Goal: Task Accomplishment & Management: Manage account settings

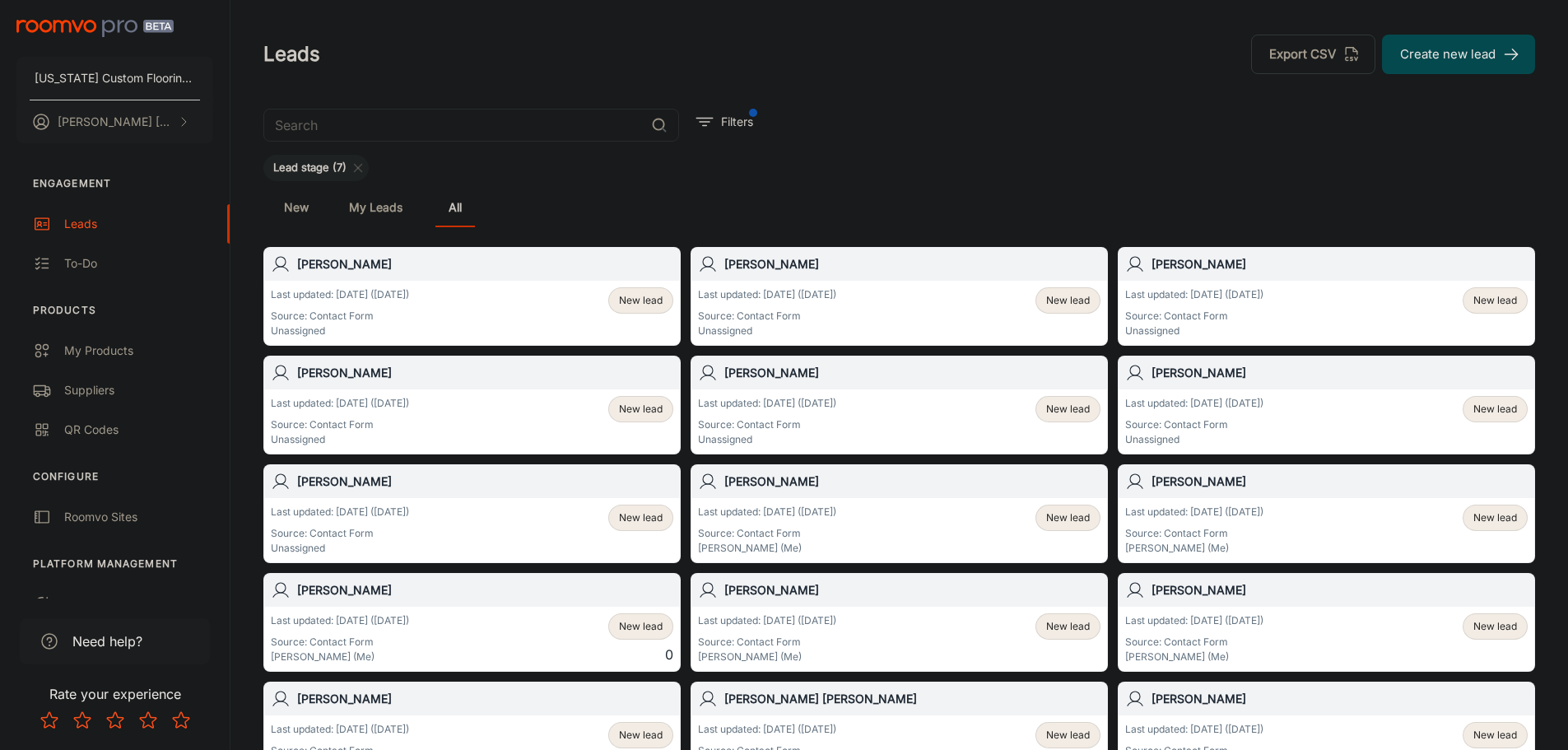
click at [629, 400] on div "New lead" at bounding box center [640, 410] width 65 height 27
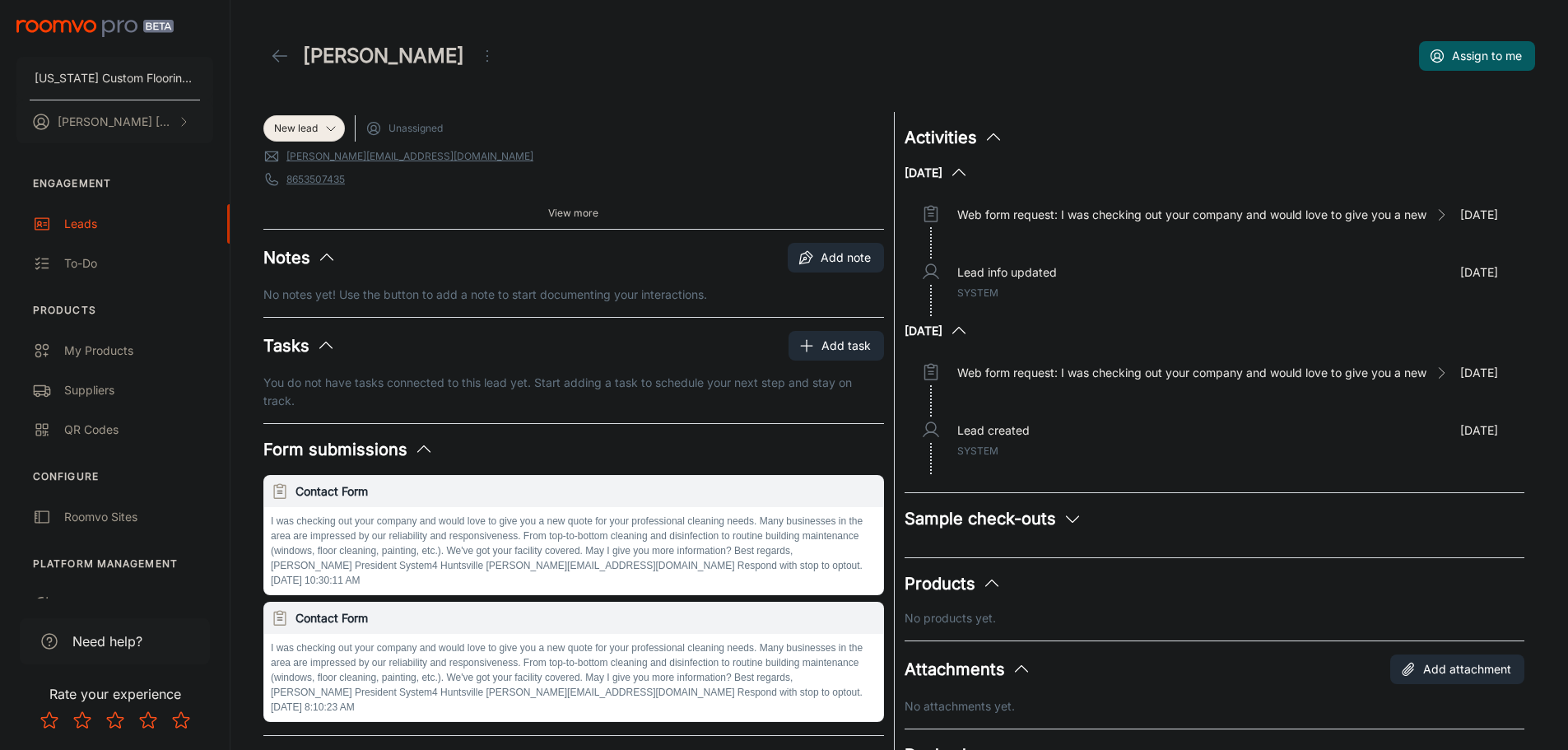
click at [565, 208] on span "View more" at bounding box center [573, 213] width 51 height 15
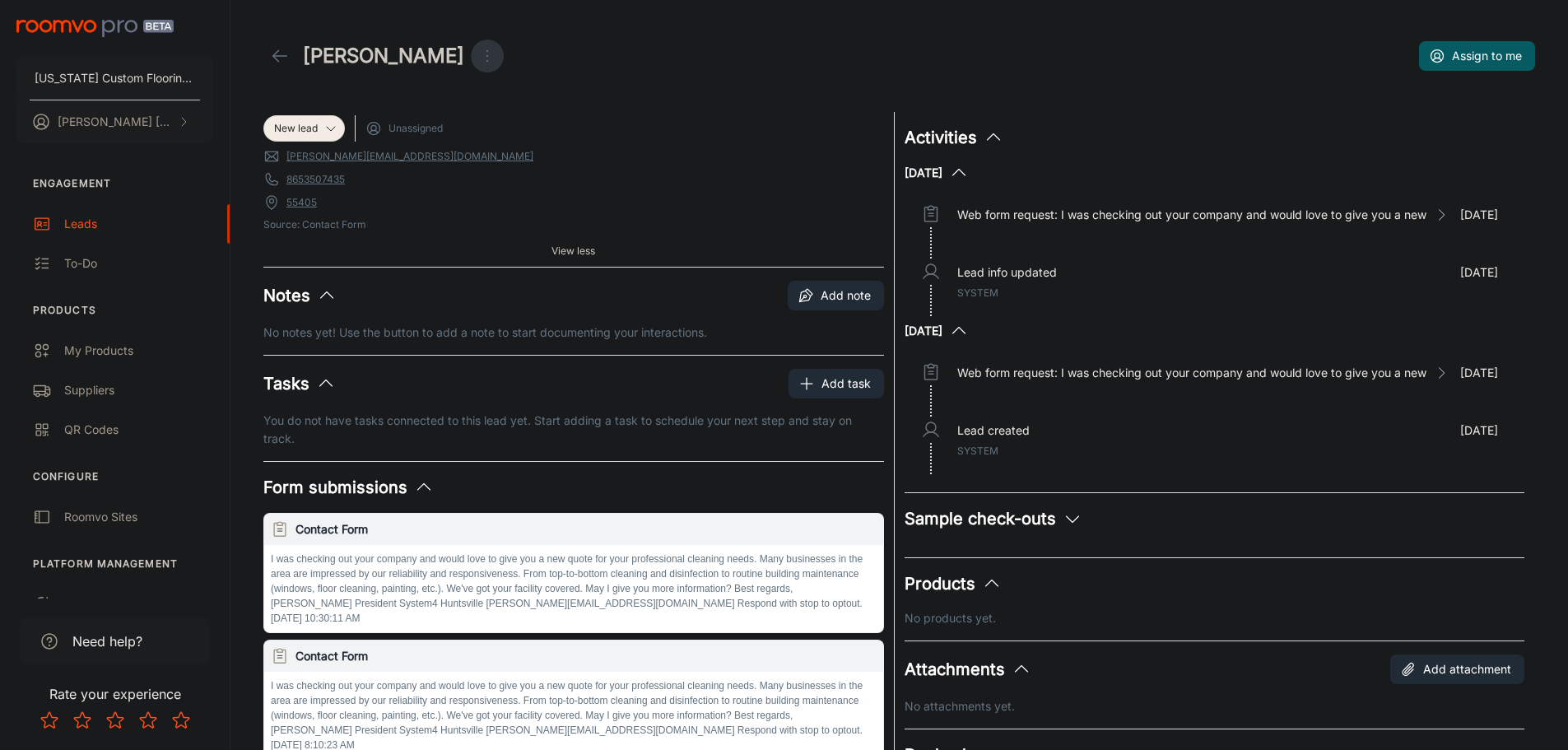
click at [477, 59] on icon "Open menu" at bounding box center [487, 56] width 20 height 20
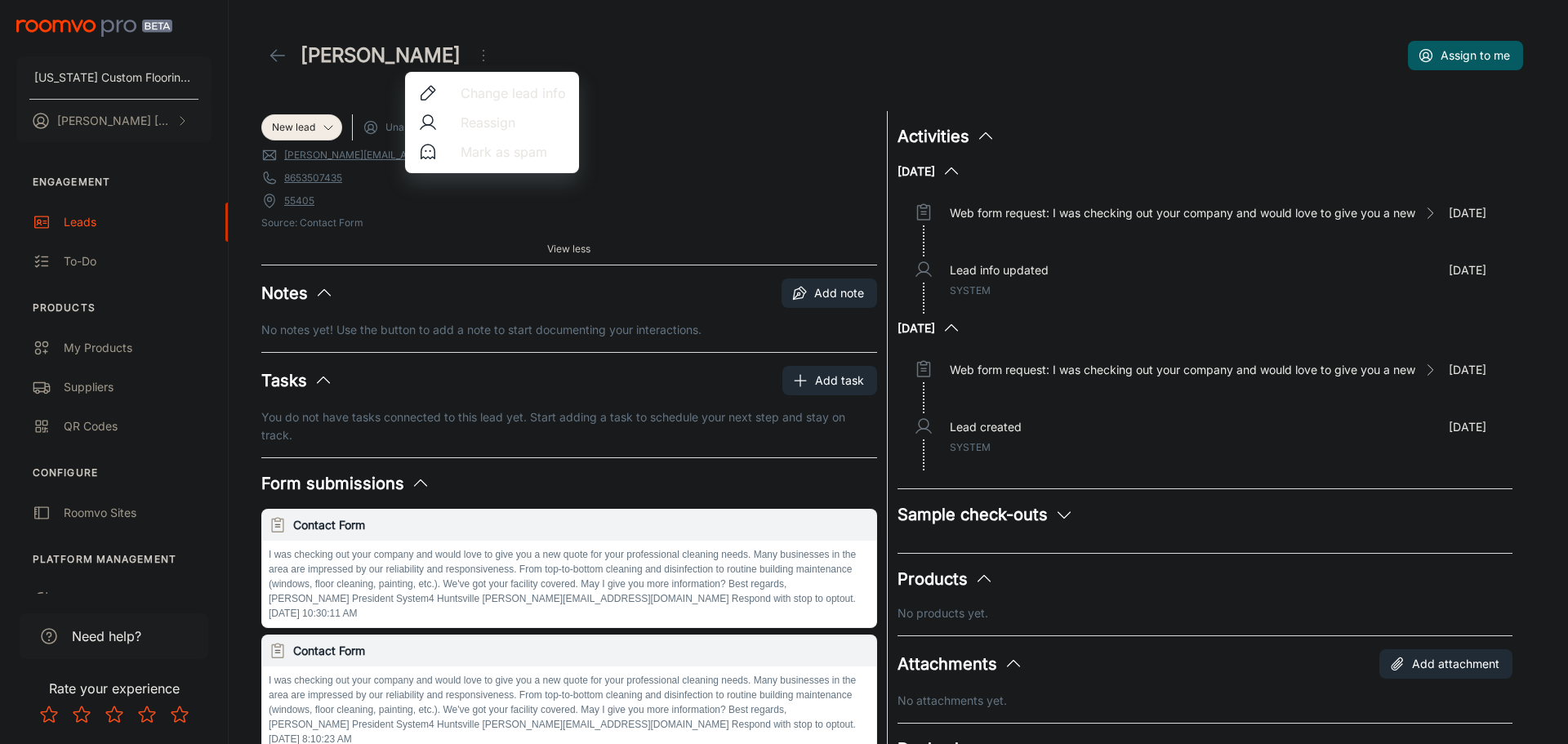
click at [478, 154] on span "Mark as spam" at bounding box center [514, 152] width 106 height 19
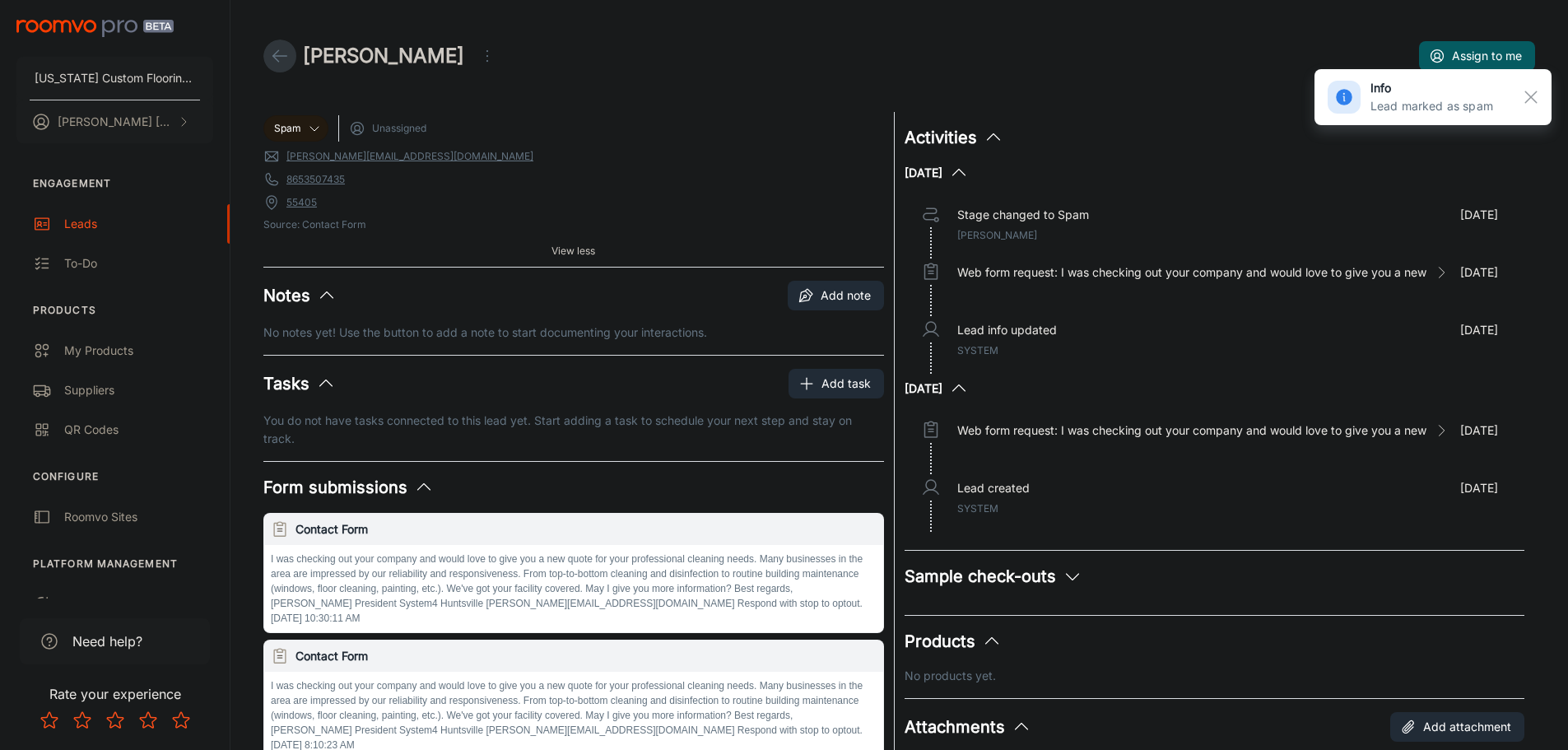
click at [278, 53] on icon at bounding box center [280, 56] width 20 height 20
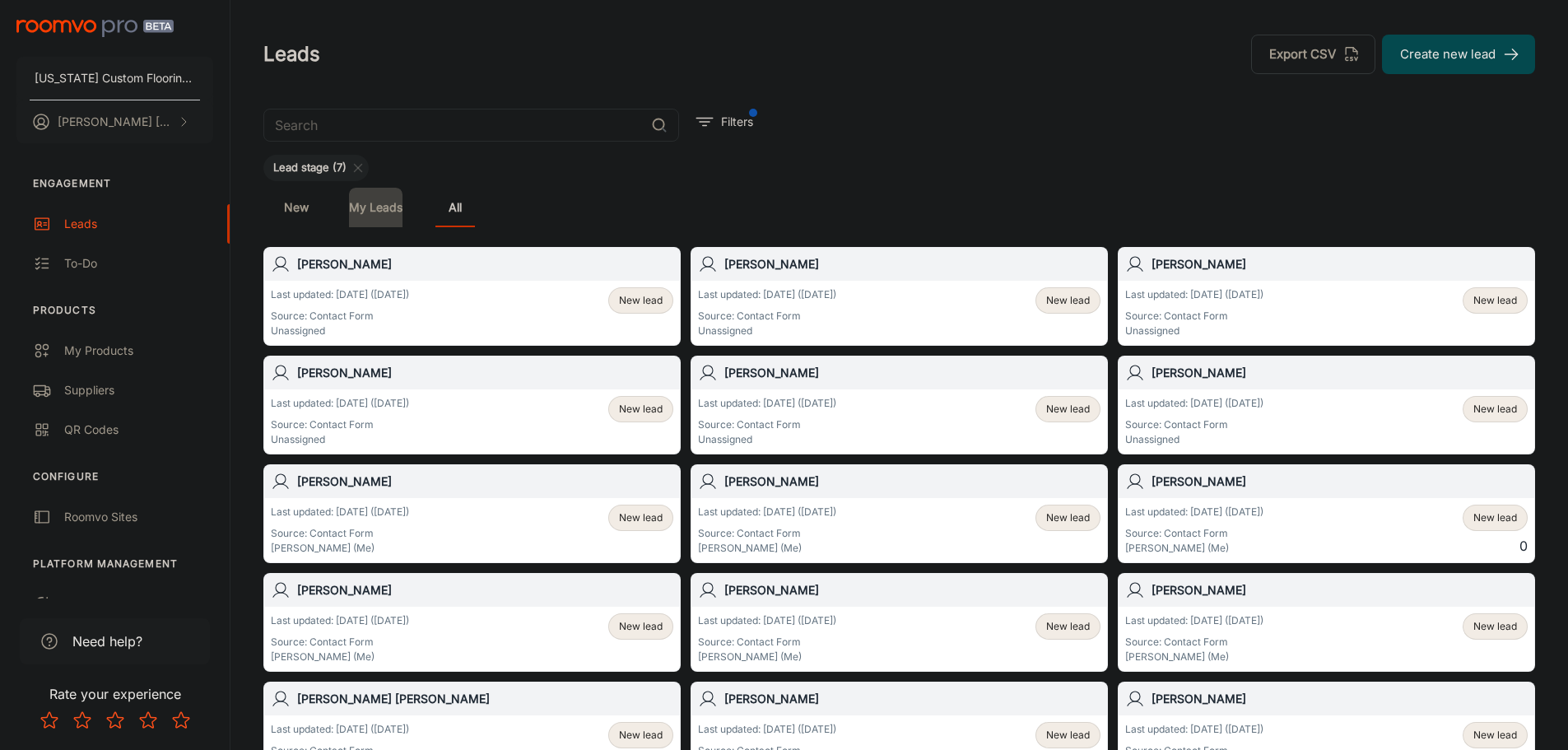
click at [383, 202] on link "My Leads" at bounding box center [376, 207] width 53 height 40
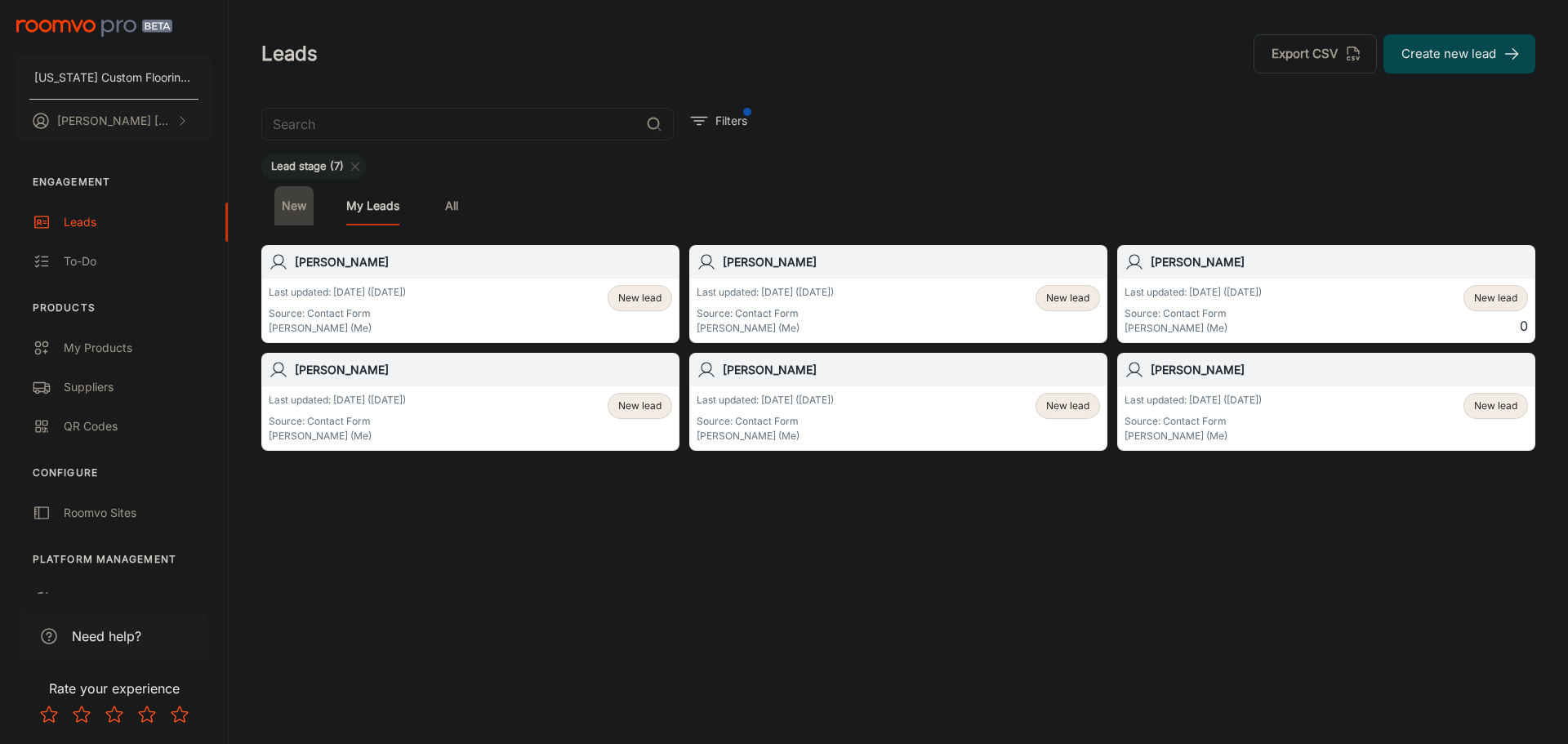
click at [292, 214] on link "New" at bounding box center [294, 206] width 40 height 40
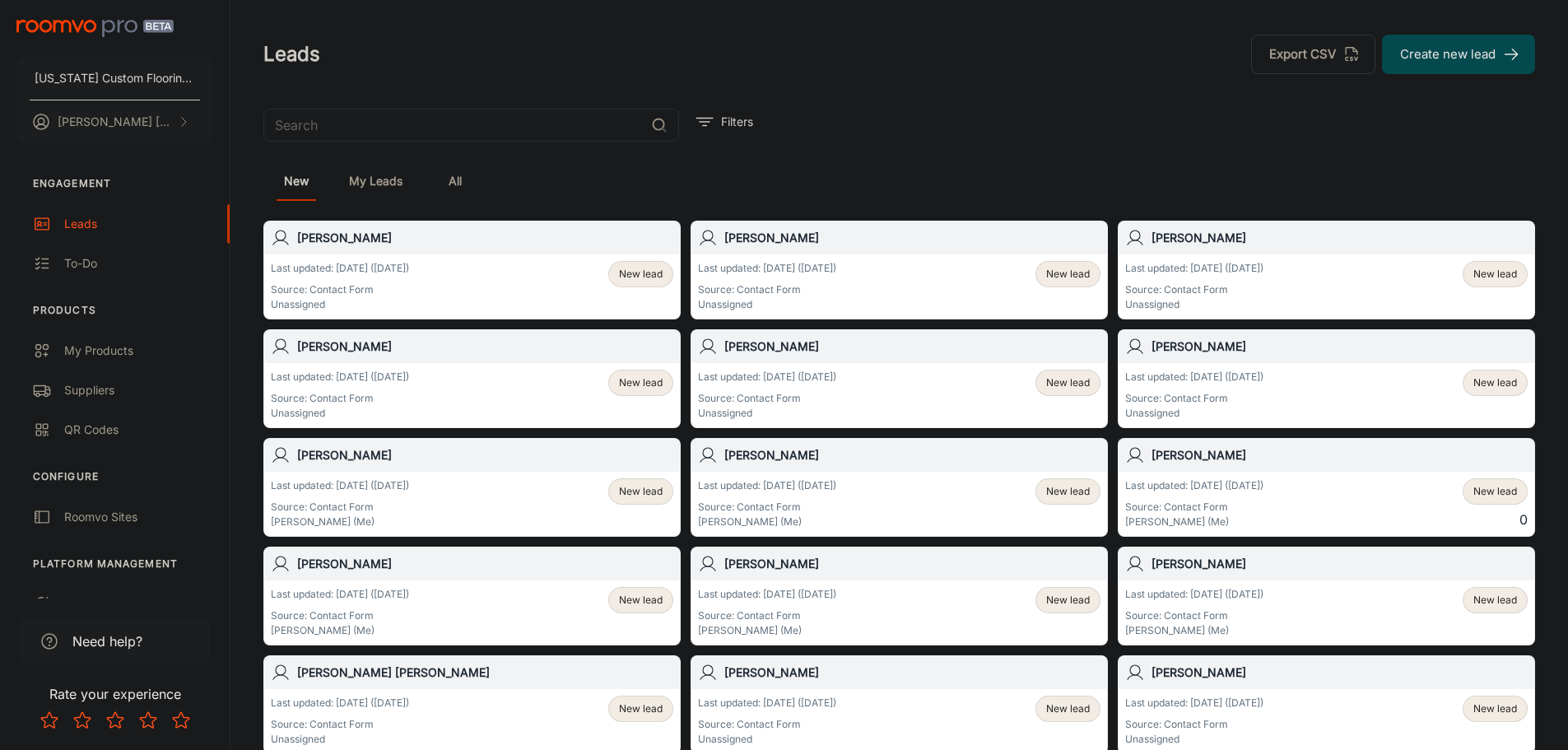
click at [631, 274] on span "New lead" at bounding box center [640, 274] width 43 height 15
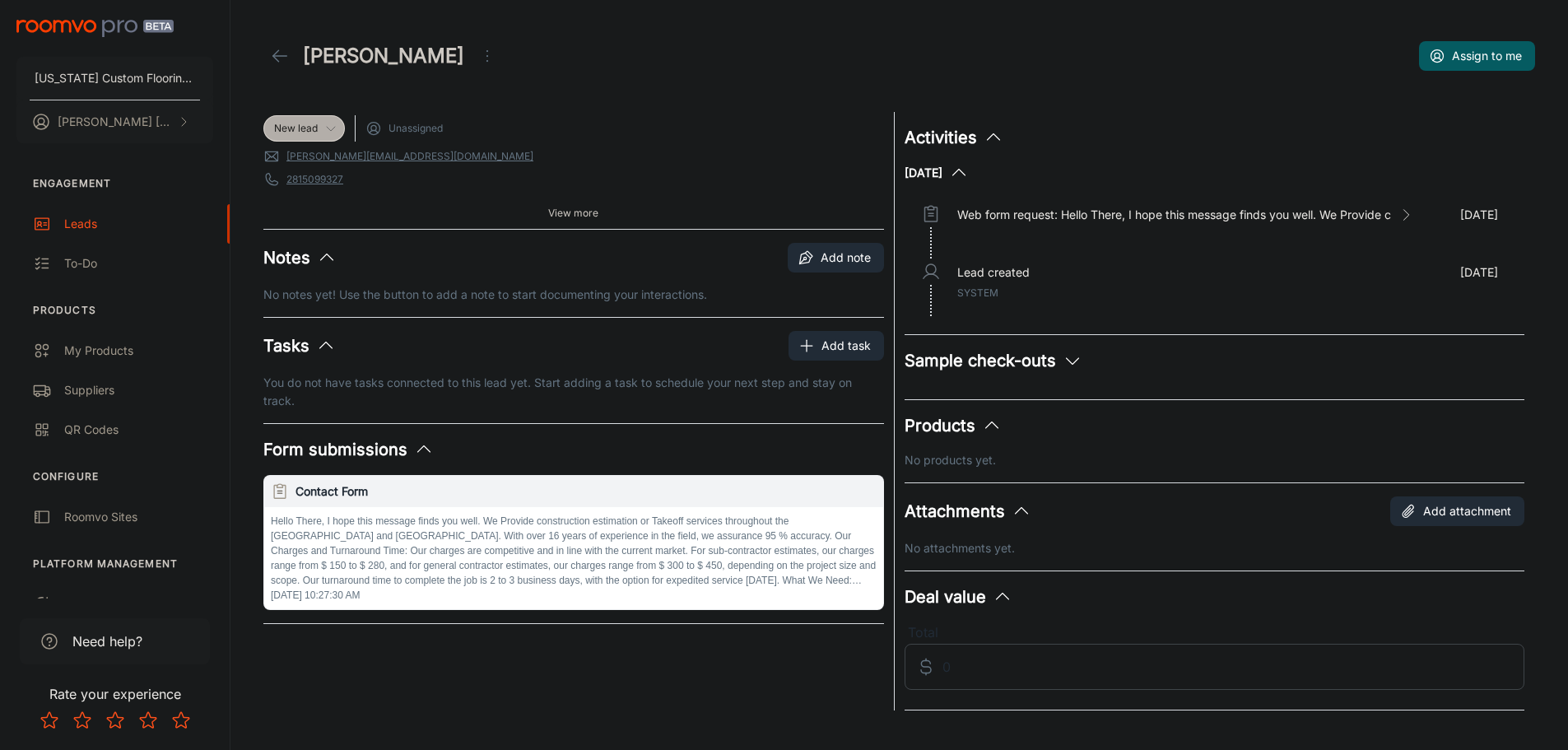
click at [336, 126] on icon at bounding box center [331, 128] width 13 height 13
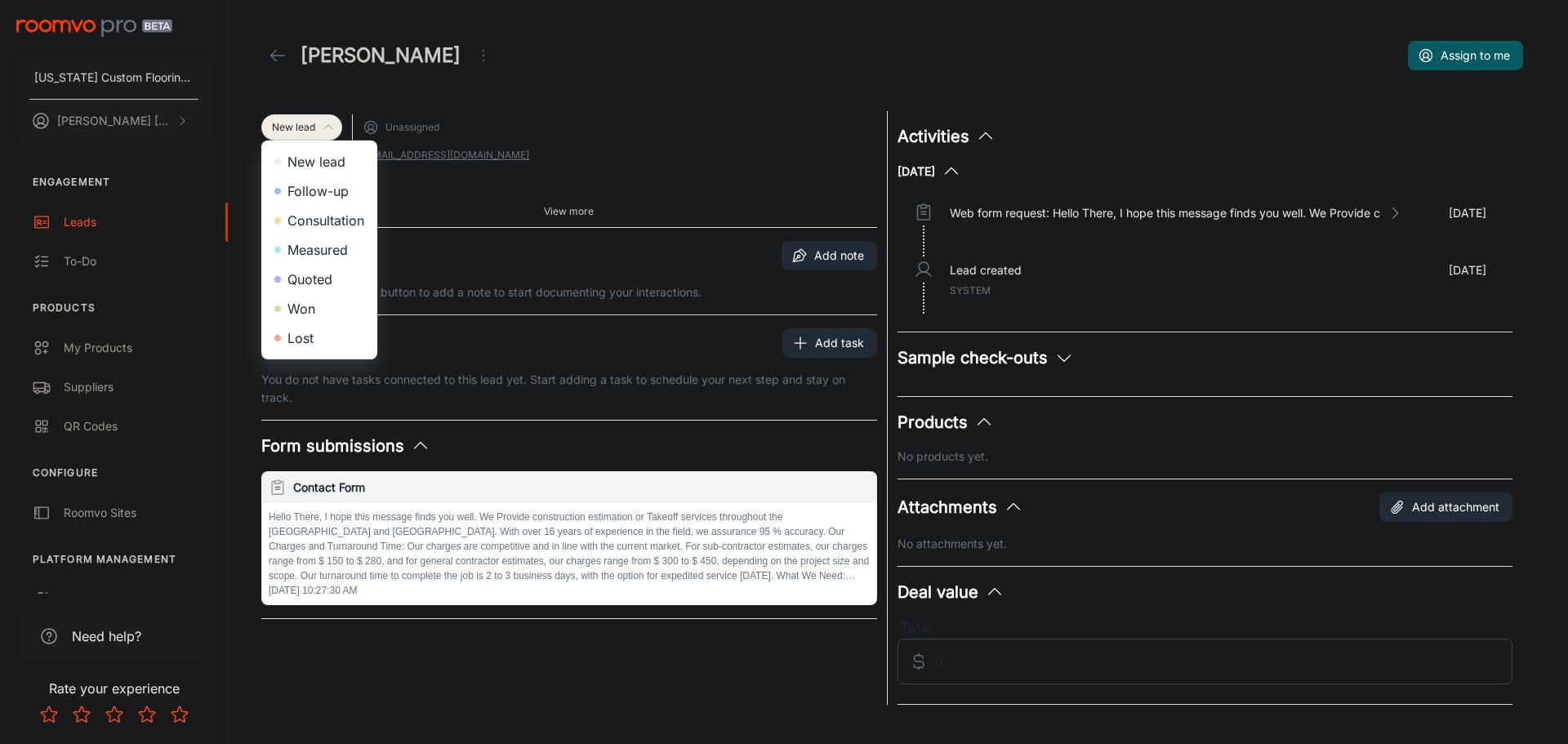
click at [423, 183] on div at bounding box center [784, 372] width 1568 height 744
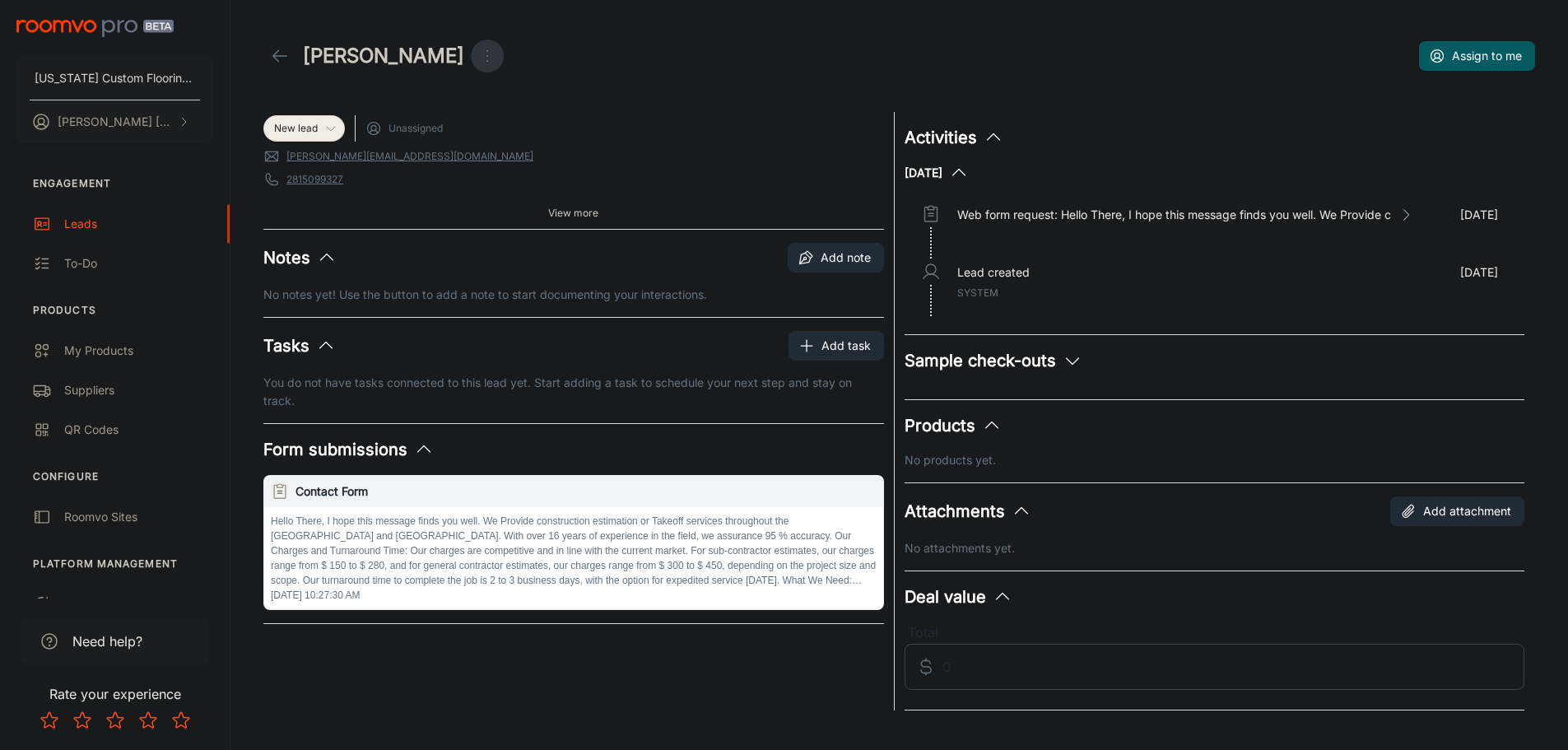
click at [477, 51] on icon "Open menu" at bounding box center [487, 56] width 20 height 20
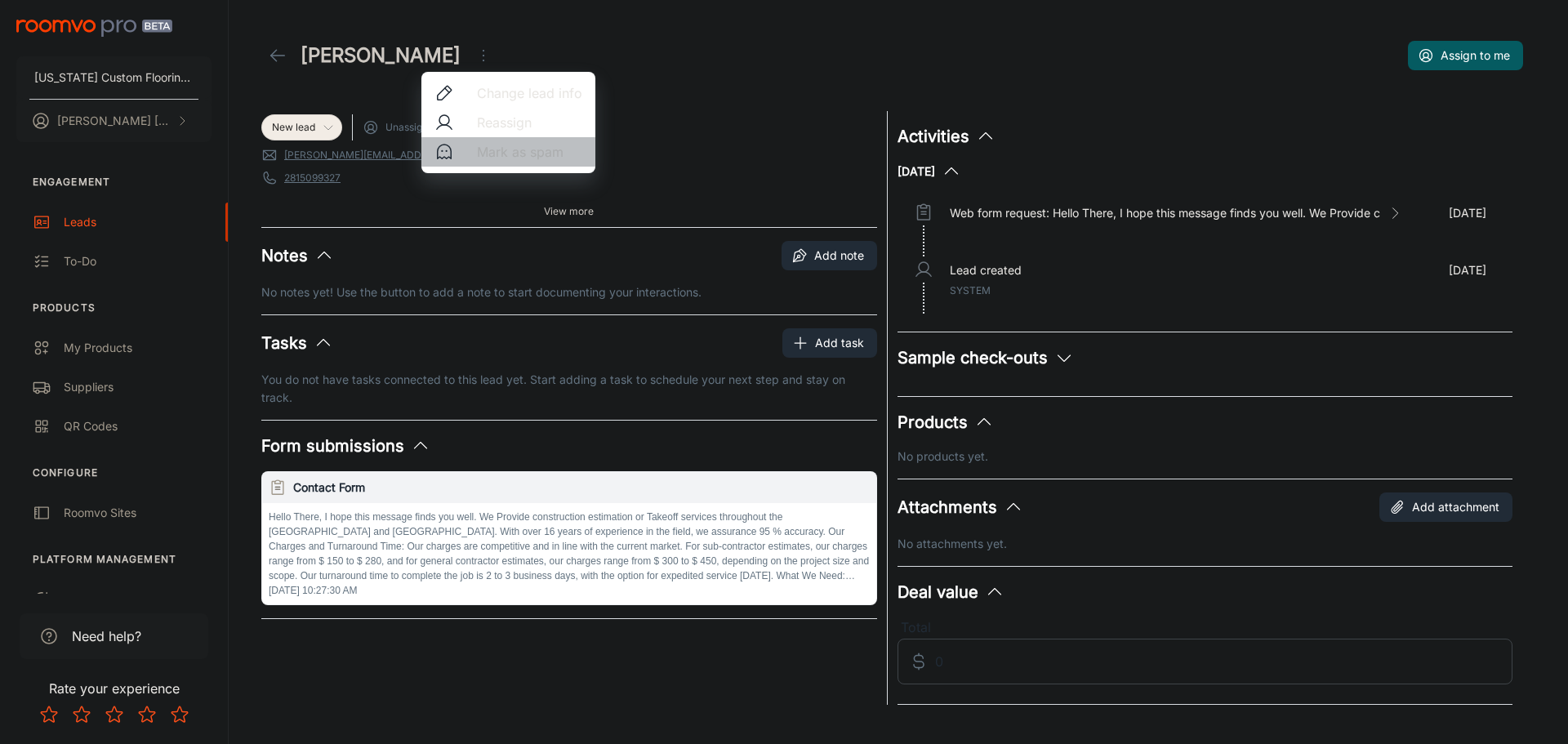
click at [483, 149] on span "Mark as spam" at bounding box center [529, 152] width 106 height 19
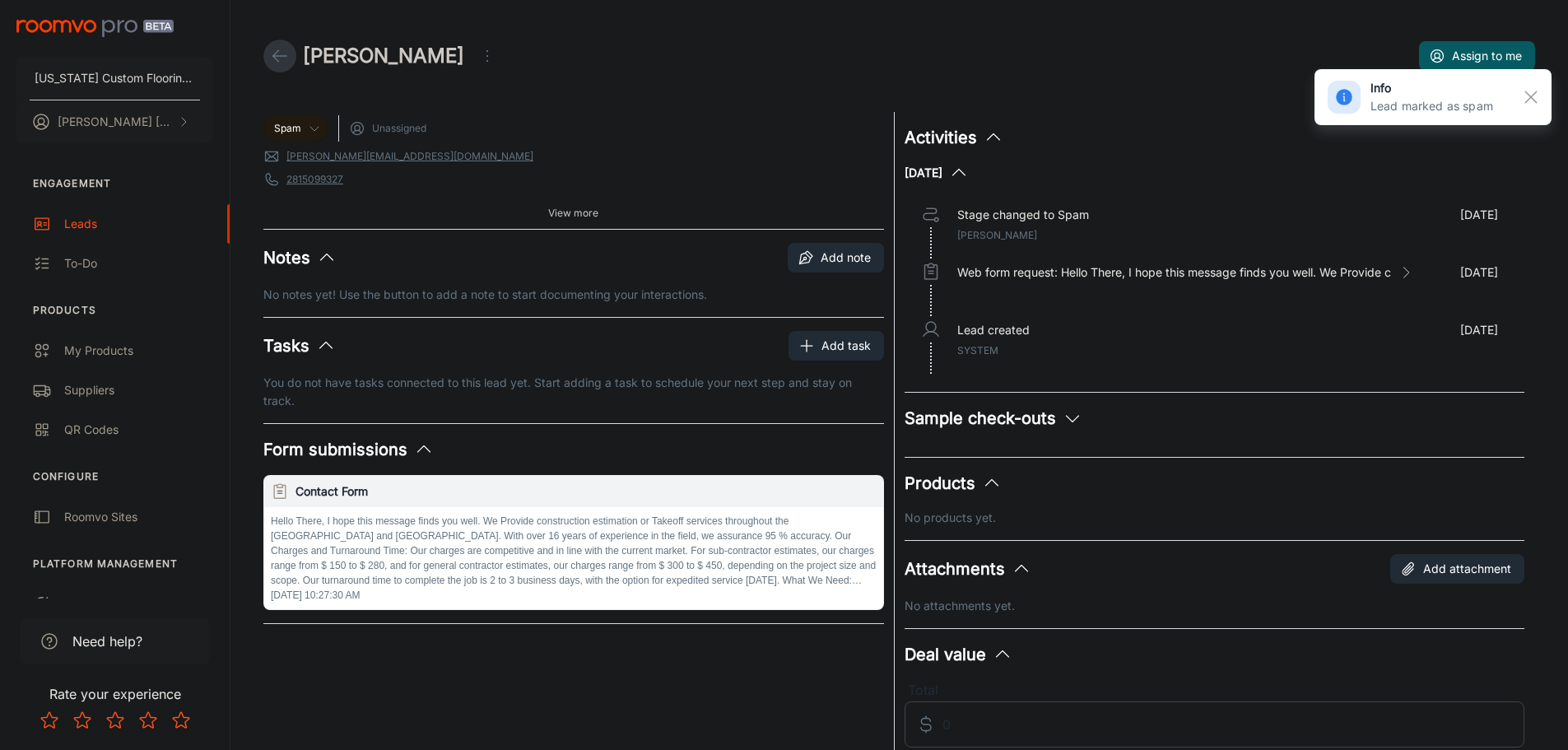
click at [274, 51] on icon at bounding box center [280, 56] width 20 height 20
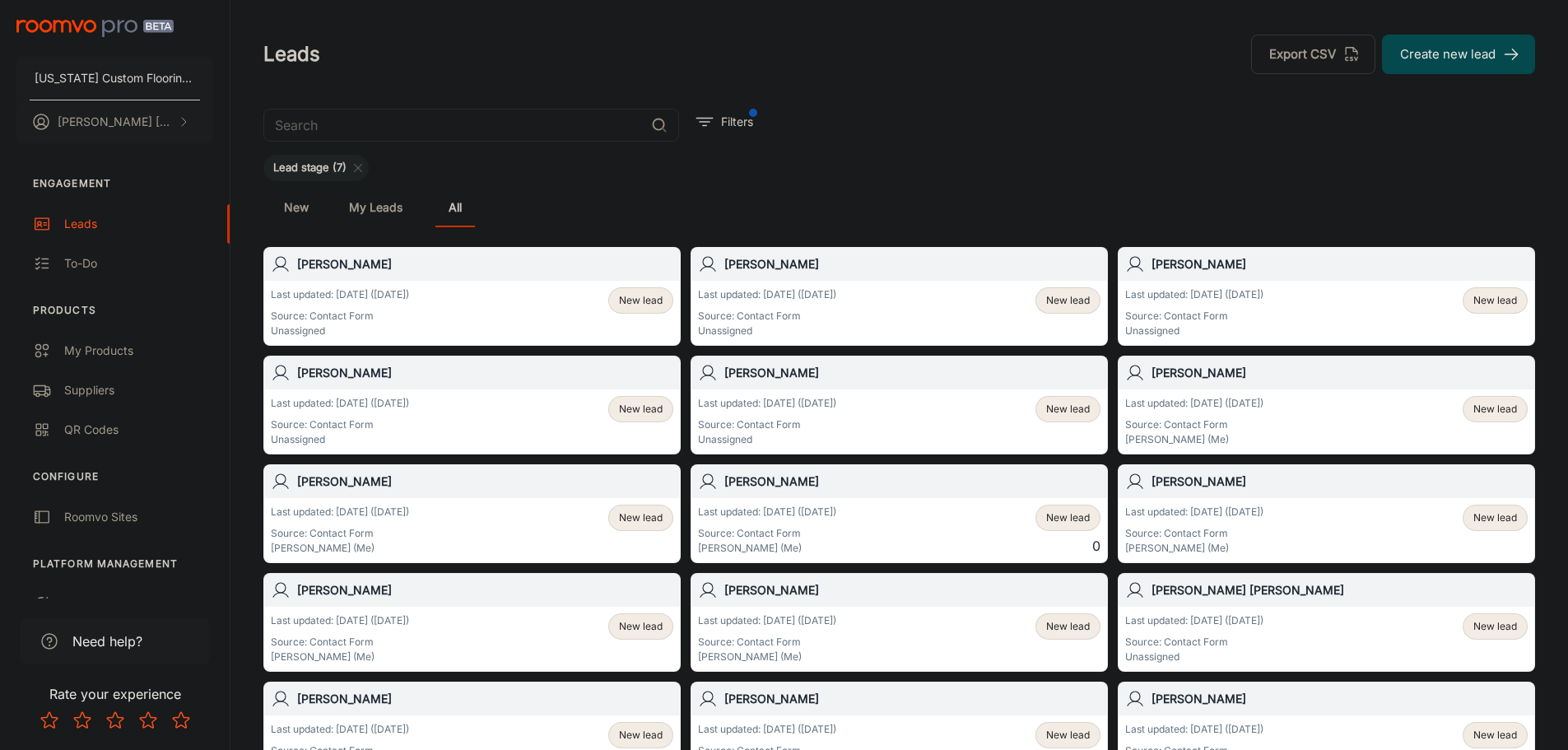
click at [293, 212] on link "New" at bounding box center [296, 207] width 40 height 40
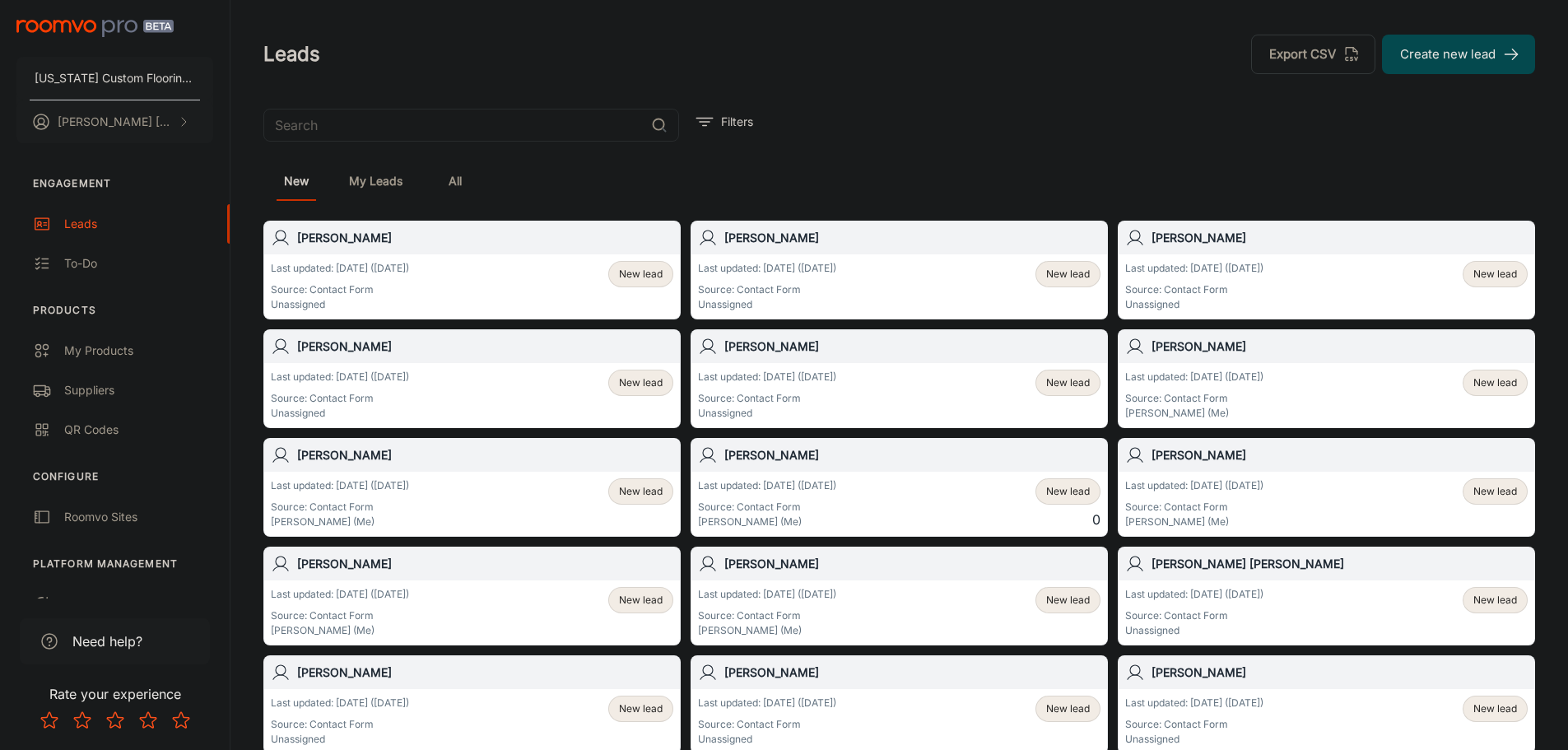
click at [627, 277] on span "New lead" at bounding box center [640, 274] width 43 height 15
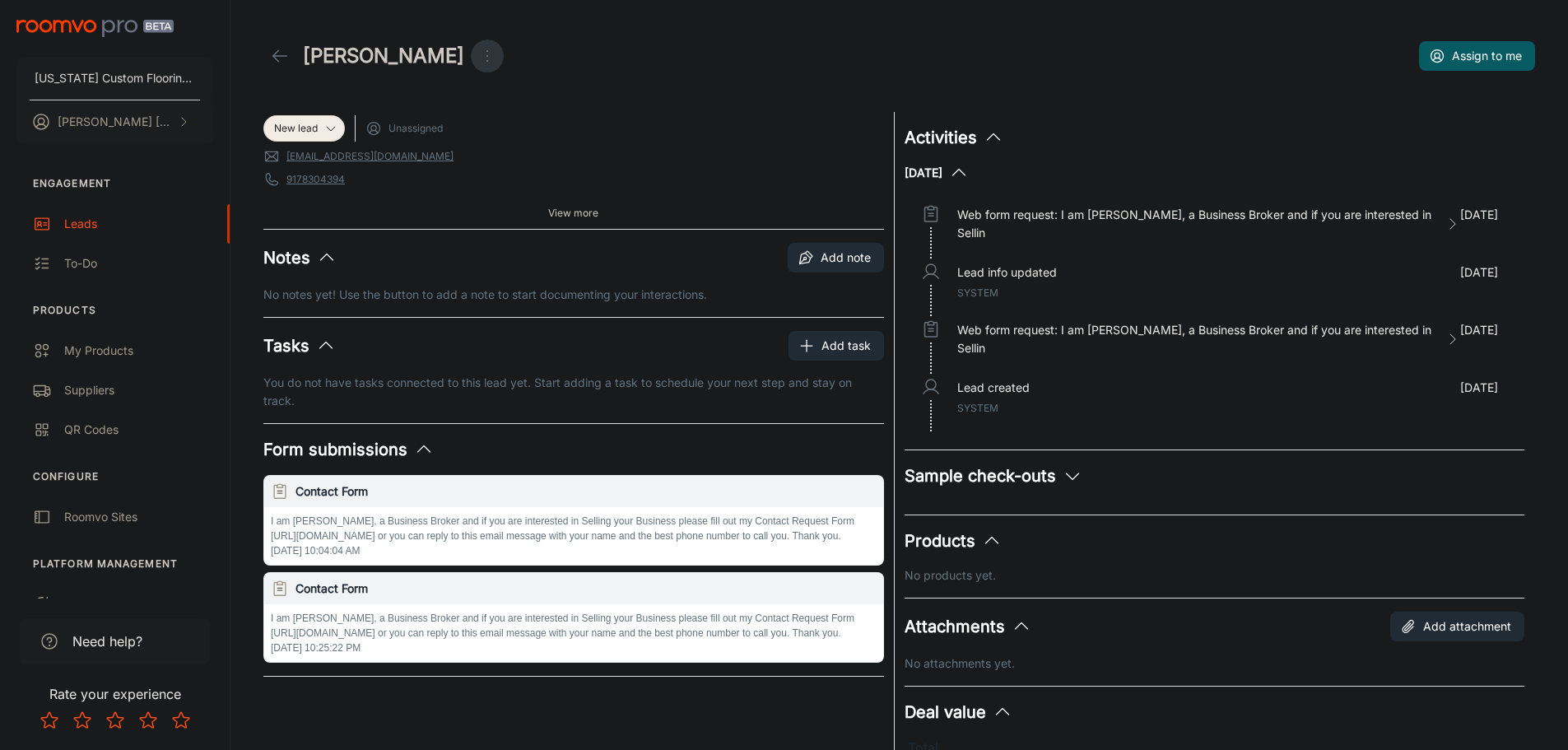
click at [477, 54] on icon "Open menu" at bounding box center [487, 56] width 20 height 20
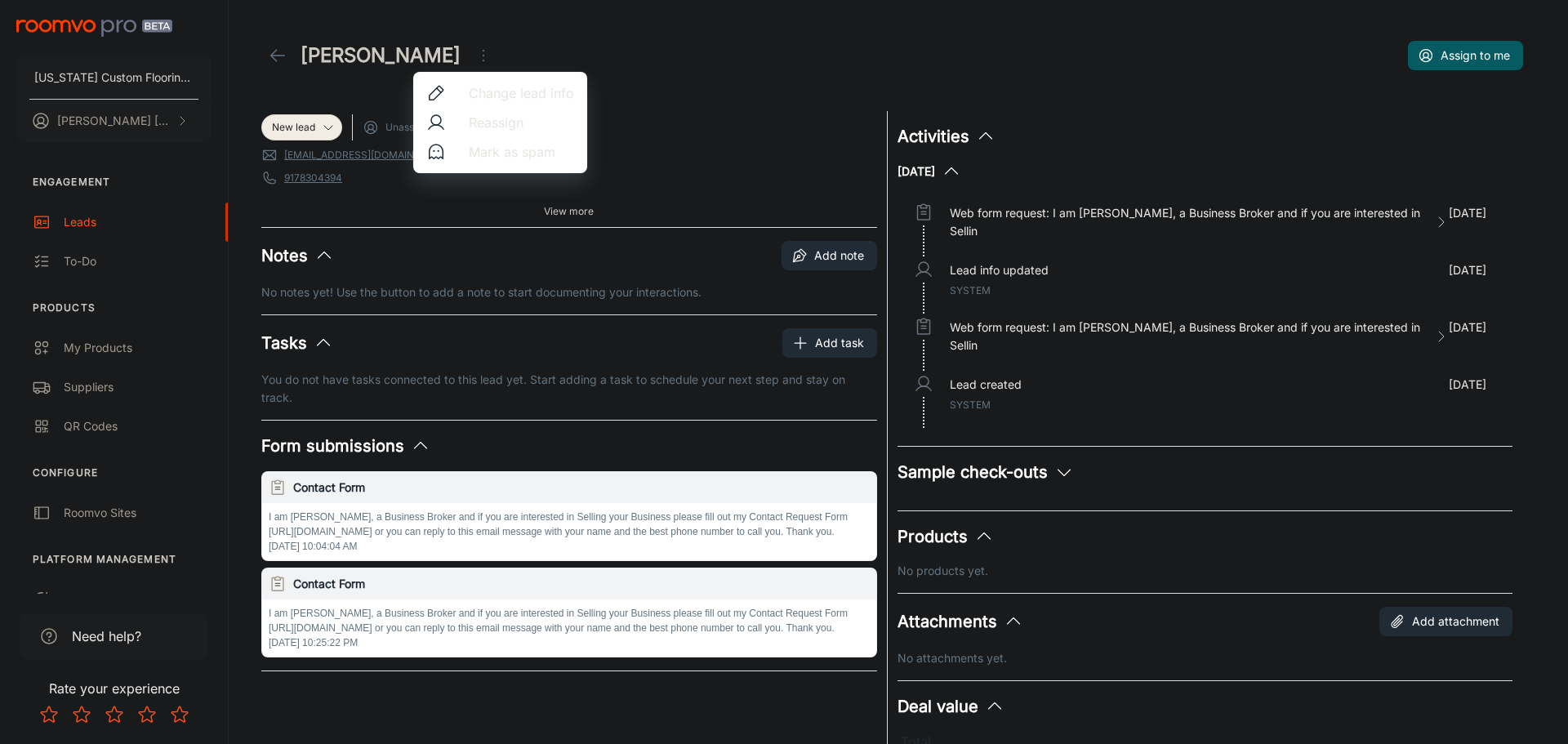
click at [463, 148] on li "Mark as spam" at bounding box center [500, 151] width 174 height 29
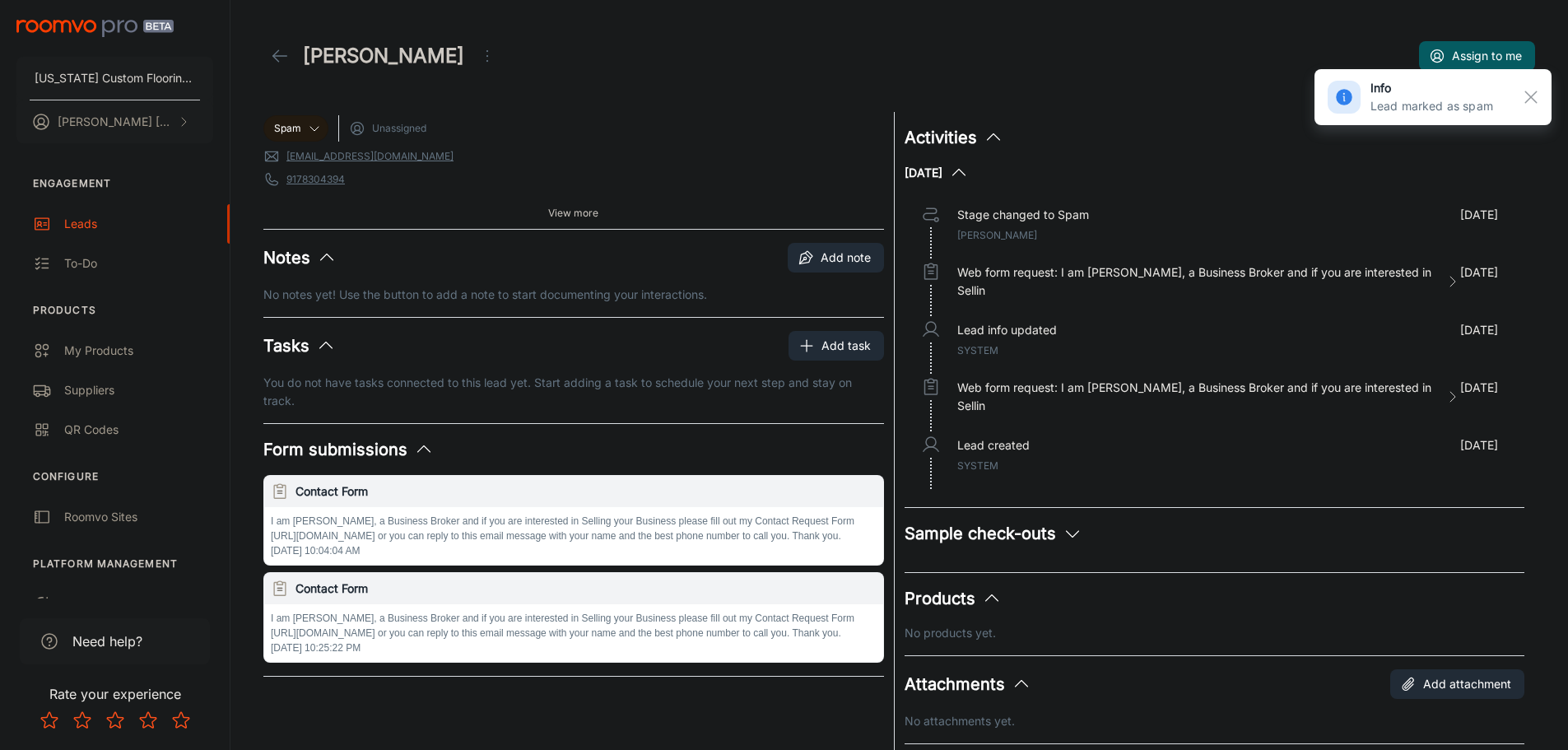
click at [274, 49] on icon at bounding box center [280, 56] width 20 height 20
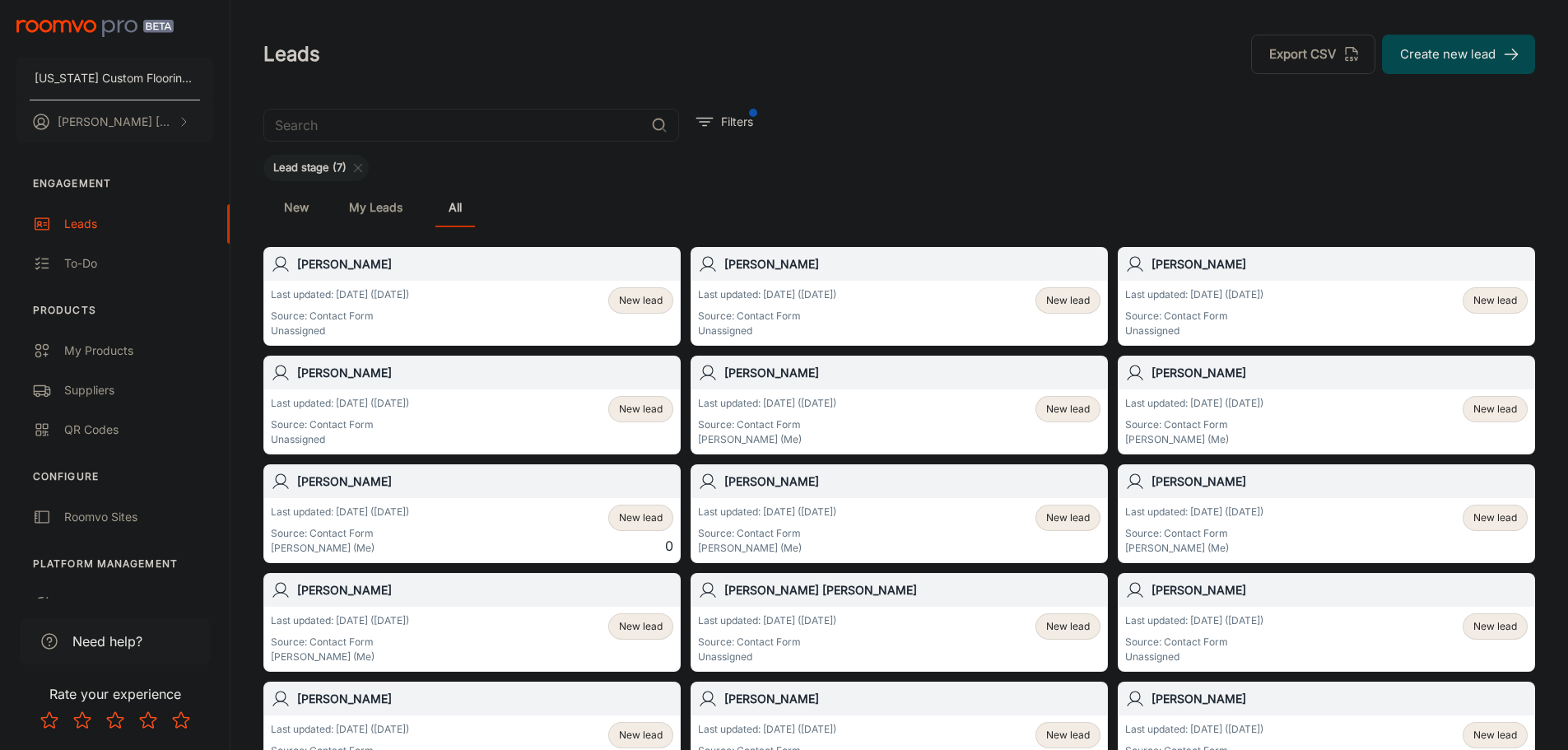
click at [617, 300] on span "New lead" at bounding box center [640, 301] width 63 height 15
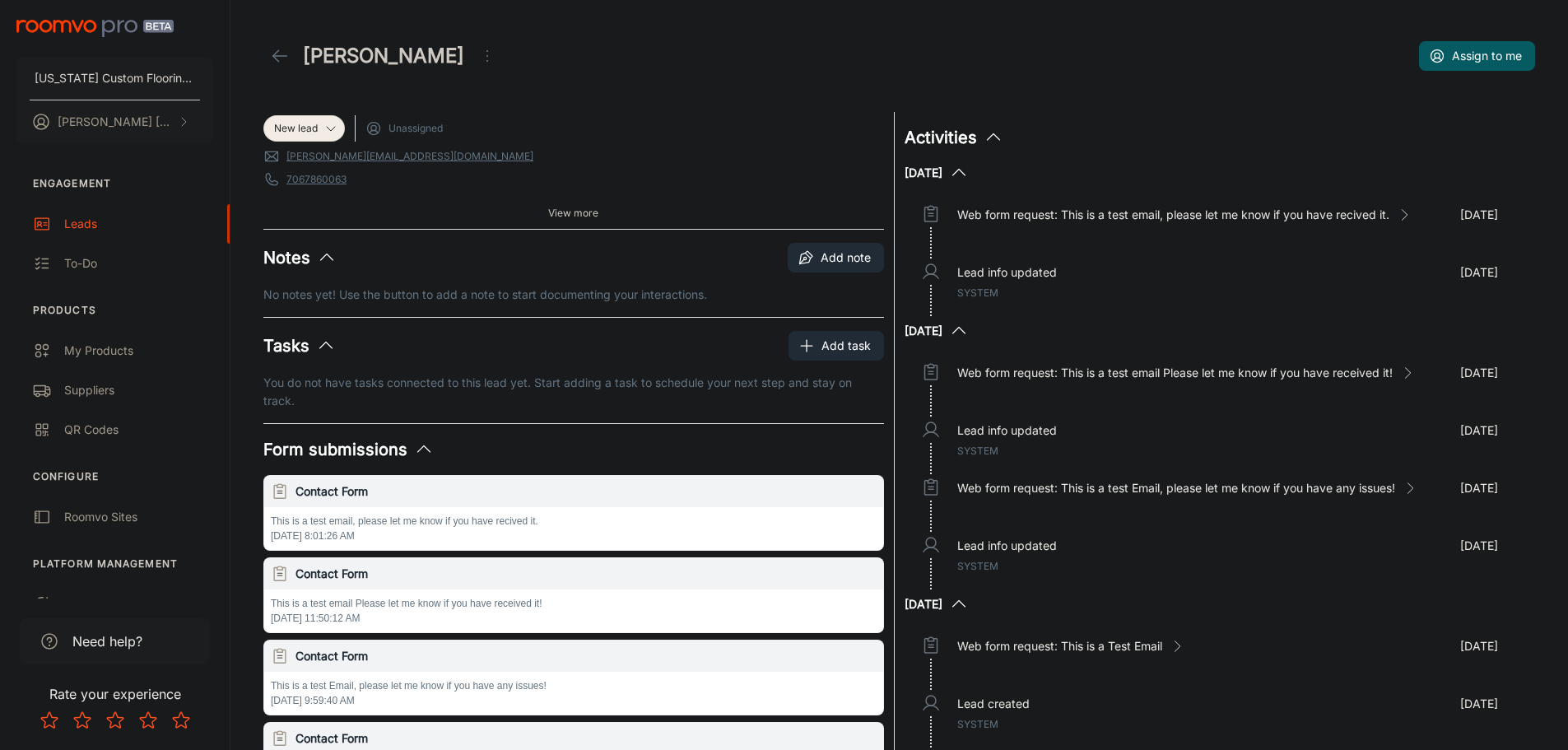
click at [477, 59] on icon "Open menu" at bounding box center [487, 56] width 20 height 20
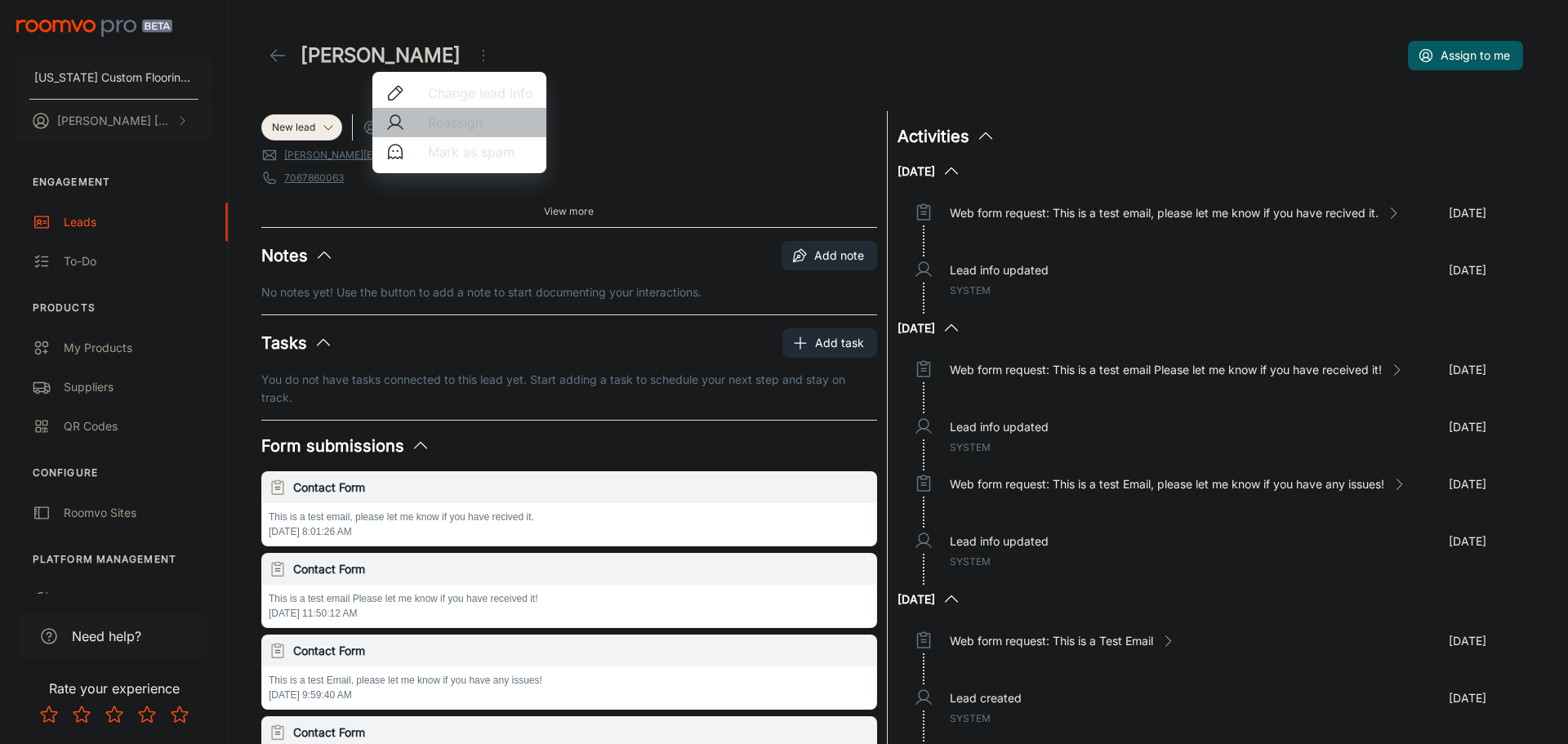
click at [444, 117] on span "Reassign" at bounding box center [481, 122] width 106 height 19
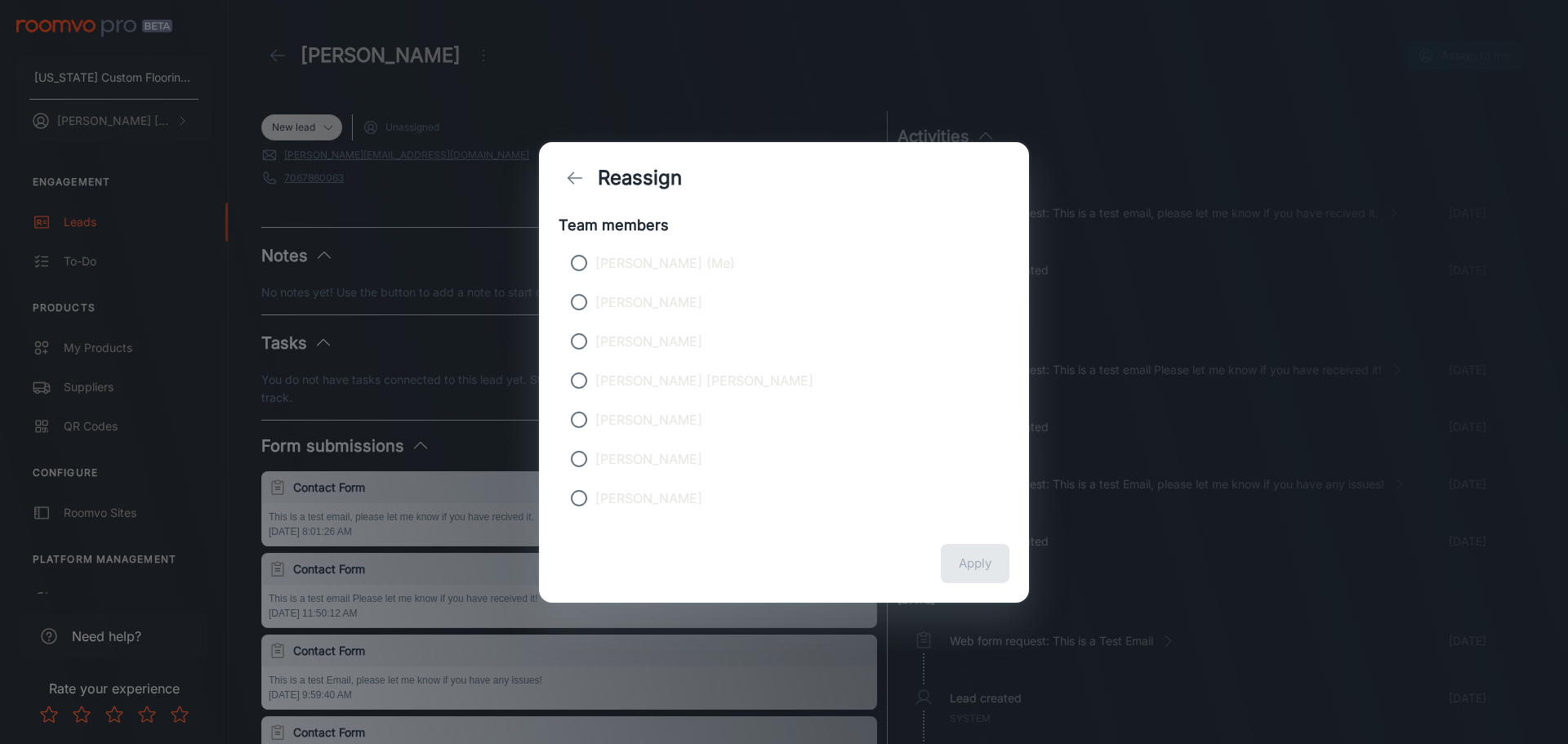
click at [586, 262] on input "[PERSON_NAME] (Me)" at bounding box center [579, 262] width 33 height 33
radio input "true"
click at [982, 570] on button "Apply" at bounding box center [975, 563] width 69 height 40
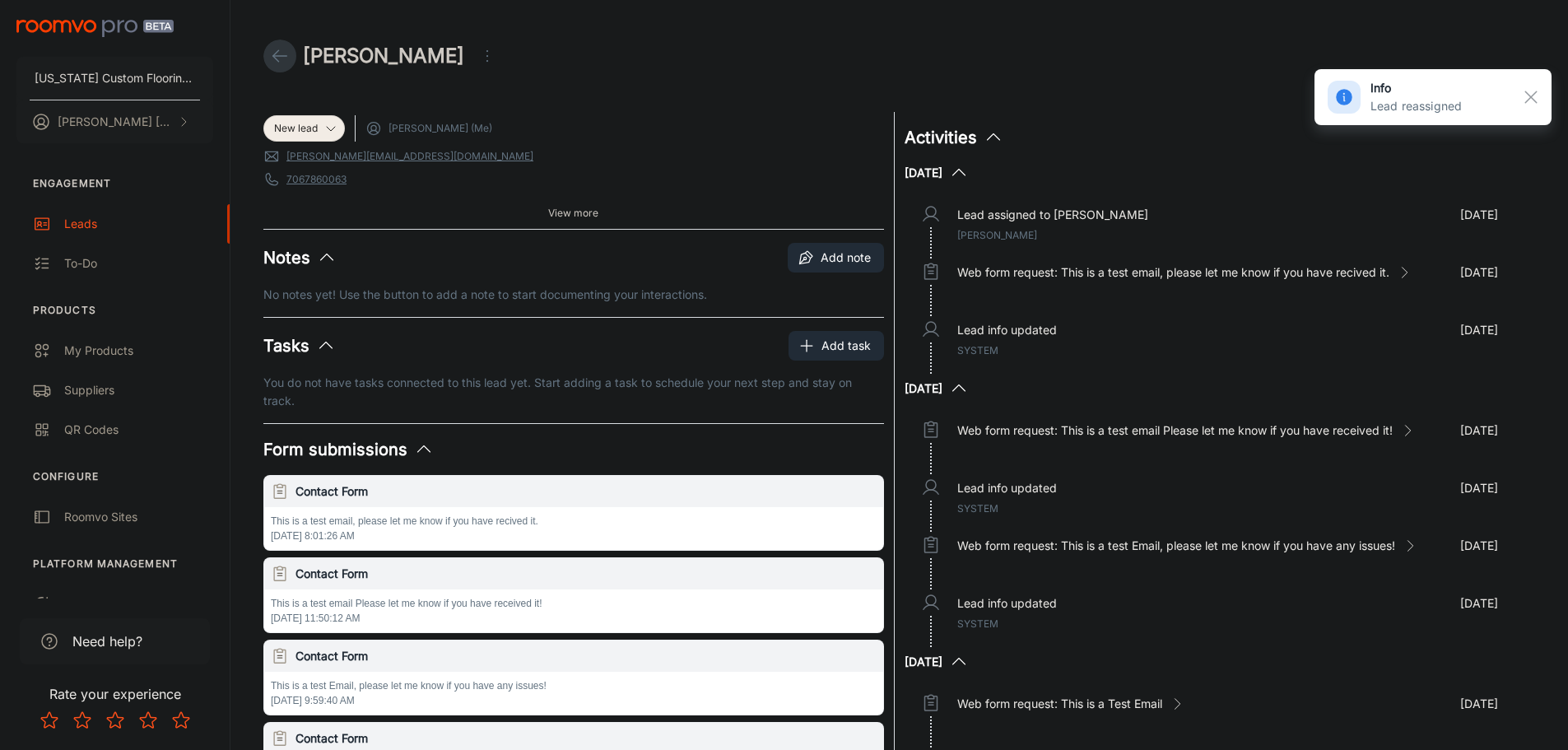
click at [281, 54] on icon at bounding box center [280, 56] width 20 height 20
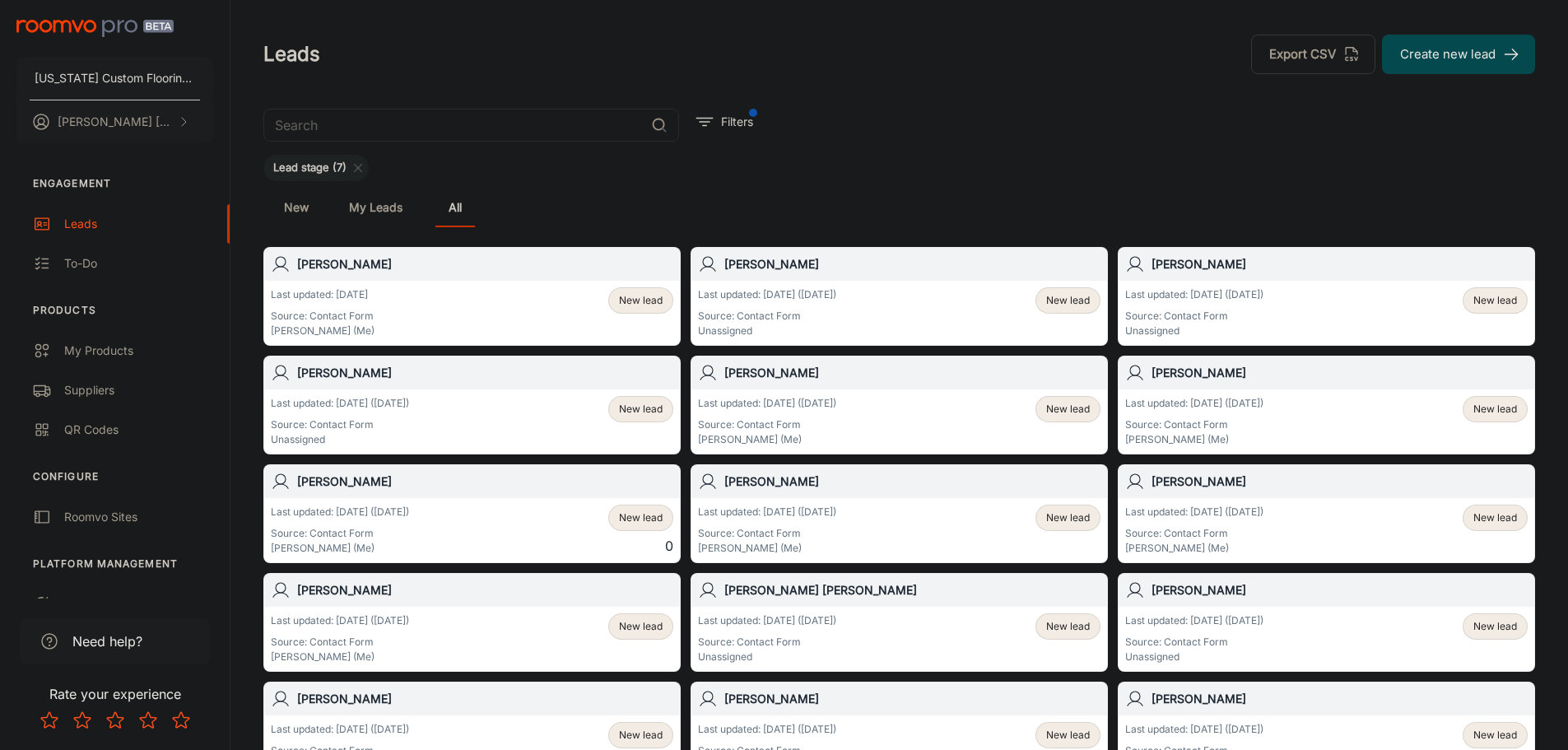
click at [322, 262] on h6 "[PERSON_NAME]" at bounding box center [485, 264] width 376 height 18
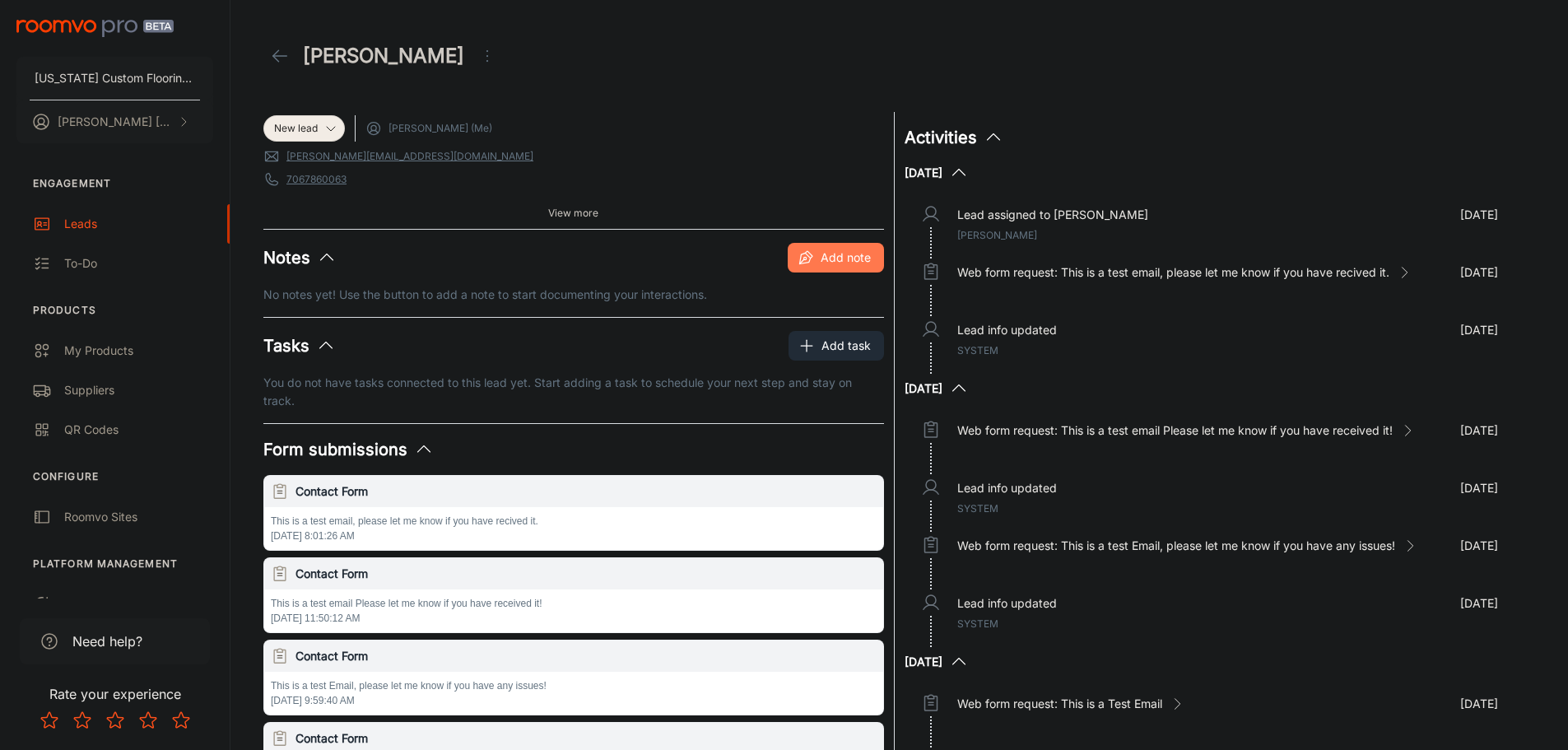
click at [823, 250] on button "Add note" at bounding box center [836, 257] width 97 height 29
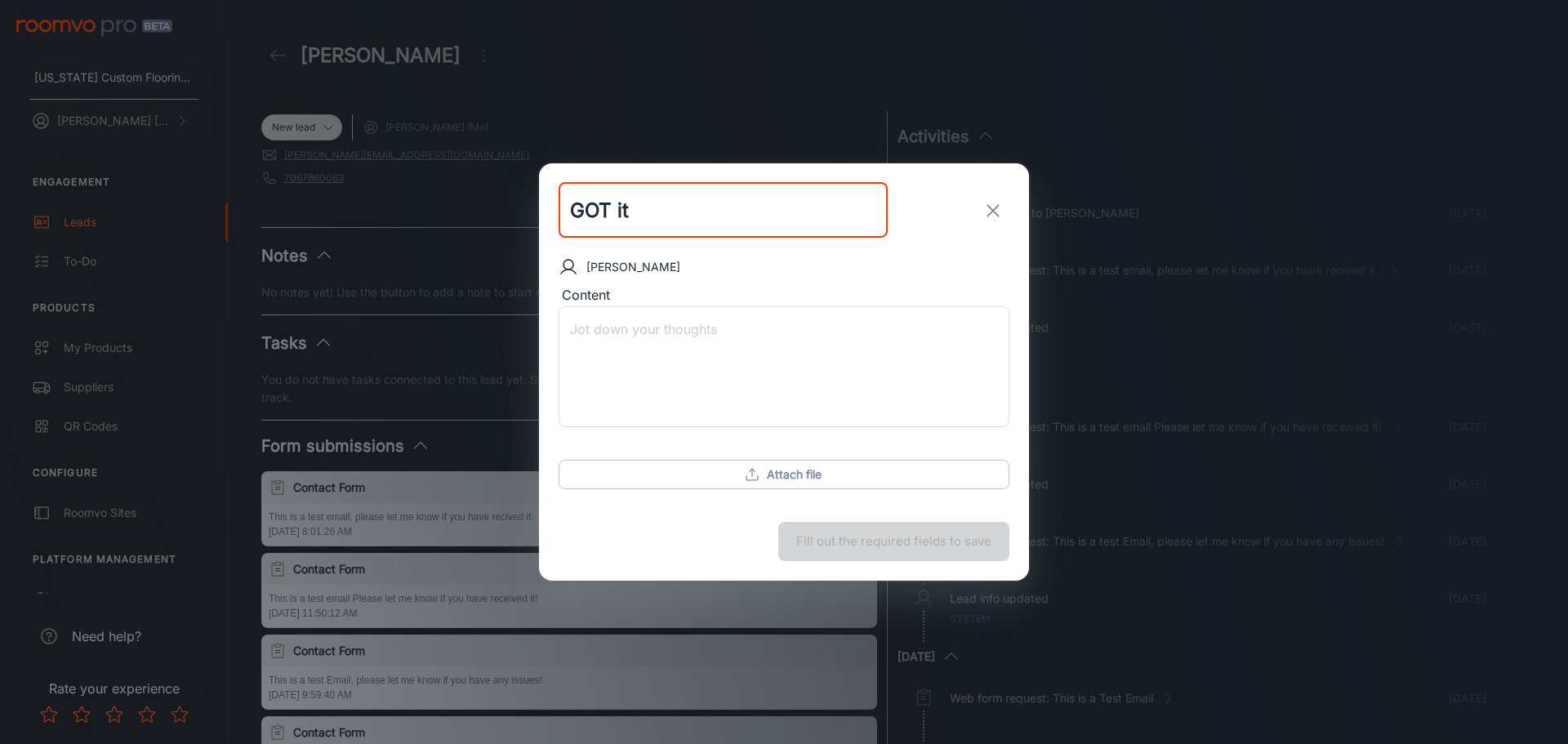
type input "GOT it"
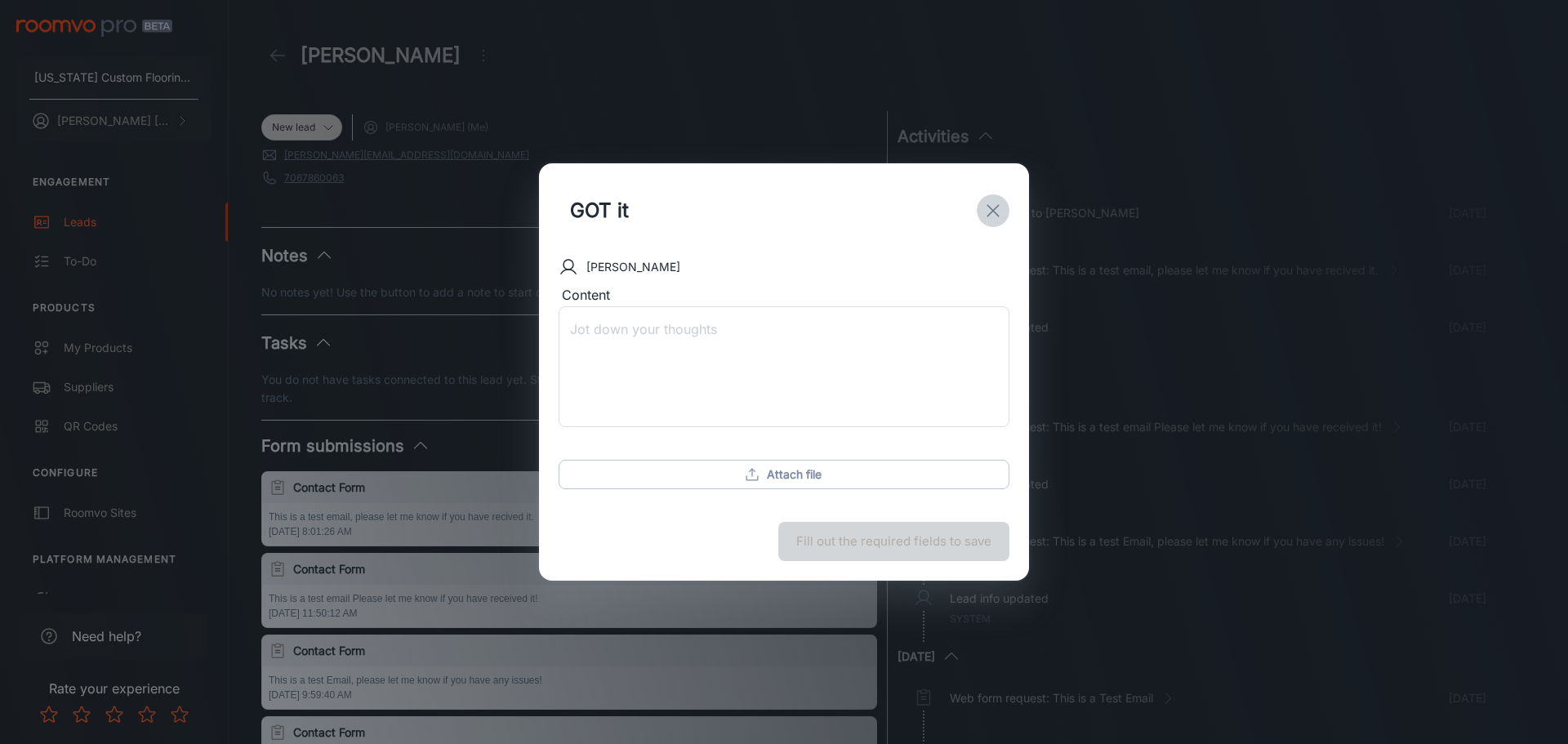
click at [991, 211] on icon "exit" at bounding box center [993, 210] width 19 height 19
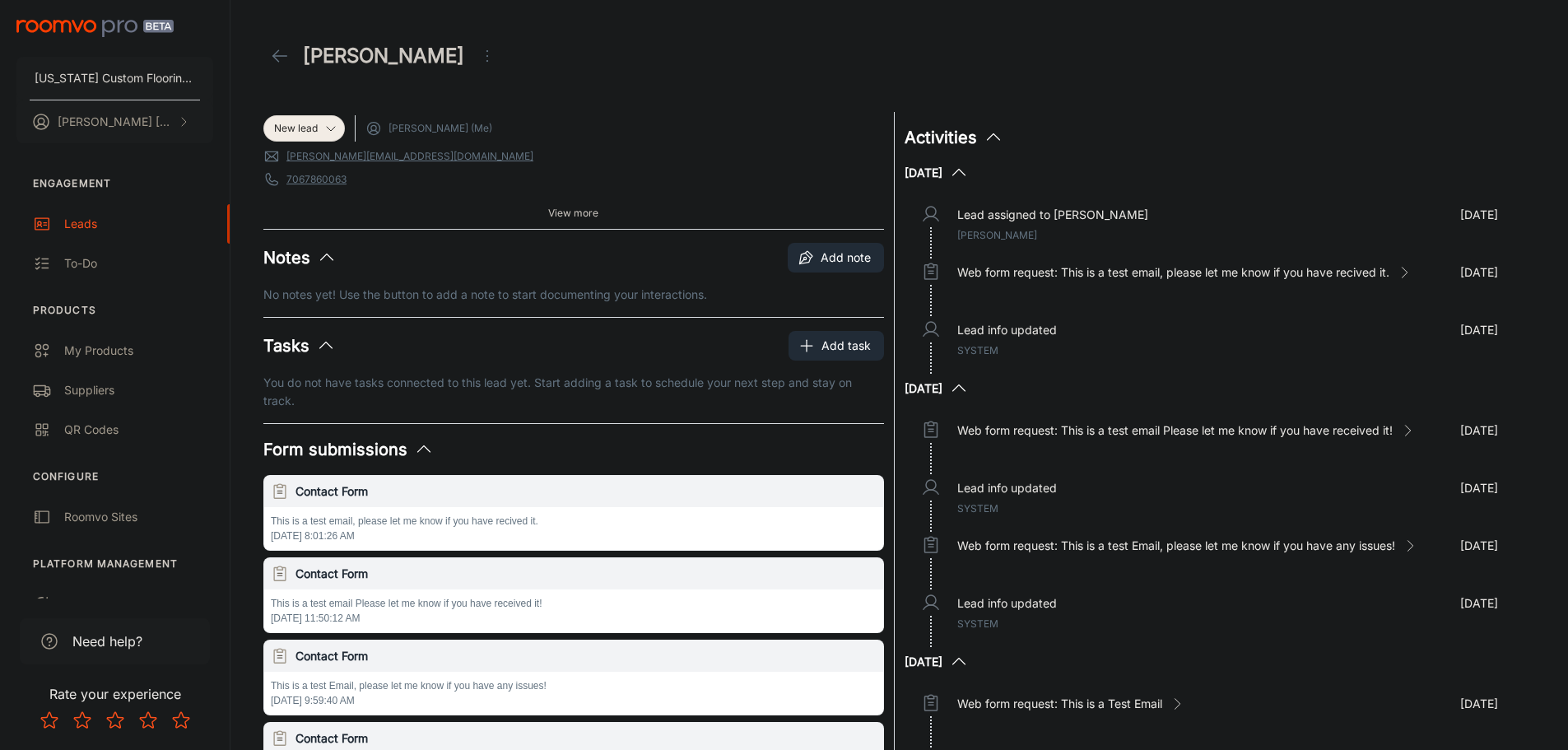
click at [280, 62] on icon at bounding box center [280, 56] width 20 height 20
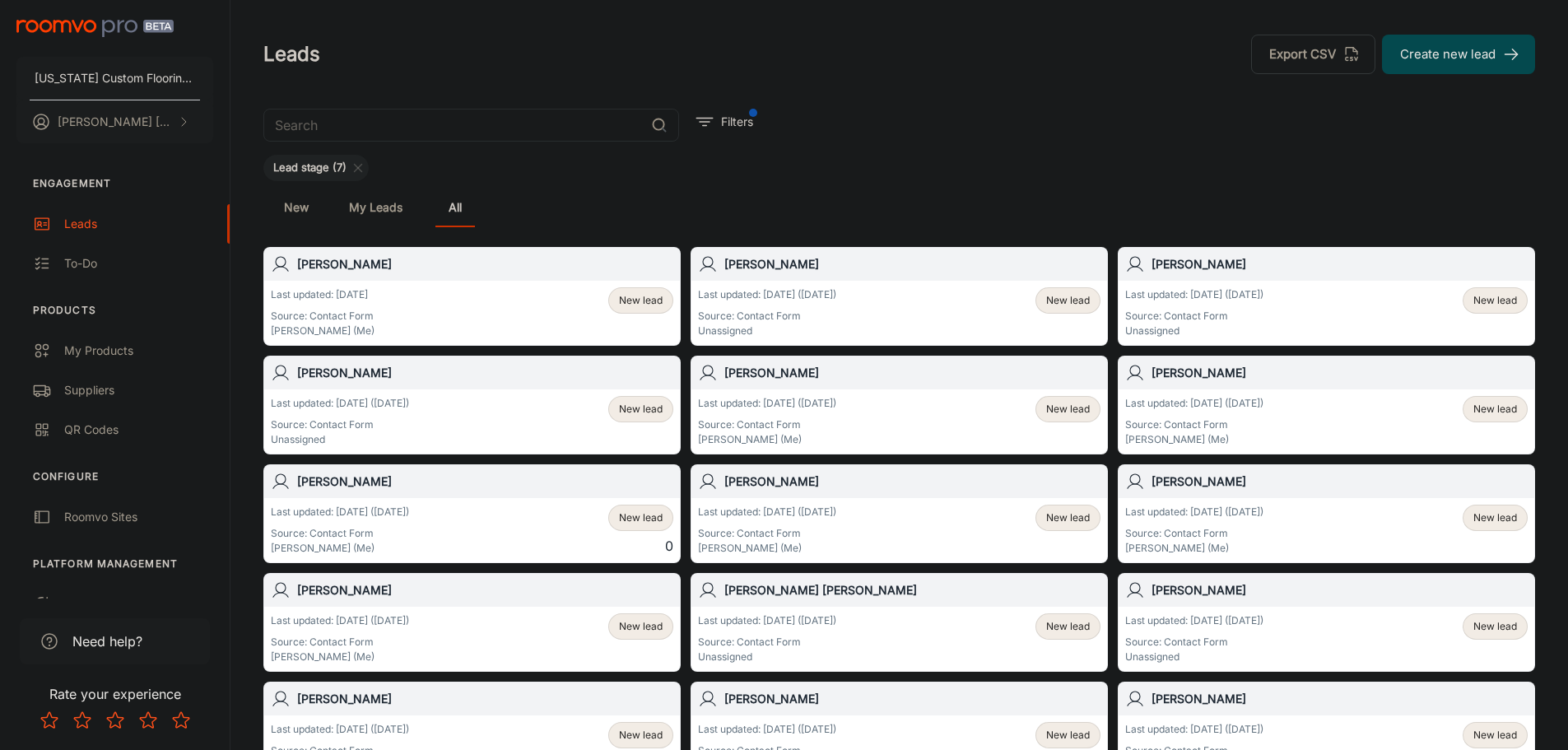
click at [1051, 301] on span "New lead" at bounding box center [1067, 301] width 43 height 15
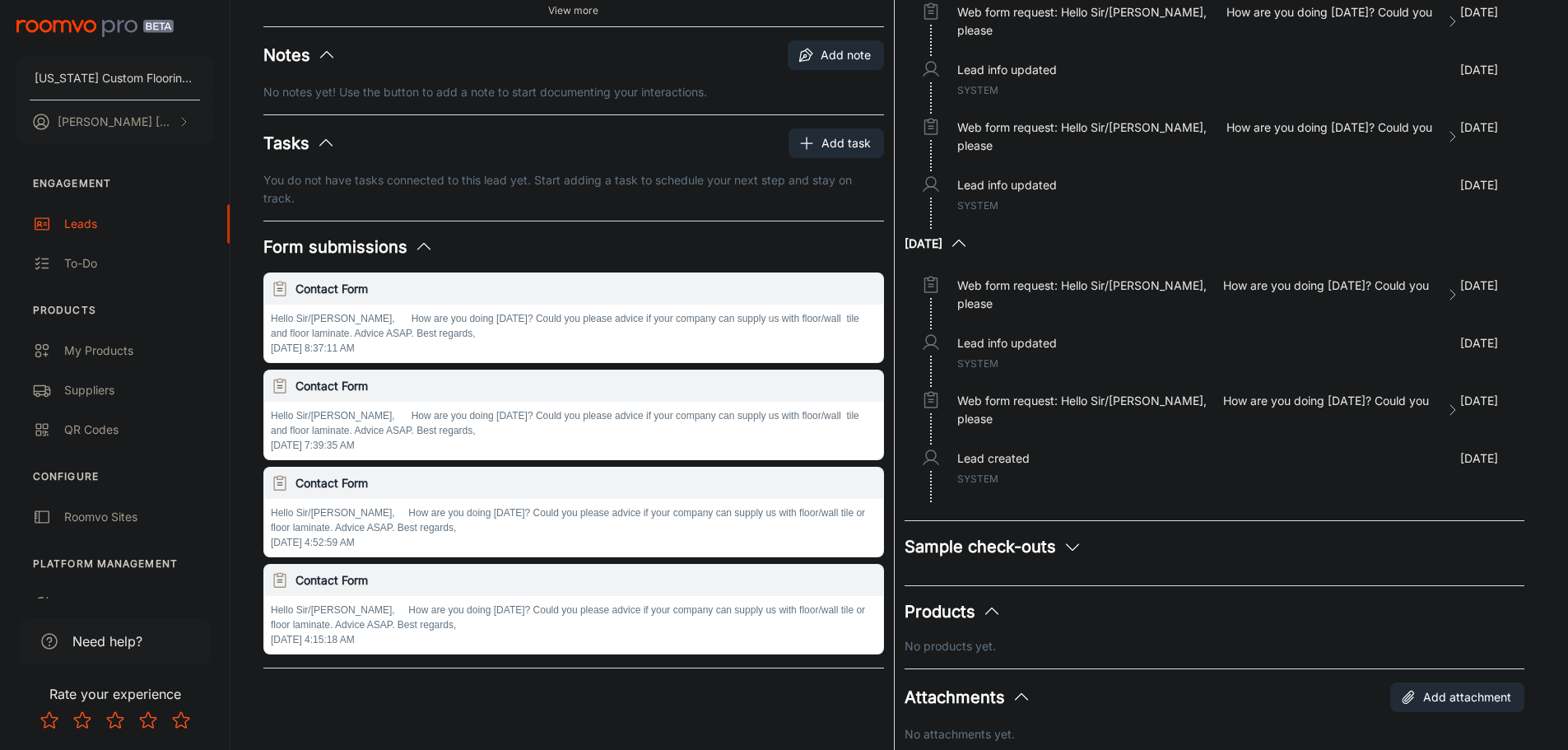
scroll to position [165, 0]
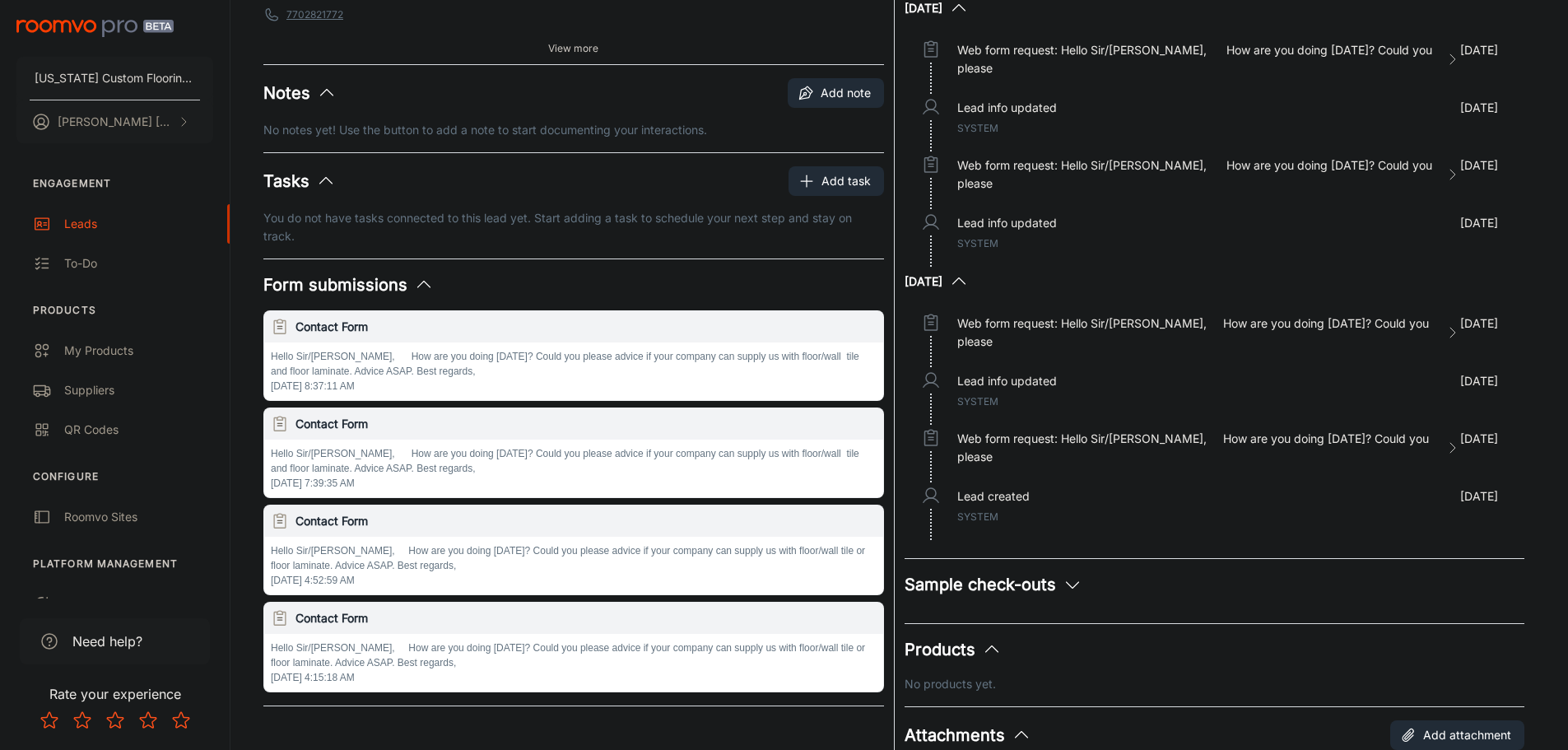
click at [335, 324] on h6 "Contact Form" at bounding box center [585, 326] width 581 height 18
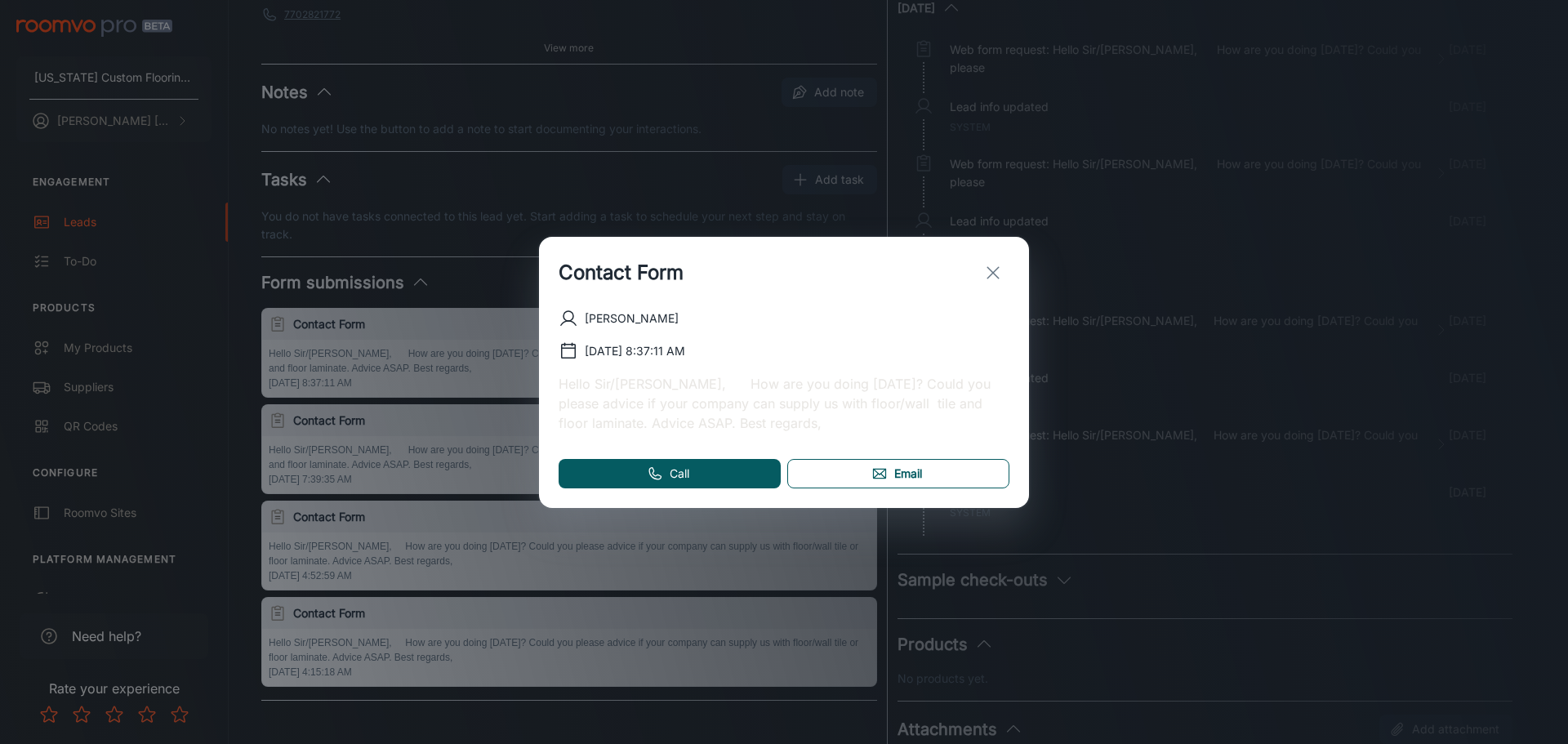
click at [813, 471] on link "Email" at bounding box center [898, 473] width 222 height 29
click at [1034, 308] on div "Contact Form [PERSON_NAME] [DATE] 8:37:11 AM Hello Sir/[PERSON_NAME], How are y…" at bounding box center [784, 372] width 1568 height 744
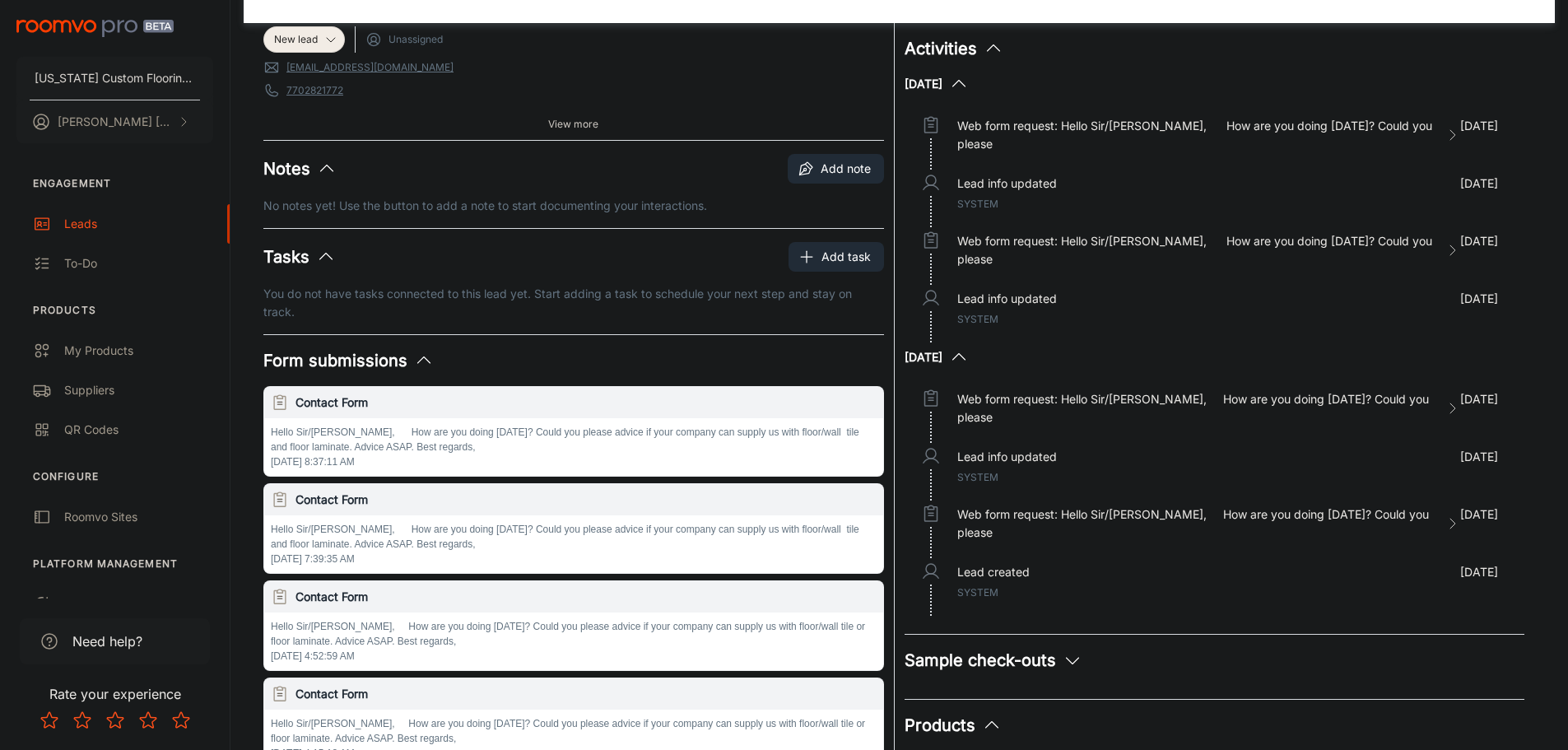
scroll to position [0, 0]
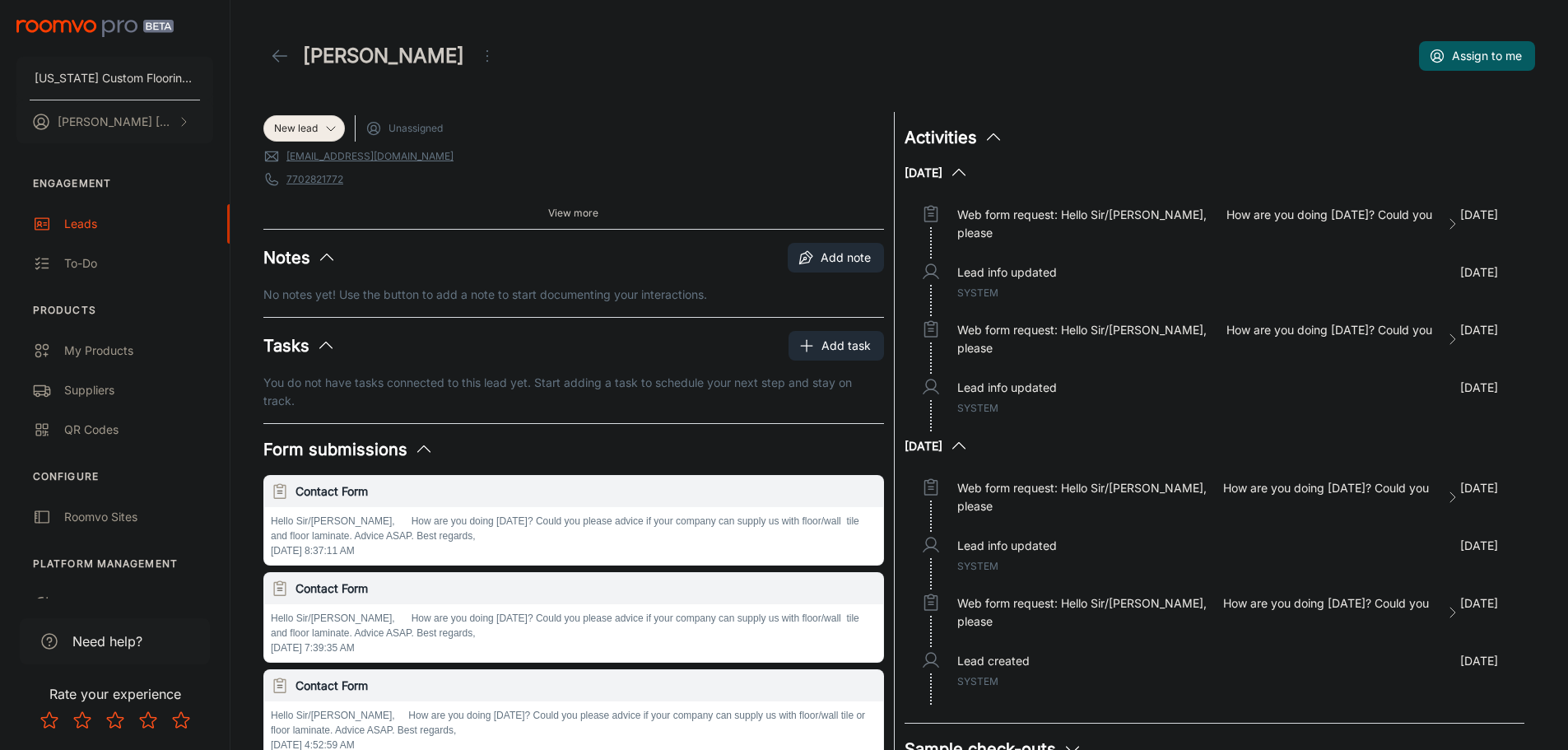
click at [477, 53] on icon "Open menu" at bounding box center [487, 56] width 20 height 20
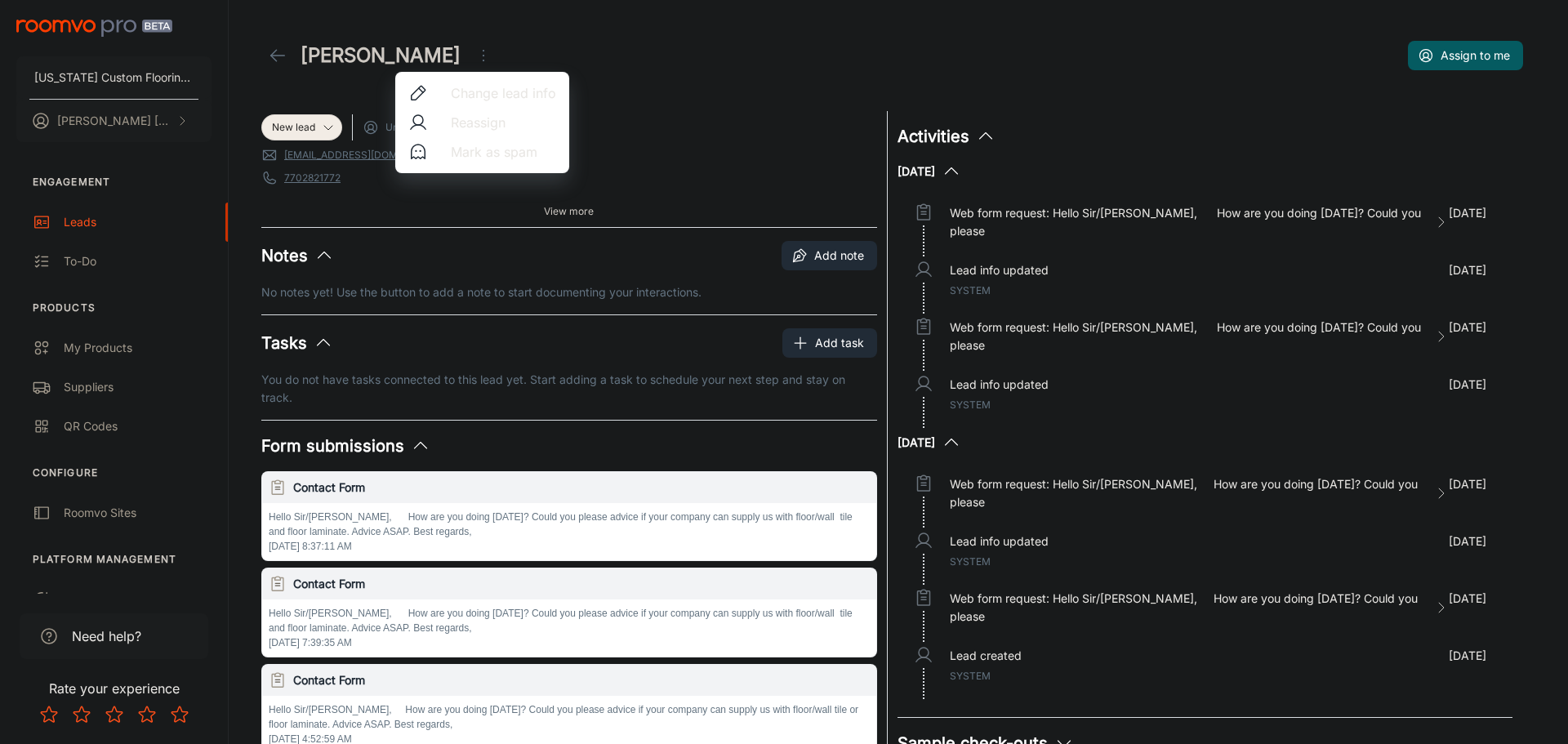
click at [479, 147] on span "Mark as spam" at bounding box center [503, 152] width 106 height 19
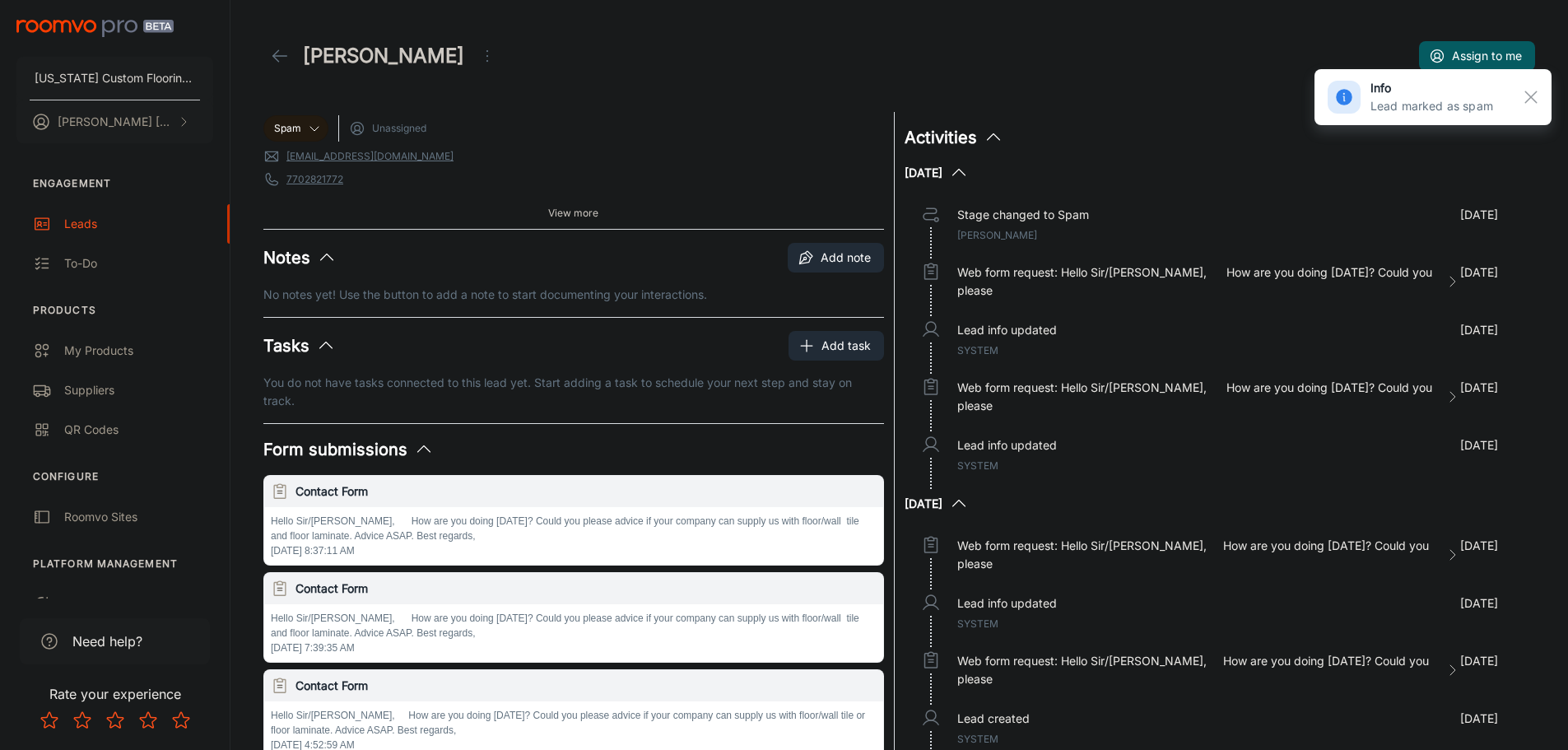
click at [282, 54] on icon at bounding box center [280, 56] width 20 height 20
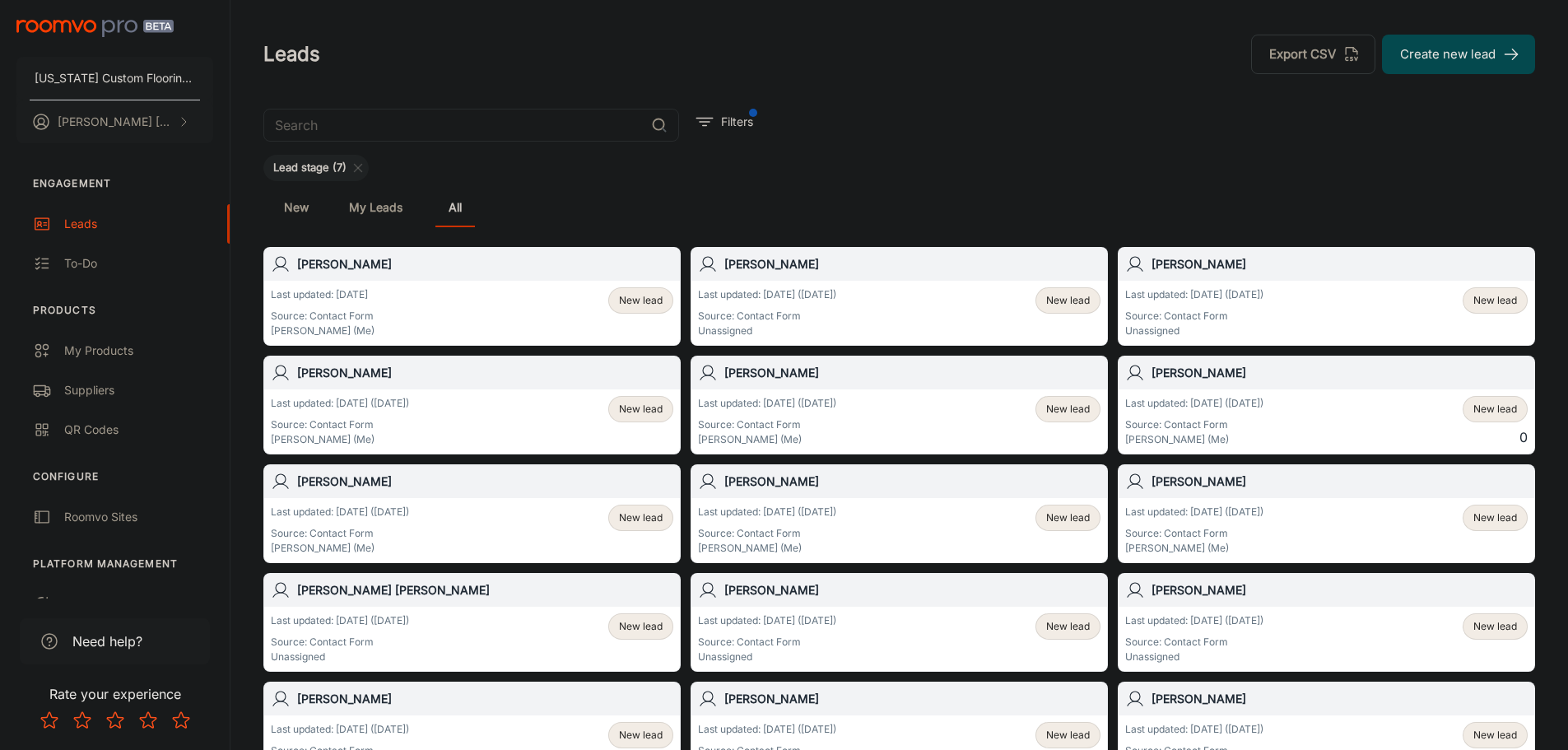
click at [1055, 301] on span "New lead" at bounding box center [1067, 301] width 43 height 15
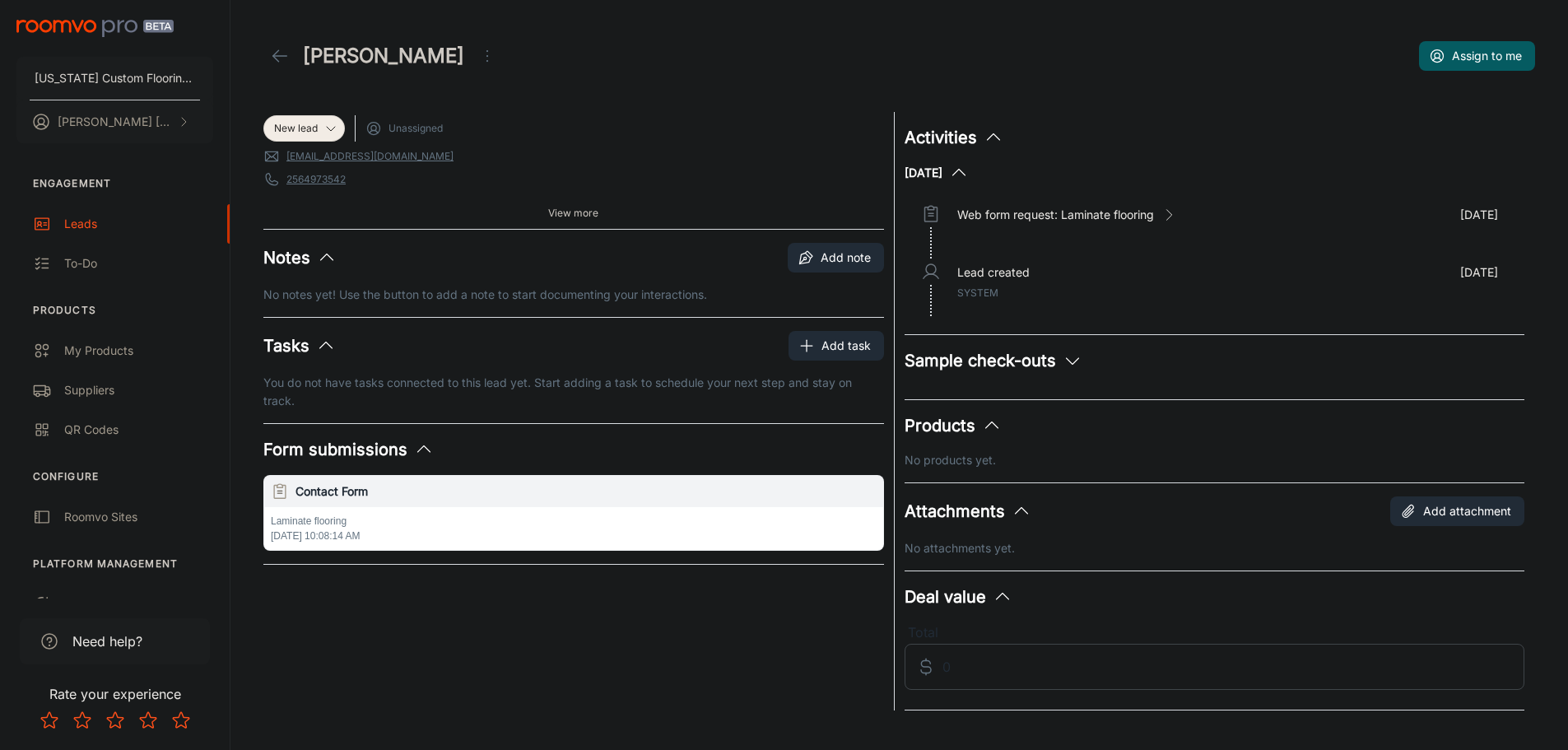
click at [338, 528] on div "Laminate flooring [DATE] 10:08:14 AM" at bounding box center [573, 528] width 619 height 43
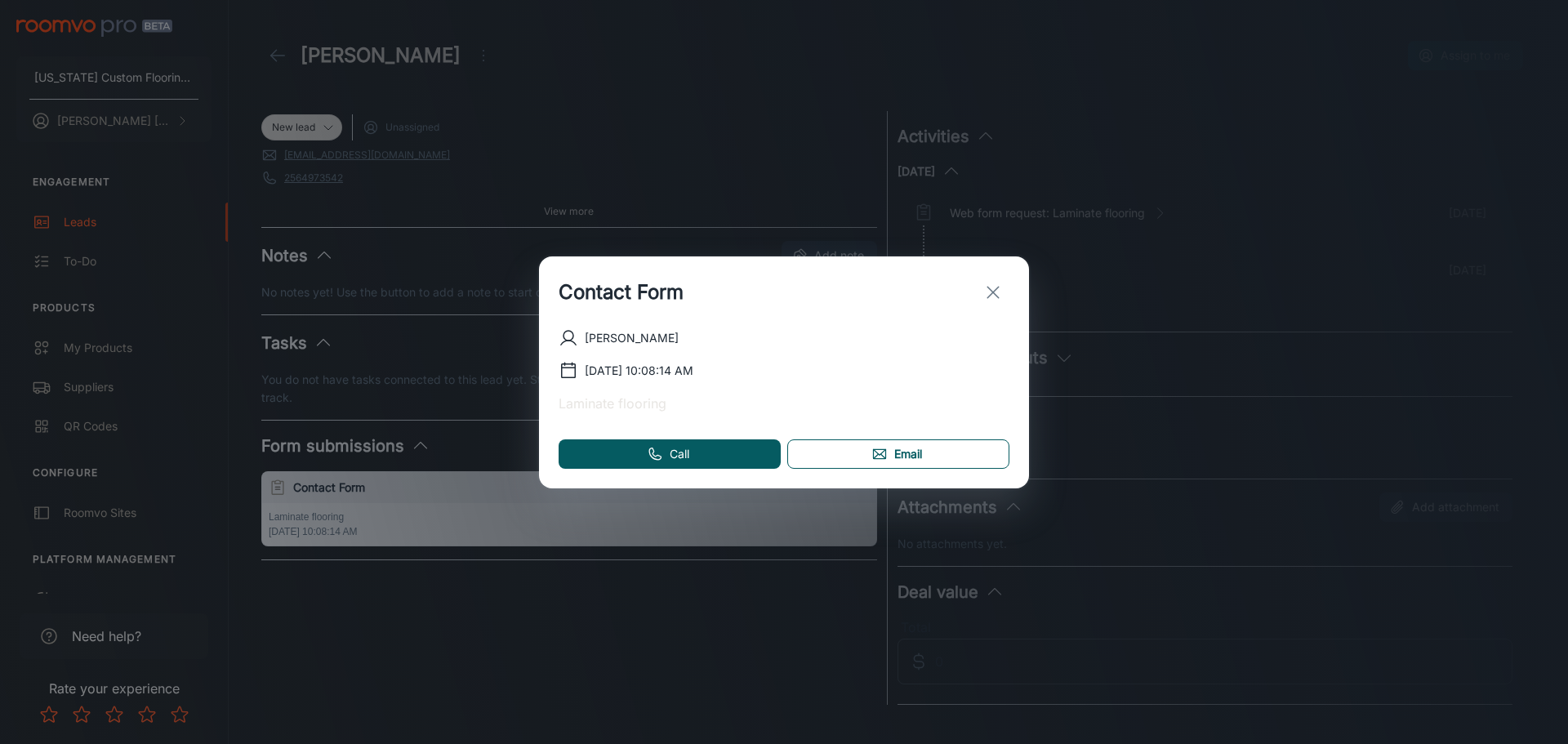
click at [879, 454] on polyline at bounding box center [879, 452] width 12 height 5
click at [999, 290] on icon "exit" at bounding box center [993, 292] width 19 height 19
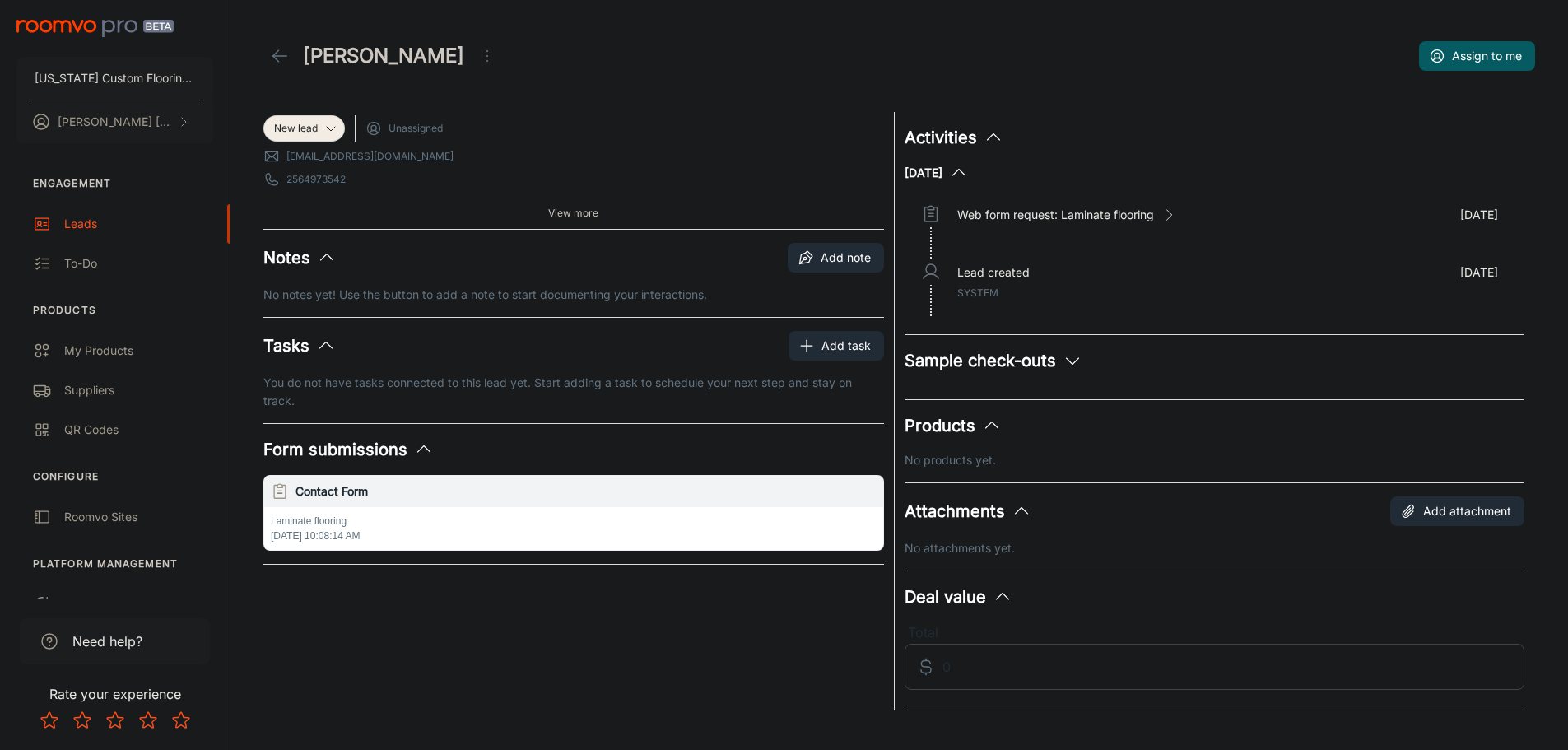
click at [354, 159] on link "[EMAIL_ADDRESS][DOMAIN_NAME]" at bounding box center [370, 156] width 167 height 15
click at [311, 157] on link "[EMAIL_ADDRESS][DOMAIN_NAME]" at bounding box center [370, 156] width 167 height 15
click at [271, 157] on polyline at bounding box center [272, 154] width 12 height 5
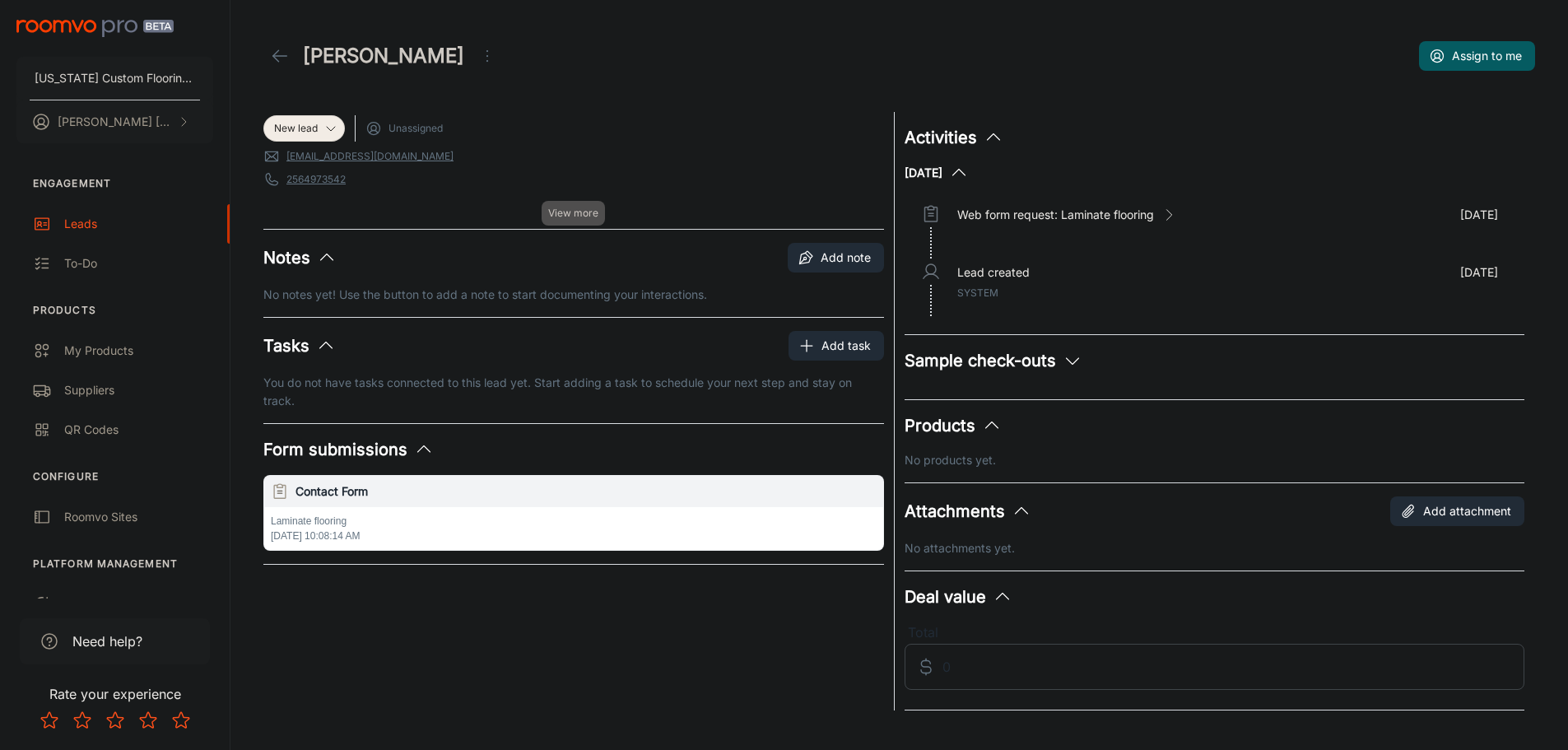
click at [556, 208] on span "View more" at bounding box center [573, 213] width 51 height 15
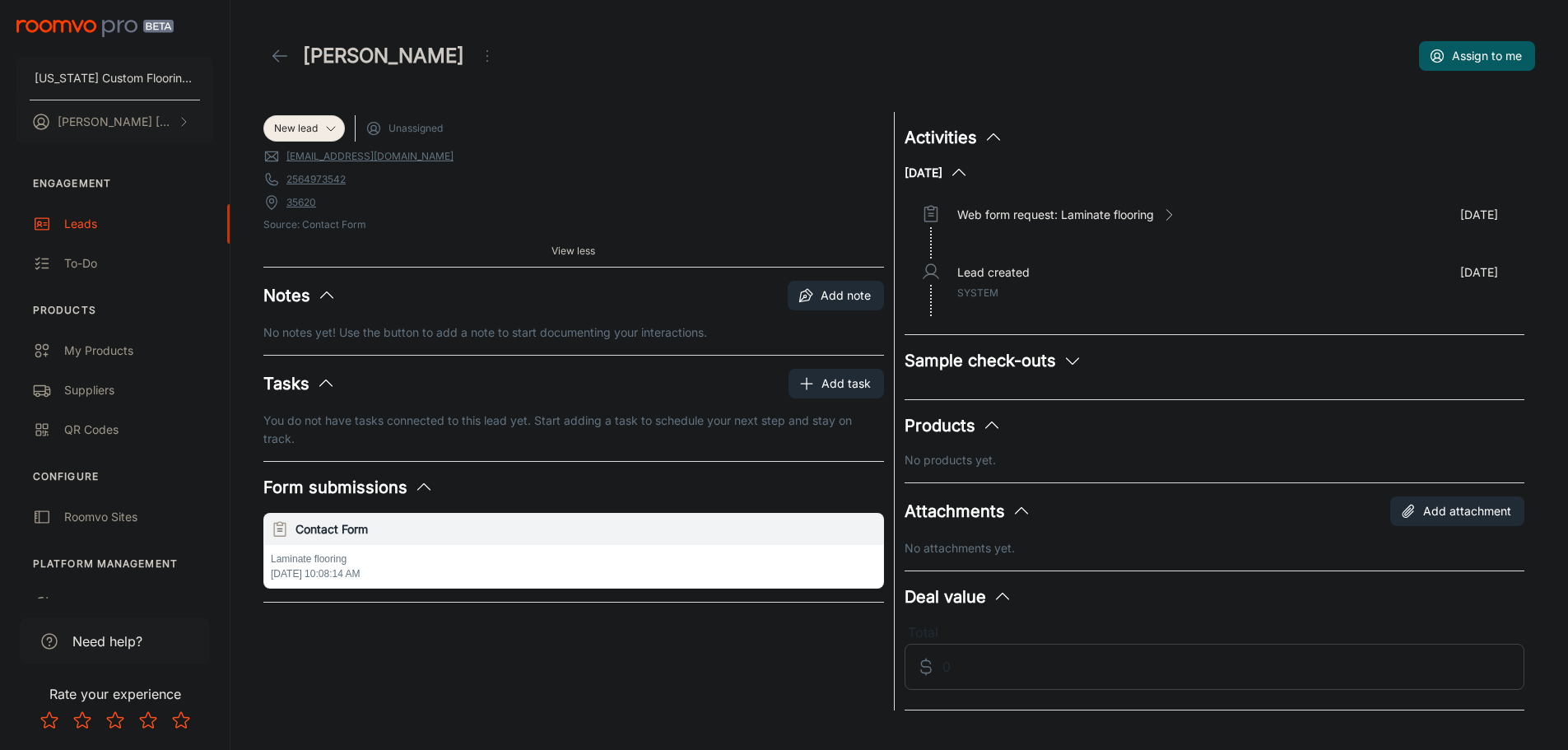
click at [335, 160] on link "[EMAIL_ADDRESS][DOMAIN_NAME]" at bounding box center [370, 156] width 167 height 15
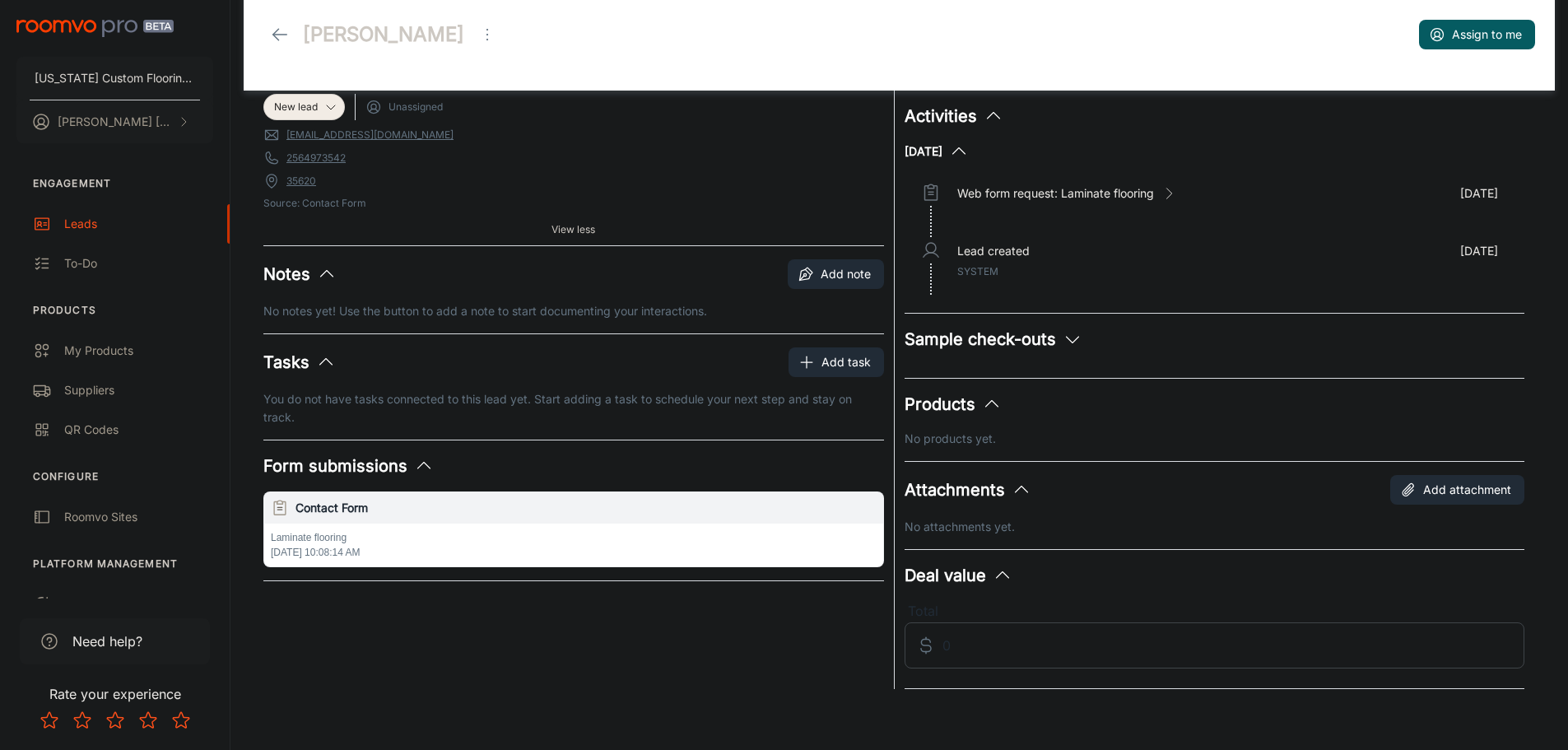
scroll to position [27, 0]
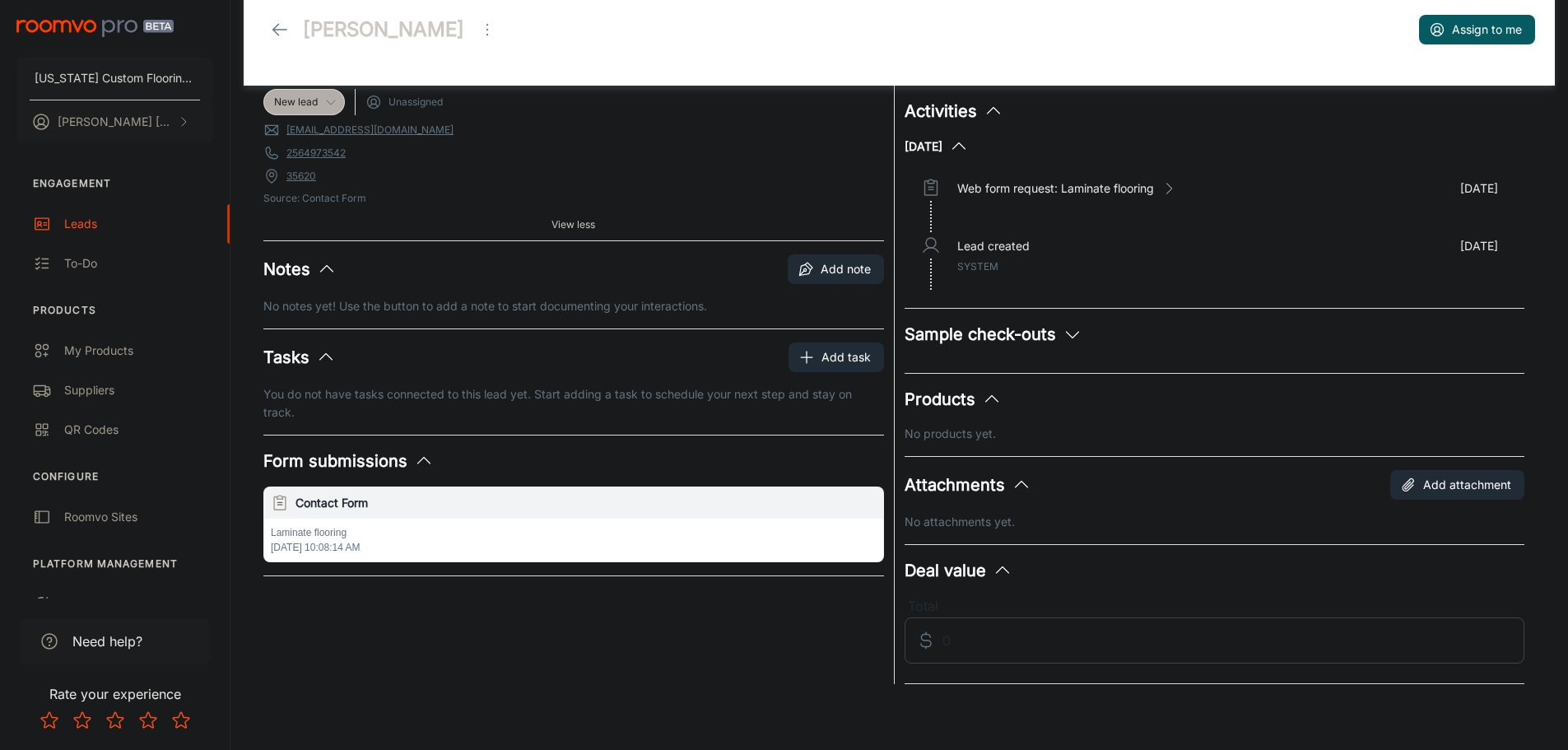
click at [332, 98] on icon at bounding box center [331, 102] width 13 height 13
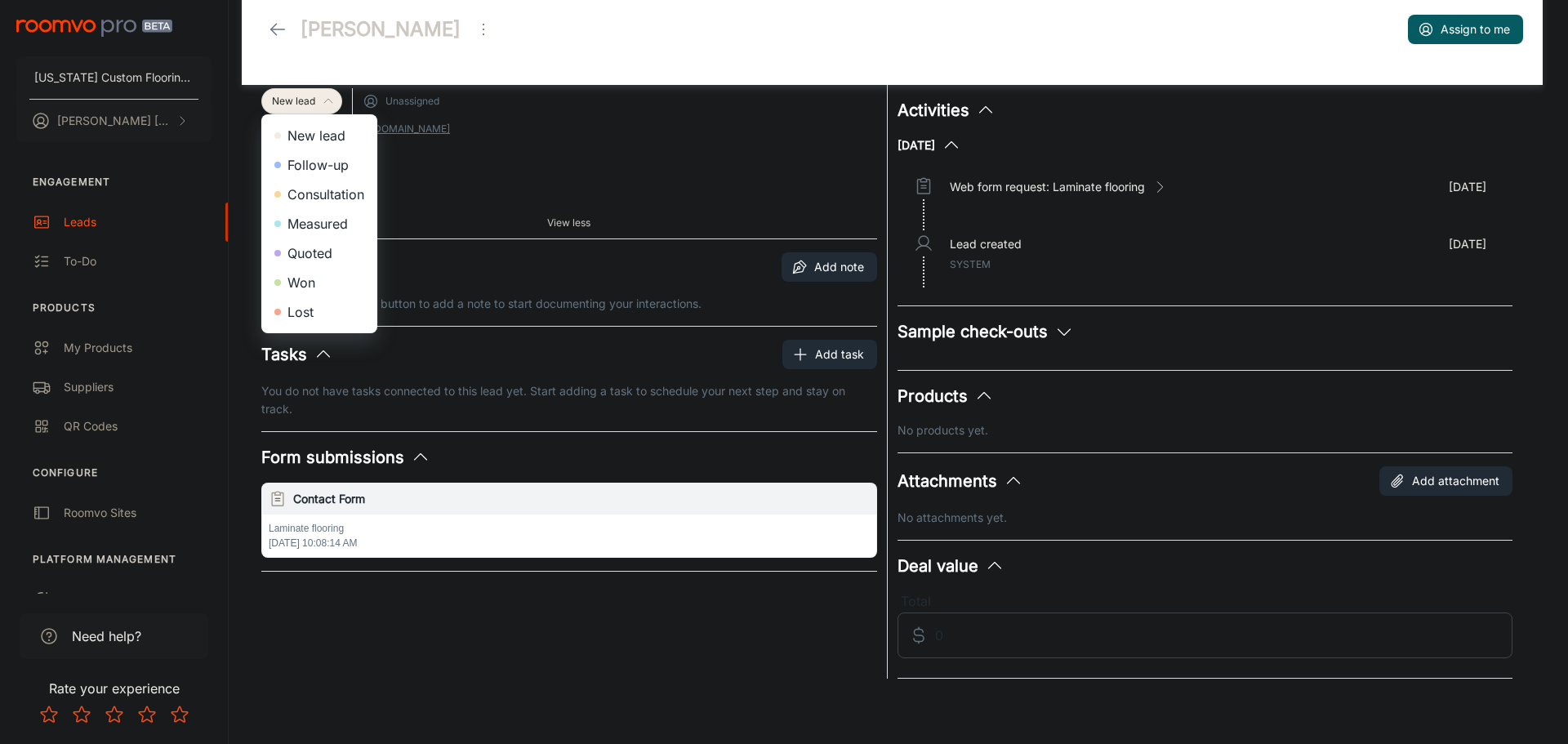
click at [445, 27] on div at bounding box center [784, 372] width 1568 height 744
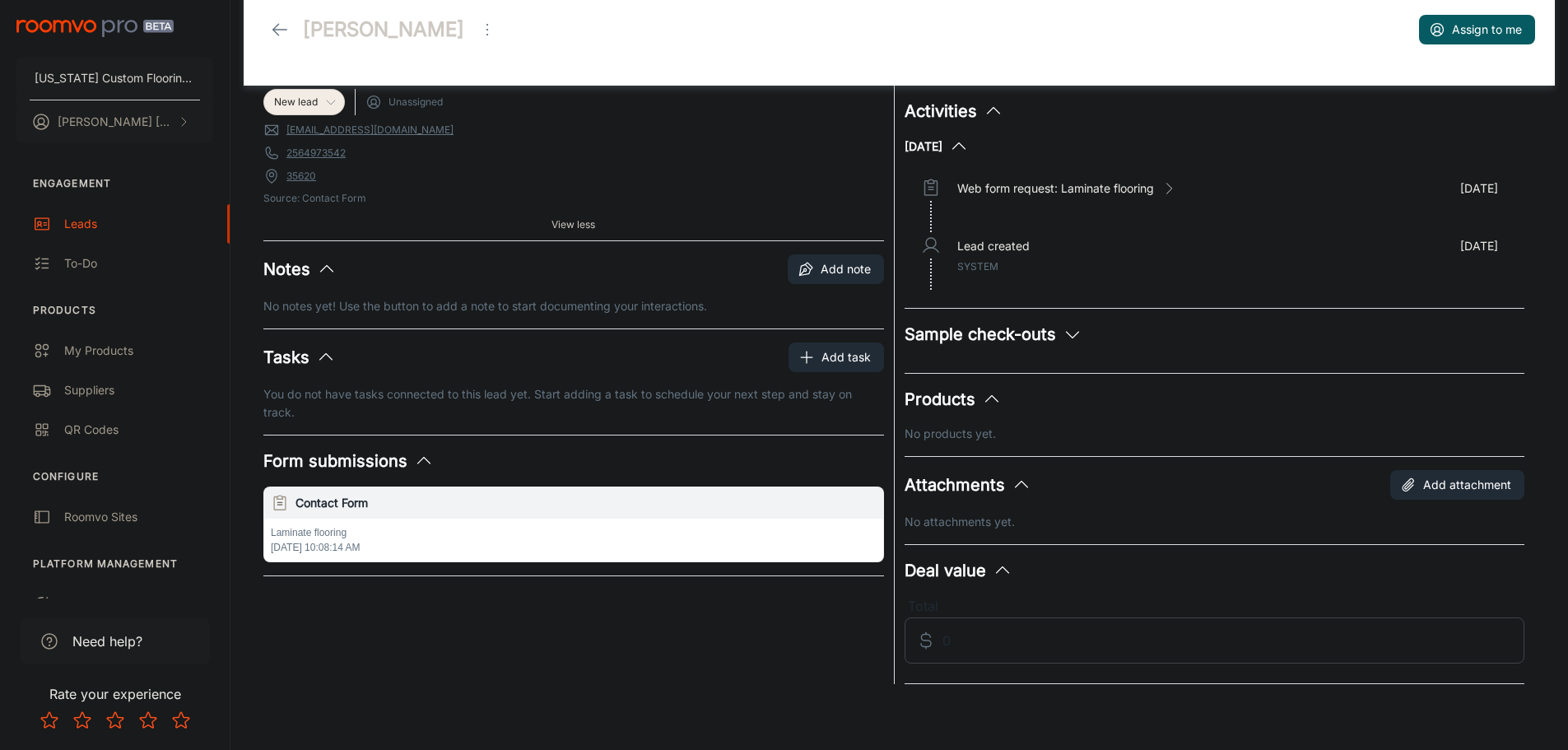
click at [477, 32] on icon "Open menu" at bounding box center [487, 29] width 20 height 20
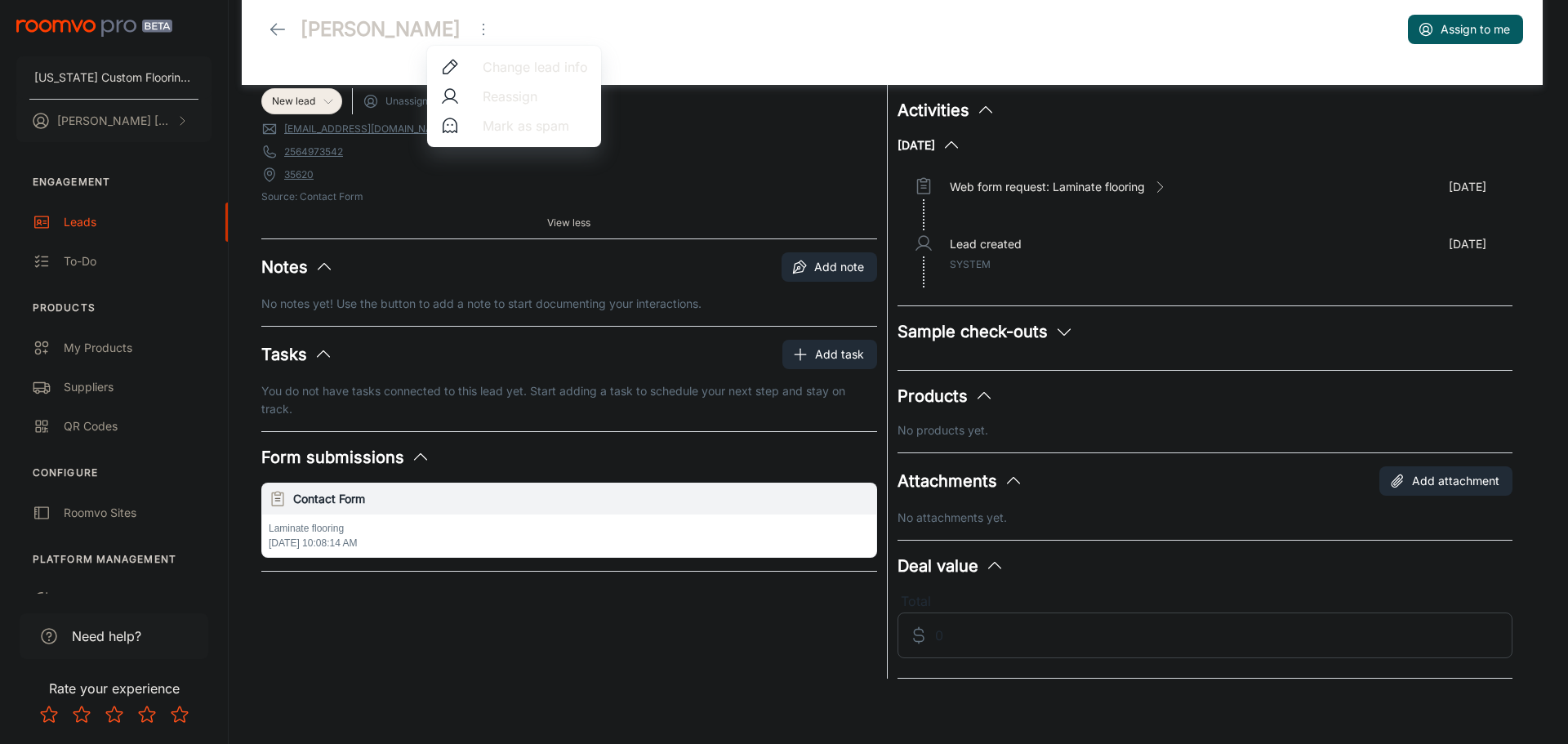
click at [416, 213] on div at bounding box center [784, 372] width 1568 height 744
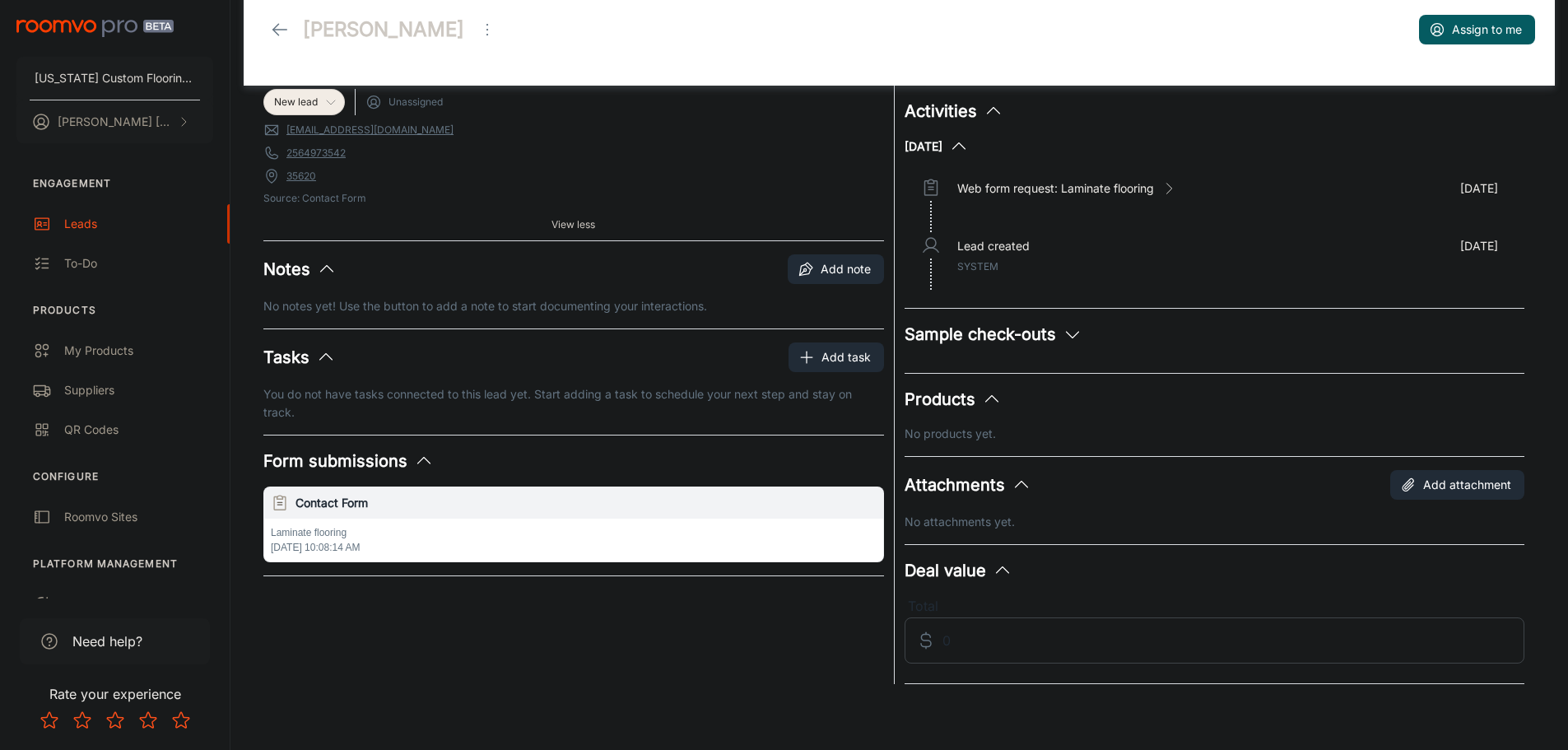
click at [301, 132] on link "[EMAIL_ADDRESS][DOMAIN_NAME]" at bounding box center [370, 129] width 167 height 15
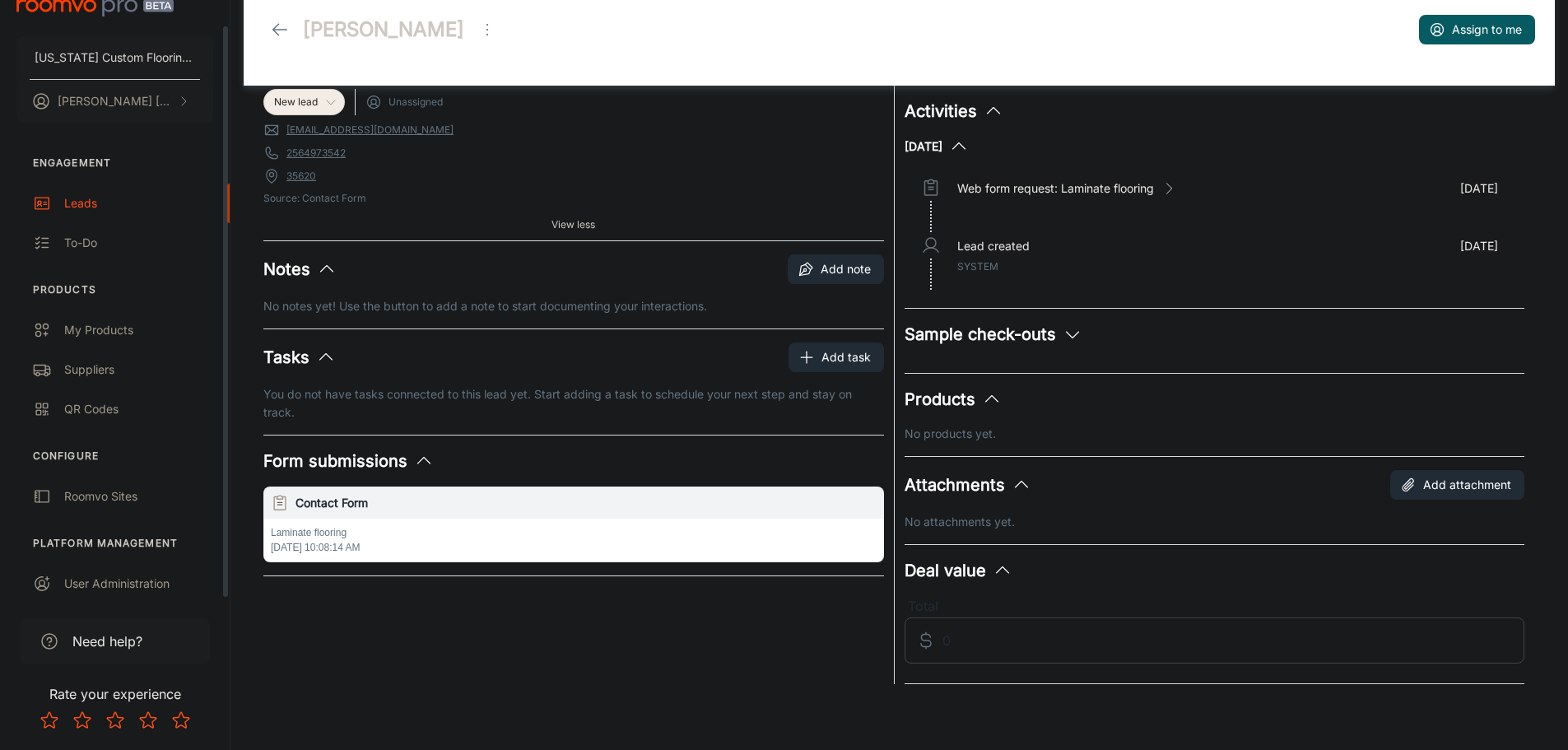
scroll to position [26, 0]
drag, startPoint x: 275, startPoint y: 86, endPoint x: 384, endPoint y: 217, distance: 170.4
drag, startPoint x: 384, startPoint y: 217, endPoint x: 410, endPoint y: 151, distance: 70.9
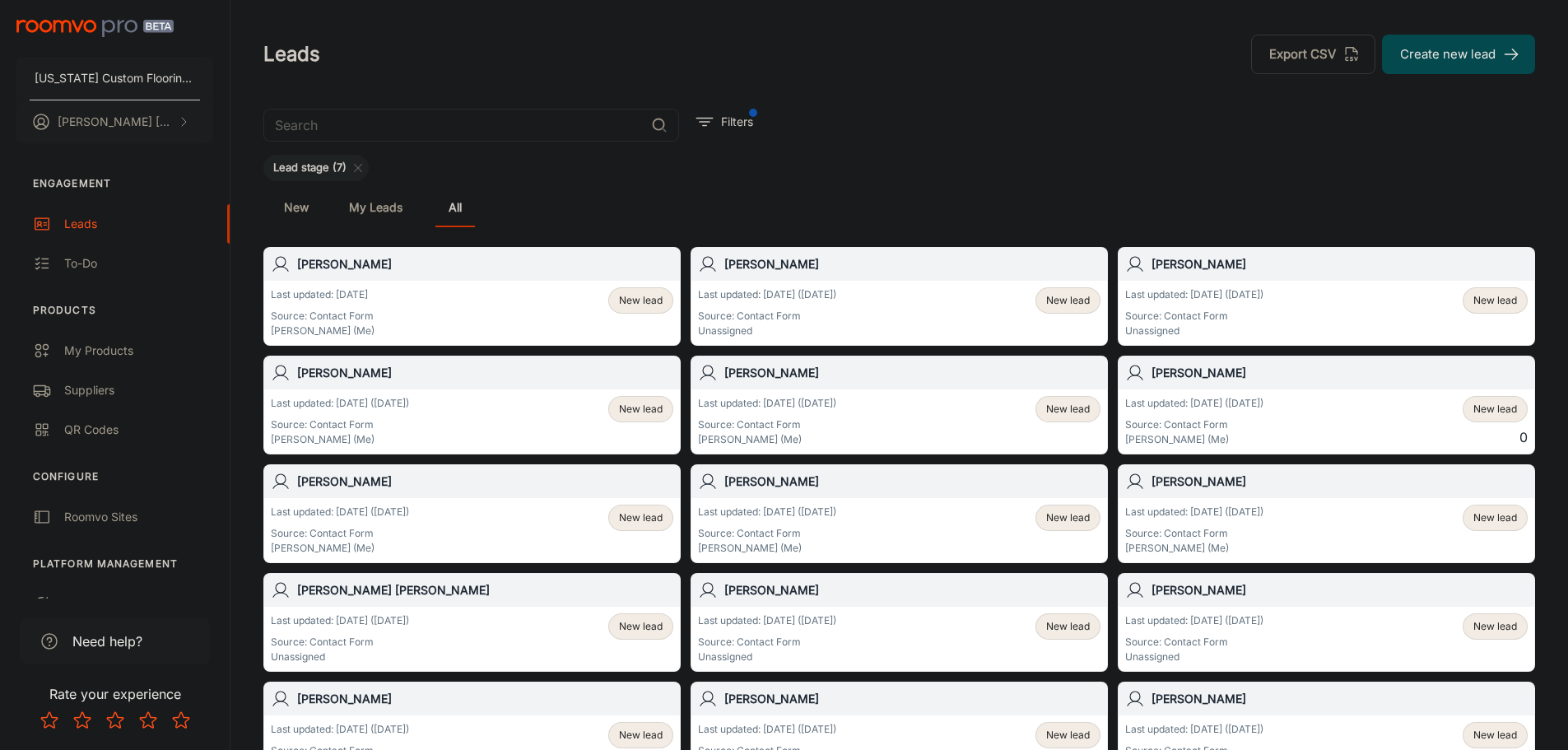
click at [1222, 313] on p "Source: Contact Form" at bounding box center [1194, 316] width 138 height 15
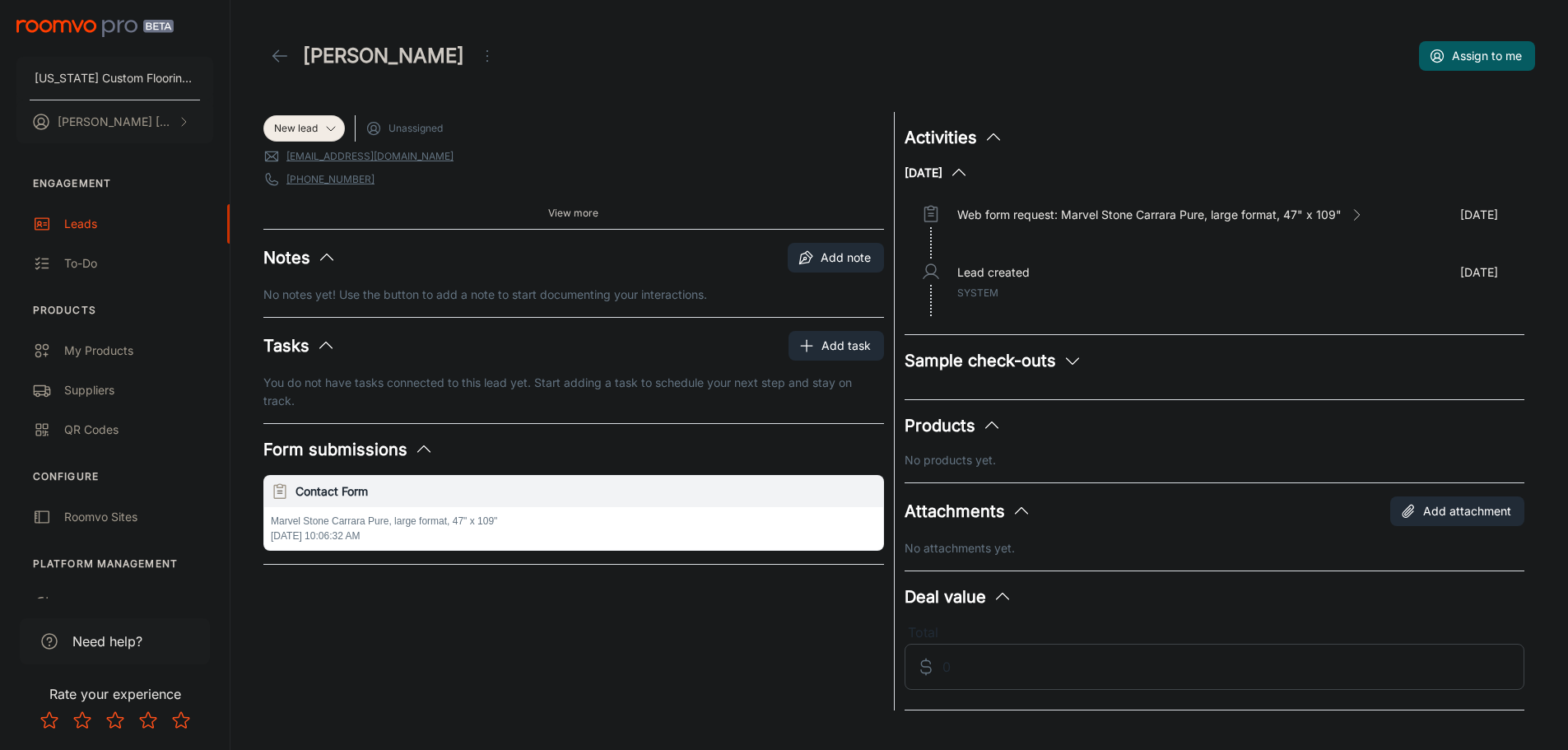
click at [477, 54] on icon "Open menu" at bounding box center [487, 56] width 20 height 20
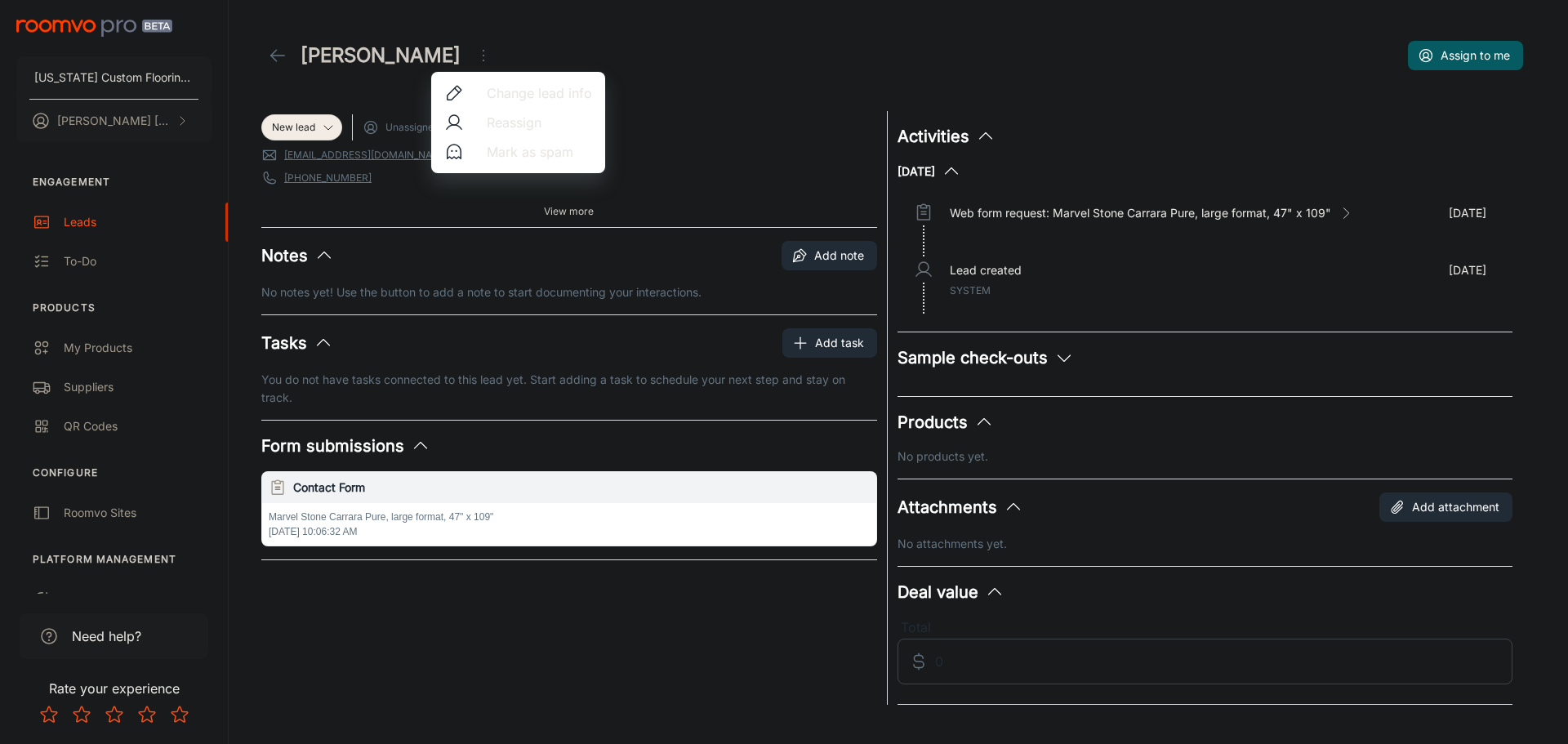
click at [489, 150] on span "Mark as spam" at bounding box center [539, 152] width 106 height 19
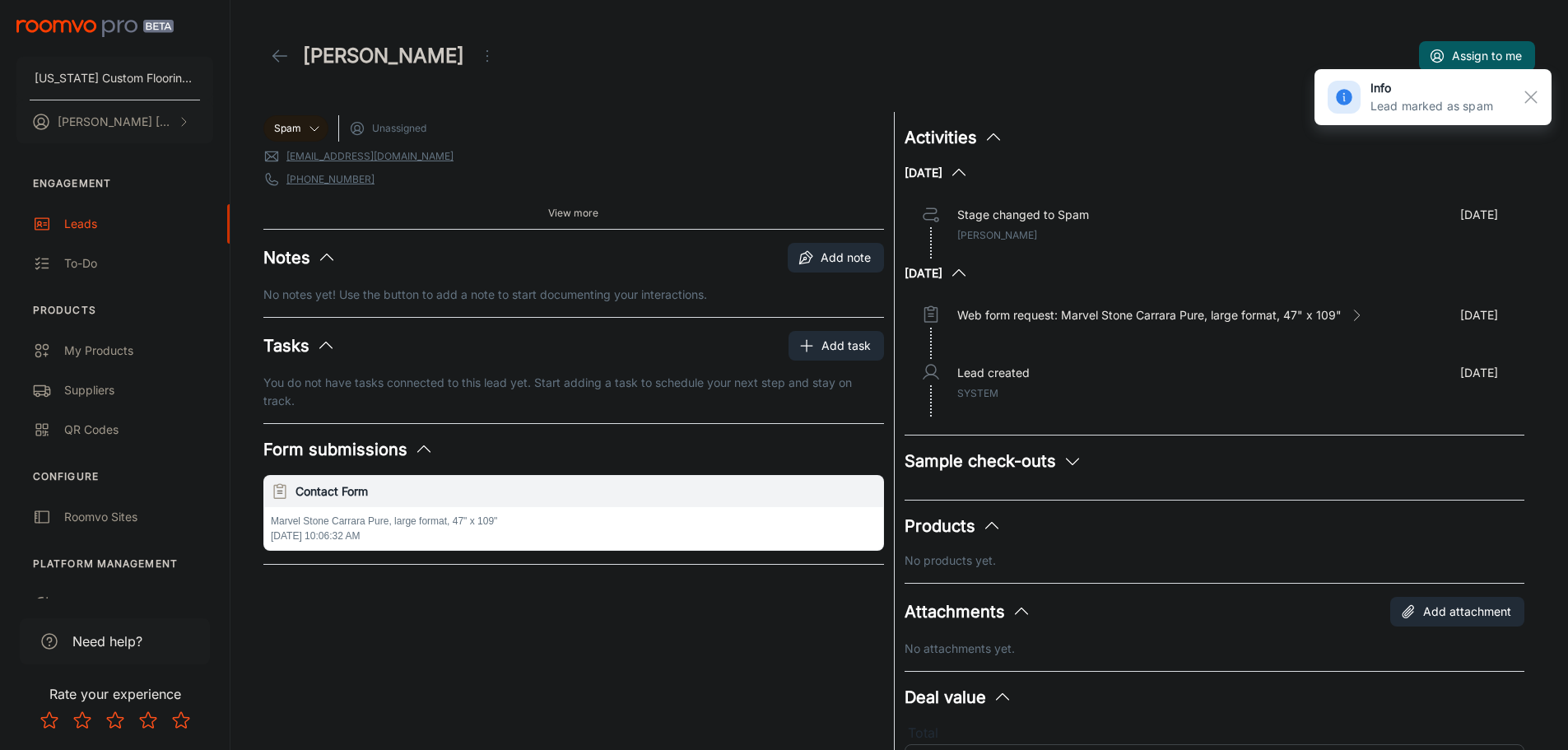
click at [282, 53] on icon at bounding box center [280, 56] width 20 height 20
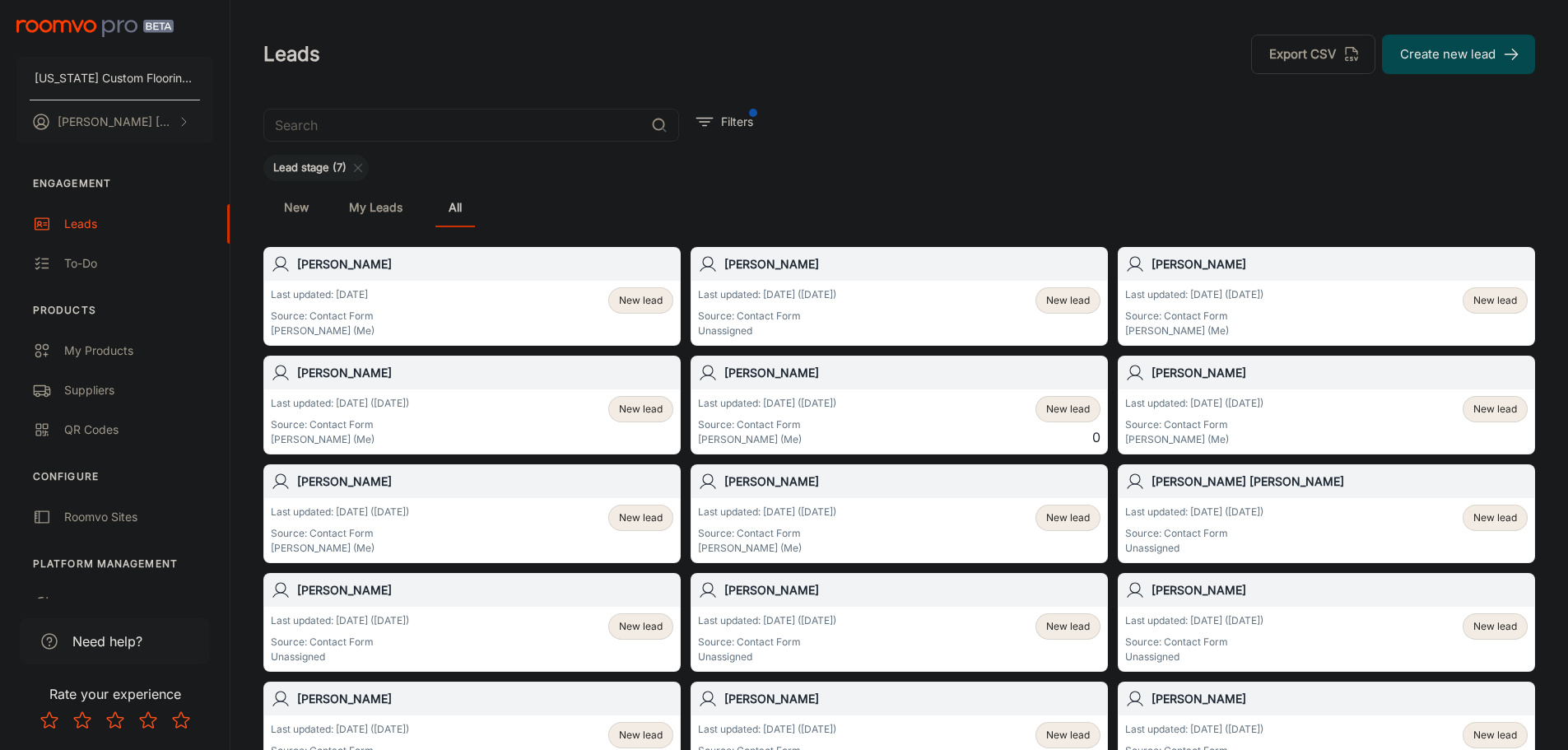
click at [1067, 295] on span "New lead" at bounding box center [1067, 301] width 43 height 15
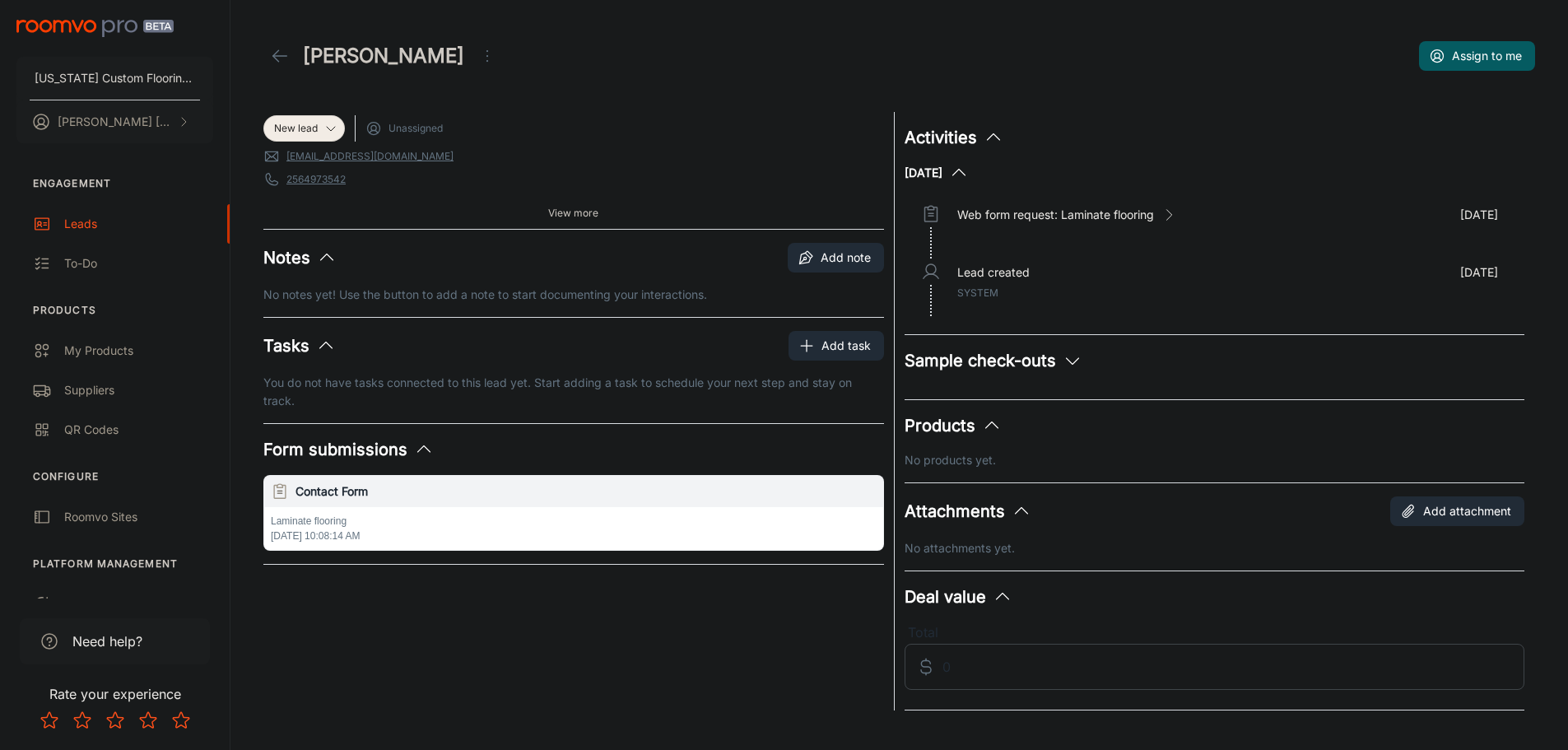
click at [278, 57] on icon at bounding box center [280, 56] width 20 height 20
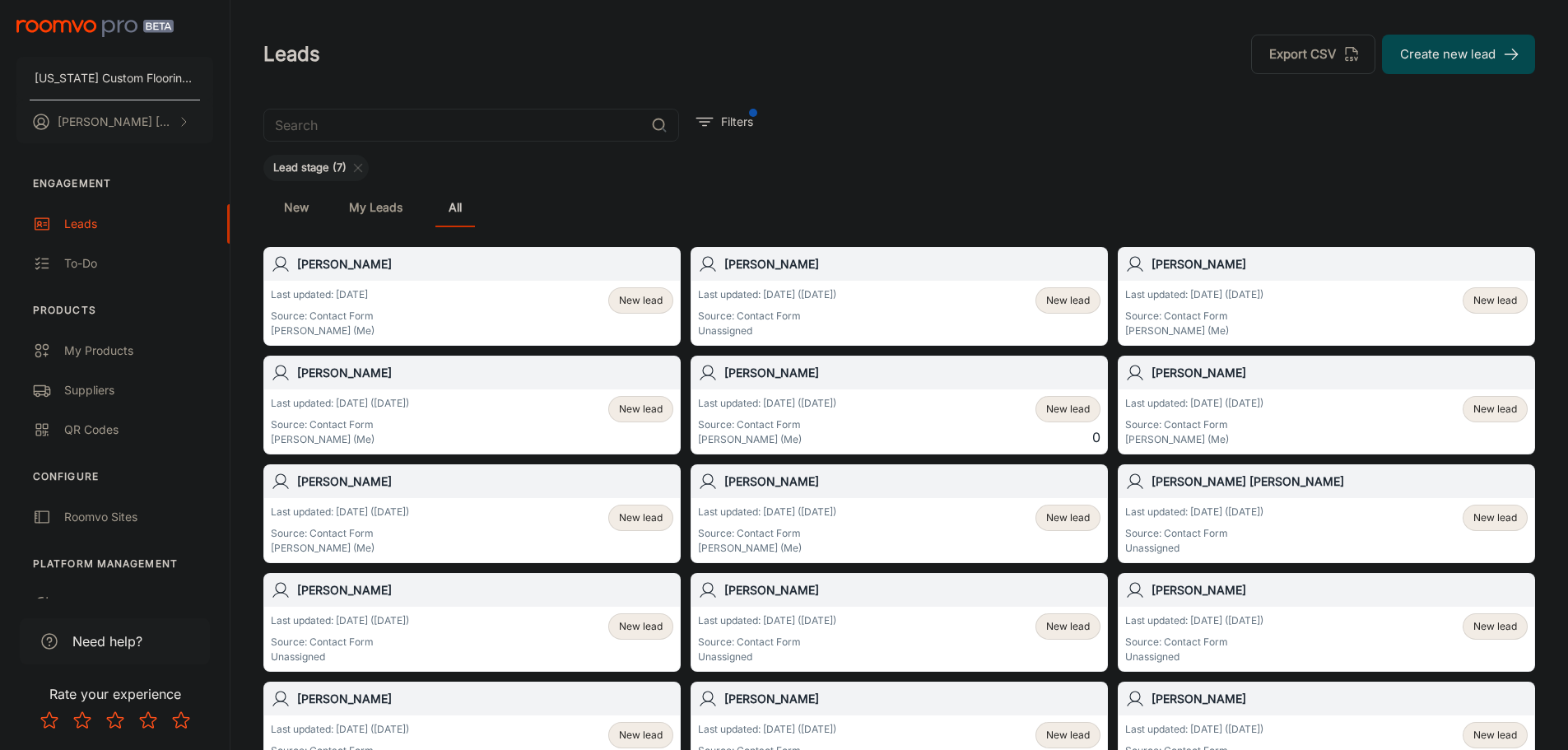
click at [1495, 298] on span "New lead" at bounding box center [1494, 301] width 43 height 15
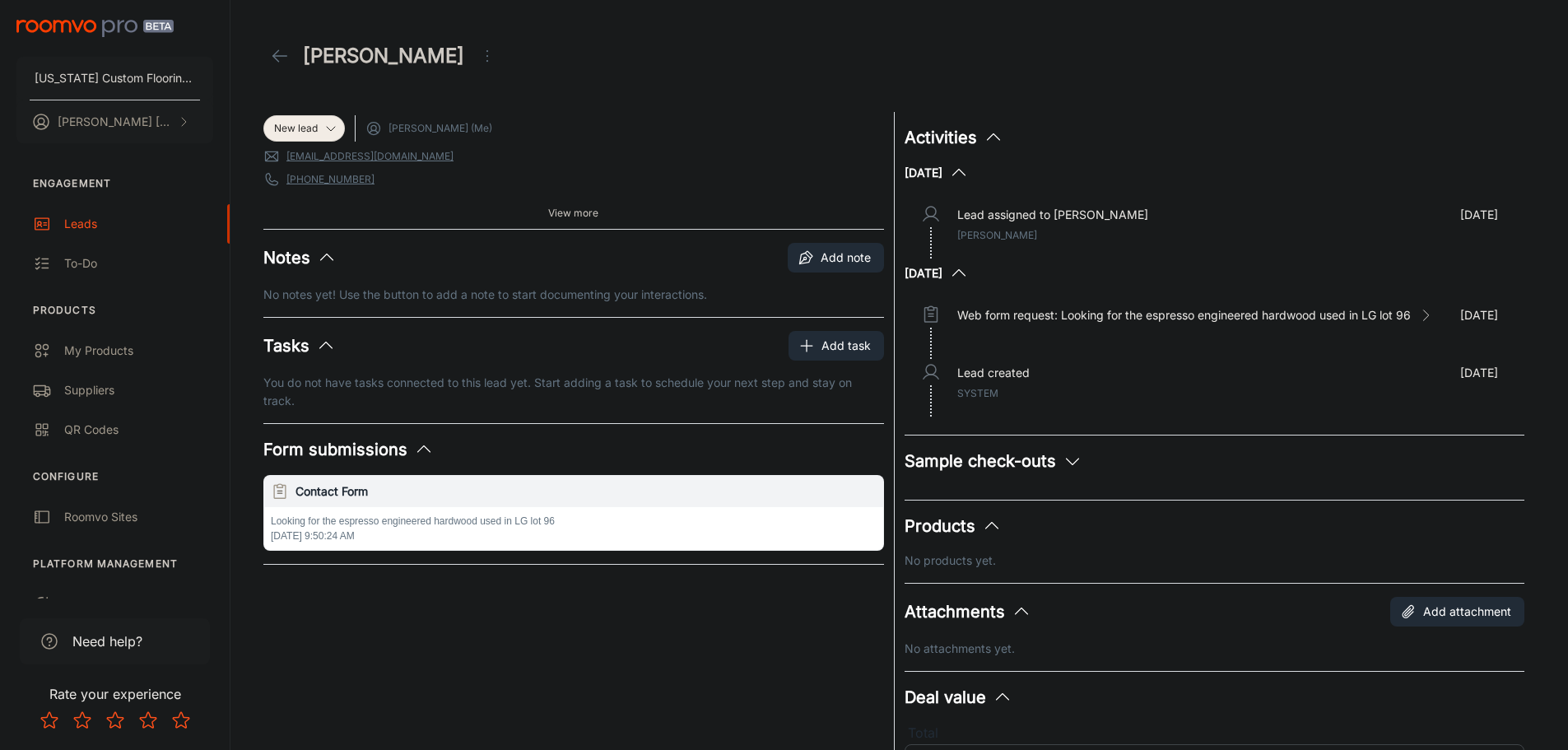
click at [270, 51] on icon at bounding box center [280, 56] width 20 height 20
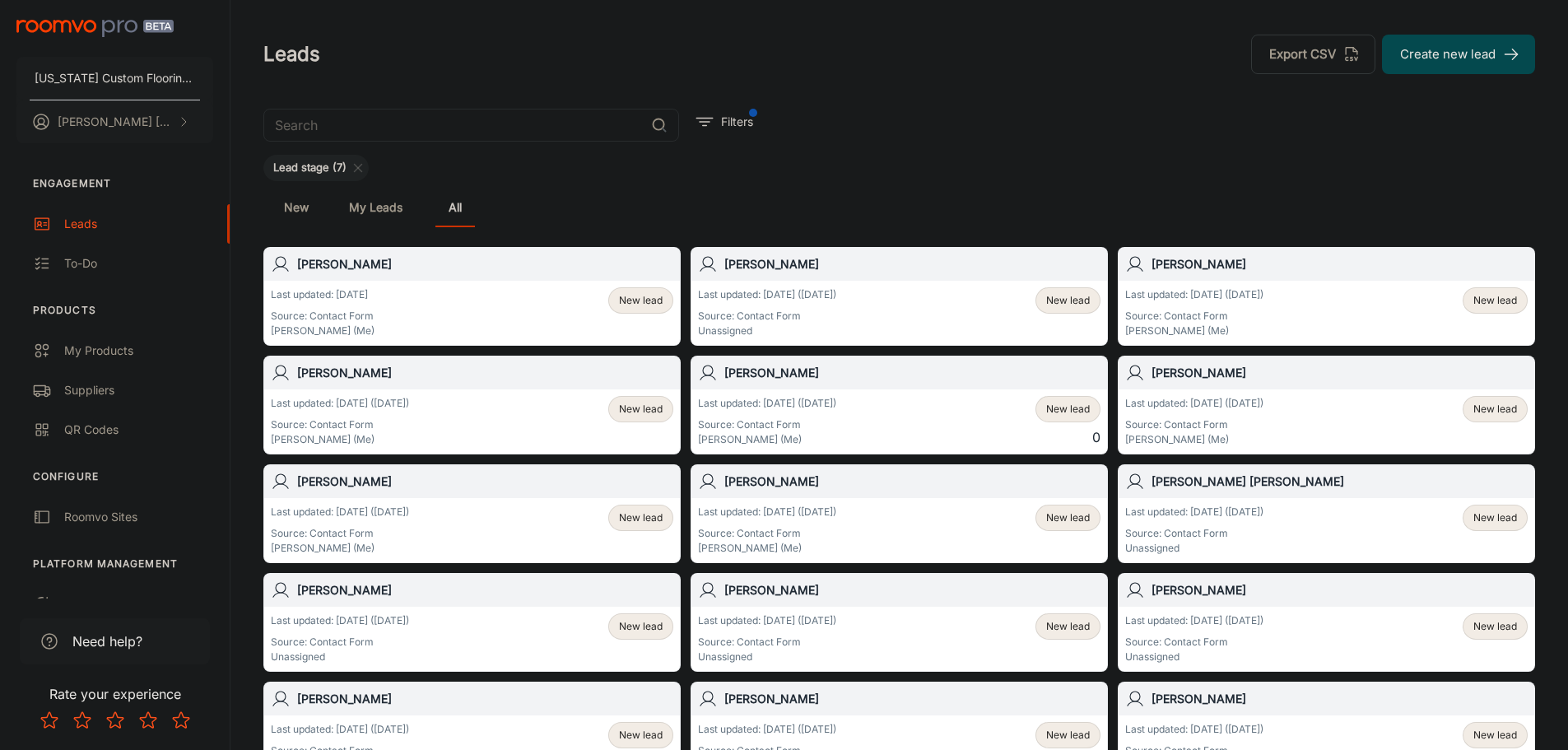
click at [645, 409] on span "New lead" at bounding box center [640, 409] width 43 height 15
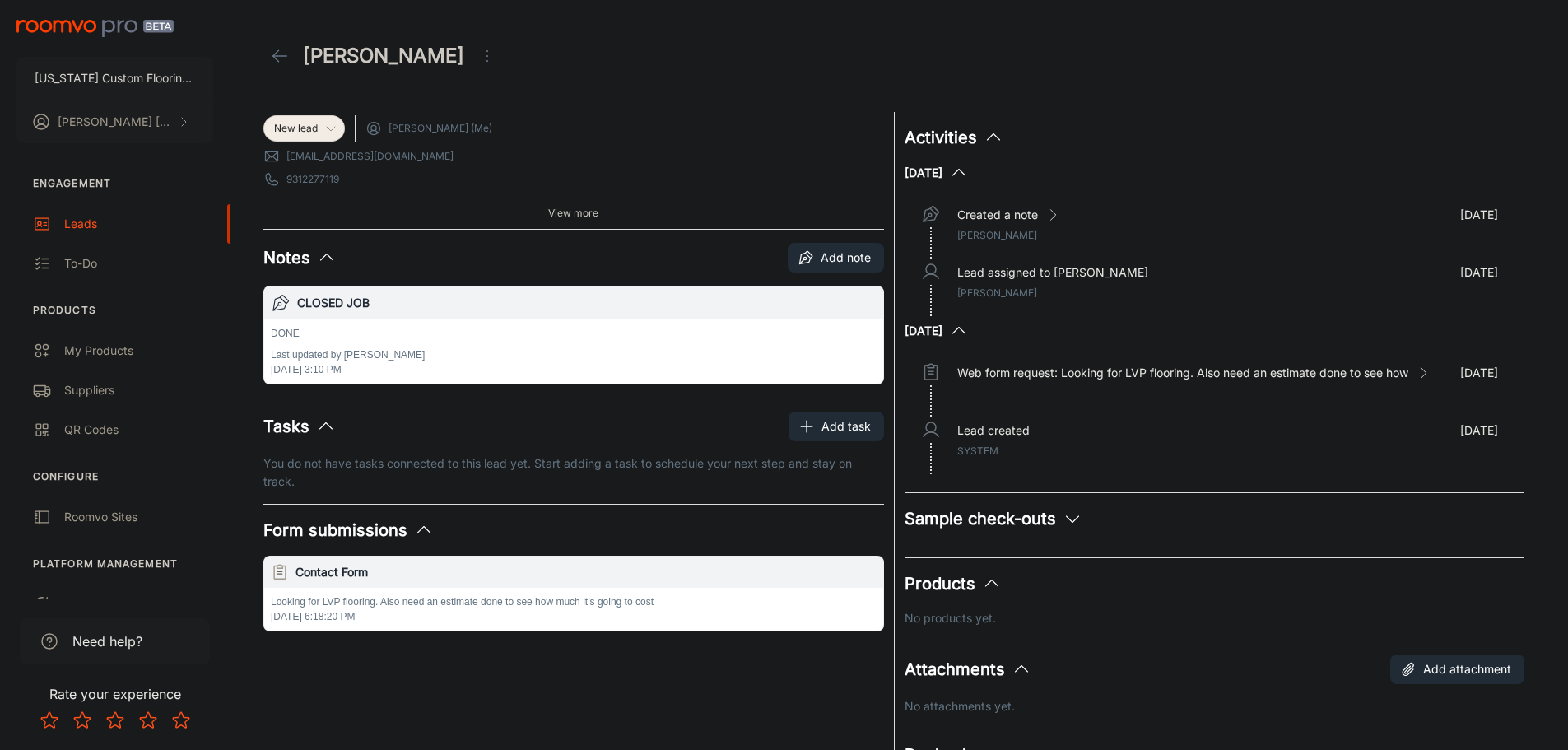
click at [339, 127] on span "New lead" at bounding box center [304, 128] width 80 height 15
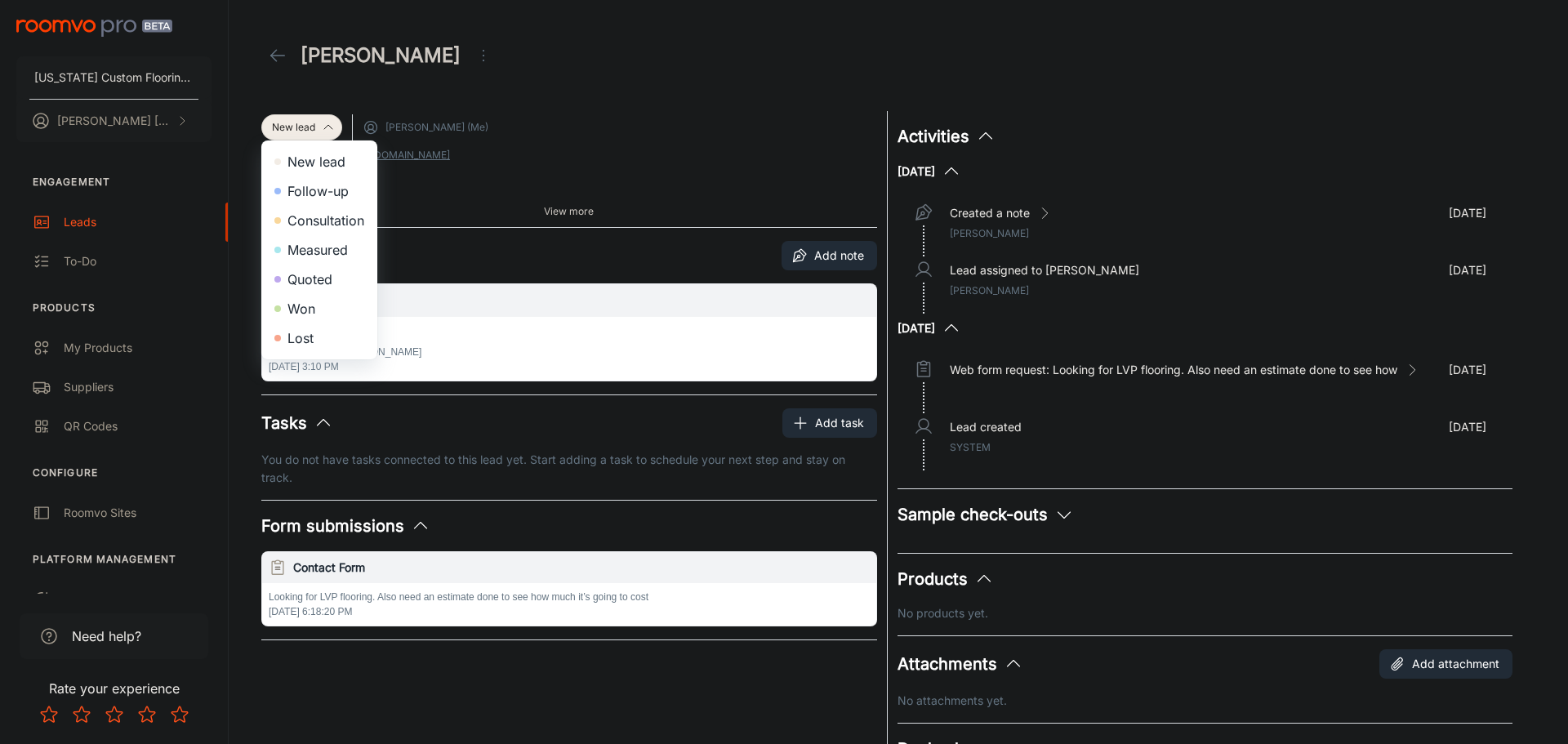
click at [314, 303] on li "Won" at bounding box center [319, 308] width 116 height 29
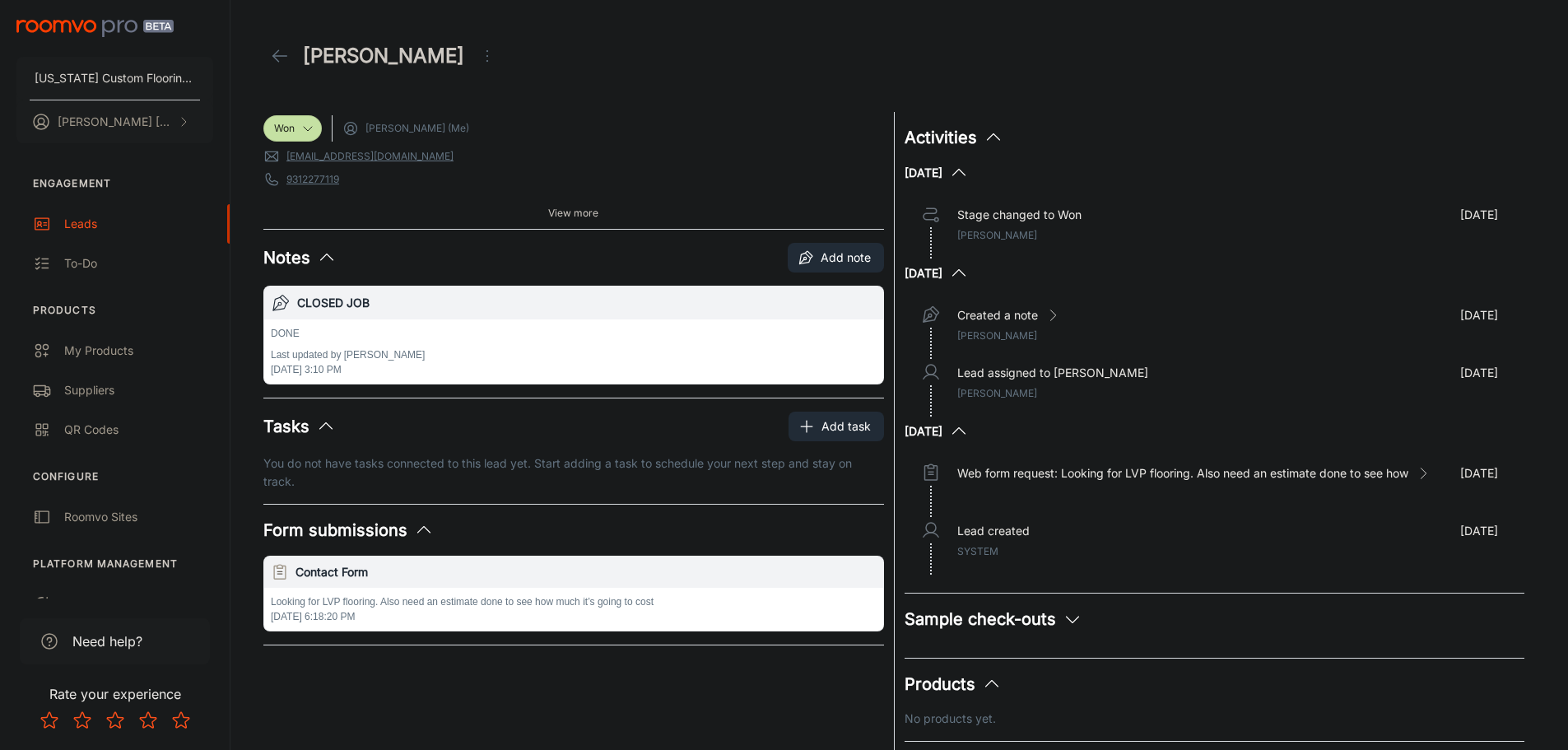
click at [283, 52] on icon at bounding box center [280, 56] width 20 height 20
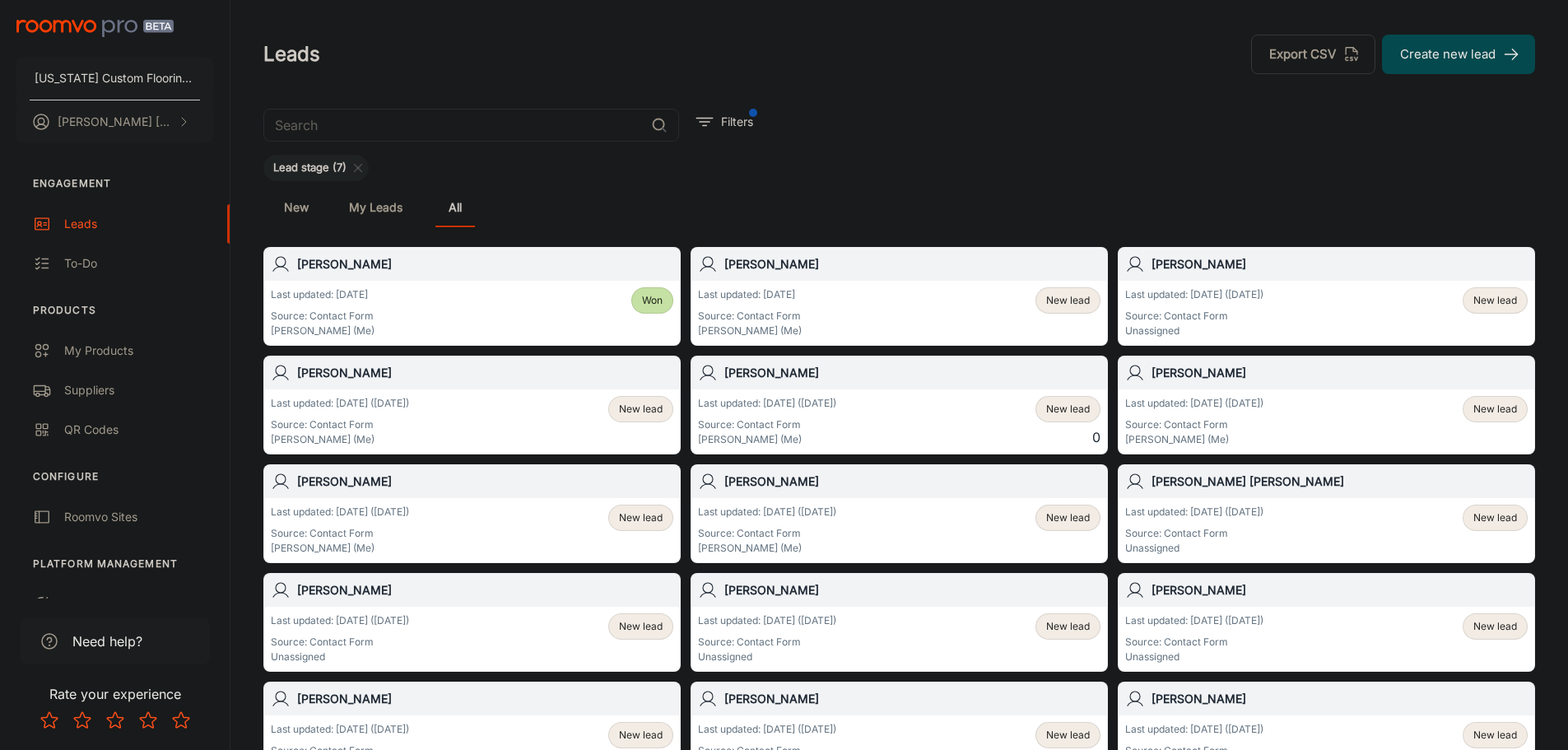
click at [1087, 416] on span "New lead" at bounding box center [1067, 409] width 43 height 15
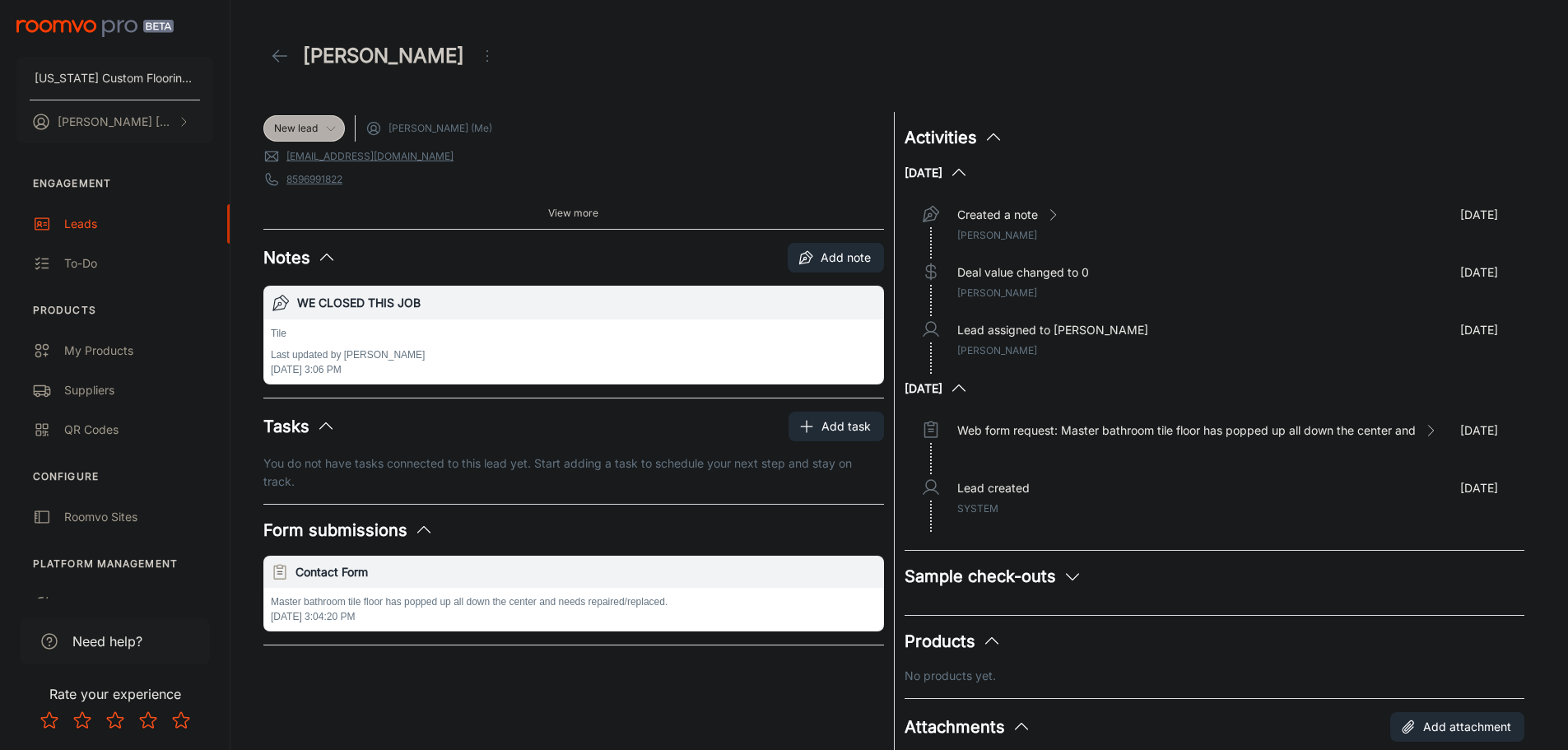
click at [332, 127] on icon at bounding box center [331, 128] width 13 height 13
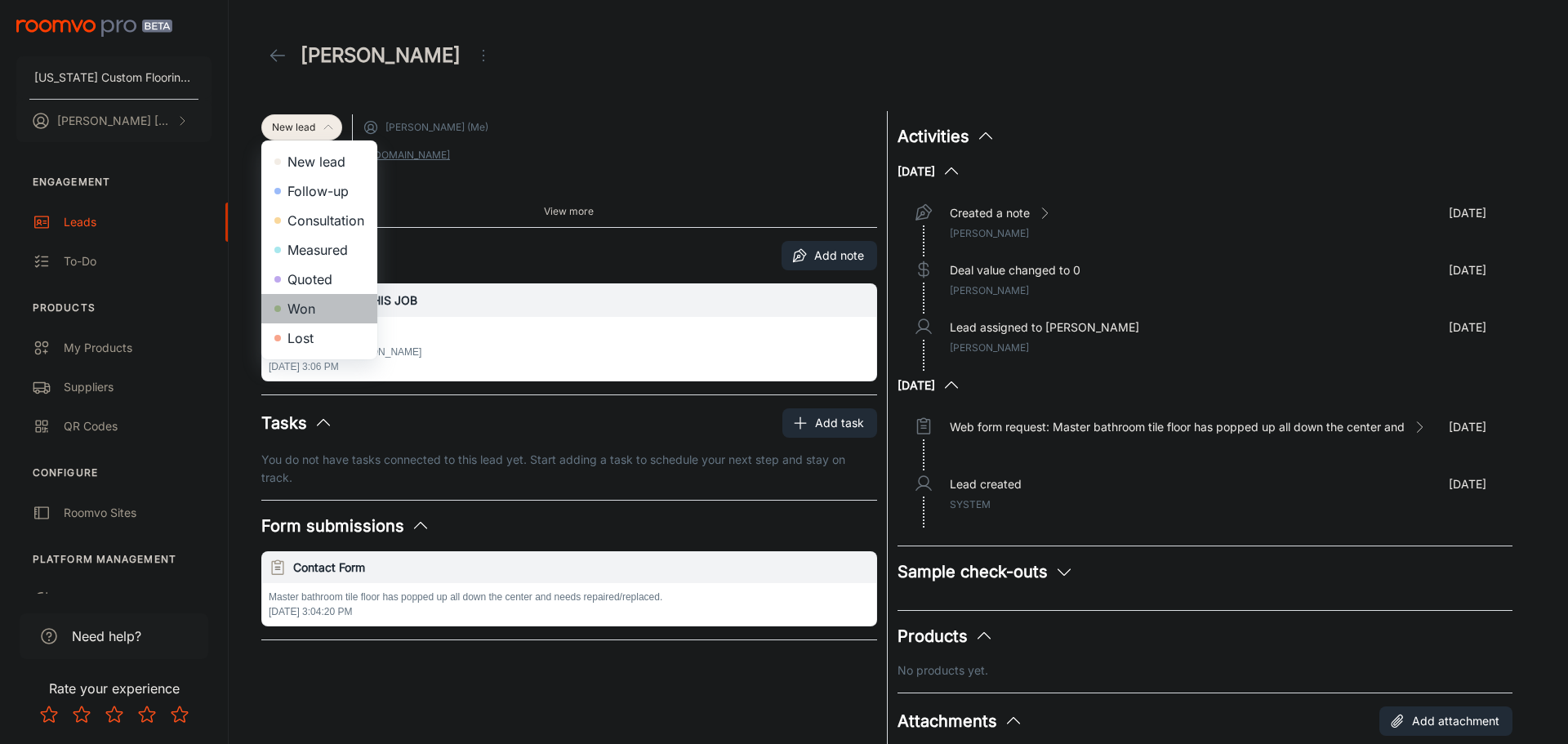
click at [314, 303] on li "Won" at bounding box center [319, 308] width 116 height 29
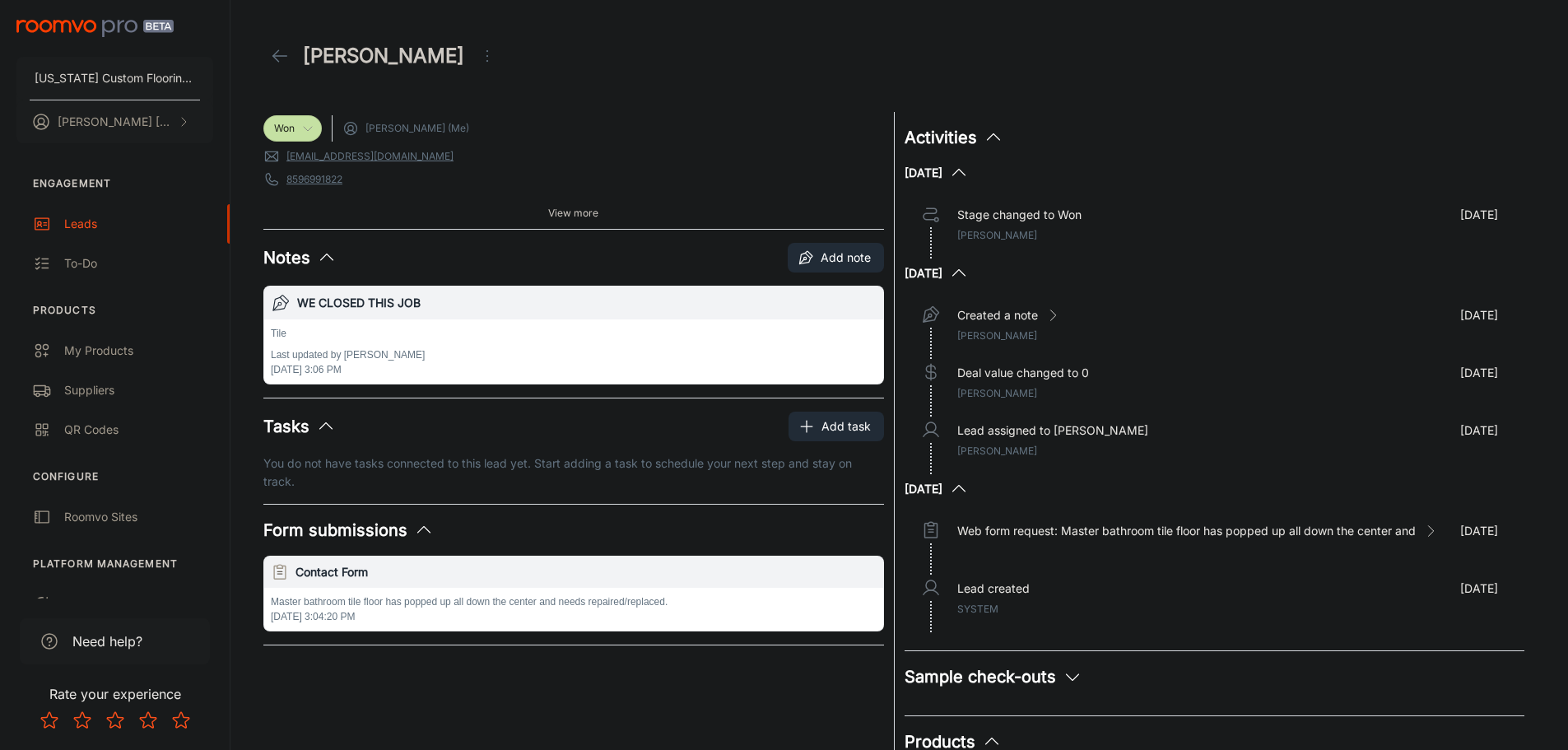
click at [286, 59] on icon at bounding box center [280, 56] width 20 height 20
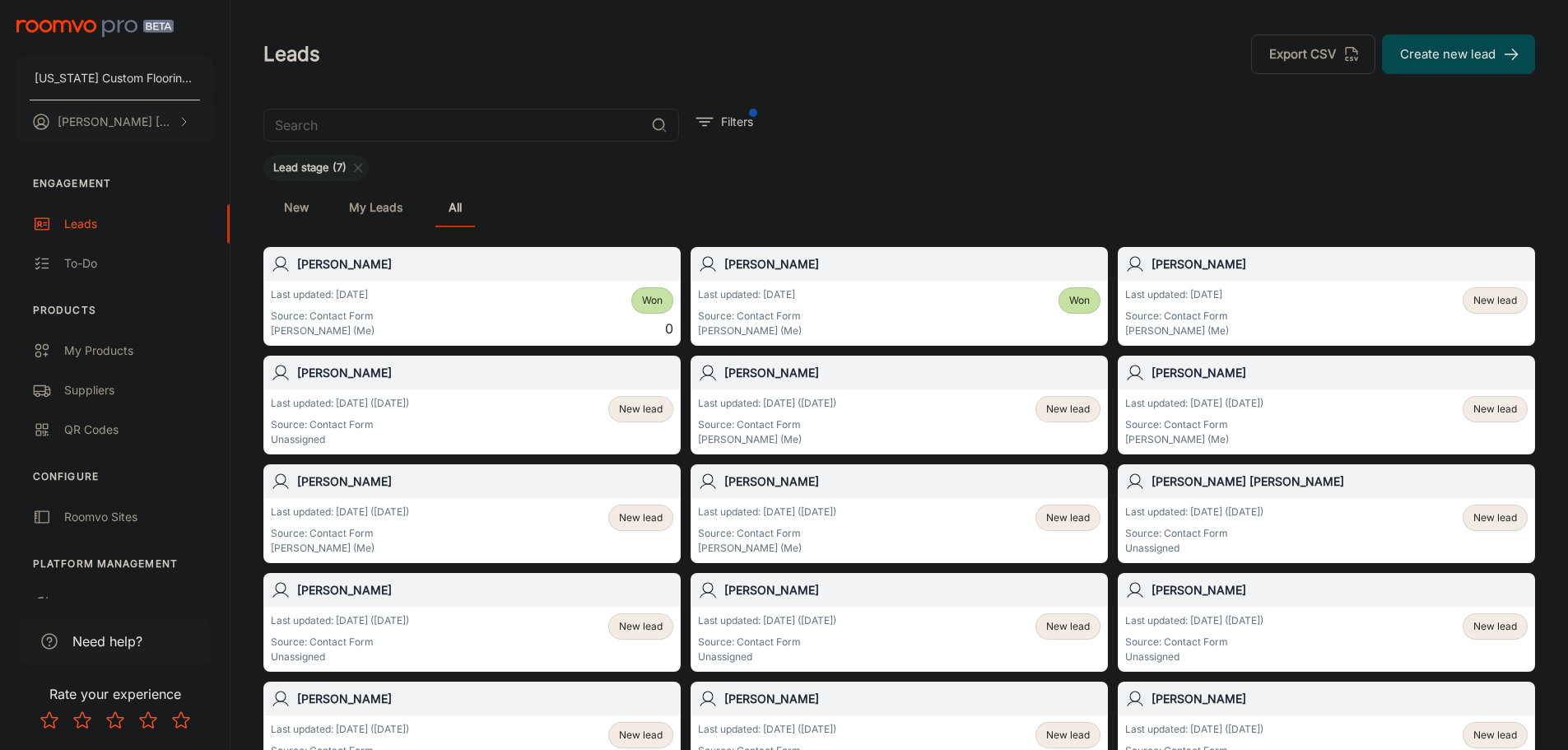
click at [1501, 409] on span "New lead" at bounding box center [1494, 409] width 43 height 15
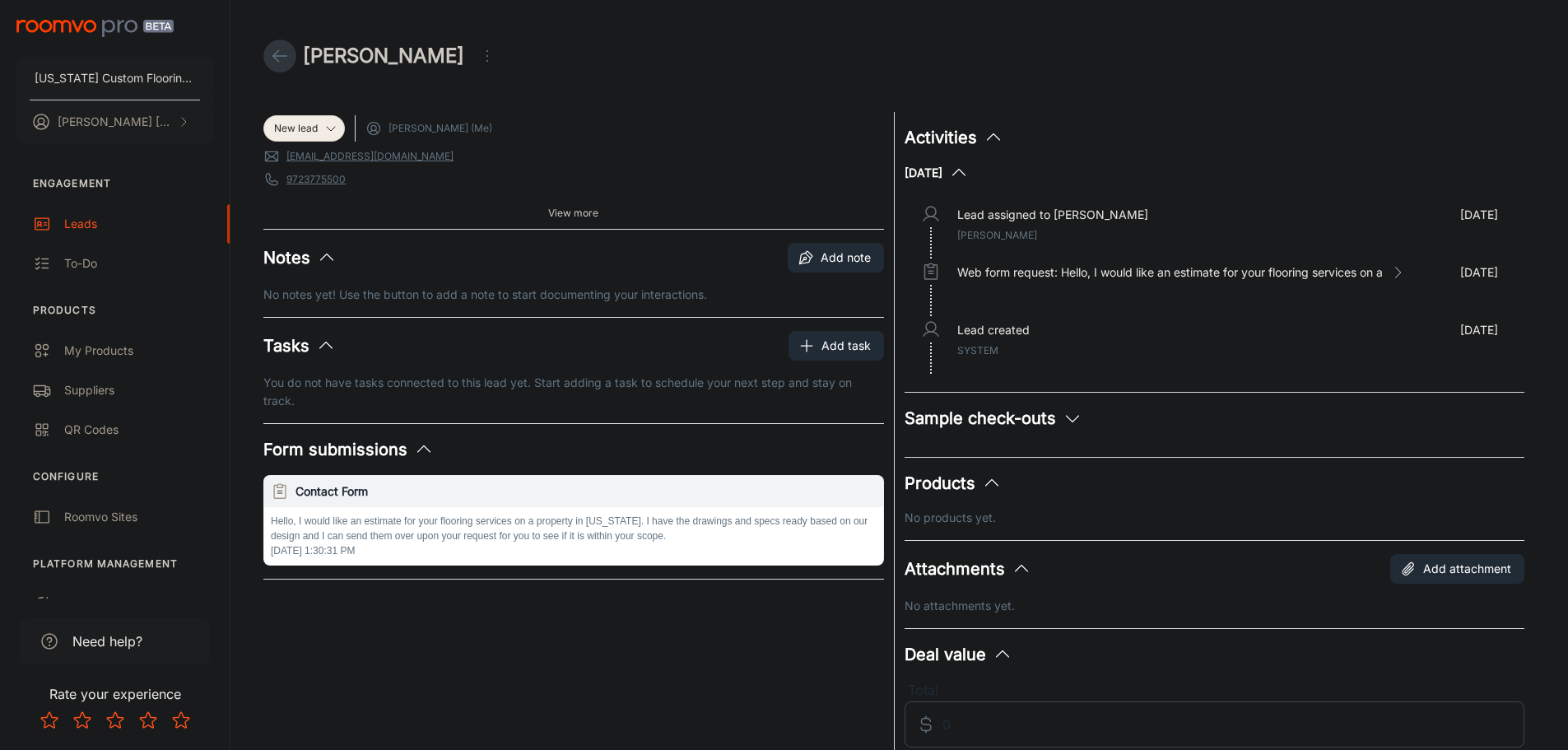
click at [277, 51] on polyline at bounding box center [276, 56] width 5 height 12
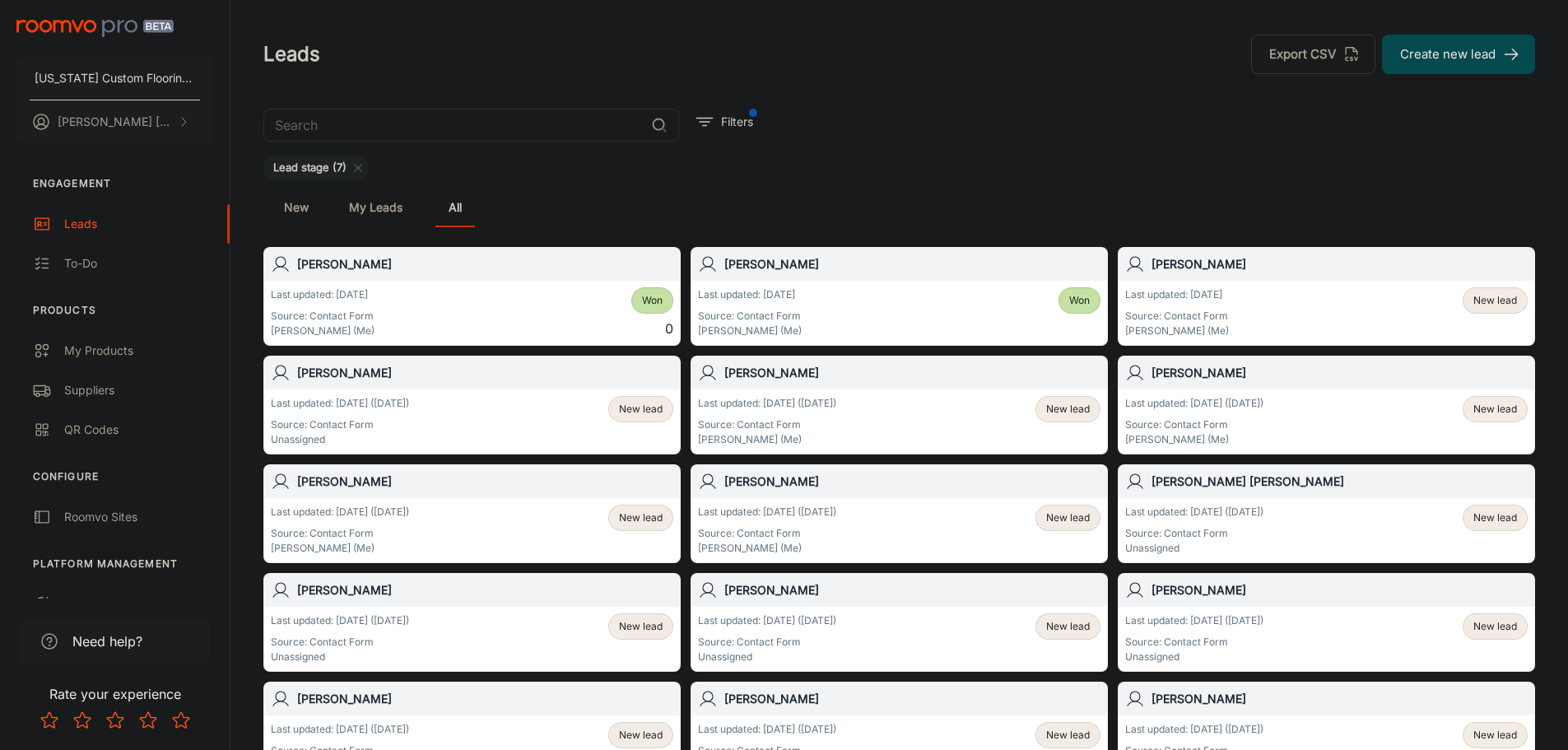
click at [629, 519] on span "New lead" at bounding box center [640, 518] width 43 height 15
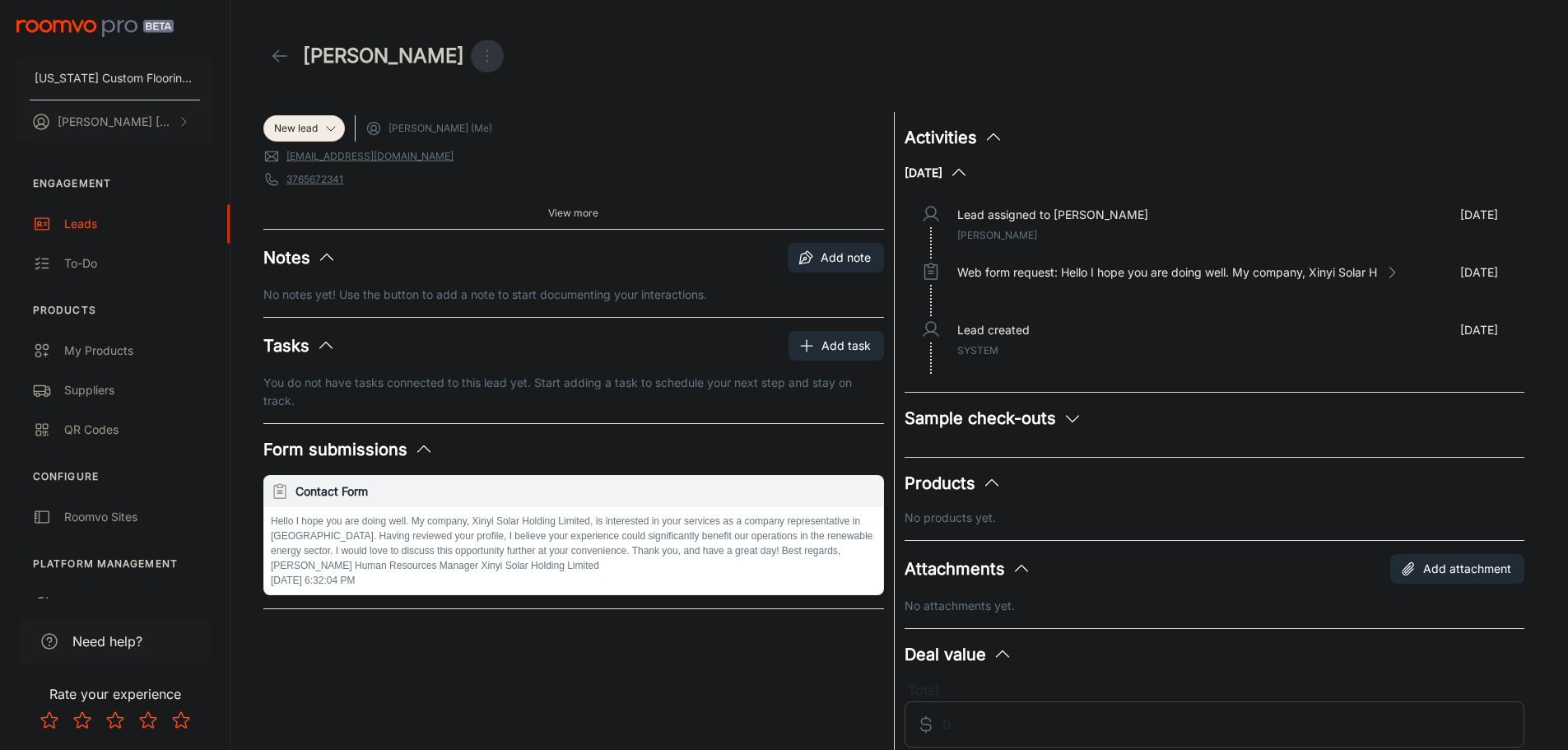
click at [477, 49] on icon "Open menu" at bounding box center [487, 56] width 20 height 20
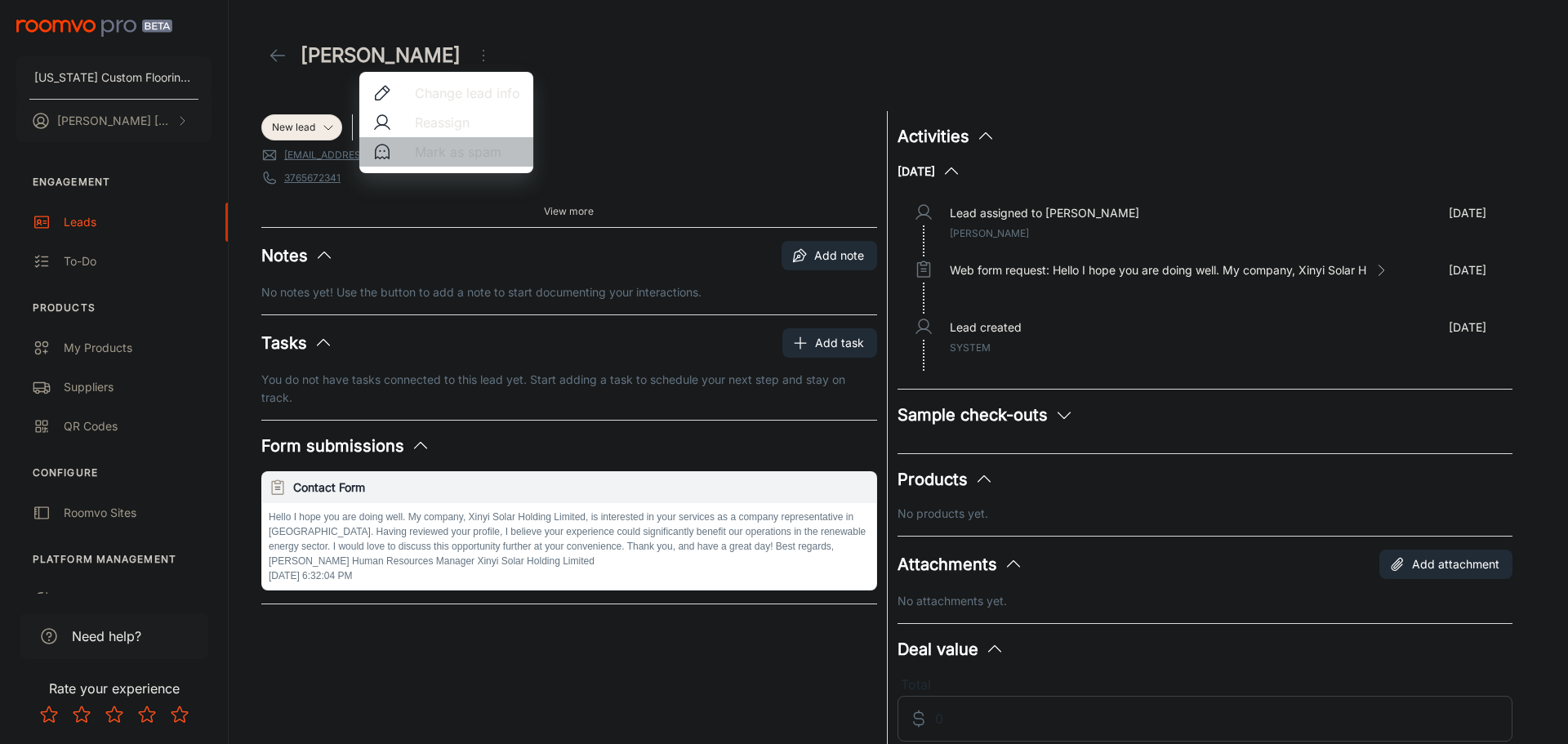
click at [434, 150] on span "Mark as spam" at bounding box center [468, 152] width 106 height 19
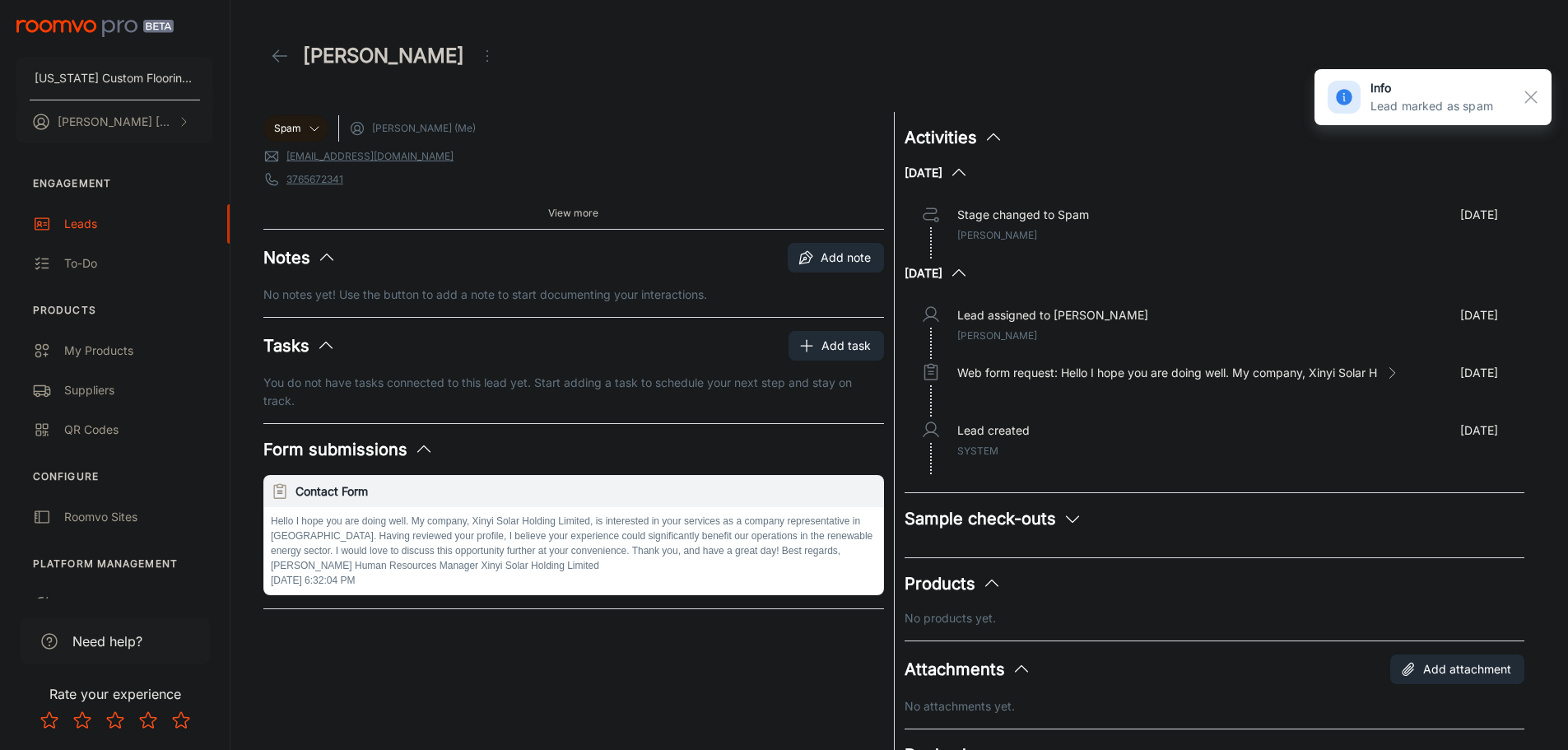
click at [273, 56] on polyline at bounding box center [276, 56] width 5 height 12
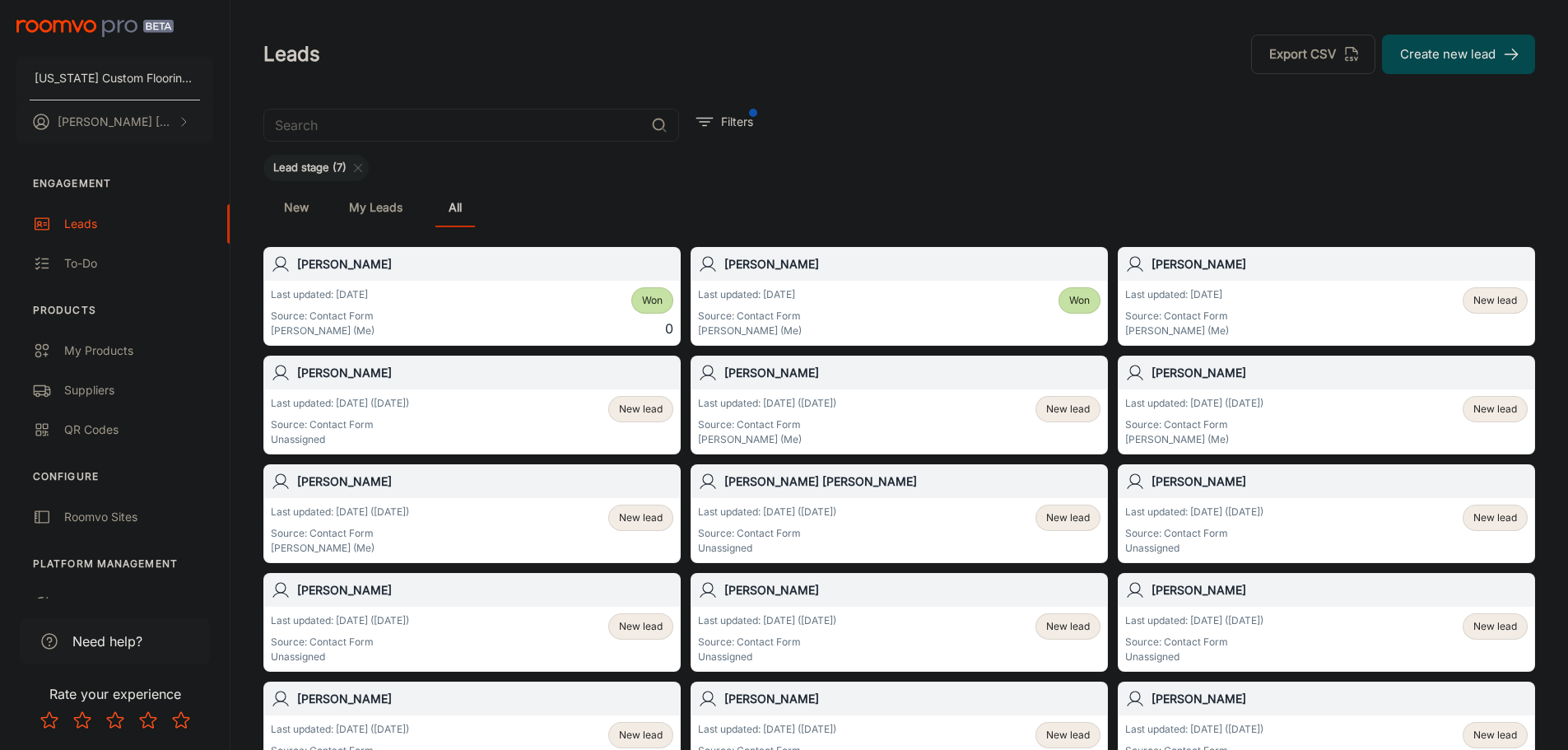
click at [649, 519] on span "New lead" at bounding box center [640, 518] width 43 height 15
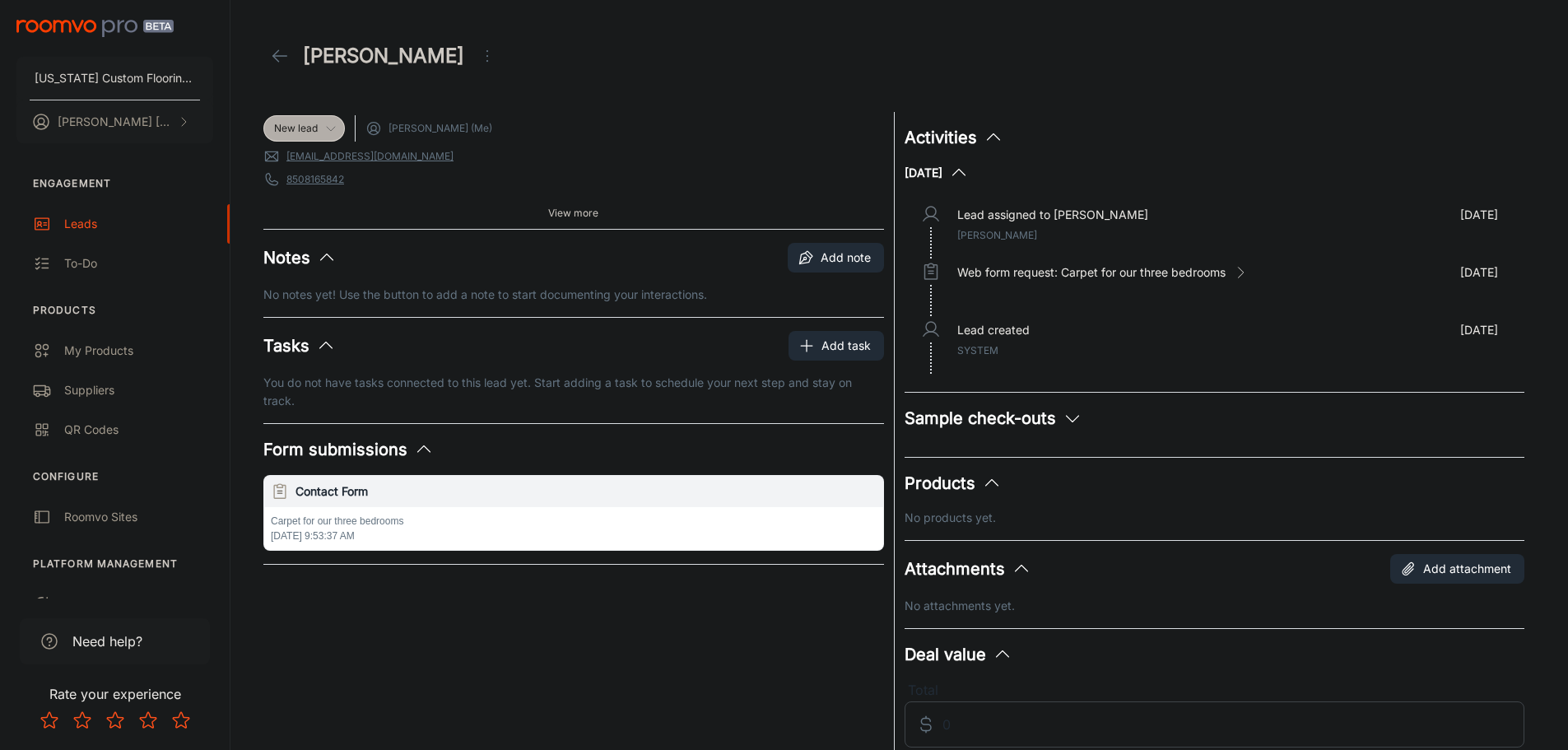
click at [332, 128] on icon at bounding box center [331, 128] width 13 height 13
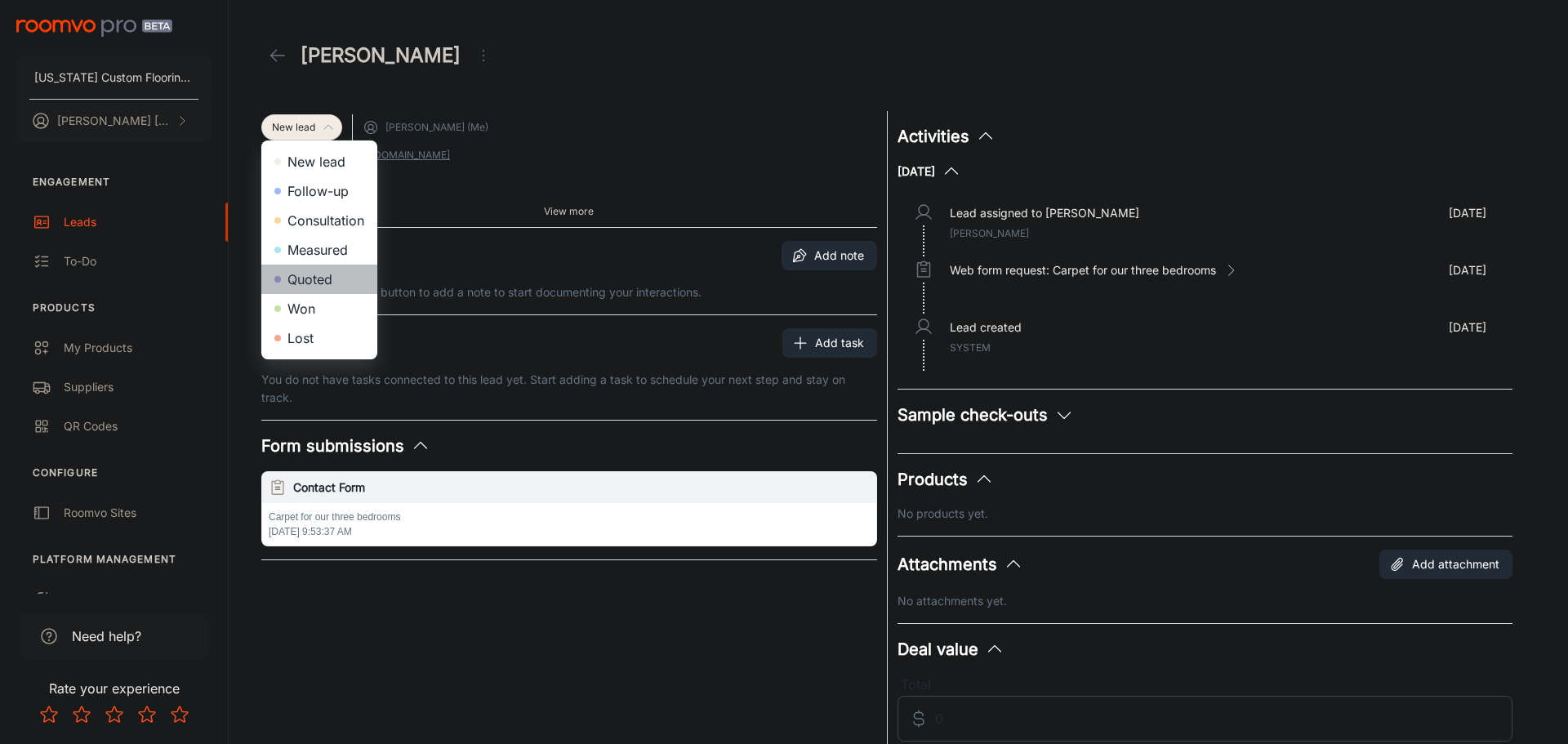
click at [317, 280] on li "Quoted" at bounding box center [319, 279] width 116 height 29
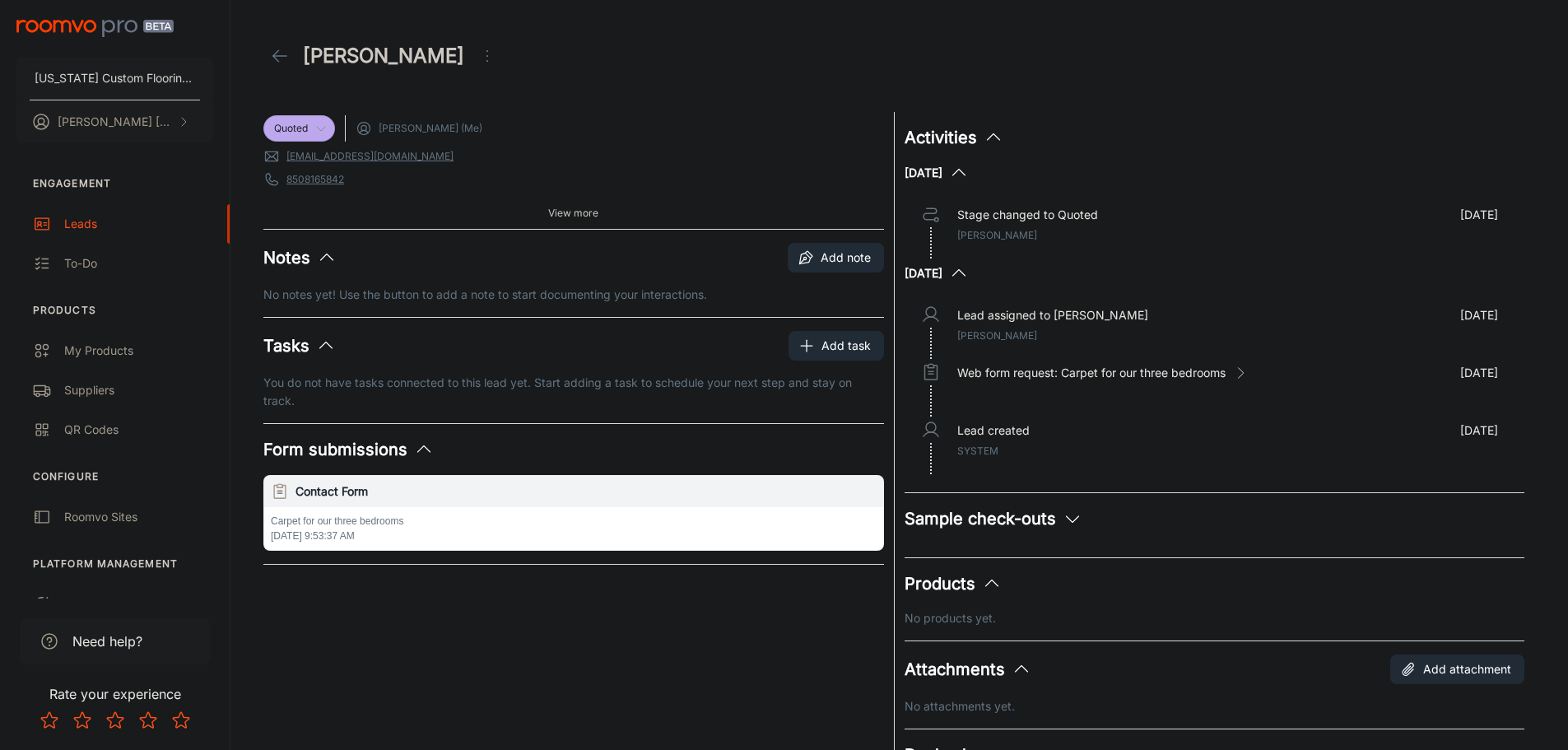
click at [281, 58] on icon at bounding box center [280, 56] width 20 height 20
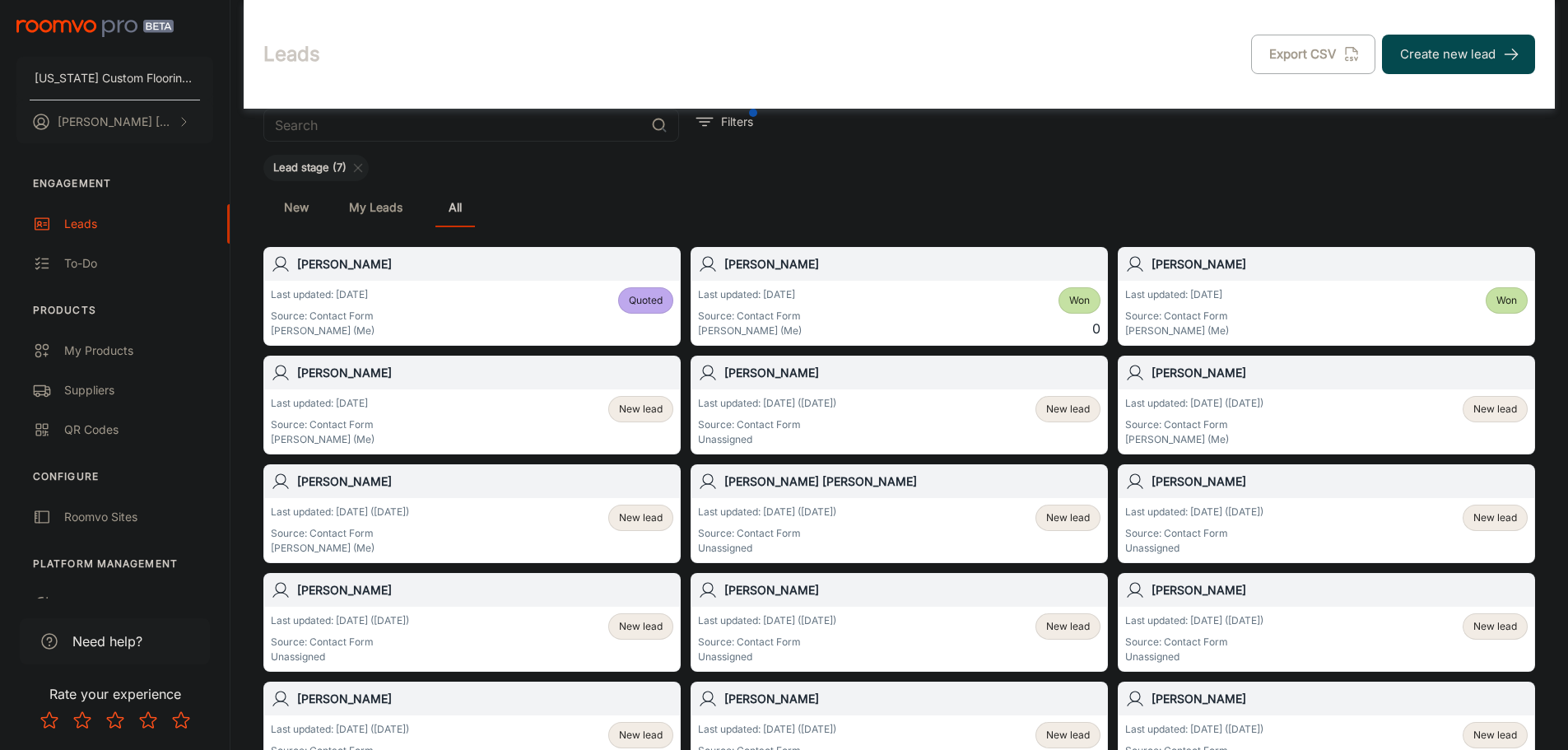
scroll to position [82, 0]
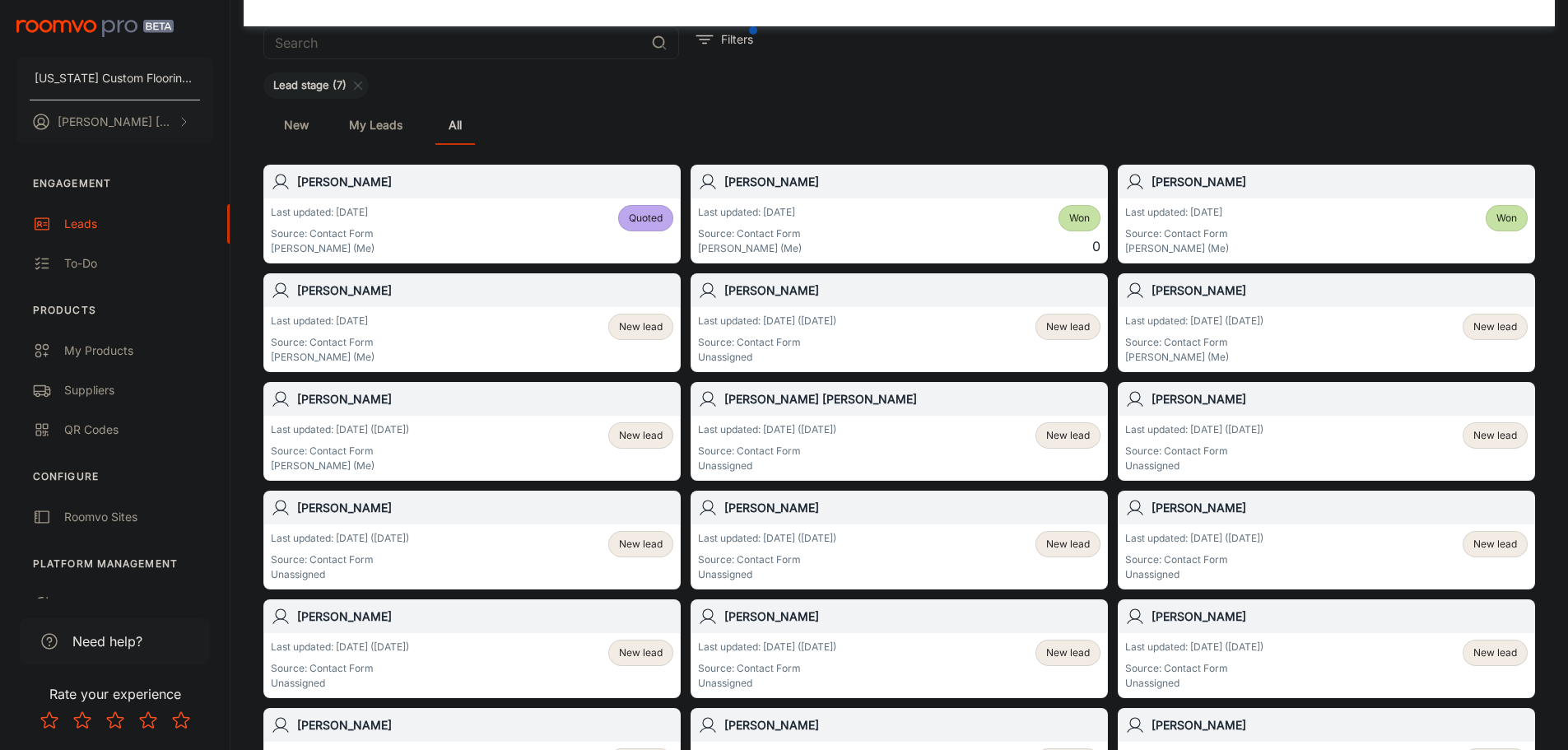
click at [632, 328] on span "New lead" at bounding box center [640, 326] width 43 height 15
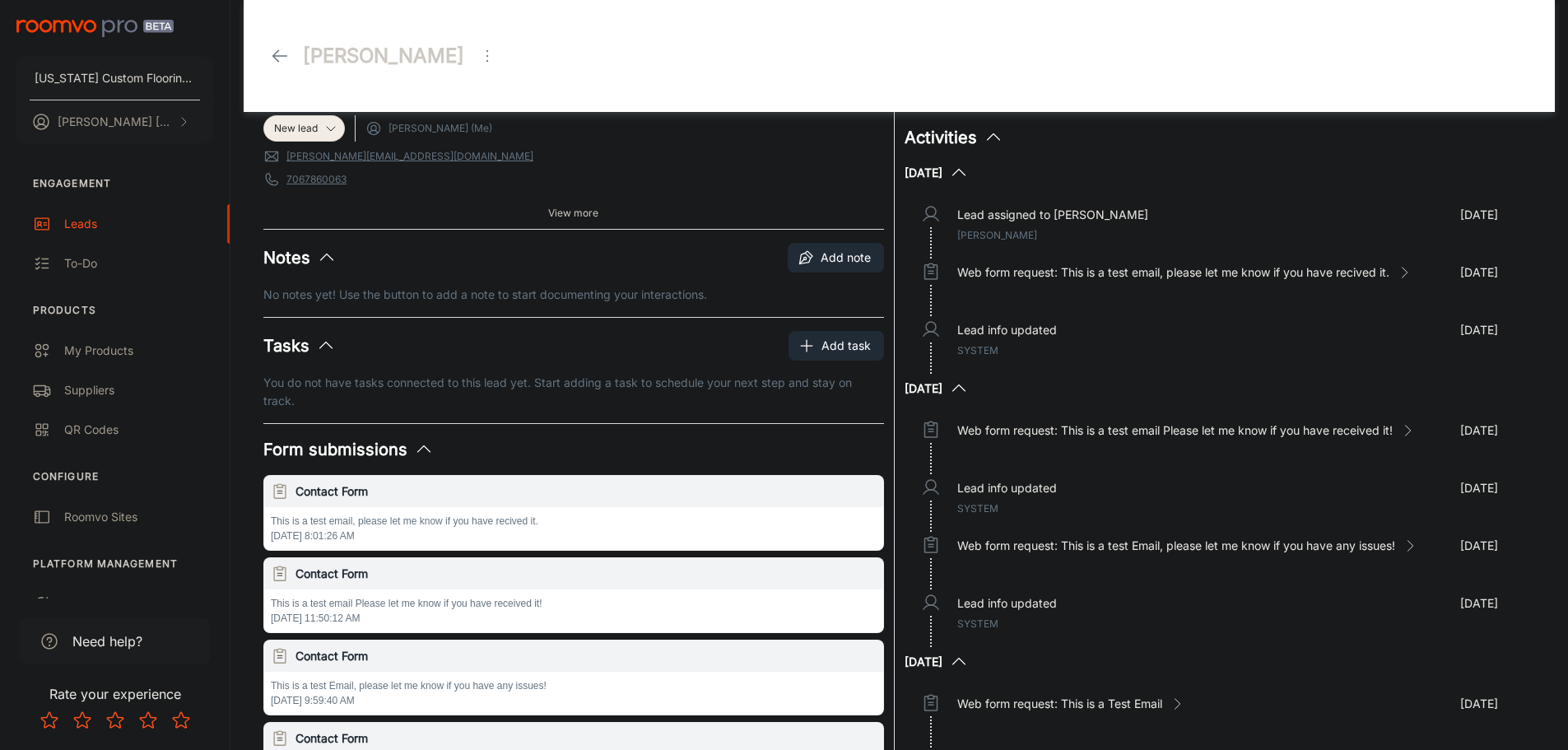
scroll to position [82, 0]
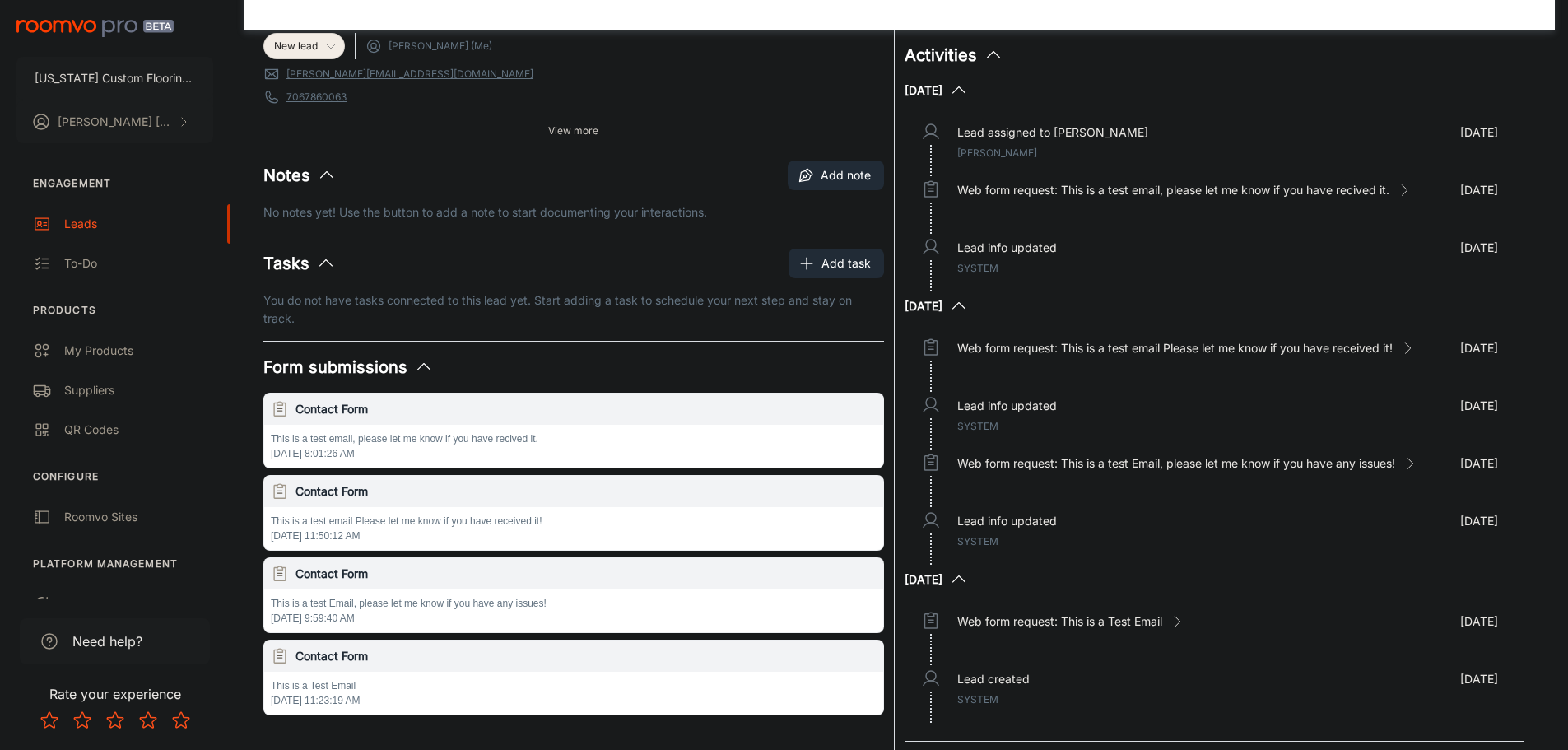
click at [328, 44] on icon at bounding box center [331, 46] width 13 height 13
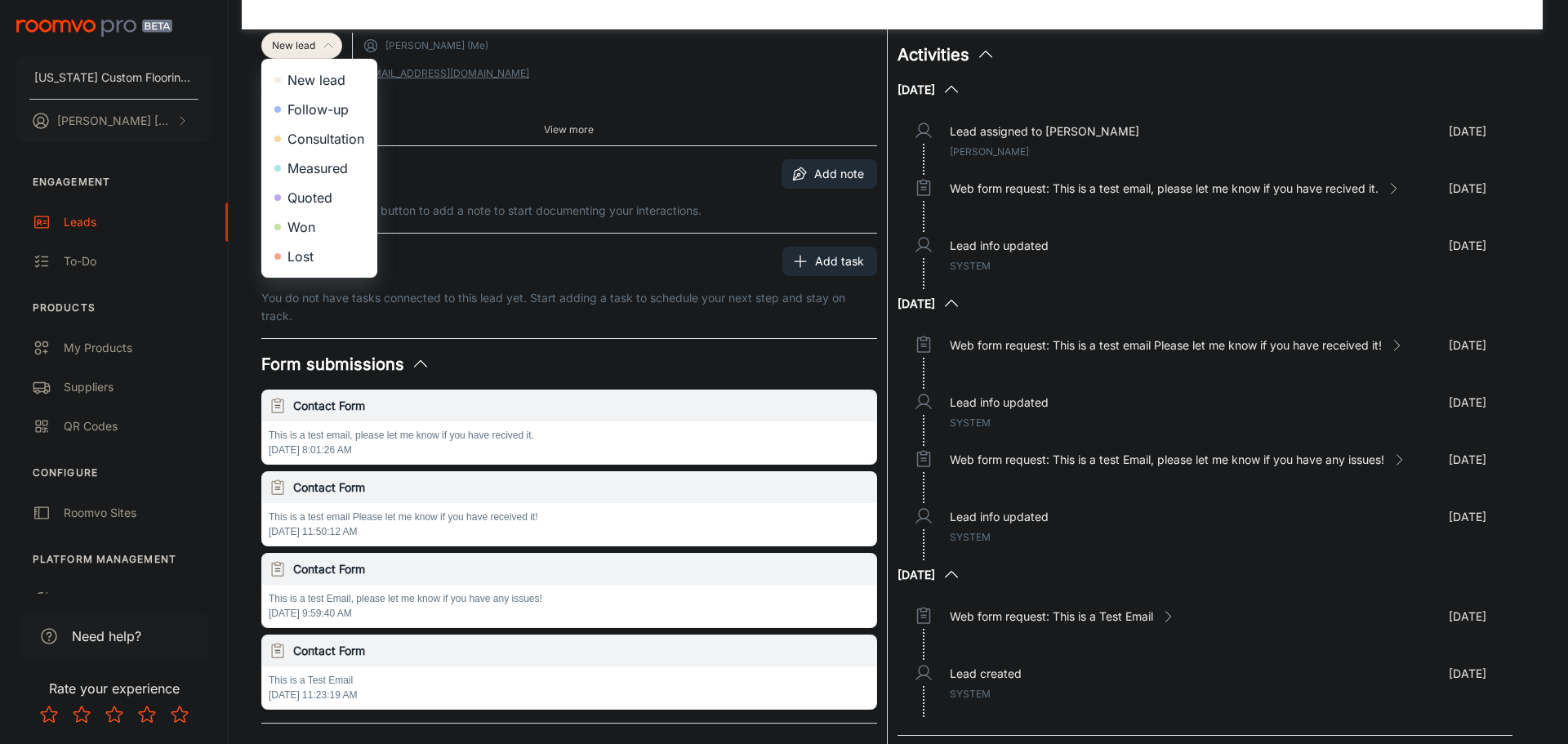
click at [326, 222] on li "Won" at bounding box center [319, 226] width 116 height 29
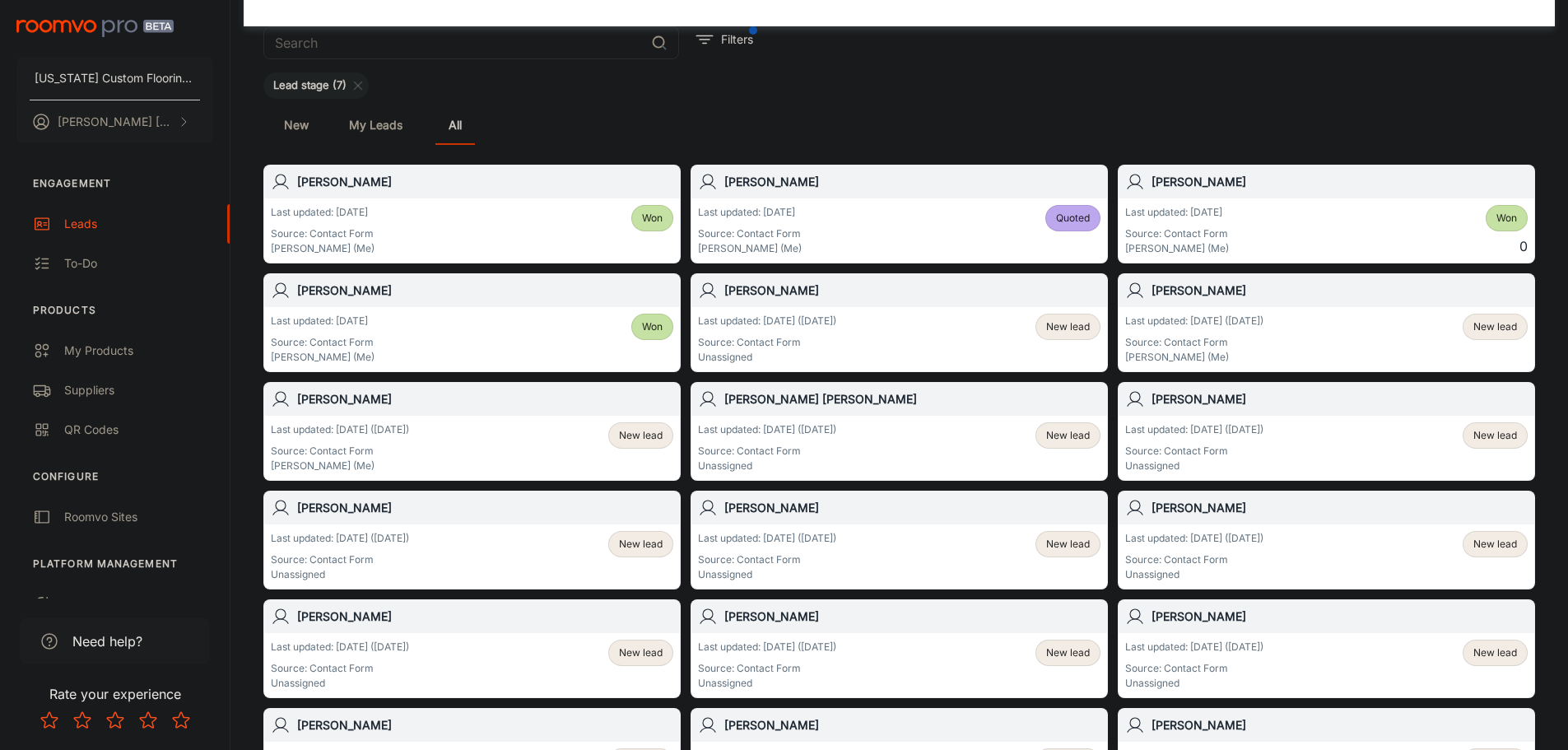
scroll to position [165, 0]
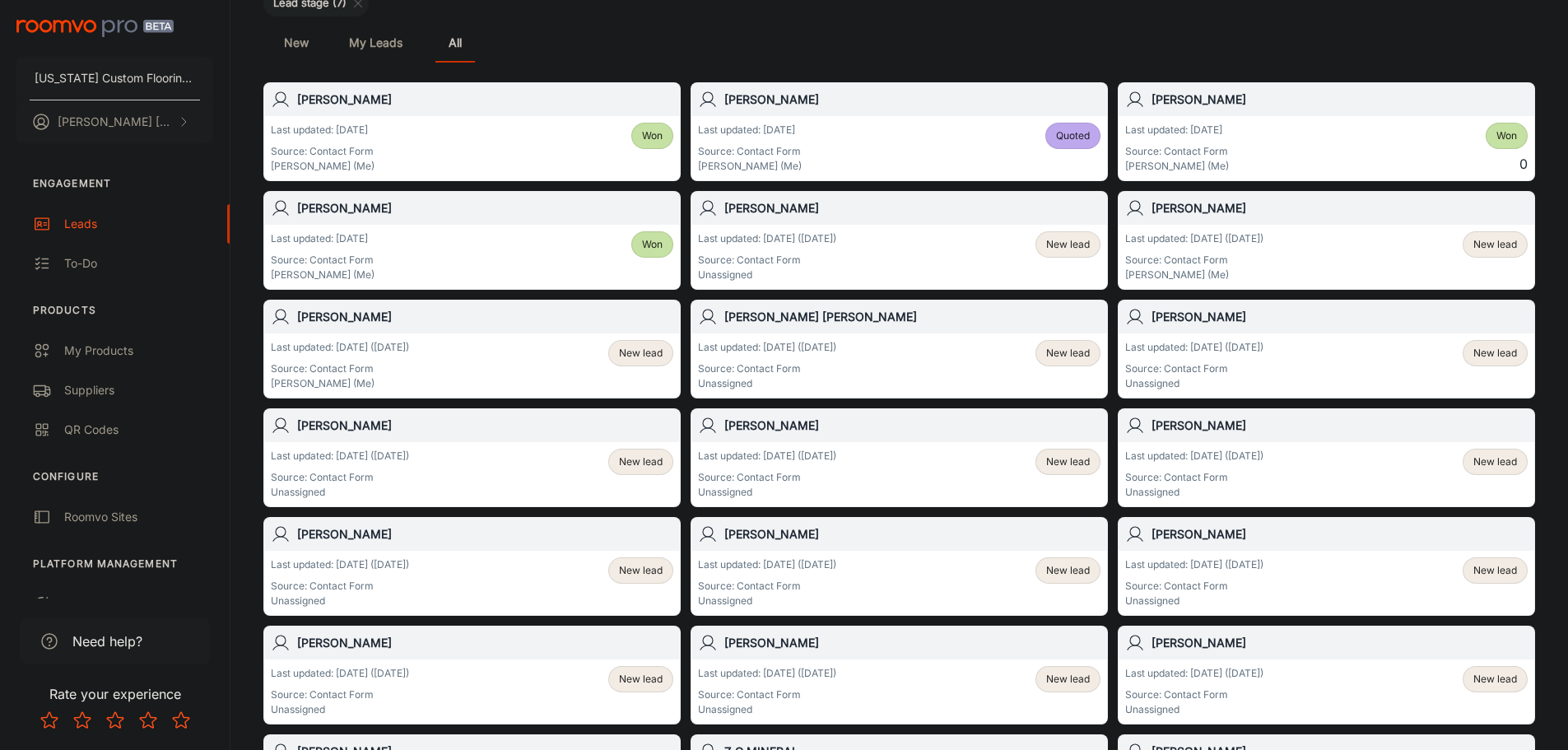
click at [636, 350] on span "New lead" at bounding box center [640, 353] width 43 height 15
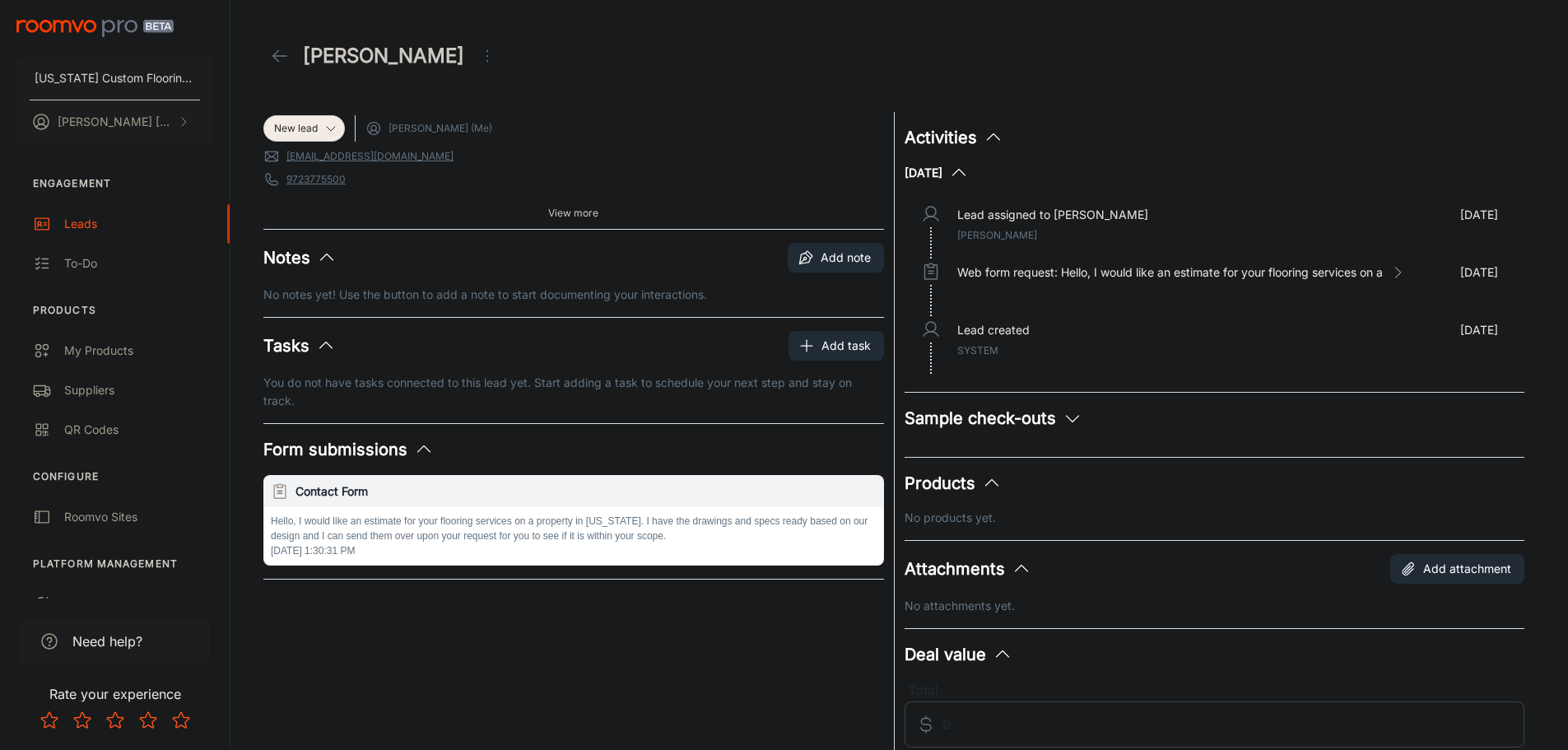
drag, startPoint x: 471, startPoint y: 62, endPoint x: 279, endPoint y: 52, distance: 192.3
click at [279, 52] on icon at bounding box center [280, 56] width 20 height 20
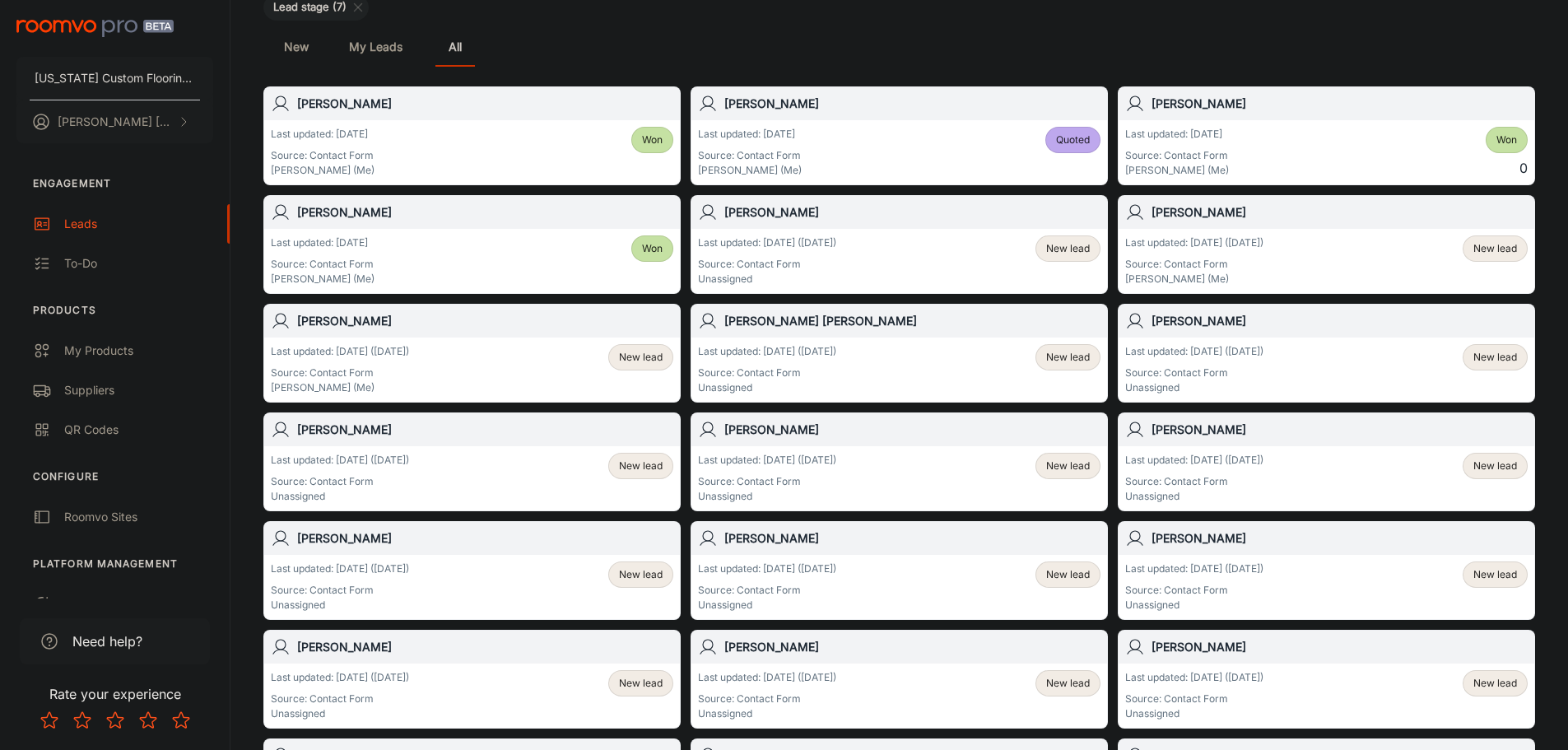
scroll to position [165, 0]
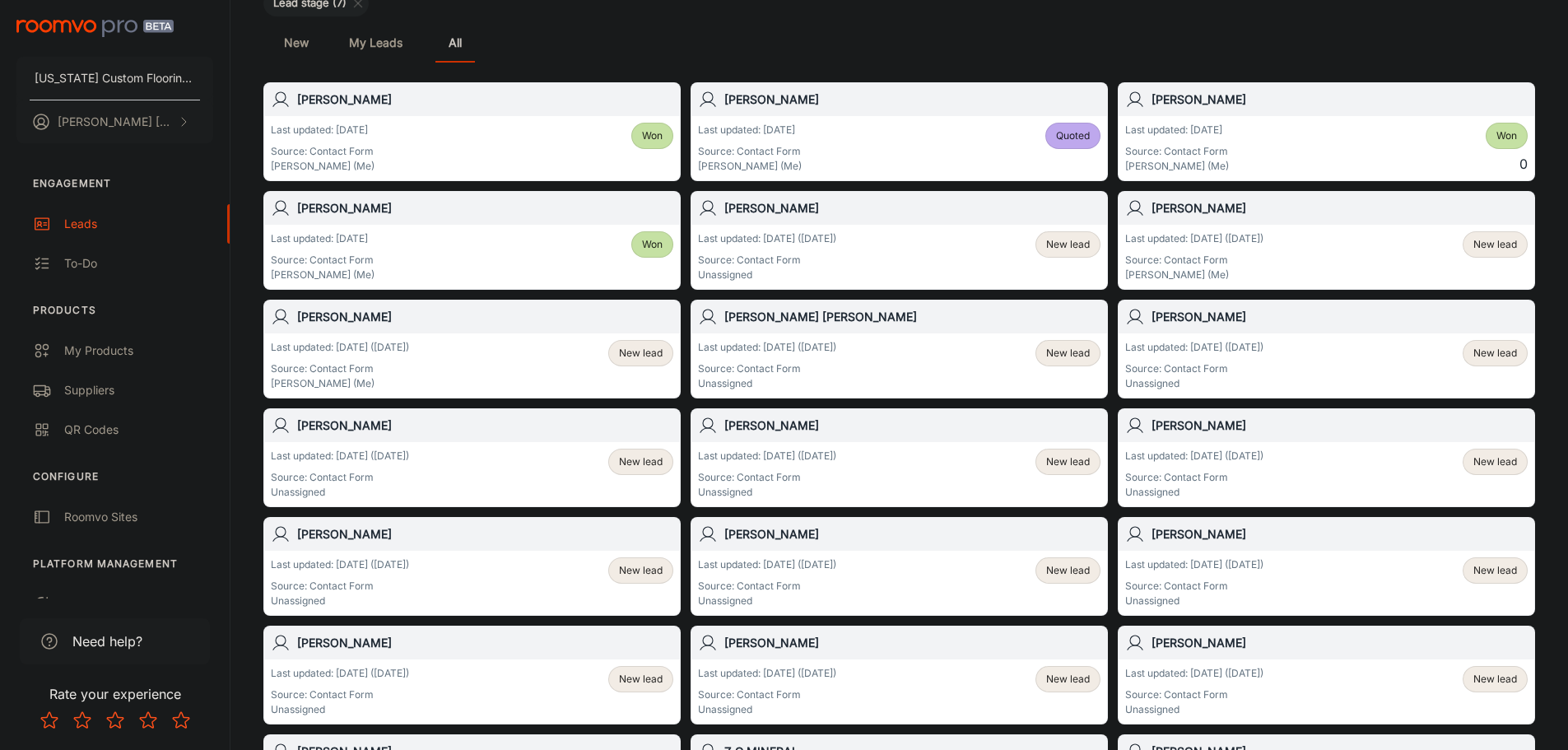
click at [409, 347] on p "Last updated: [DATE] ([DATE])" at bounding box center [339, 347] width 138 height 15
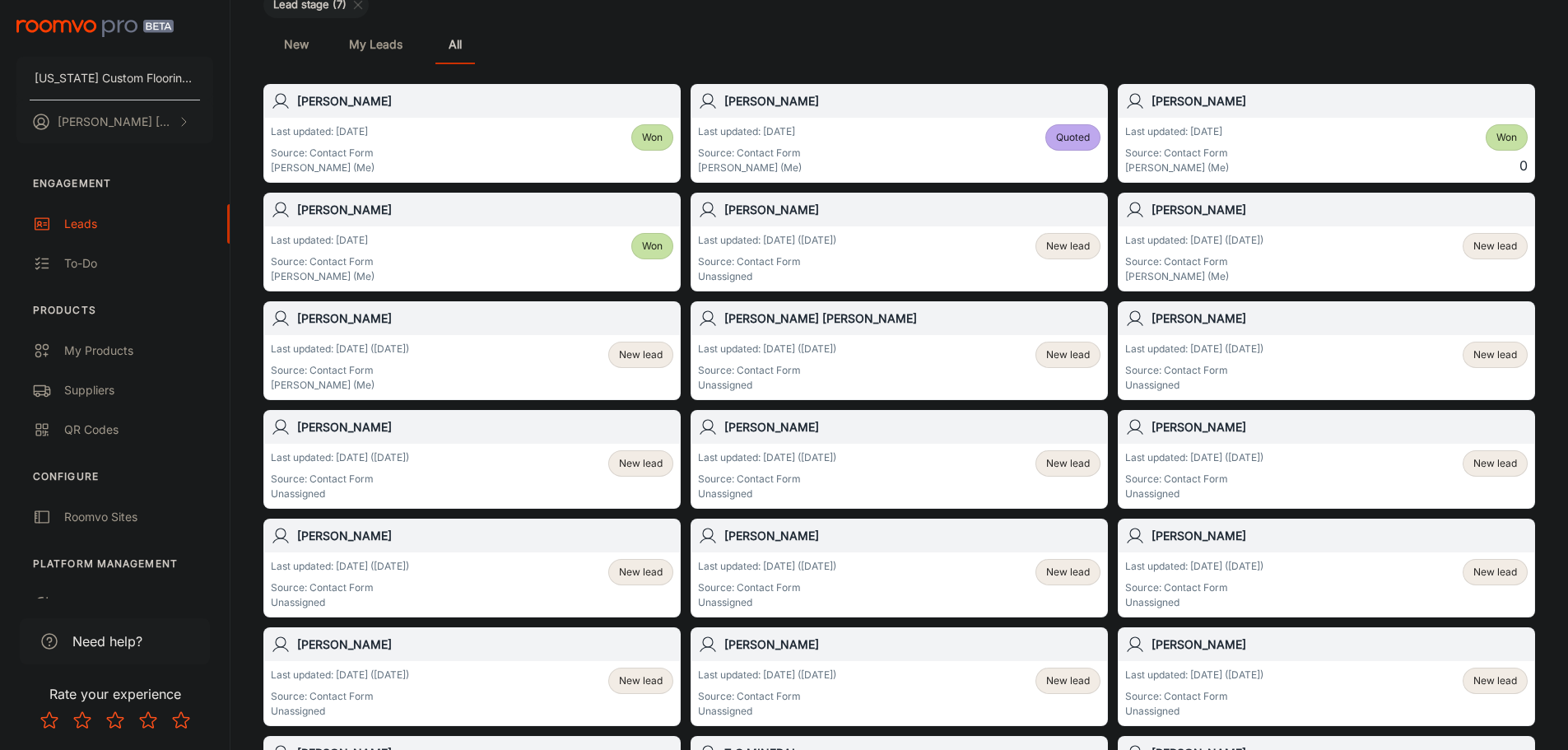
scroll to position [165, 0]
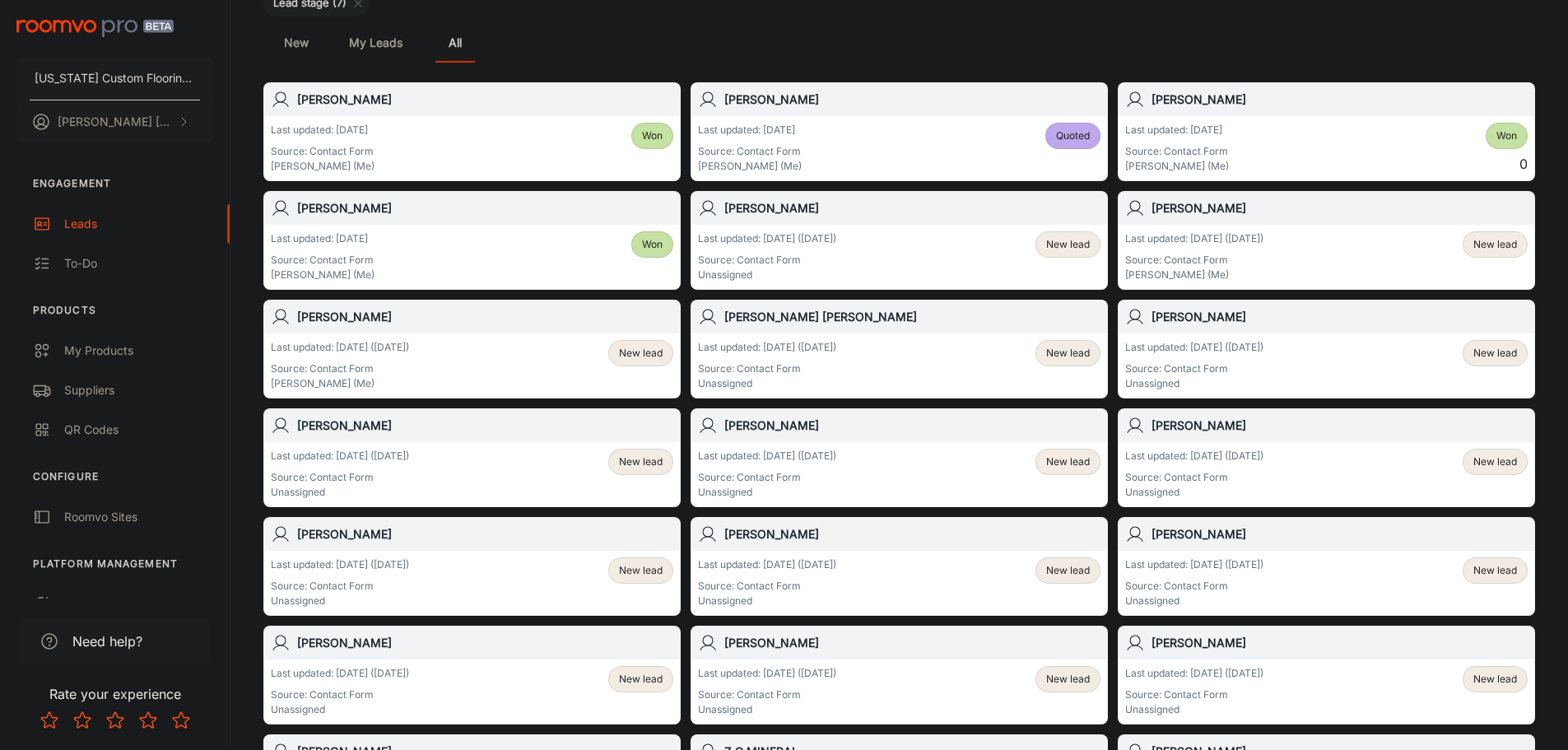
click at [1062, 363] on div "New lead" at bounding box center [1067, 353] width 65 height 27
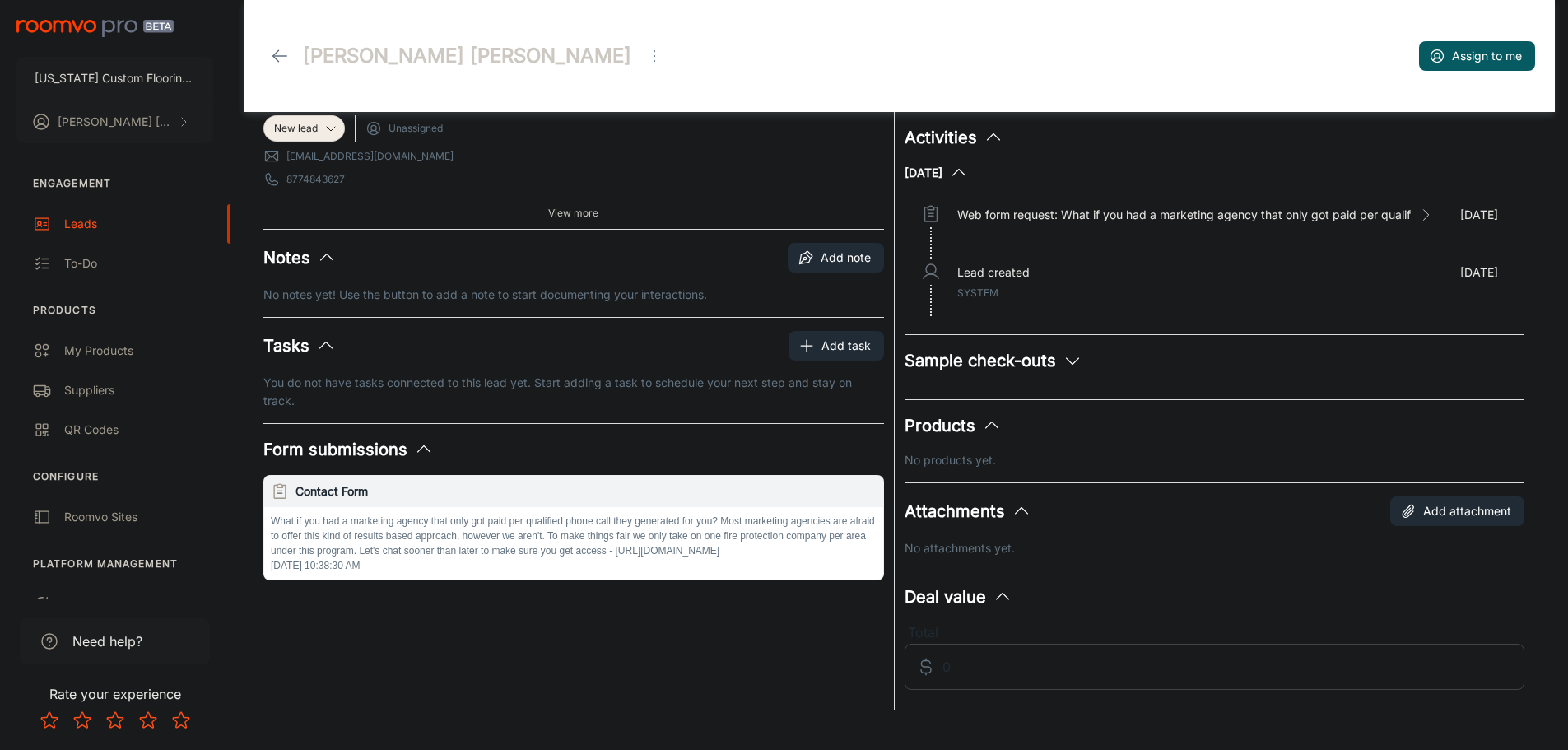
scroll to position [27, 0]
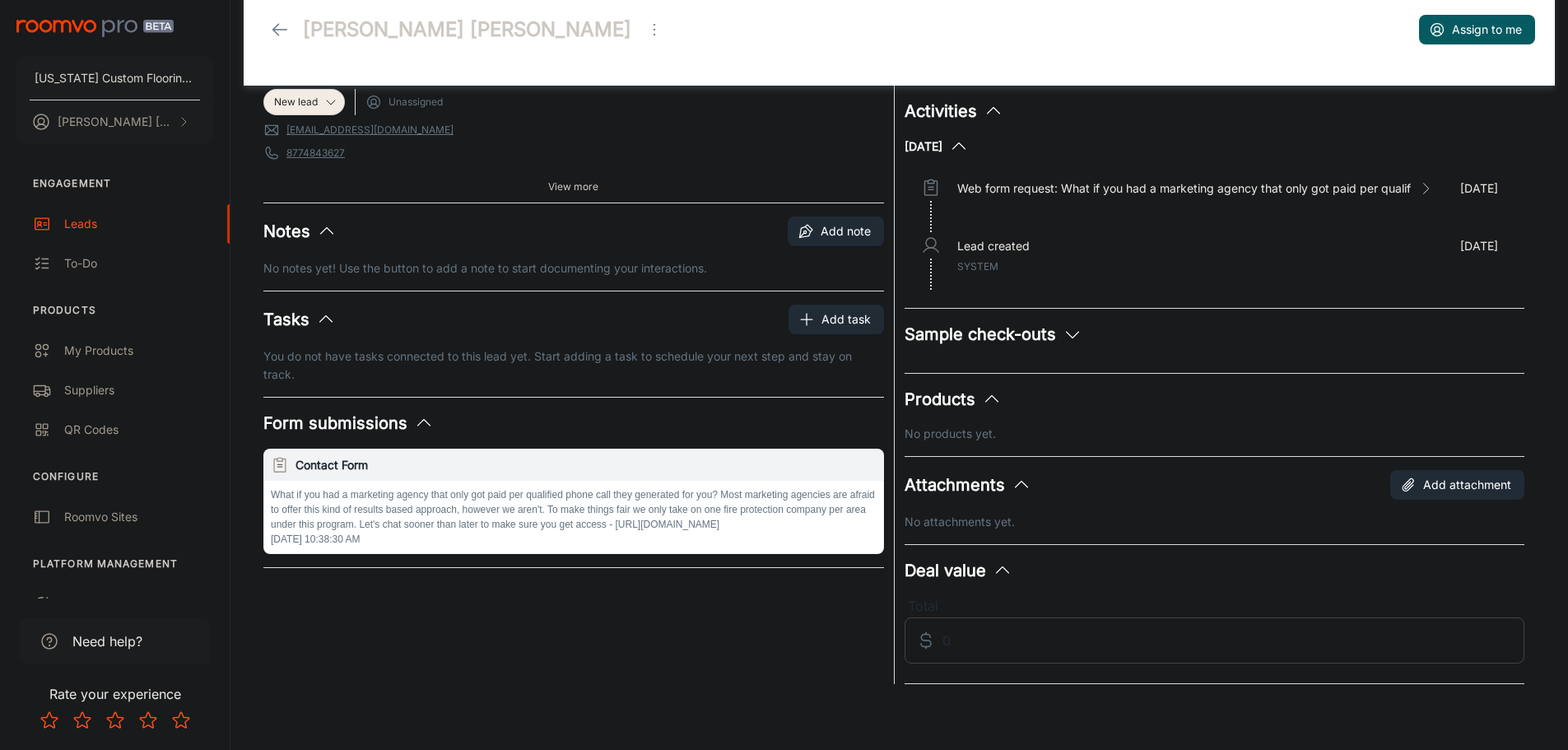
click at [644, 31] on icon "Open menu" at bounding box center [654, 29] width 20 height 20
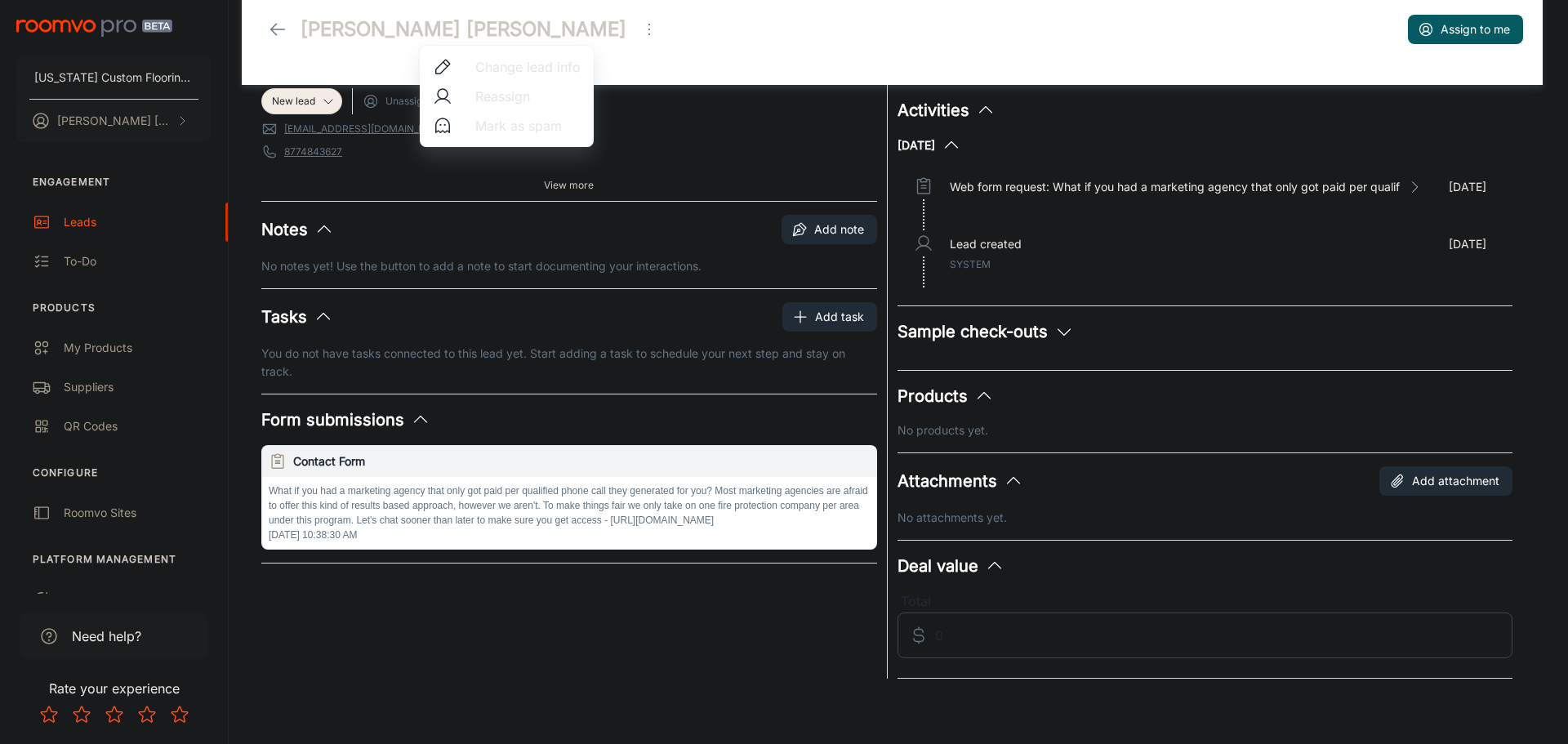
click at [519, 131] on span "Mark as spam" at bounding box center [528, 126] width 106 height 19
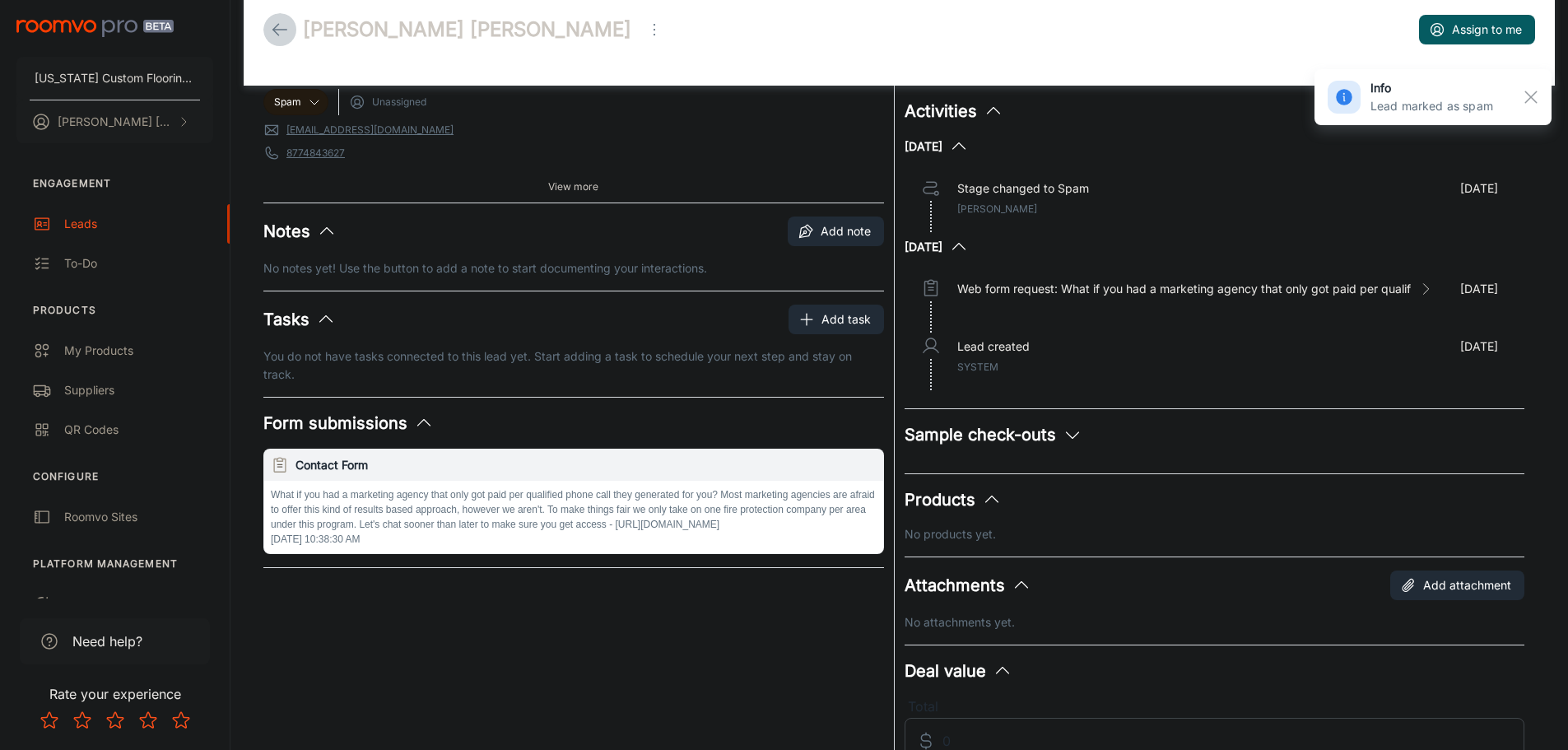
click at [277, 30] on icon at bounding box center [280, 29] width 20 height 20
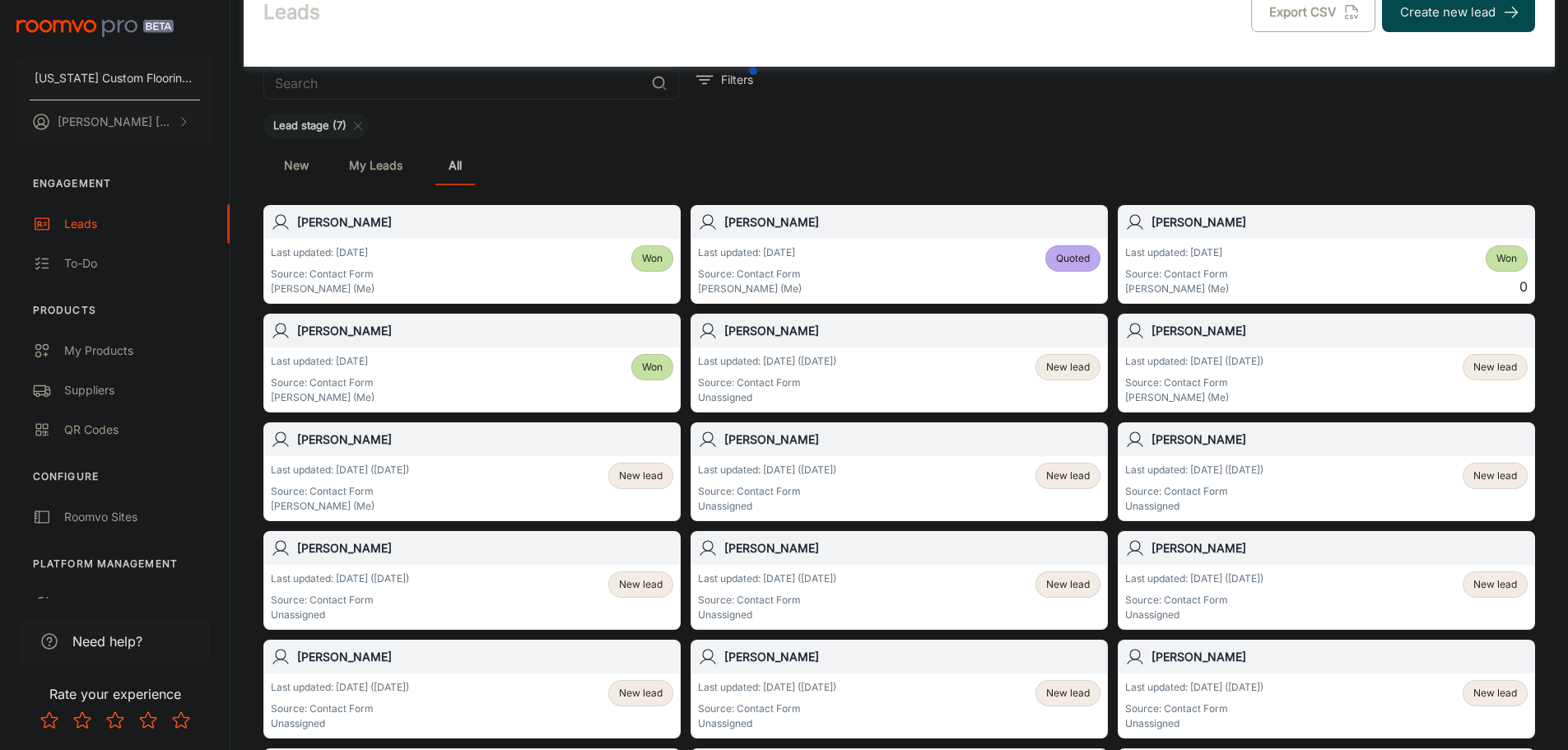
scroll to position [82, 0]
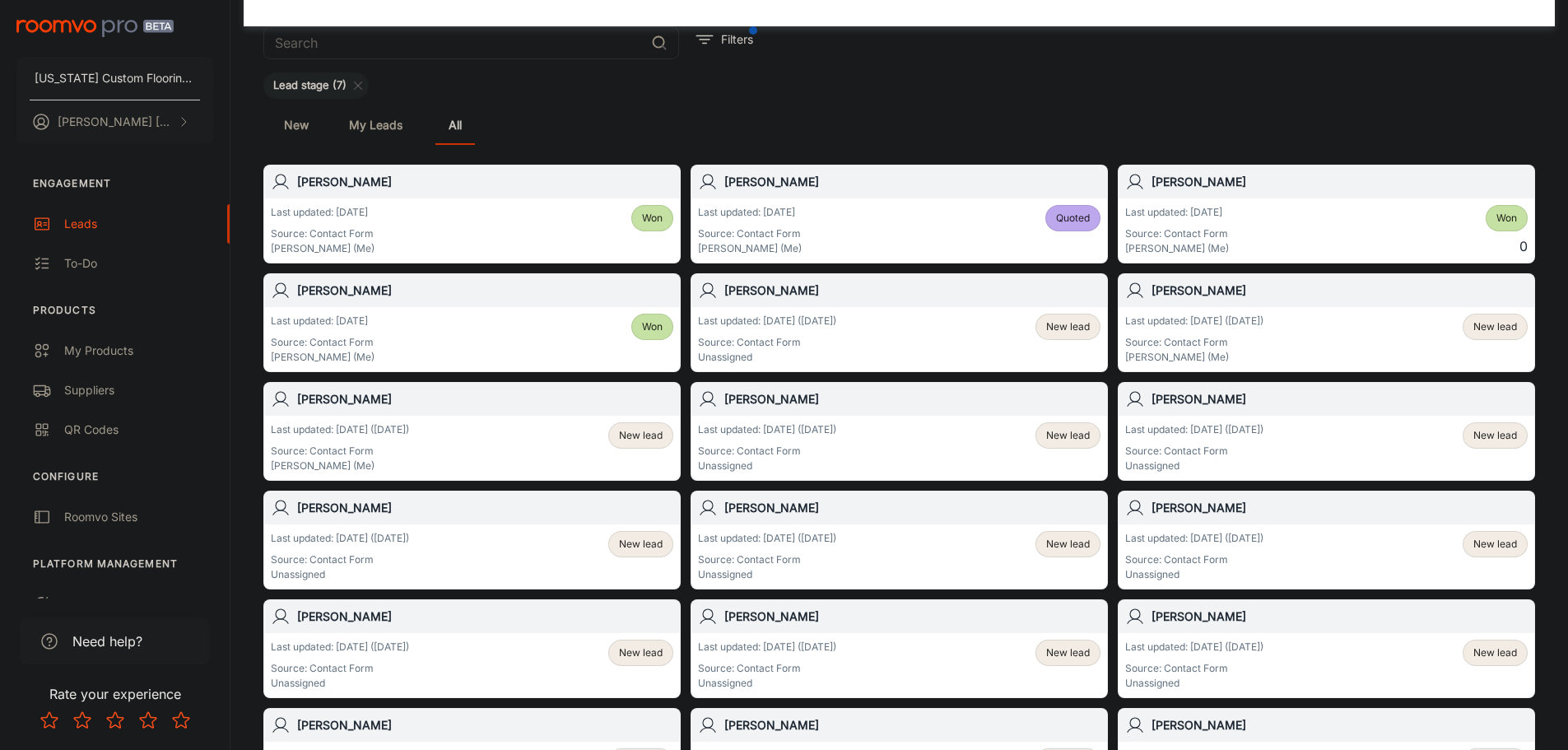
click at [1079, 454] on div "New lead" at bounding box center [1067, 448] width 65 height 51
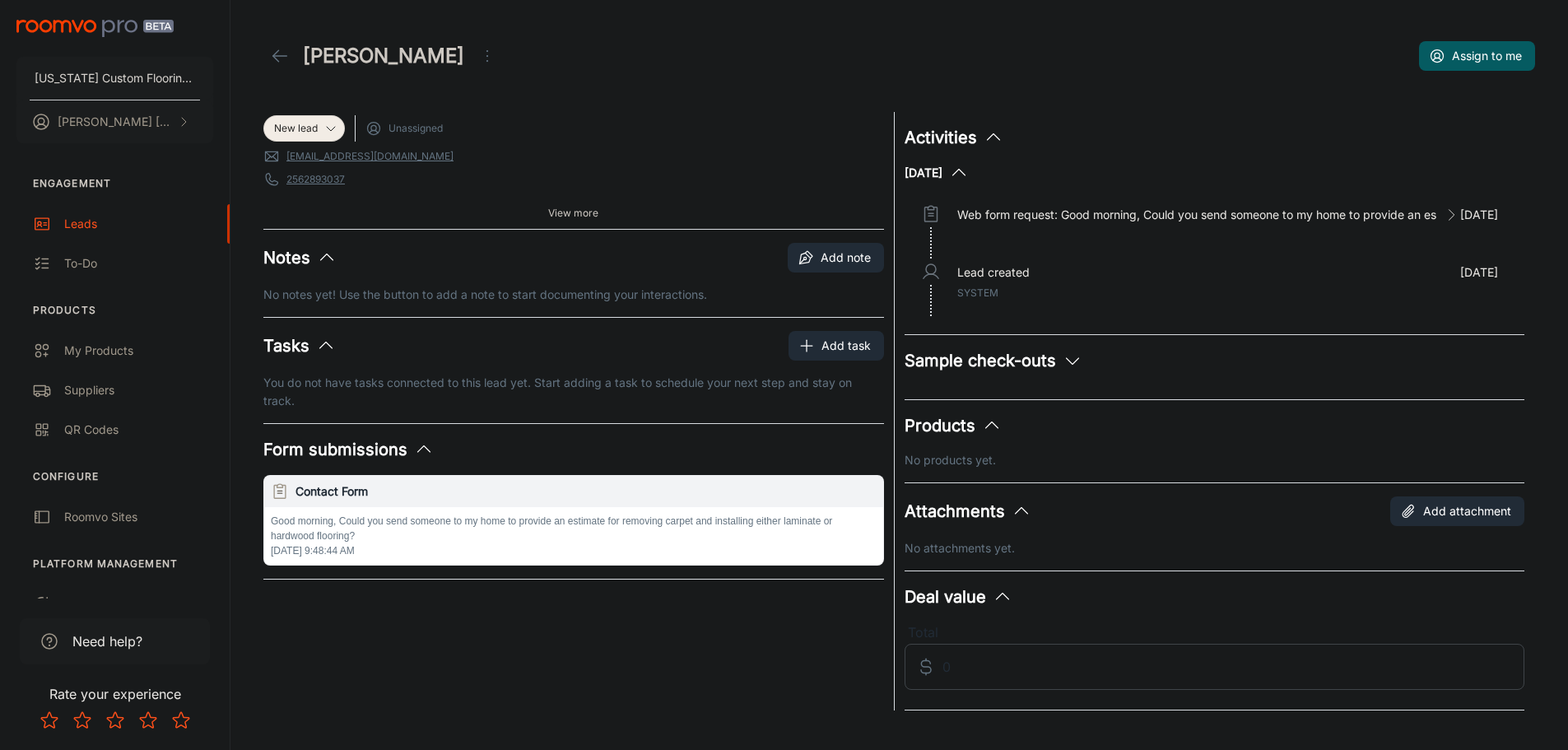
click at [281, 55] on icon at bounding box center [280, 56] width 20 height 20
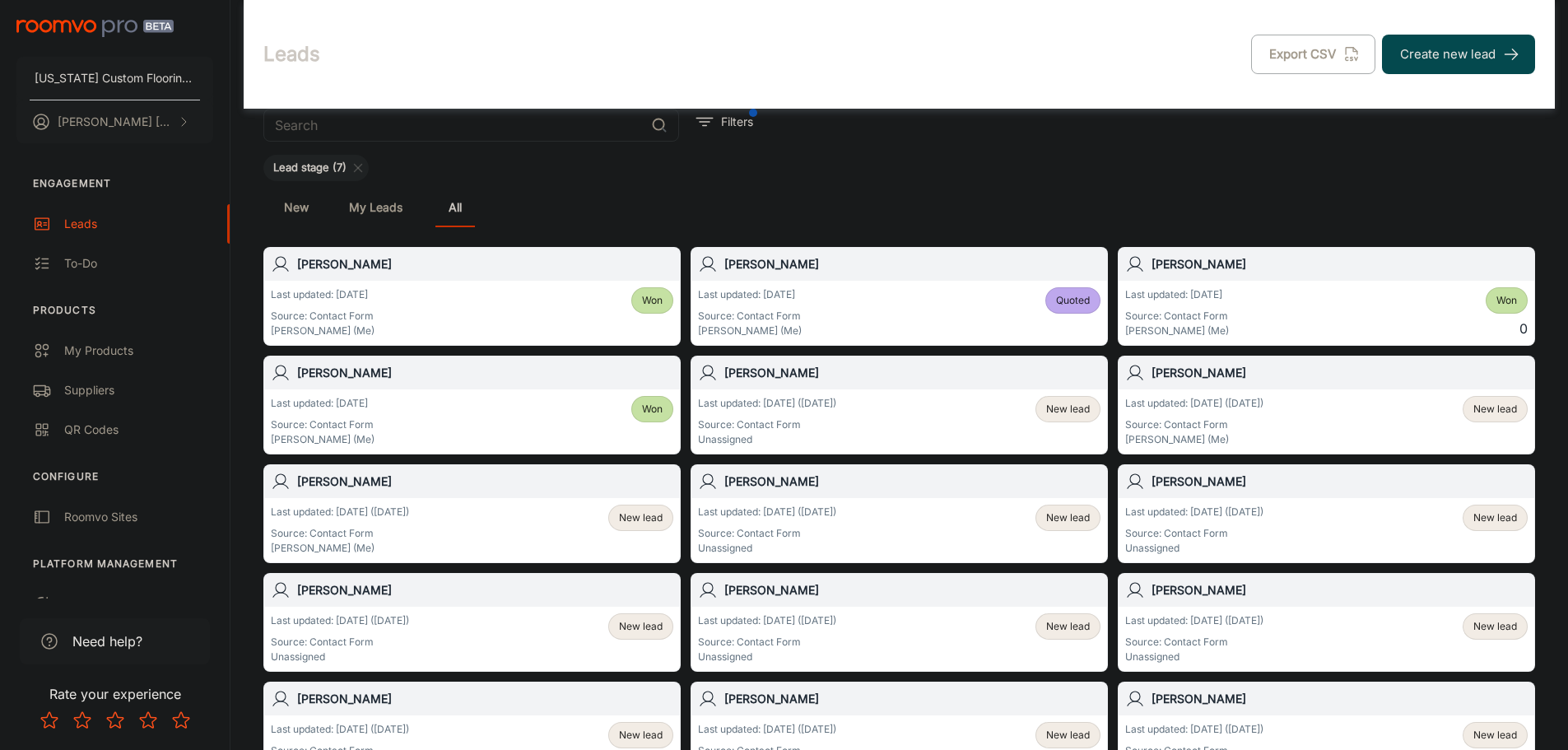
scroll to position [165, 0]
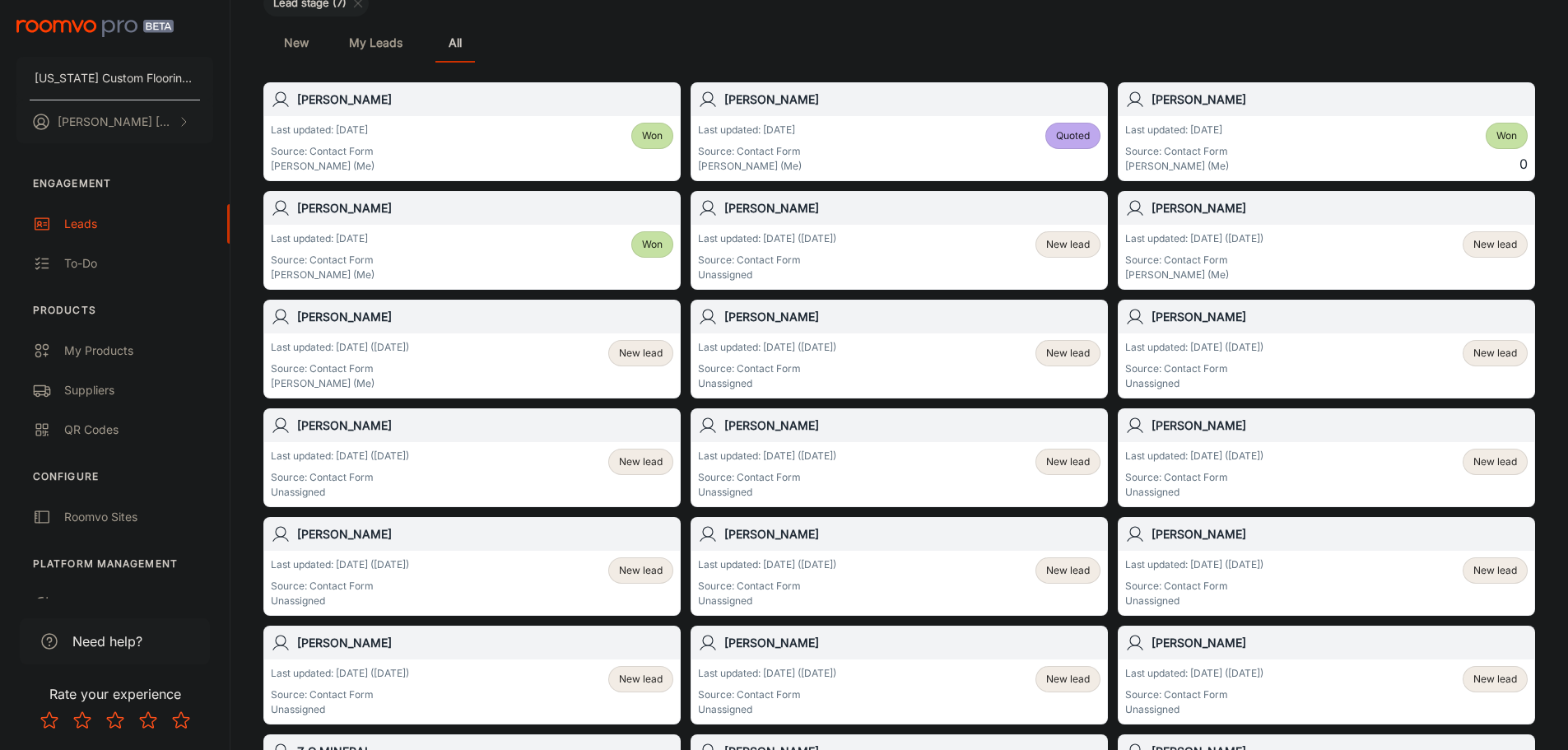
click at [1075, 354] on span "New lead" at bounding box center [1067, 353] width 43 height 15
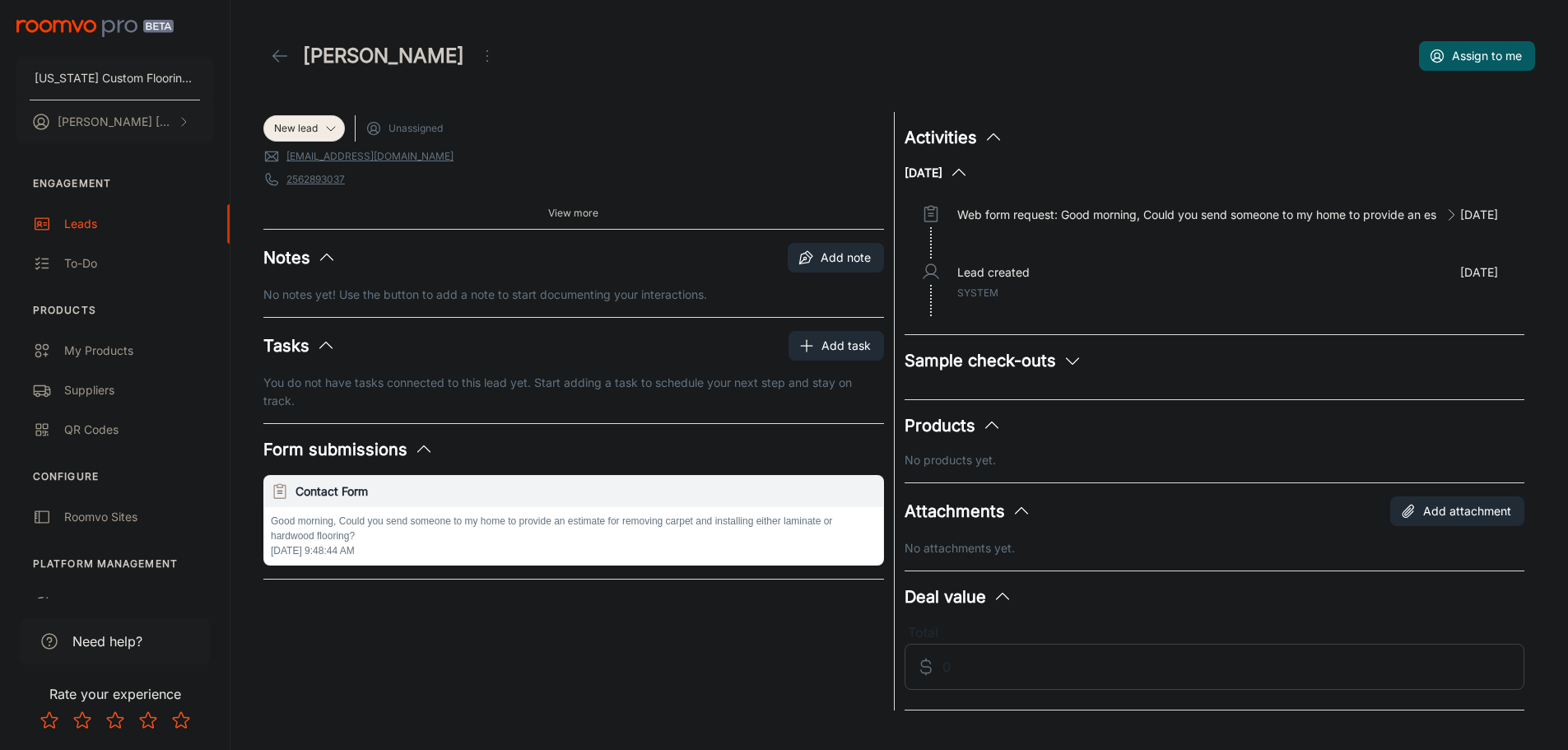
click at [397, 129] on span "Unassigned" at bounding box center [415, 128] width 54 height 15
click at [336, 126] on icon at bounding box center [331, 128] width 13 height 13
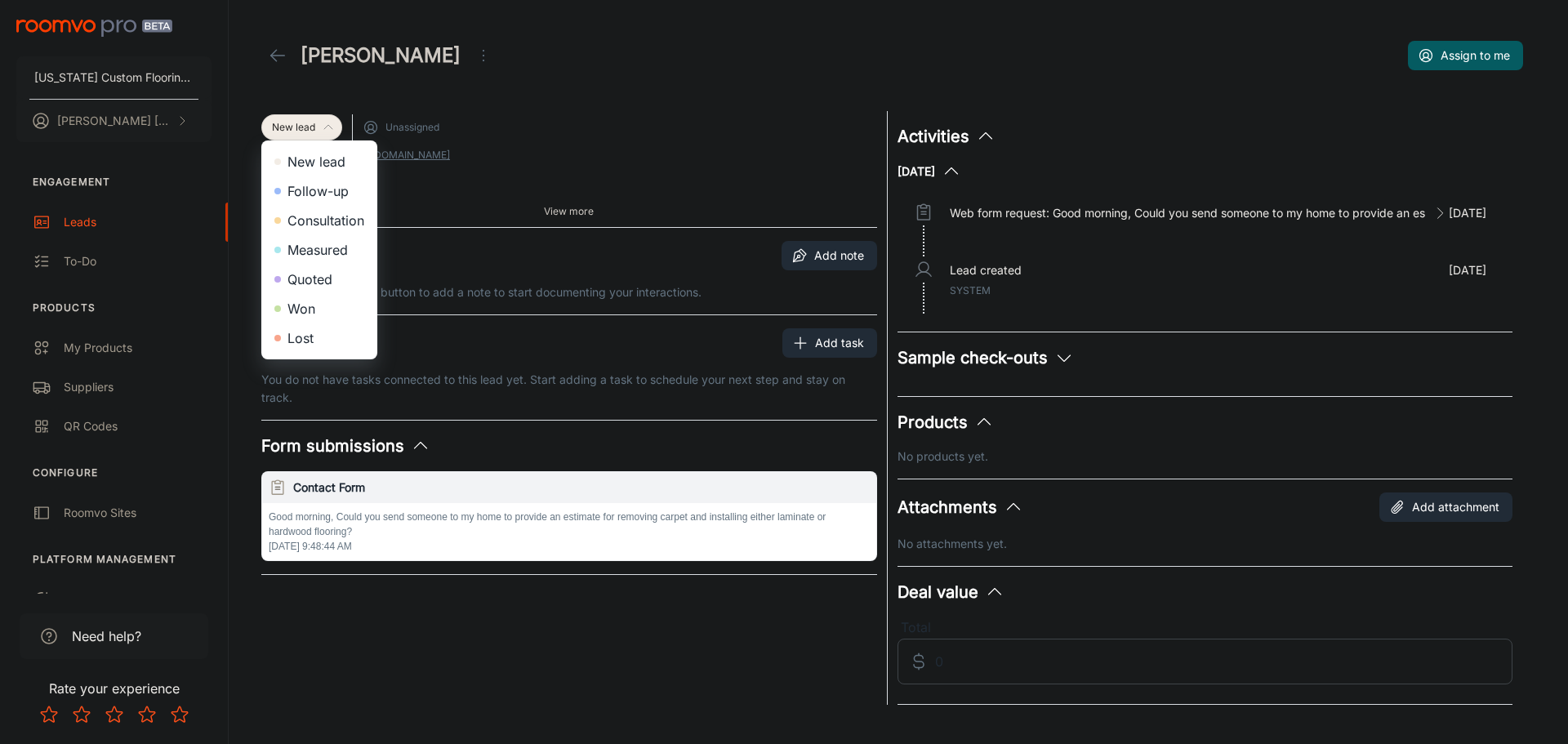
click at [343, 222] on li "Consultation" at bounding box center [319, 220] width 116 height 29
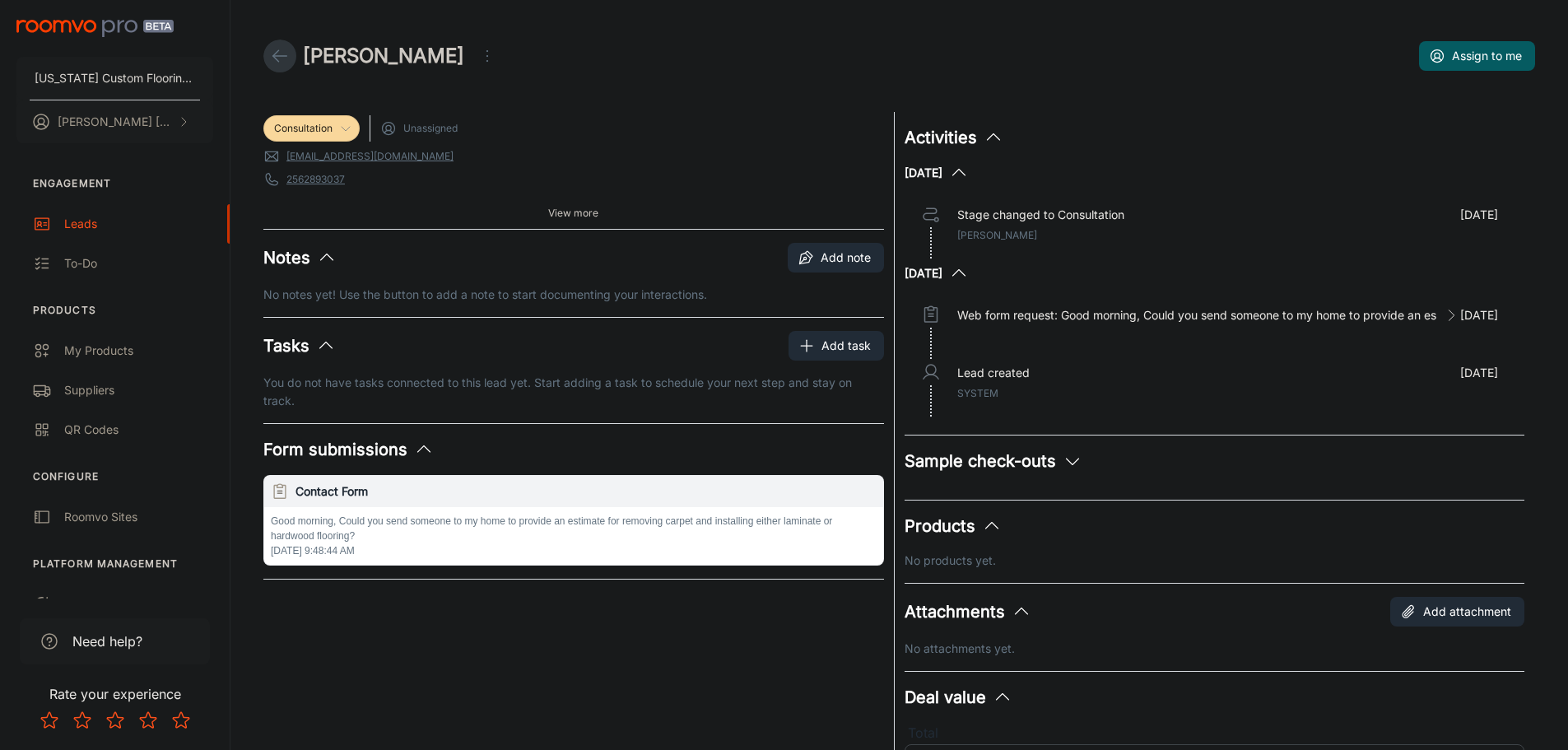
click at [278, 56] on line at bounding box center [280, 56] width 14 height 0
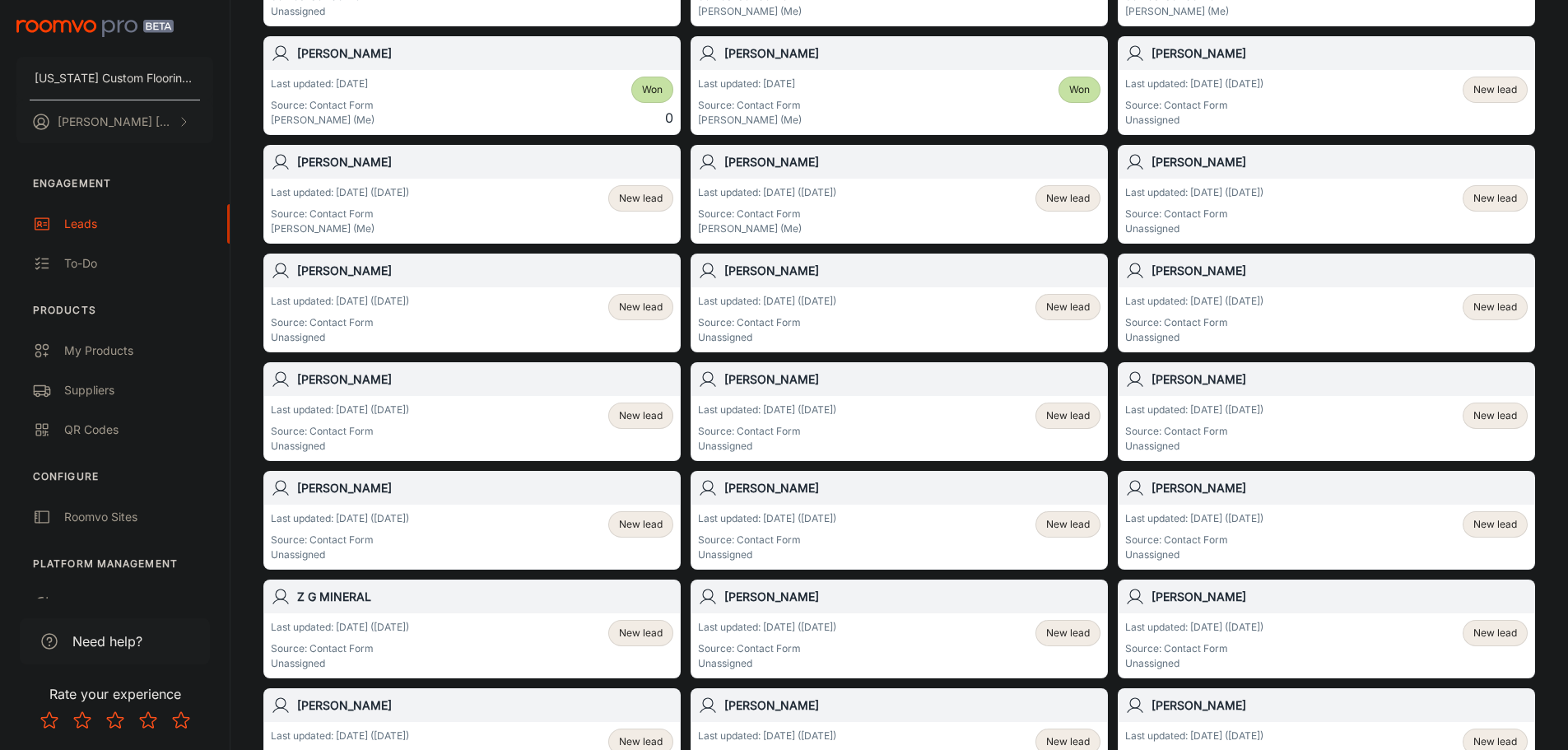
scroll to position [254, 0]
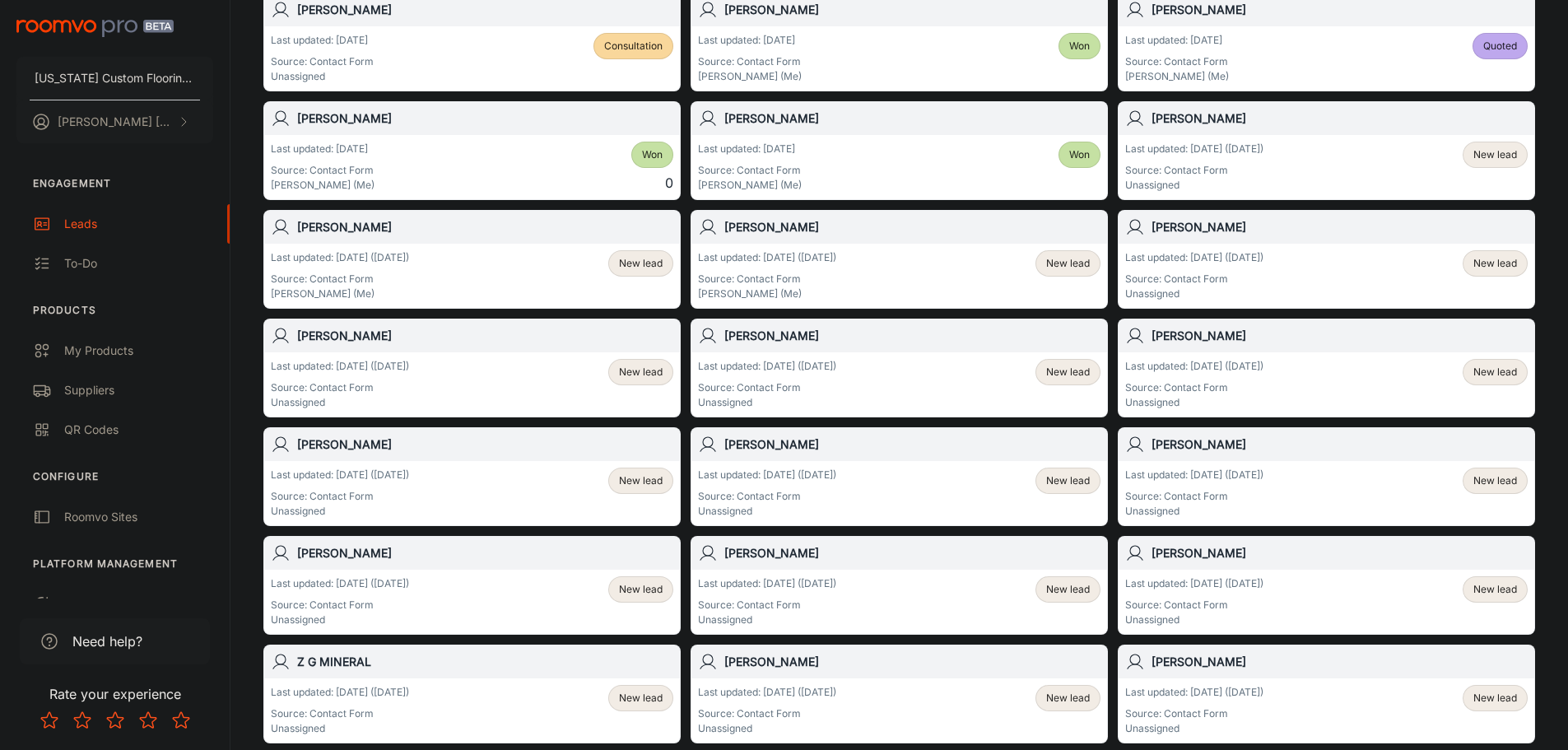
click at [1502, 262] on span "New lead" at bounding box center [1494, 263] width 43 height 15
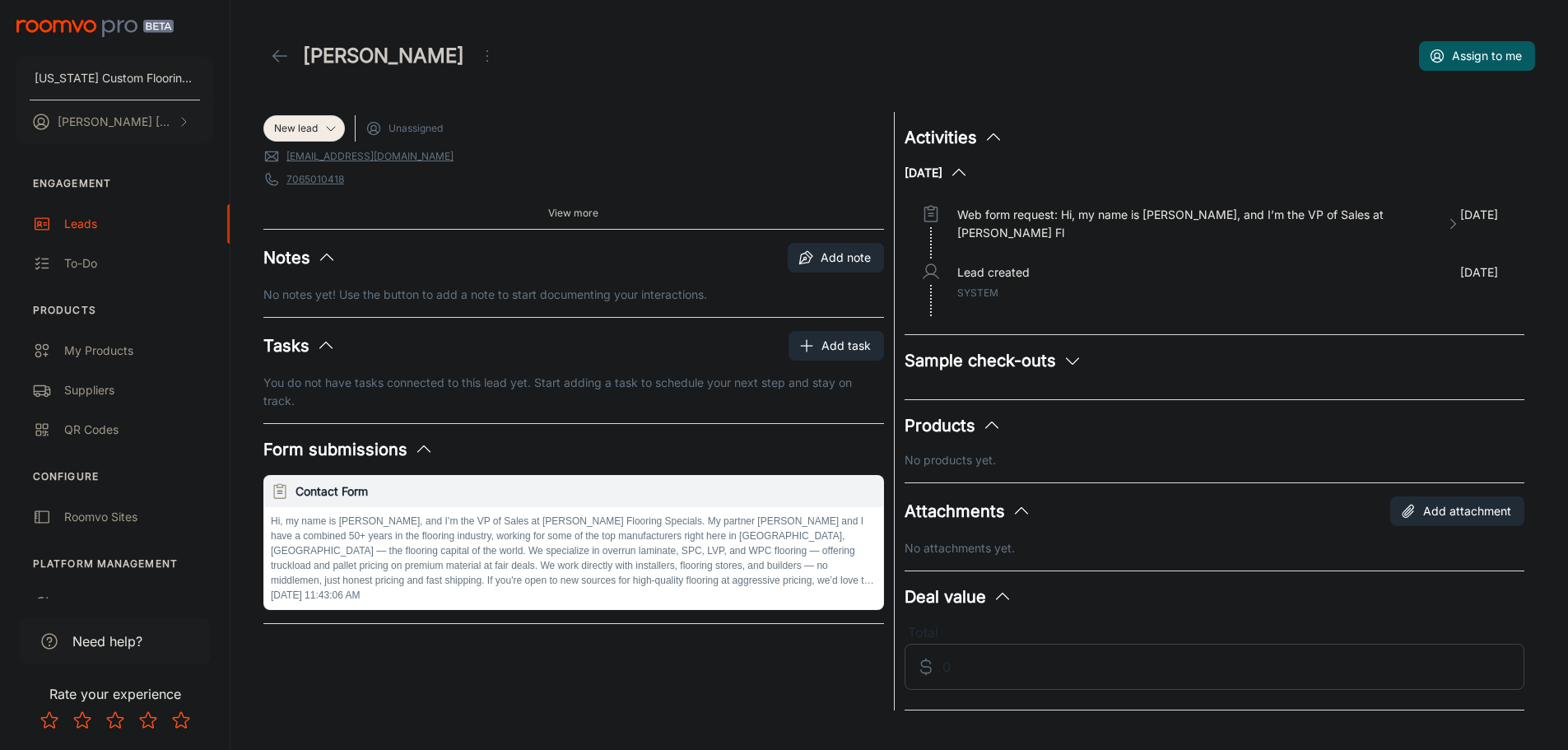
click at [477, 52] on icon "Open menu" at bounding box center [487, 56] width 20 height 20
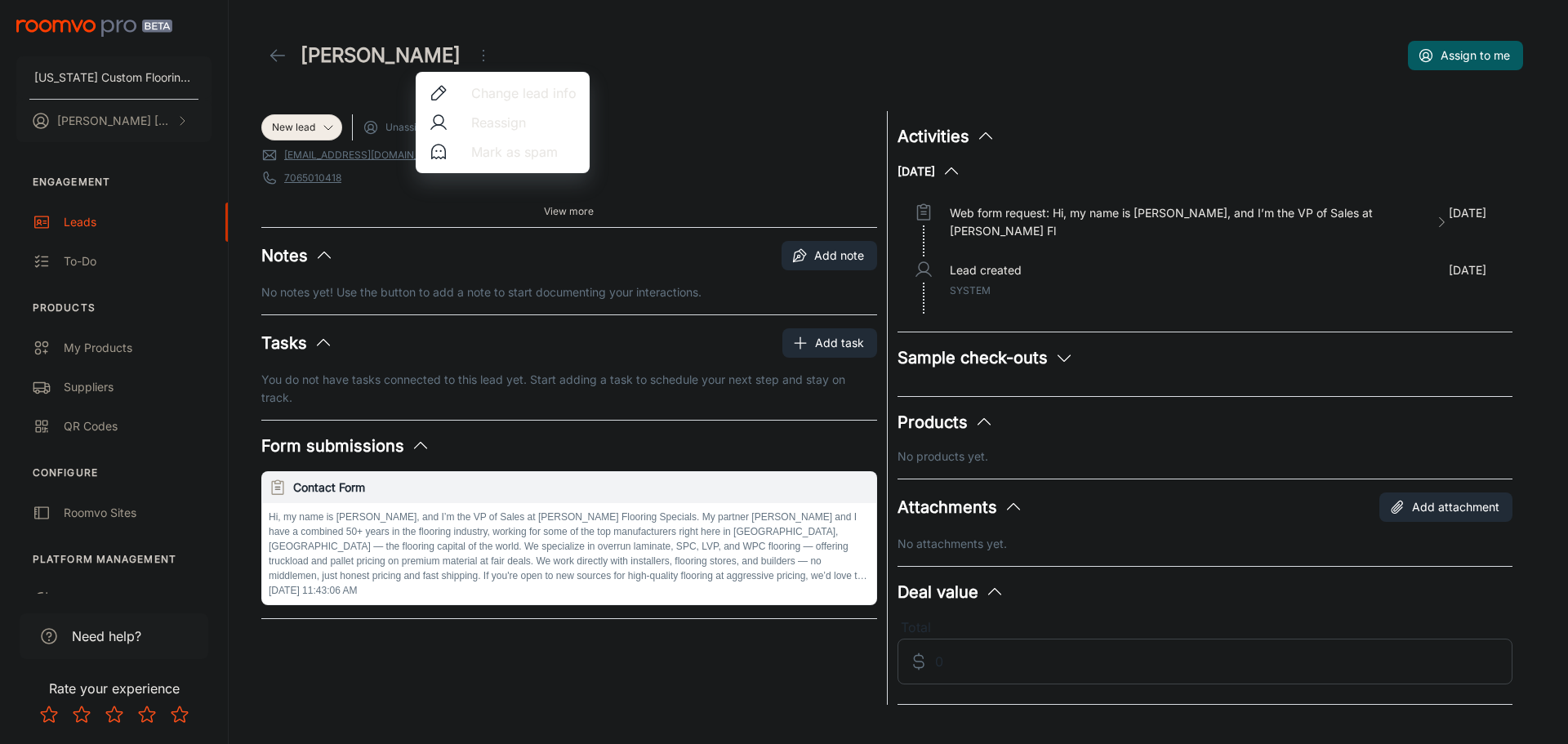
click at [477, 147] on span "Mark as spam" at bounding box center [524, 152] width 106 height 19
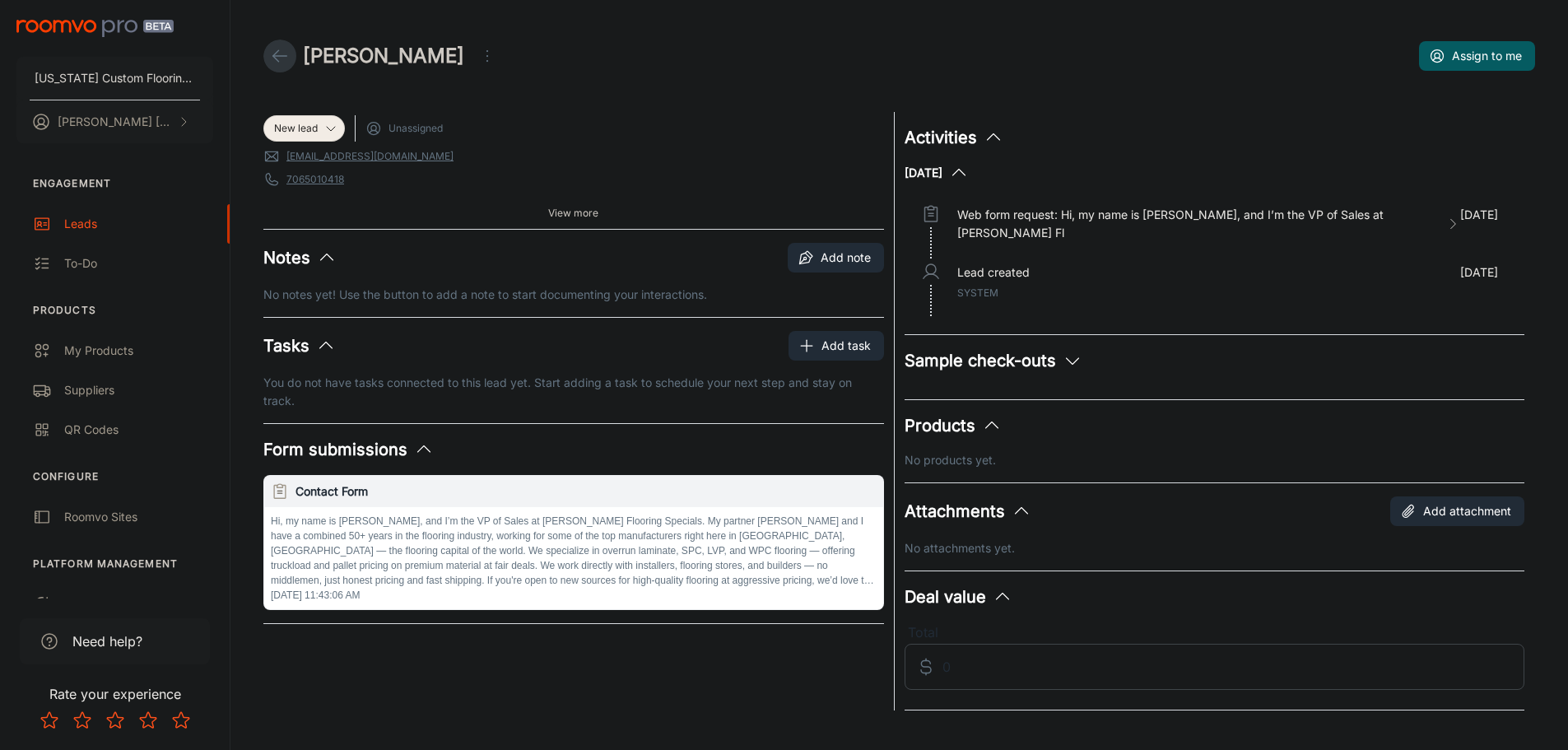
click at [275, 50] on icon at bounding box center [280, 56] width 20 height 20
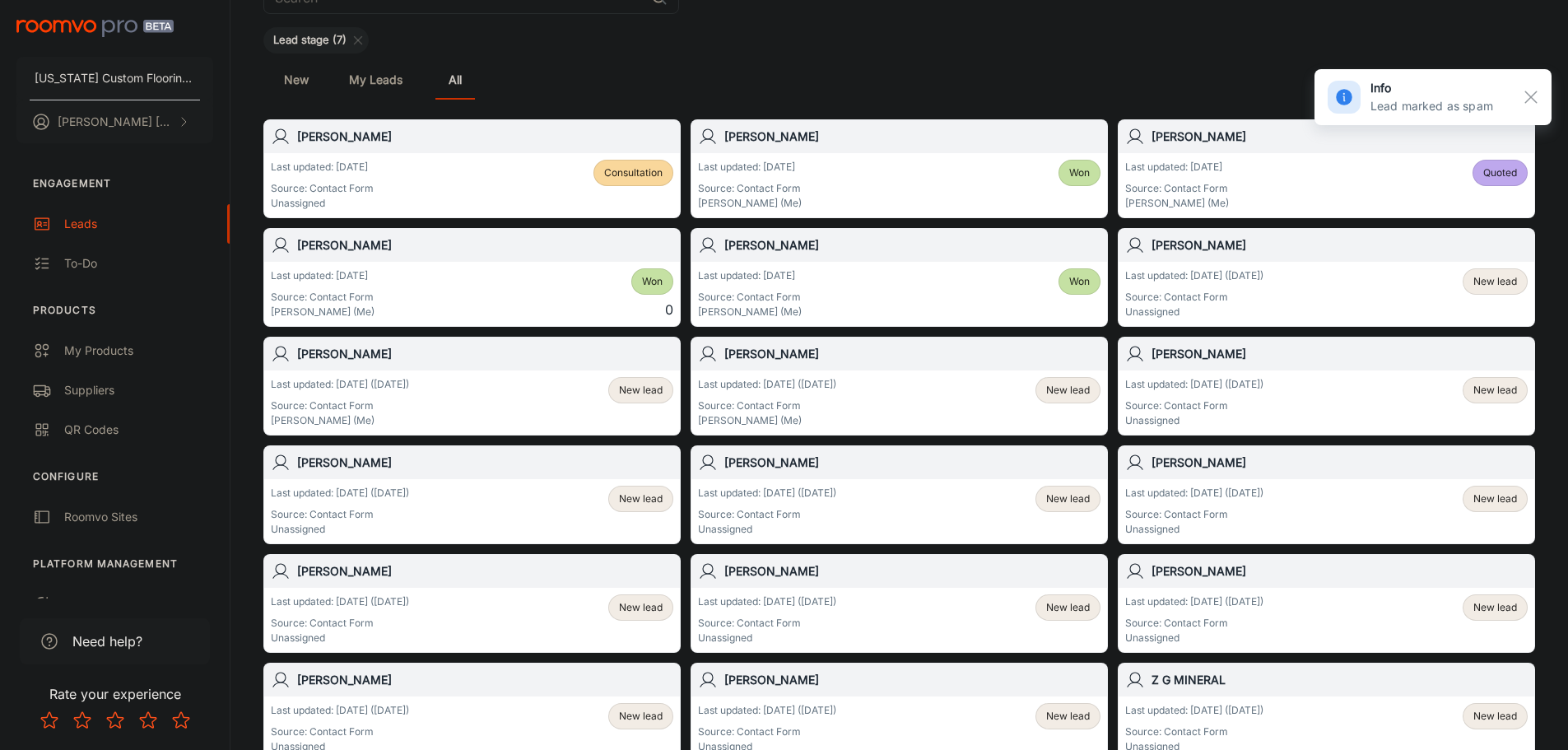
scroll to position [165, 0]
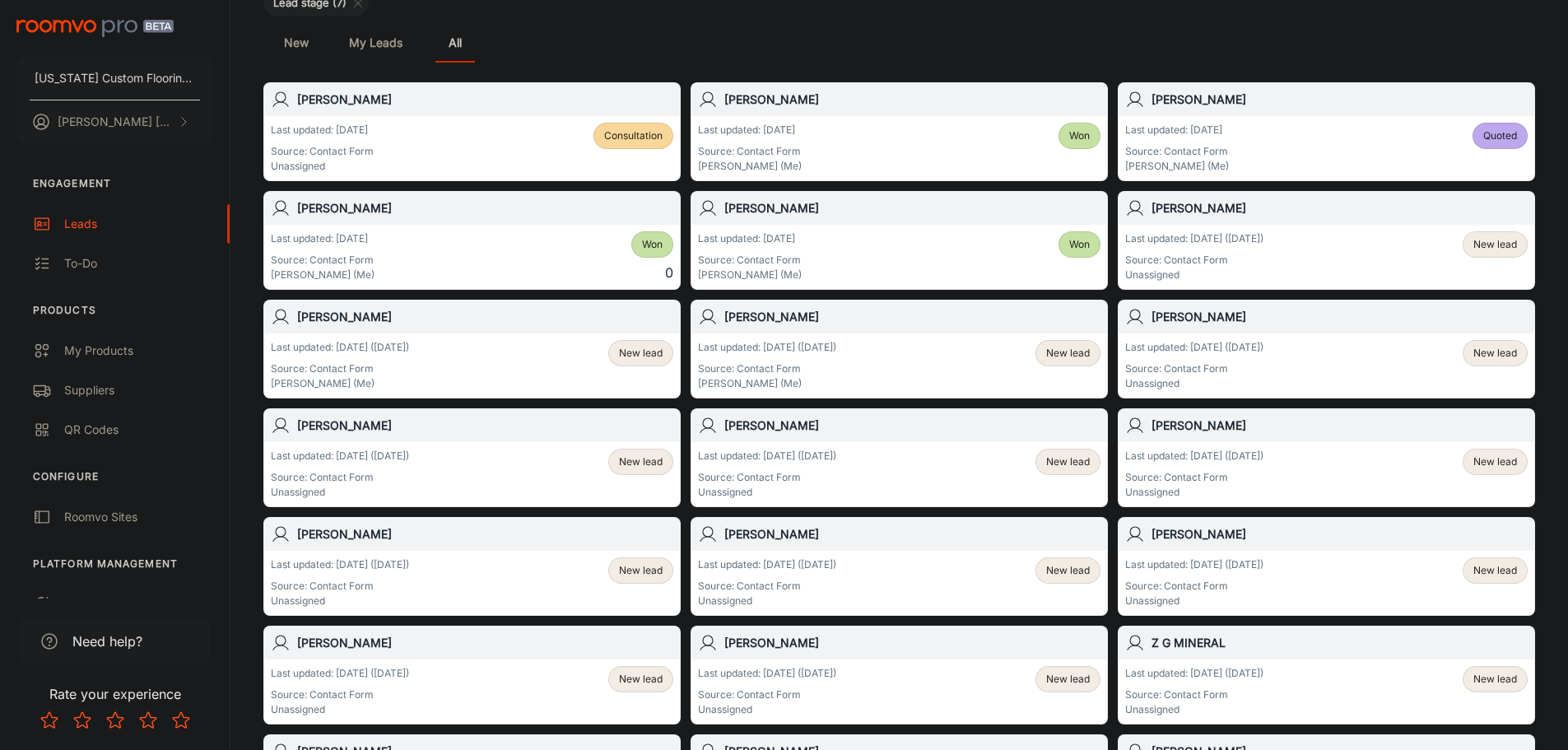
click at [1487, 347] on span "New lead" at bounding box center [1494, 353] width 43 height 15
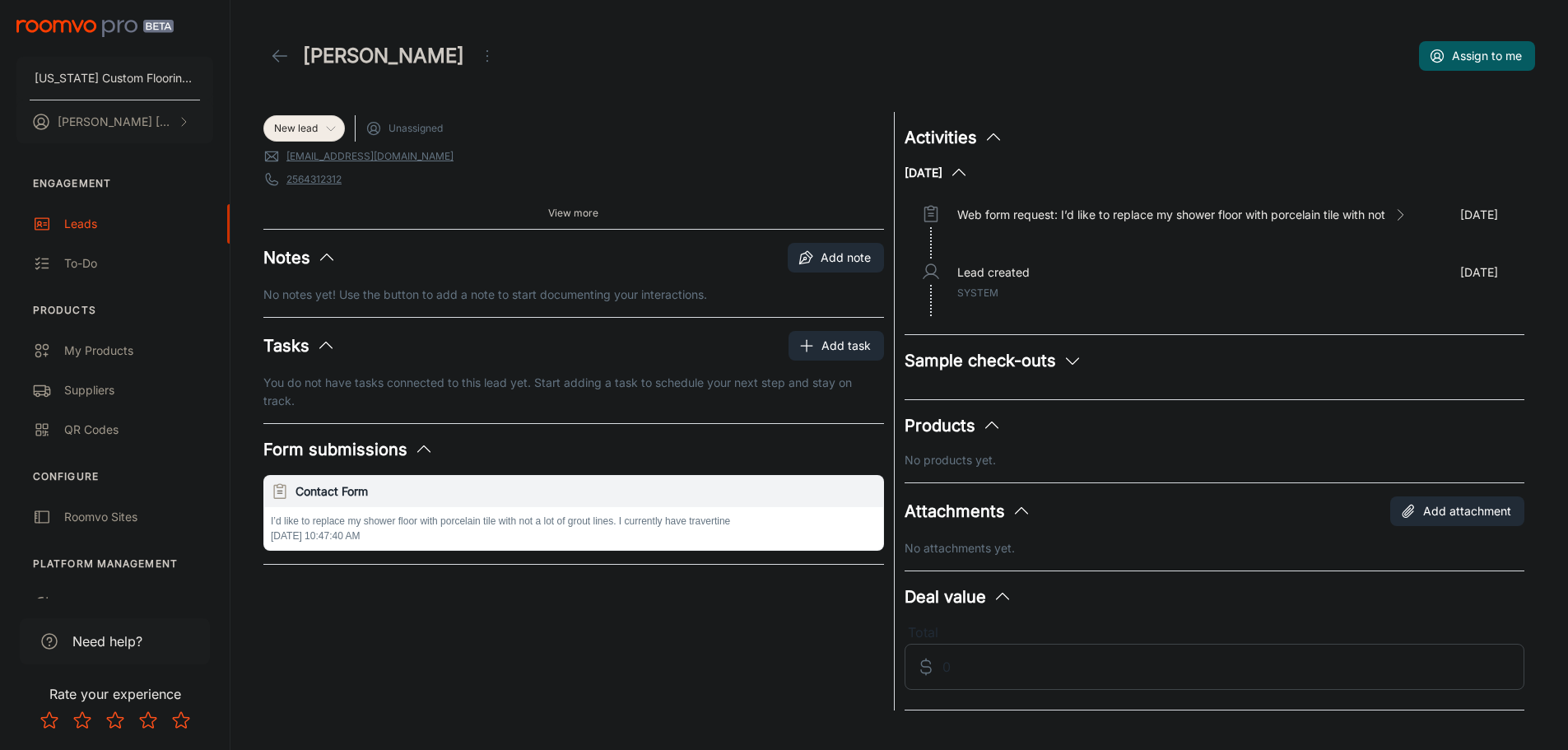
click at [339, 130] on span "New lead" at bounding box center [304, 128] width 80 height 15
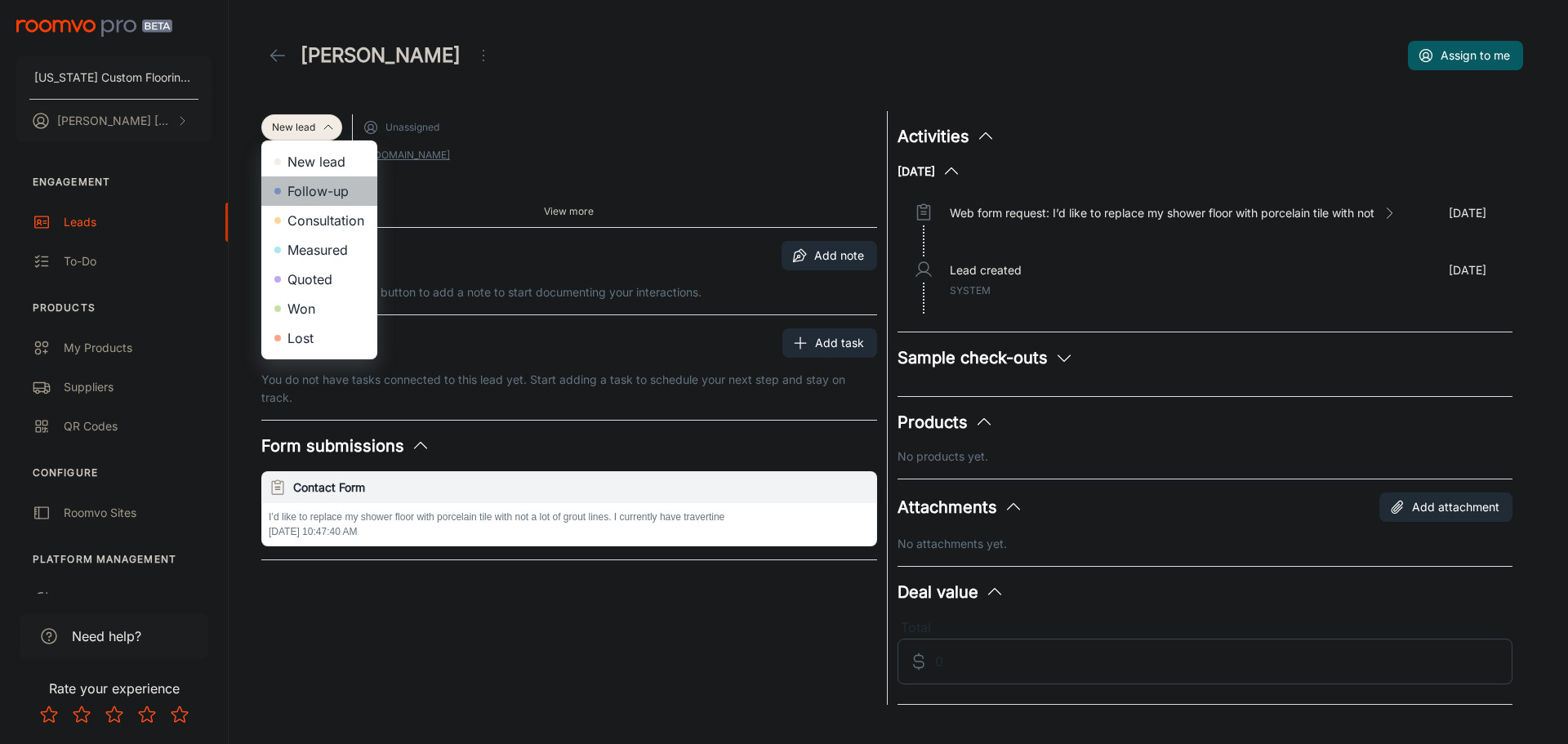
click at [322, 187] on li "Follow-up" at bounding box center [319, 191] width 116 height 29
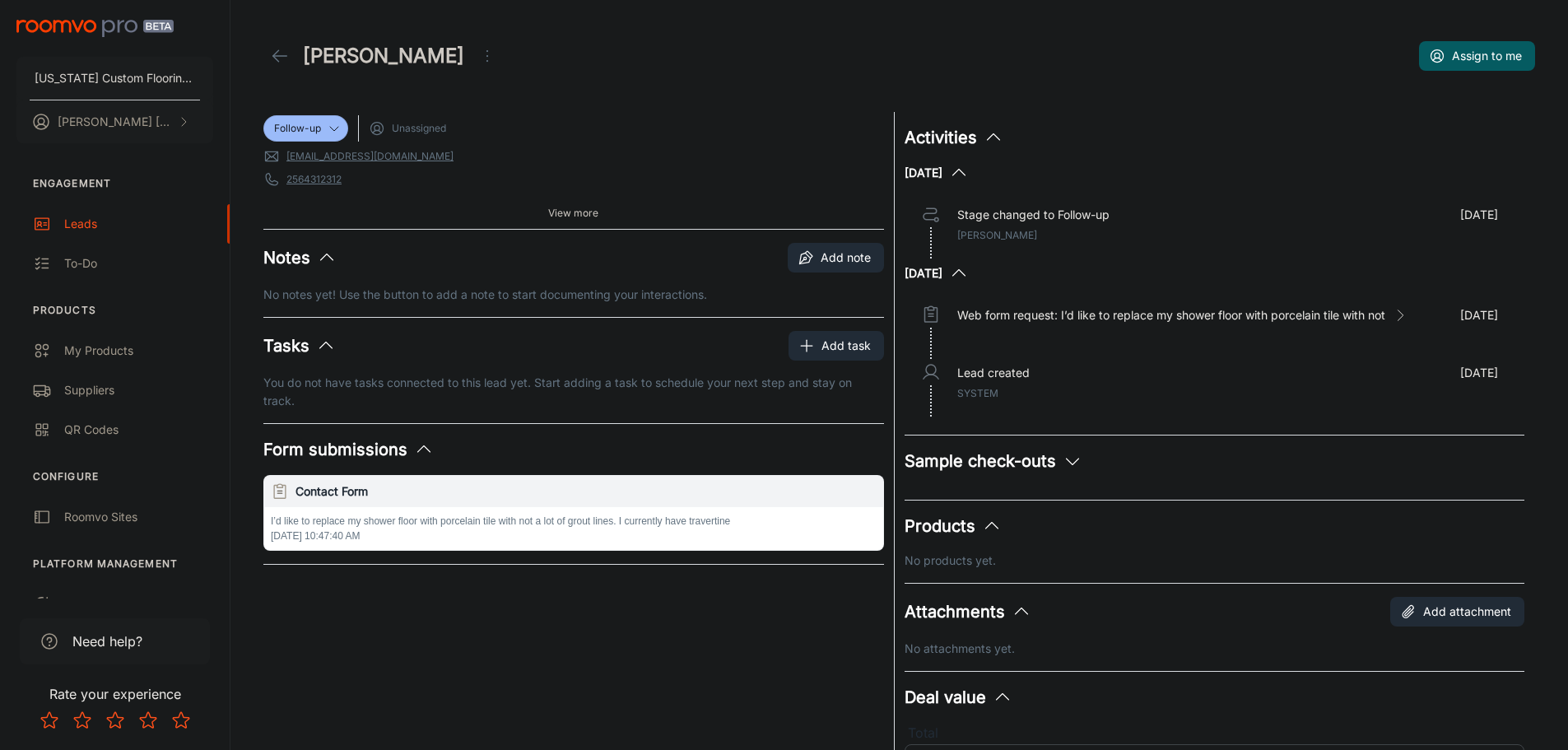
click at [275, 55] on icon at bounding box center [280, 56] width 20 height 20
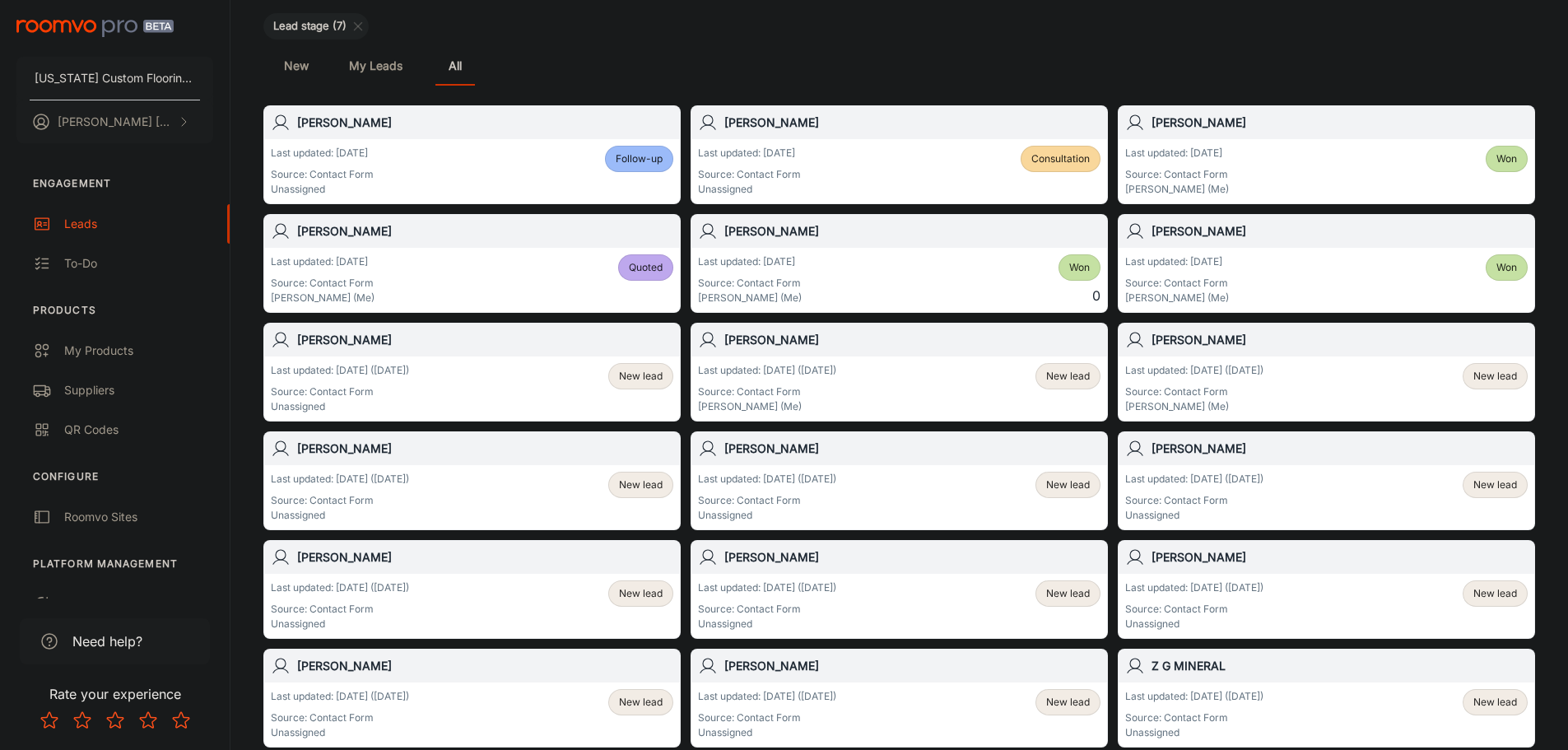
scroll to position [165, 0]
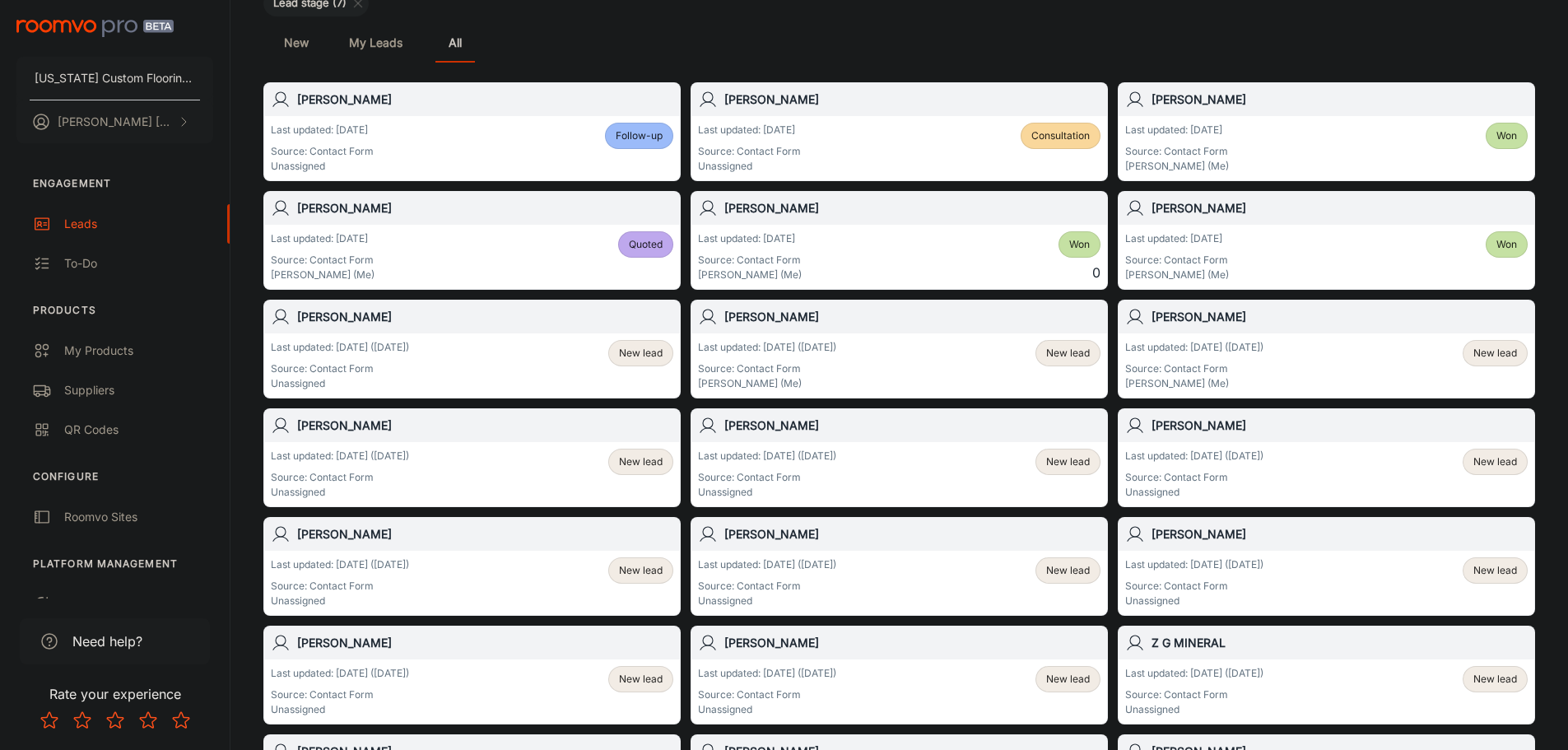
click at [400, 138] on div "Last updated: [DATE] Source: Contact Form Unassigned Follow-up" at bounding box center [472, 148] width 402 height 51
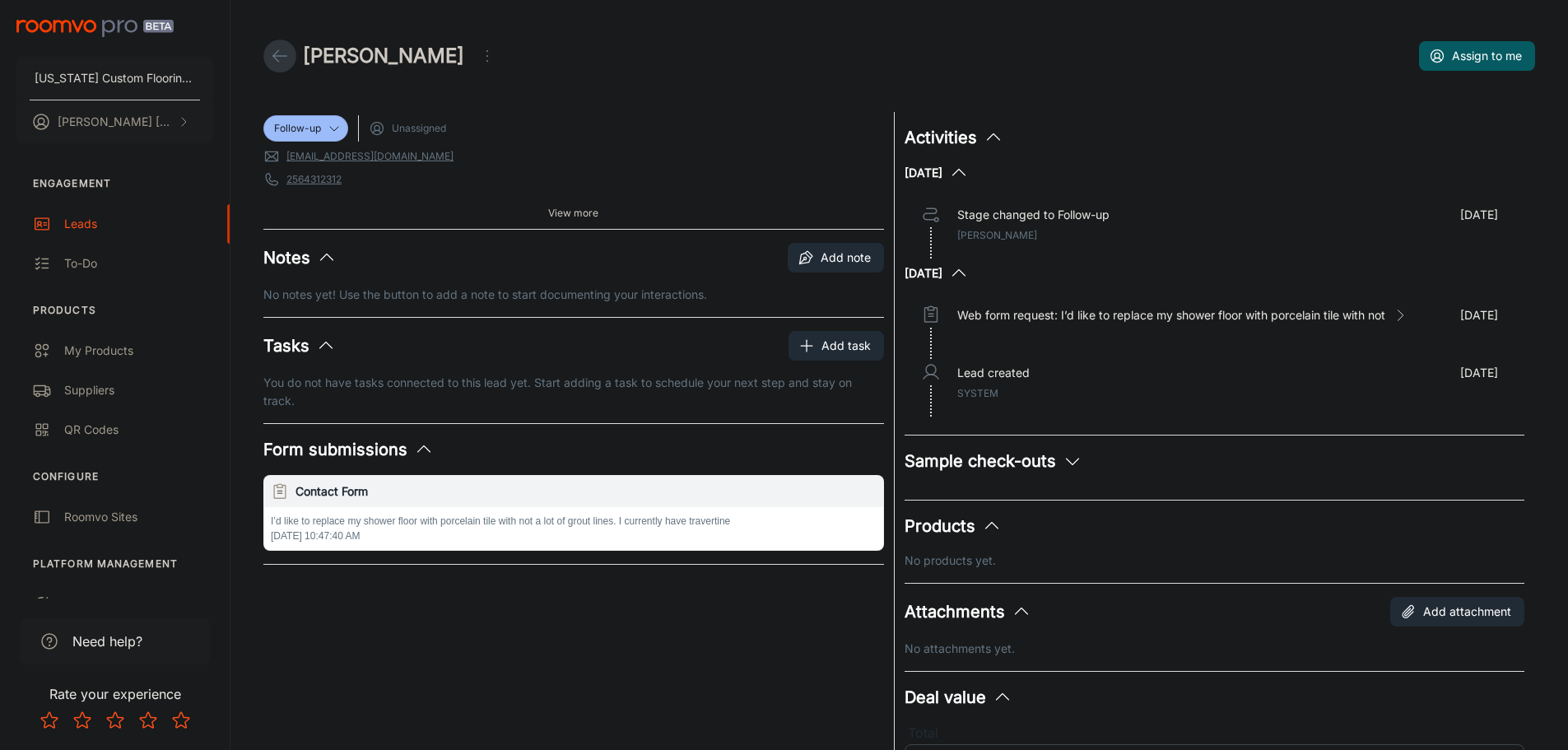
click at [275, 56] on line at bounding box center [280, 56] width 14 height 0
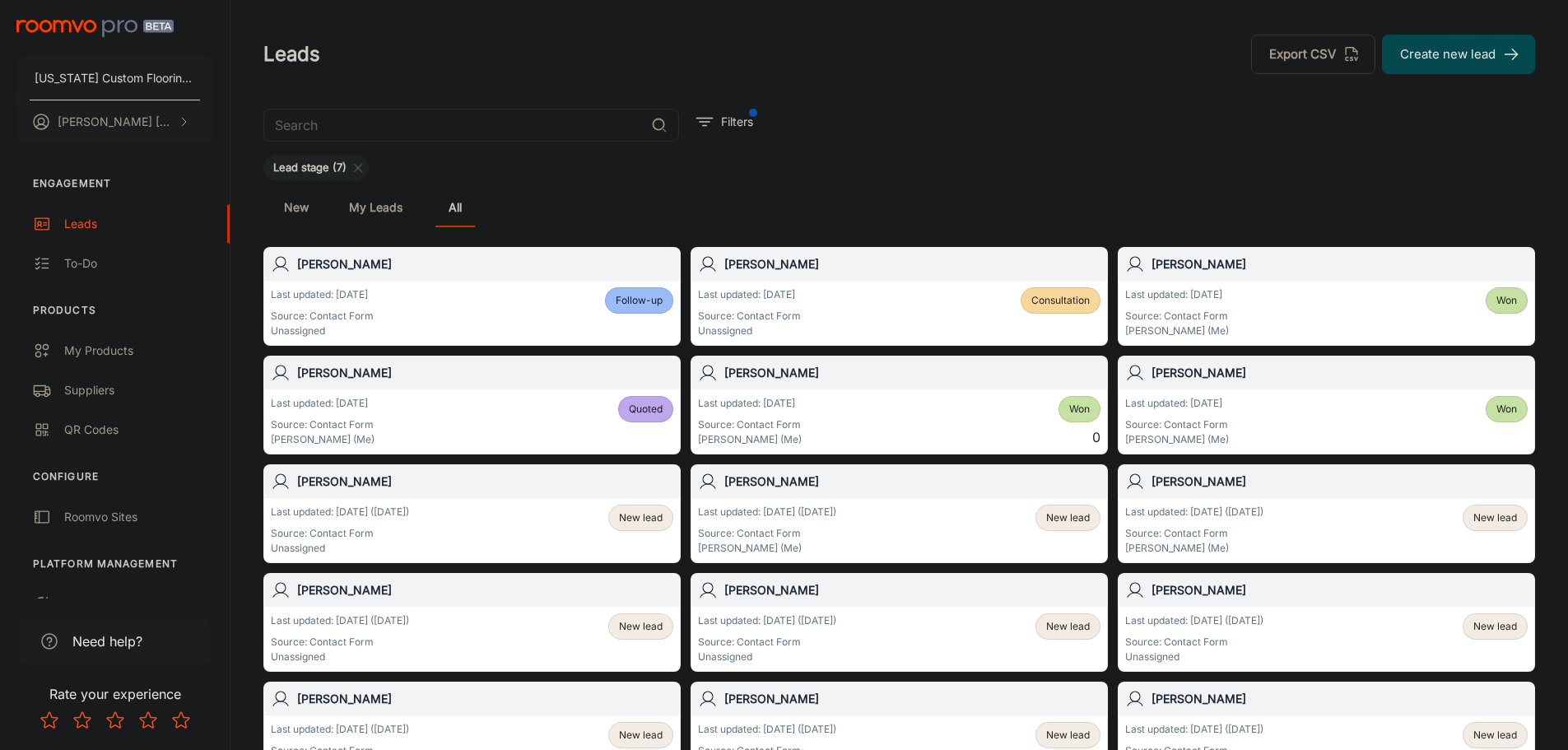
click at [515, 324] on div "Last updated: [DATE] Source: Contact Form Unassigned Follow-up" at bounding box center [472, 313] width 402 height 51
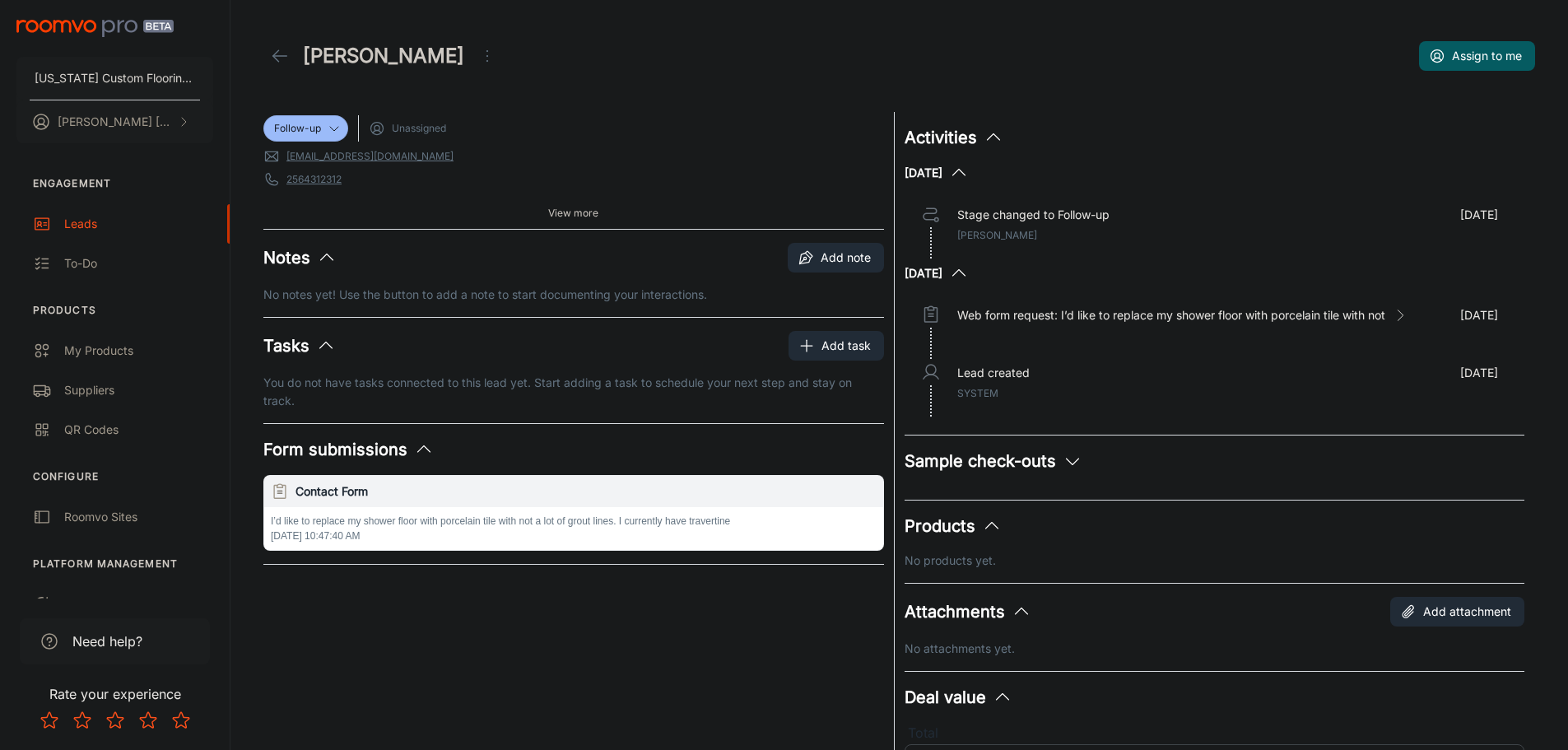
drag, startPoint x: 316, startPoint y: 129, endPoint x: 503, endPoint y: 367, distance: 302.7
drag, startPoint x: 503, startPoint y: 367, endPoint x: 439, endPoint y: 529, distance: 174.2
click at [433, 554] on div "Follow-up Unassigned [EMAIL_ADDRESS][DOMAIN_NAME] 2564312312 35671 Source: Cont…" at bounding box center [568, 456] width 630 height 708
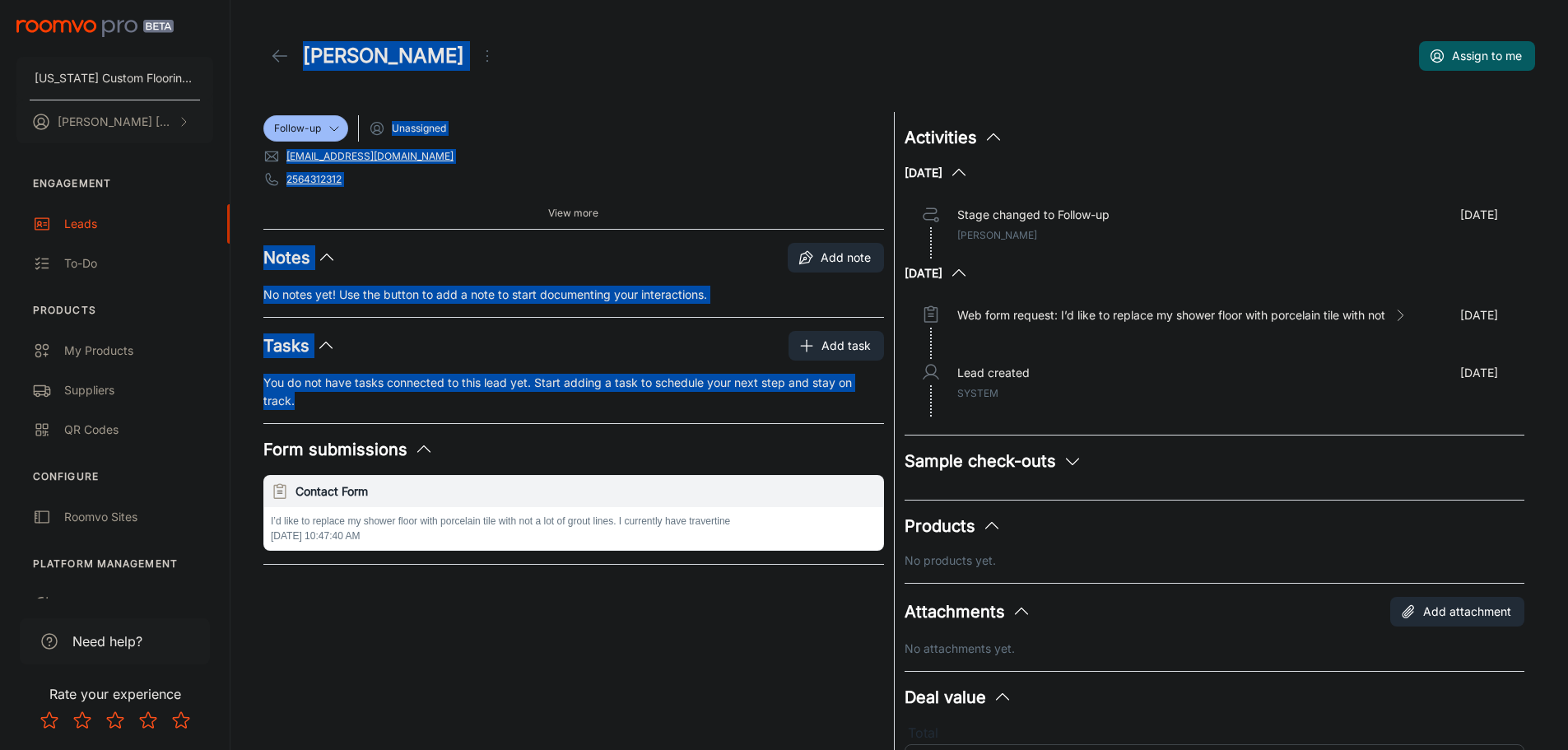
drag, startPoint x: 261, startPoint y: 109, endPoint x: 723, endPoint y: 618, distance: 687.4
click at [727, 630] on div "[PERSON_NAME] Assign to me Follow-up Unassigned [EMAIL_ADDRESS][DOMAIN_NAME] 25…" at bounding box center [899, 405] width 1311 height 811
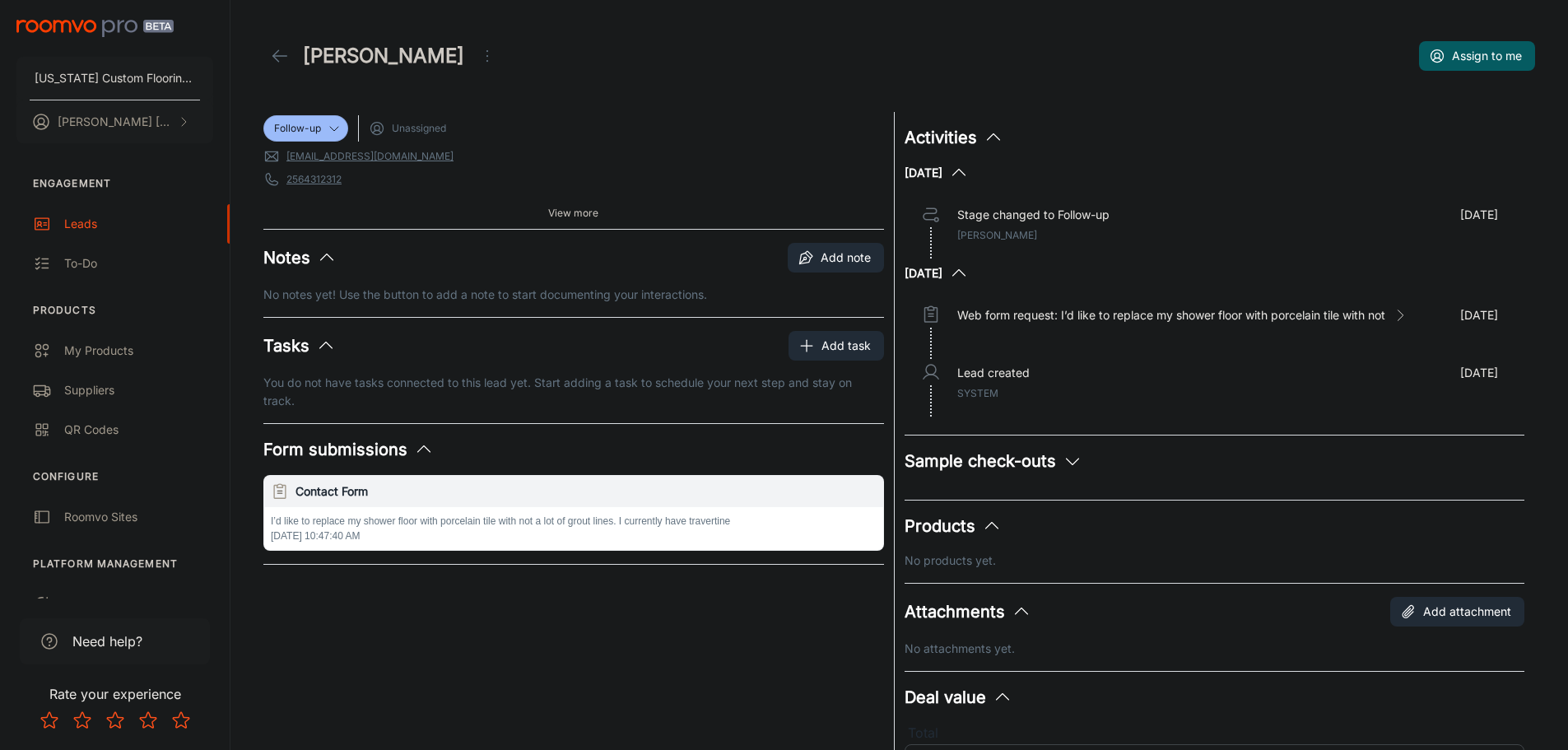
click at [680, 613] on div "Follow-up Unassigned [EMAIL_ADDRESS][DOMAIN_NAME] 2564312312 35671 Source: Cont…" at bounding box center [568, 456] width 630 height 708
click at [278, 57] on icon at bounding box center [280, 56] width 20 height 20
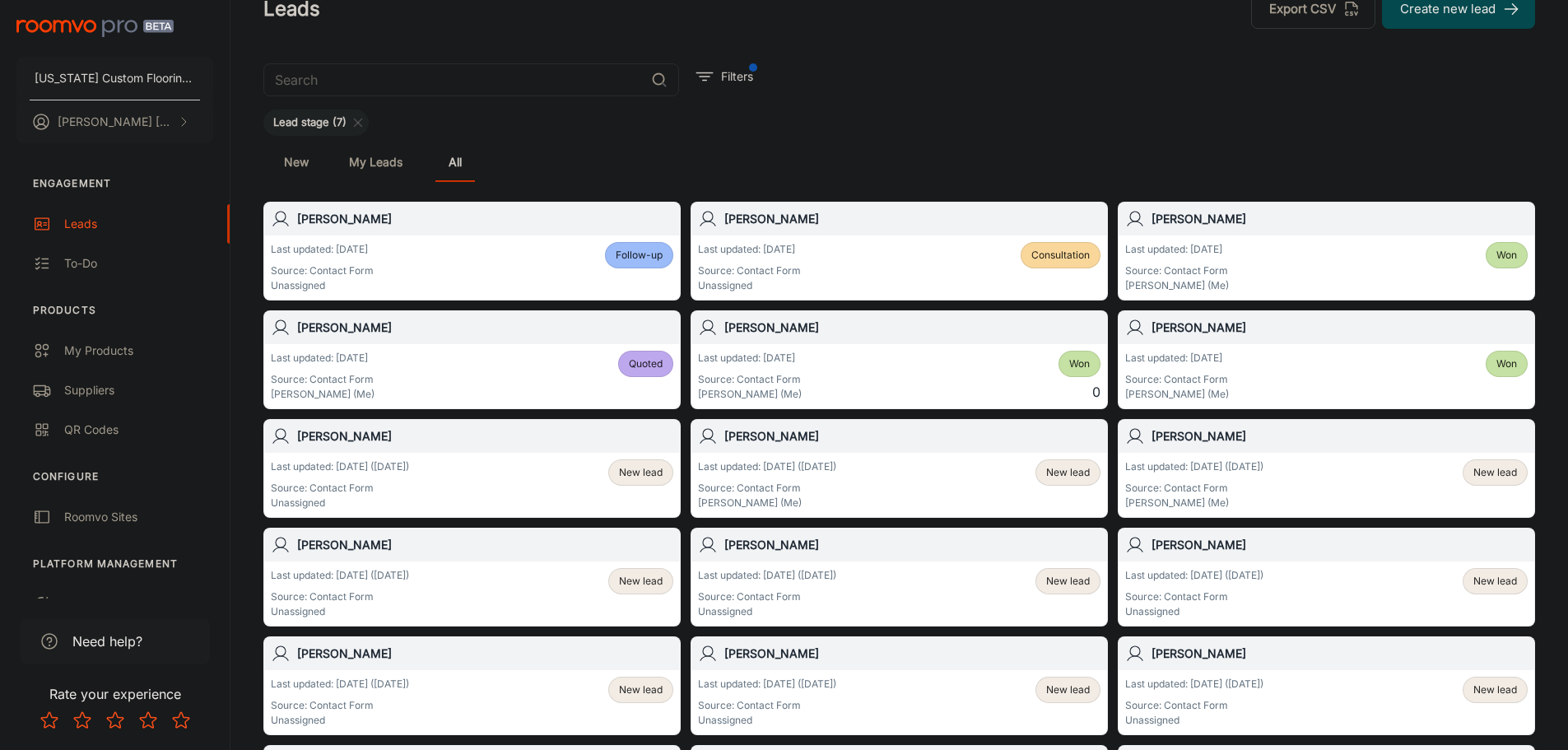
scroll to position [82, 0]
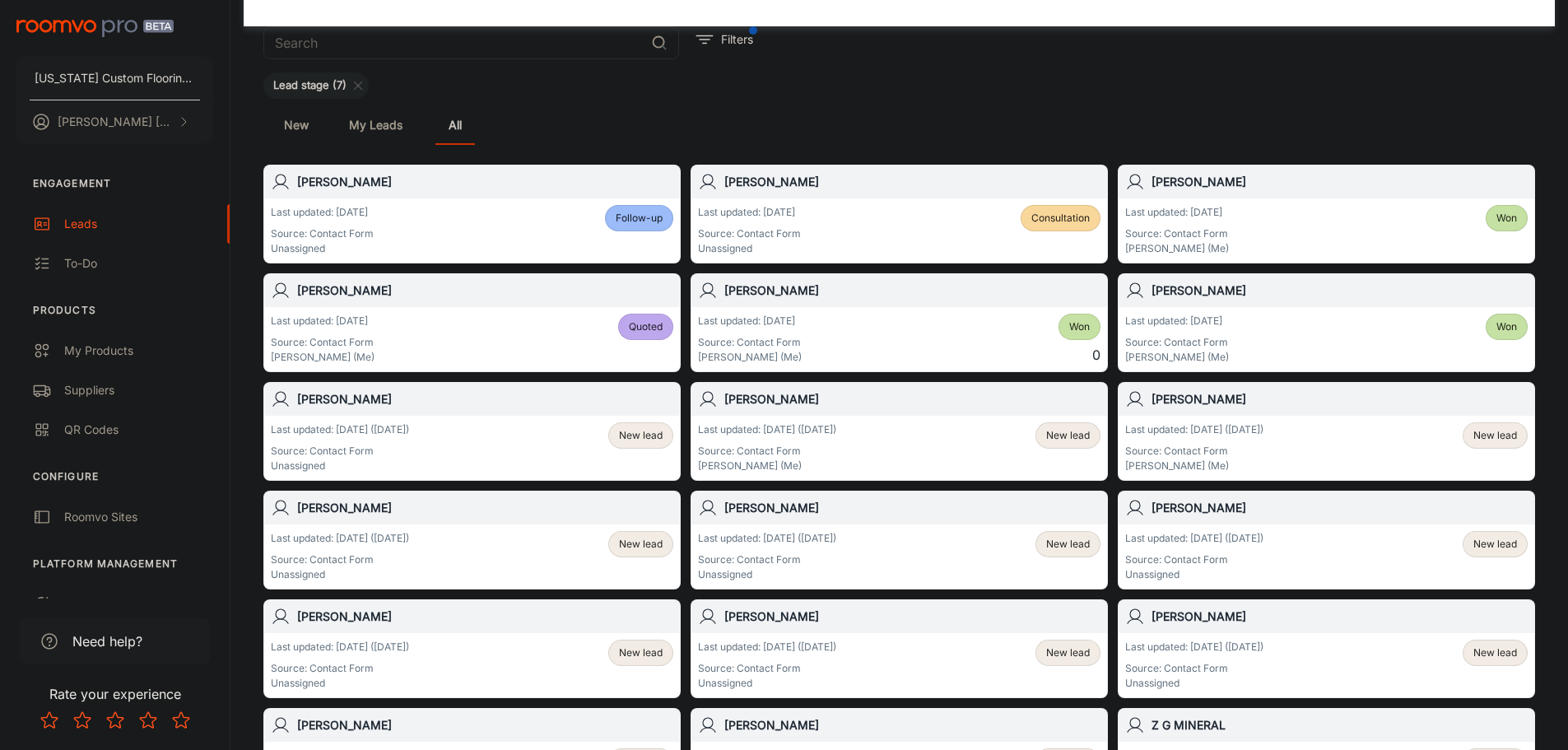
click at [859, 208] on div "Last updated: [DATE] Source: Contact Form Unassigned Consultation" at bounding box center [899, 230] width 402 height 51
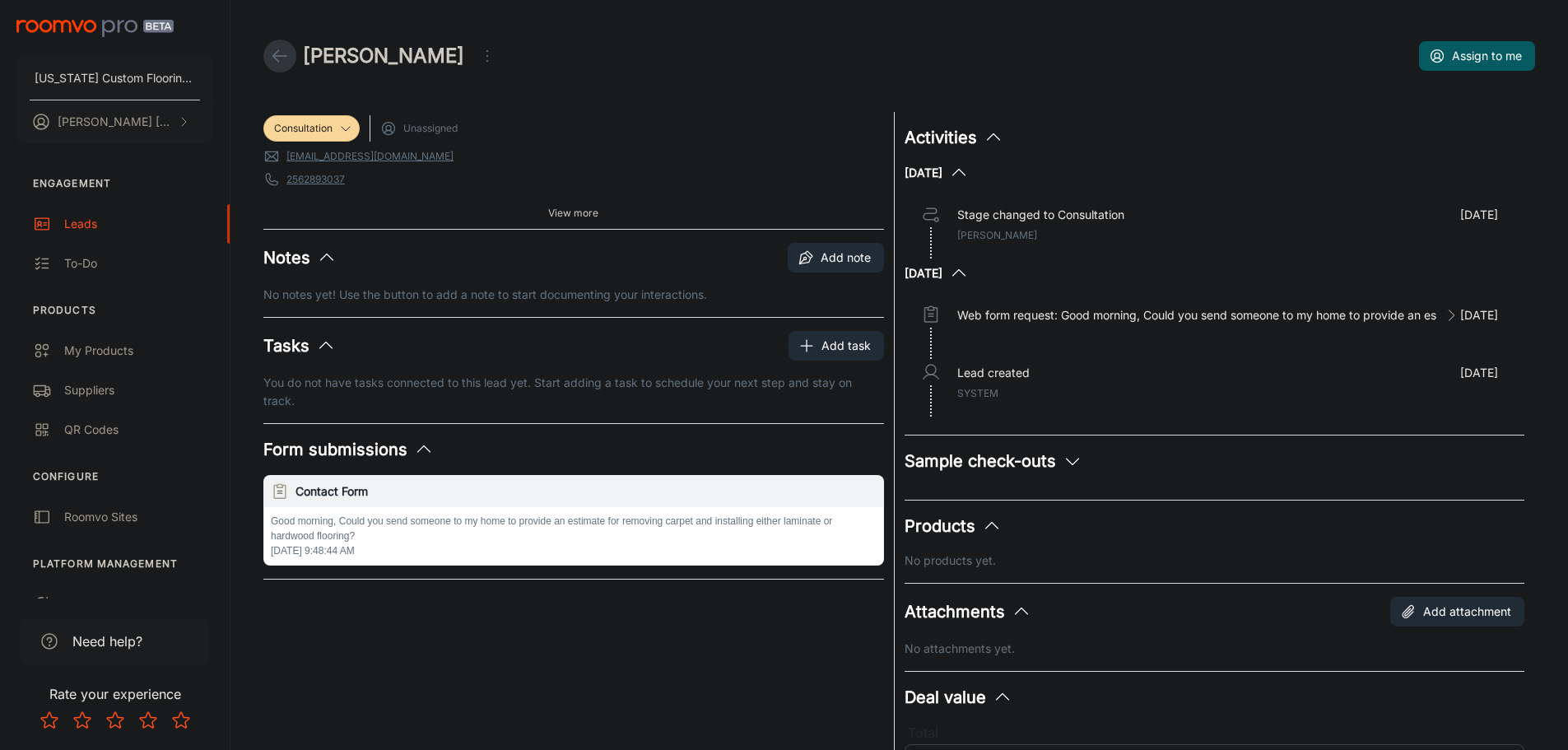
click at [287, 53] on icon at bounding box center [280, 56] width 20 height 20
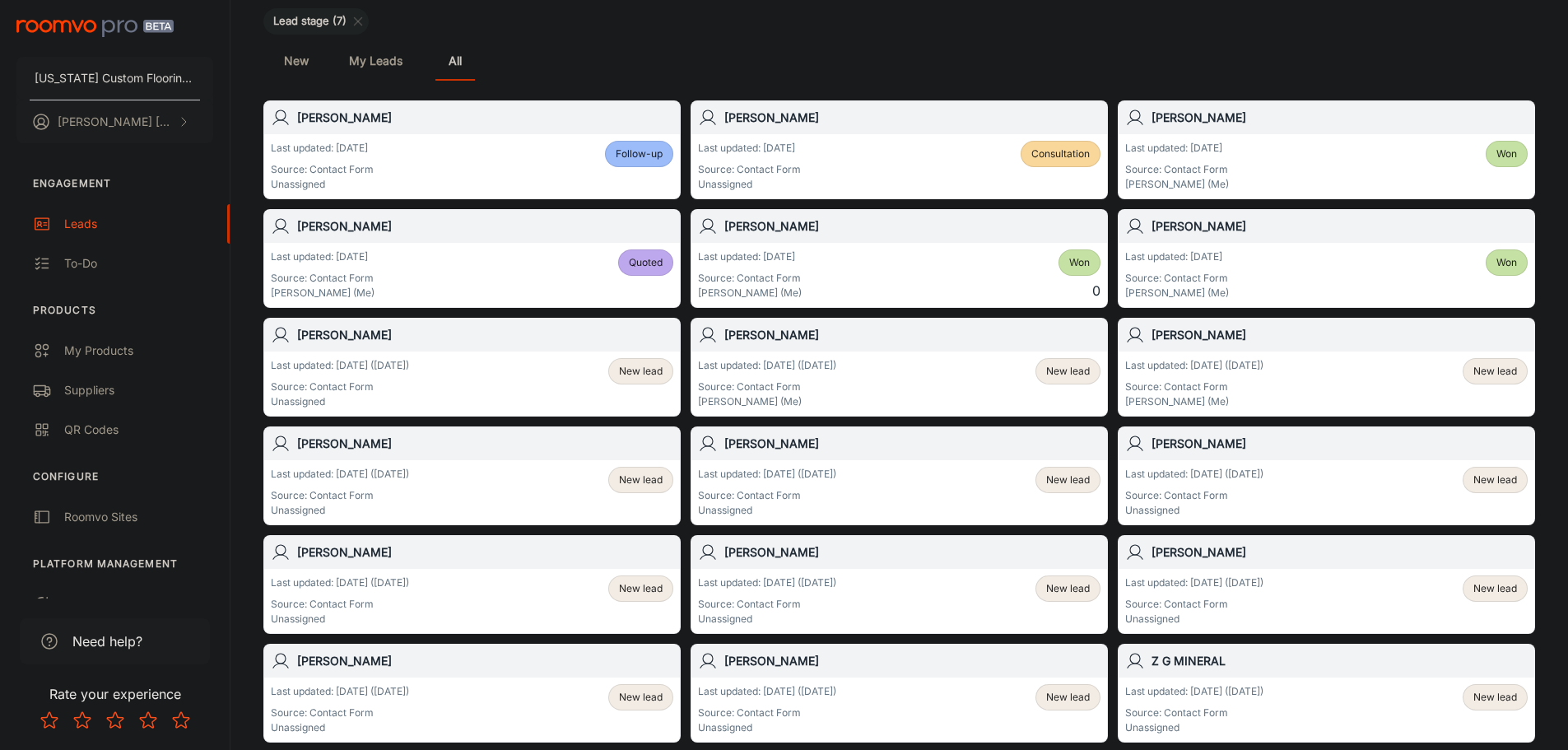
scroll to position [165, 0]
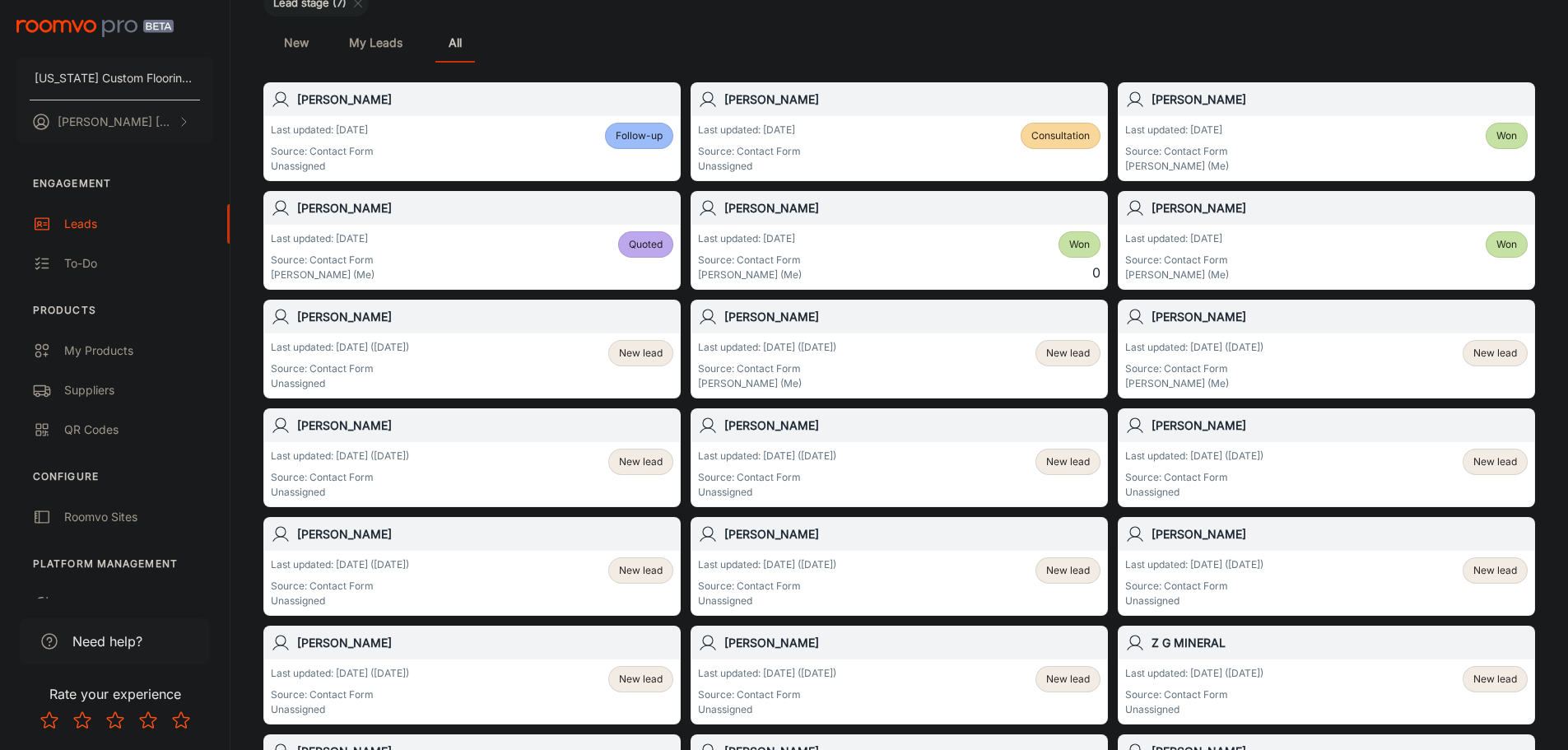
click at [948, 366] on div "Last updated: [DATE] ([DATE]) Source: Contact Form [PERSON_NAME] (Me) New lead" at bounding box center [899, 365] width 402 height 51
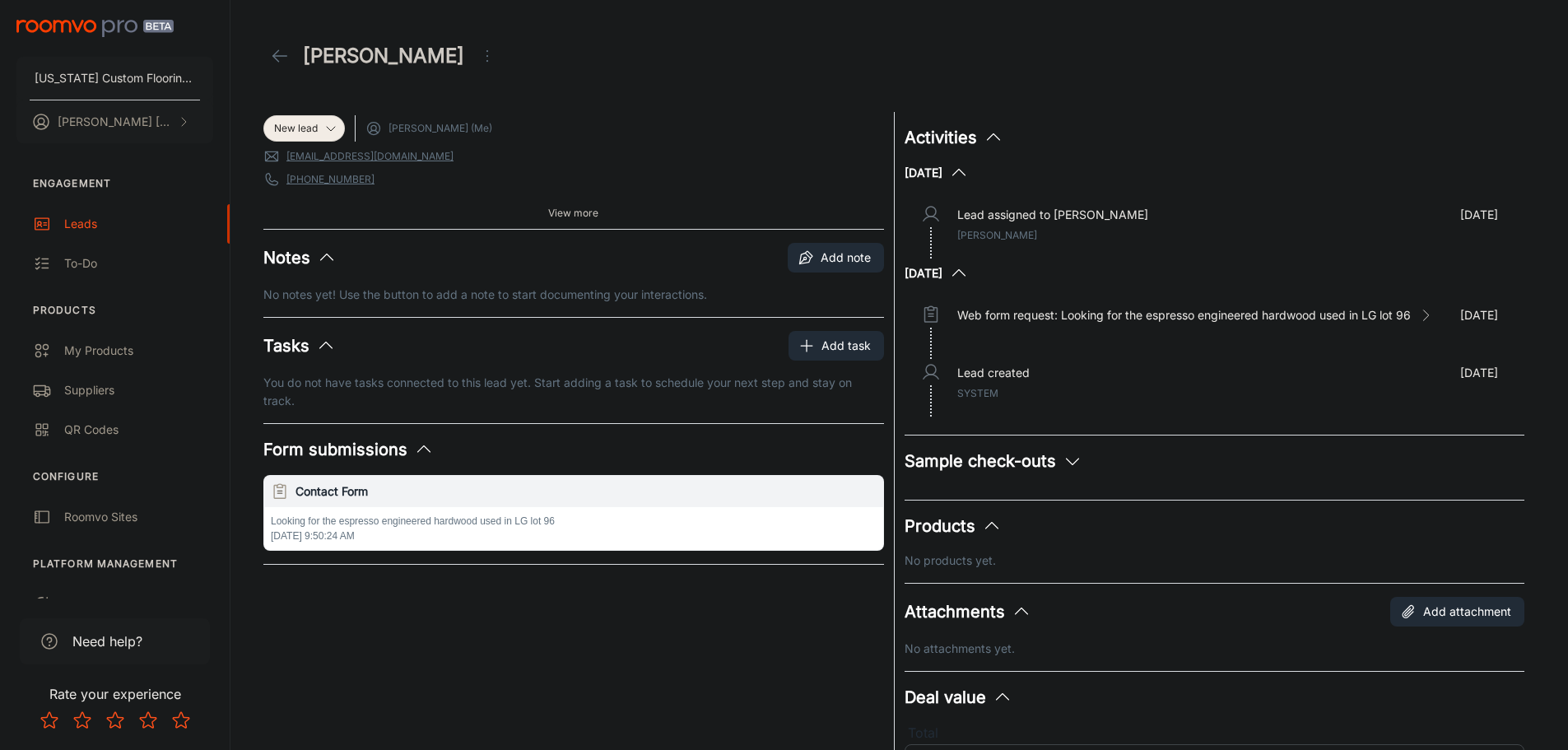
drag, startPoint x: 620, startPoint y: 150, endPoint x: 684, endPoint y: 107, distance: 77.1
click at [684, 107] on header "[PERSON_NAME]" at bounding box center [899, 56] width 1311 height 112
click at [278, 64] on icon at bounding box center [280, 56] width 20 height 20
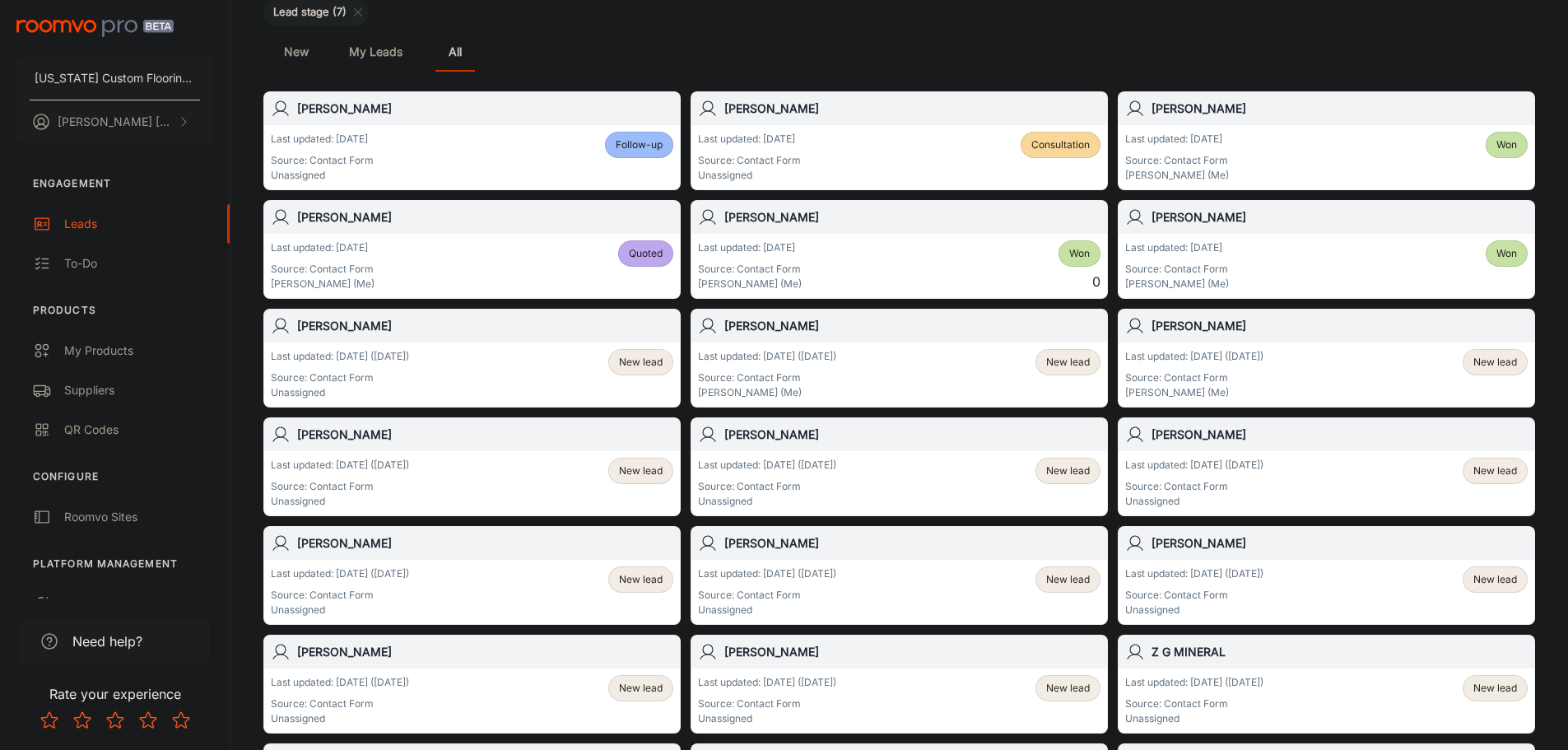
scroll to position [165, 0]
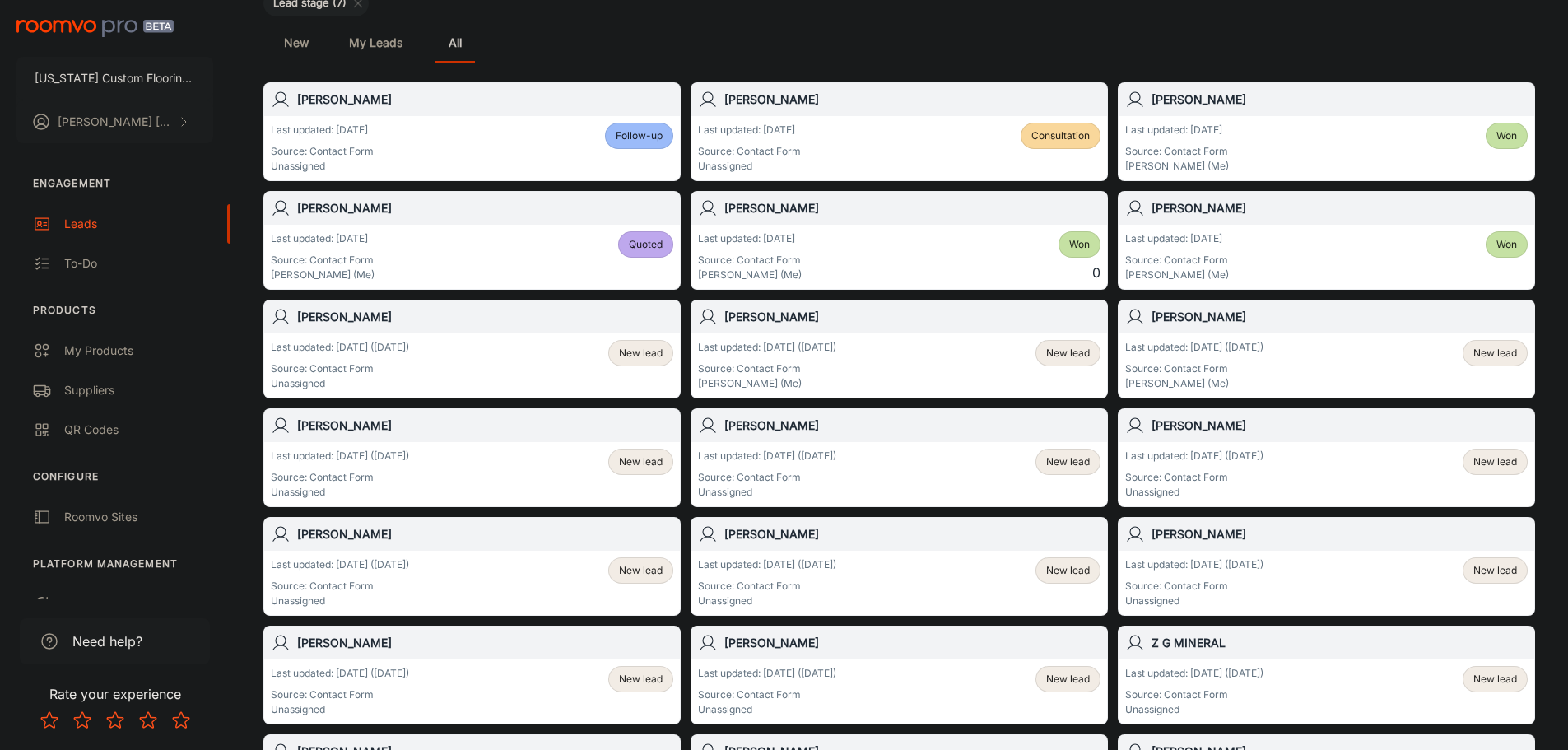
click at [1050, 352] on span "New lead" at bounding box center [1067, 353] width 43 height 15
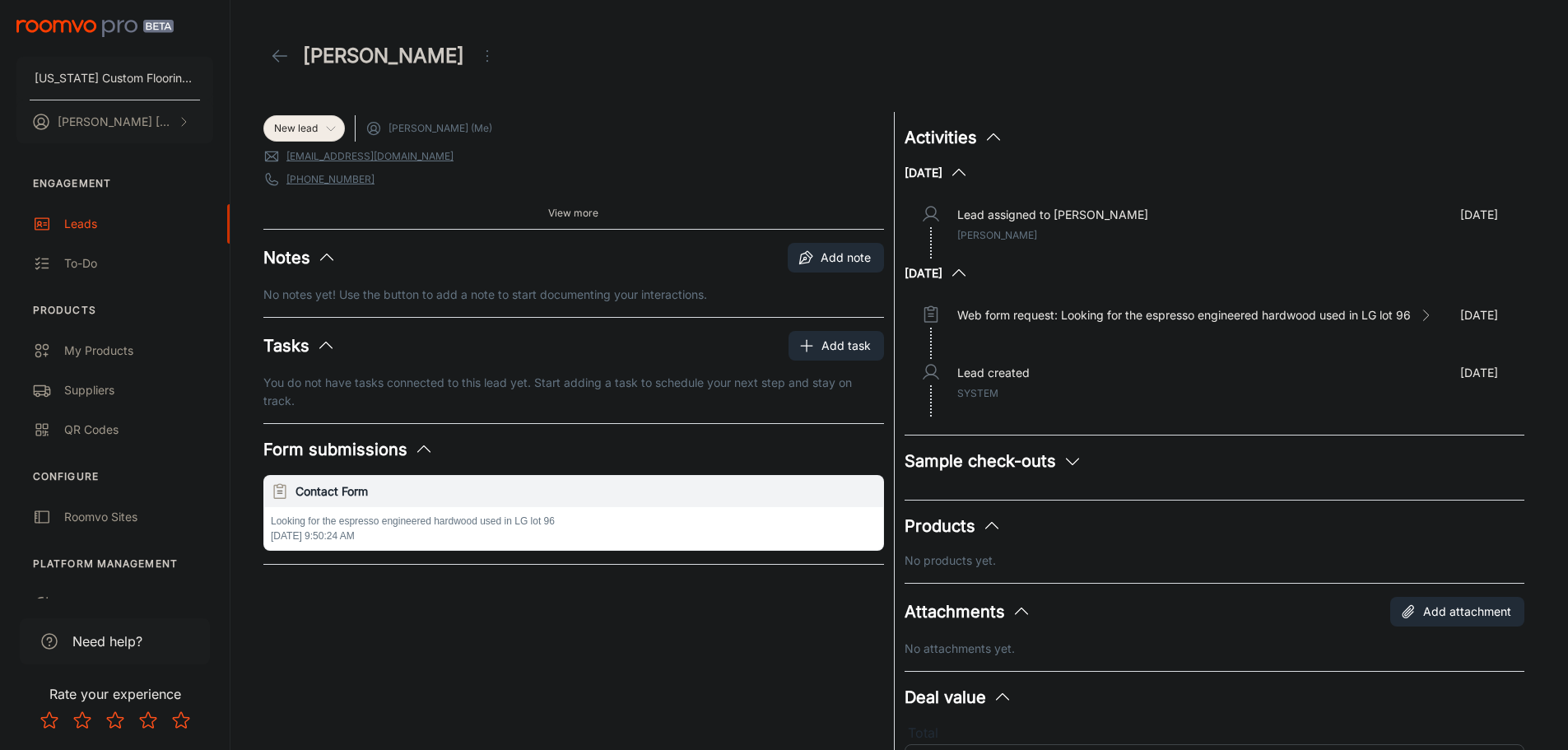
click at [332, 122] on icon at bounding box center [331, 128] width 13 height 13
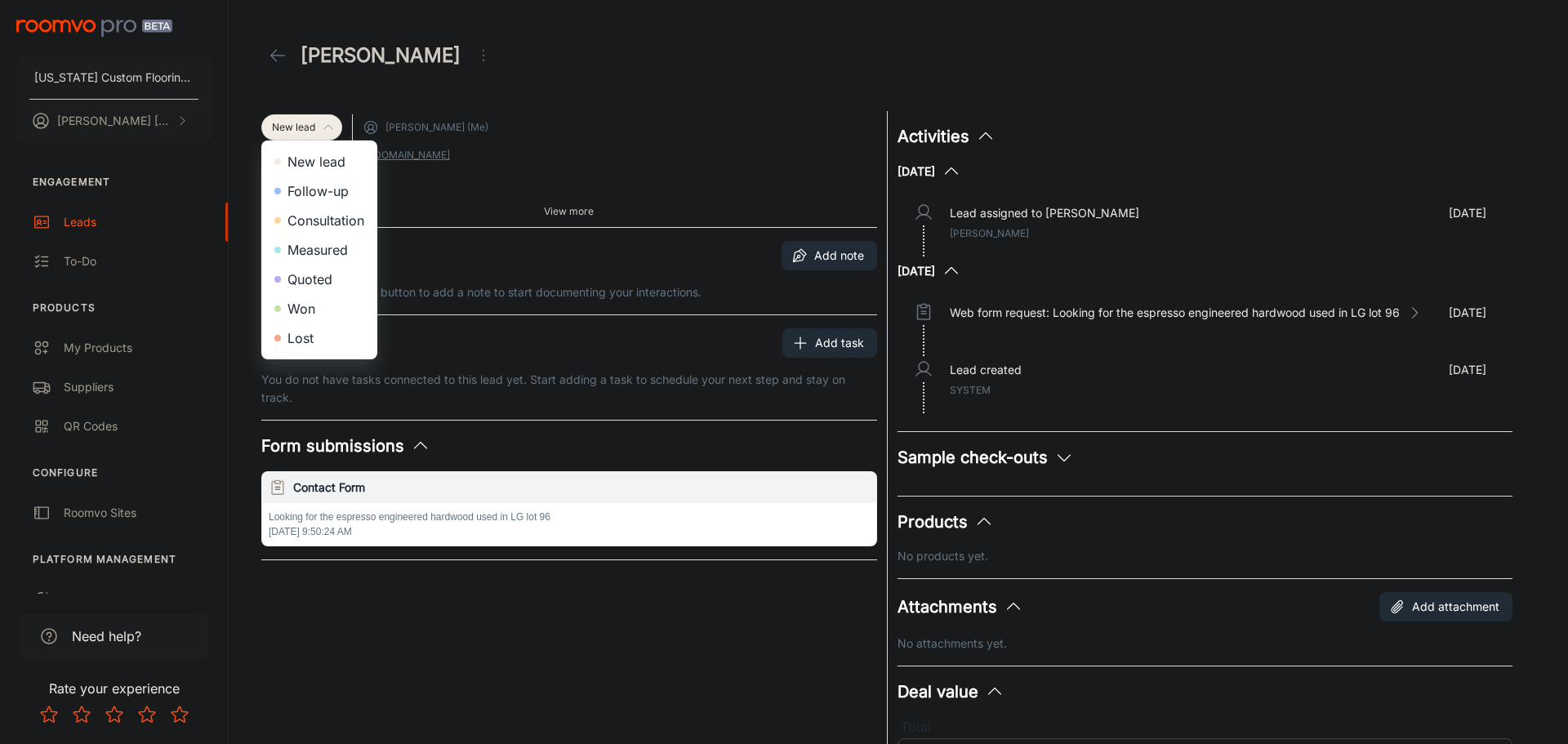
click at [331, 223] on li "Consultation" at bounding box center [319, 220] width 116 height 29
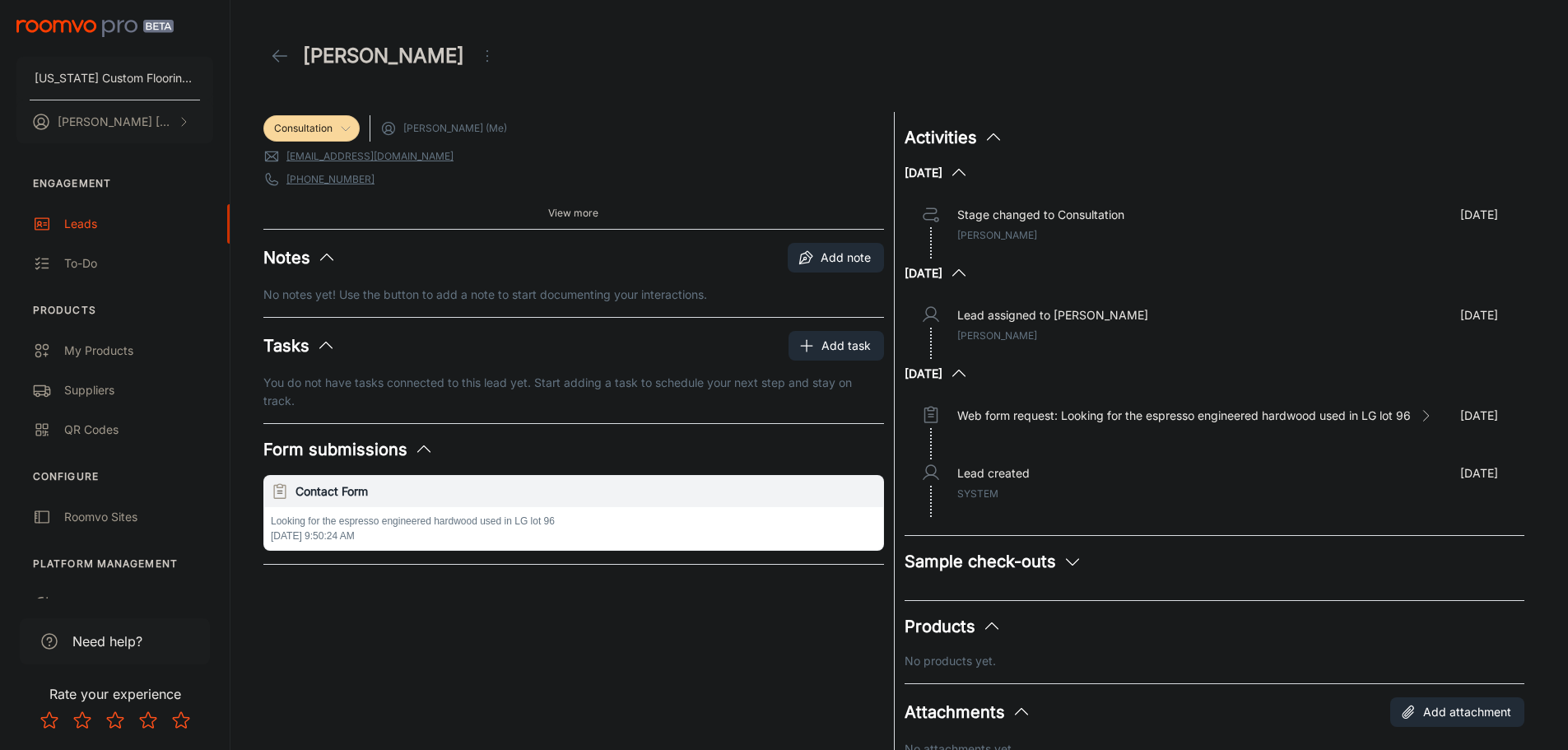
click at [280, 51] on icon at bounding box center [280, 56] width 20 height 20
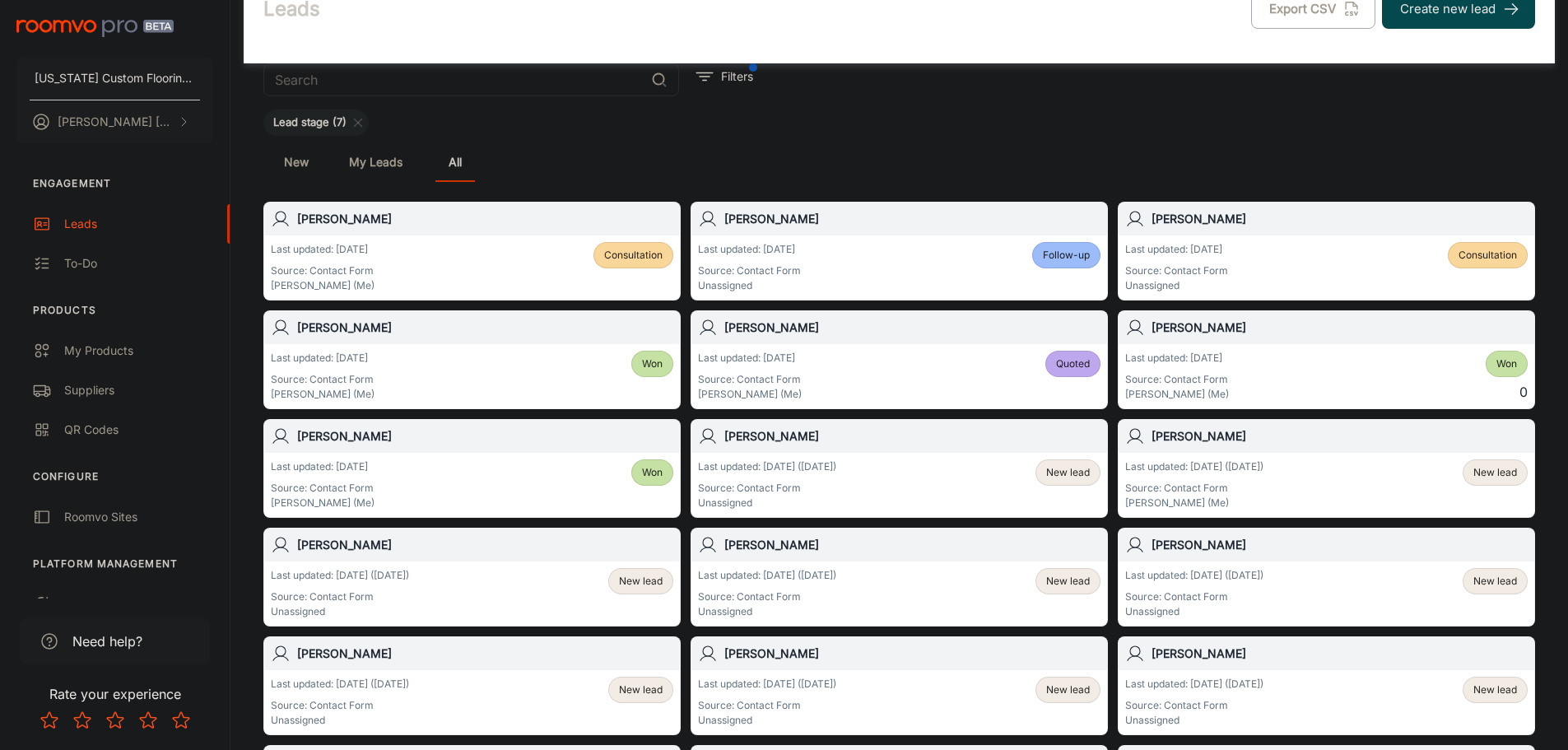
scroll to position [82, 0]
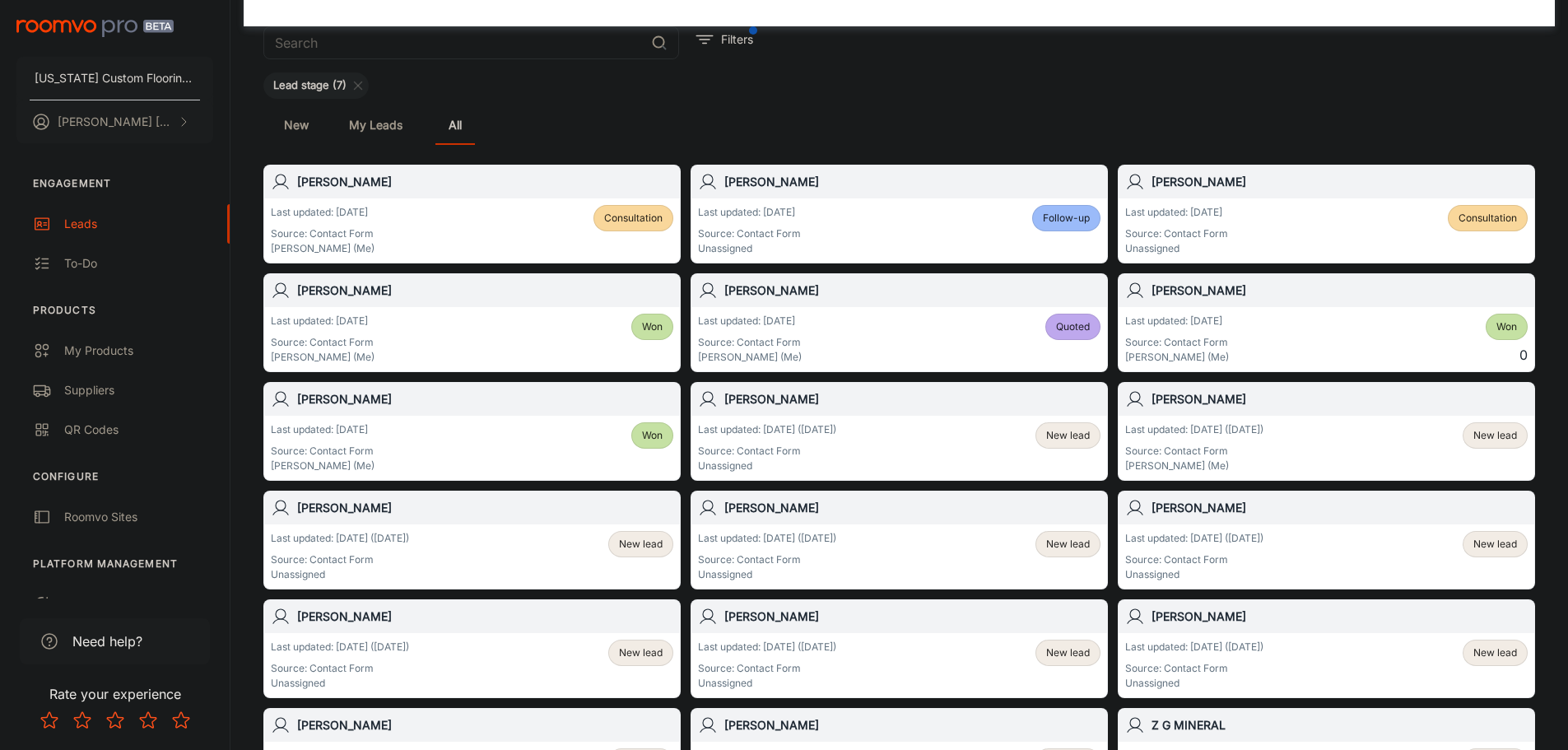
click at [1277, 420] on div "Last updated: [DATE] ([DATE]) Source: Contact Form [PERSON_NAME] (Me) New lead" at bounding box center [1326, 448] width 416 height 64
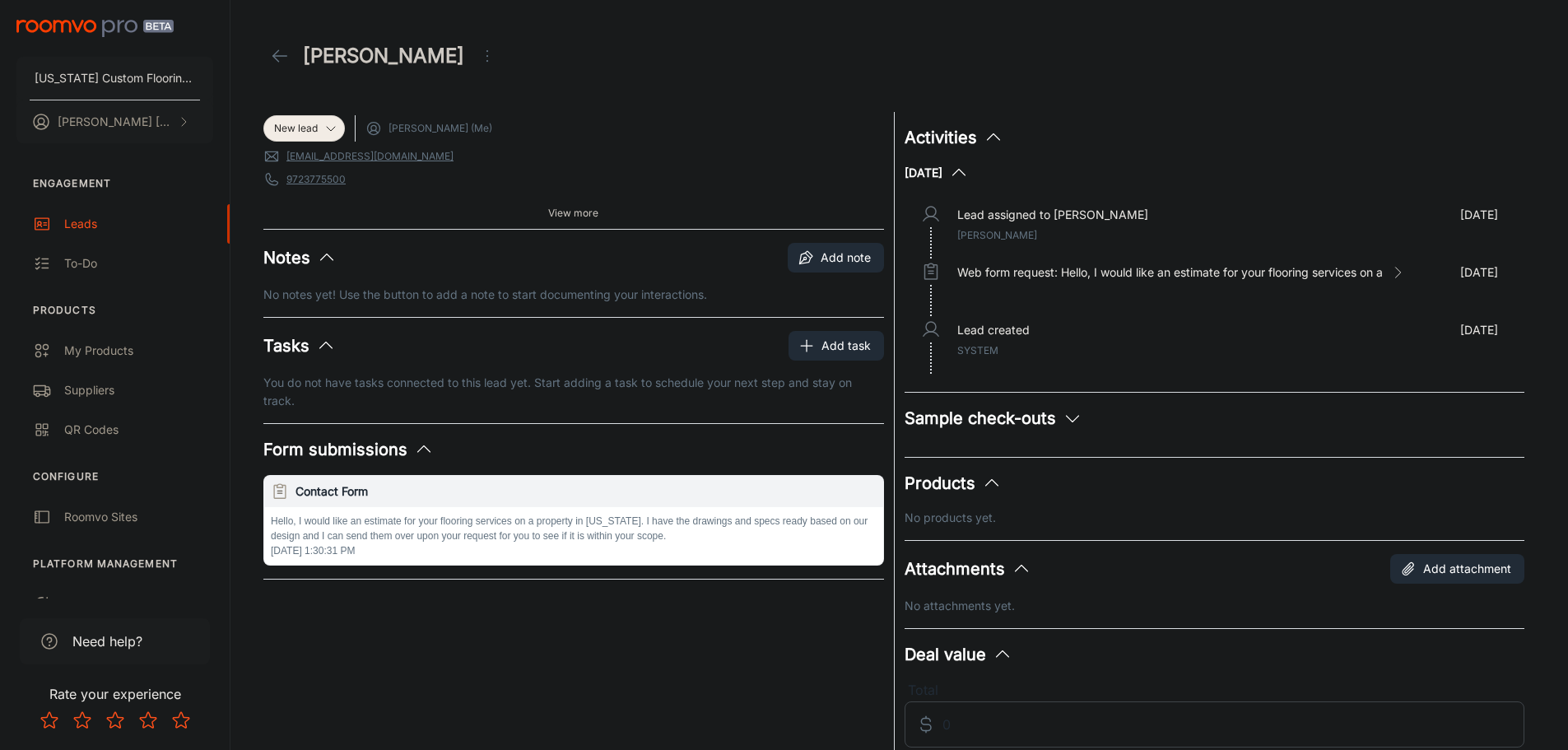
click at [278, 60] on icon at bounding box center [280, 56] width 20 height 20
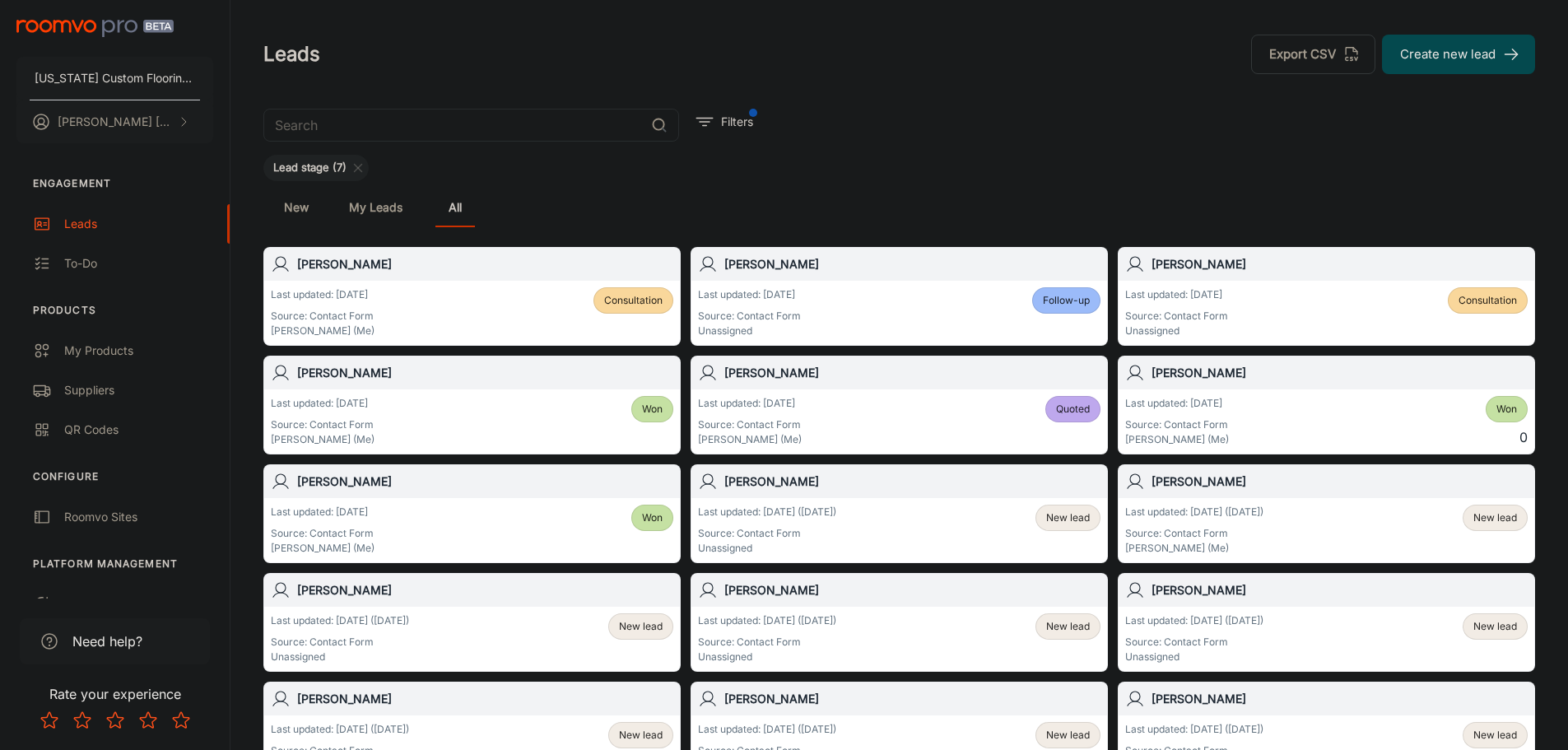
click at [1239, 508] on p "Last updated: [DATE] ([DATE])" at bounding box center [1194, 512] width 138 height 15
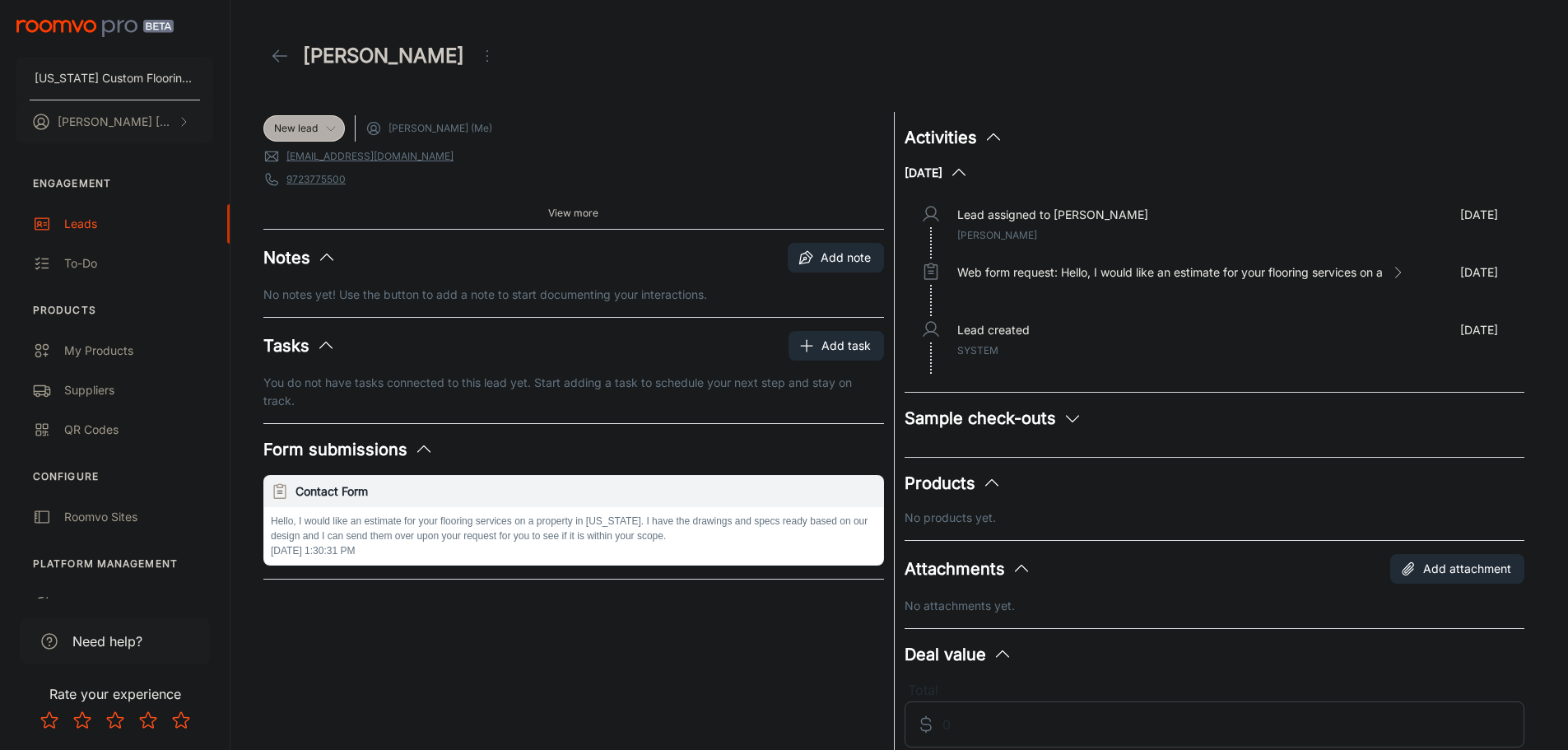
click at [334, 127] on icon at bounding box center [331, 128] width 13 height 13
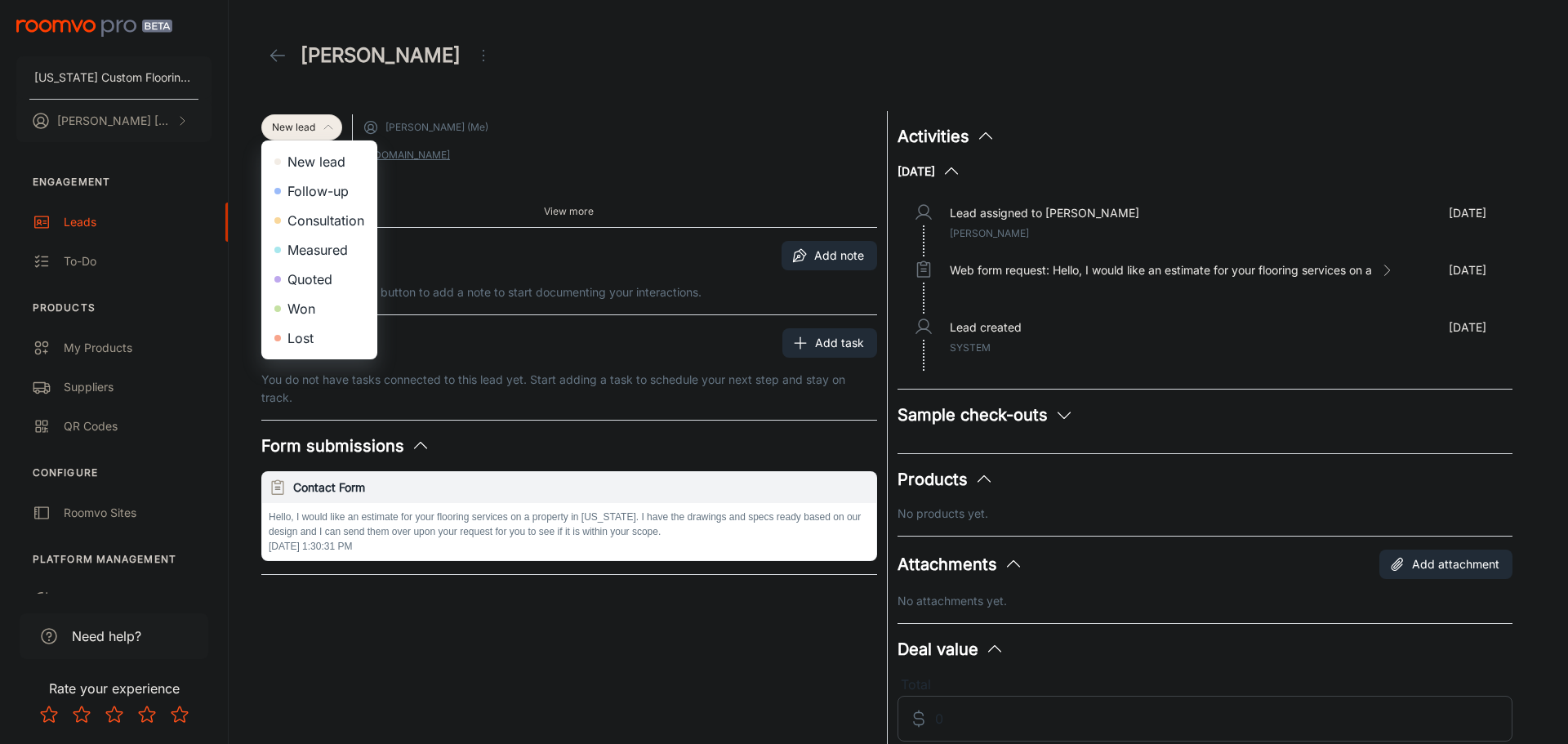
click at [354, 192] on li "Follow-up" at bounding box center [319, 191] width 116 height 29
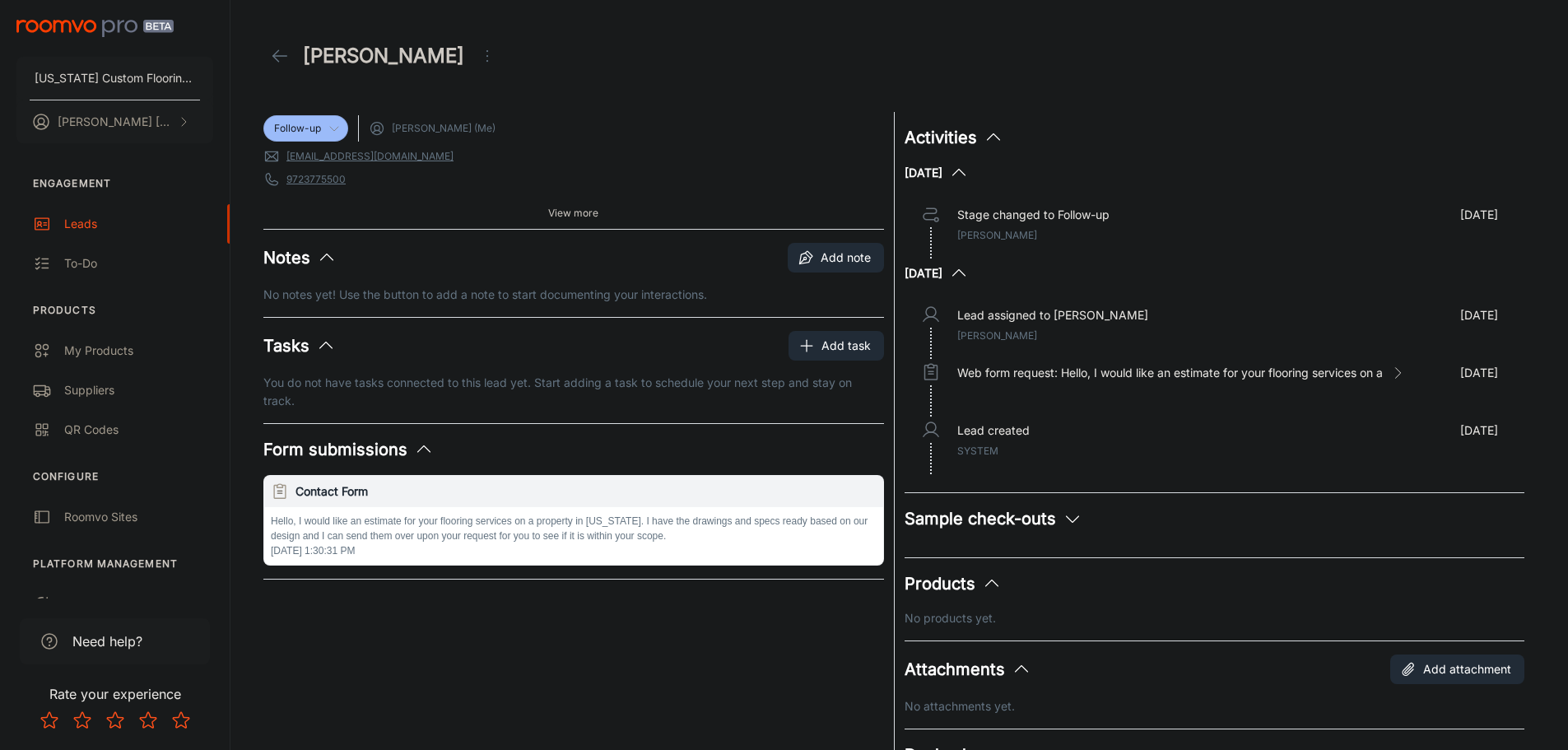
click at [283, 56] on line at bounding box center [280, 56] width 14 height 0
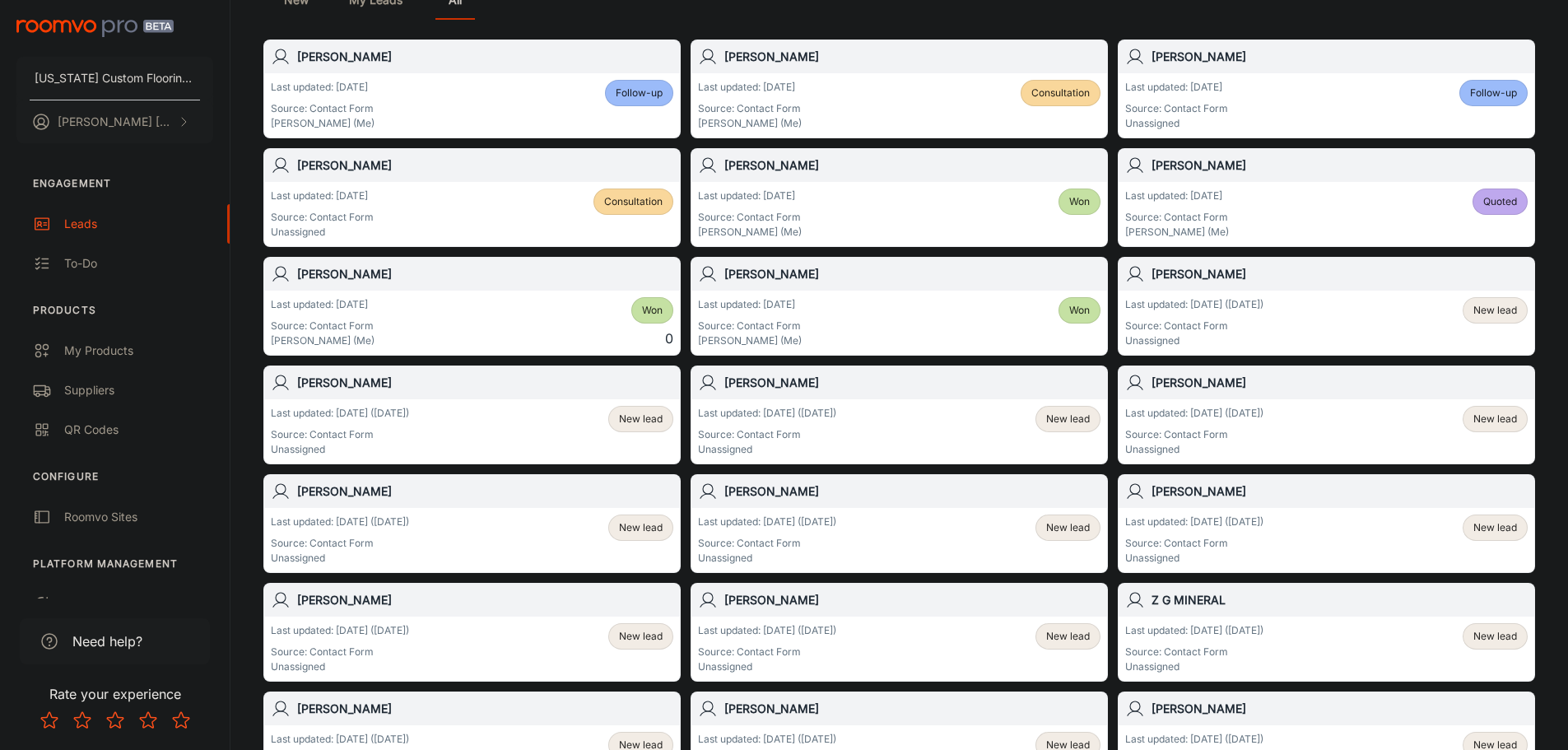
scroll to position [247, 0]
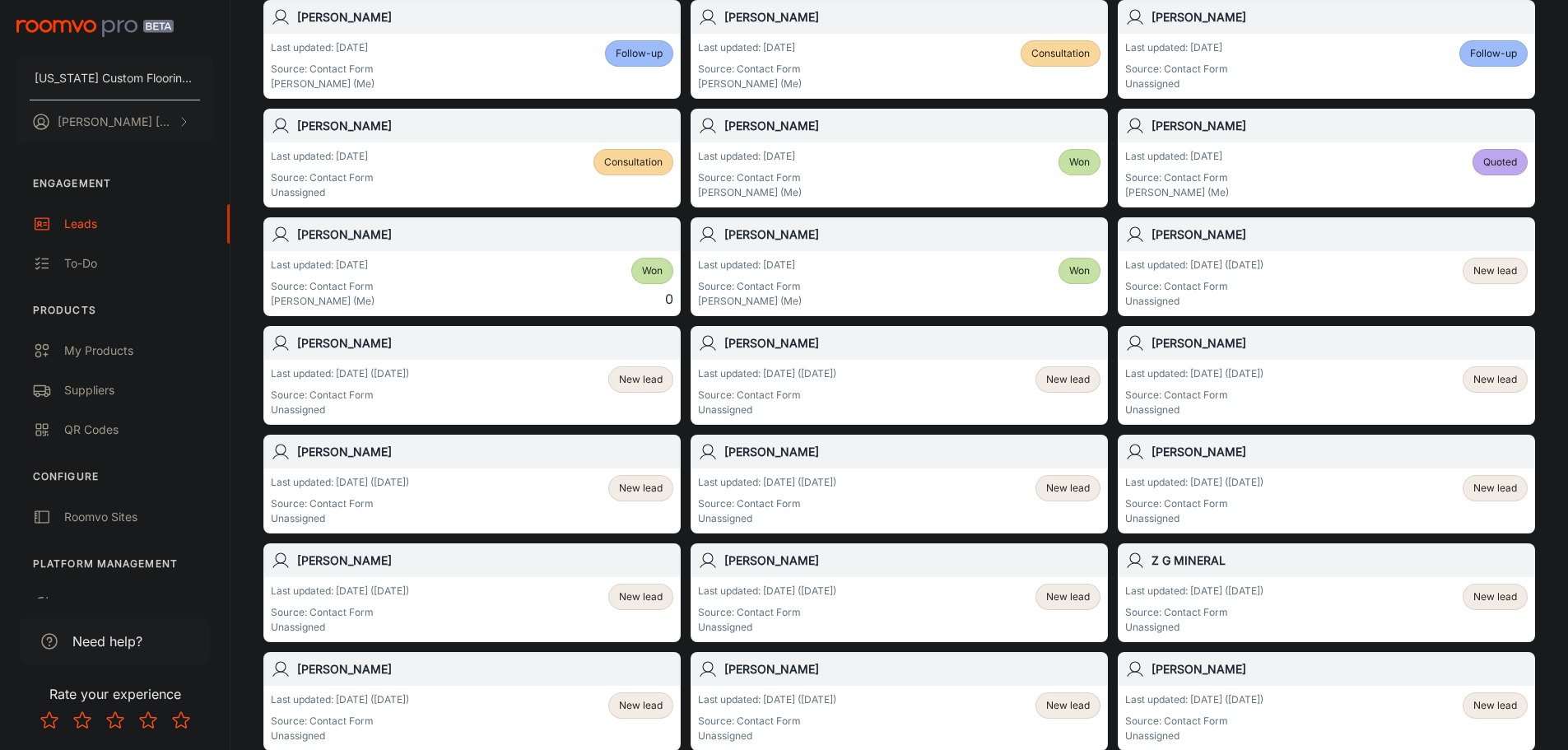
click at [1213, 286] on p "Source: Contact Form" at bounding box center [1194, 286] width 138 height 15
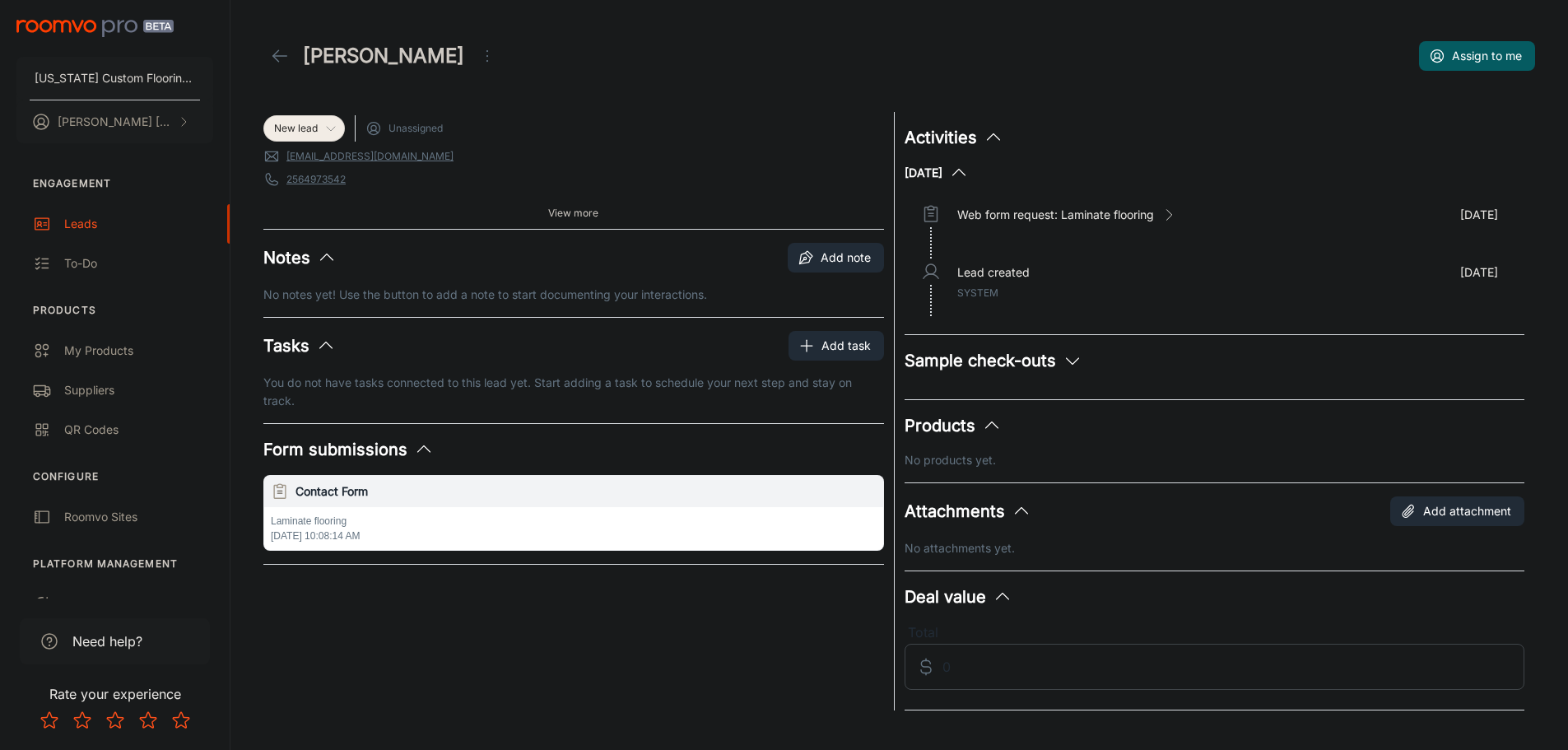
click at [329, 127] on icon at bounding box center [331, 128] width 13 height 13
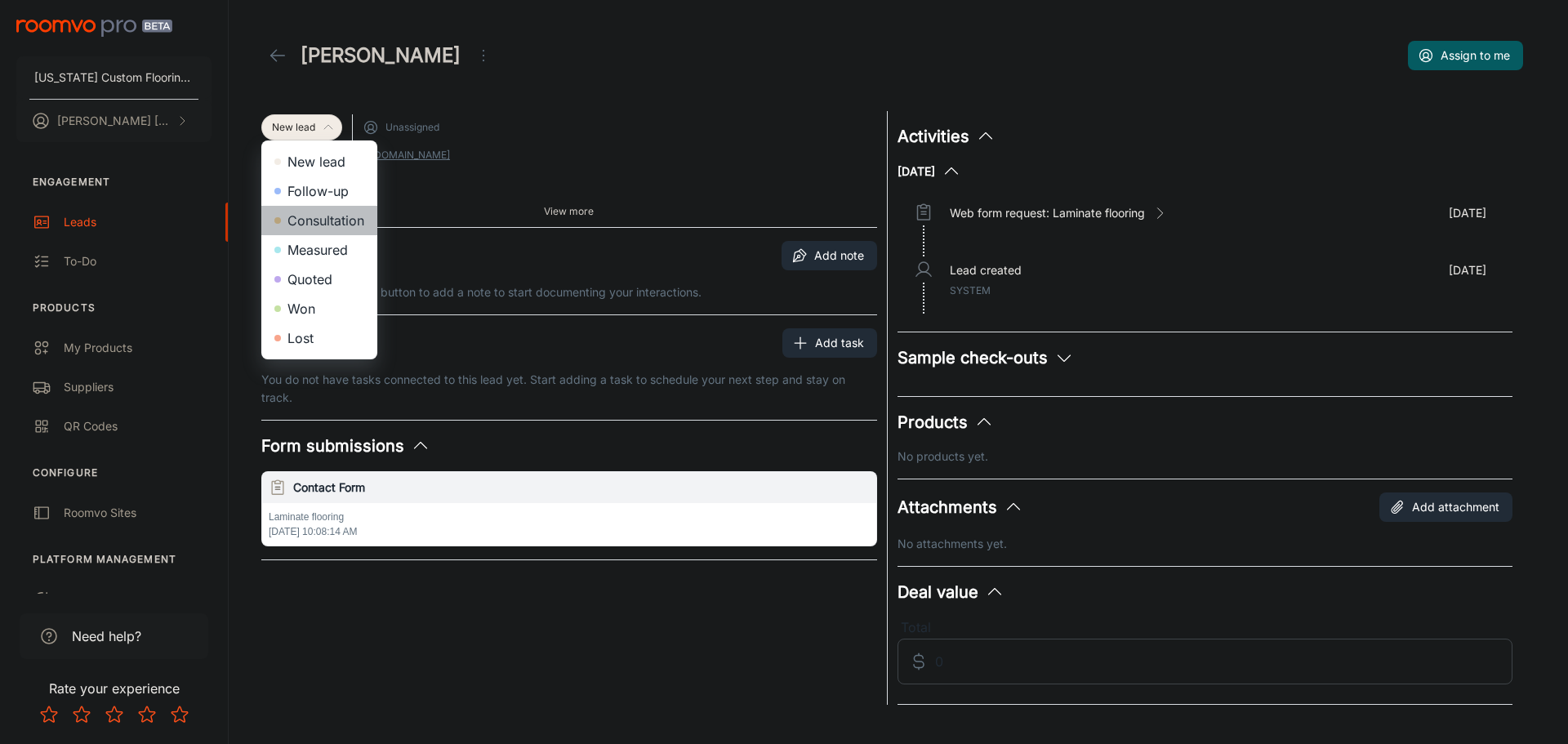
click at [335, 220] on li "Consultation" at bounding box center [319, 220] width 116 height 29
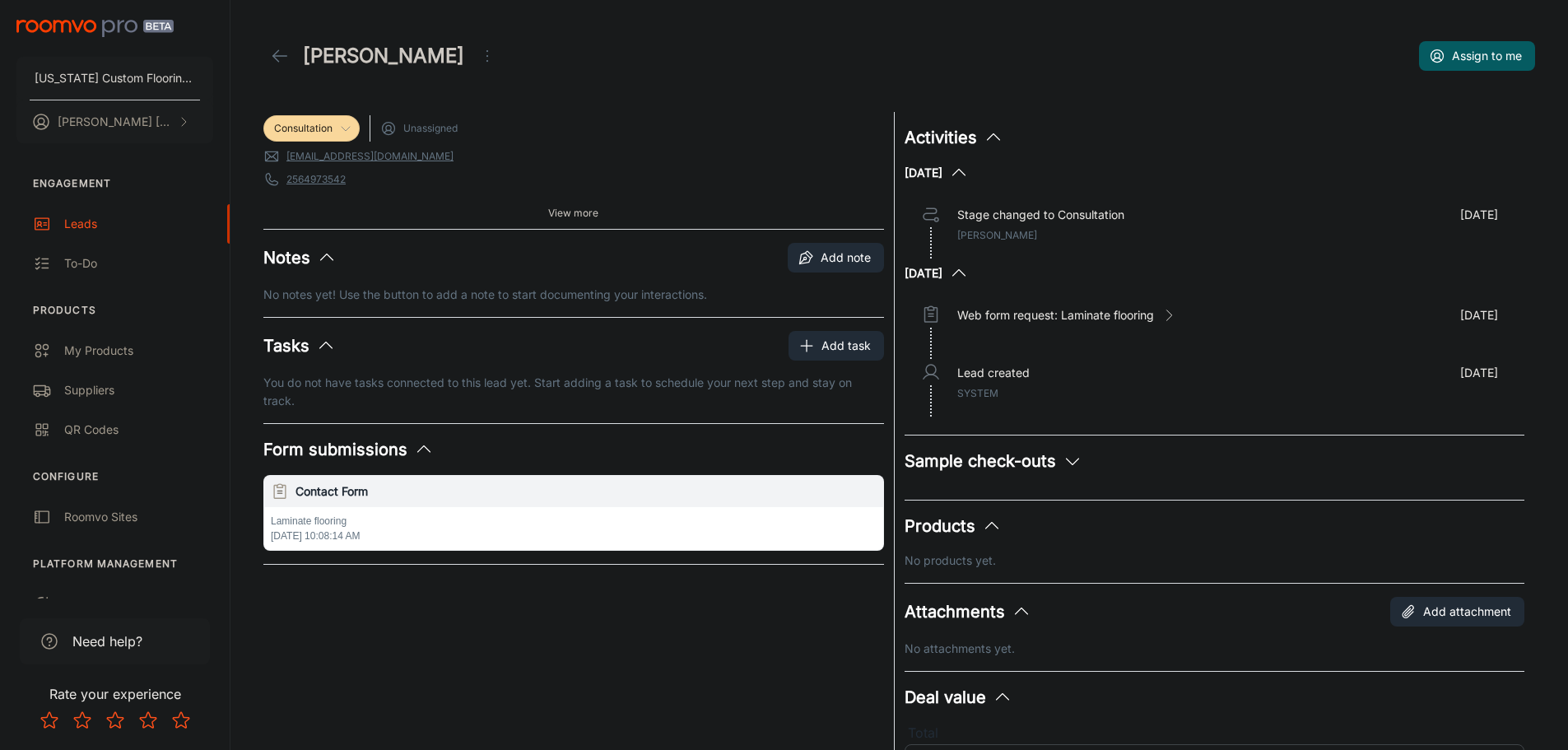
click at [282, 61] on icon at bounding box center [280, 56] width 20 height 20
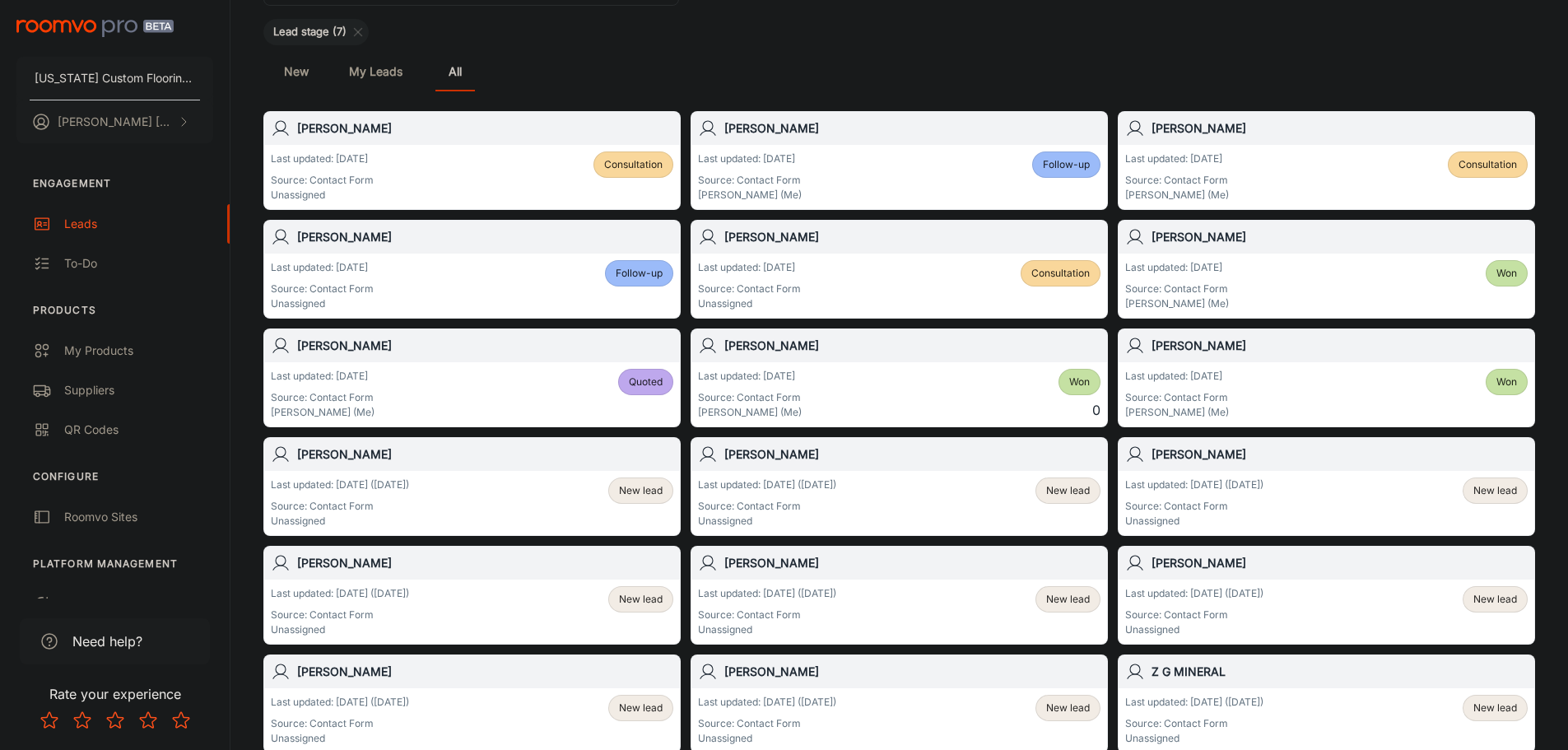
scroll to position [165, 0]
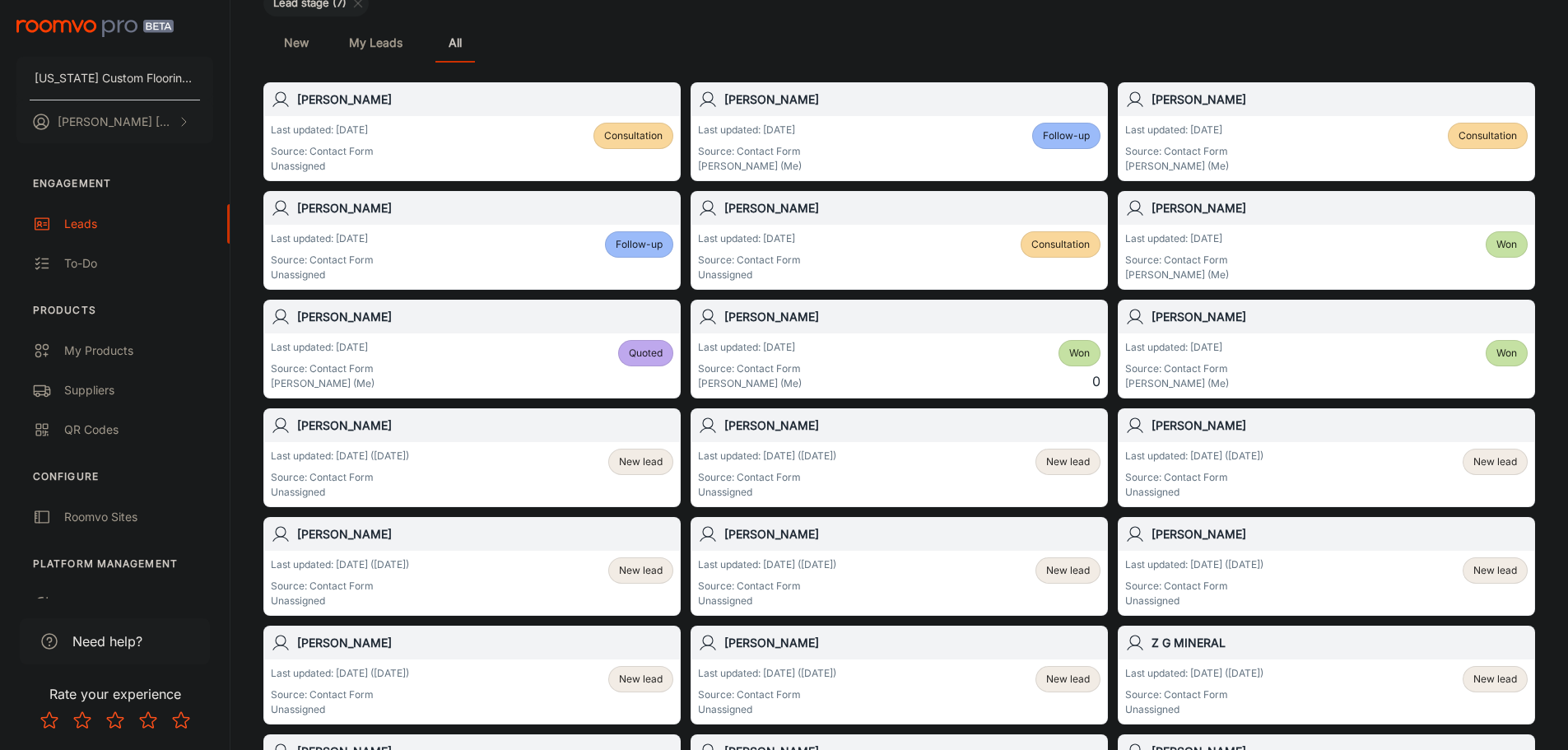
click at [528, 140] on div "Last updated: [DATE] Source: Contact Form Unassigned Consultation" at bounding box center [472, 148] width 402 height 51
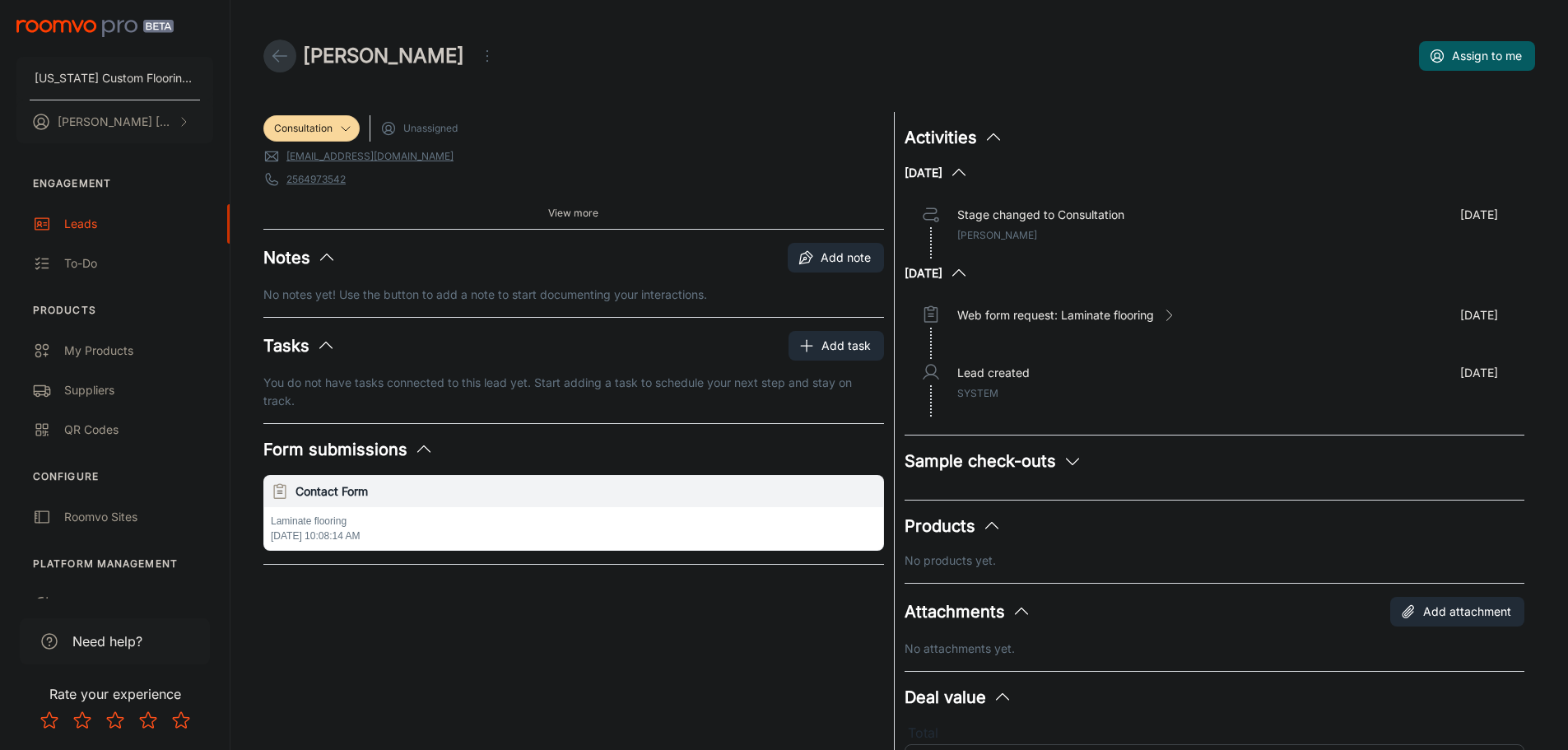
click at [272, 46] on icon at bounding box center [280, 56] width 20 height 20
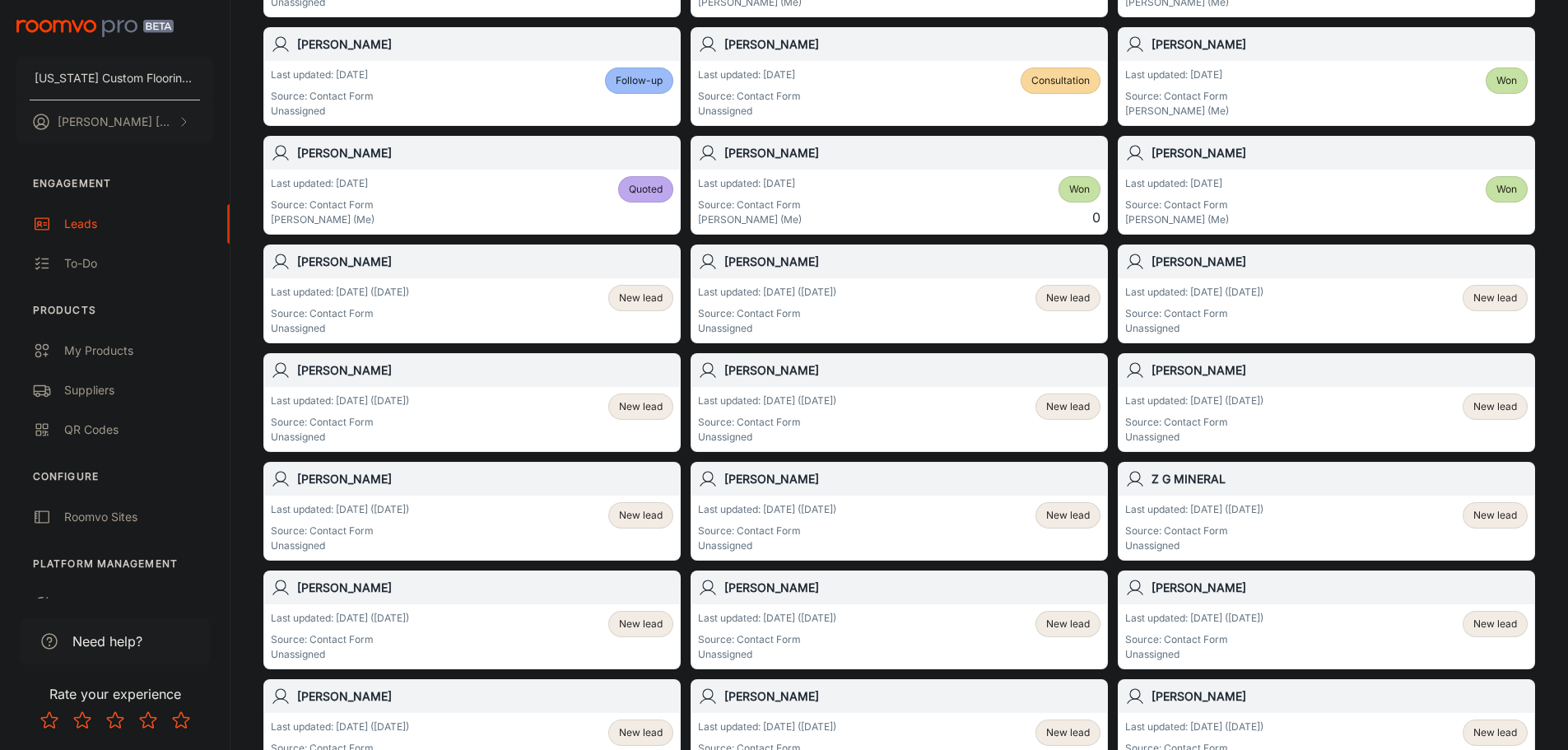
scroll to position [329, 0]
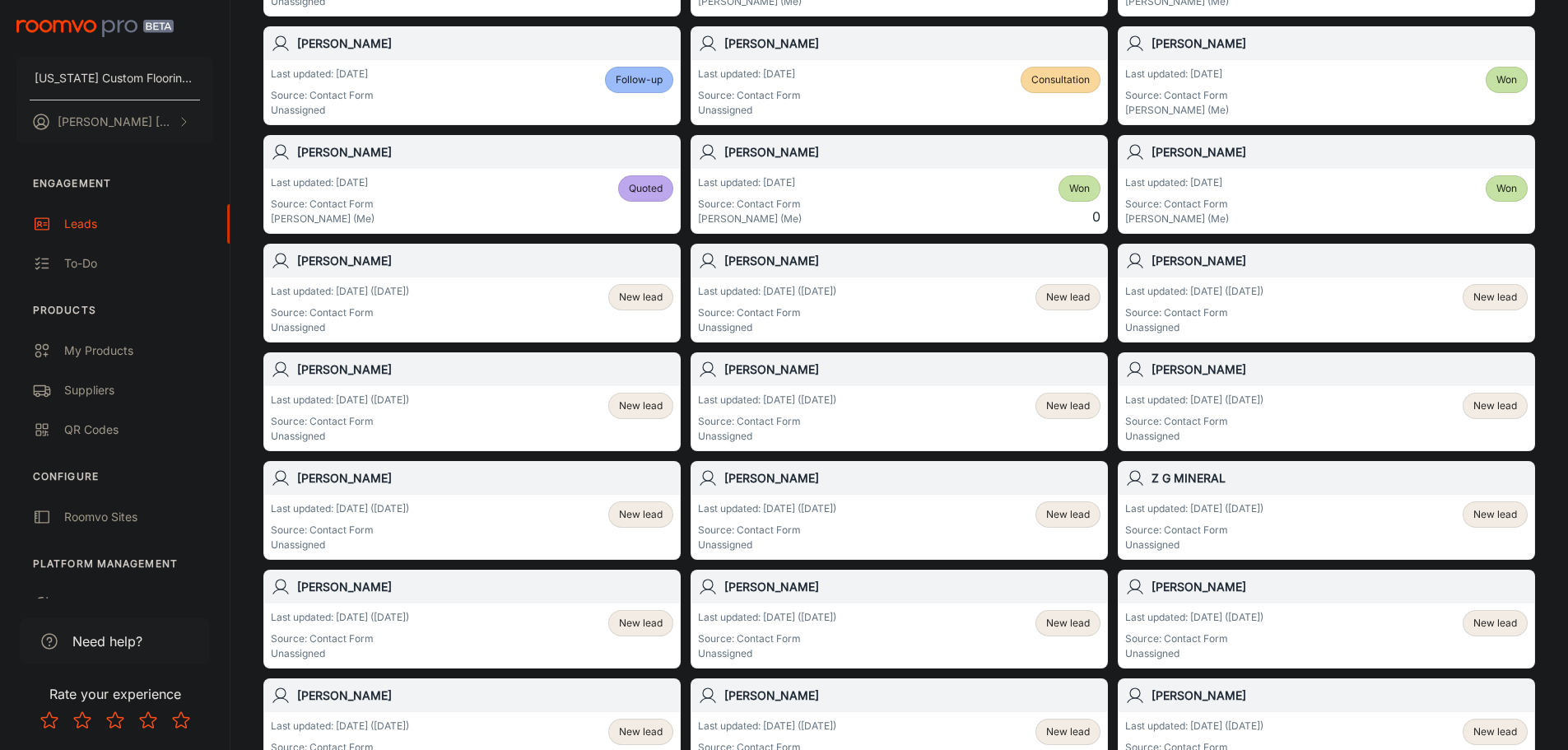
click at [542, 306] on div "Last updated: [DATE] ([DATE]) Source: Contact Form Unassigned New lead" at bounding box center [472, 309] width 402 height 51
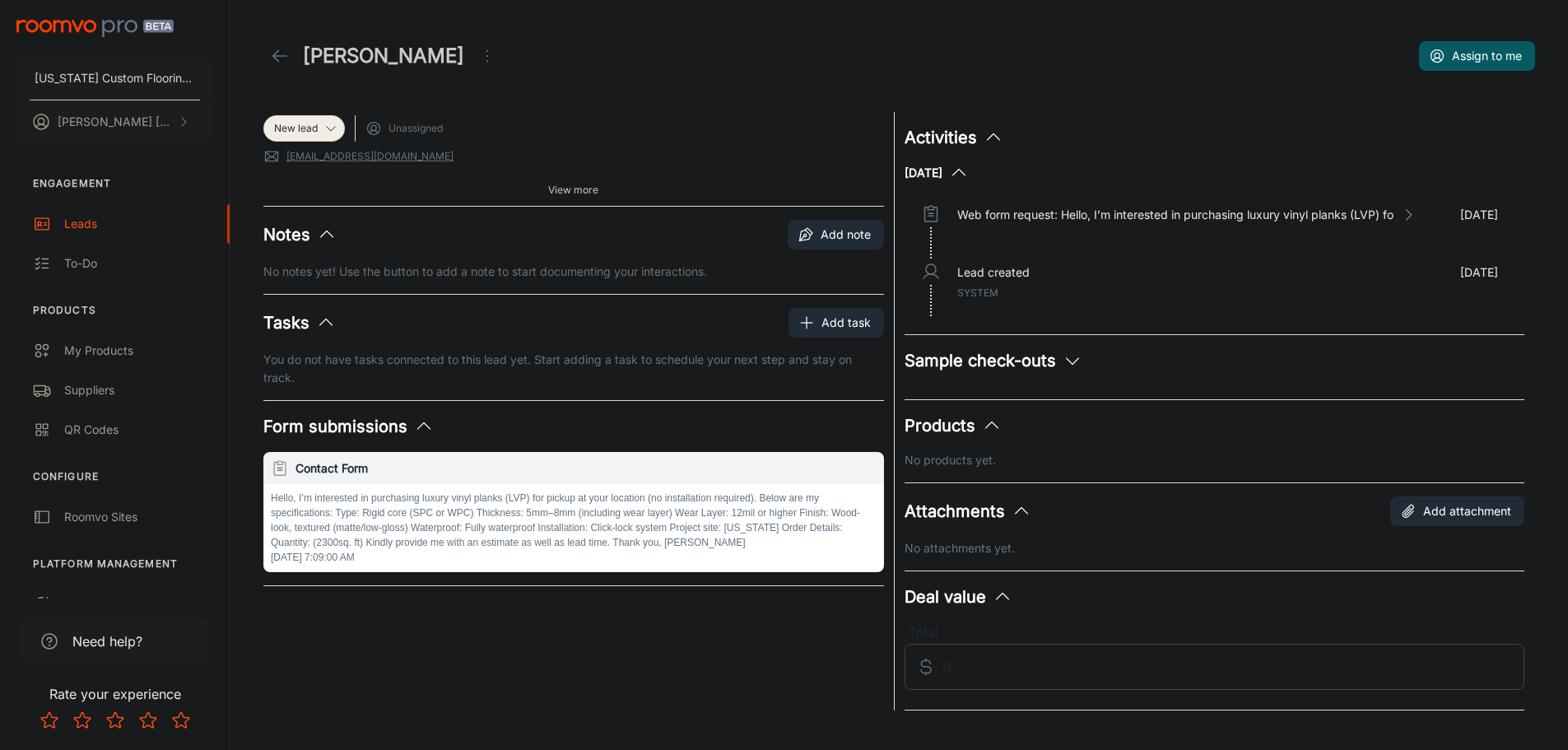
click at [477, 55] on icon "Open menu" at bounding box center [487, 56] width 20 height 20
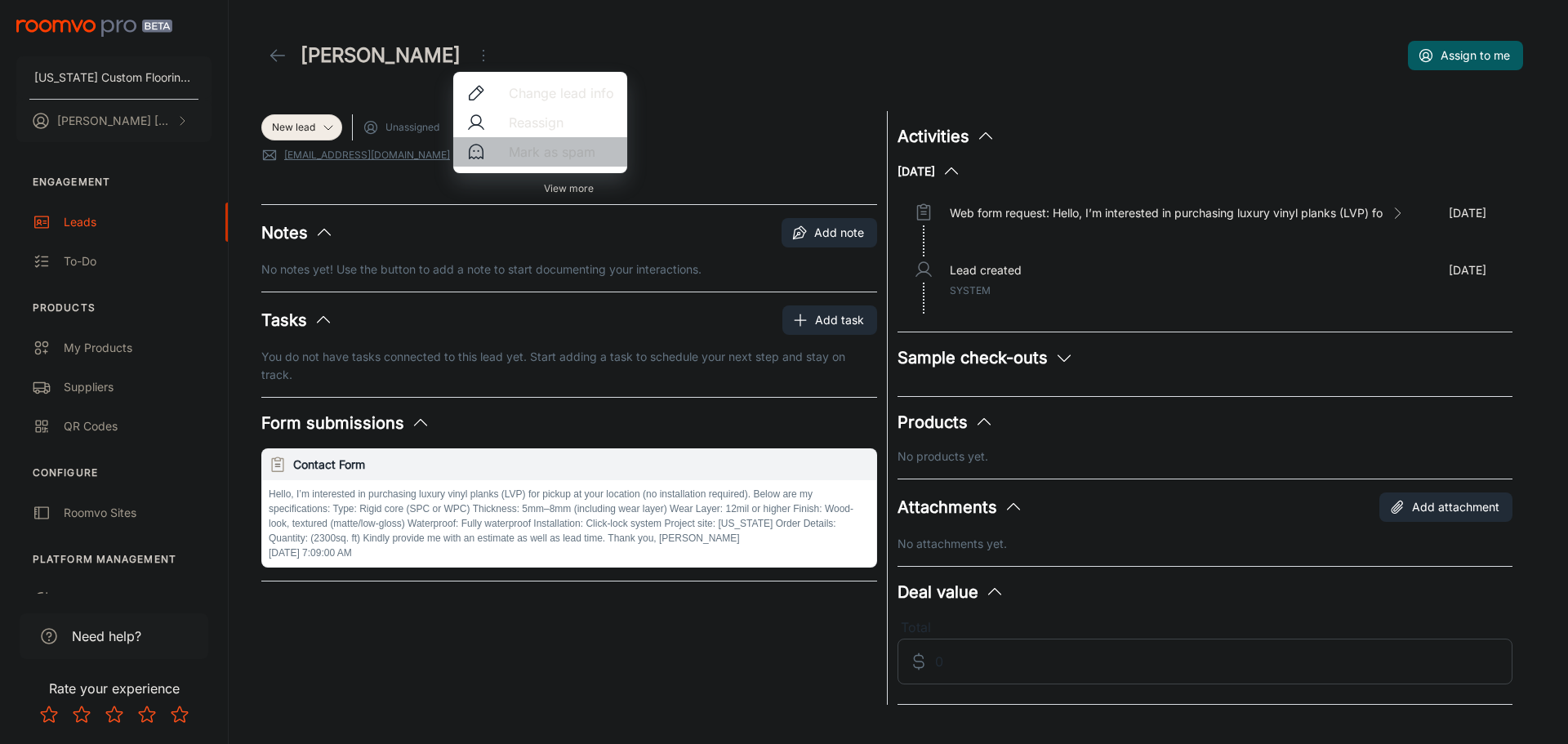
click at [565, 153] on span "Mark as spam" at bounding box center [561, 152] width 106 height 19
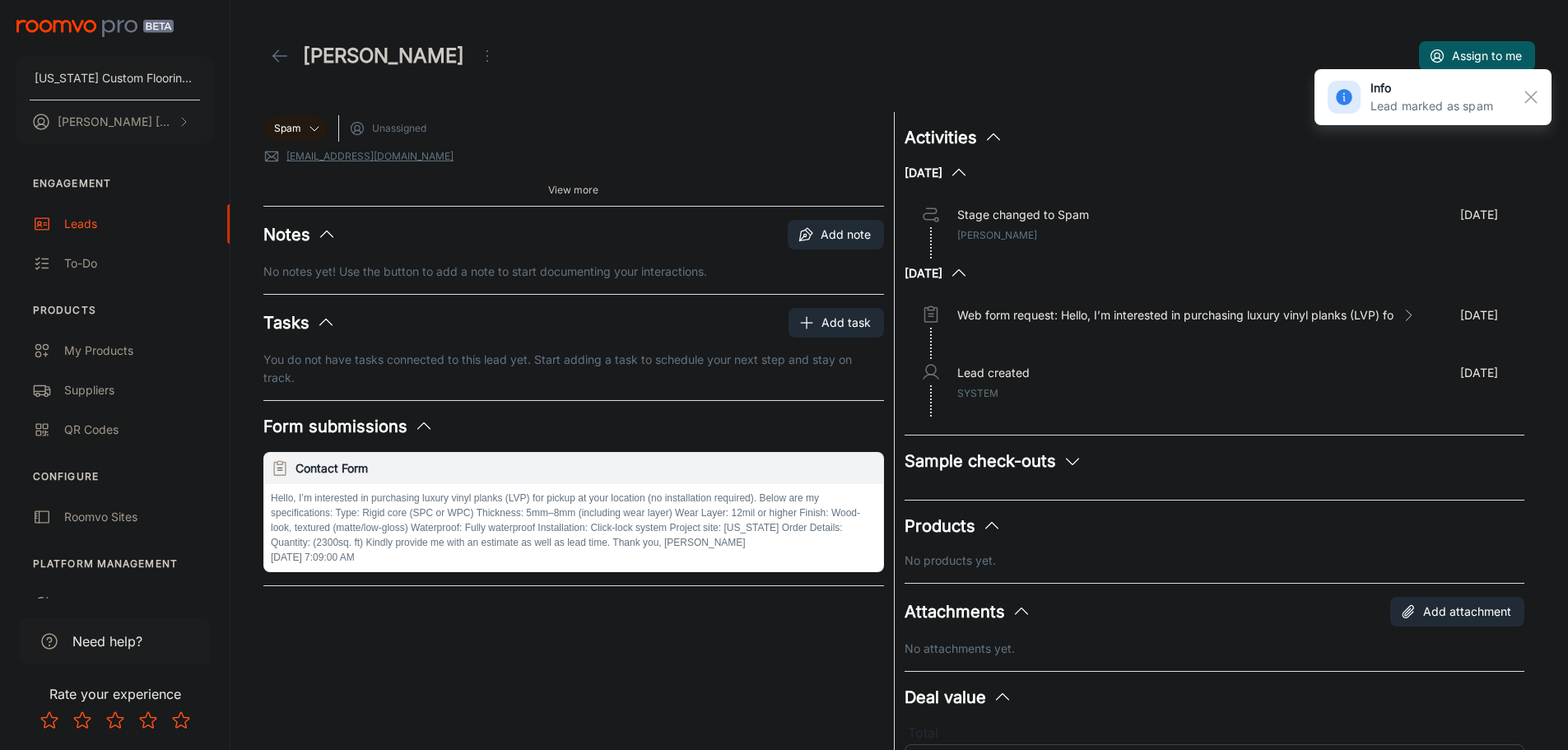
click at [293, 59] on link at bounding box center [279, 56] width 33 height 33
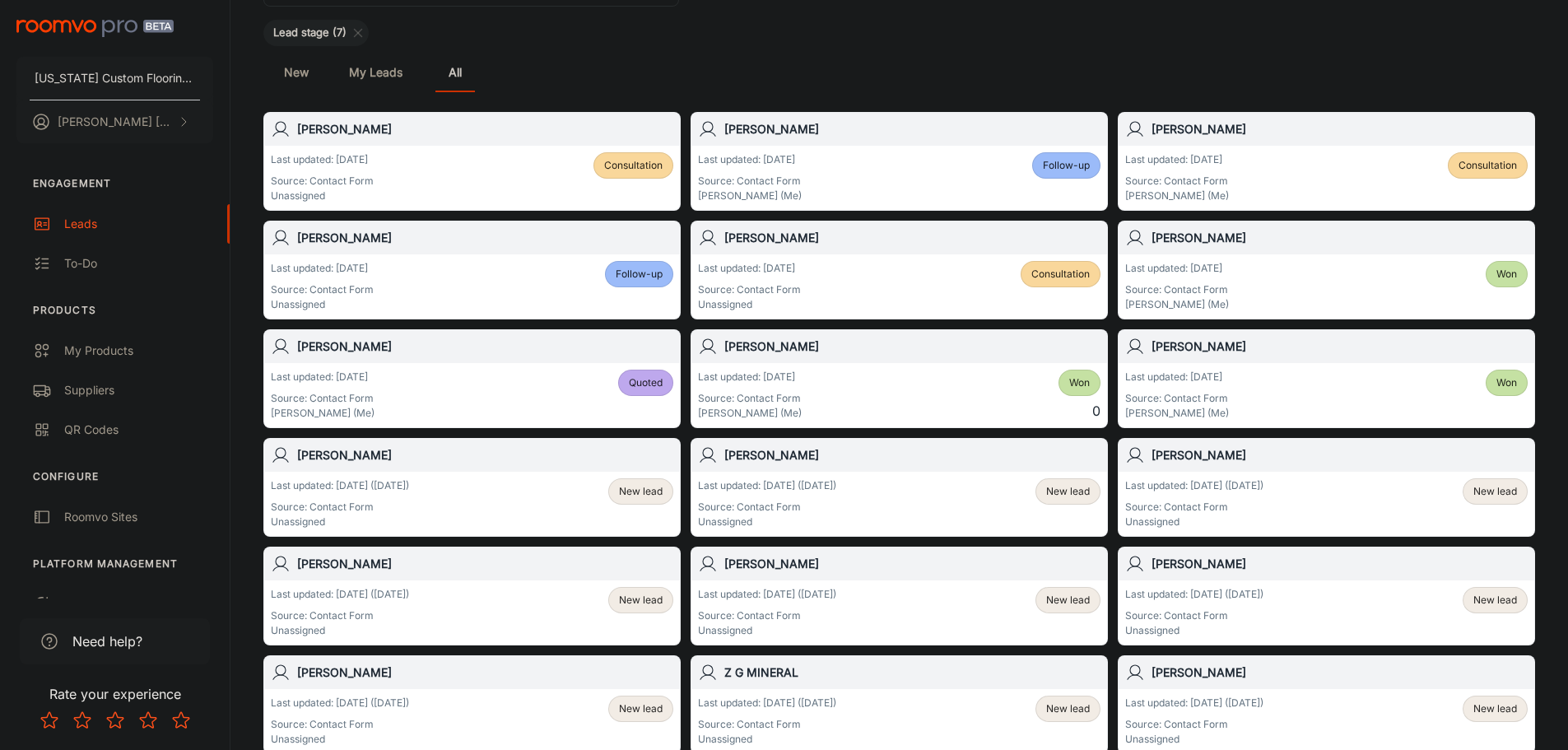
scroll to position [165, 0]
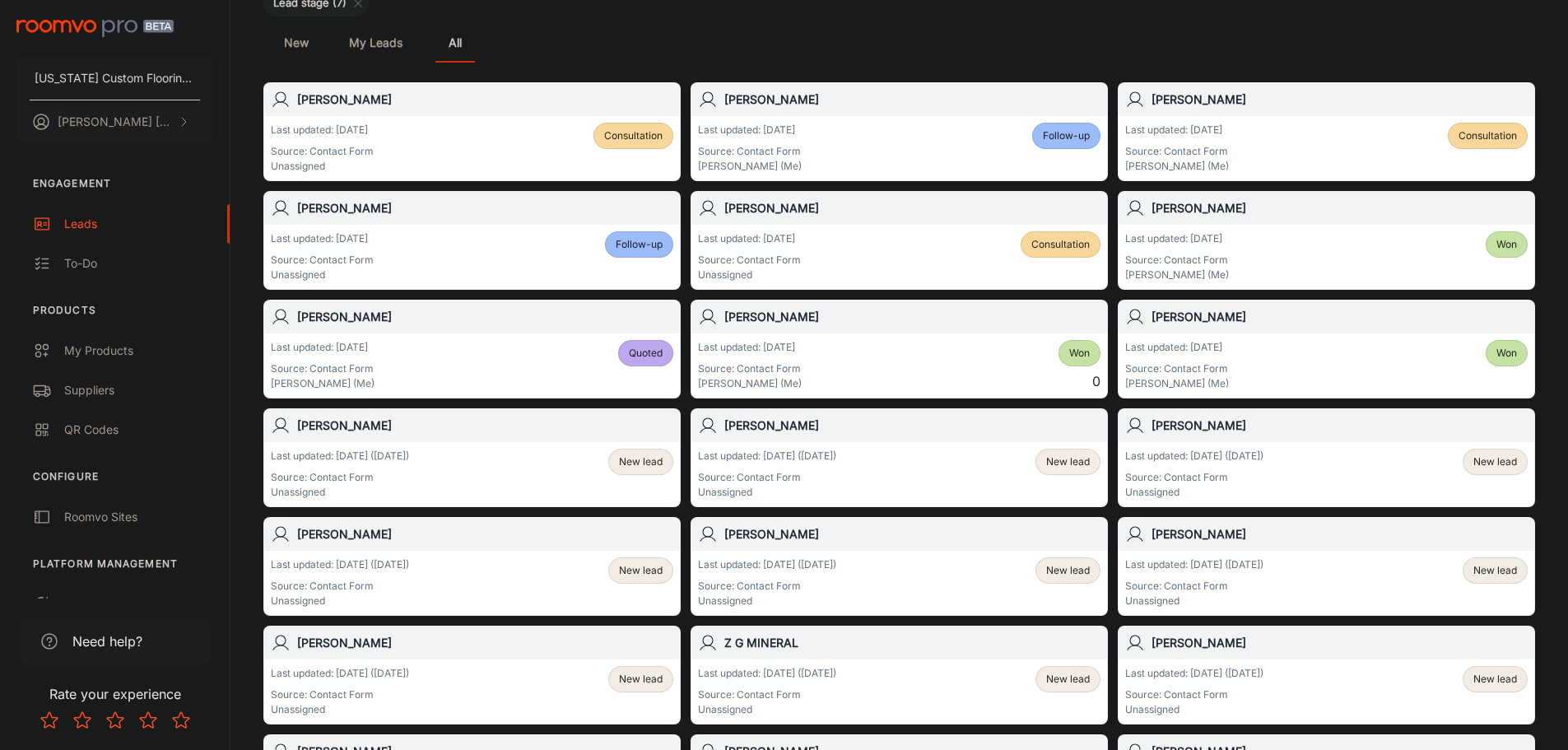
click at [650, 468] on span "New lead" at bounding box center [640, 461] width 43 height 15
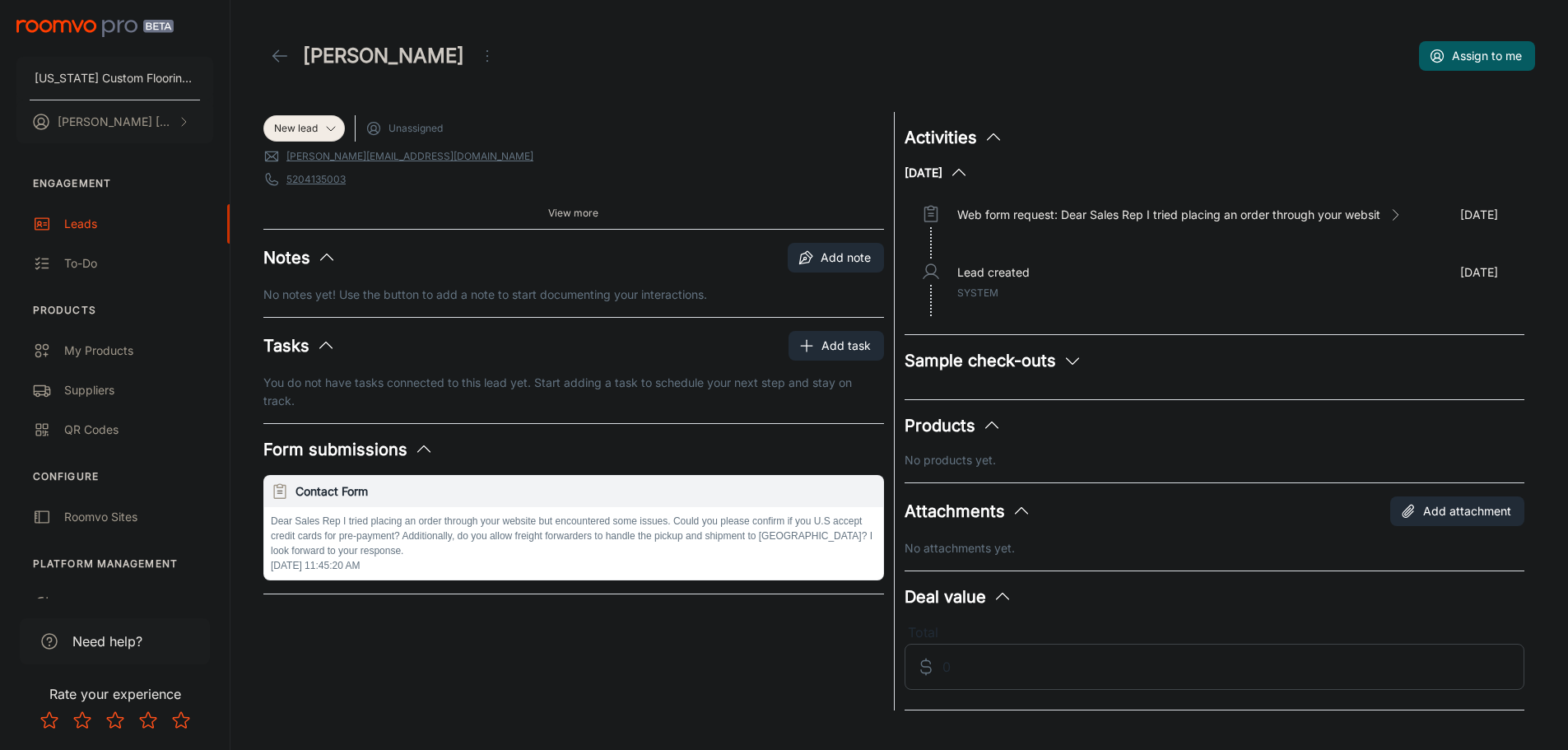
click at [477, 52] on icon "Open menu" at bounding box center [487, 56] width 20 height 20
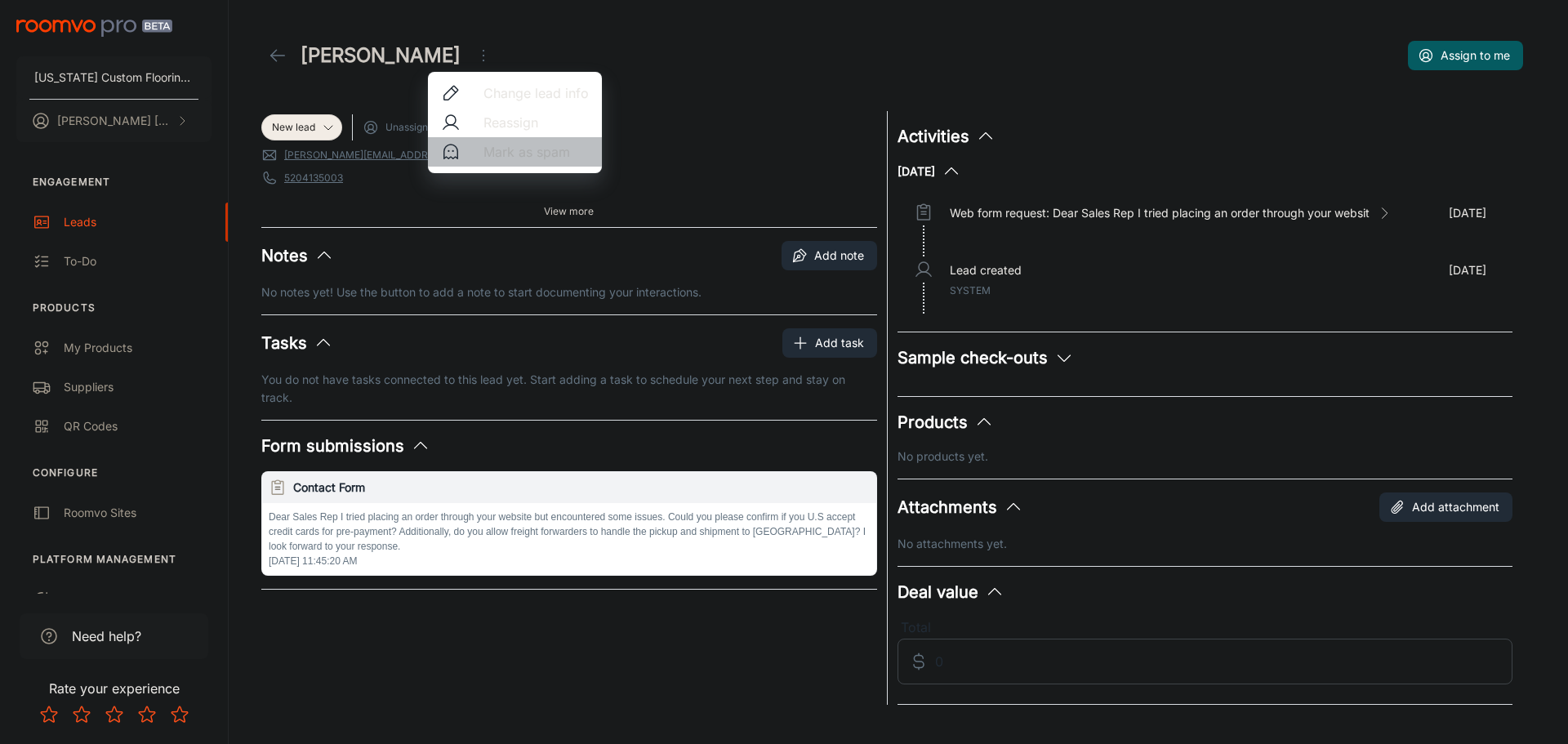
click at [549, 153] on span "Mark as spam" at bounding box center [536, 152] width 106 height 19
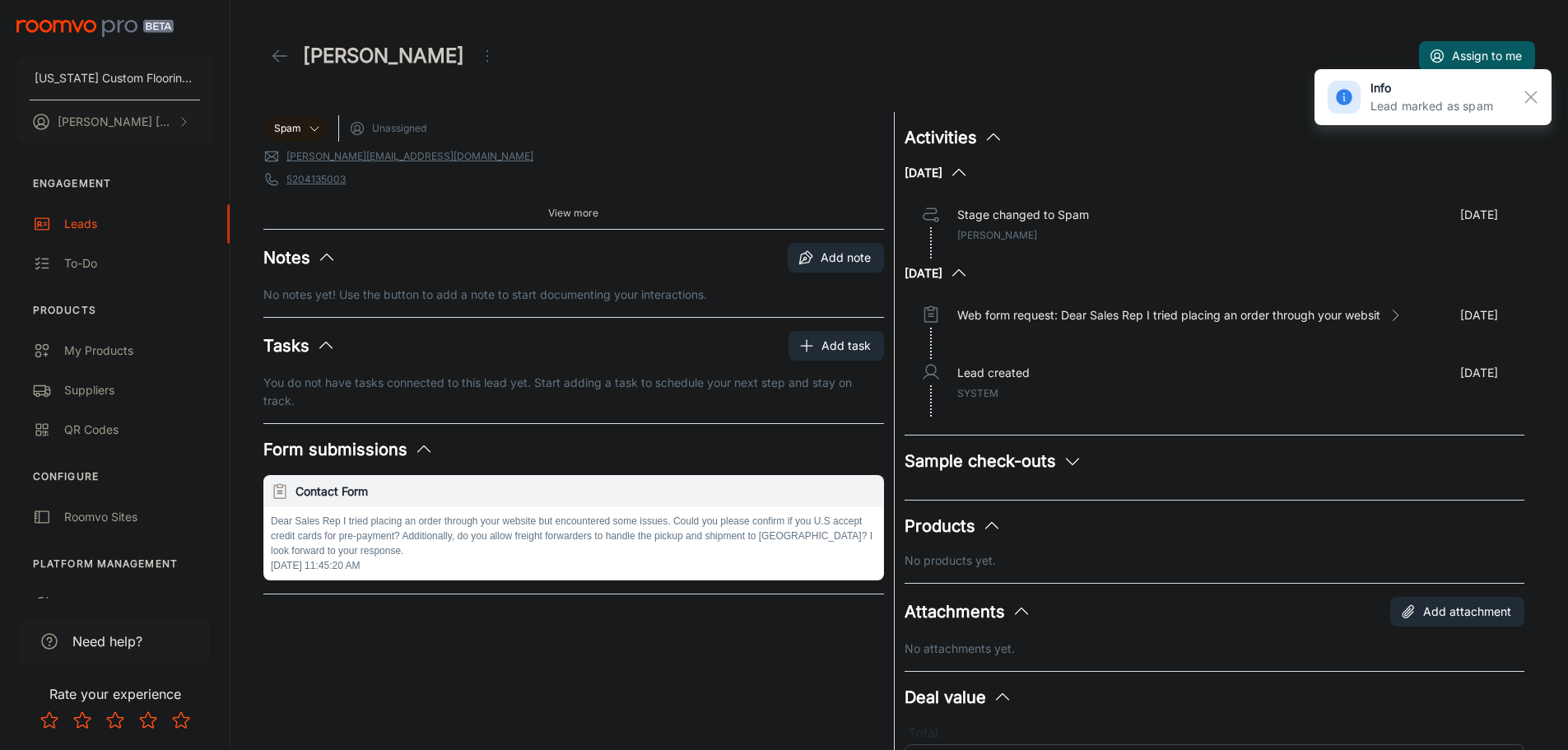
click at [273, 57] on polyline at bounding box center [276, 56] width 5 height 12
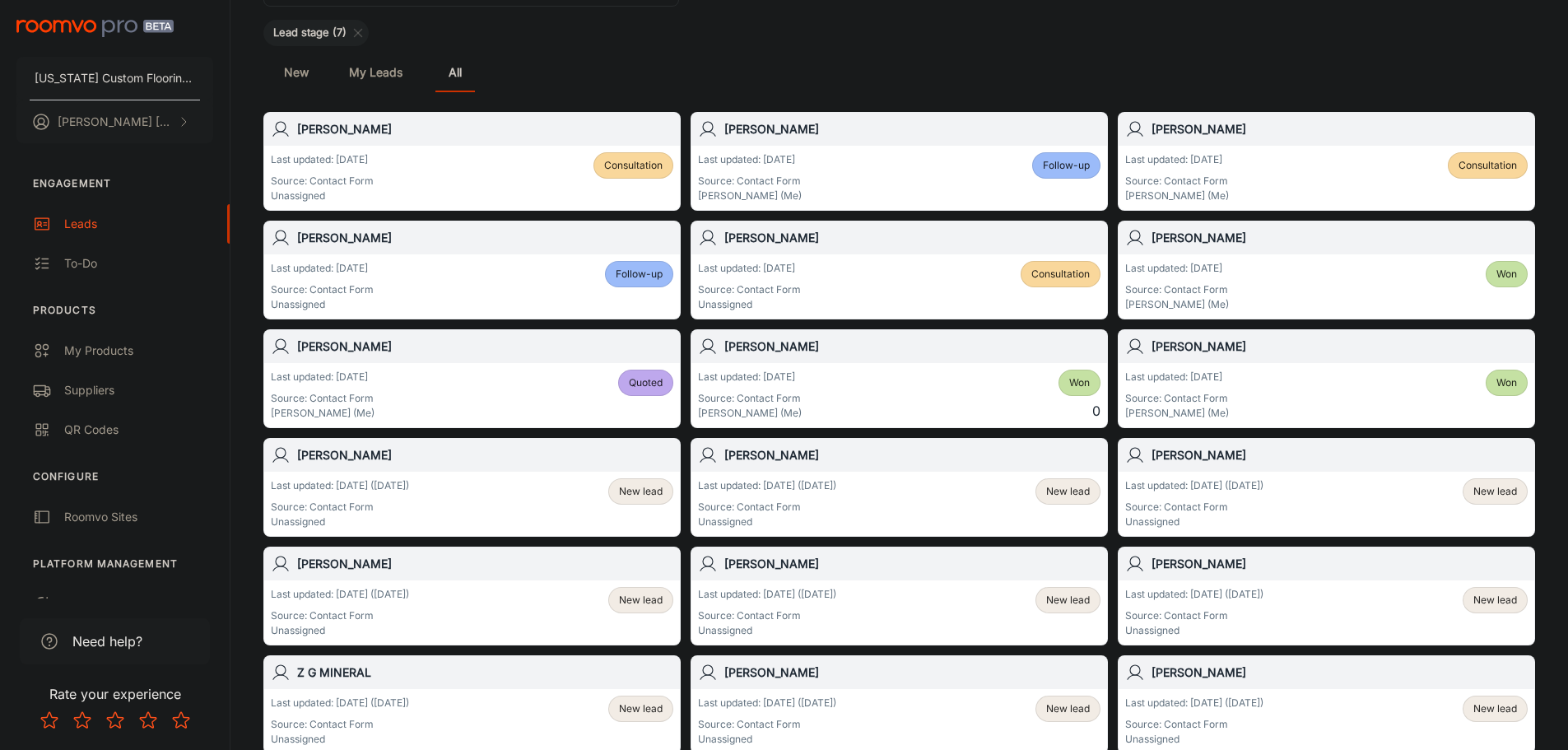
scroll to position [165, 0]
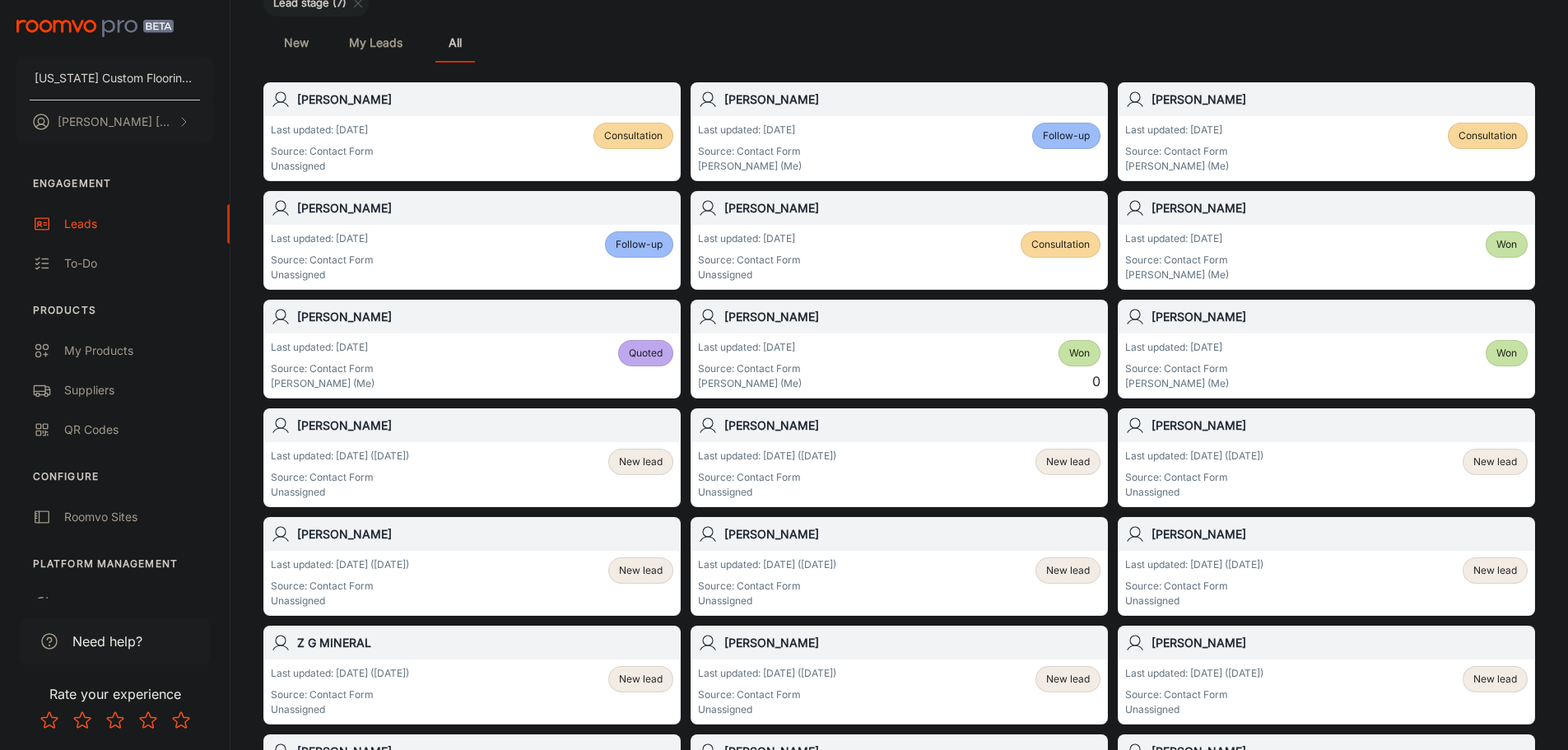
click at [628, 465] on span "New lead" at bounding box center [640, 461] width 43 height 15
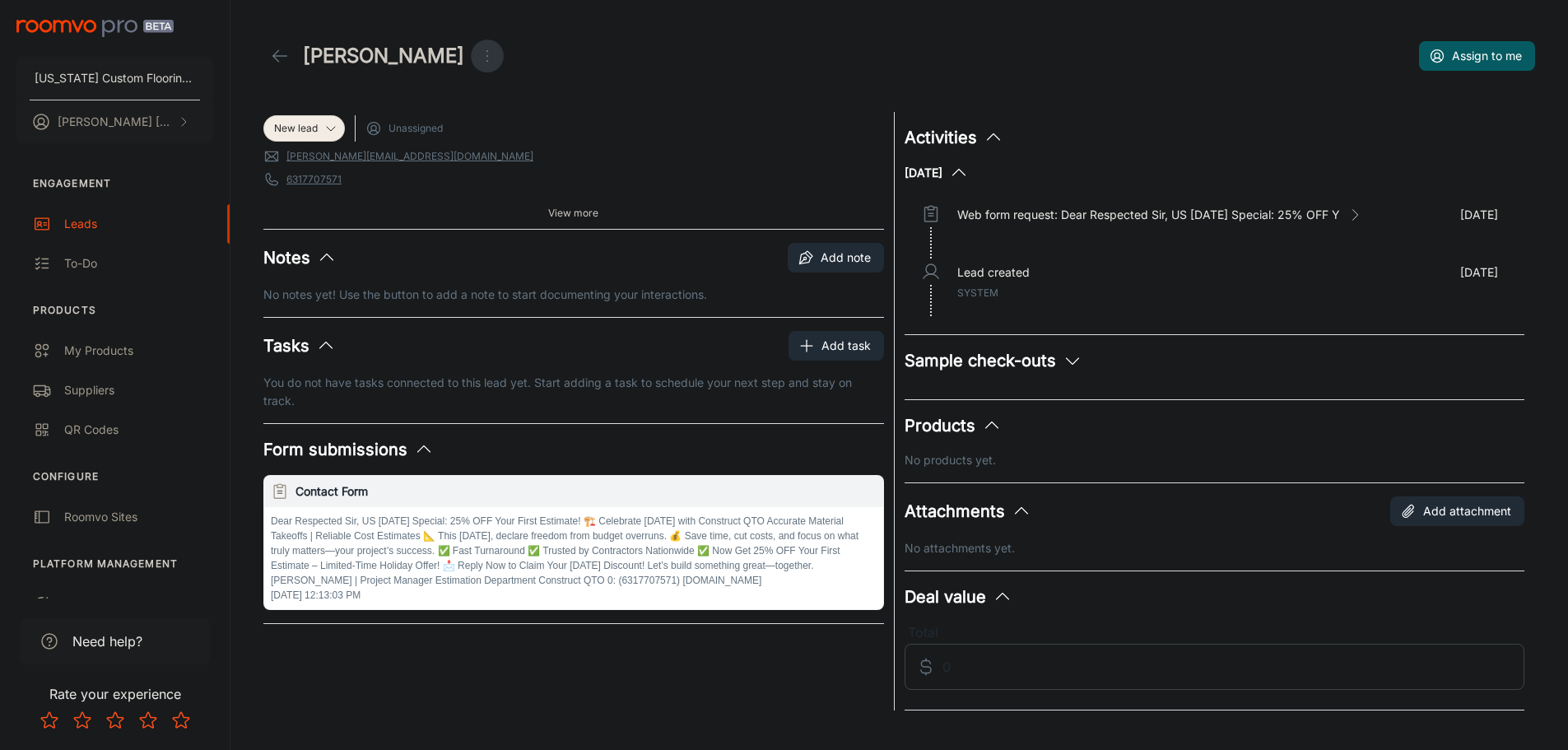
click at [477, 52] on icon "Open menu" at bounding box center [487, 56] width 20 height 20
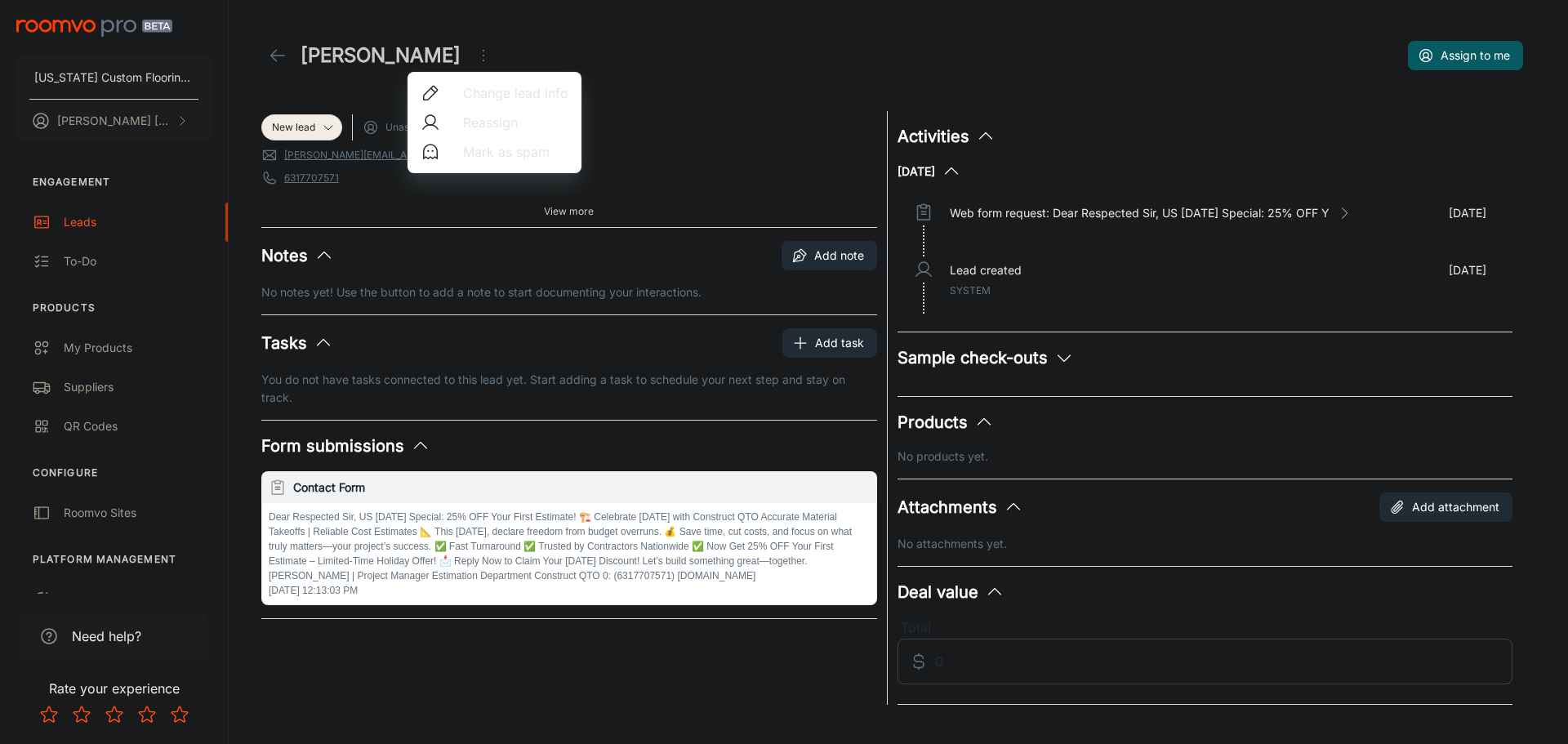
click at [505, 151] on span "Mark as spam" at bounding box center [515, 152] width 106 height 19
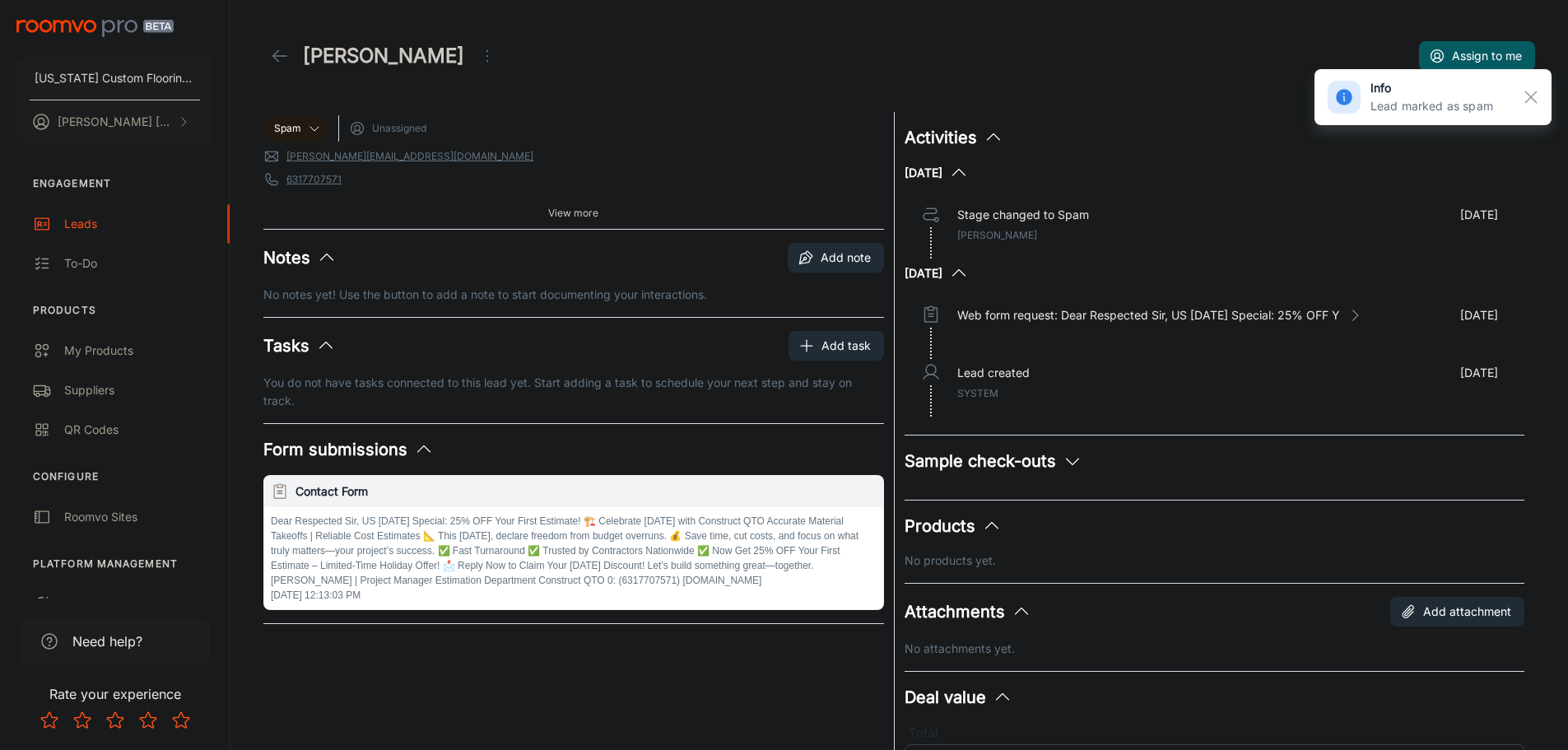
click at [292, 54] on link at bounding box center [279, 56] width 33 height 33
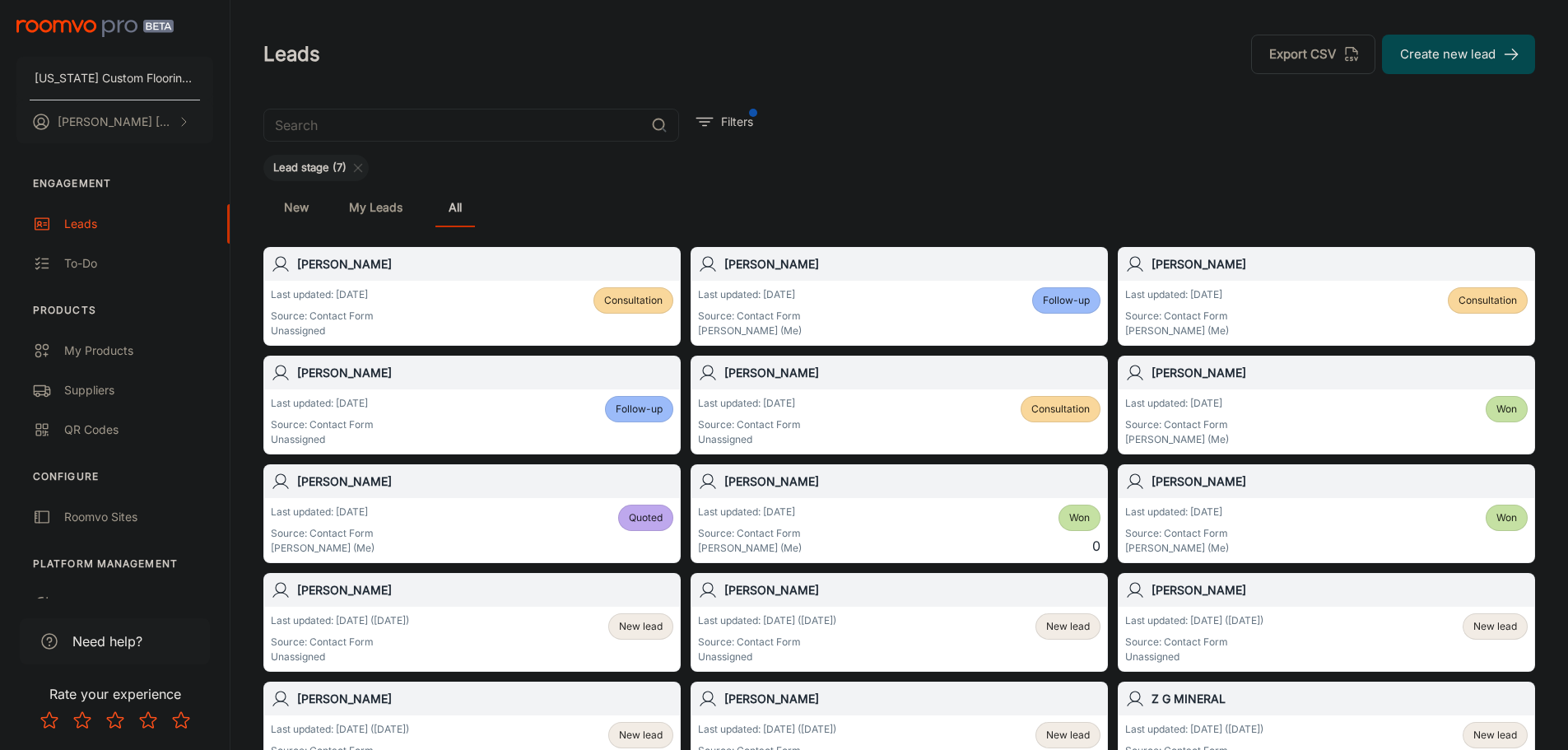
click at [614, 610] on div "Last updated: [DATE] ([DATE]) Source: Contact Form Unassigned New lead" at bounding box center [472, 638] width 416 height 64
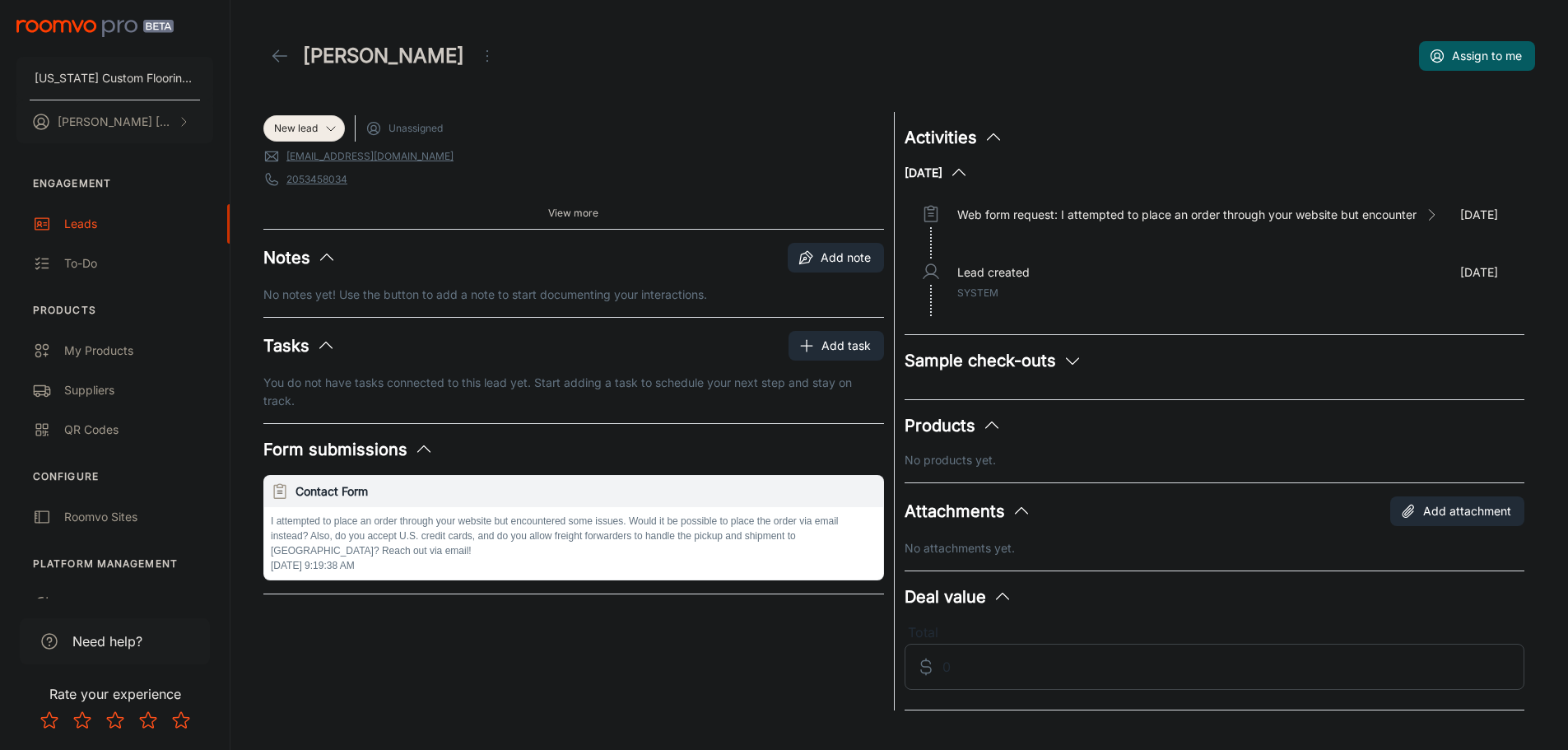
click at [477, 51] on icon "Open menu" at bounding box center [487, 56] width 20 height 20
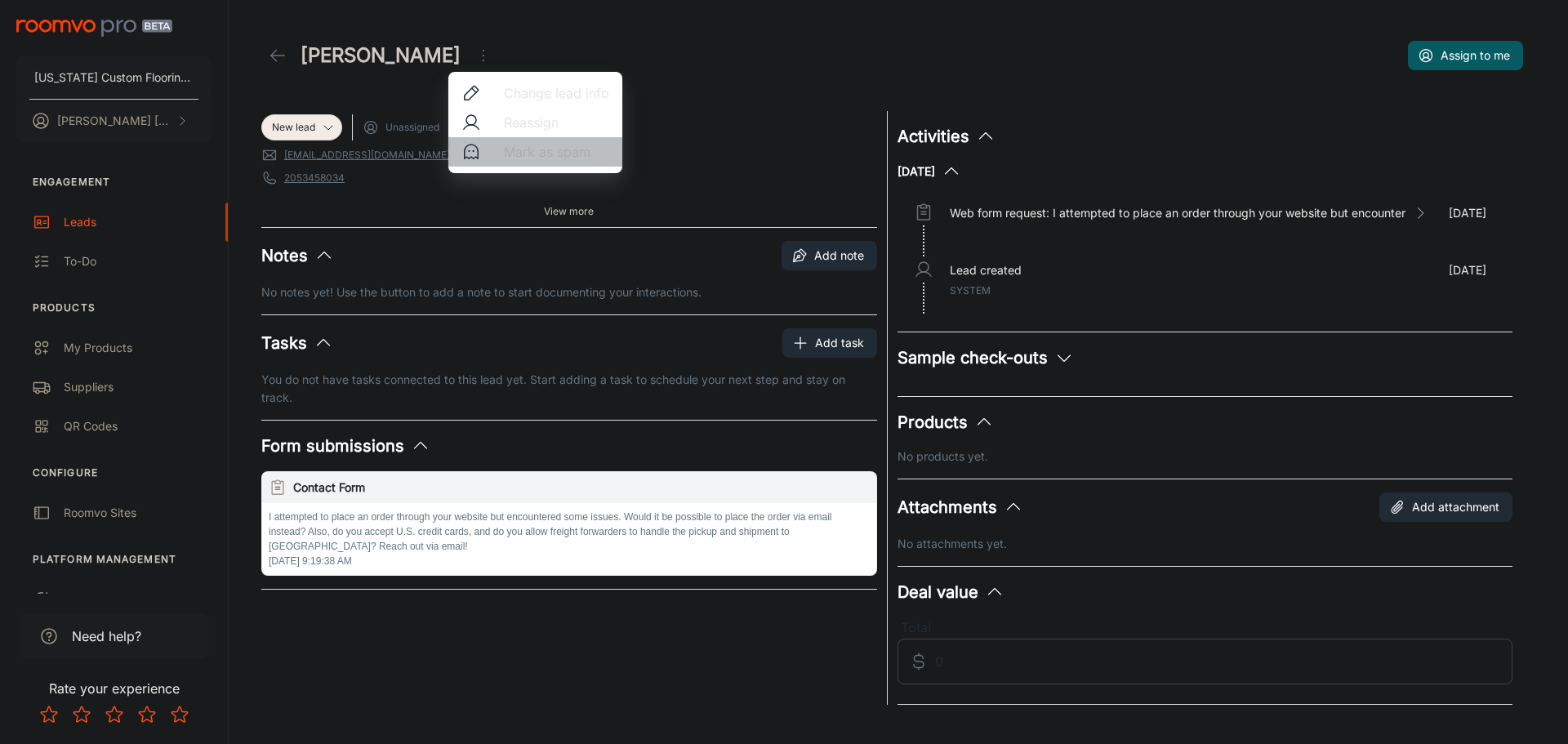
click at [507, 150] on span "Mark as spam" at bounding box center [557, 152] width 106 height 19
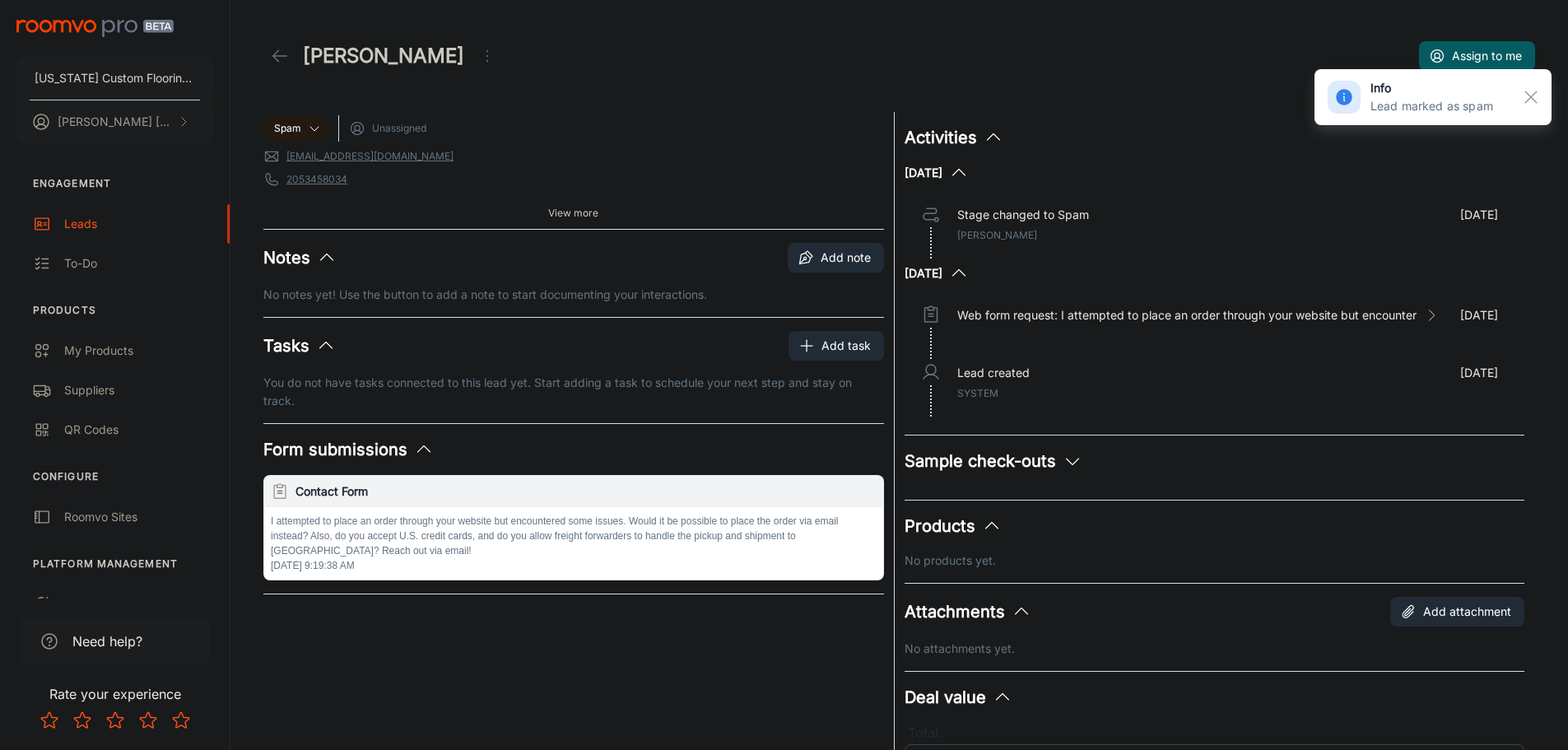
click at [280, 58] on icon at bounding box center [280, 56] width 20 height 20
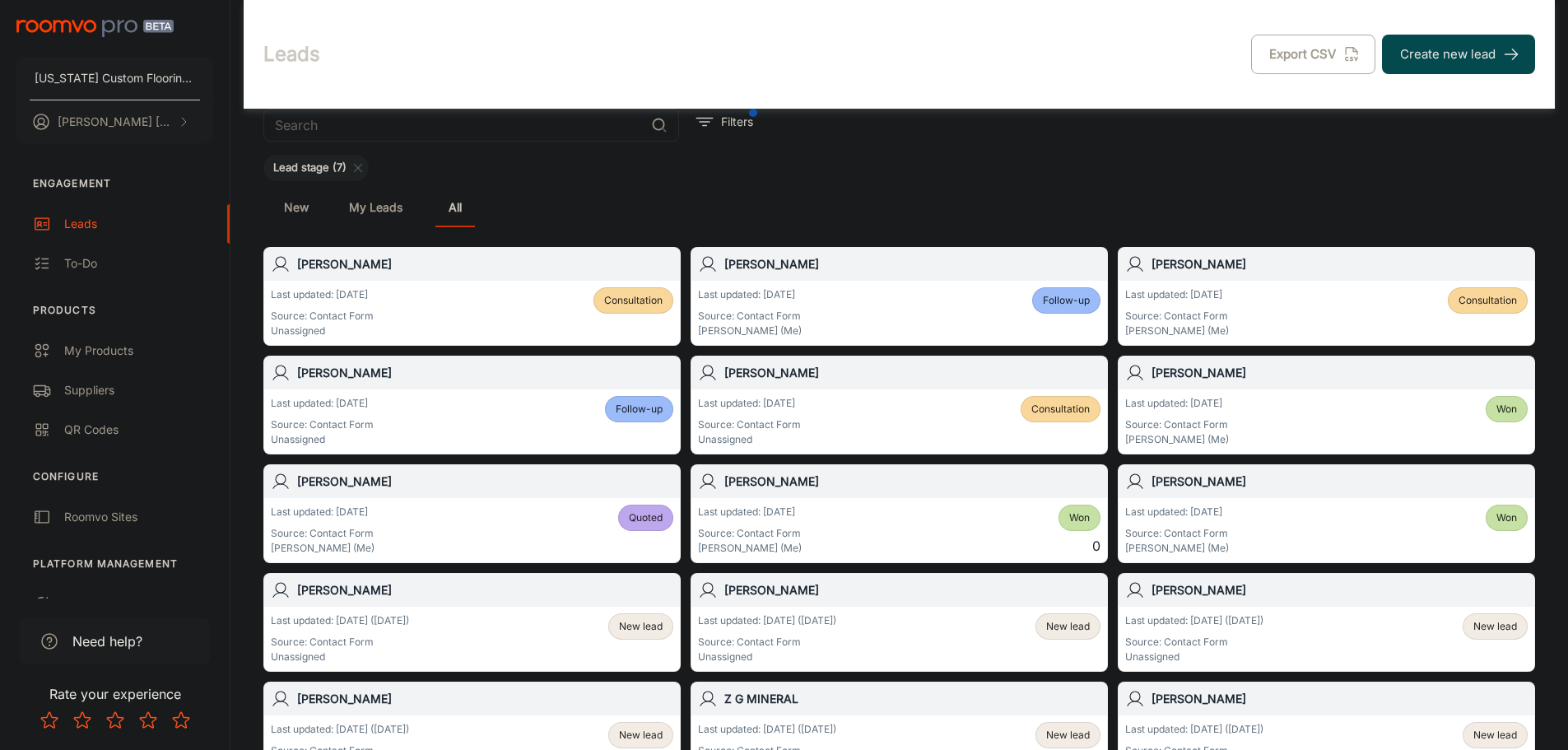
scroll to position [82, 0]
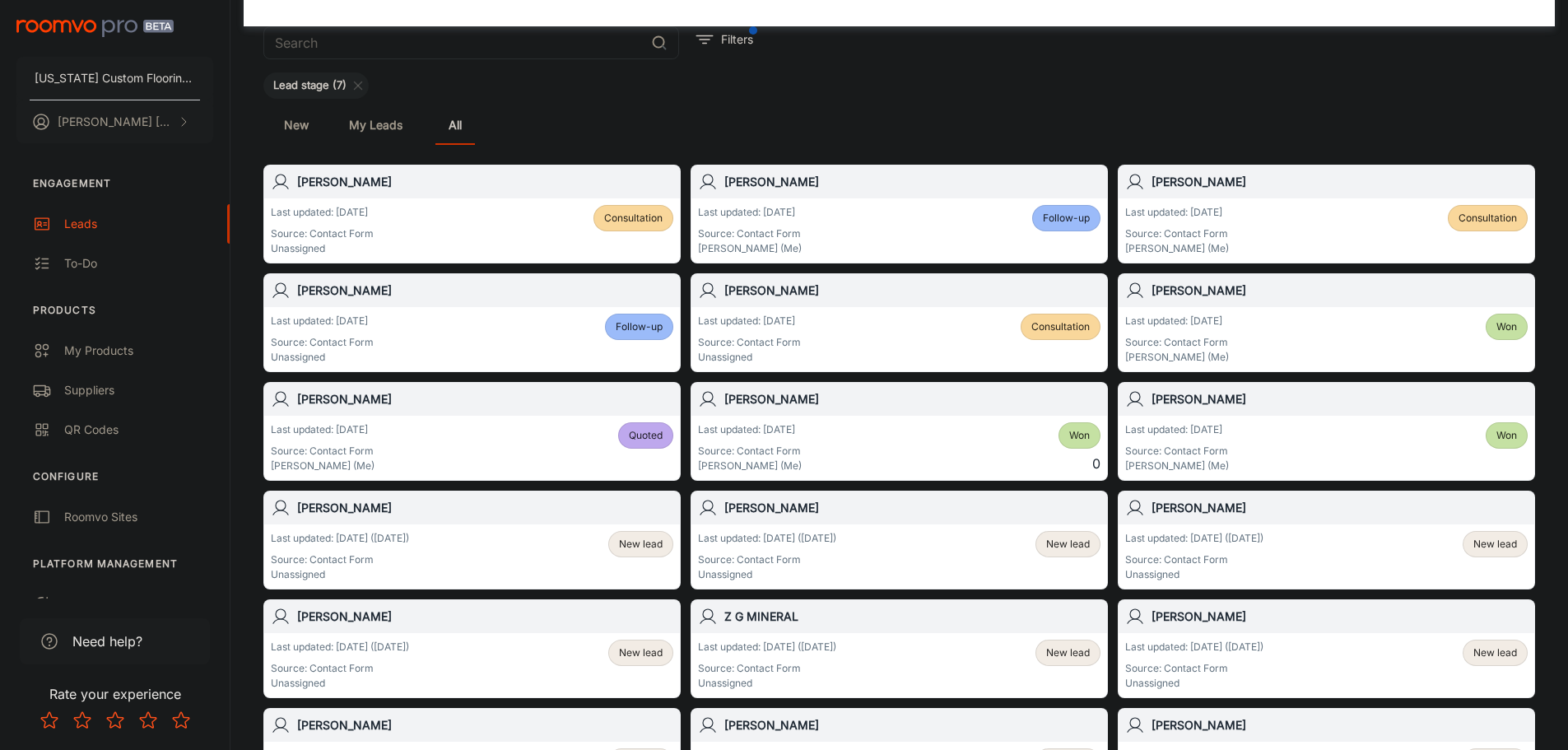
click at [639, 542] on span "New lead" at bounding box center [640, 543] width 43 height 15
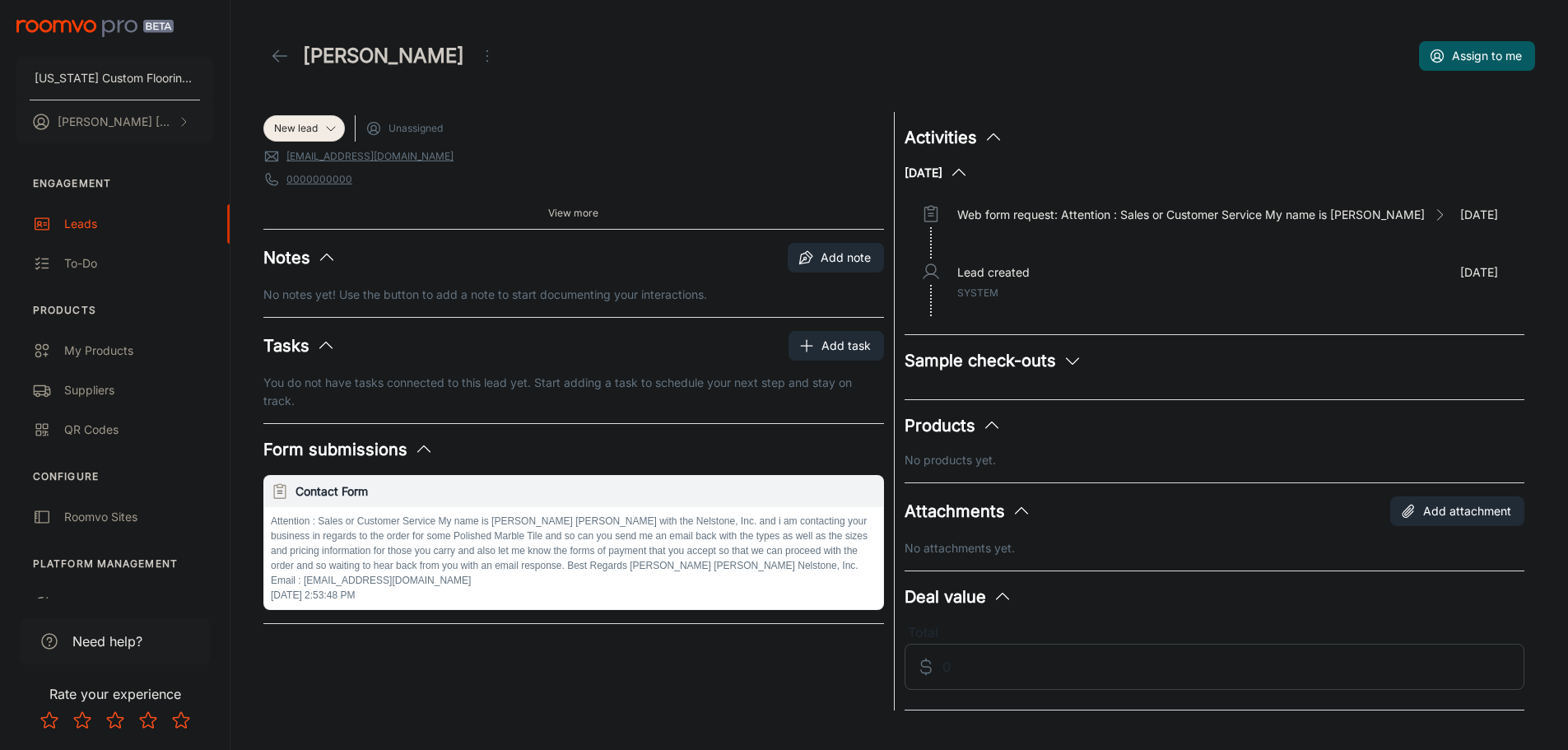
click at [477, 57] on icon "Open menu" at bounding box center [487, 56] width 20 height 20
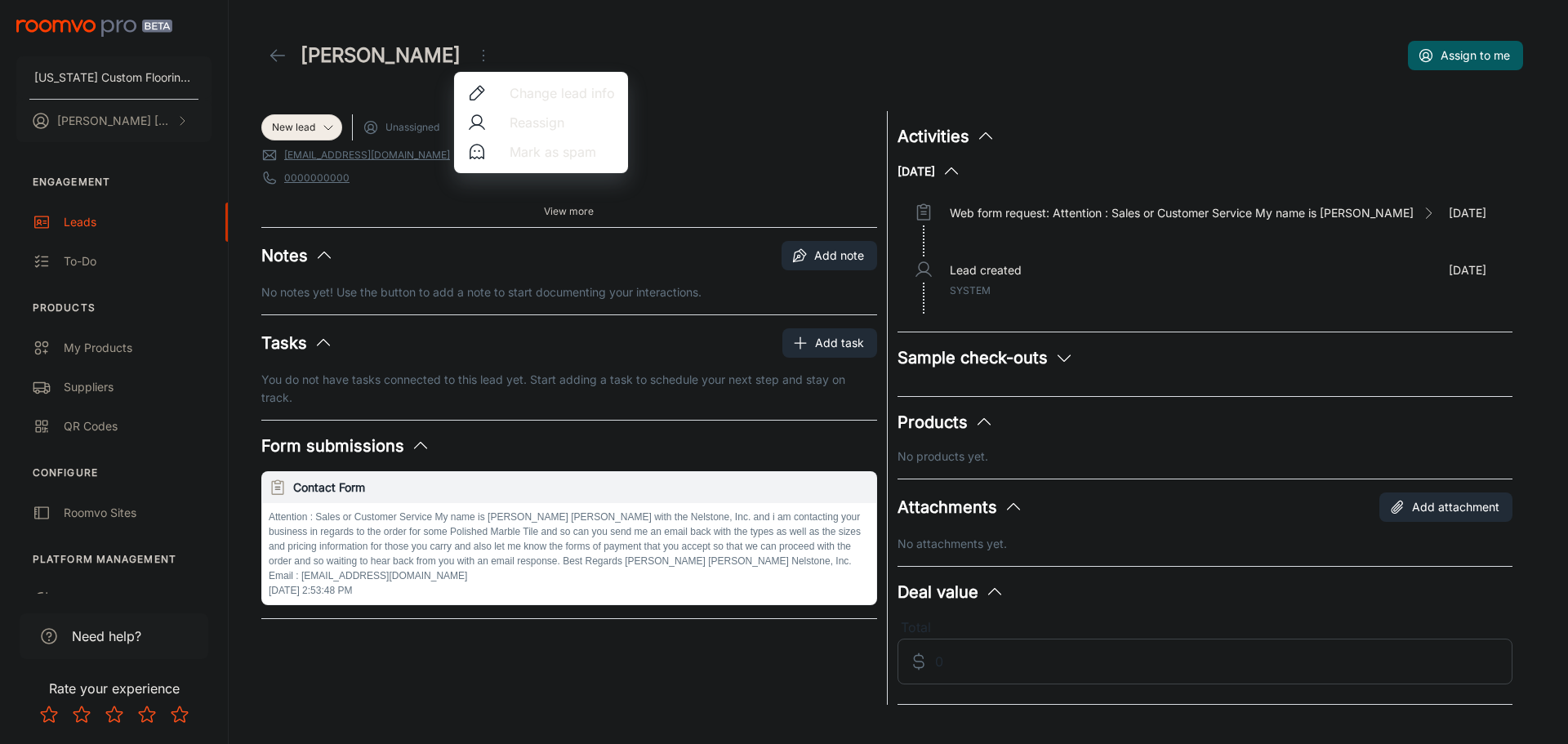
click at [530, 153] on span "Mark as spam" at bounding box center [562, 152] width 106 height 19
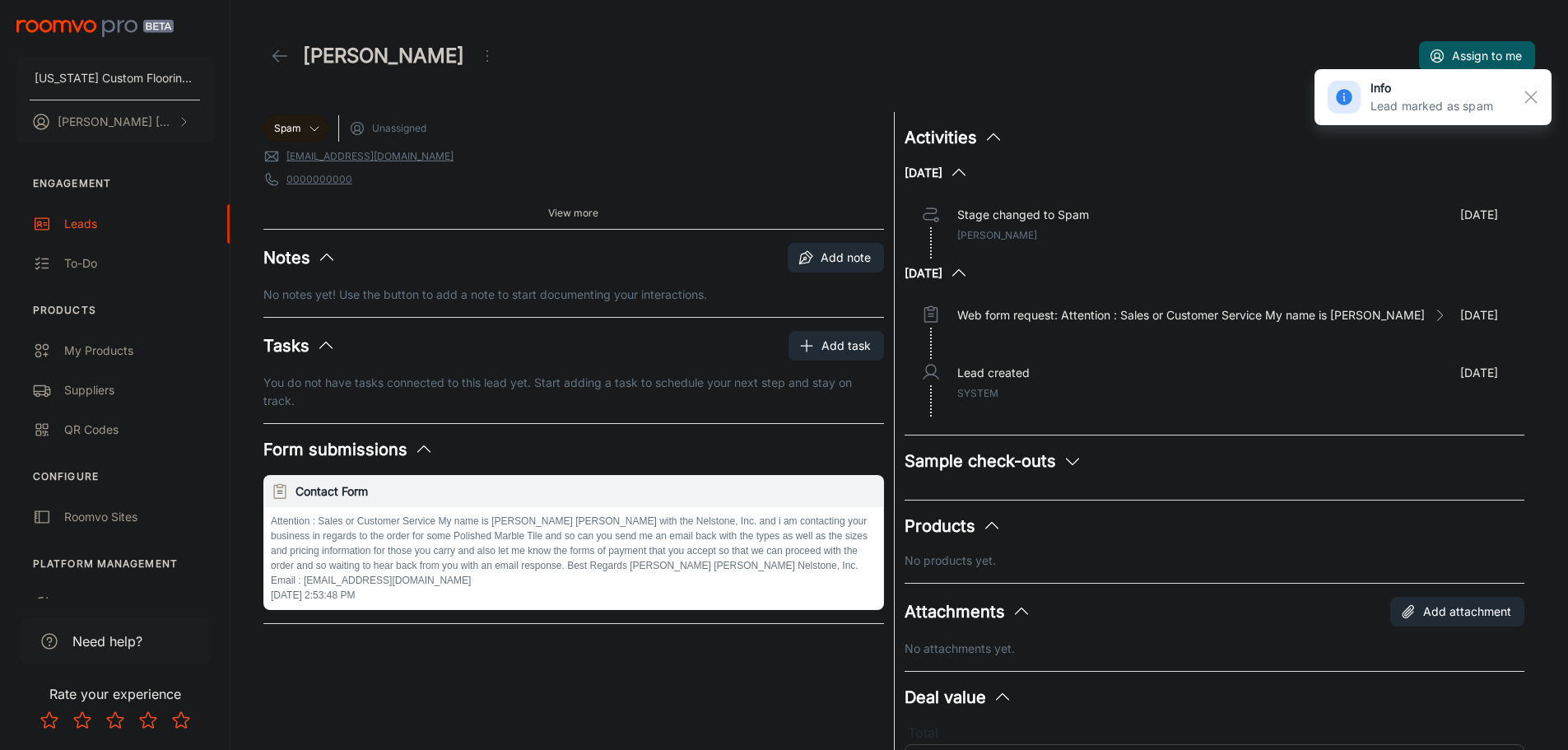
click at [286, 51] on icon at bounding box center [280, 56] width 20 height 20
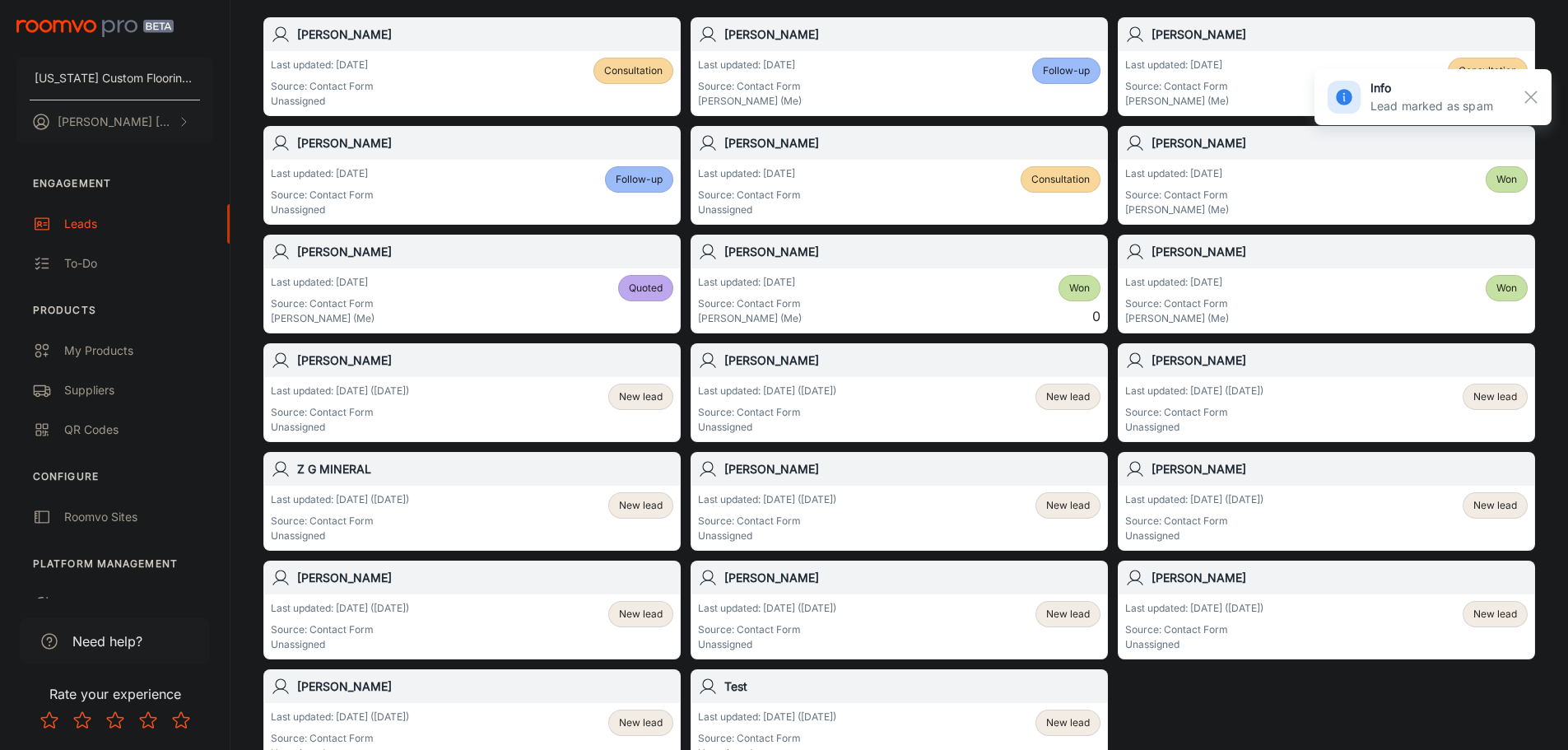
scroll to position [247, 0]
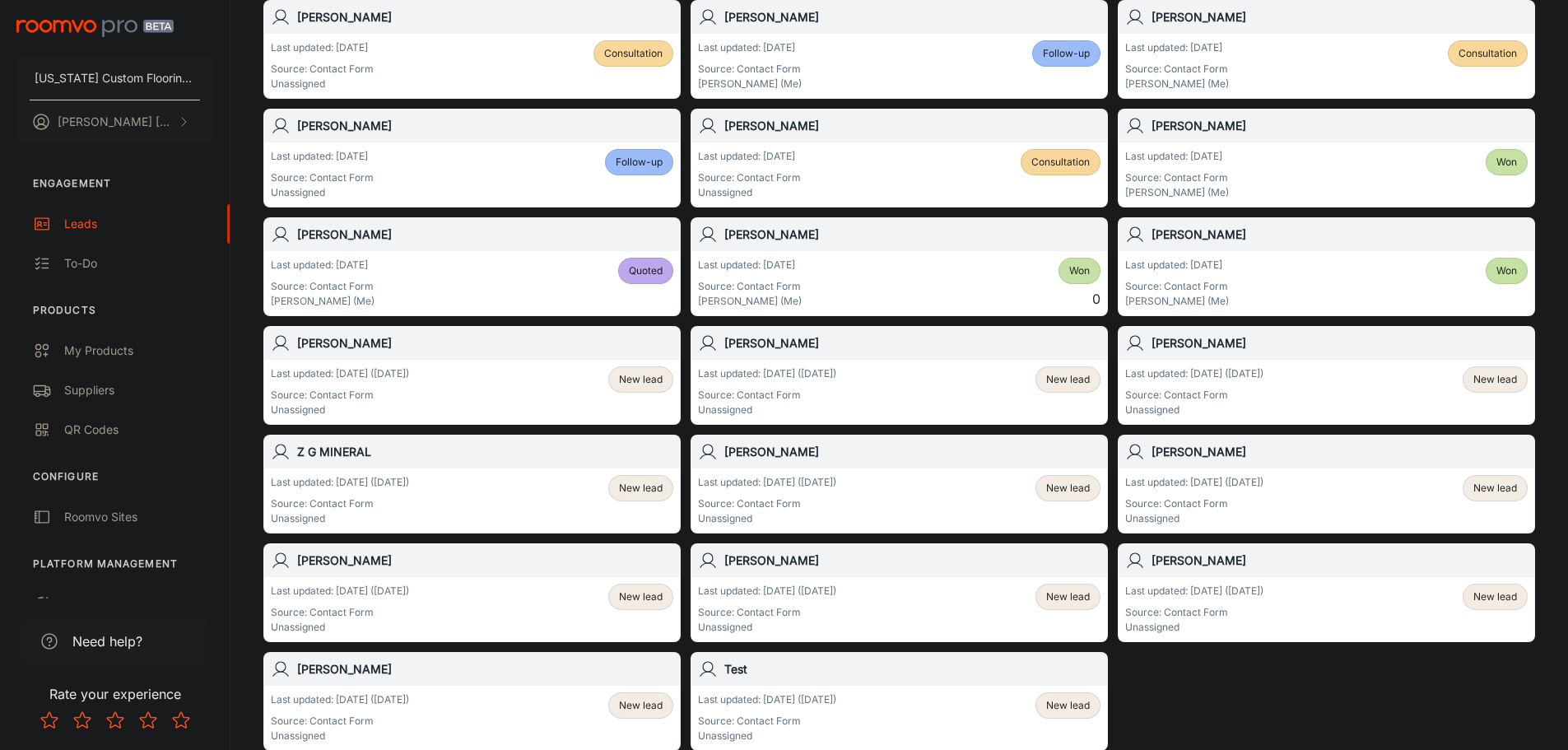
click at [637, 386] on span "New lead" at bounding box center [640, 379] width 43 height 15
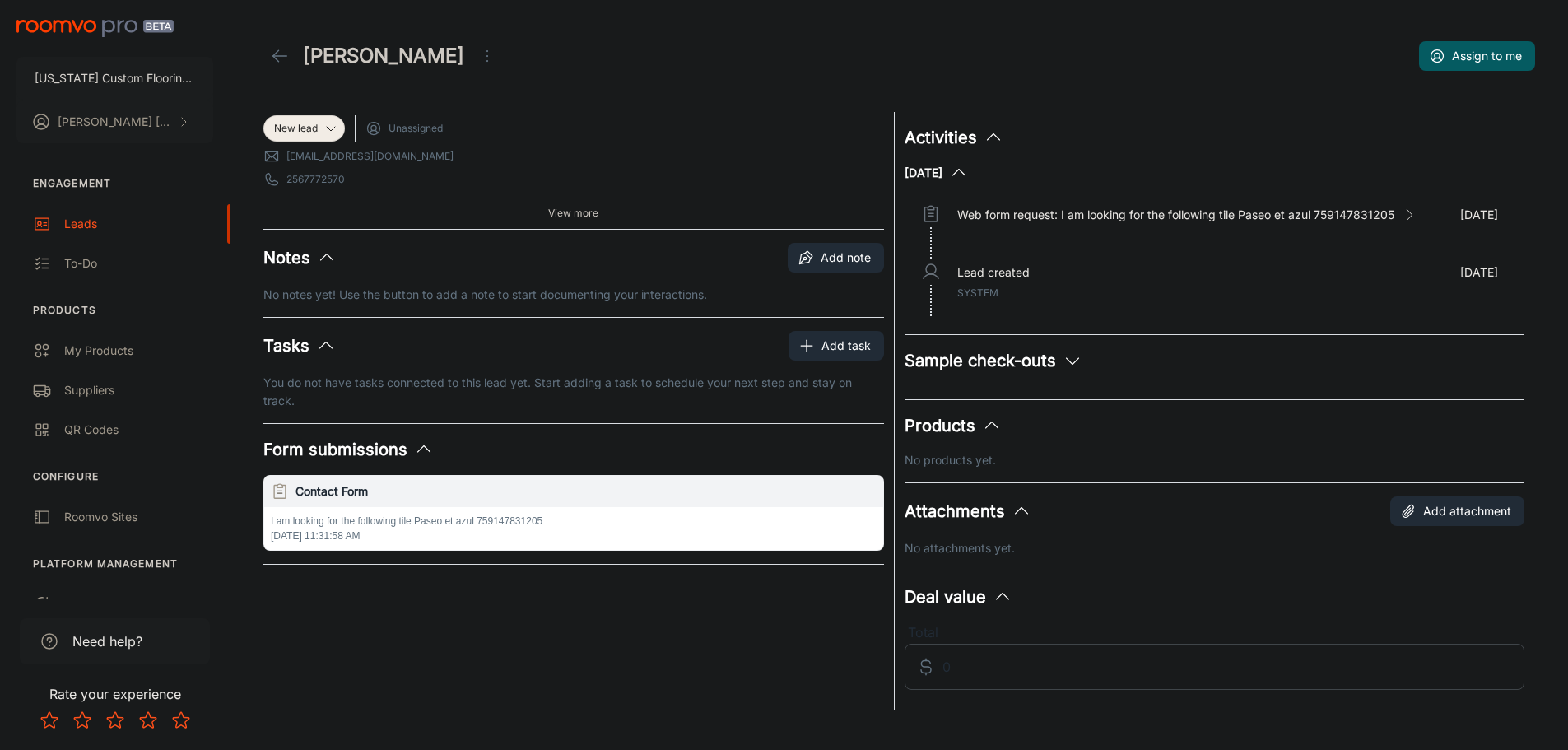
click at [477, 49] on icon "Open menu" at bounding box center [487, 56] width 20 height 20
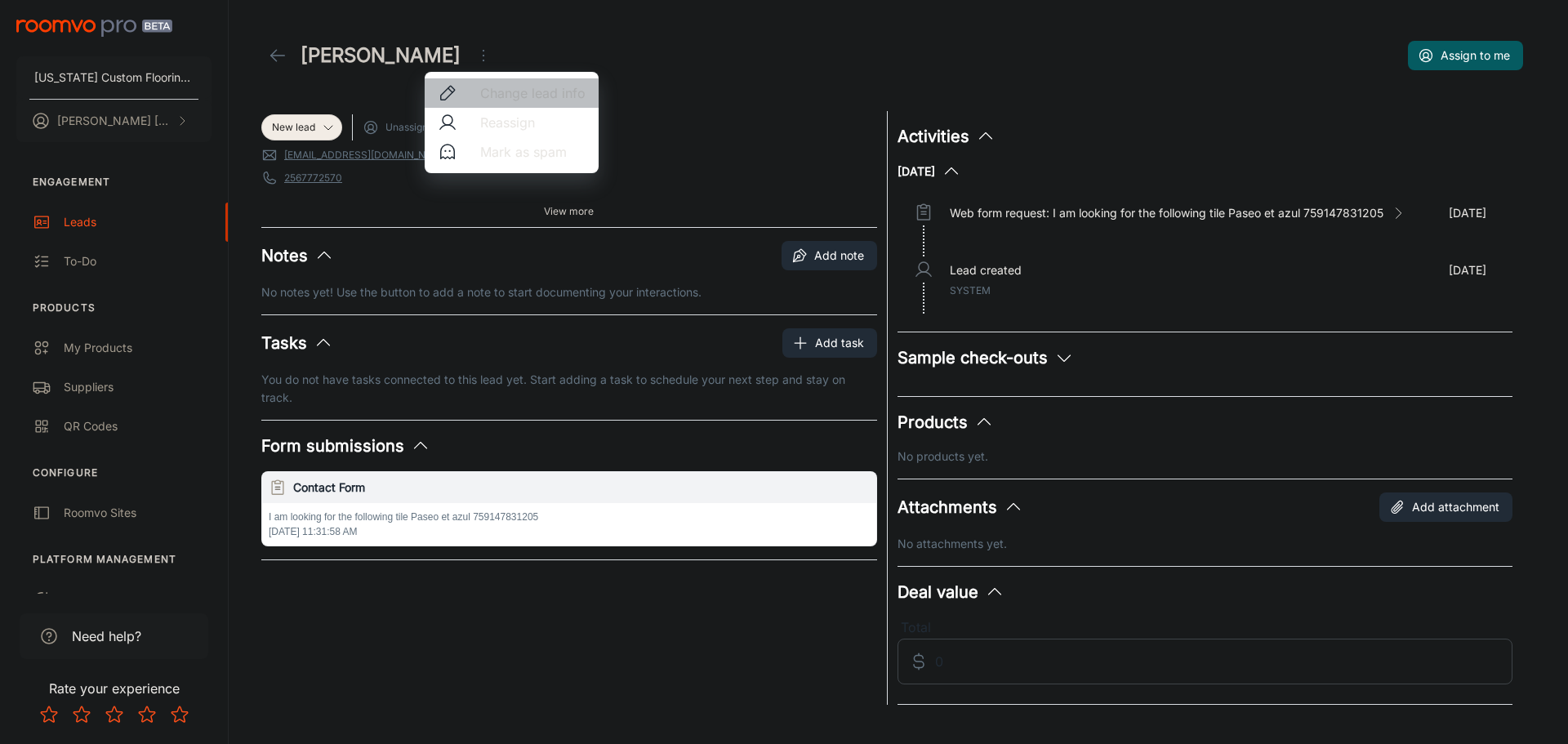
click at [514, 96] on span "Change lead info" at bounding box center [533, 93] width 106 height 19
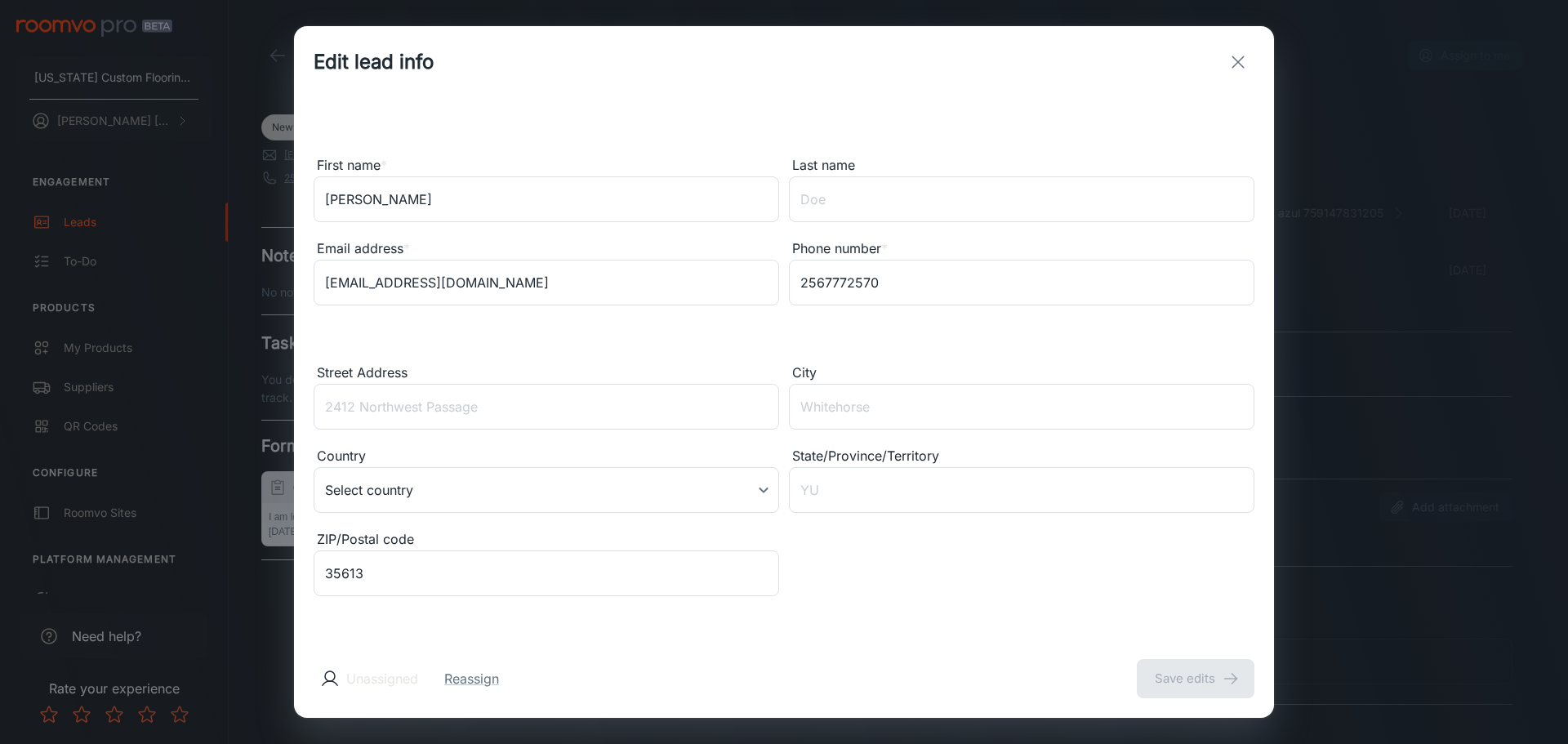
click at [280, 52] on div "Edit lead info Contact Information First name * [PERSON_NAME] ​ Last name ​ Ema…" at bounding box center [784, 372] width 1568 height 744
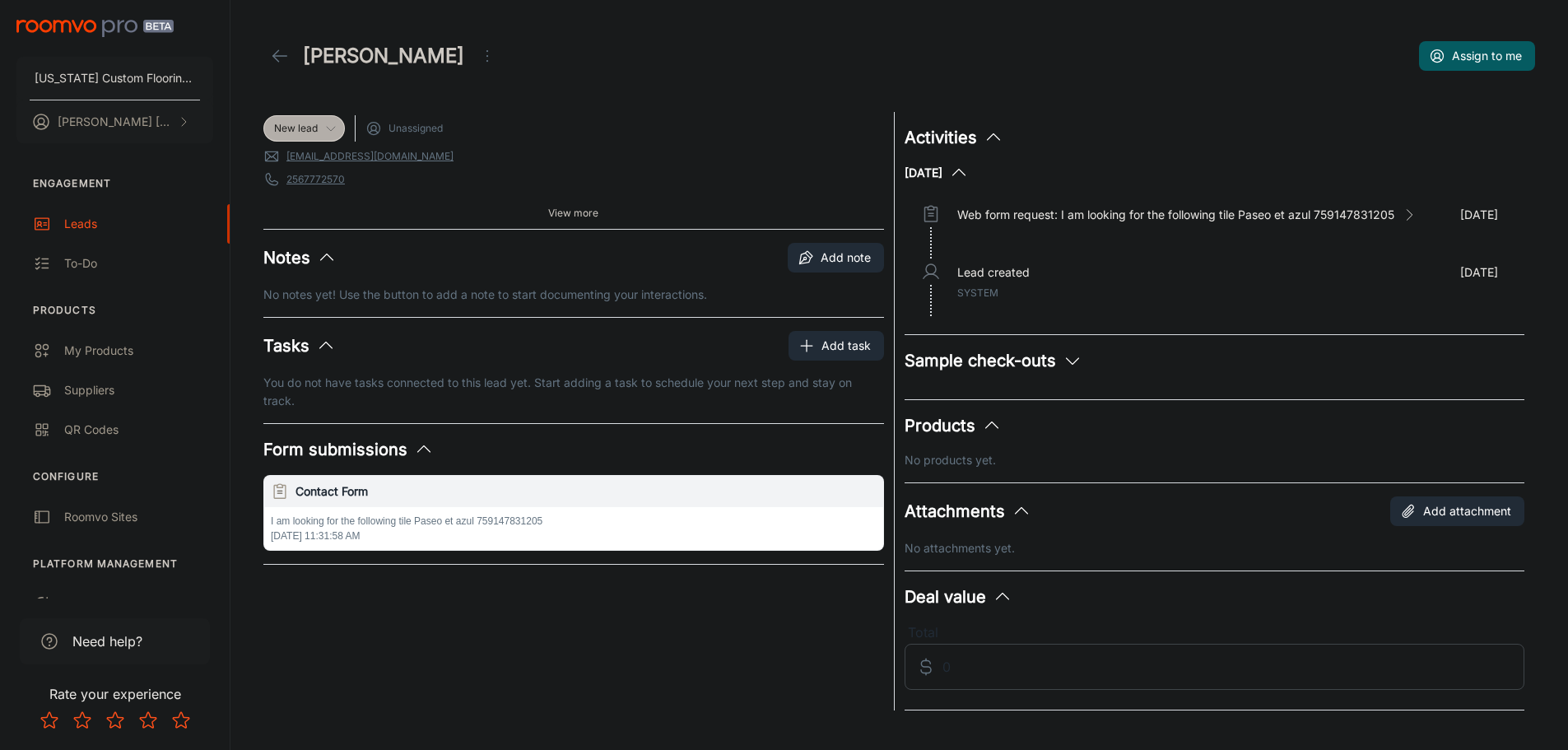
click at [336, 123] on icon at bounding box center [331, 128] width 13 height 13
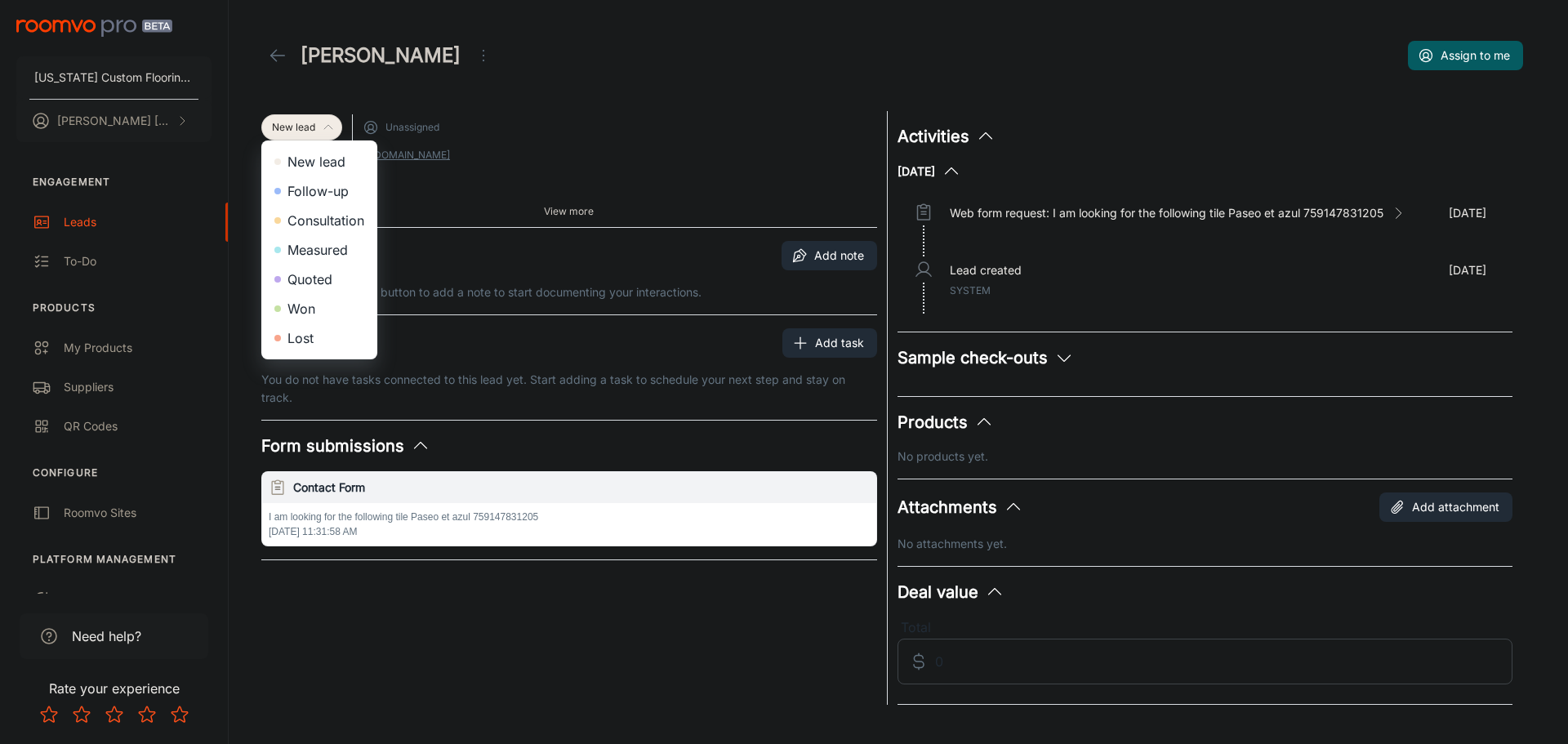
click at [440, 55] on div at bounding box center [784, 372] width 1568 height 744
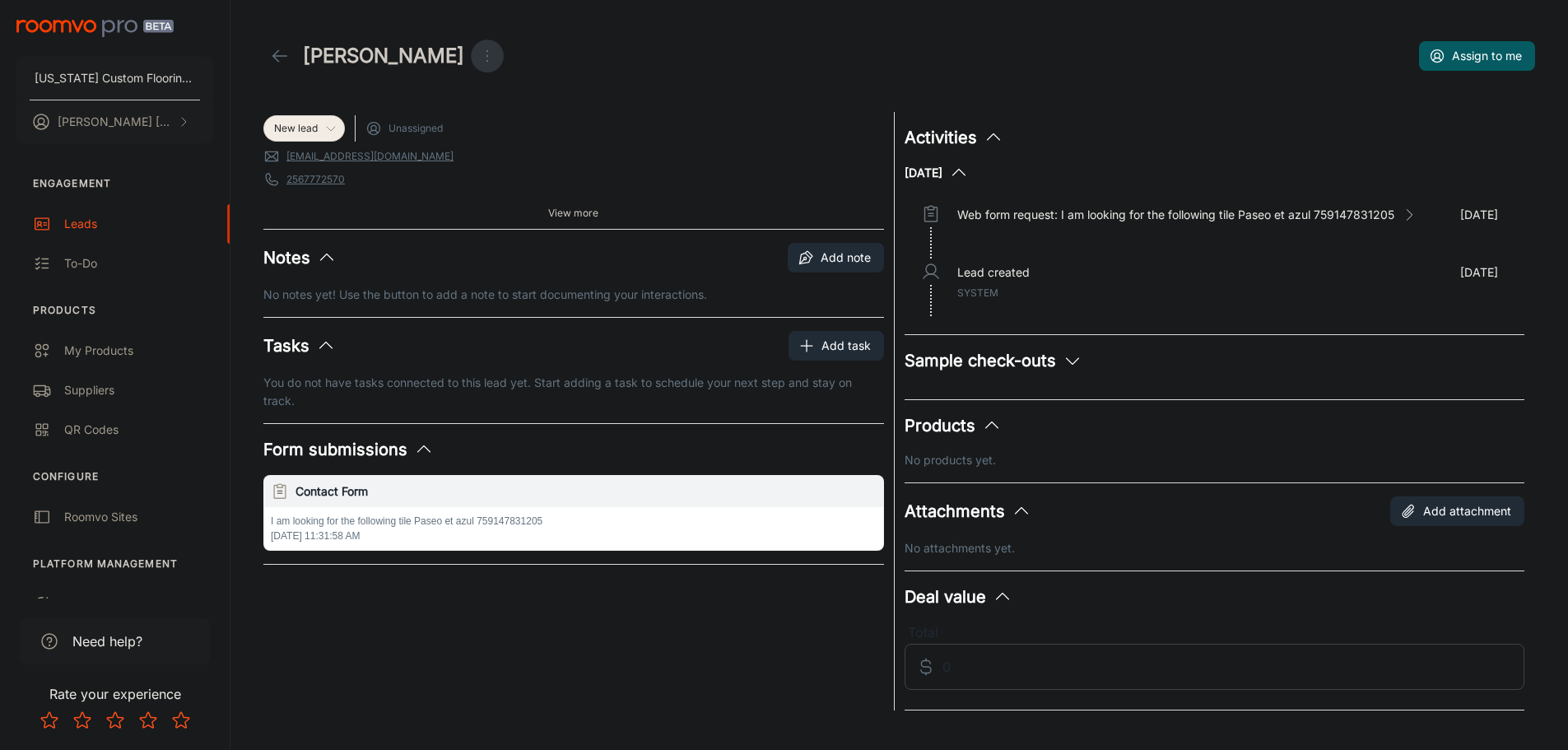
click at [477, 51] on icon "Open menu" at bounding box center [487, 56] width 20 height 20
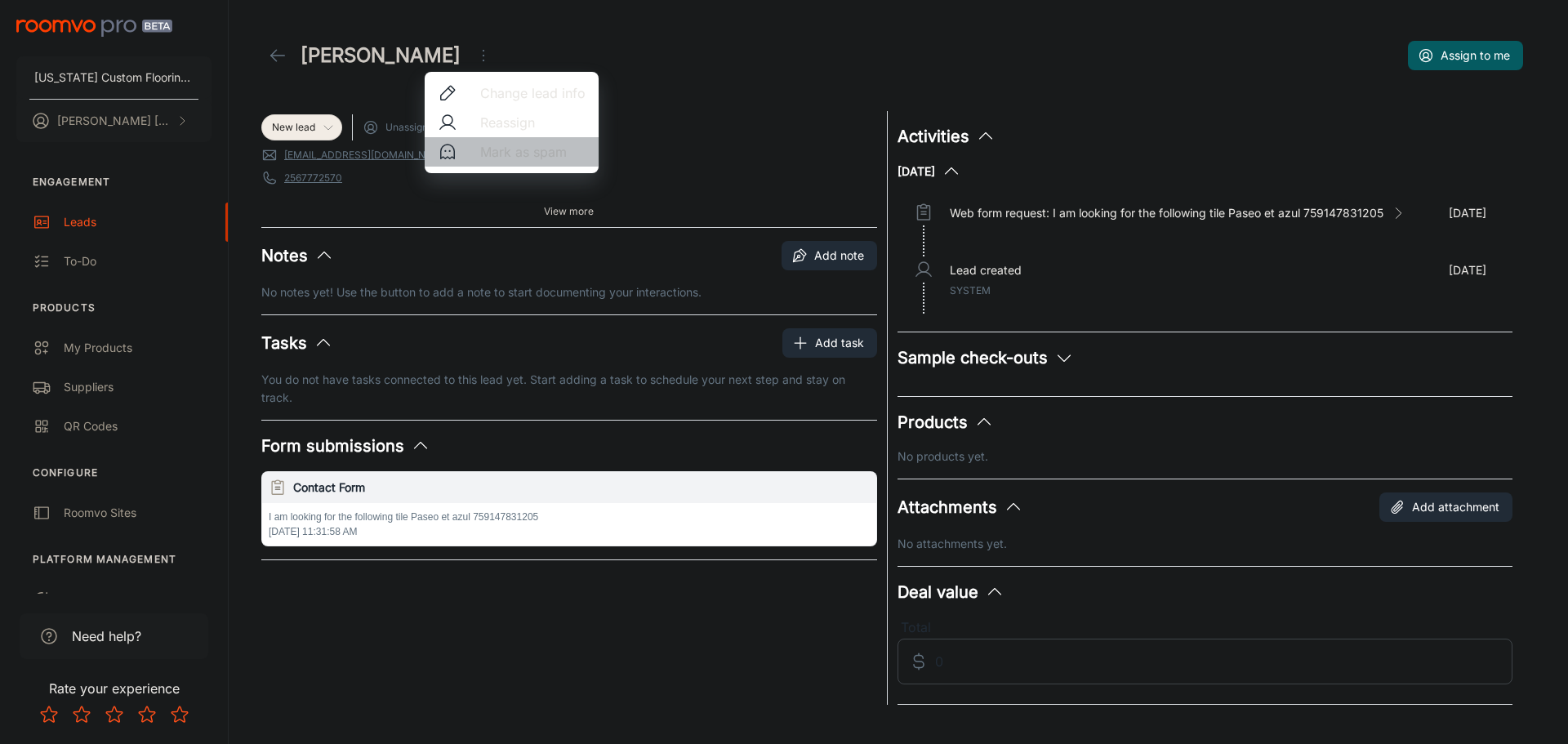
click at [490, 152] on span "Mark as spam" at bounding box center [533, 152] width 106 height 19
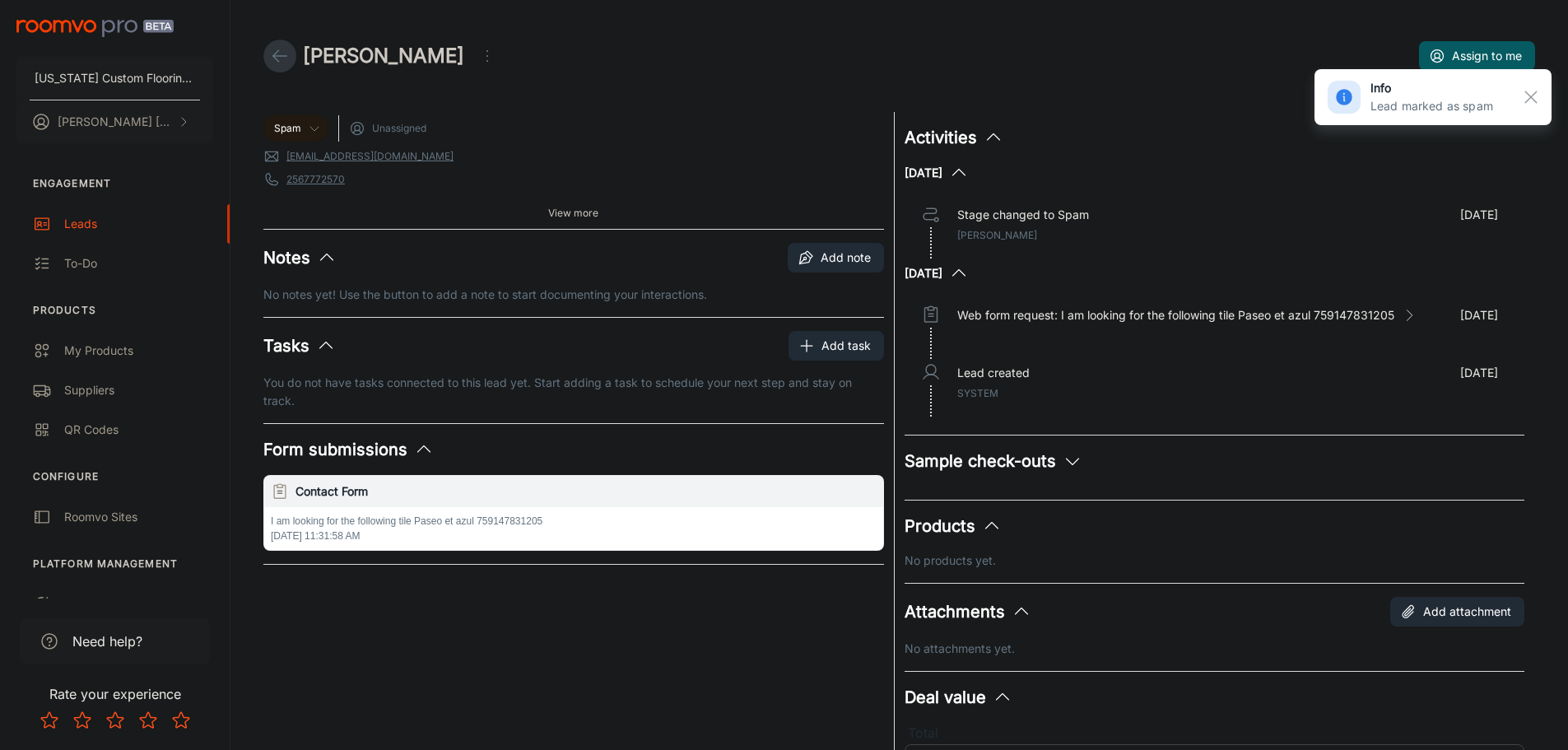
click at [275, 52] on icon at bounding box center [280, 56] width 20 height 20
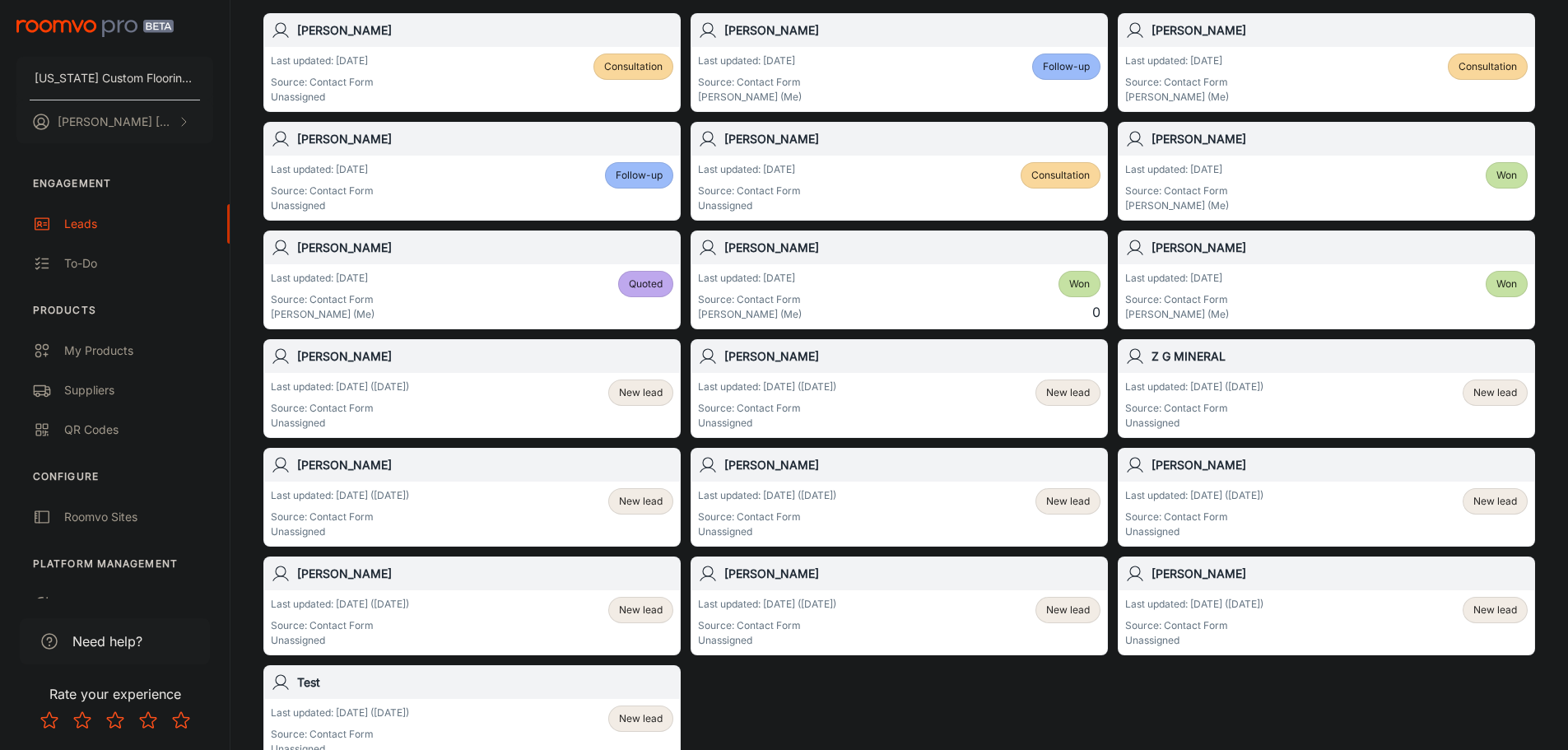
scroll to position [247, 0]
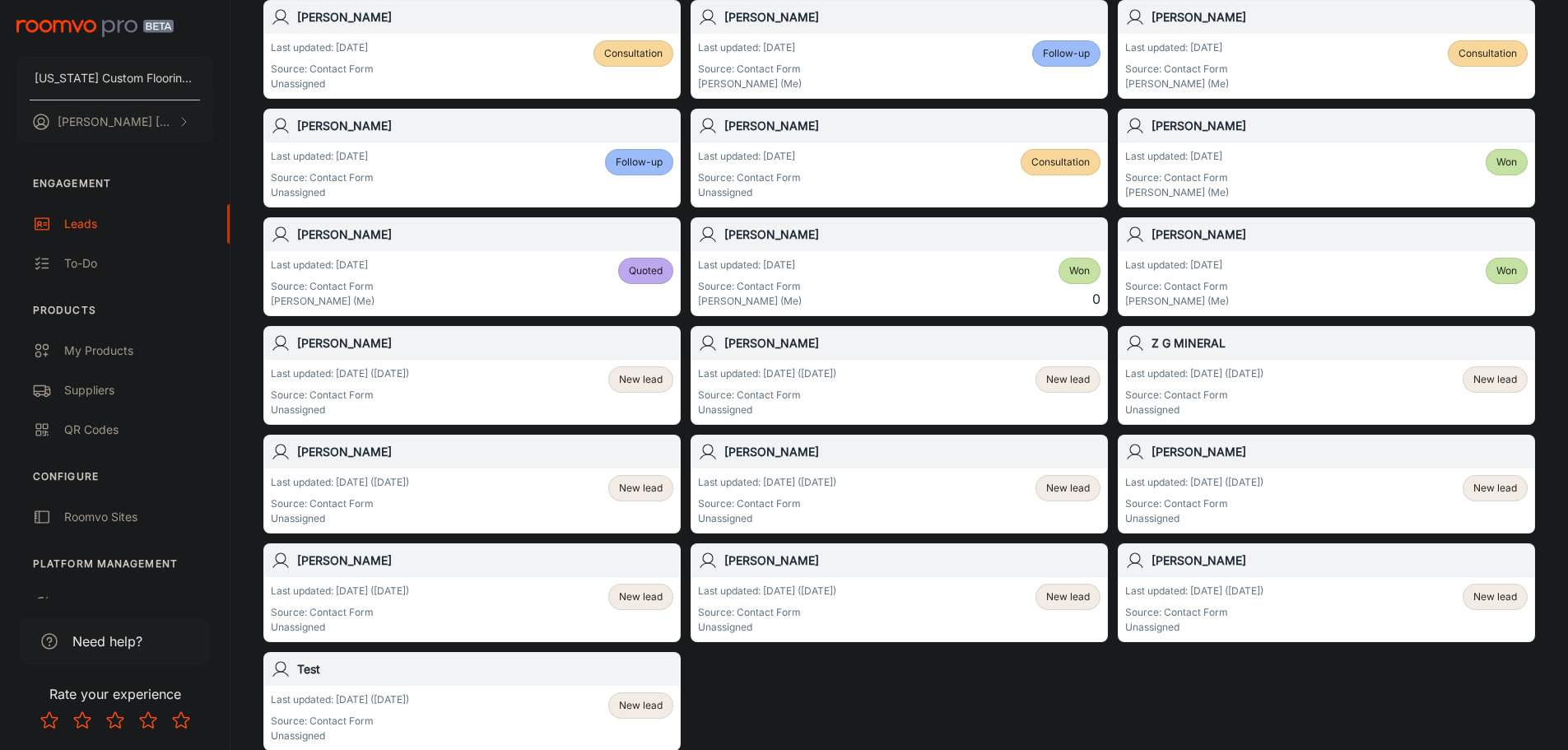
click at [634, 385] on span "New lead" at bounding box center [640, 379] width 43 height 15
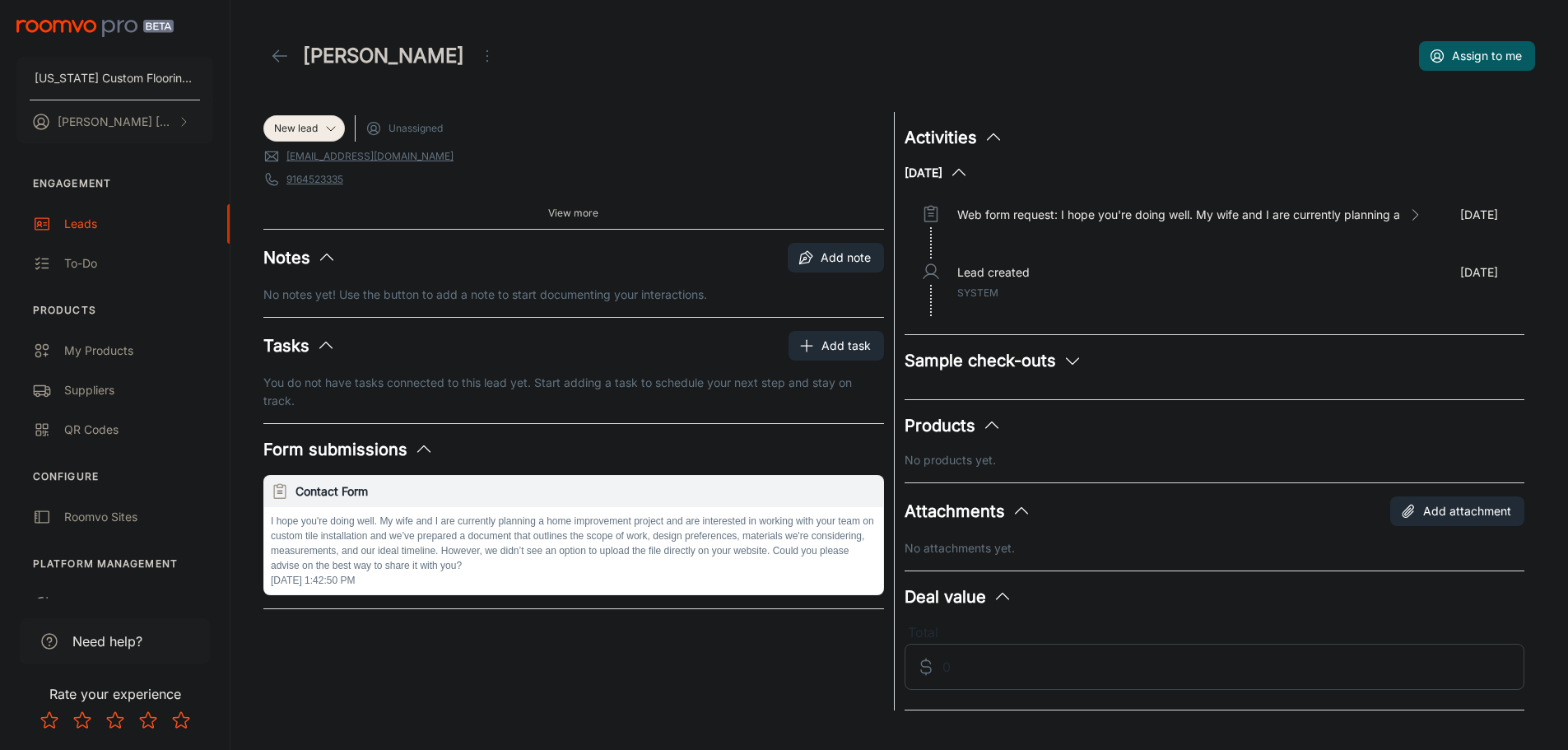
click at [477, 55] on icon "Open menu" at bounding box center [487, 56] width 20 height 20
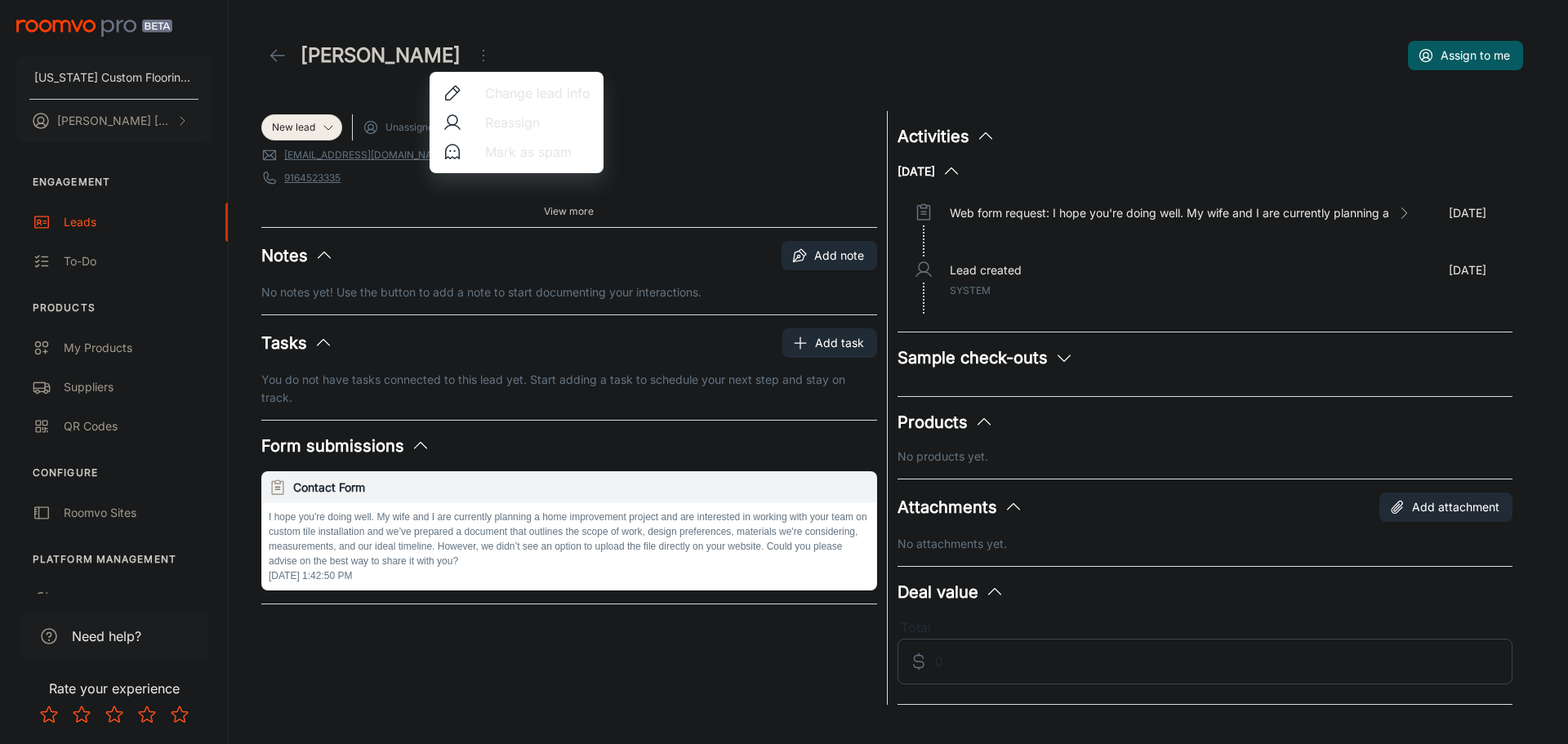
click at [652, 133] on div at bounding box center [784, 372] width 1568 height 744
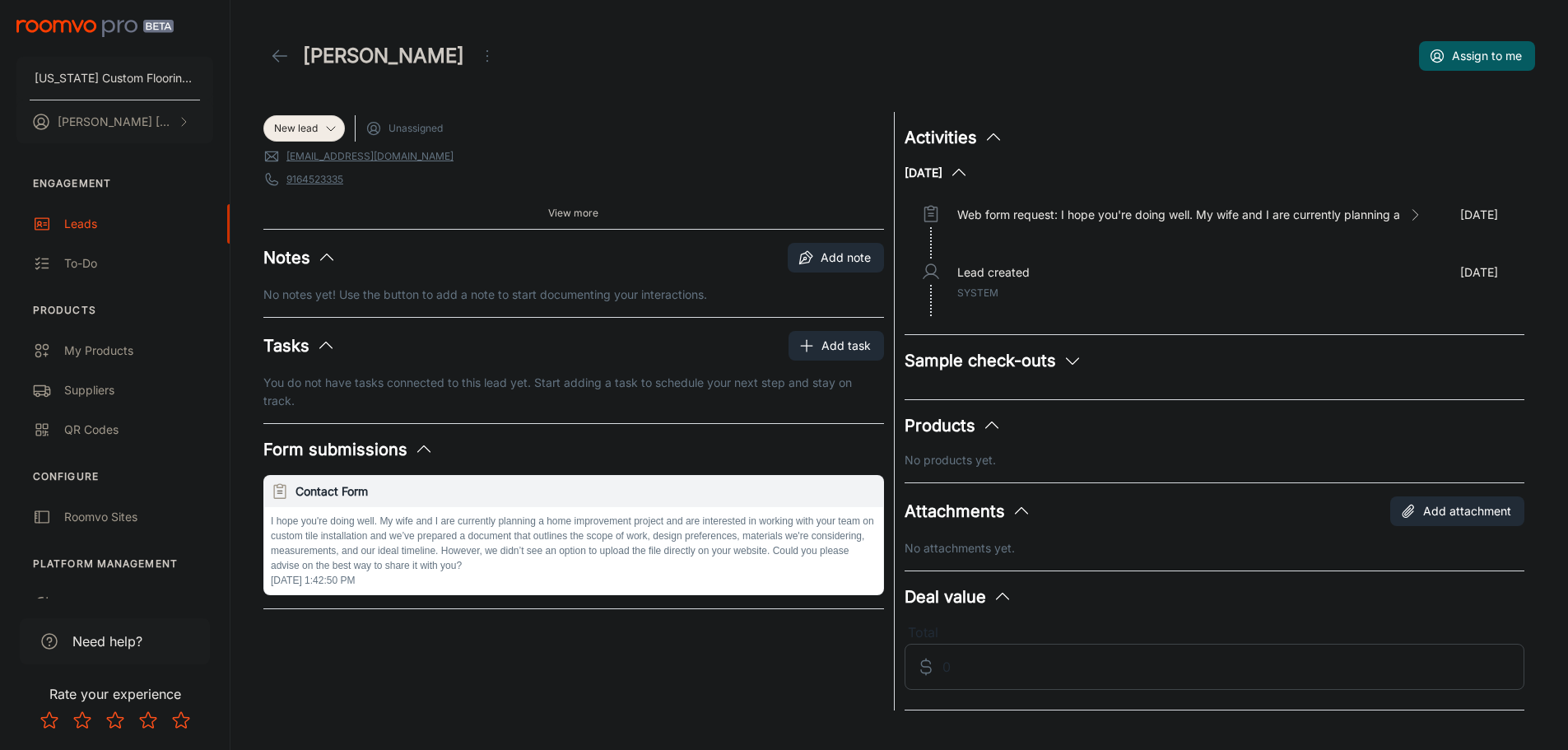
drag, startPoint x: 627, startPoint y: 121, endPoint x: 449, endPoint y: 50, distance: 191.6
click at [477, 50] on icon "Open menu" at bounding box center [487, 56] width 20 height 20
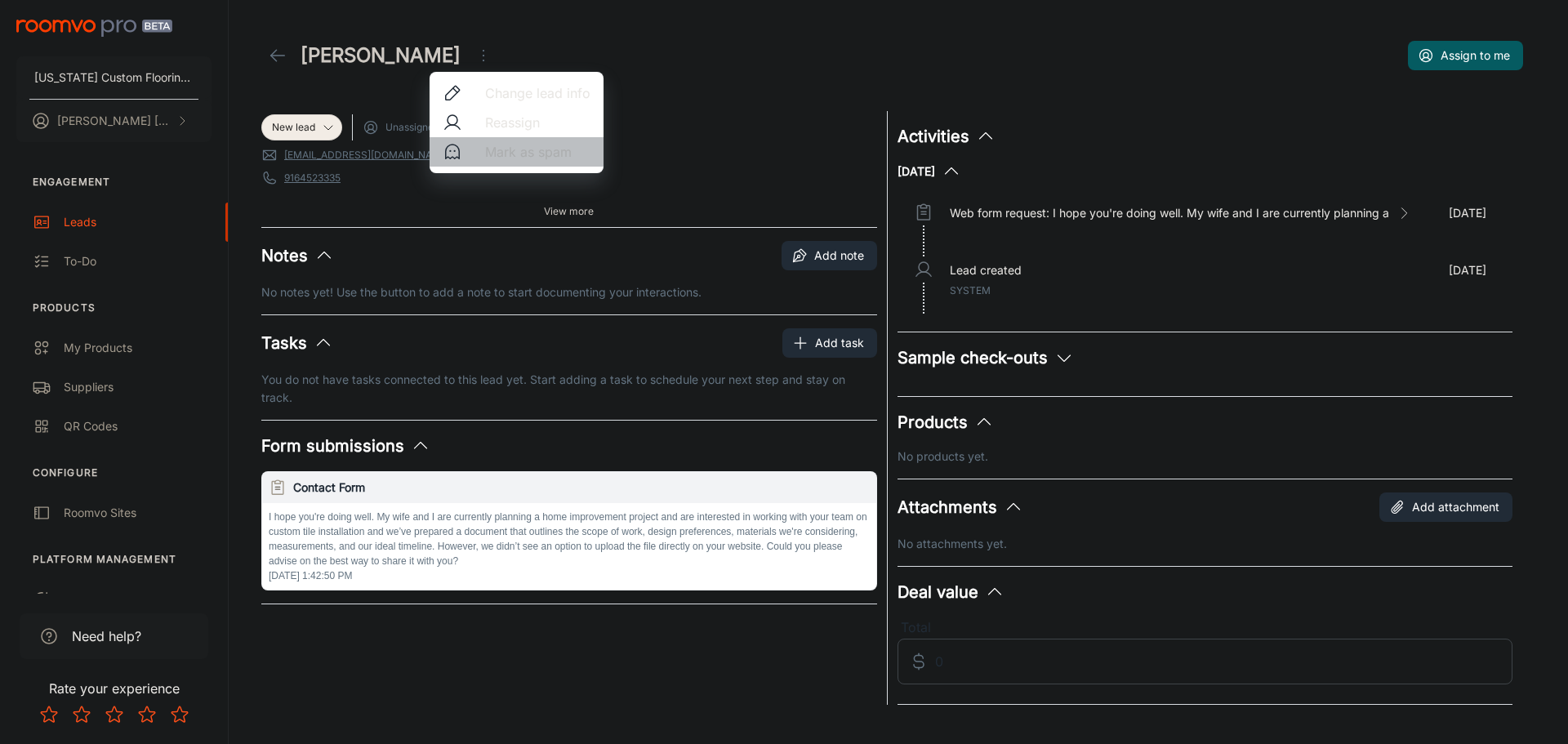
click at [503, 153] on span "Mark as spam" at bounding box center [537, 152] width 106 height 19
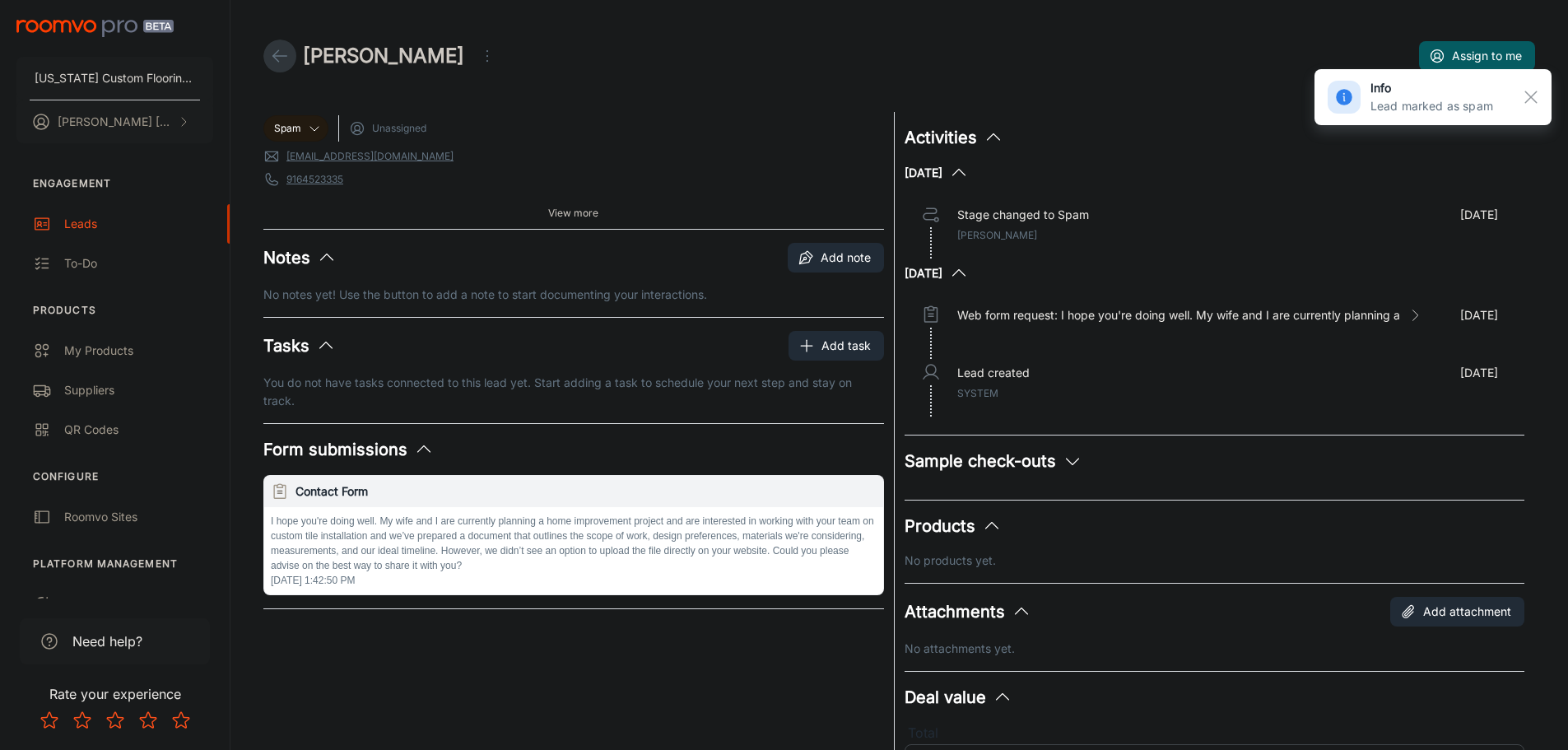
click at [276, 55] on icon at bounding box center [280, 56] width 20 height 20
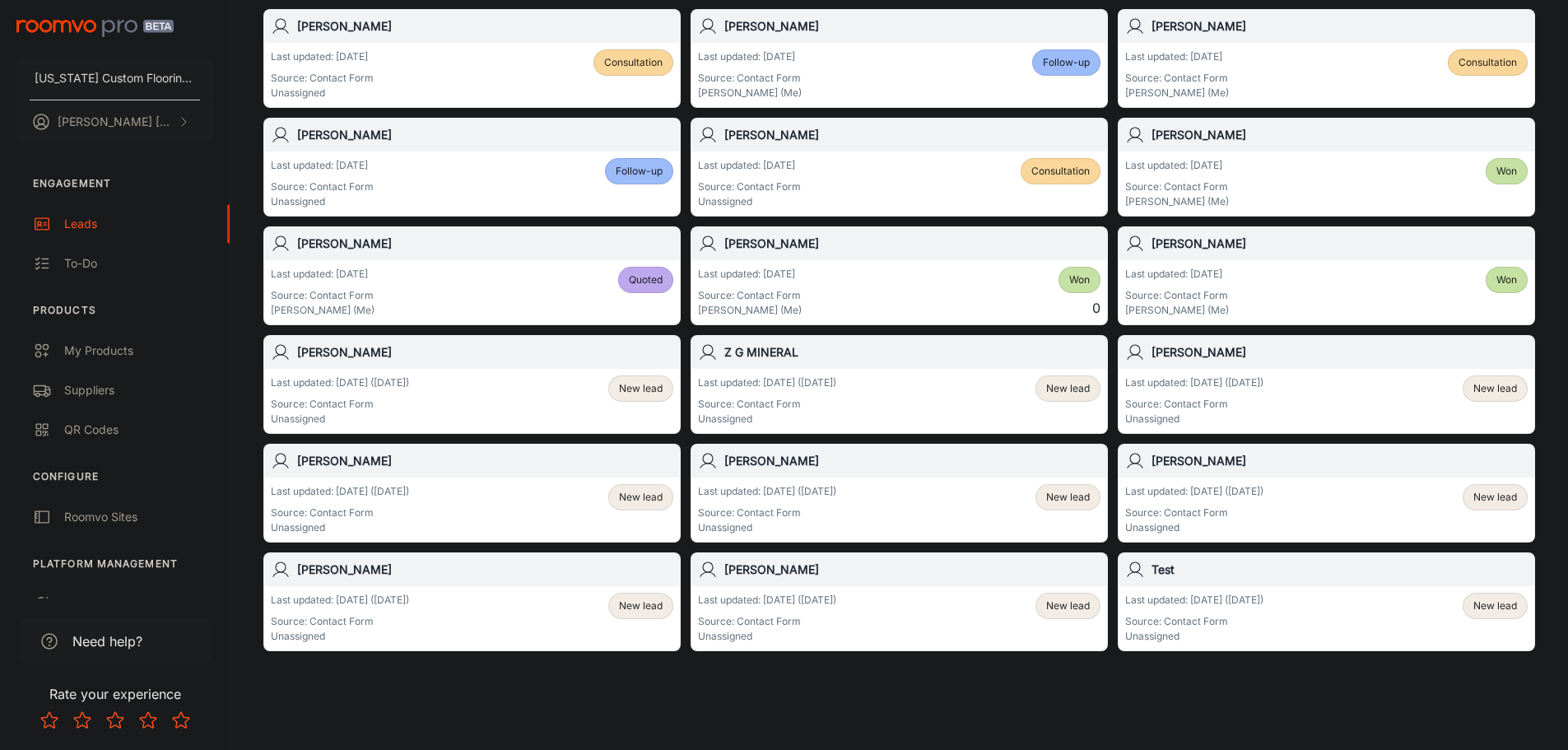
scroll to position [247, 0]
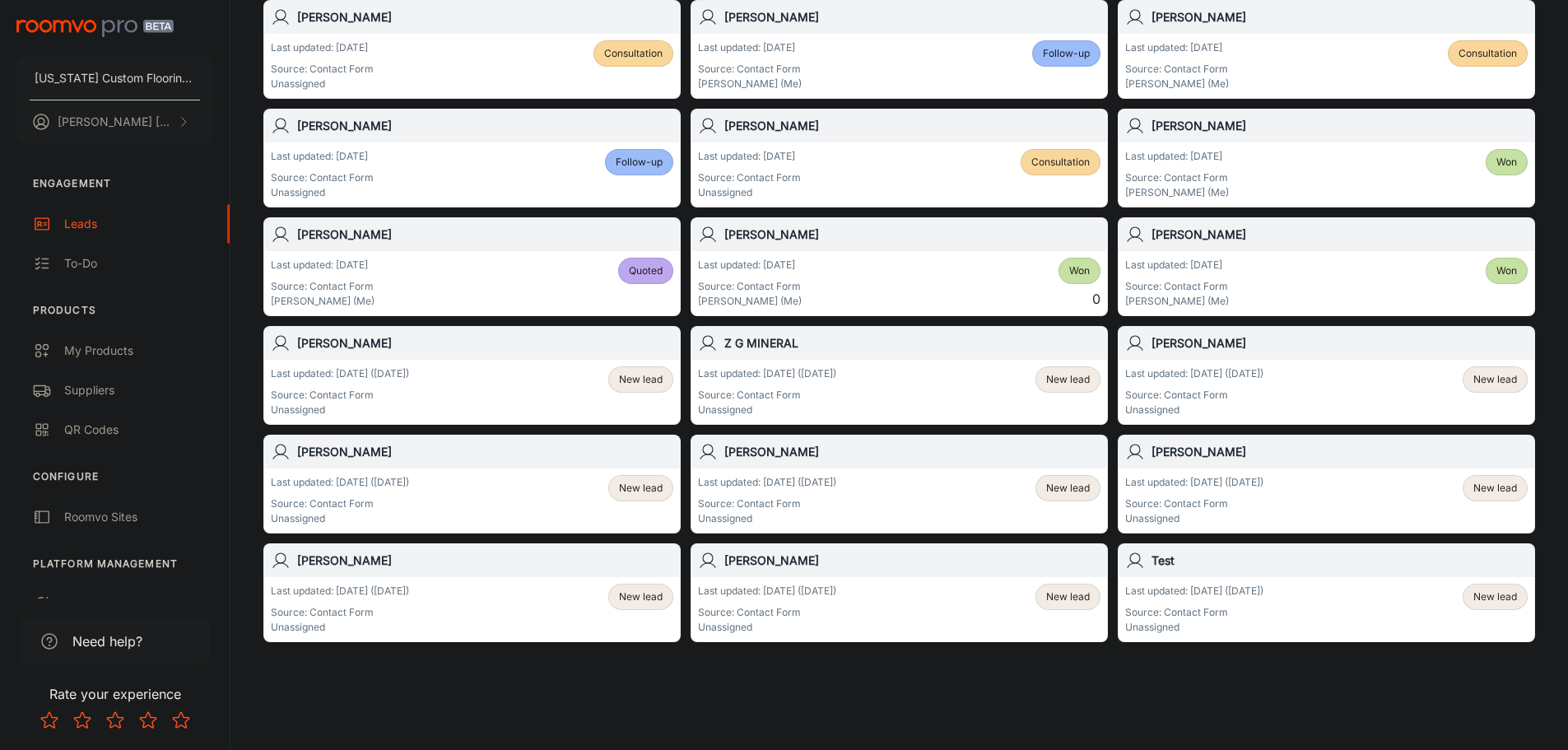
click at [659, 382] on span "New lead" at bounding box center [640, 379] width 43 height 15
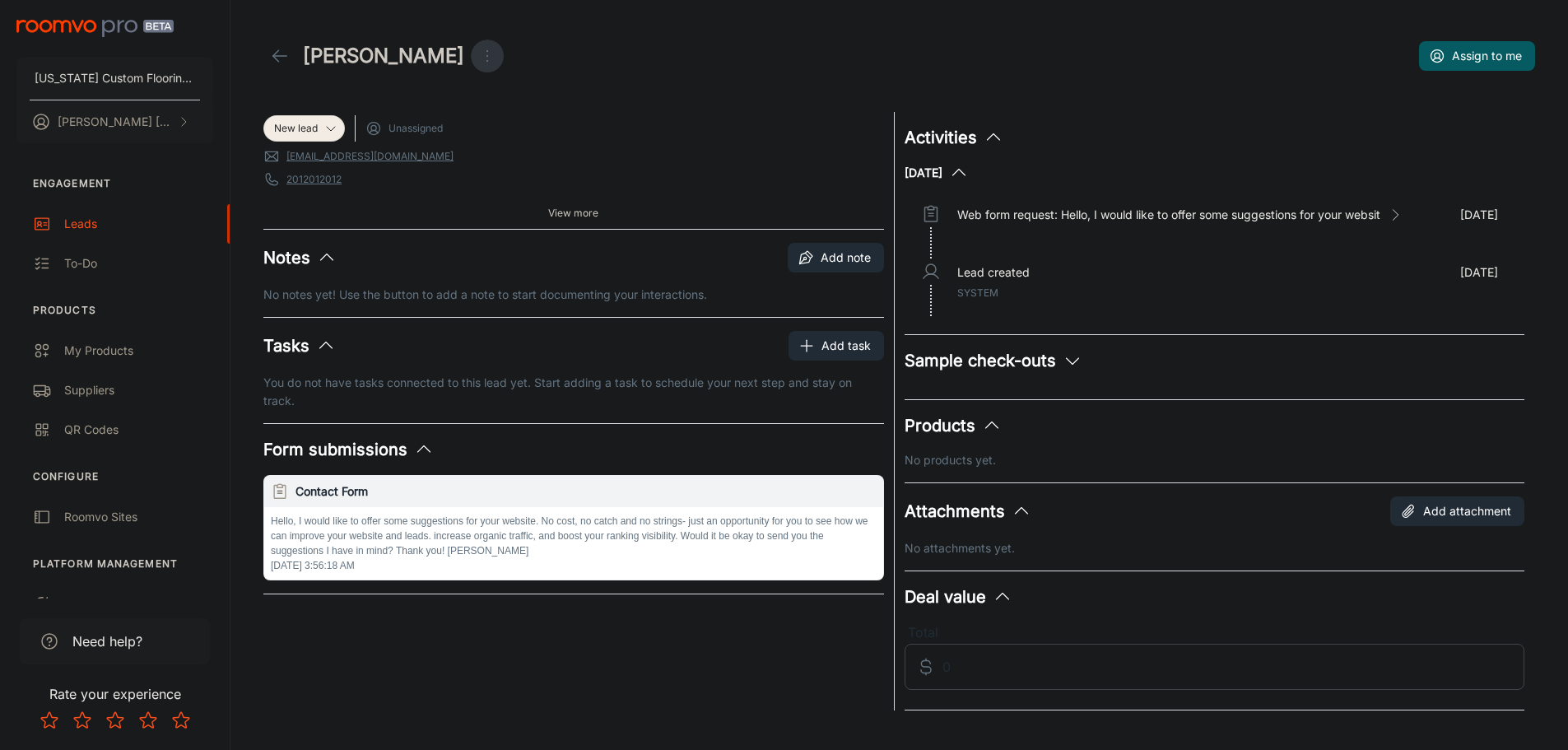
click at [477, 55] on icon "Open menu" at bounding box center [487, 56] width 20 height 20
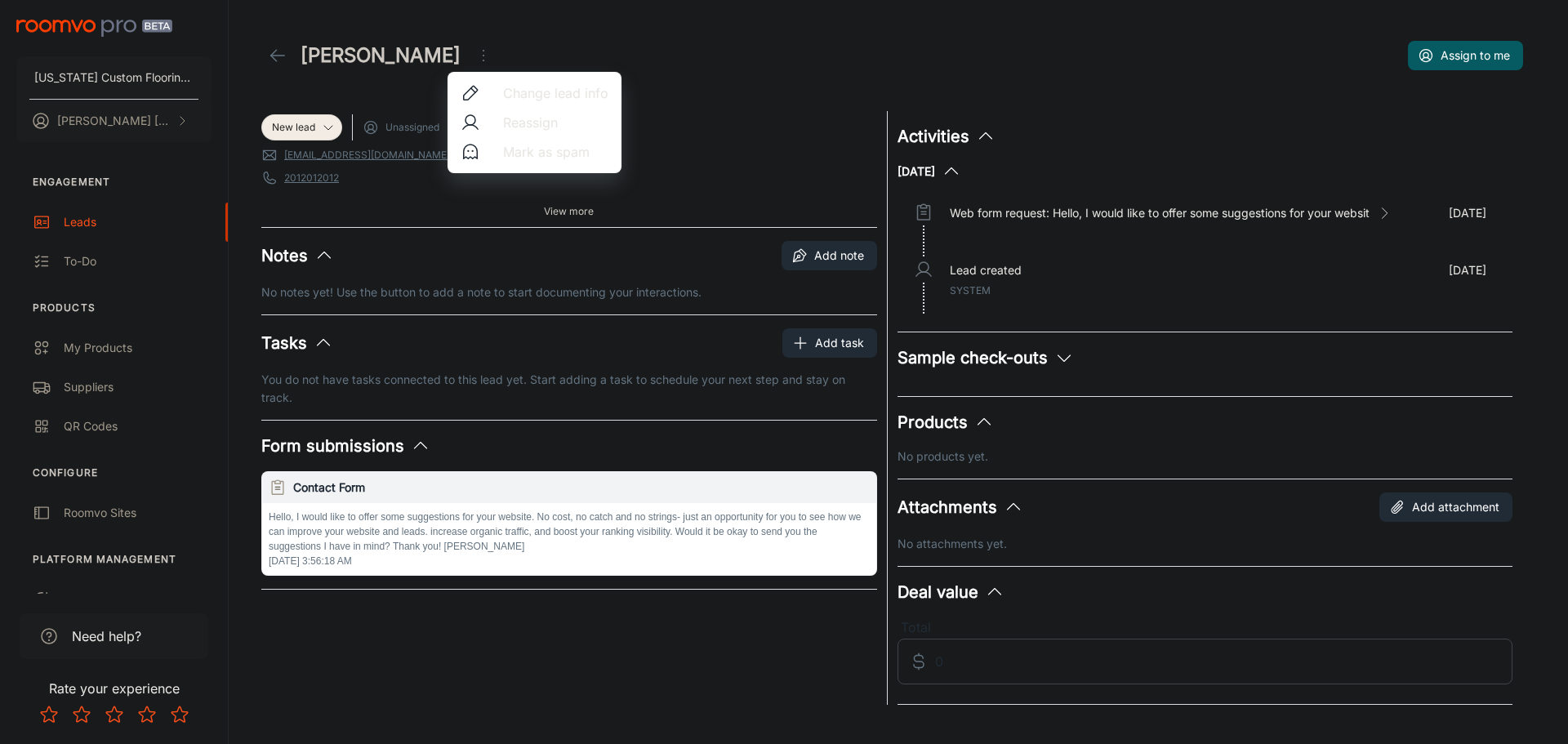
click at [515, 153] on span "Mark as spam" at bounding box center [556, 152] width 106 height 19
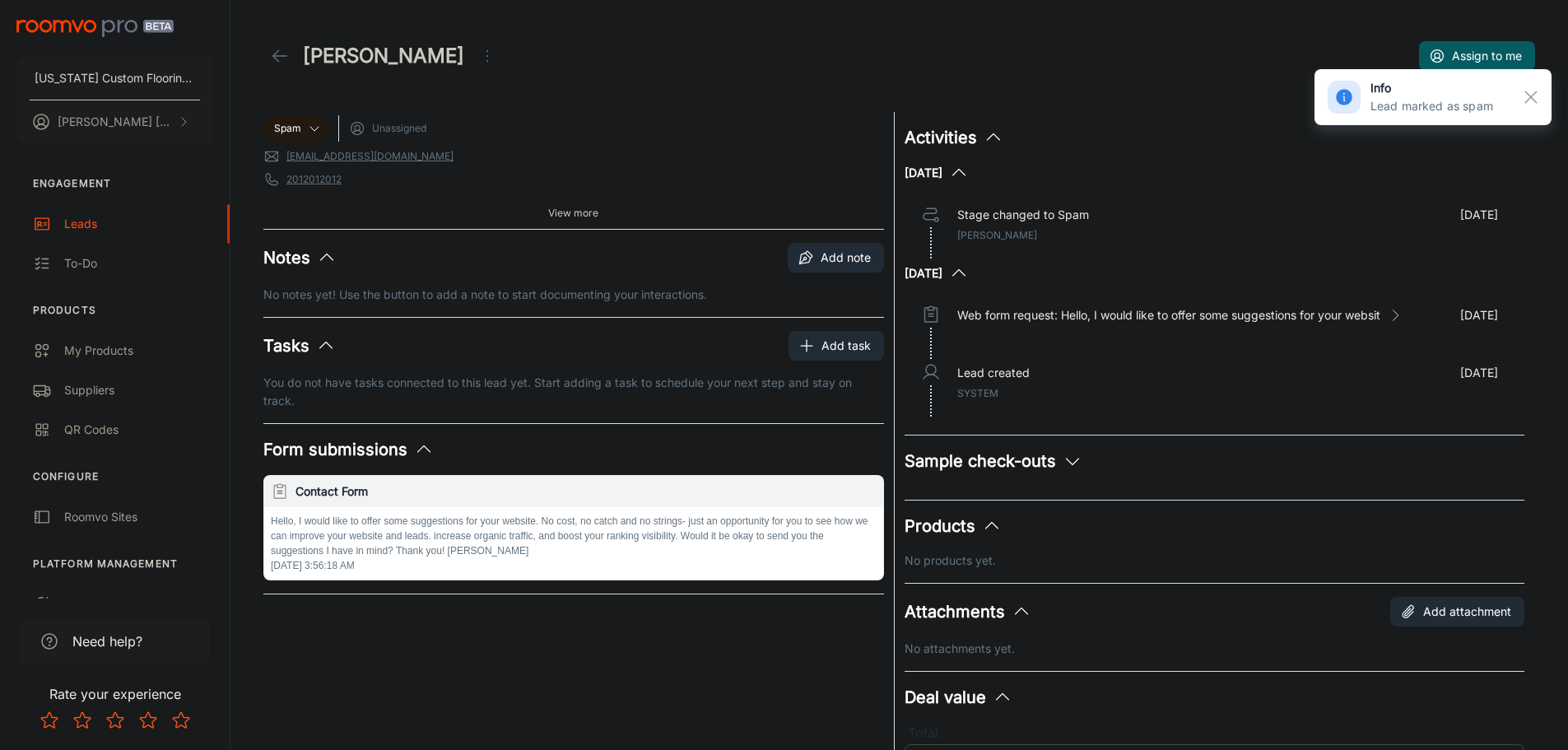
click at [279, 51] on icon at bounding box center [280, 56] width 20 height 20
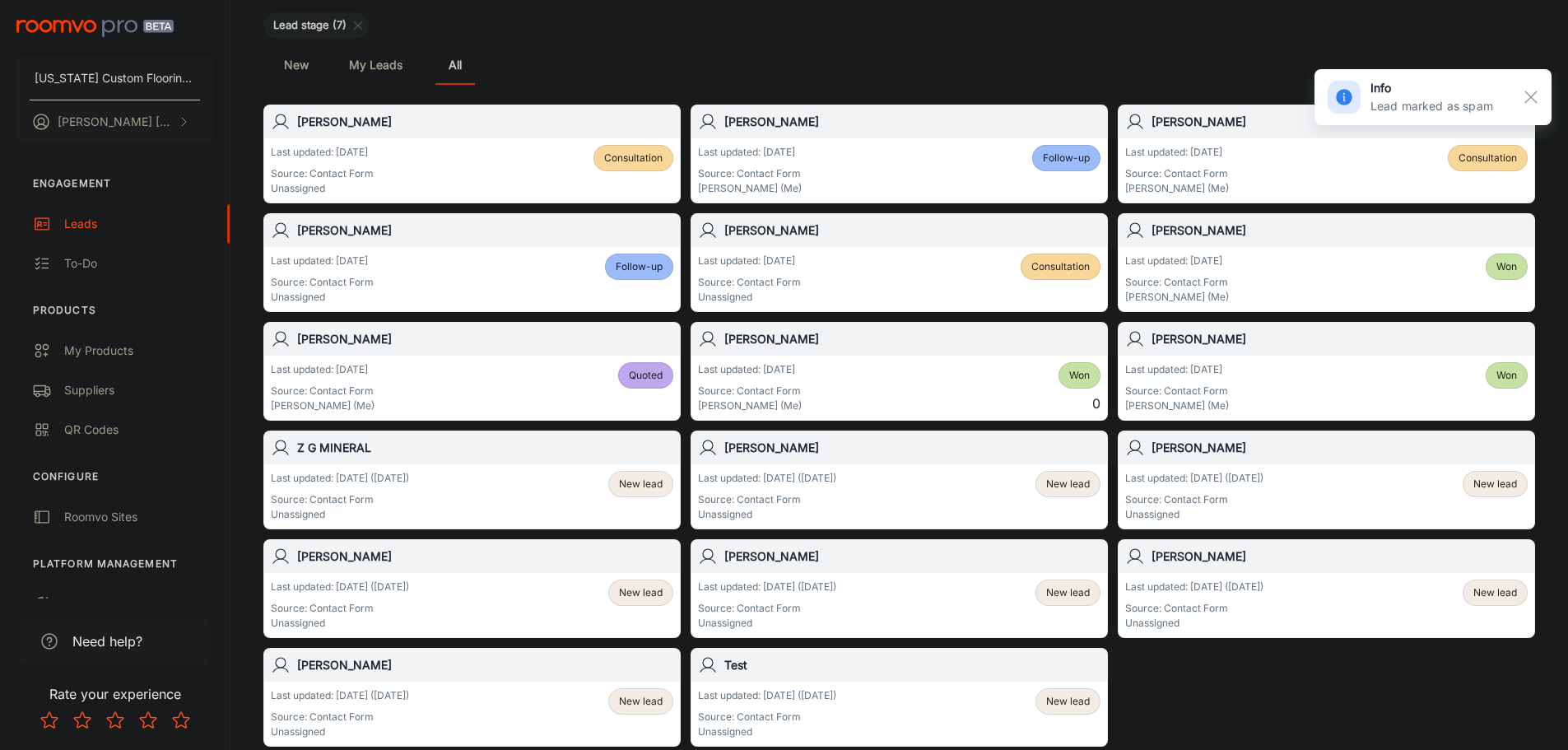
scroll to position [165, 0]
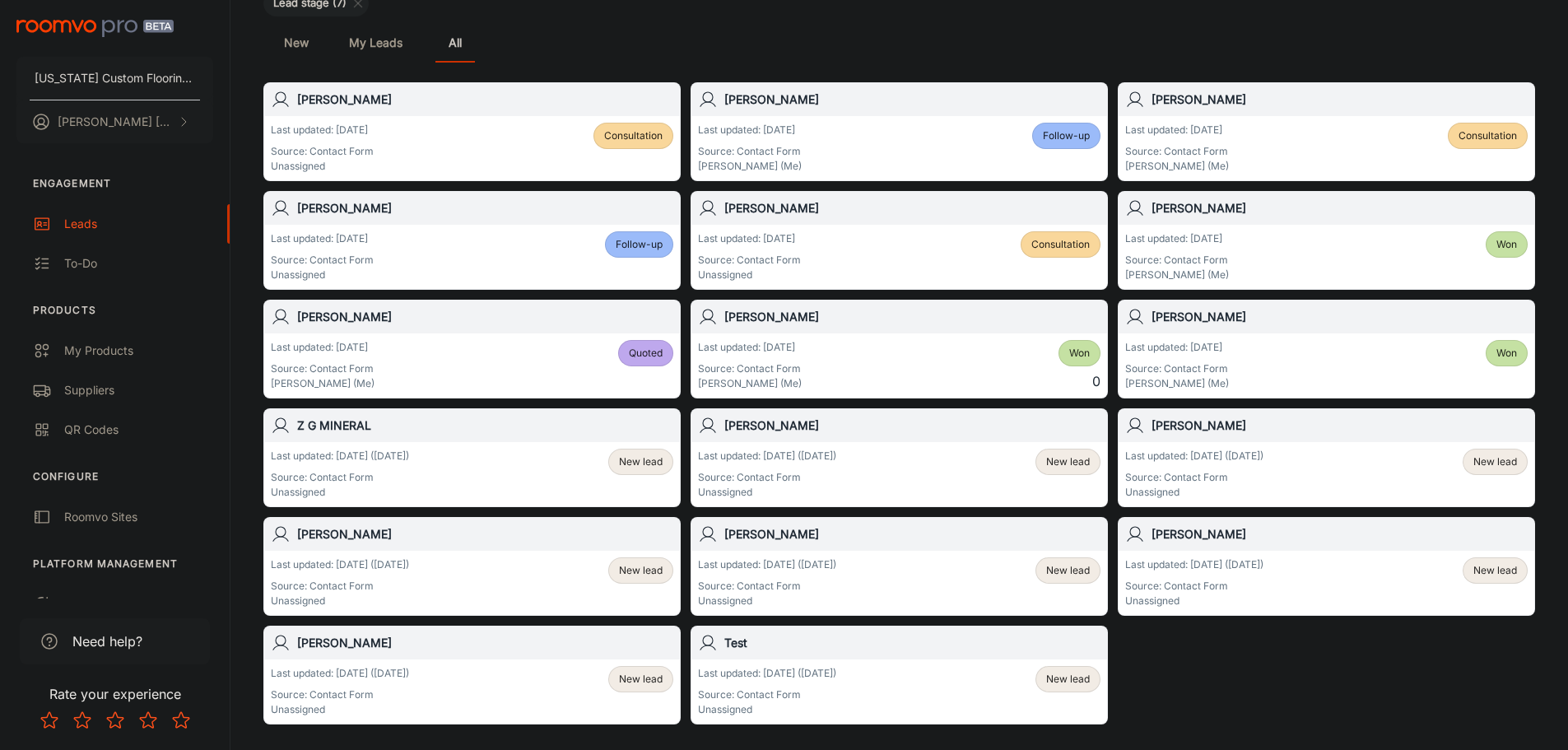
click at [653, 465] on span "New lead" at bounding box center [640, 461] width 43 height 15
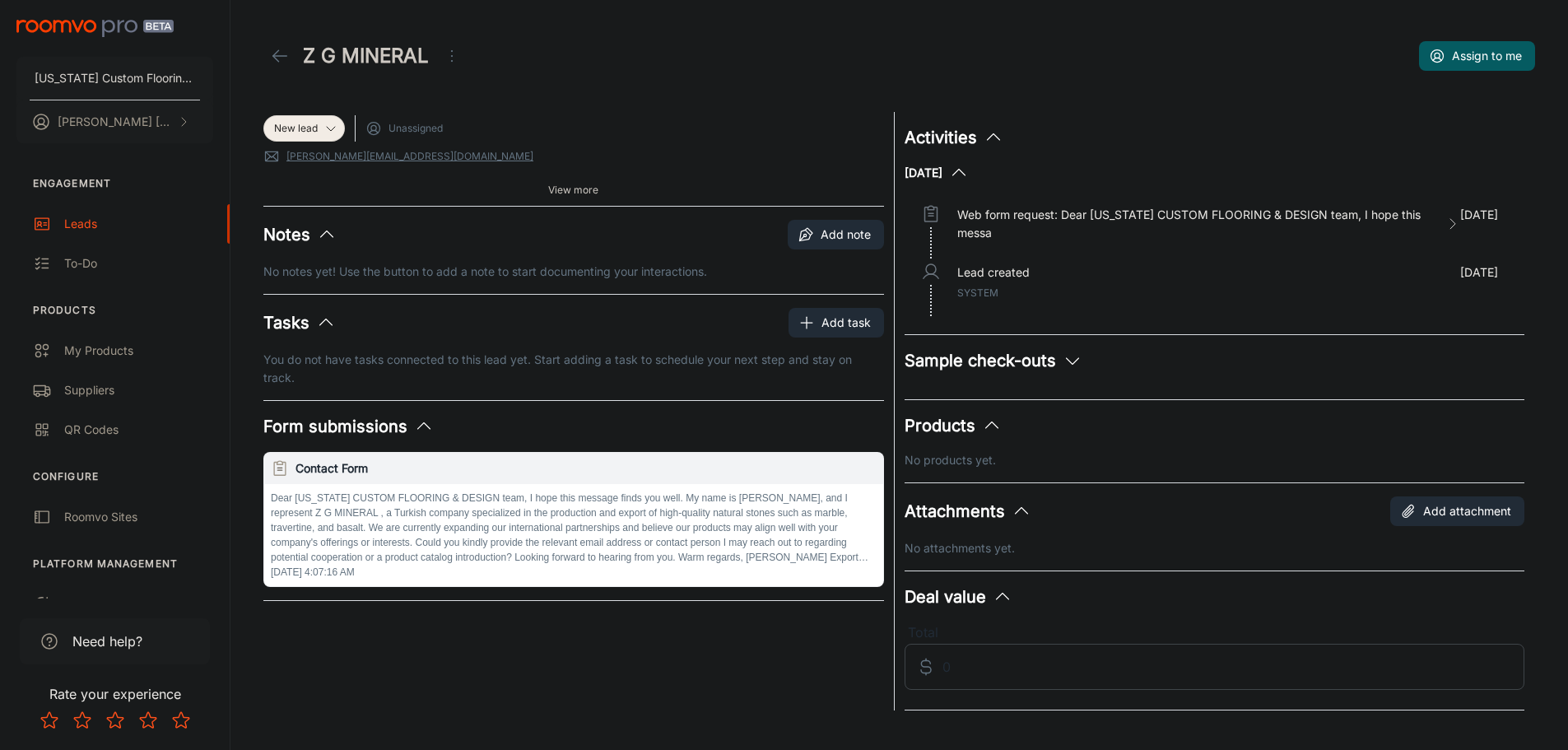
click at [456, 46] on icon "Open menu" at bounding box center [452, 56] width 20 height 20
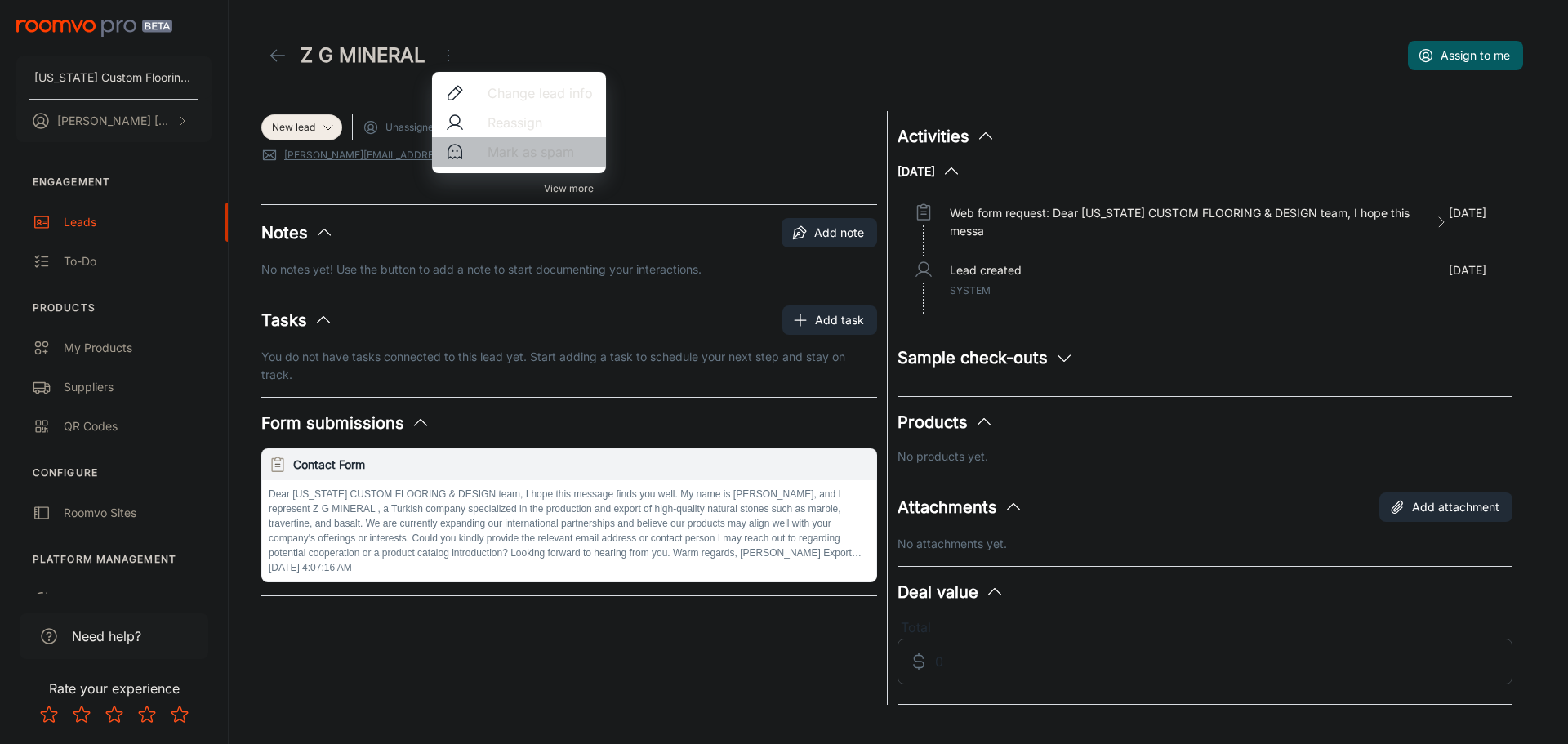
click at [506, 149] on span "Mark as spam" at bounding box center [540, 152] width 106 height 19
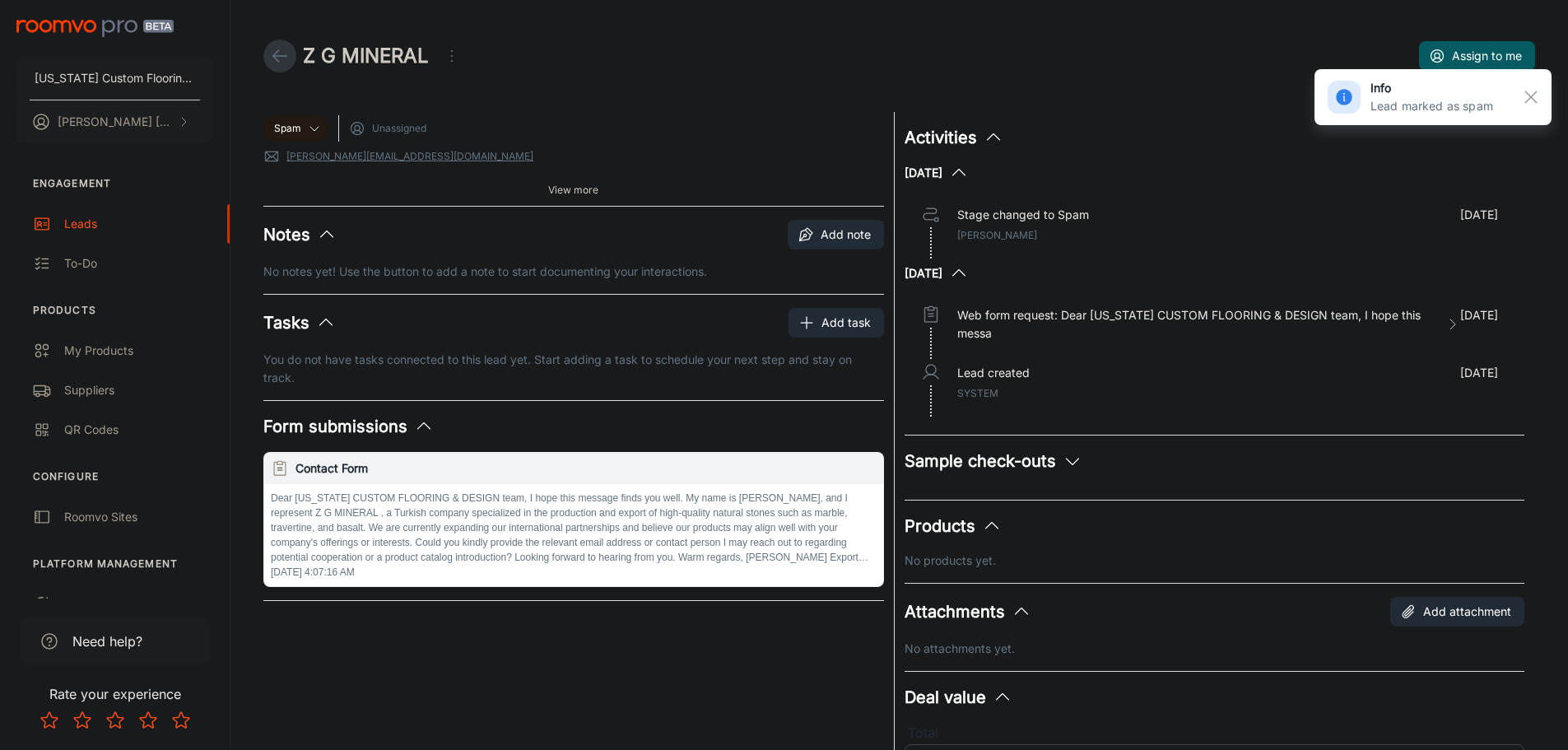
click at [284, 51] on icon at bounding box center [280, 56] width 20 height 20
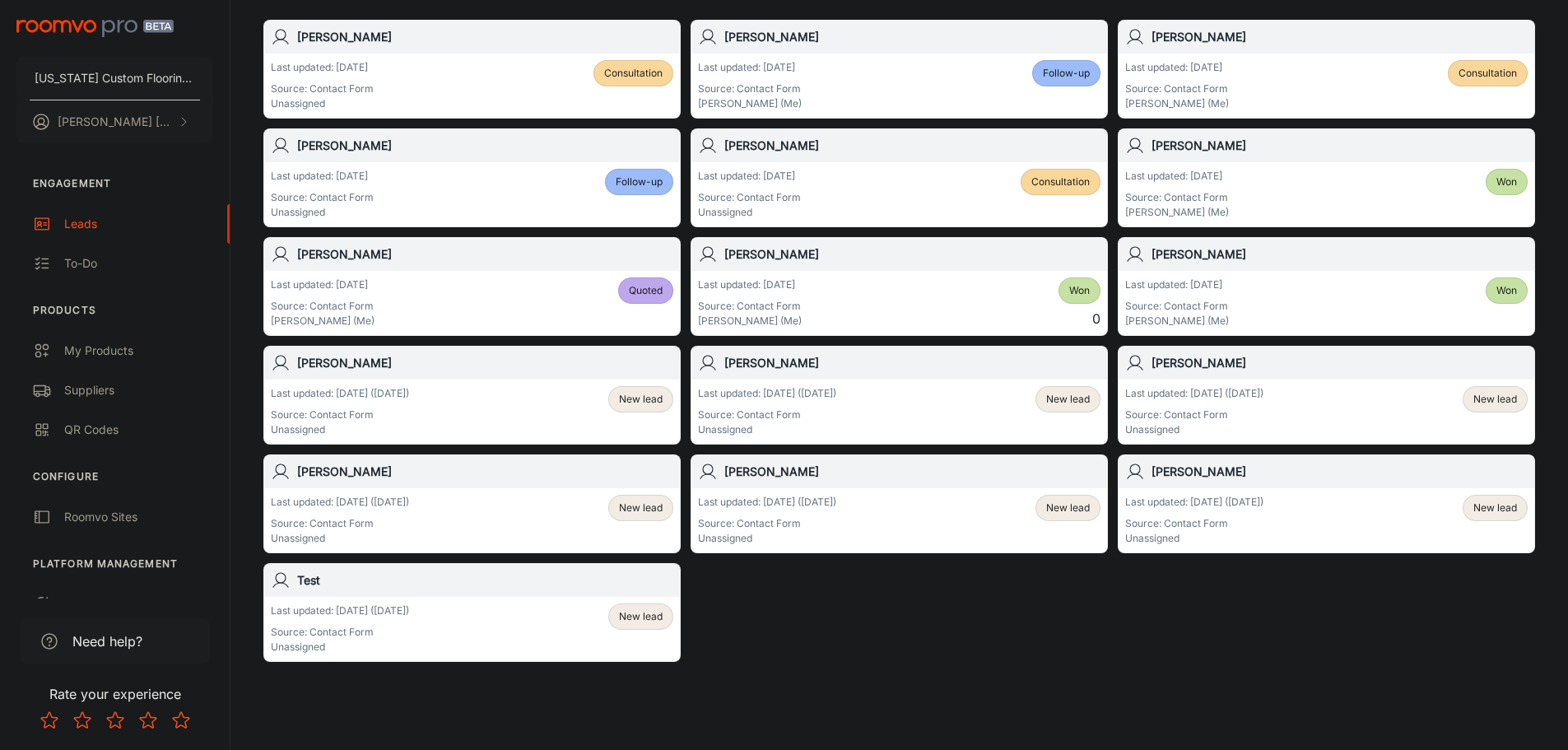
scroll to position [247, 0]
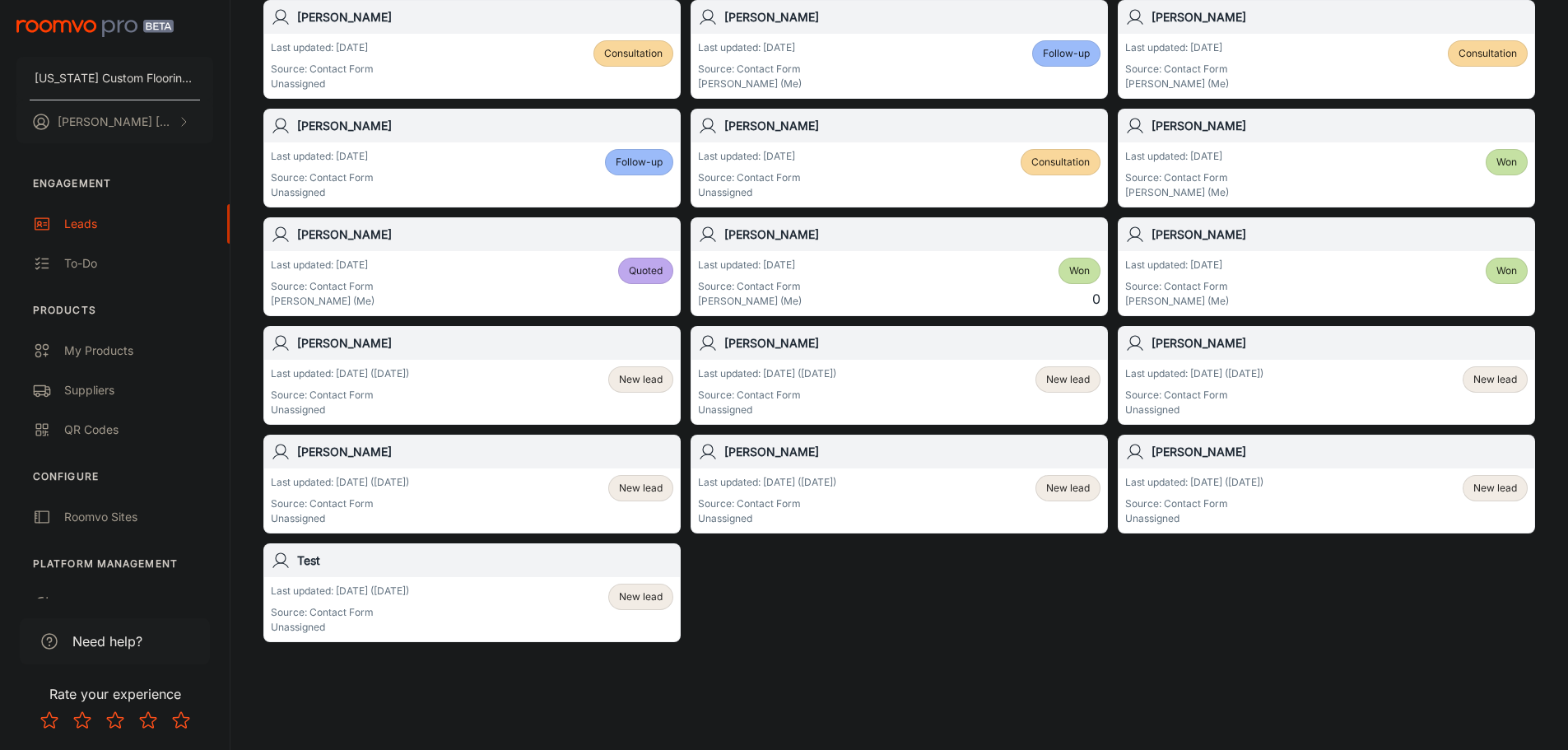
click at [647, 381] on span "New lead" at bounding box center [640, 379] width 43 height 15
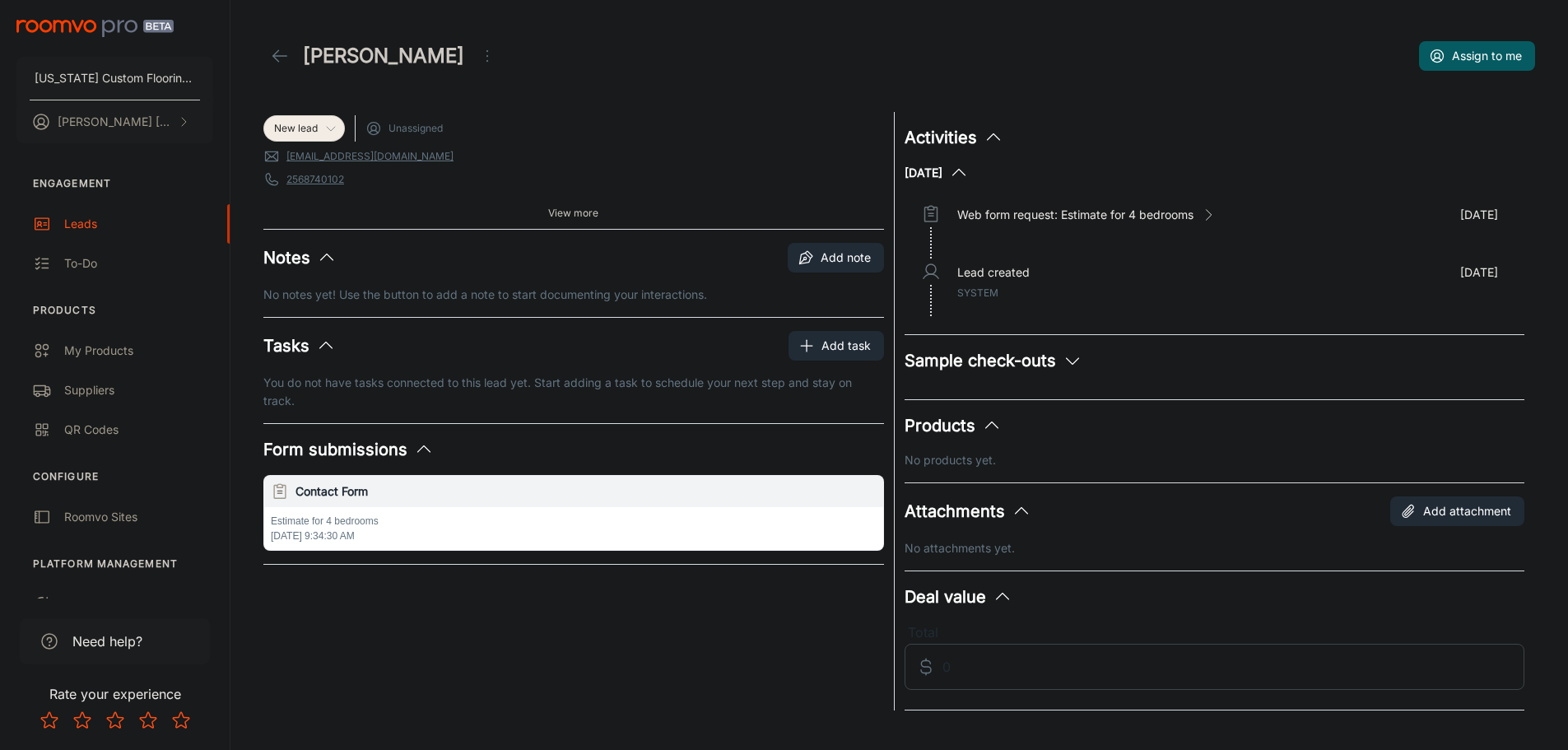
click at [328, 129] on icon at bounding box center [331, 128] width 13 height 13
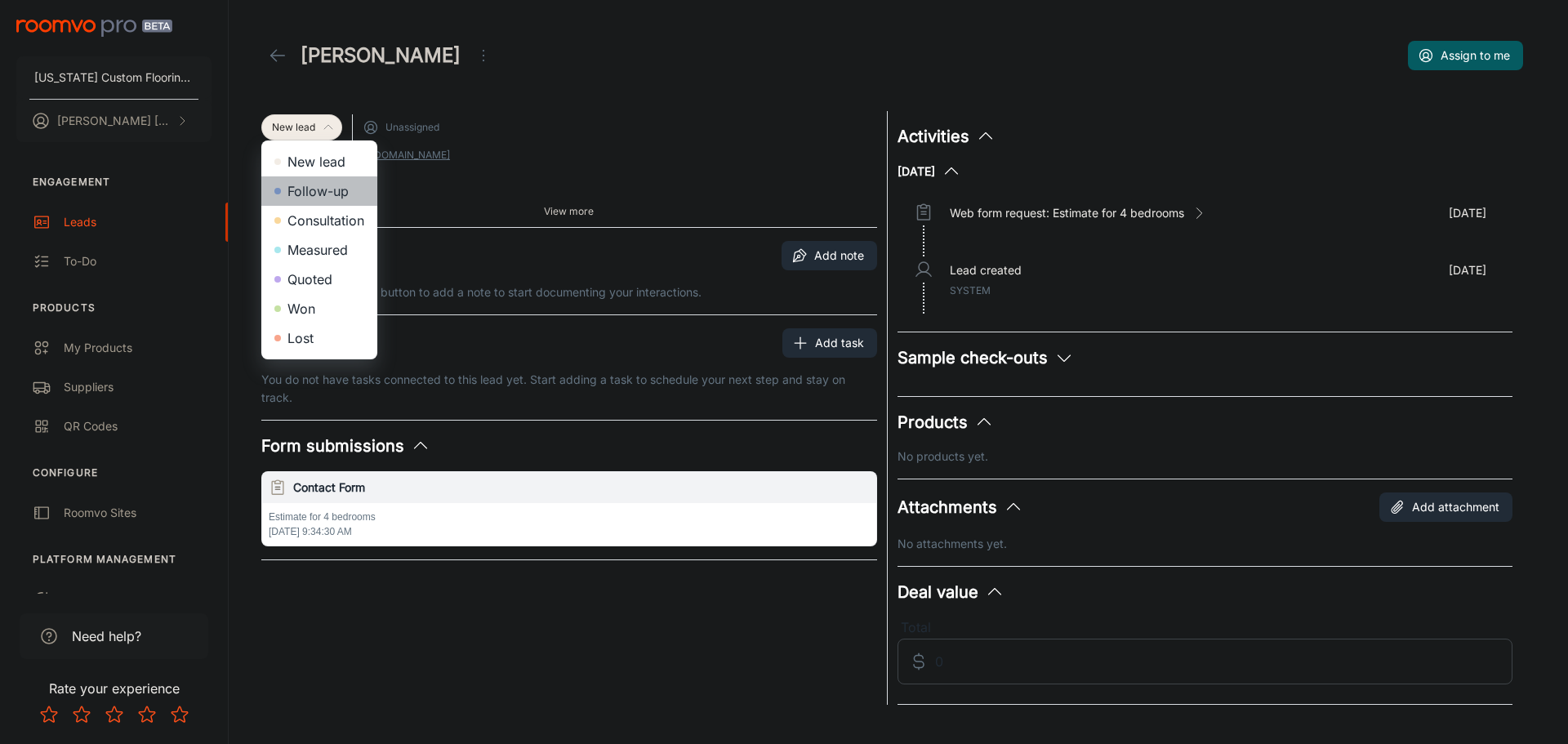
click at [314, 190] on li "Follow-up" at bounding box center [319, 191] width 116 height 29
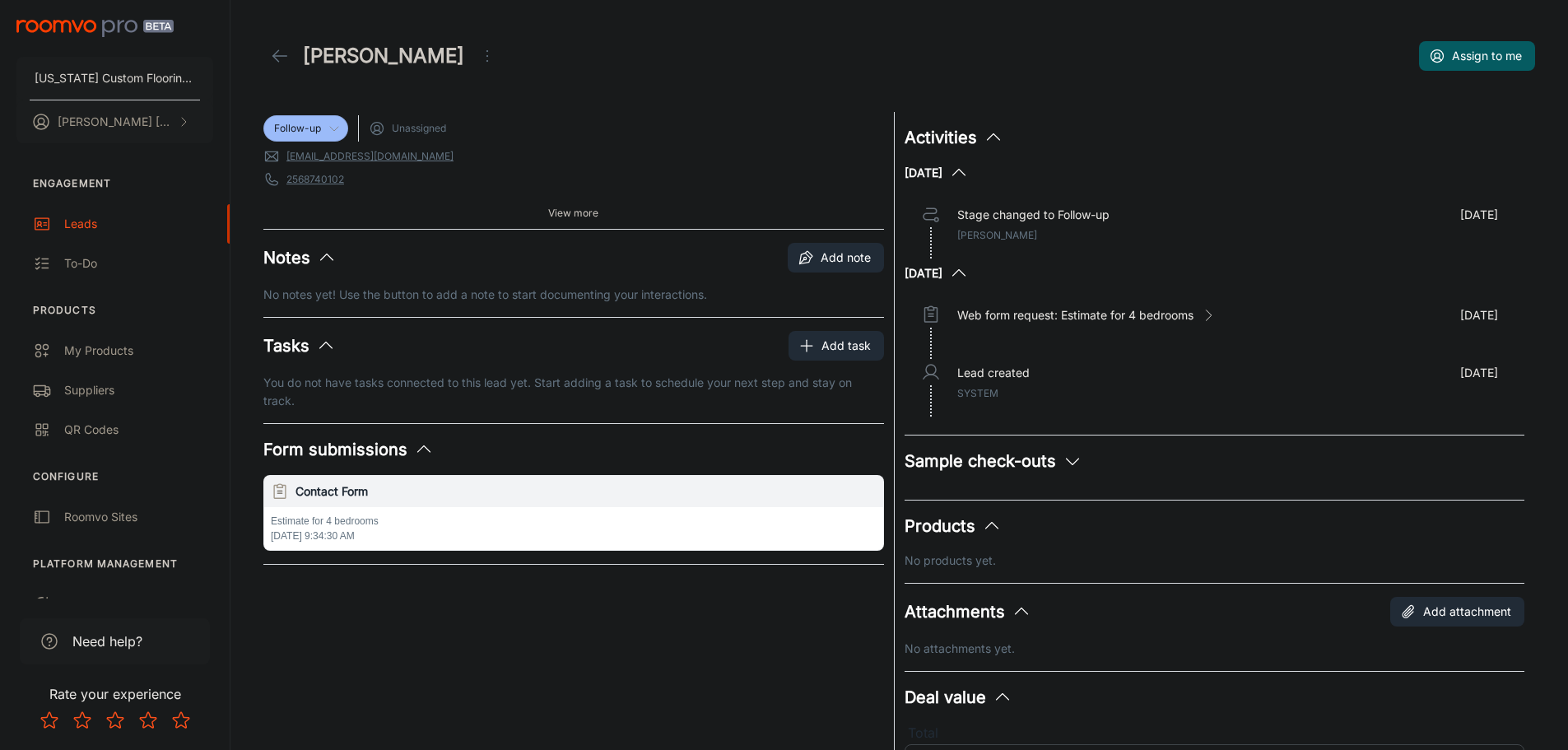
click at [367, 157] on link "[EMAIL_ADDRESS][DOMAIN_NAME]" at bounding box center [370, 156] width 167 height 15
click at [551, 211] on span "View more" at bounding box center [573, 213] width 51 height 15
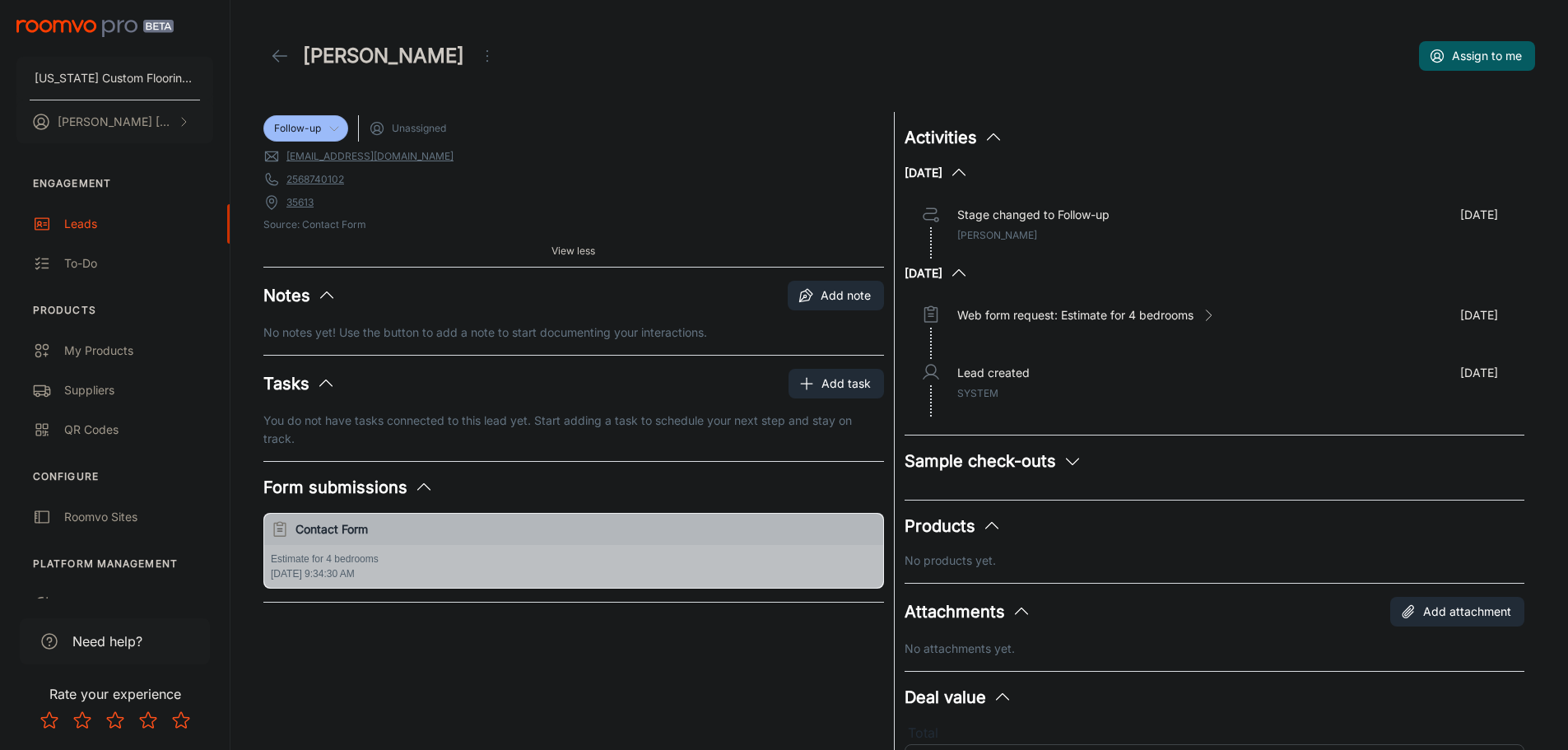
click at [449, 531] on h6 "Contact Form" at bounding box center [585, 529] width 581 height 18
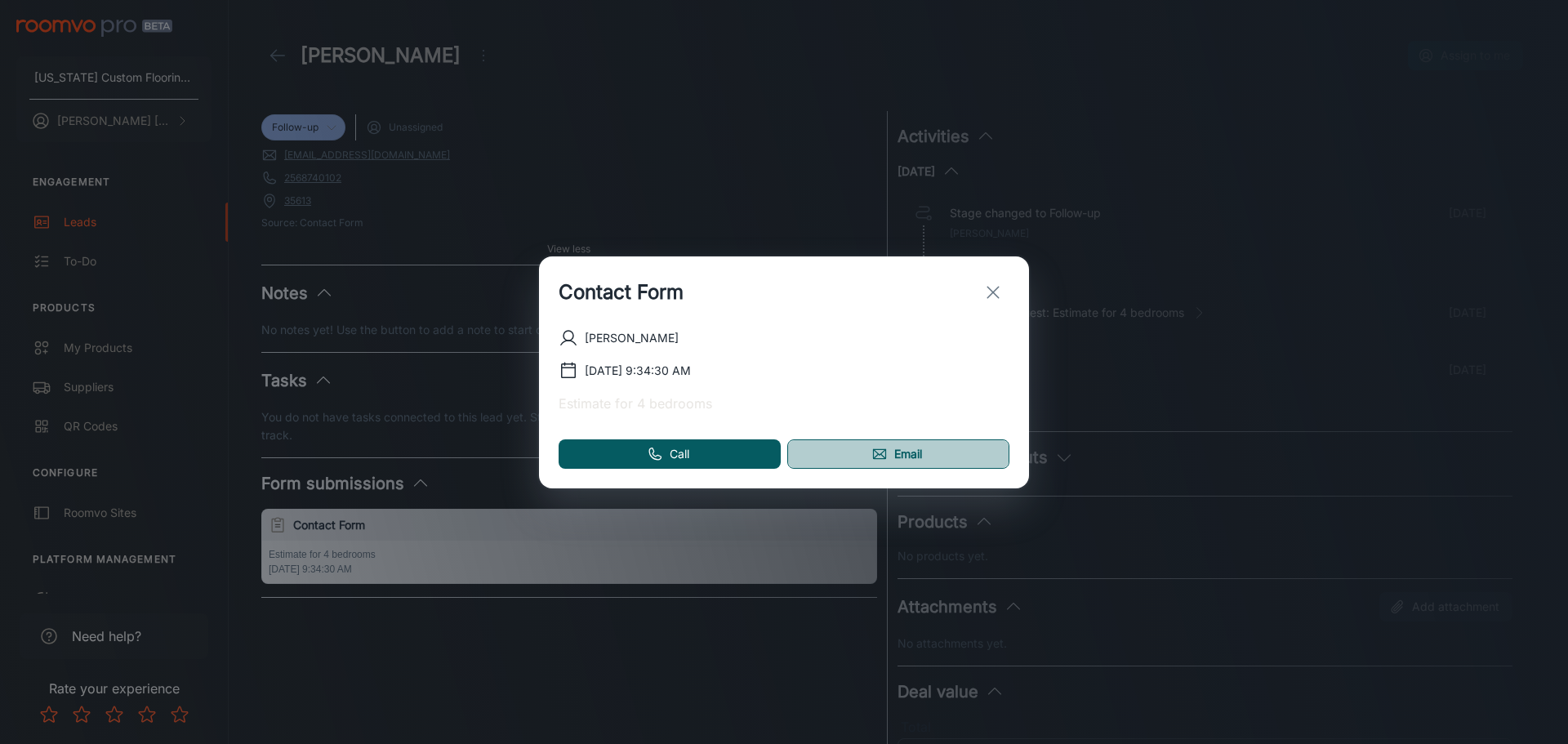
click at [843, 458] on link "Email" at bounding box center [898, 454] width 222 height 29
click at [988, 292] on icon "exit" at bounding box center [993, 292] width 19 height 19
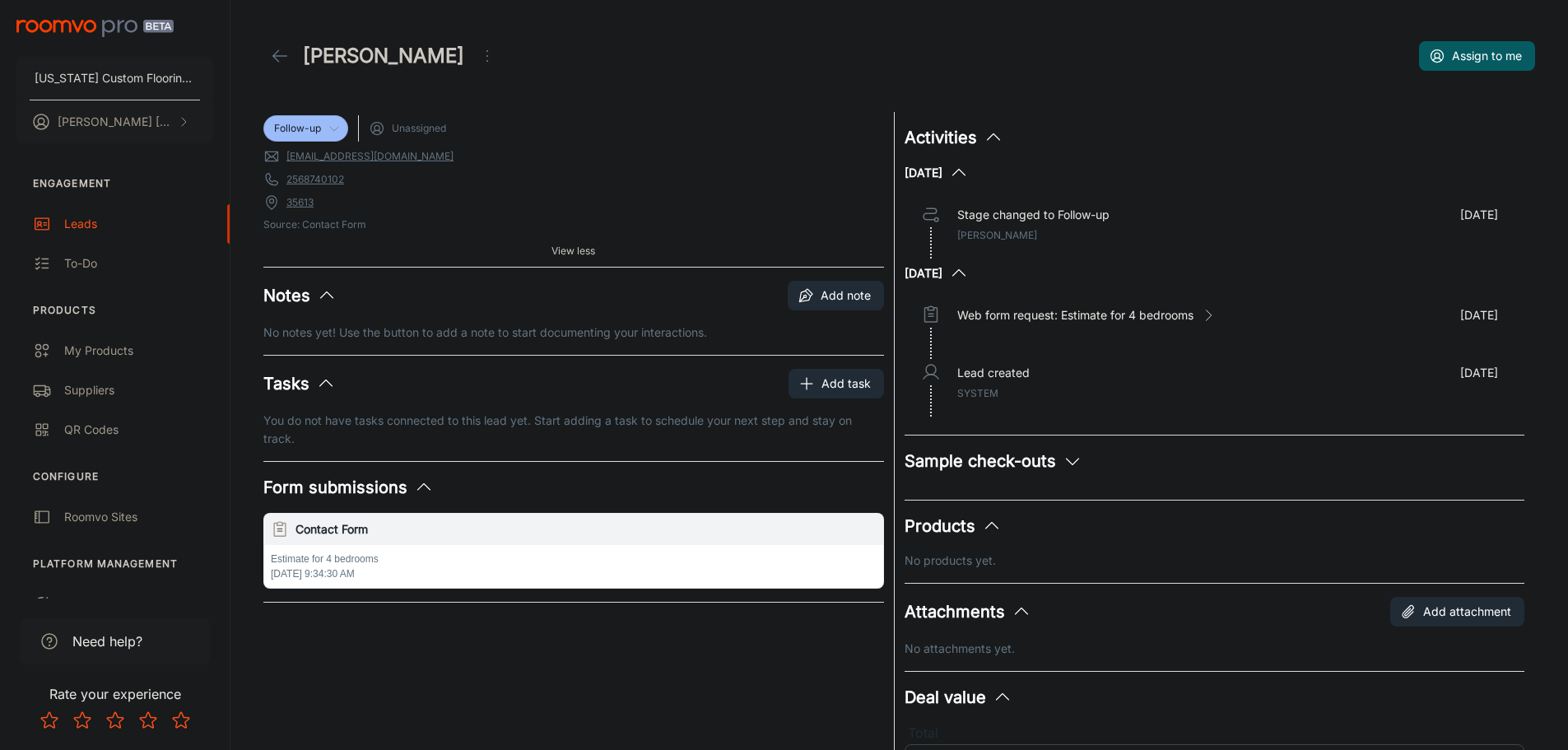
click at [477, 54] on icon "Open menu" at bounding box center [487, 56] width 20 height 20
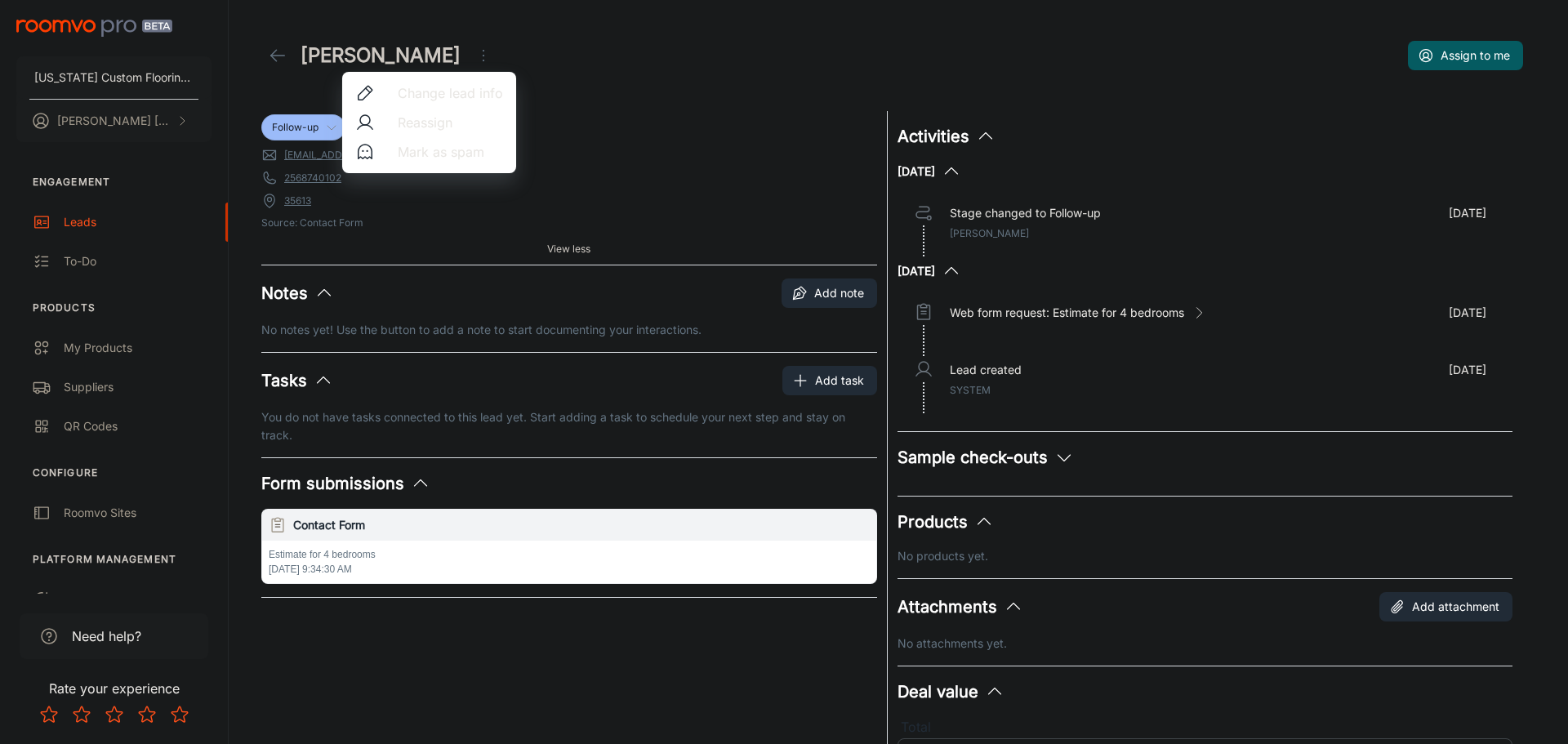
click at [401, 145] on span "Mark as spam" at bounding box center [450, 152] width 106 height 19
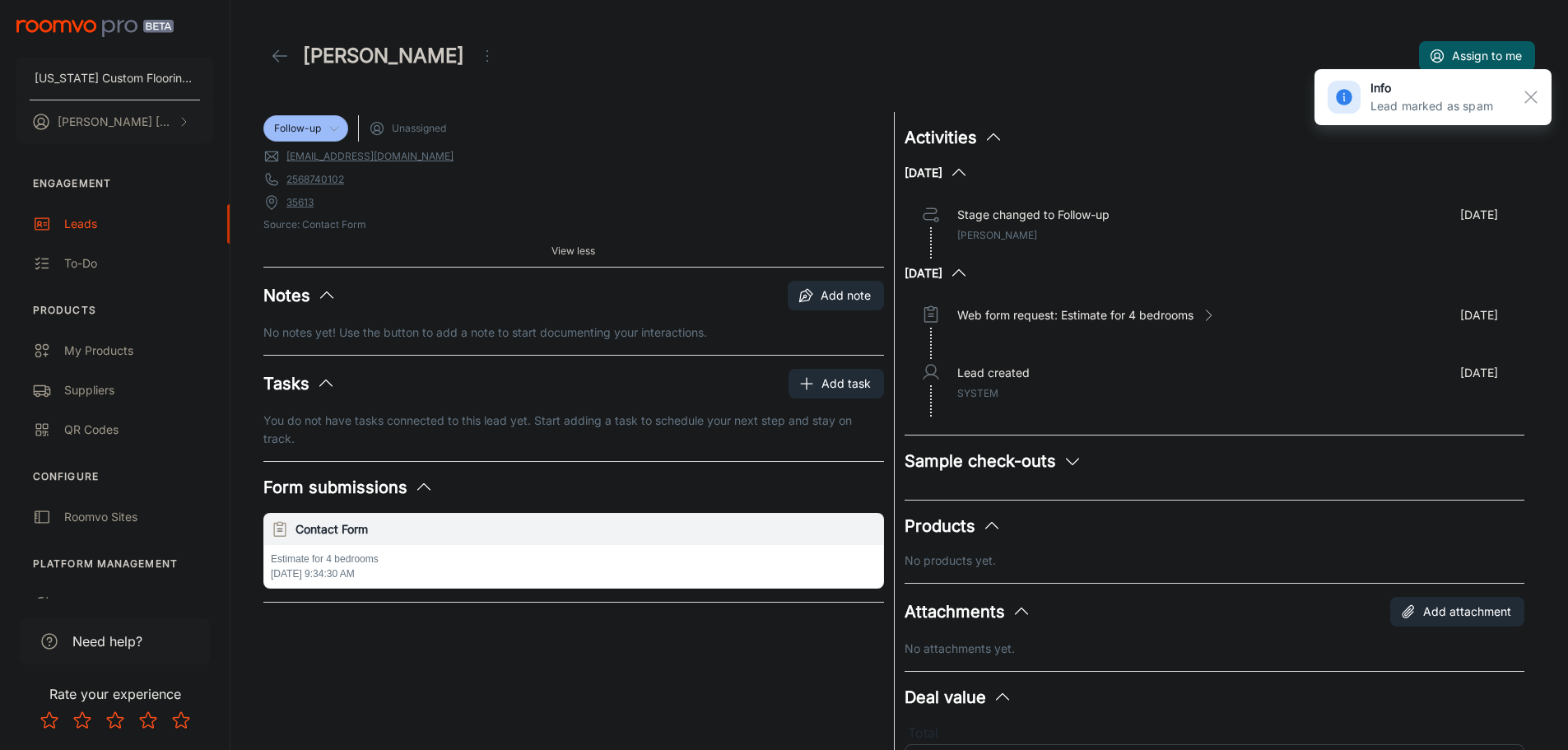
click at [277, 55] on icon at bounding box center [280, 56] width 20 height 20
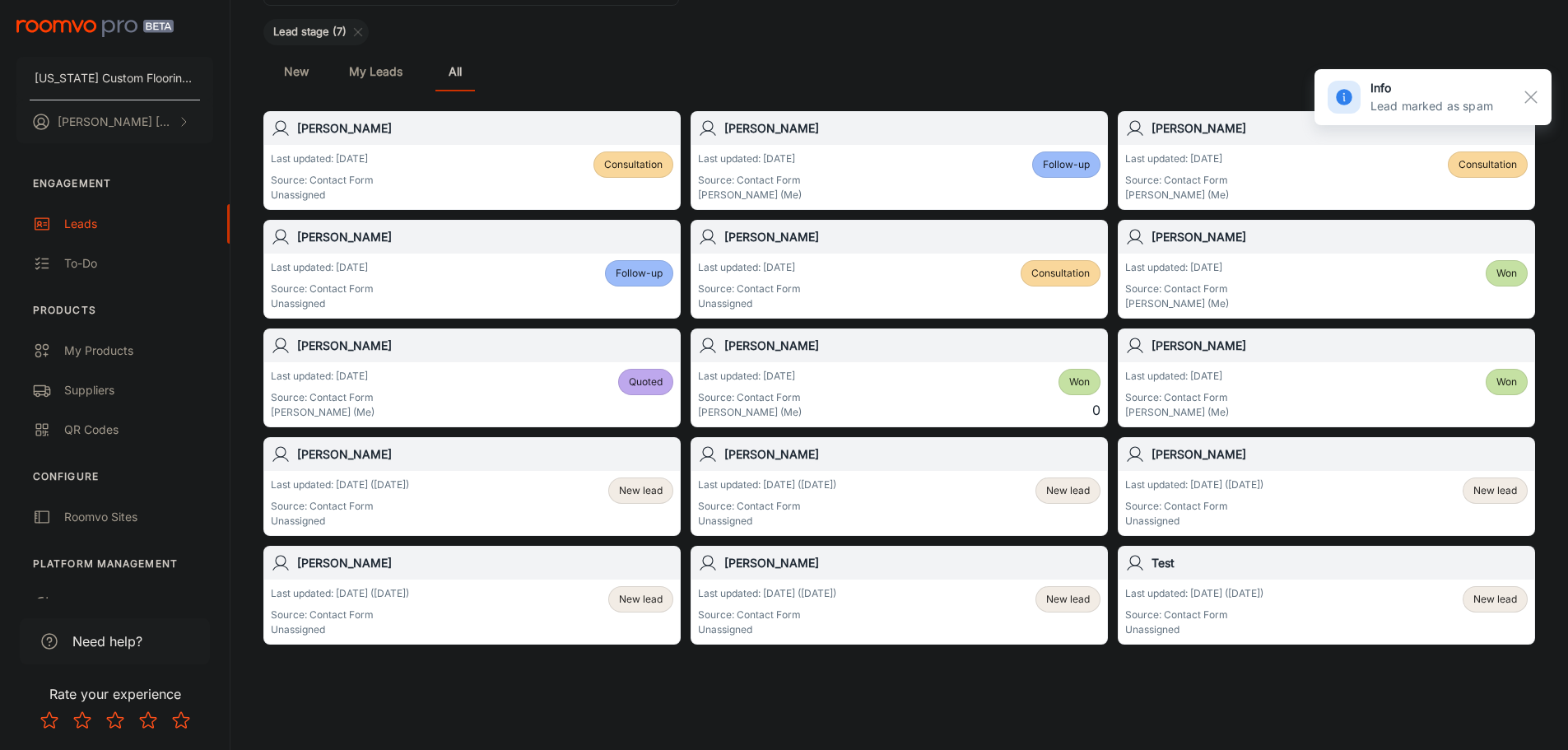
scroll to position [149, 0]
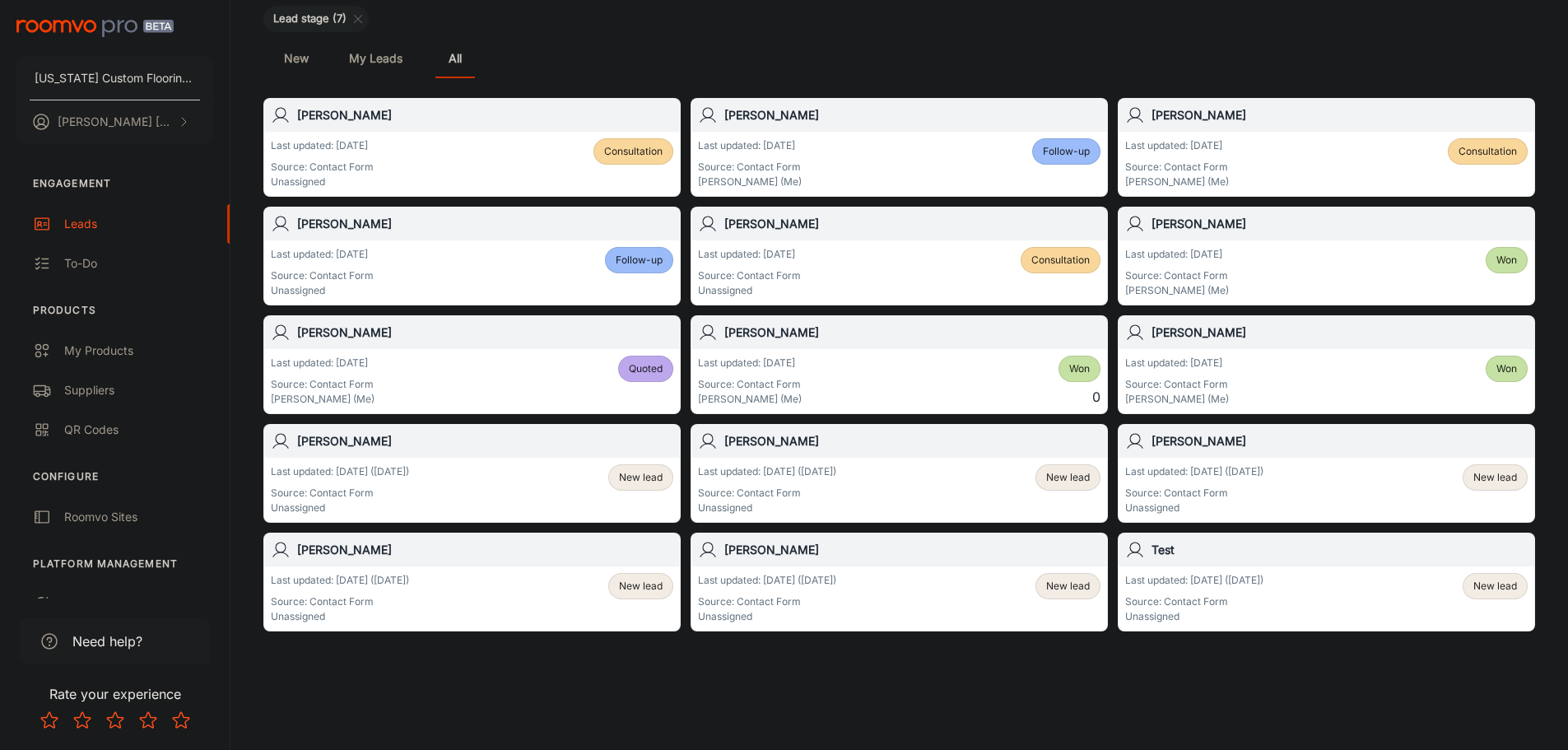
click at [651, 483] on span "New lead" at bounding box center [640, 477] width 43 height 15
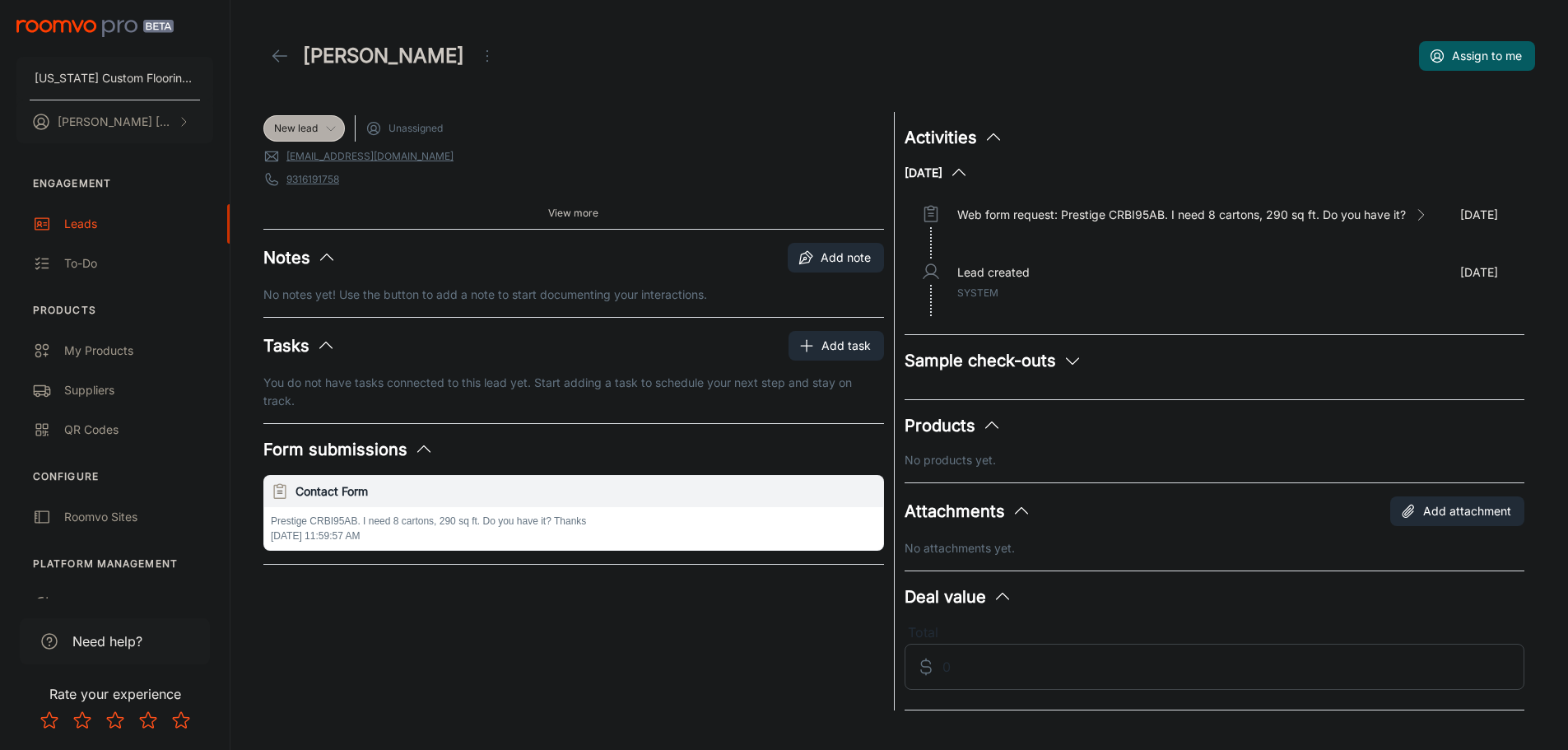
click at [328, 128] on polyline at bounding box center [331, 129] width 8 height 4
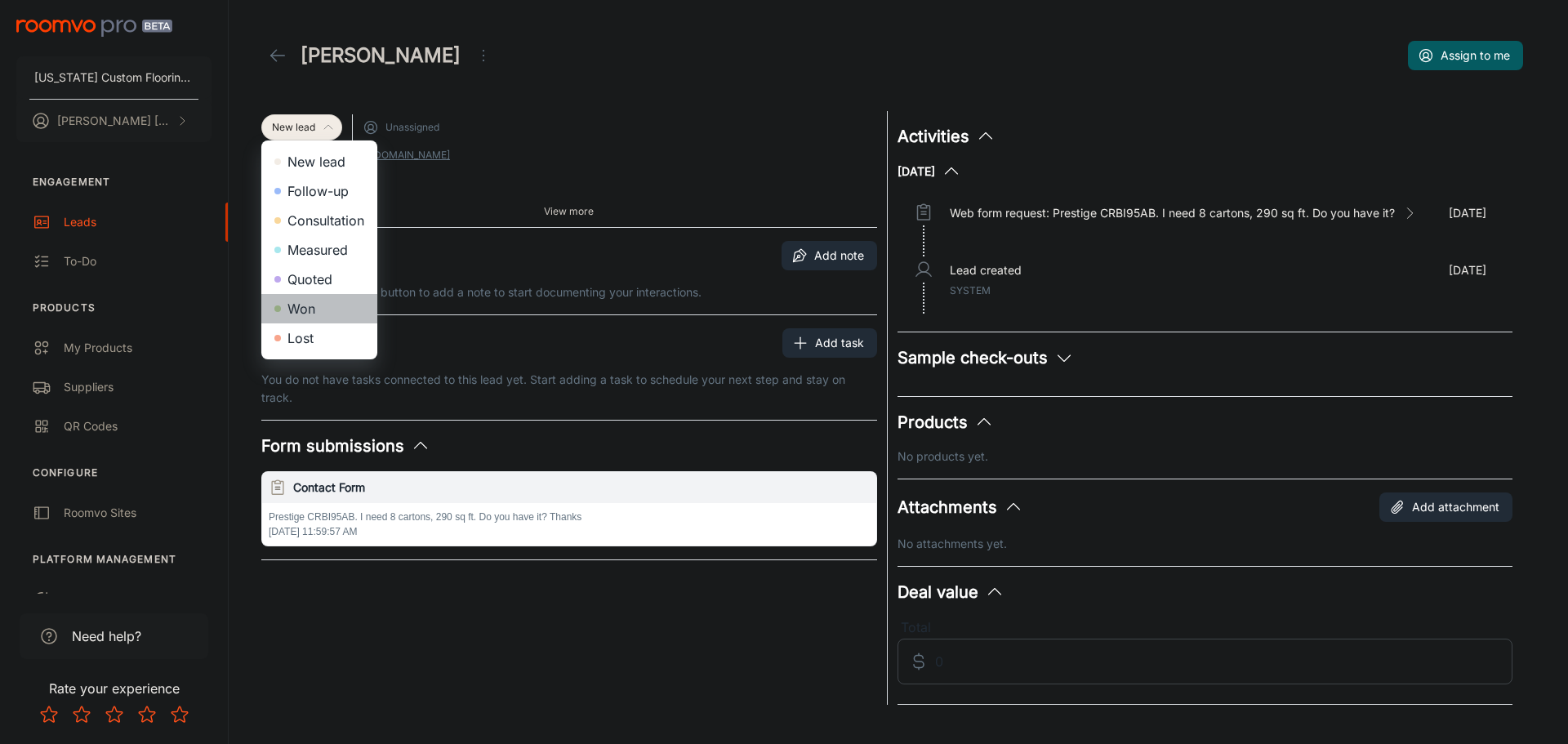
click at [315, 317] on li "Won" at bounding box center [319, 308] width 116 height 29
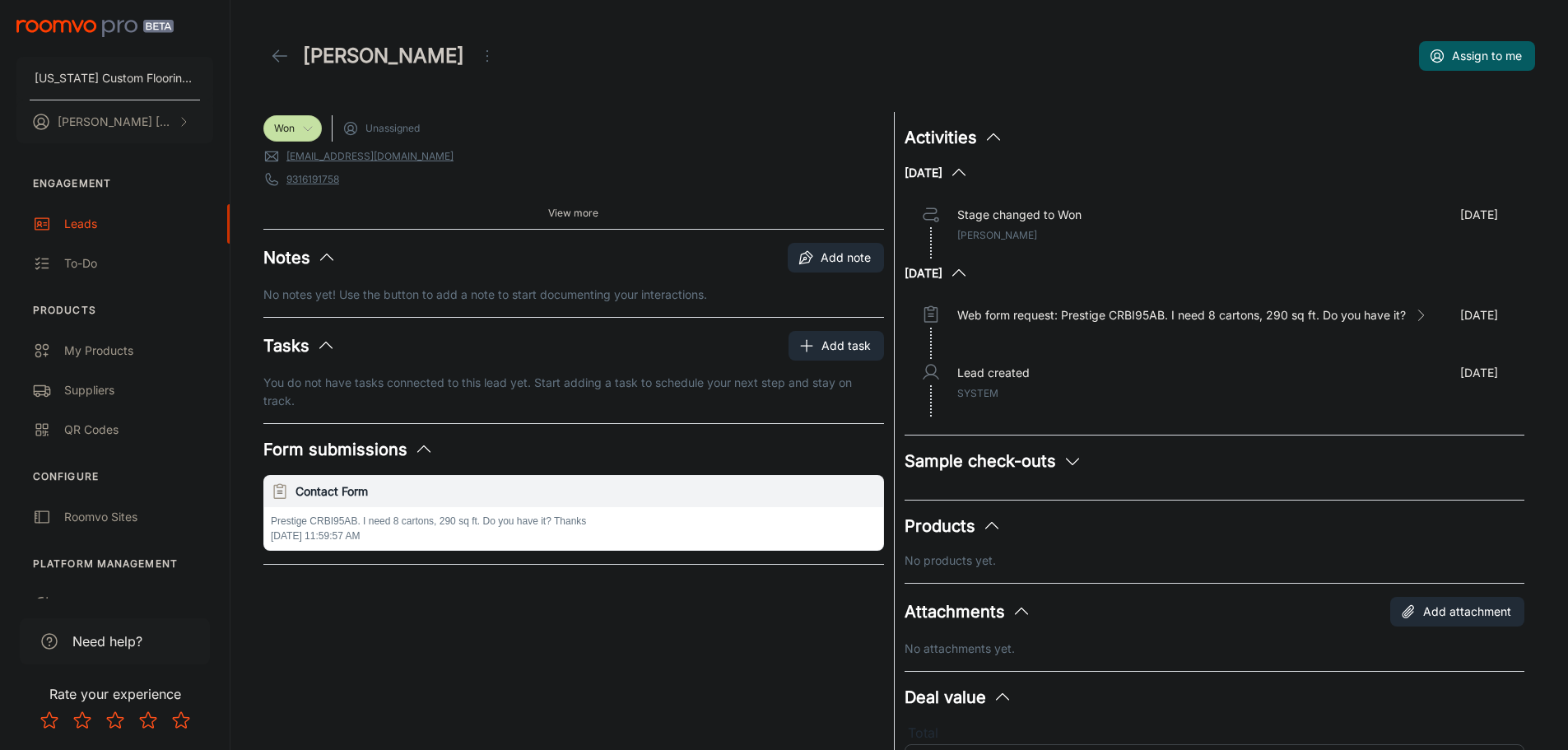
click at [283, 53] on icon at bounding box center [280, 56] width 20 height 20
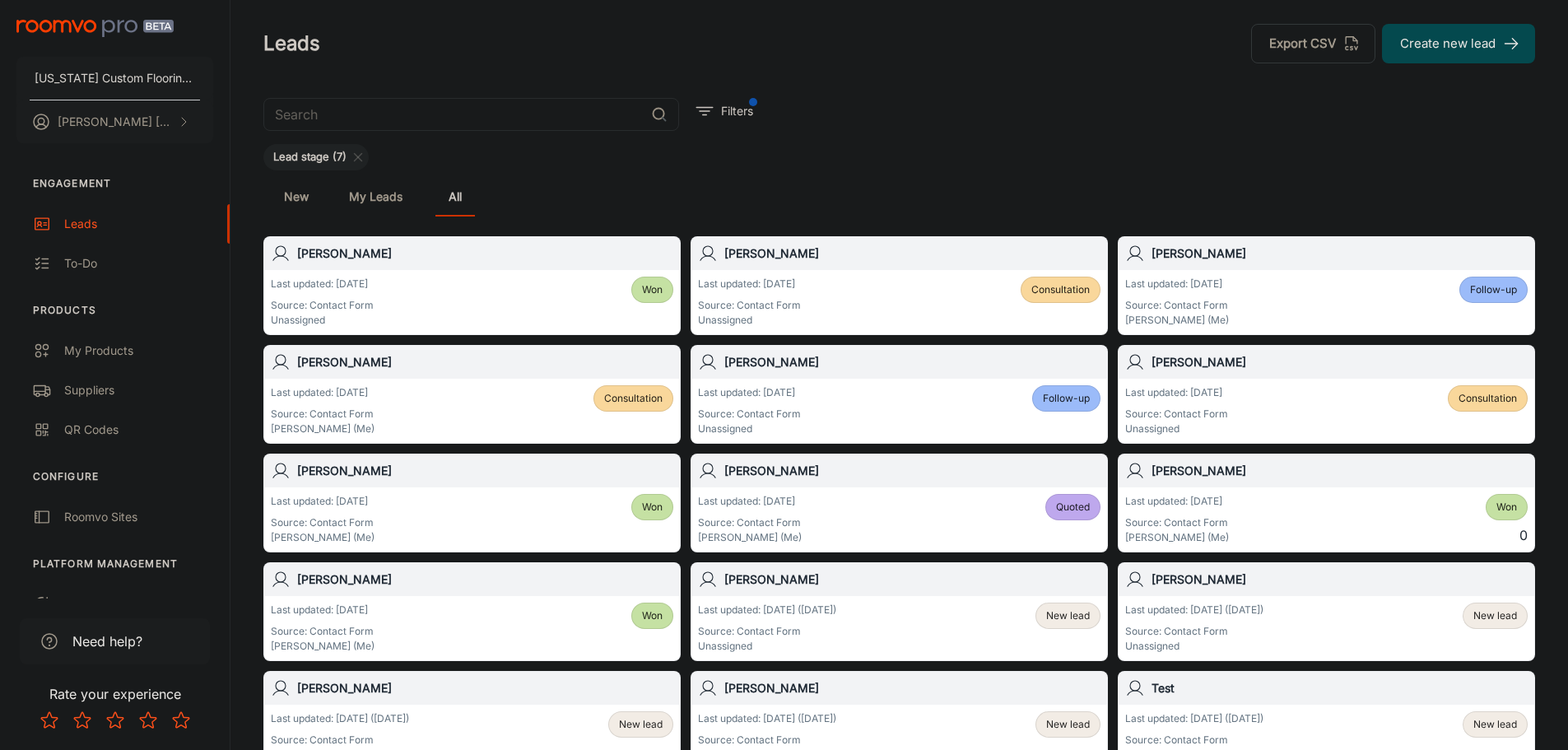
scroll to position [149, 0]
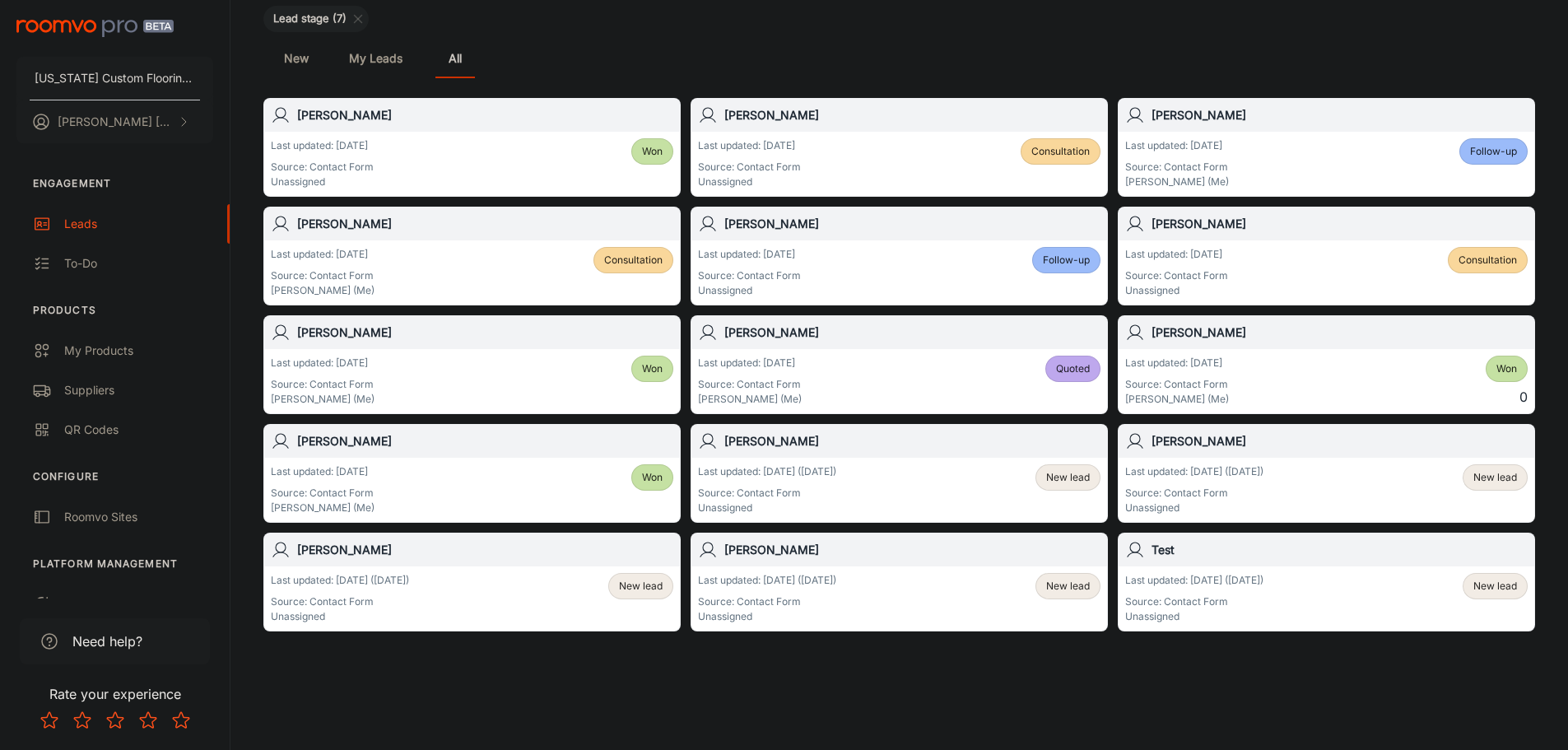
click at [662, 580] on span "New lead" at bounding box center [640, 586] width 63 height 15
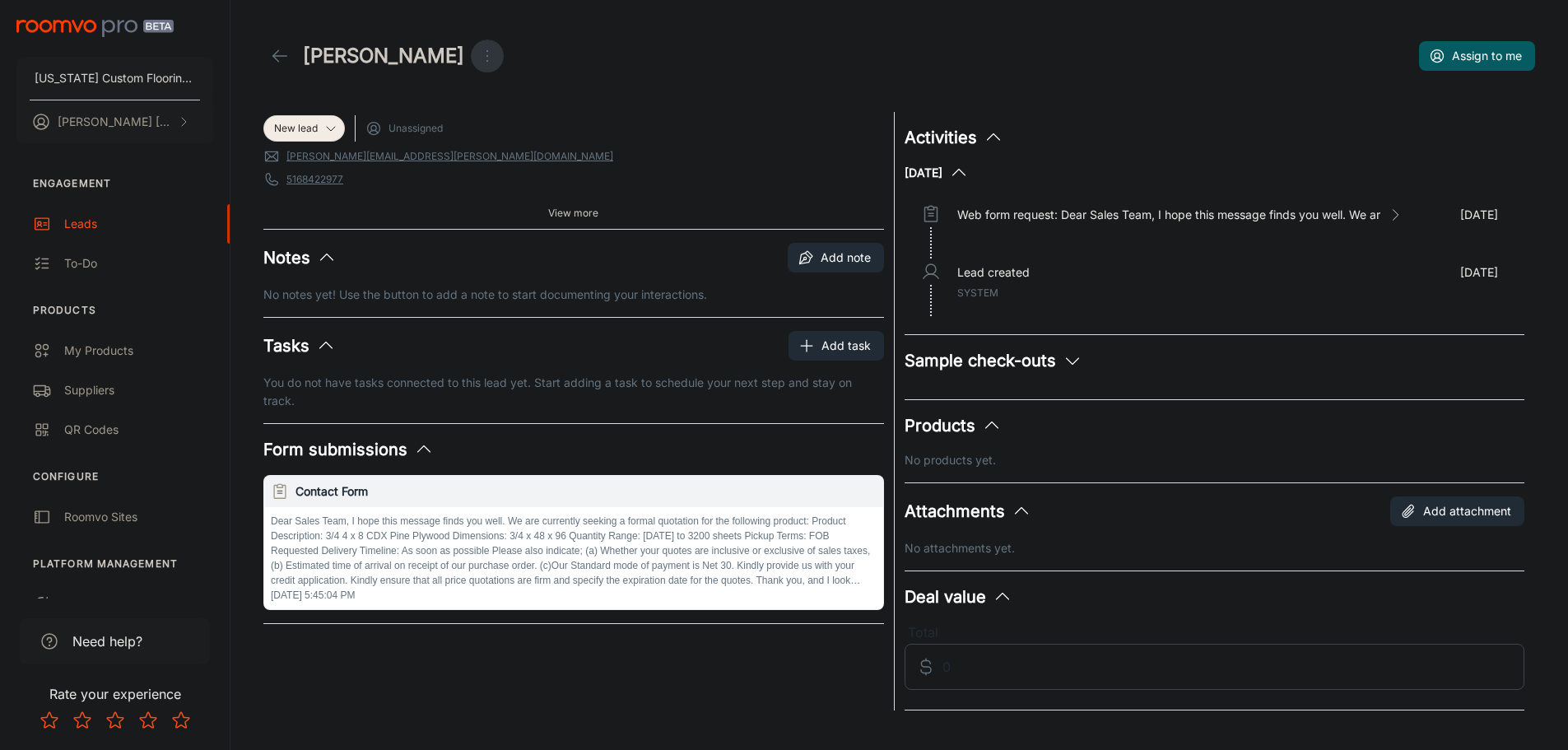
click at [477, 55] on icon "Open menu" at bounding box center [487, 56] width 20 height 20
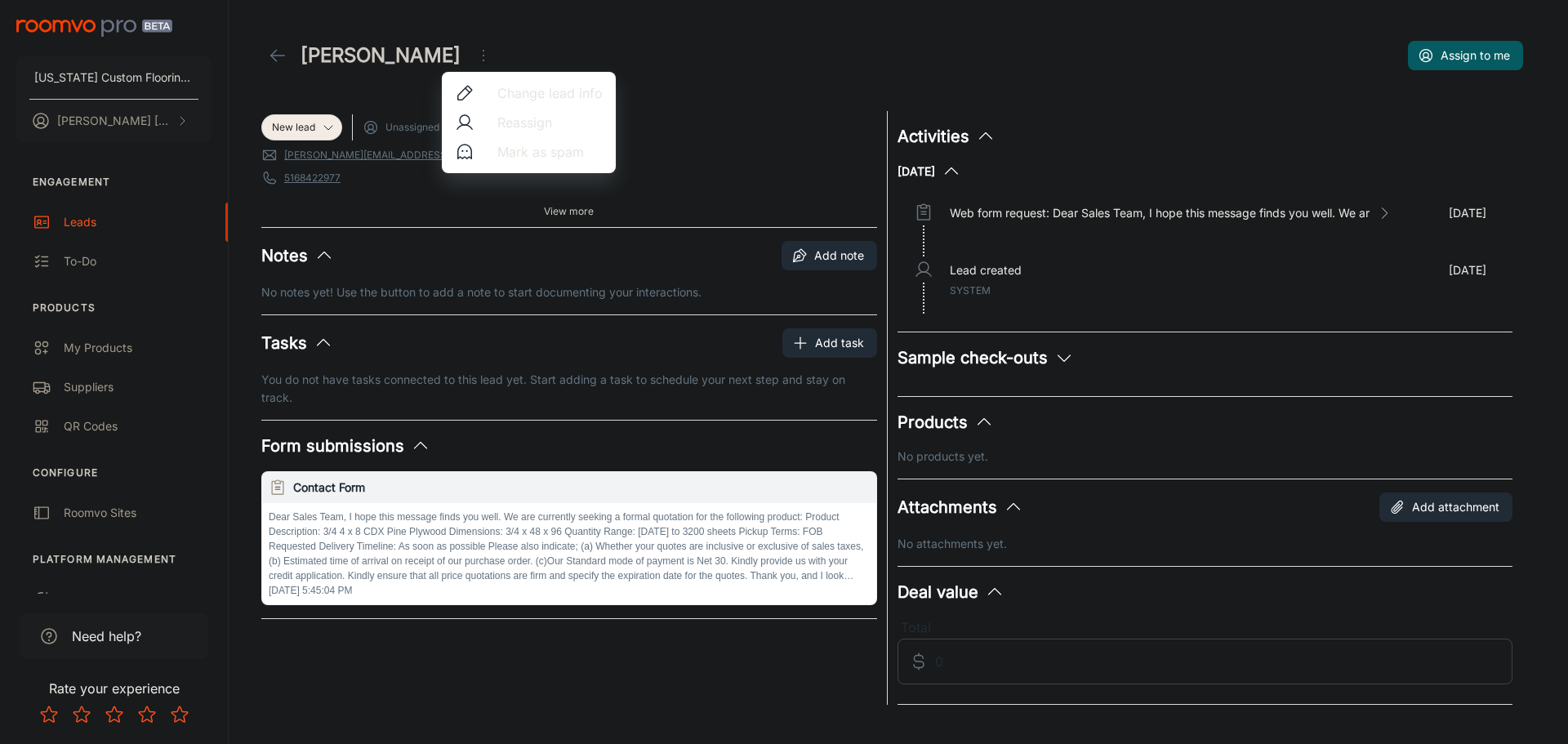
click at [509, 154] on span "Mark as spam" at bounding box center [550, 152] width 106 height 19
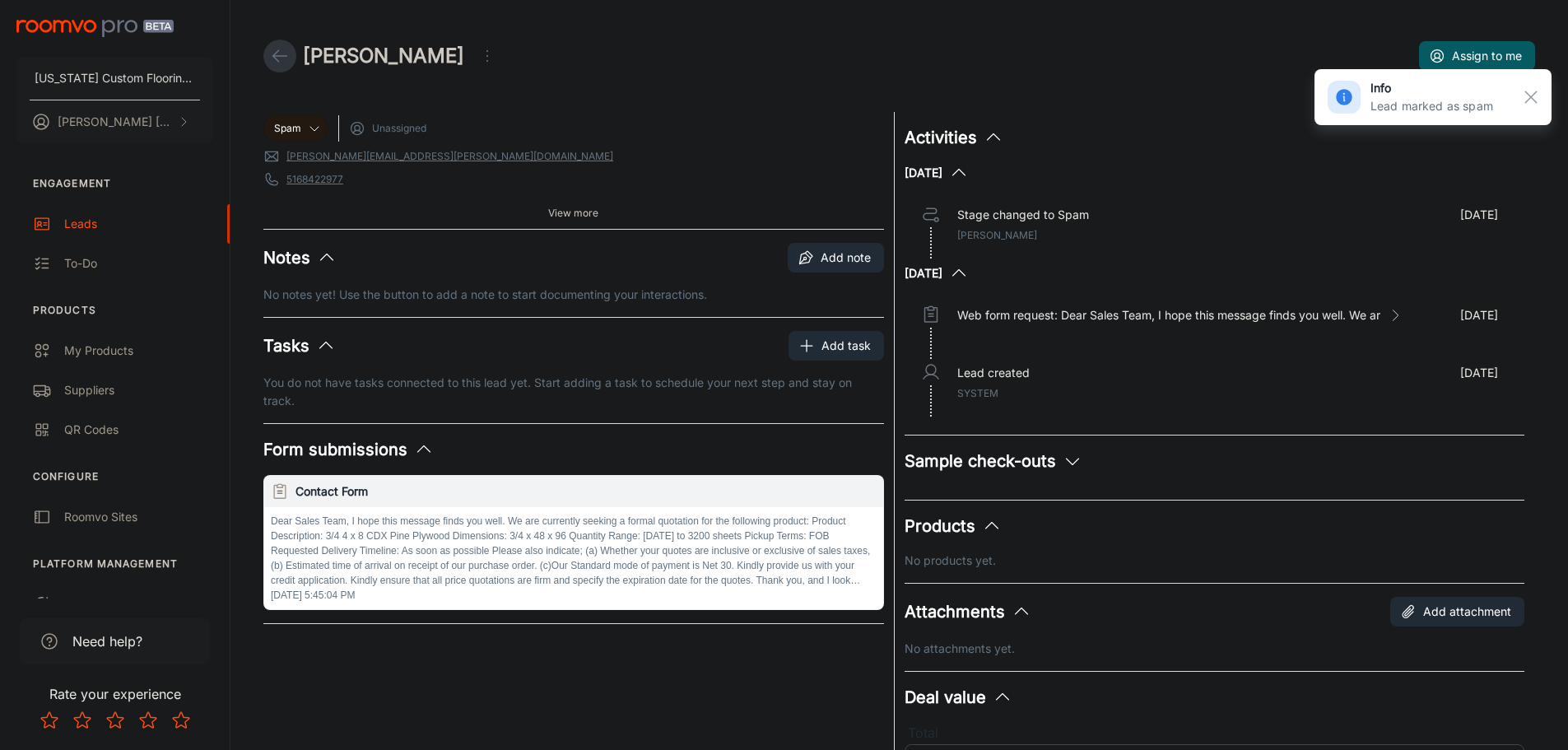
click at [274, 58] on polyline at bounding box center [276, 56] width 5 height 12
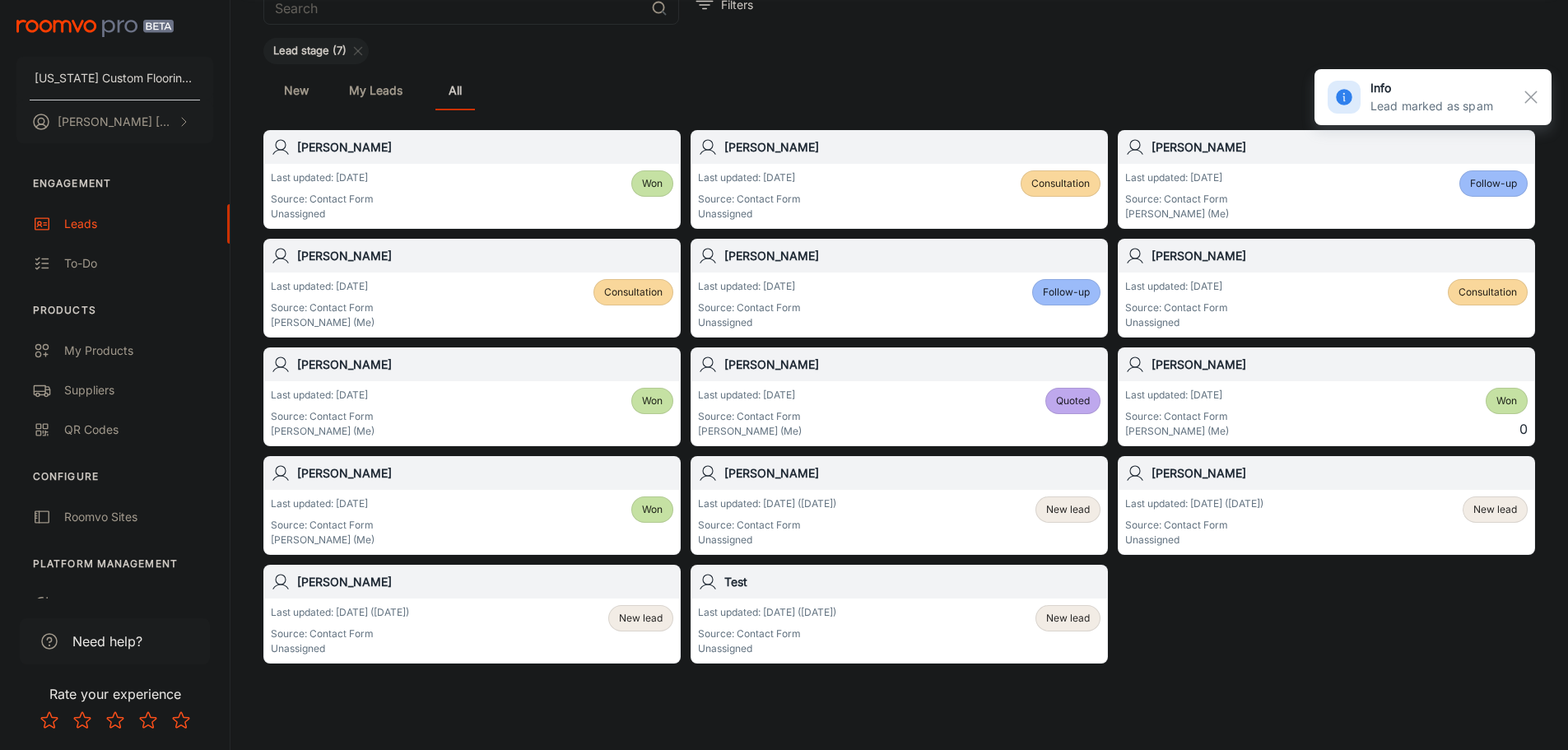
scroll to position [149, 0]
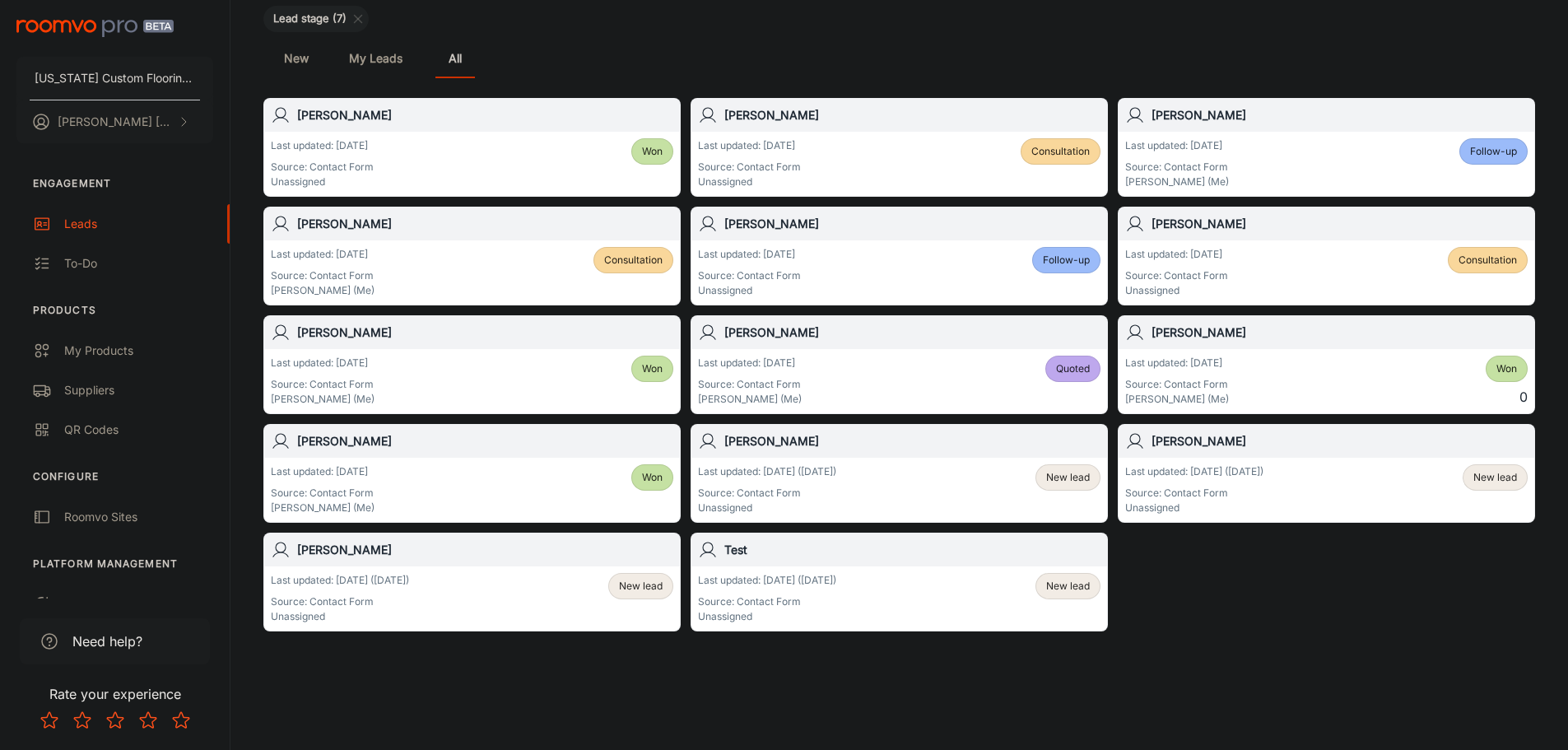
click at [649, 589] on span "New lead" at bounding box center [640, 586] width 43 height 15
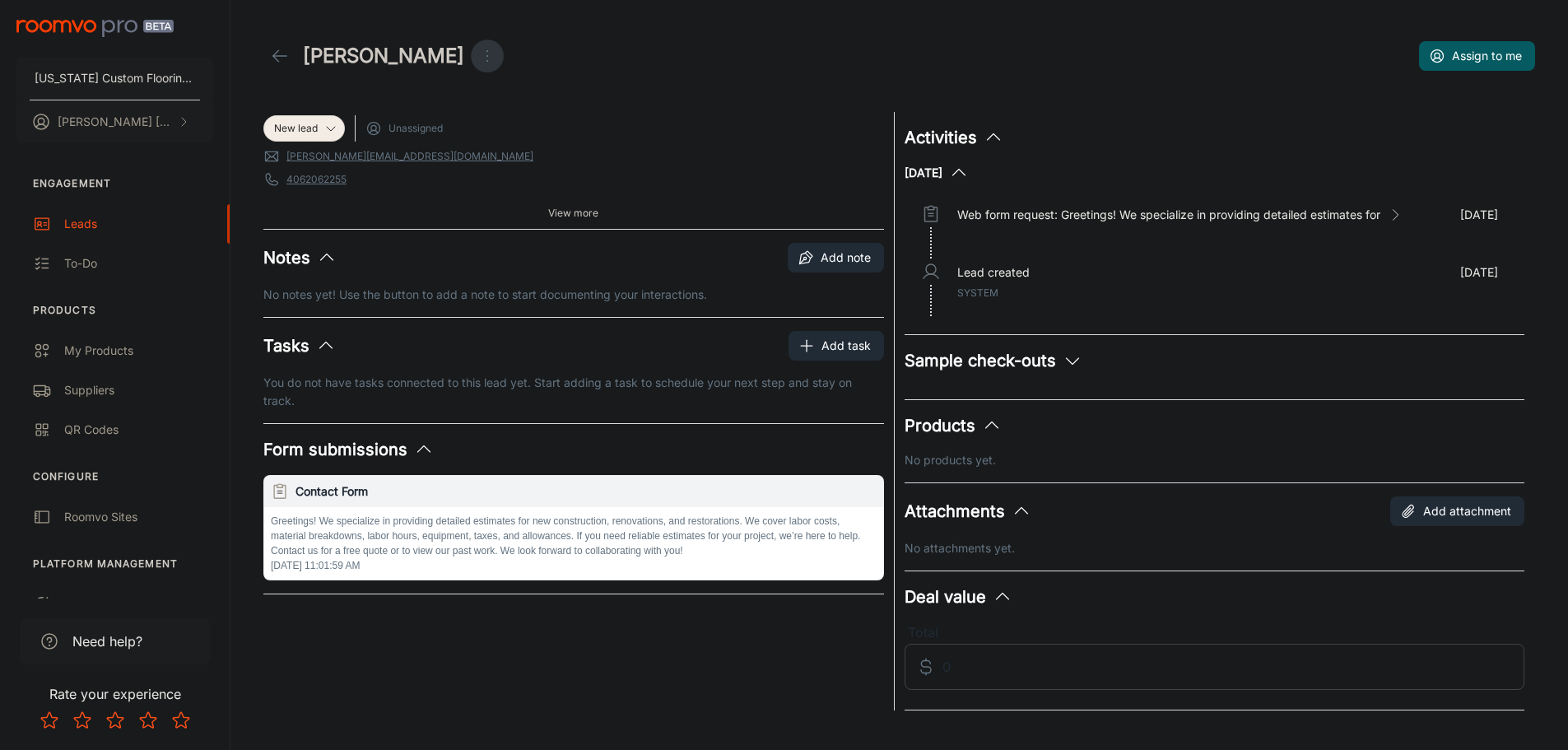
click at [477, 52] on icon "Open menu" at bounding box center [487, 56] width 20 height 20
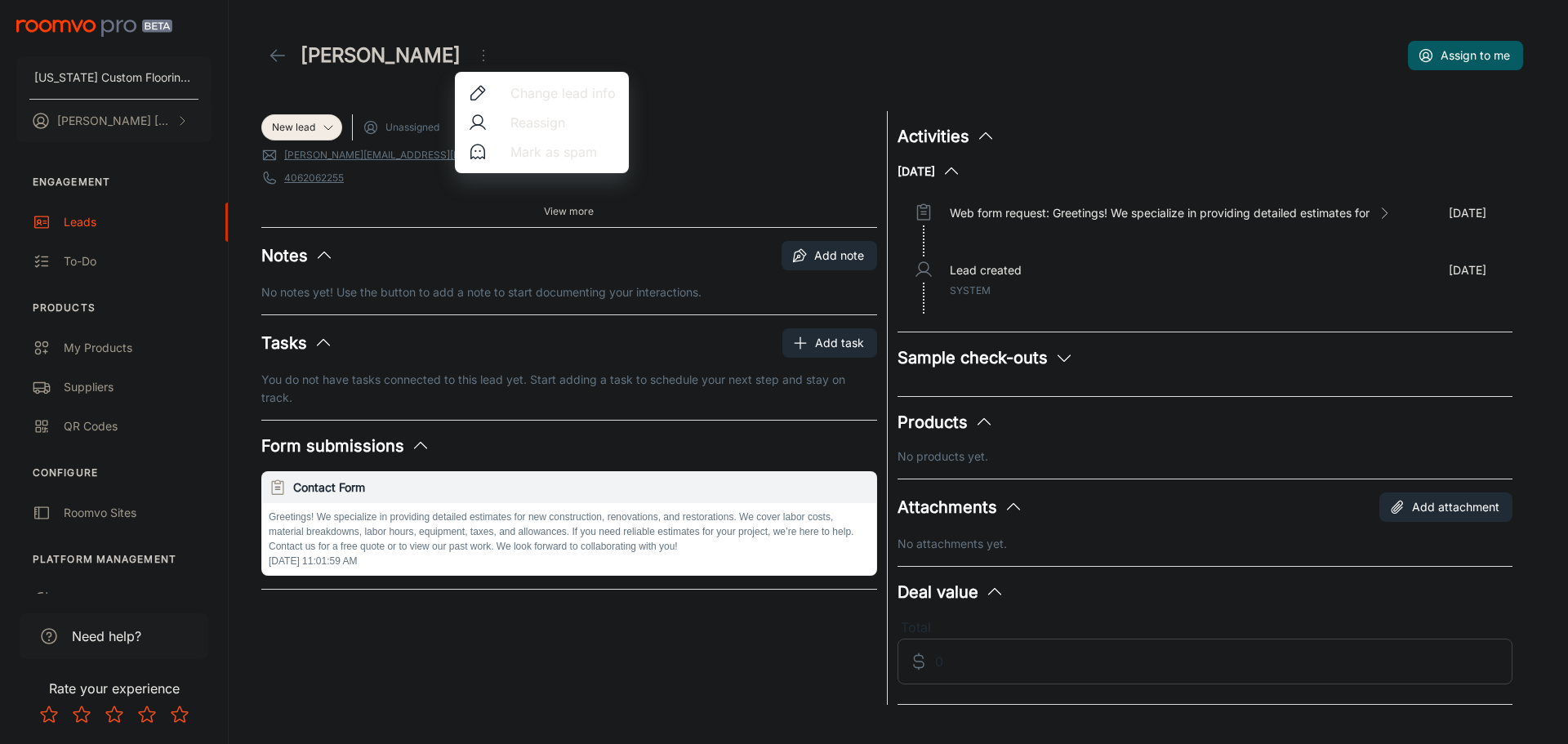
click at [519, 154] on span "Mark as spam" at bounding box center [563, 152] width 106 height 19
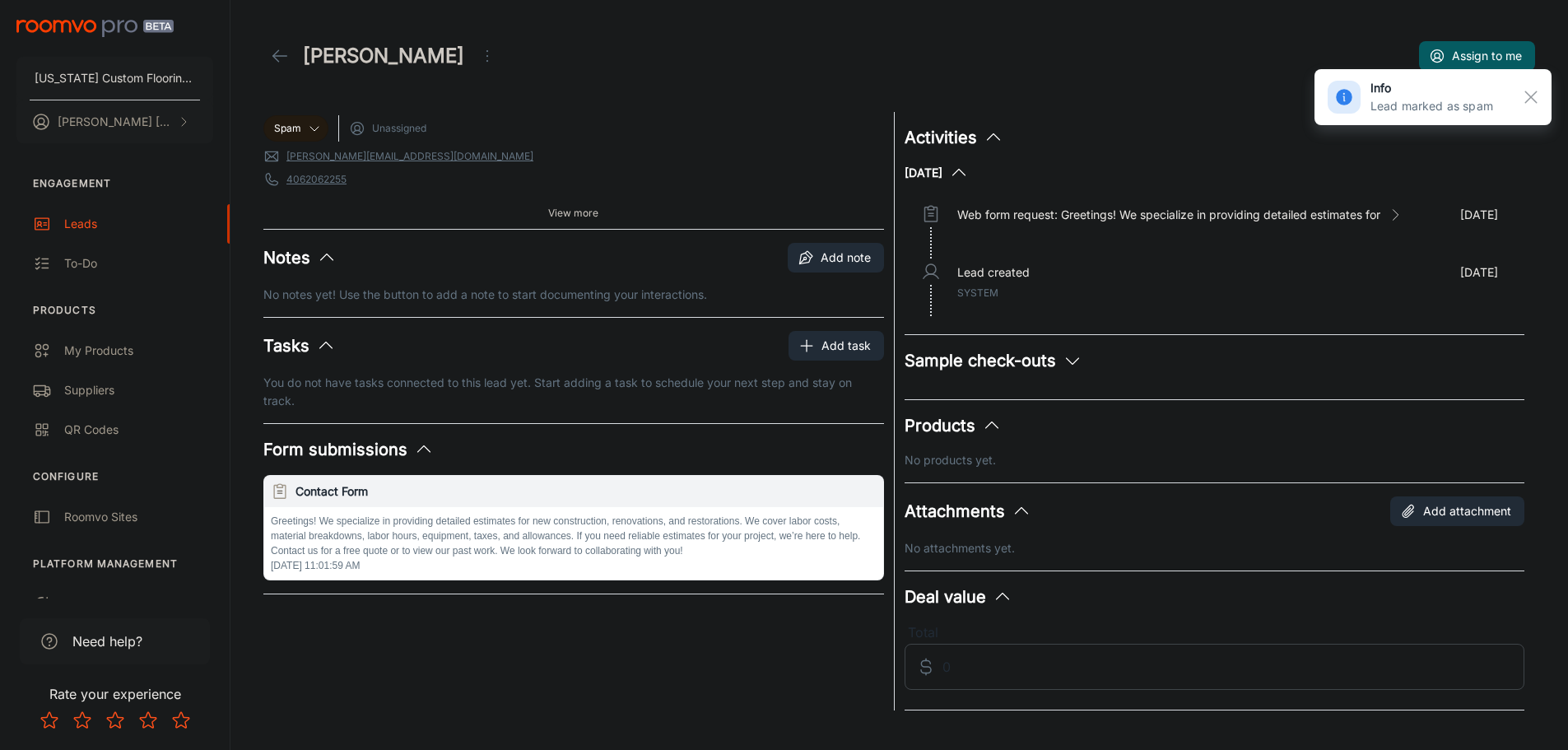
click at [270, 49] on icon at bounding box center [280, 56] width 20 height 20
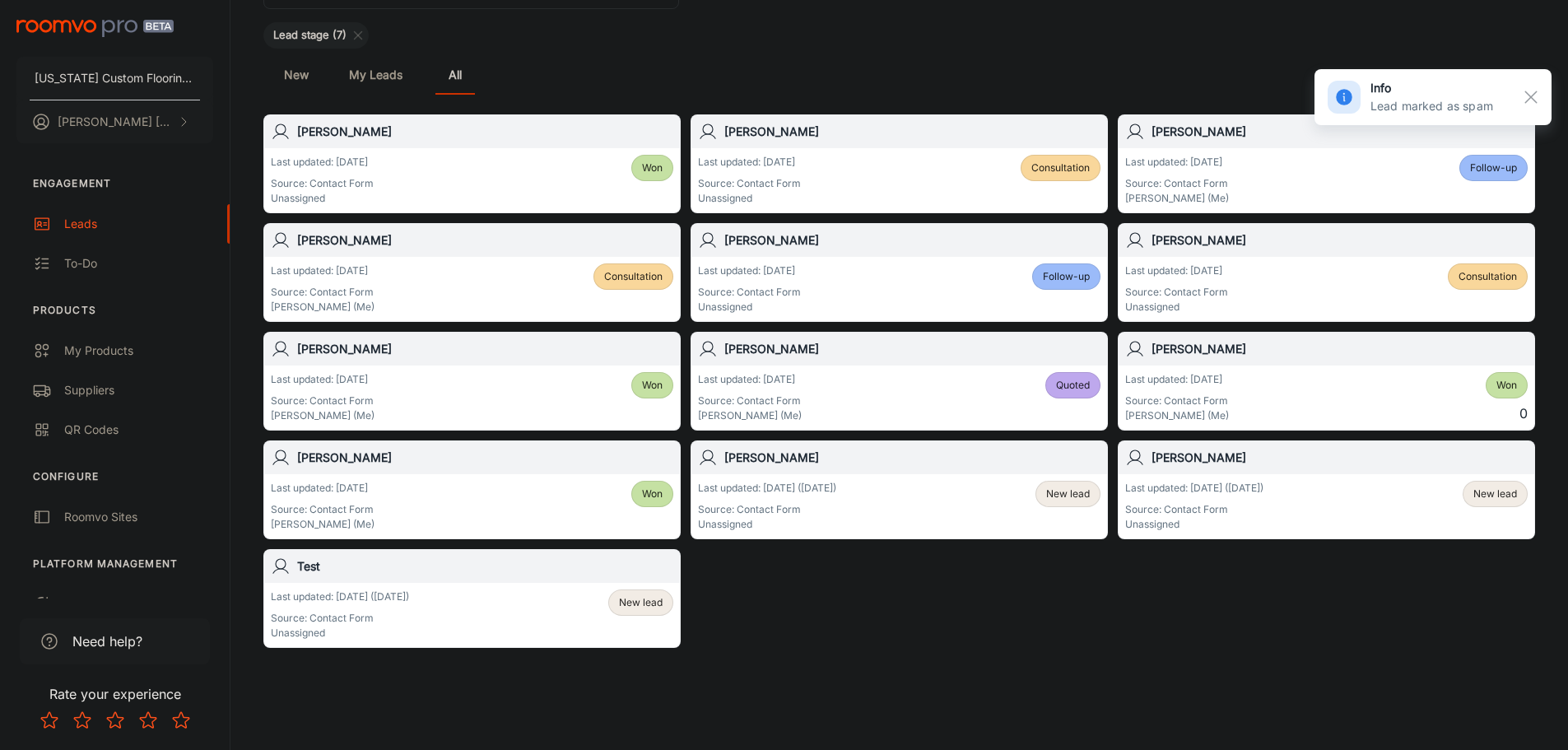
scroll to position [149, 0]
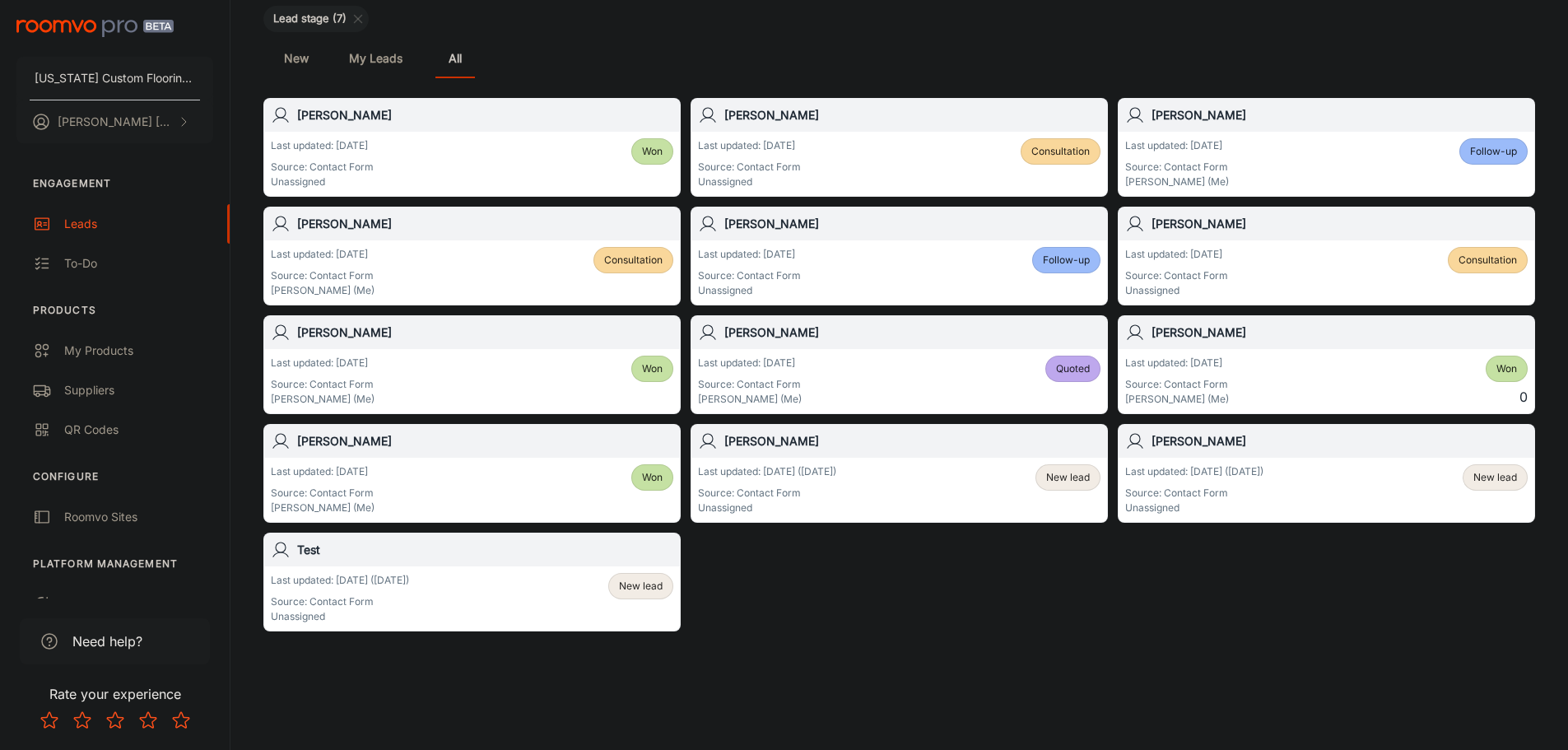
click at [639, 593] on div "New lead" at bounding box center [640, 586] width 65 height 27
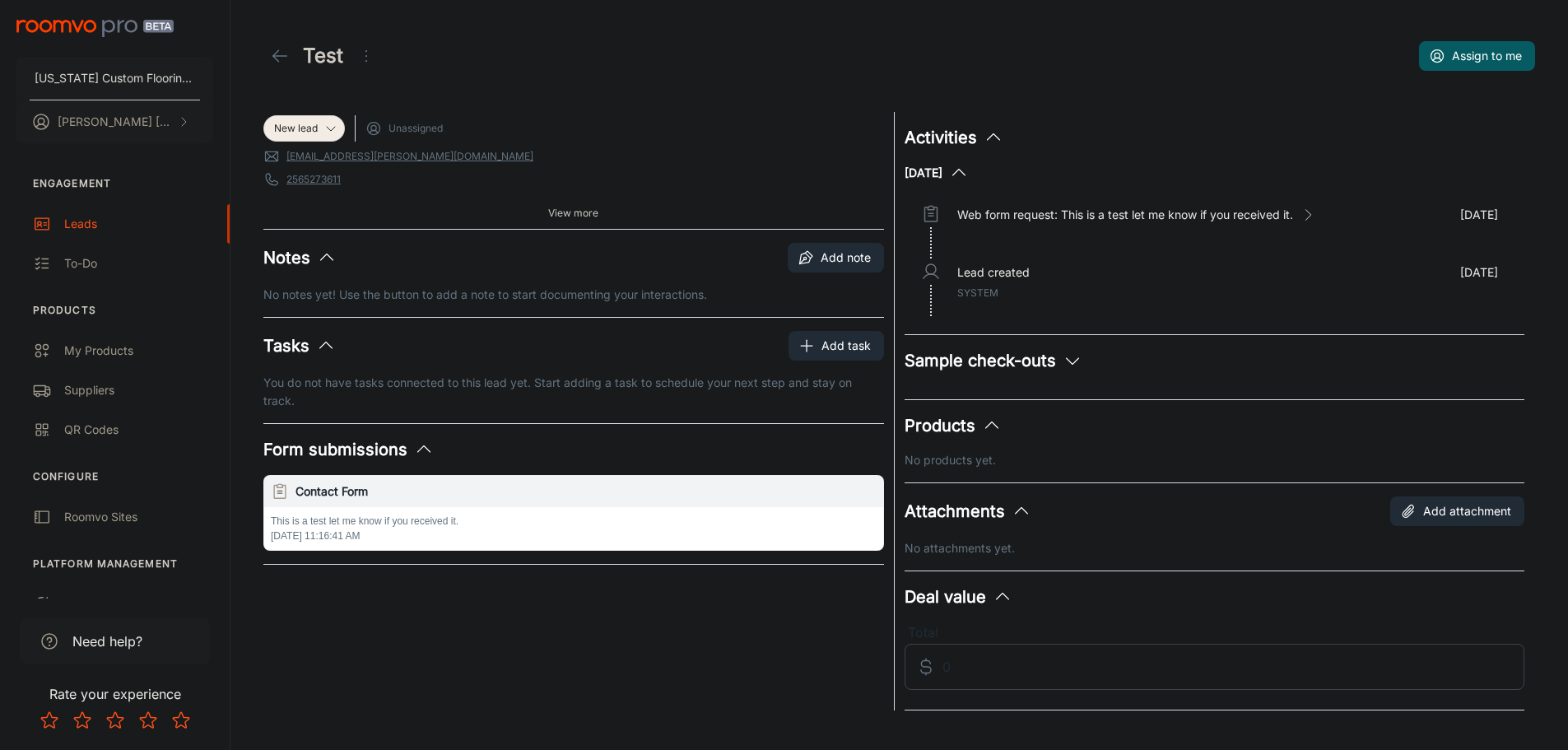
click at [367, 53] on icon "Open menu" at bounding box center [366, 56] width 20 height 20
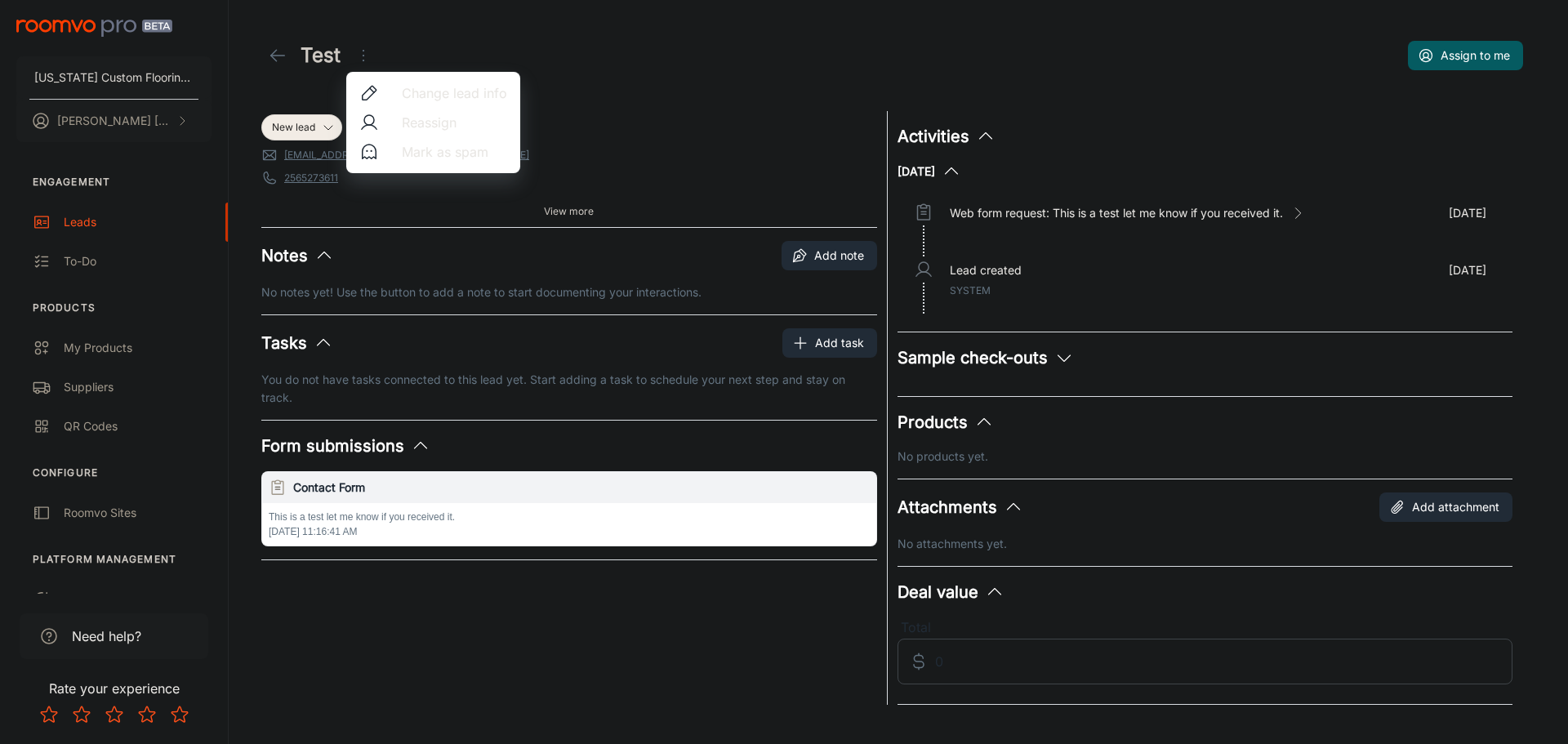
click at [326, 126] on div at bounding box center [784, 372] width 1568 height 744
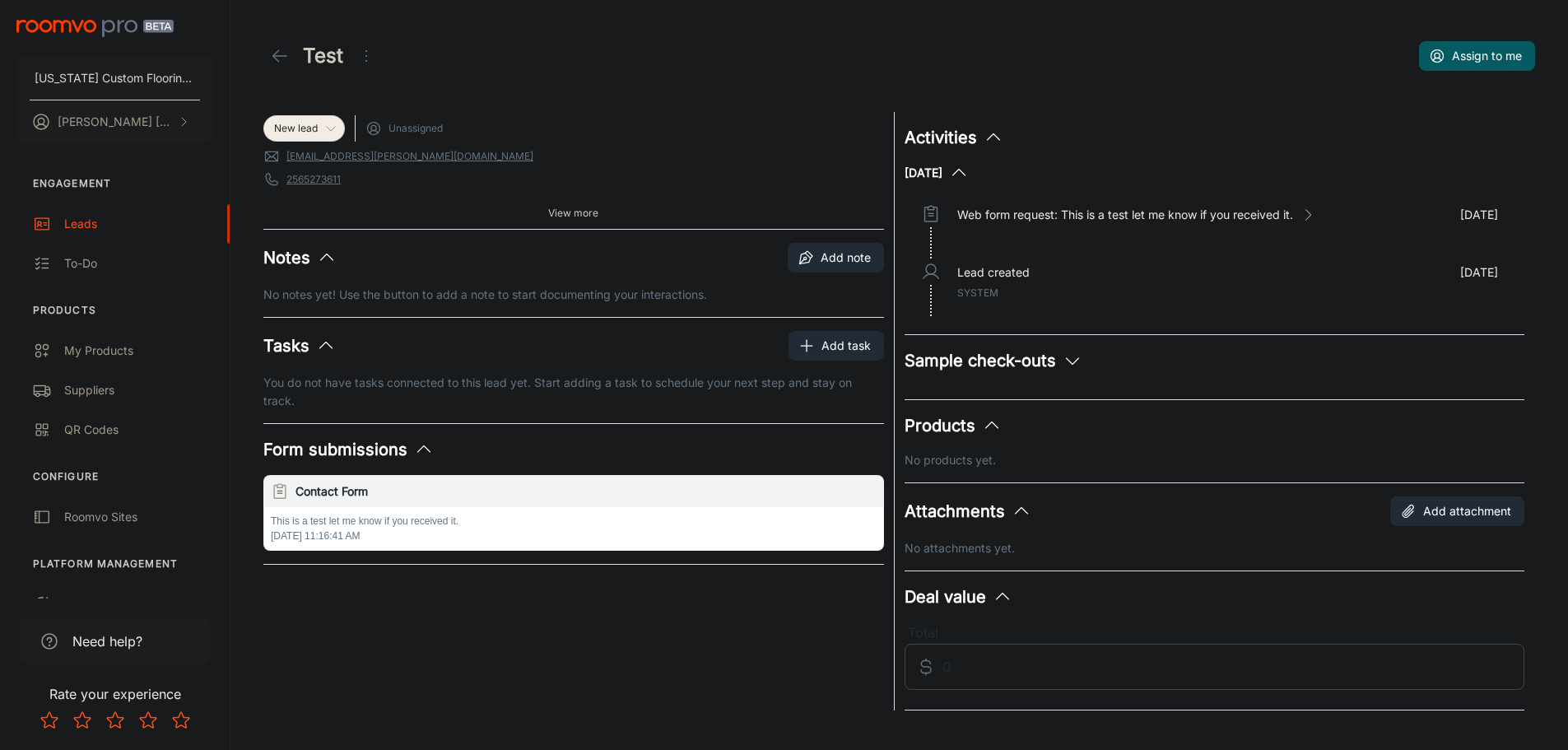
click at [329, 127] on icon at bounding box center [331, 128] width 13 height 13
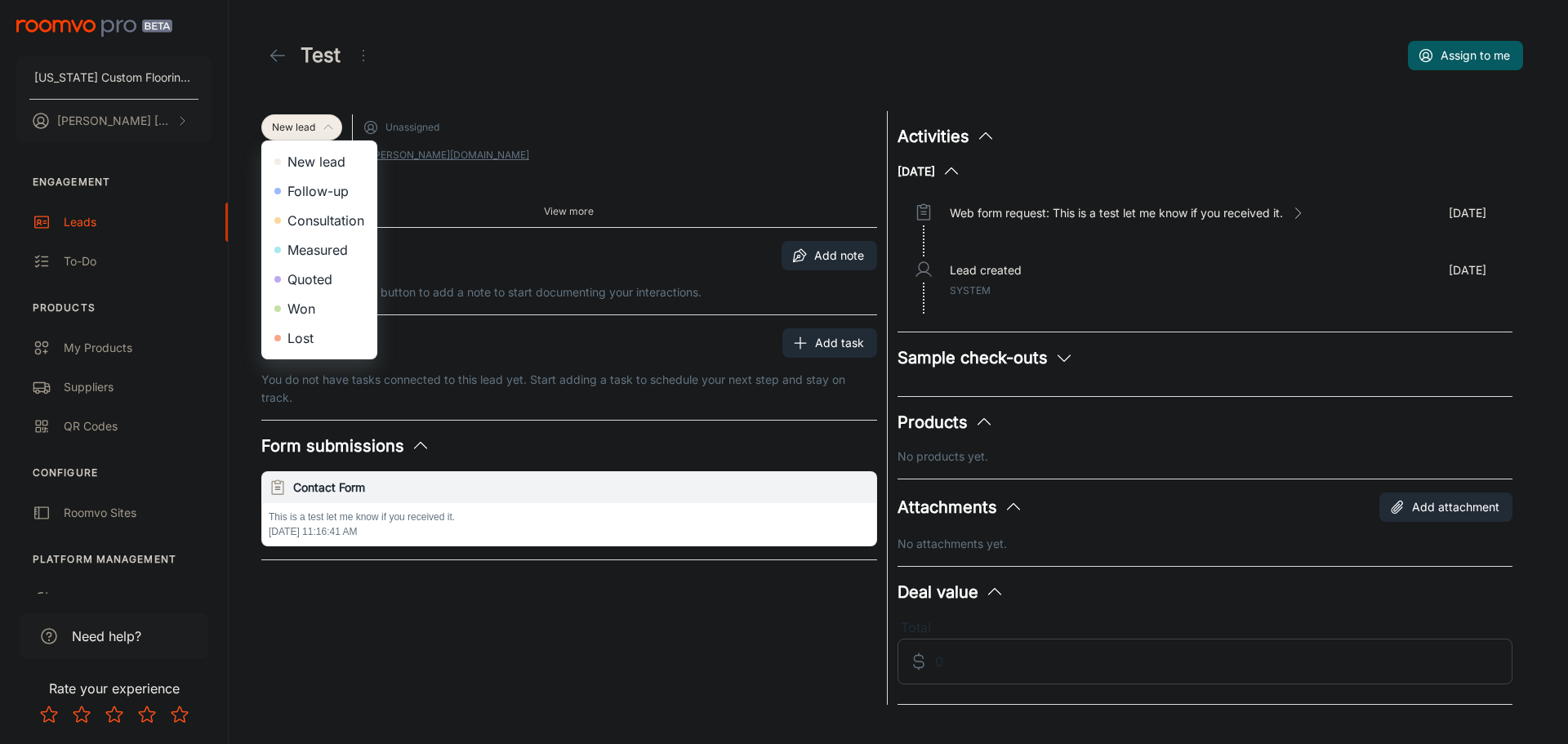
click at [302, 311] on li "Won" at bounding box center [319, 308] width 116 height 29
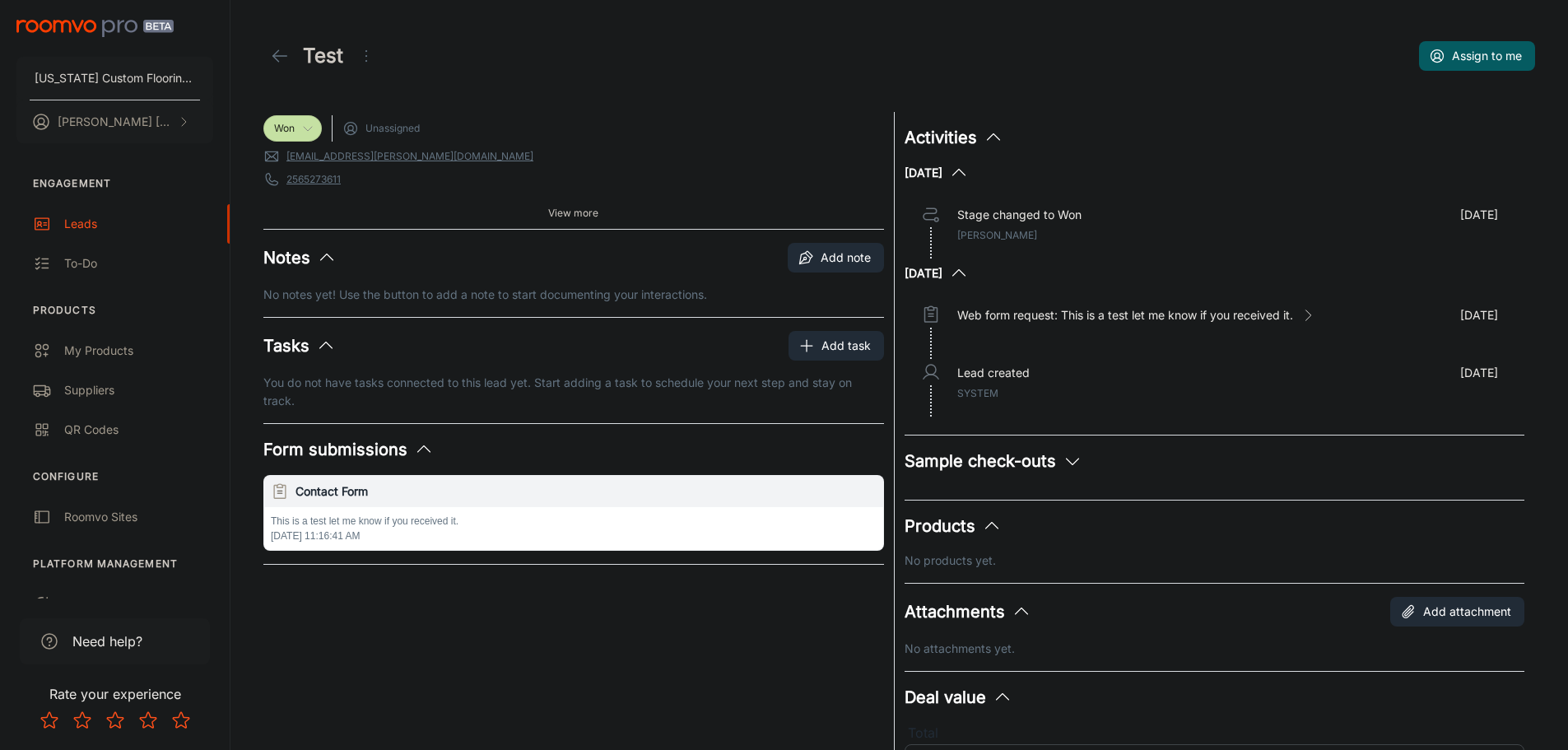
click at [283, 54] on icon at bounding box center [280, 56] width 20 height 20
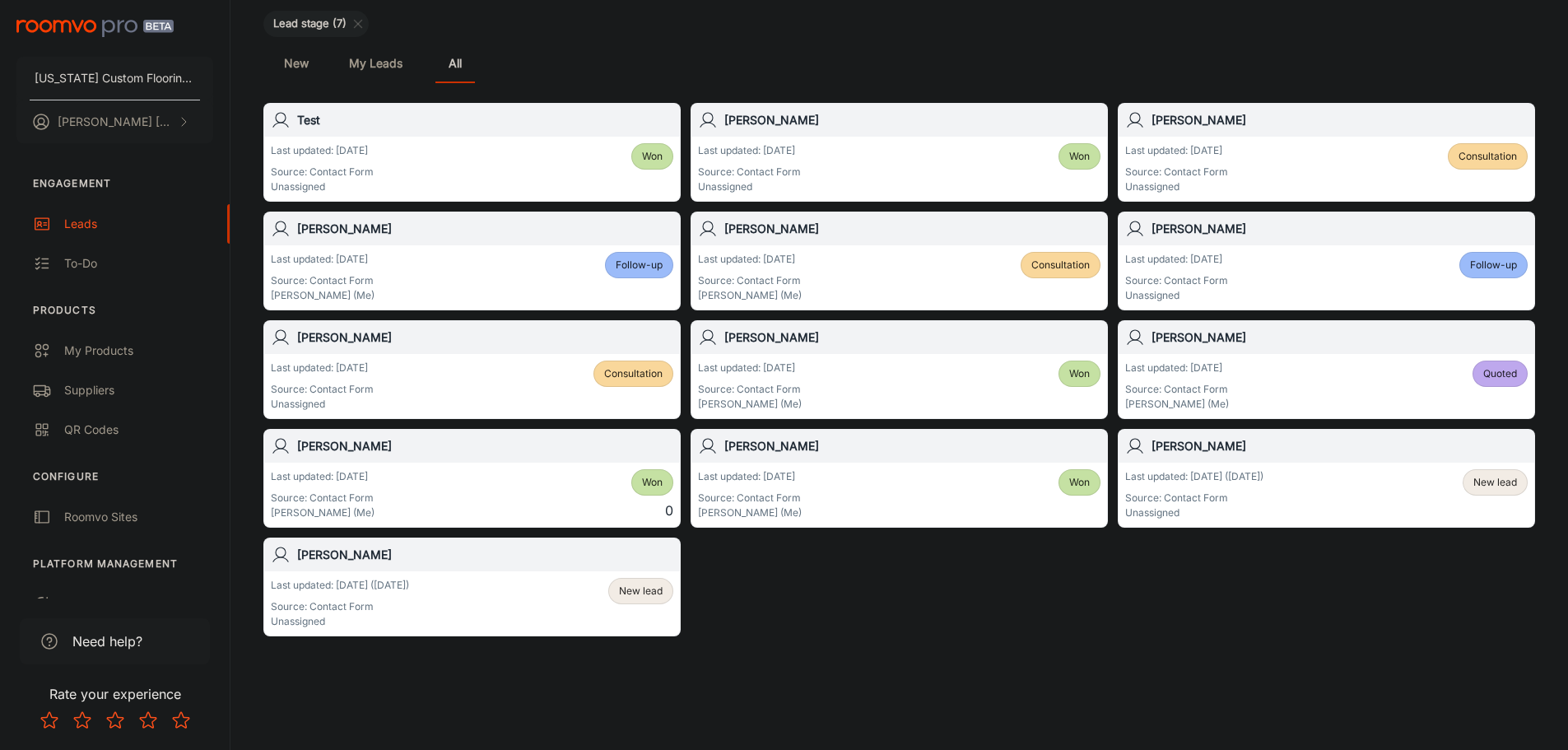
scroll to position [149, 0]
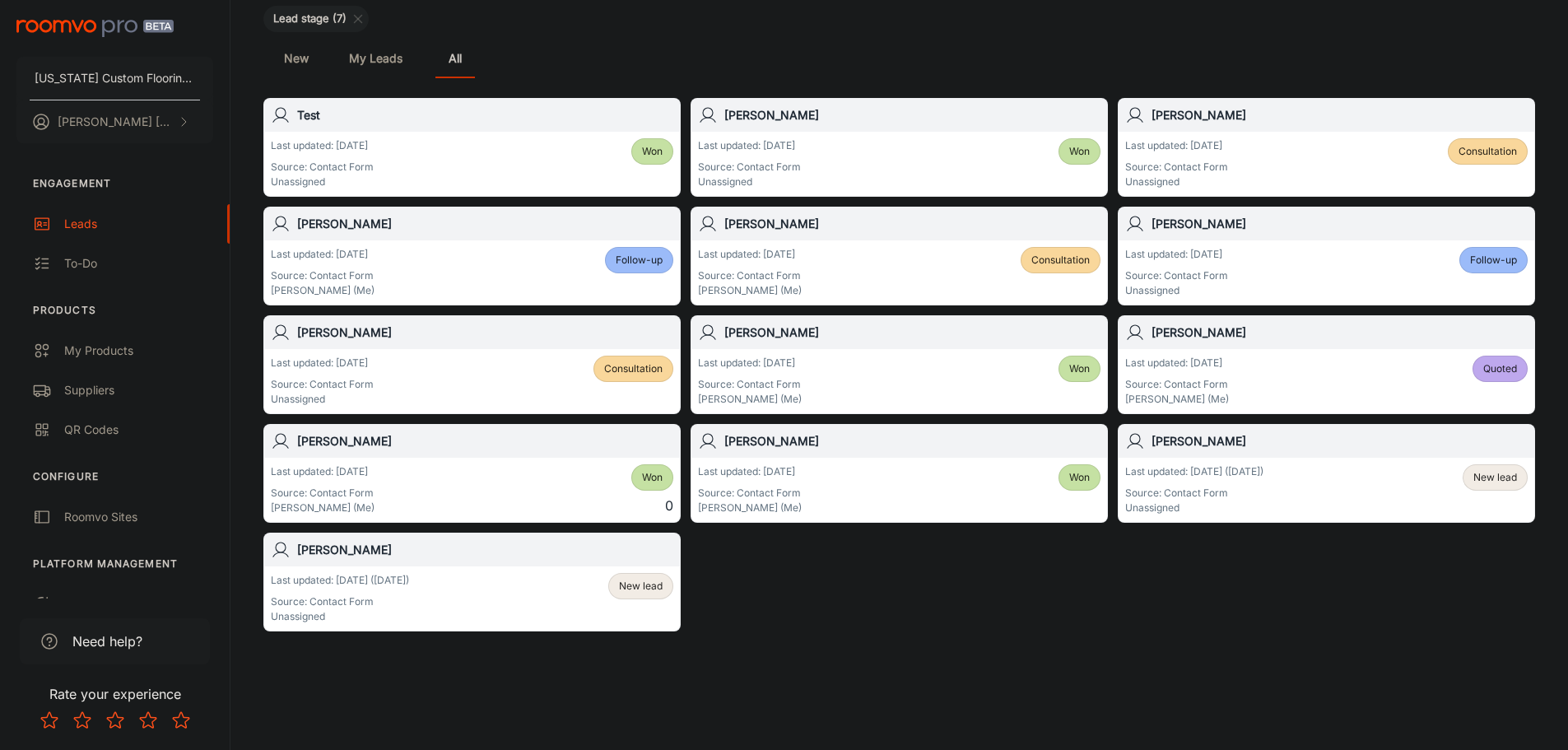
click at [651, 592] on span "New lead" at bounding box center [640, 586] width 43 height 15
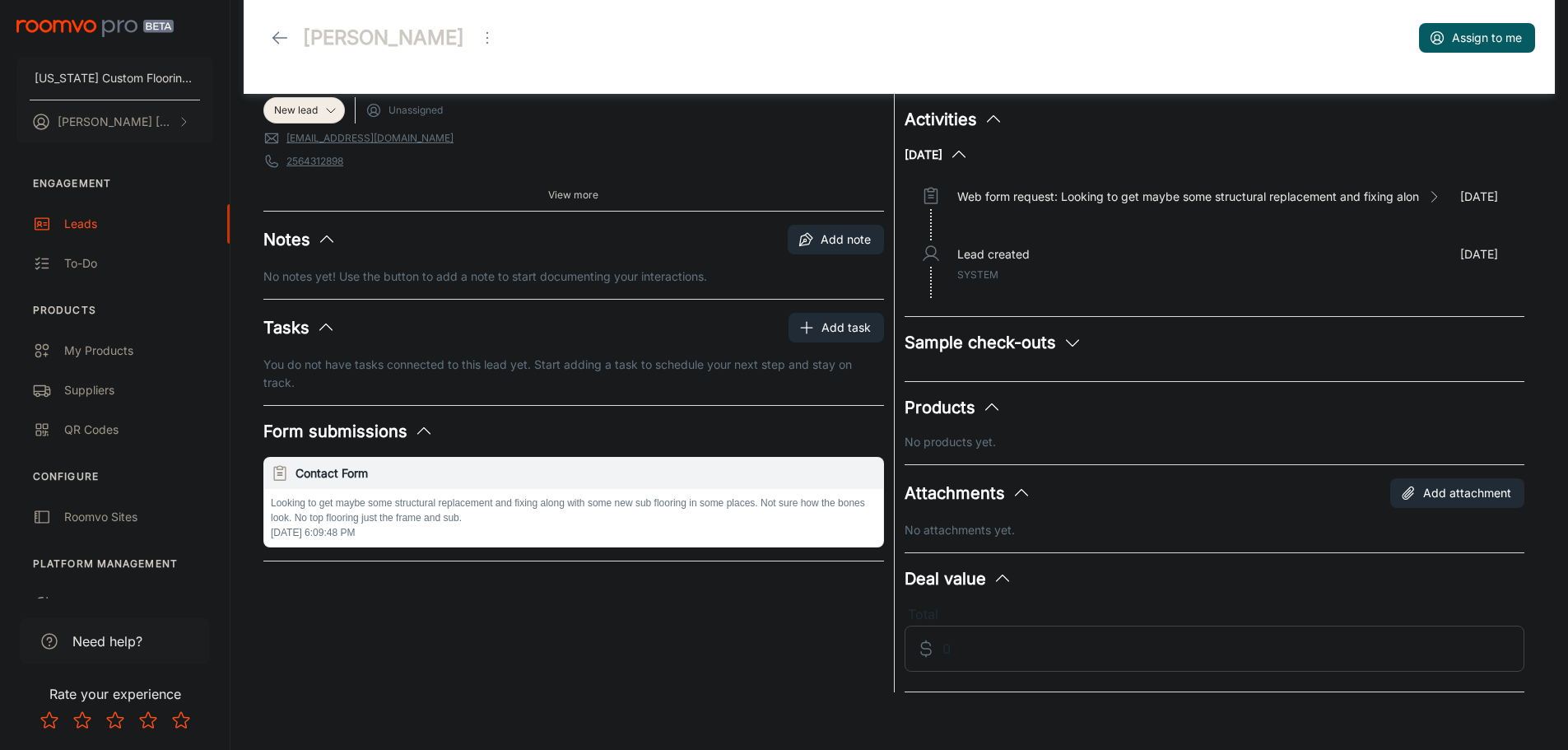
scroll to position [27, 0]
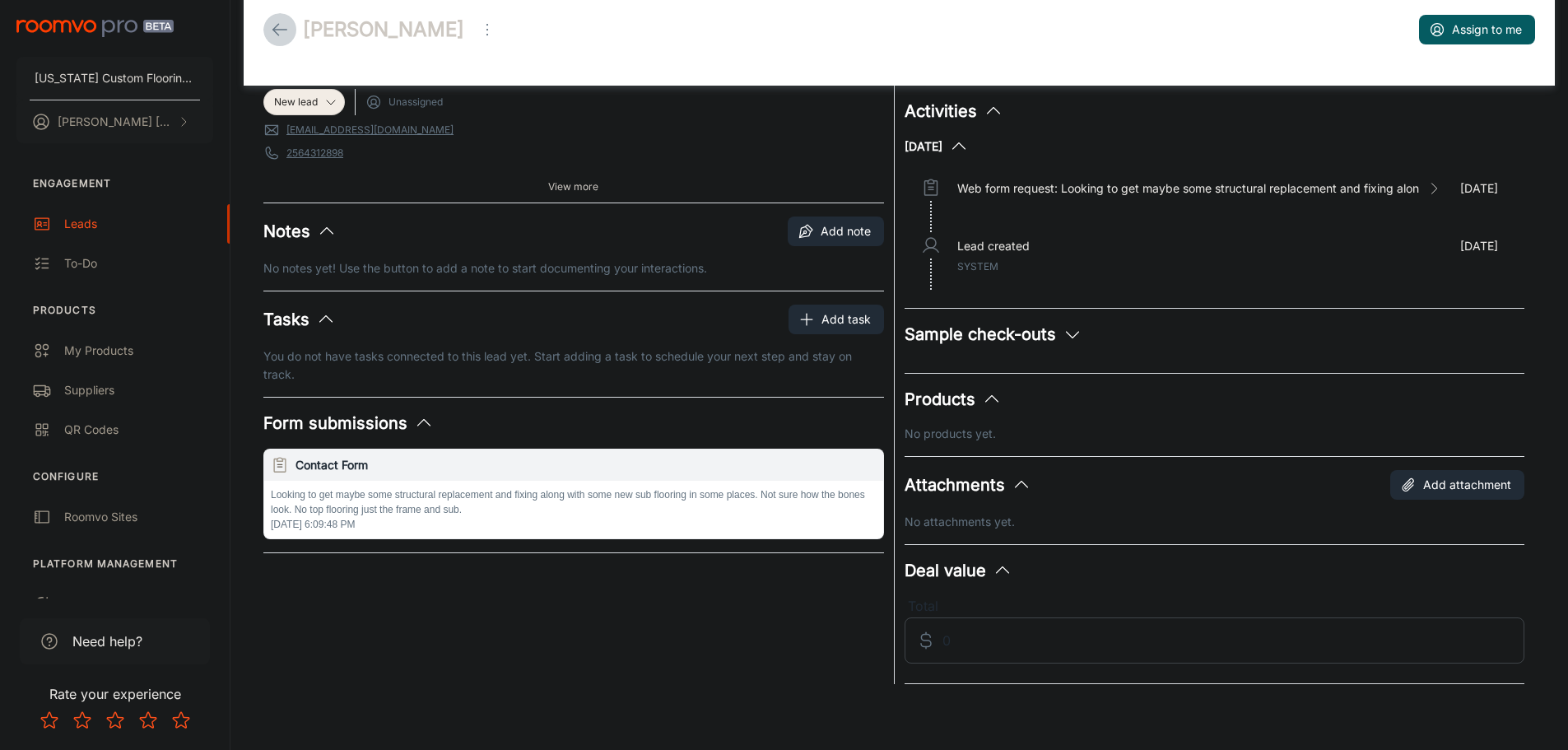
click at [280, 28] on icon at bounding box center [280, 29] width 20 height 20
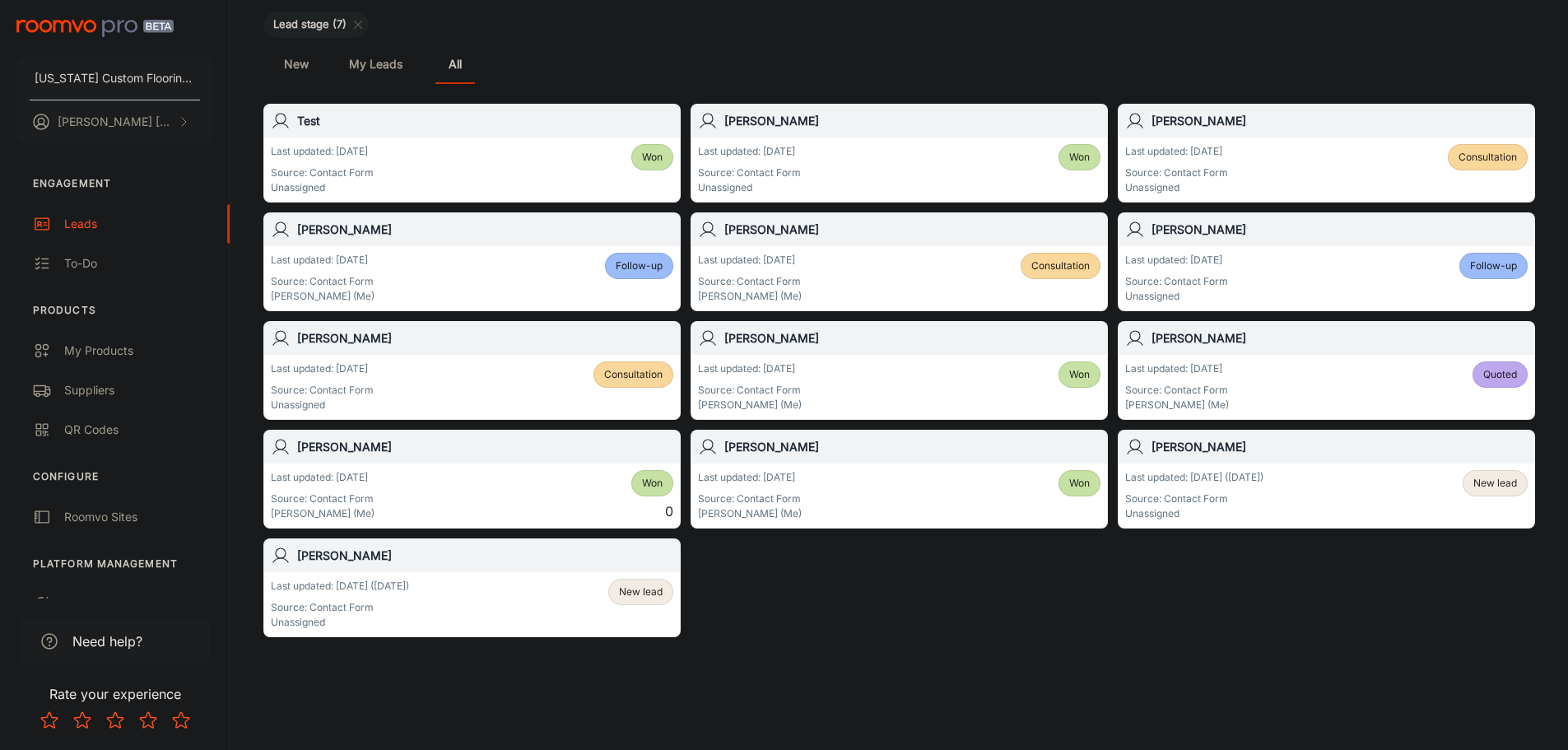
scroll to position [149, 0]
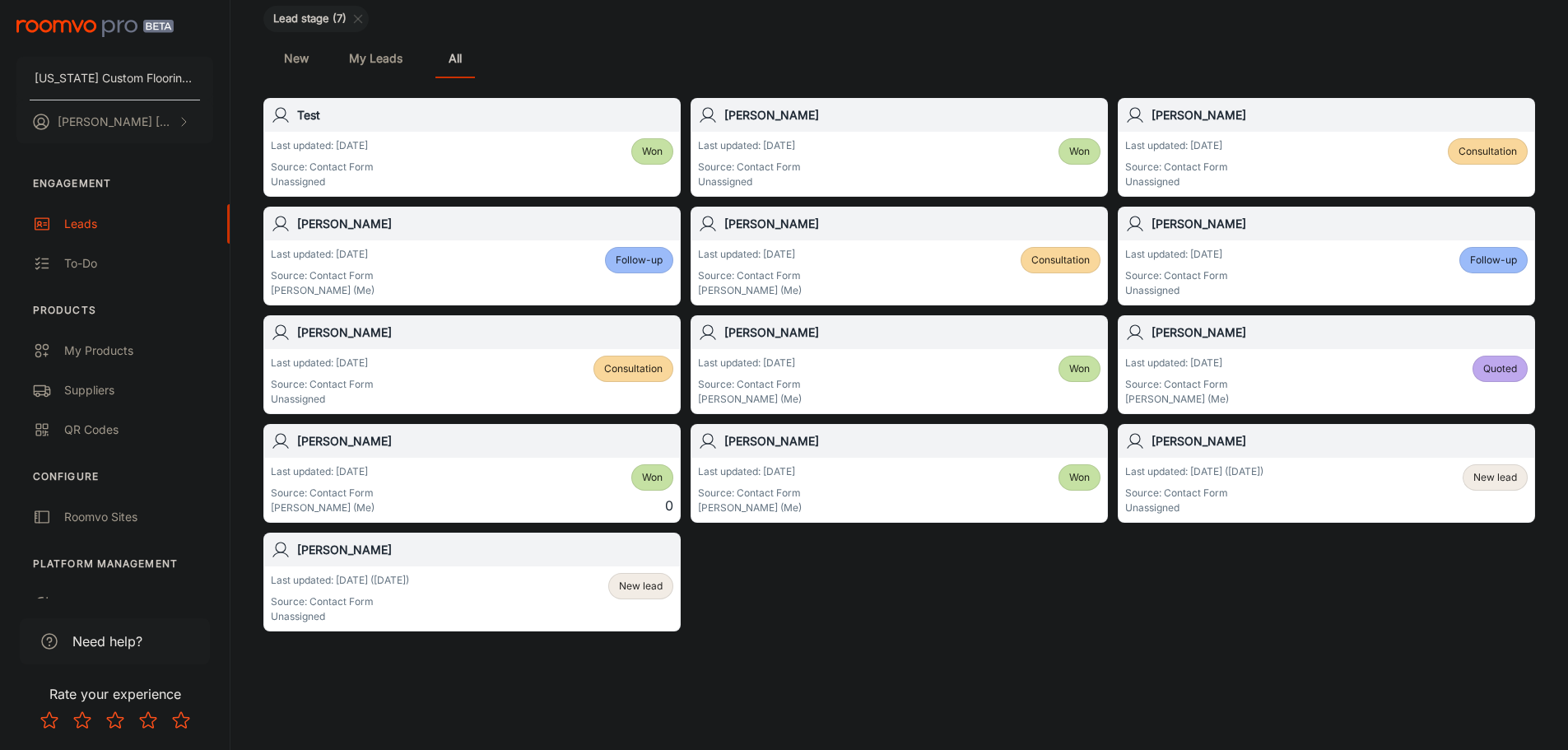
click at [623, 588] on span "New lead" at bounding box center [640, 586] width 43 height 15
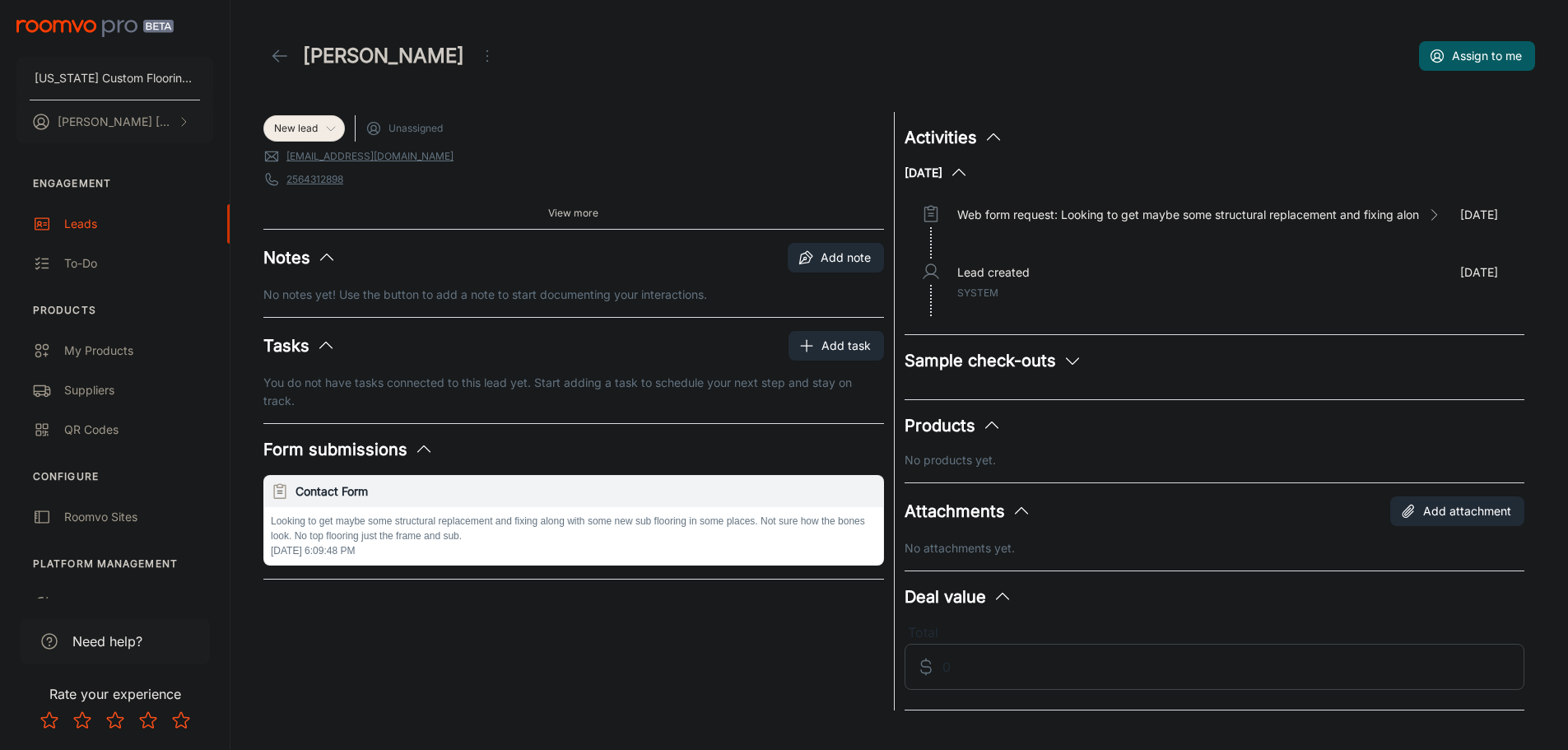
click at [329, 129] on icon at bounding box center [331, 128] width 13 height 13
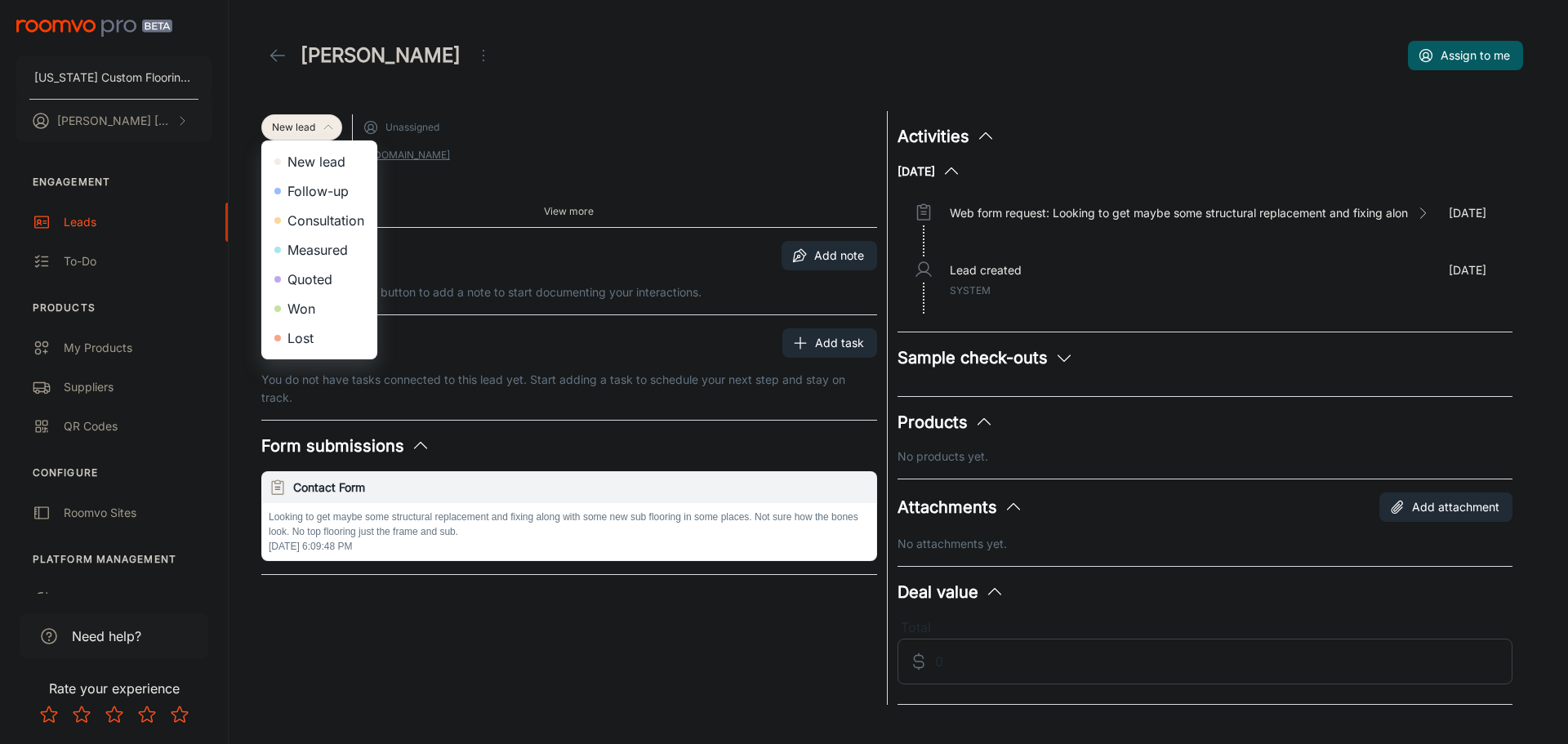
click at [332, 222] on li "Consultation" at bounding box center [319, 220] width 116 height 29
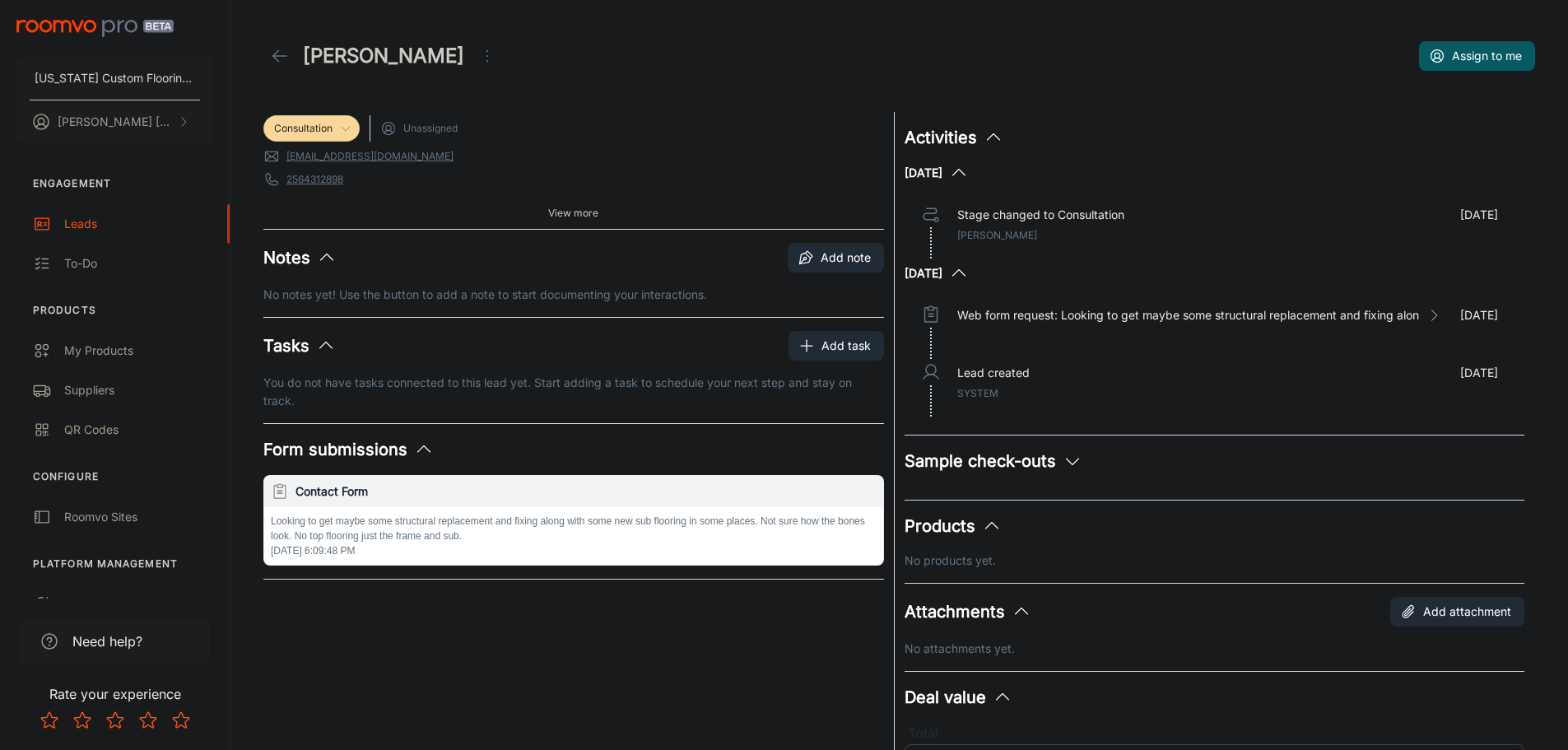
click at [286, 60] on icon at bounding box center [280, 56] width 20 height 20
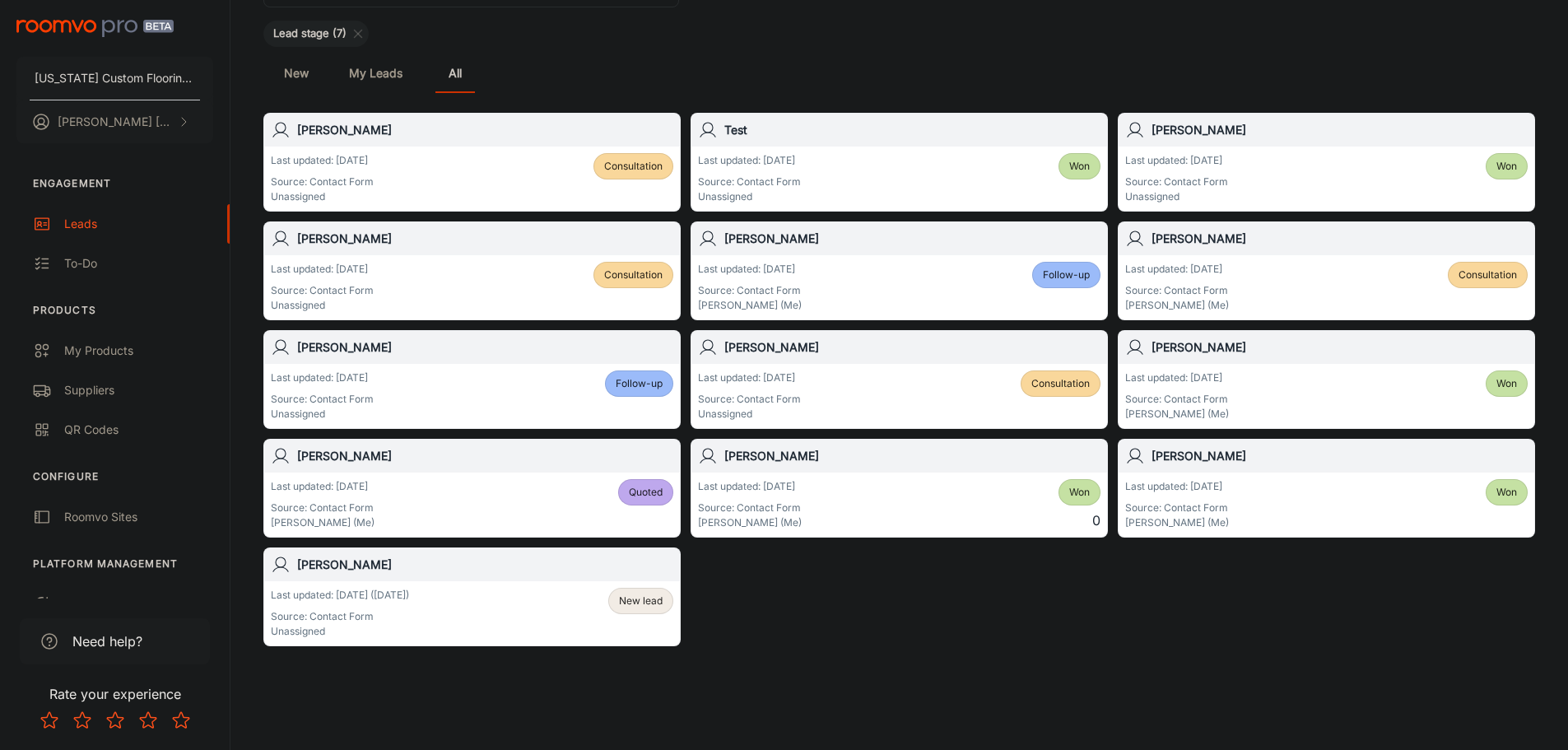
scroll to position [149, 0]
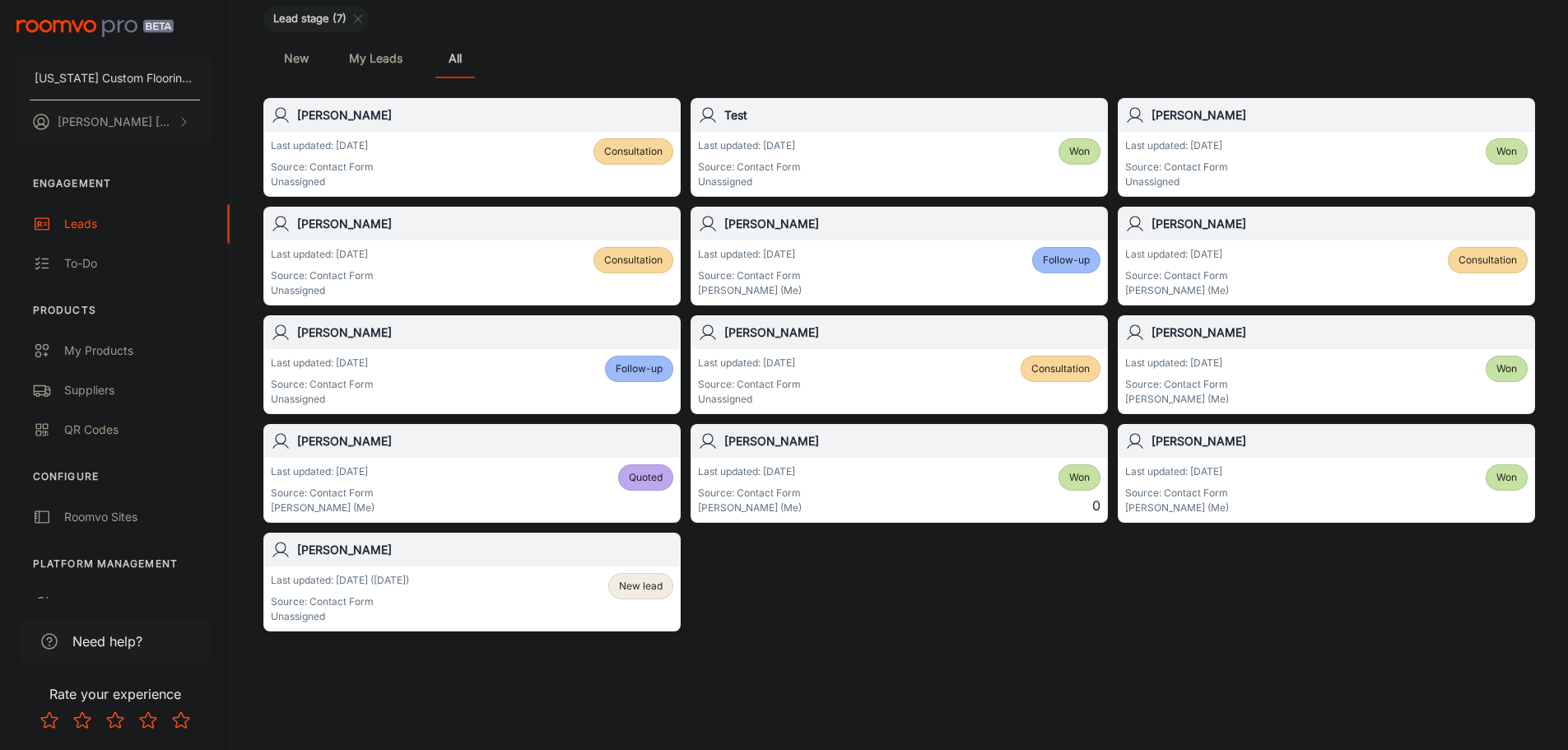
click at [640, 587] on span "New lead" at bounding box center [640, 586] width 43 height 15
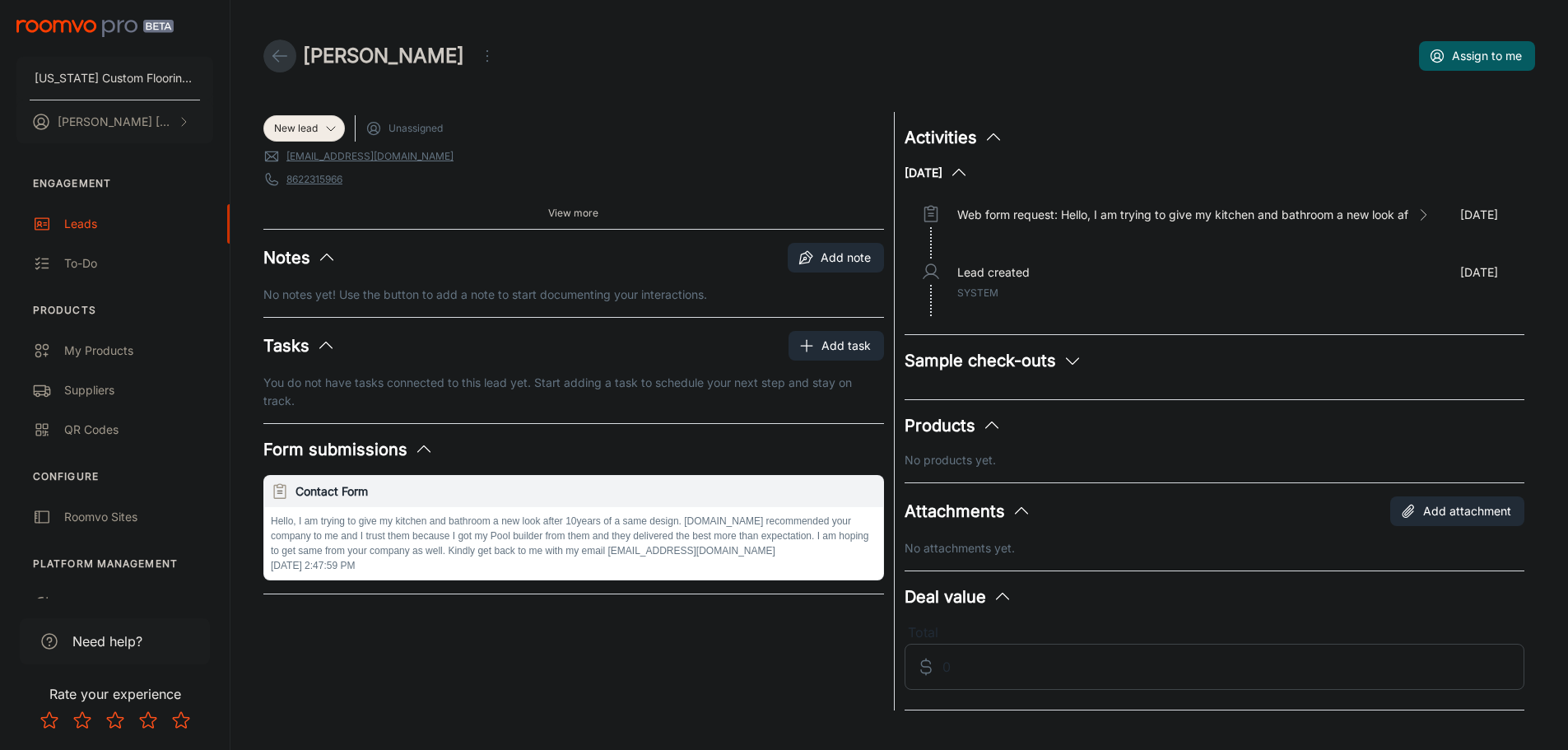
click at [282, 55] on icon at bounding box center [280, 56] width 20 height 20
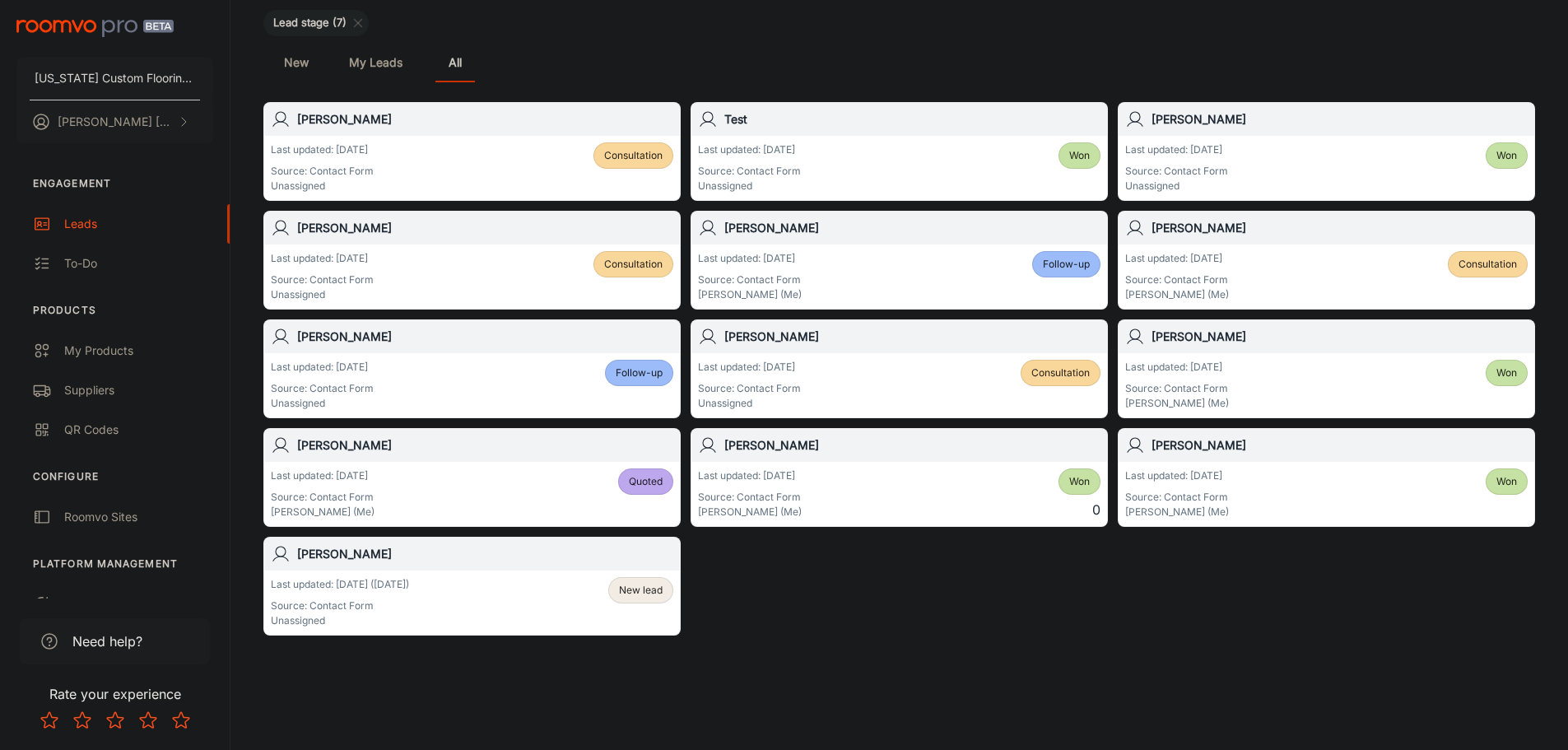
scroll to position [149, 0]
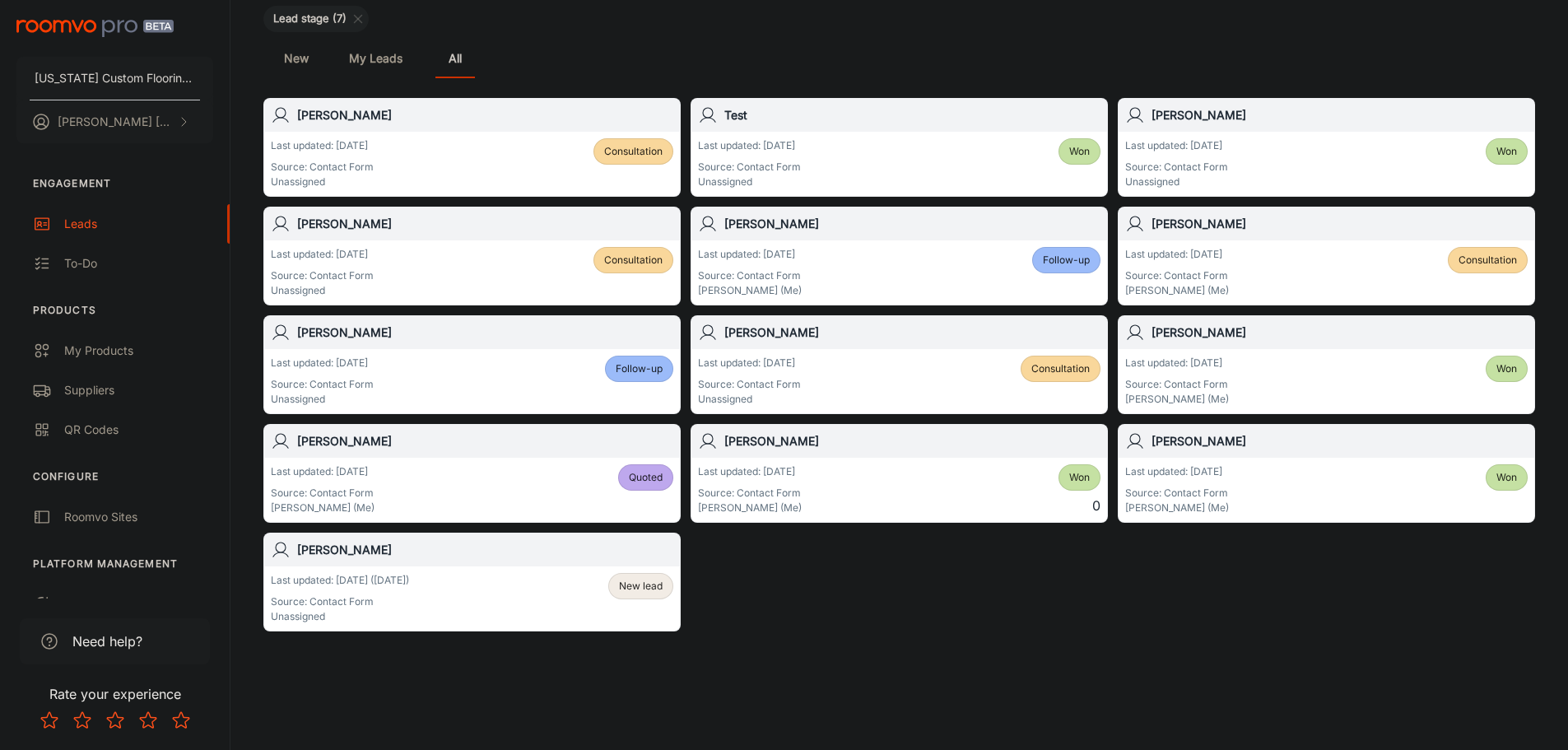
click at [655, 581] on span "New lead" at bounding box center [640, 586] width 43 height 15
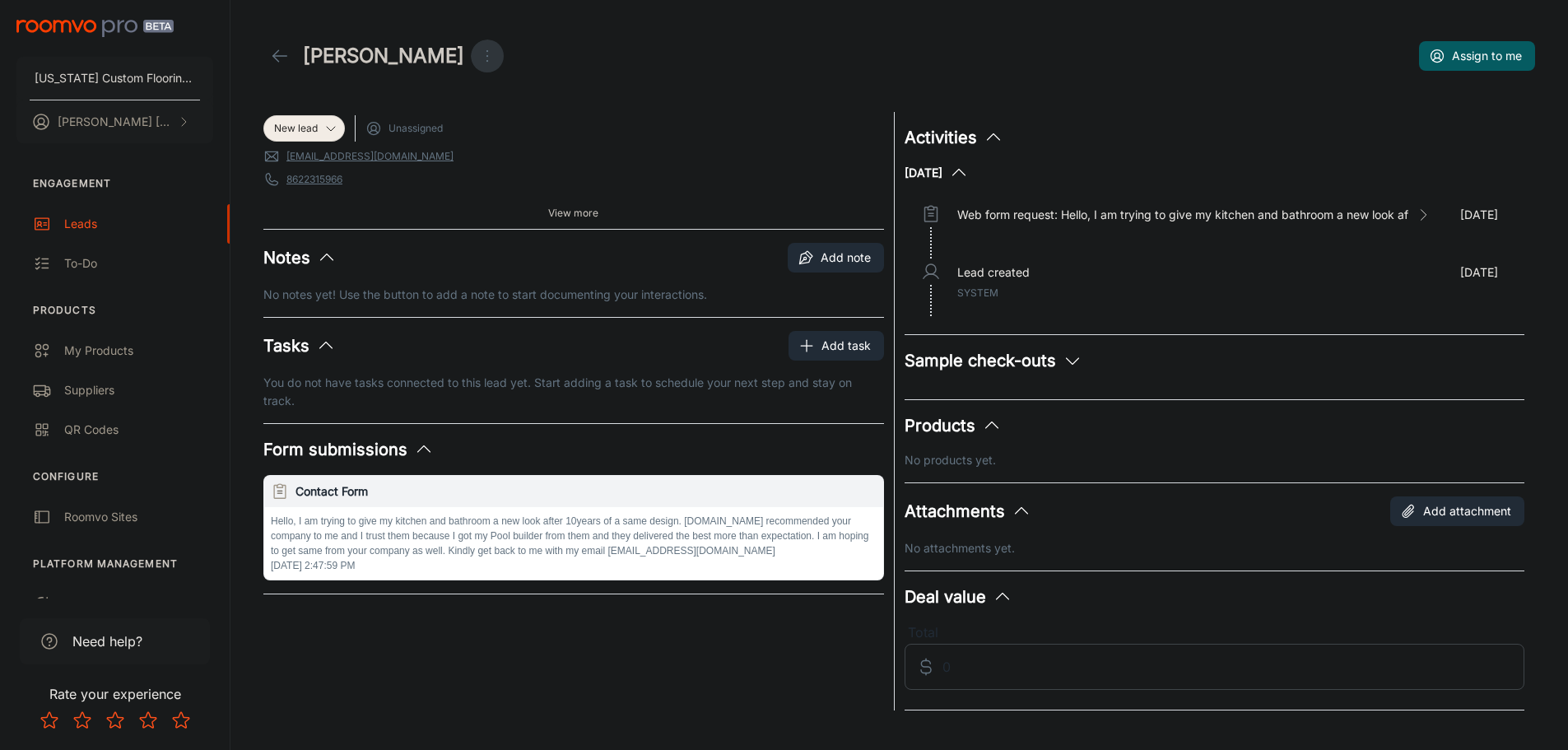
click at [477, 53] on icon "Open menu" at bounding box center [487, 56] width 20 height 20
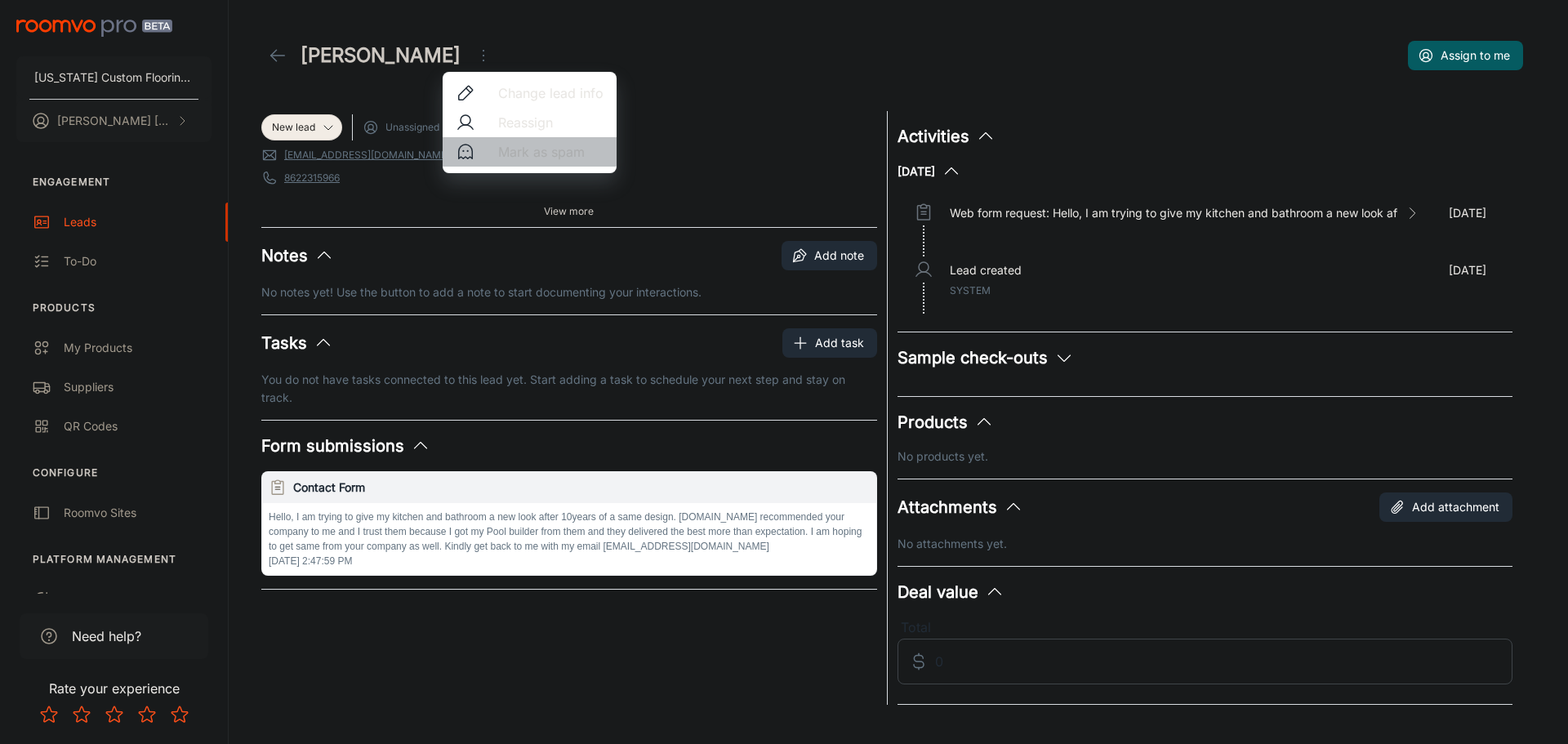
click at [504, 151] on span "Mark as spam" at bounding box center [551, 152] width 106 height 19
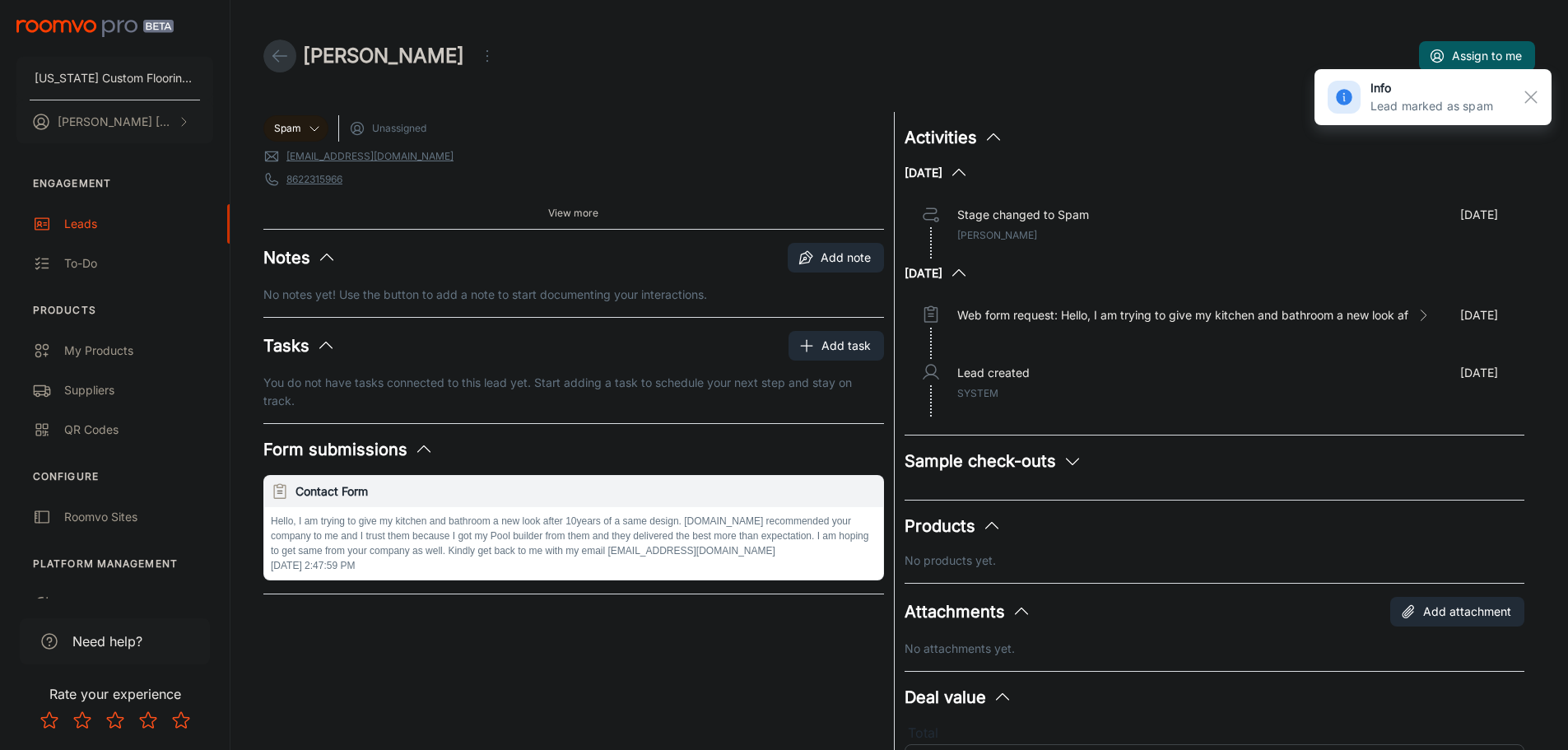
click at [276, 59] on polyline at bounding box center [276, 56] width 5 height 12
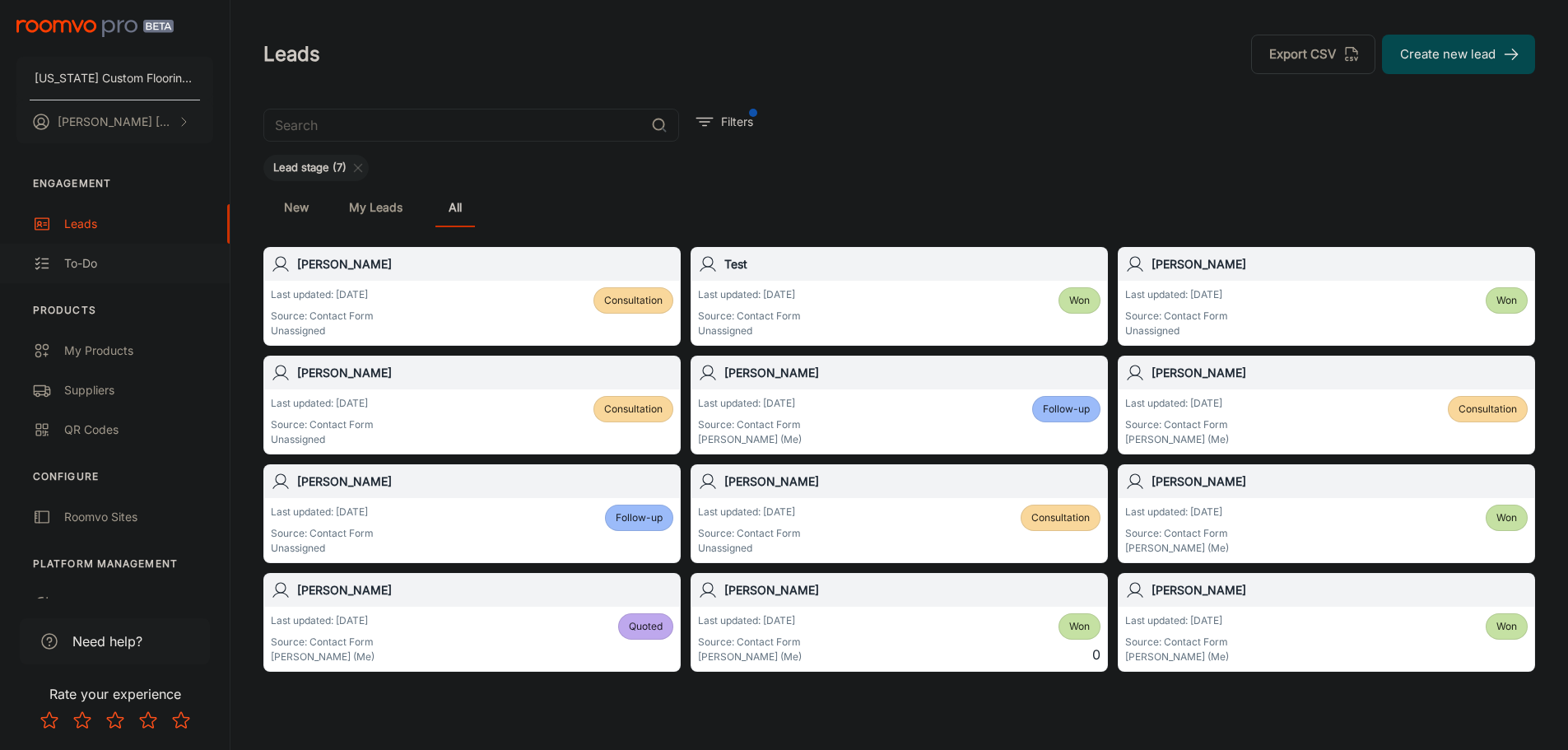
click at [120, 255] on div "To-do" at bounding box center [138, 263] width 149 height 18
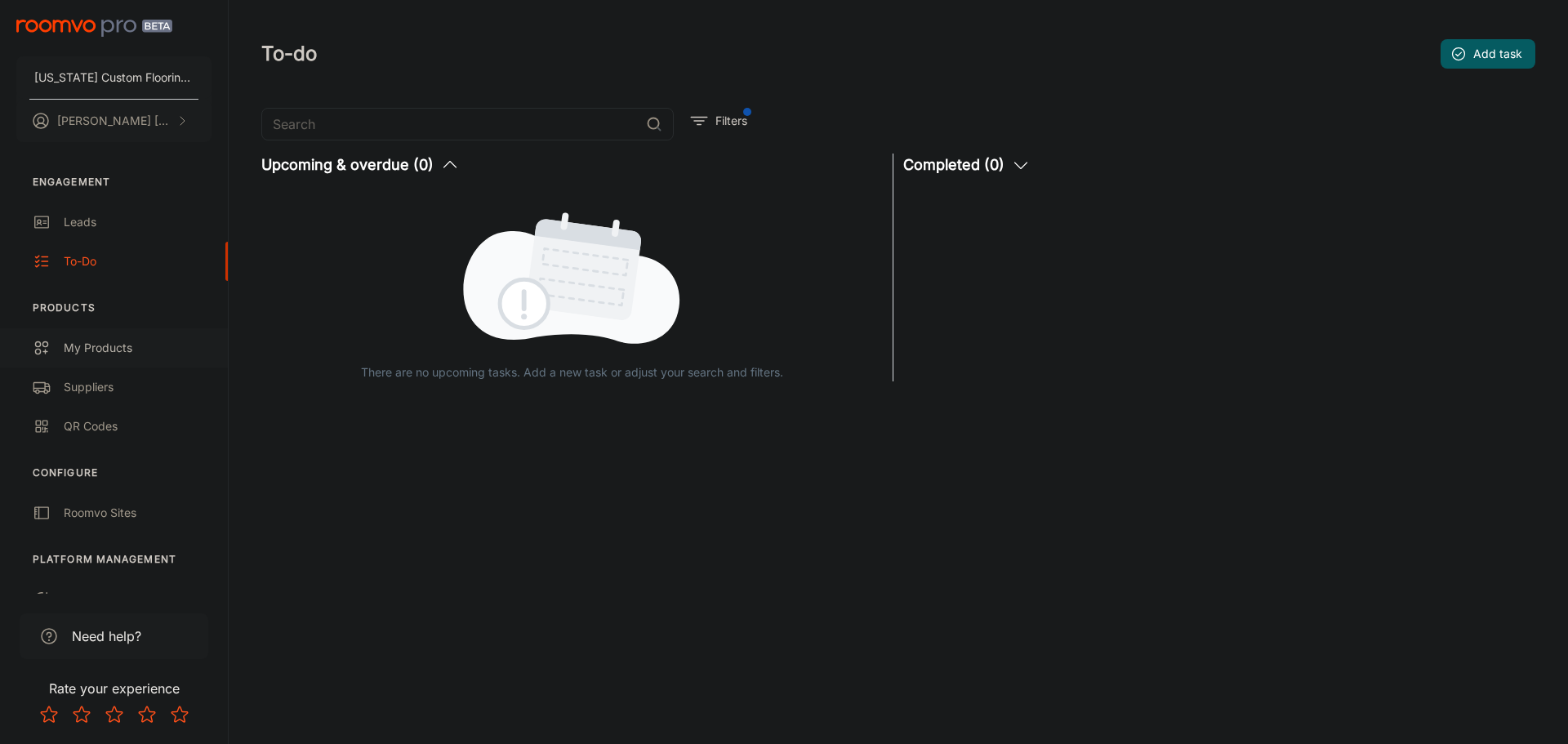
click at [90, 350] on div "My Products" at bounding box center [137, 347] width 148 height 18
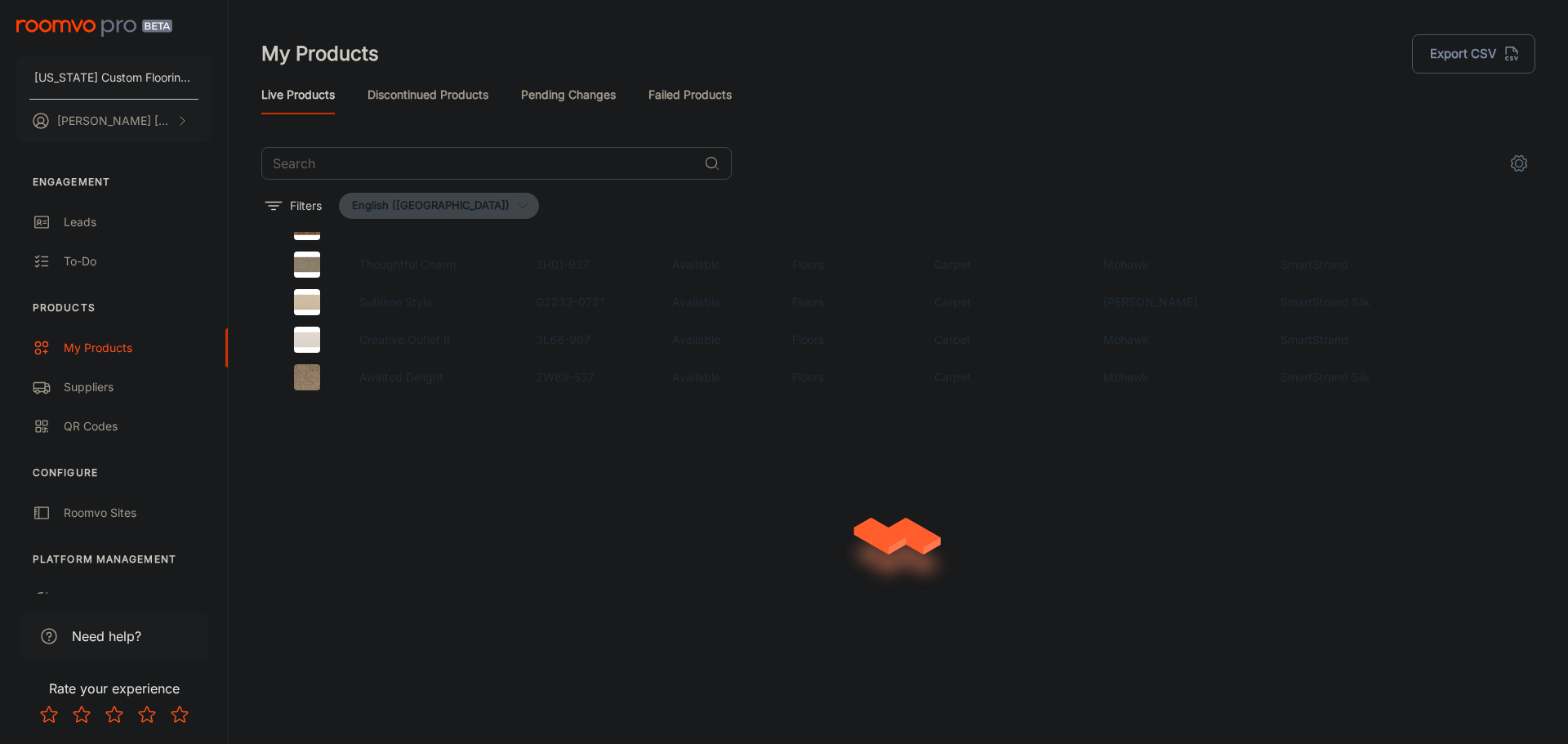
scroll to position [2287, 0]
click at [436, 92] on link "Discontinued Products" at bounding box center [427, 94] width 120 height 40
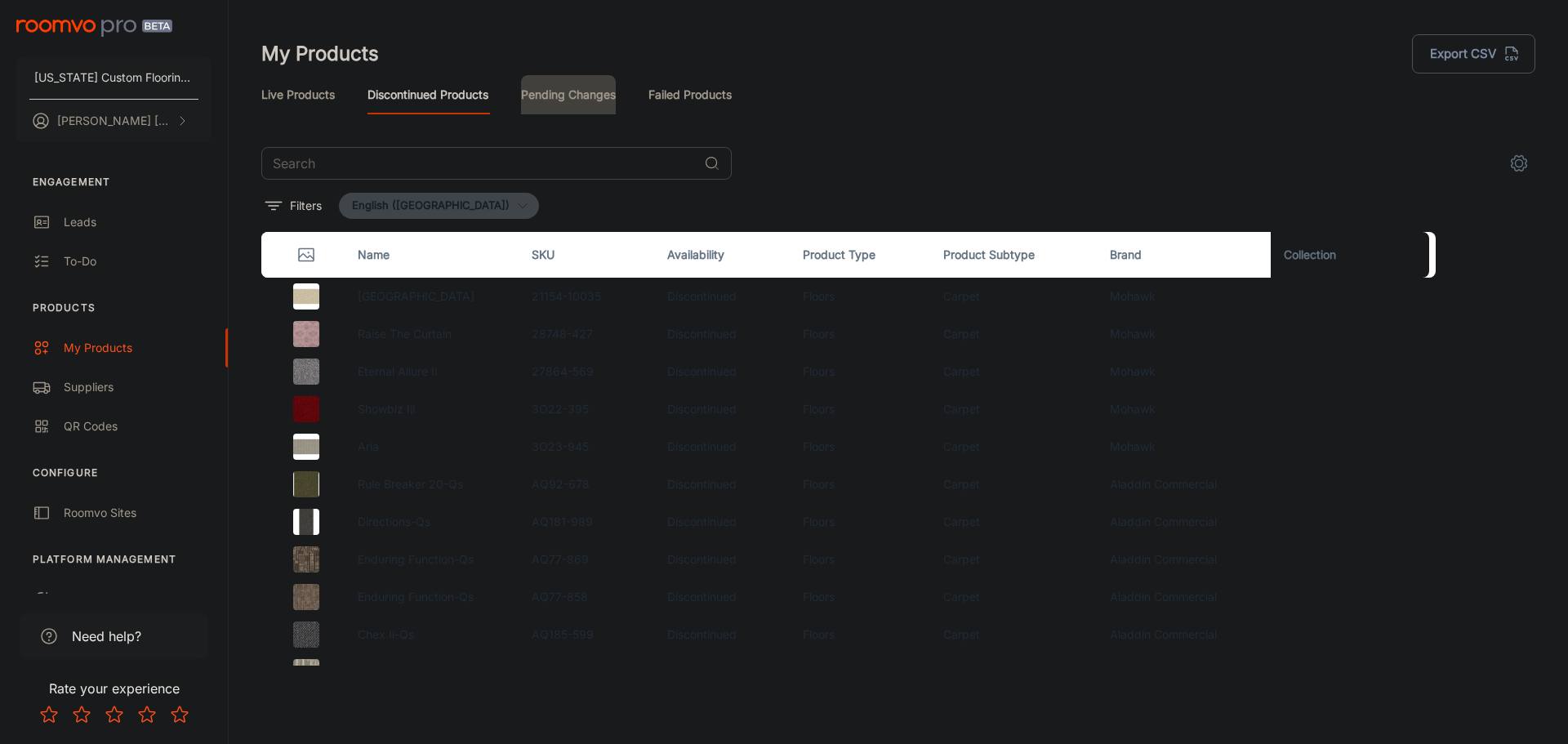
click at [567, 95] on link "Pending Changes" at bounding box center [568, 94] width 95 height 40
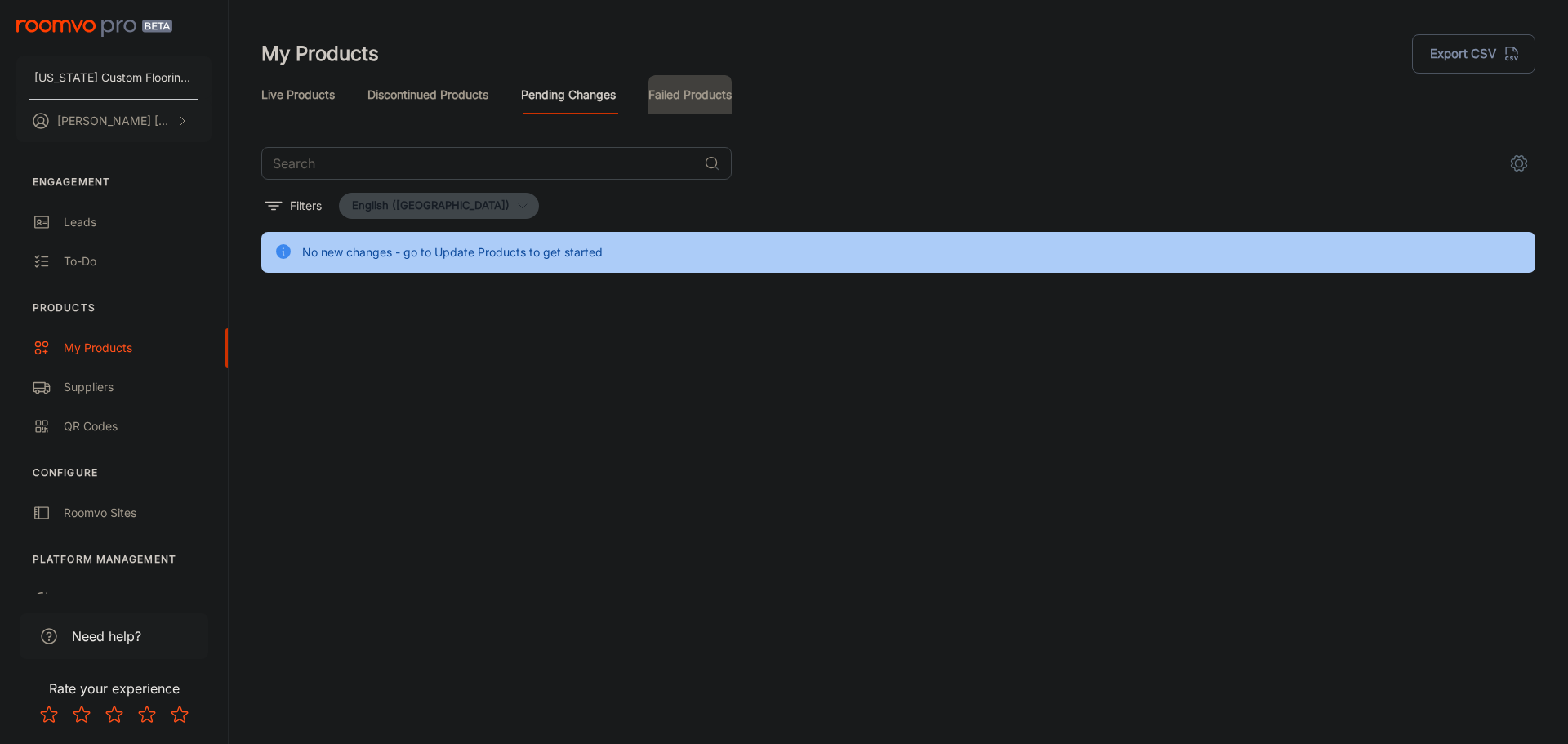
click at [687, 90] on link "Failed Products" at bounding box center [689, 94] width 84 height 40
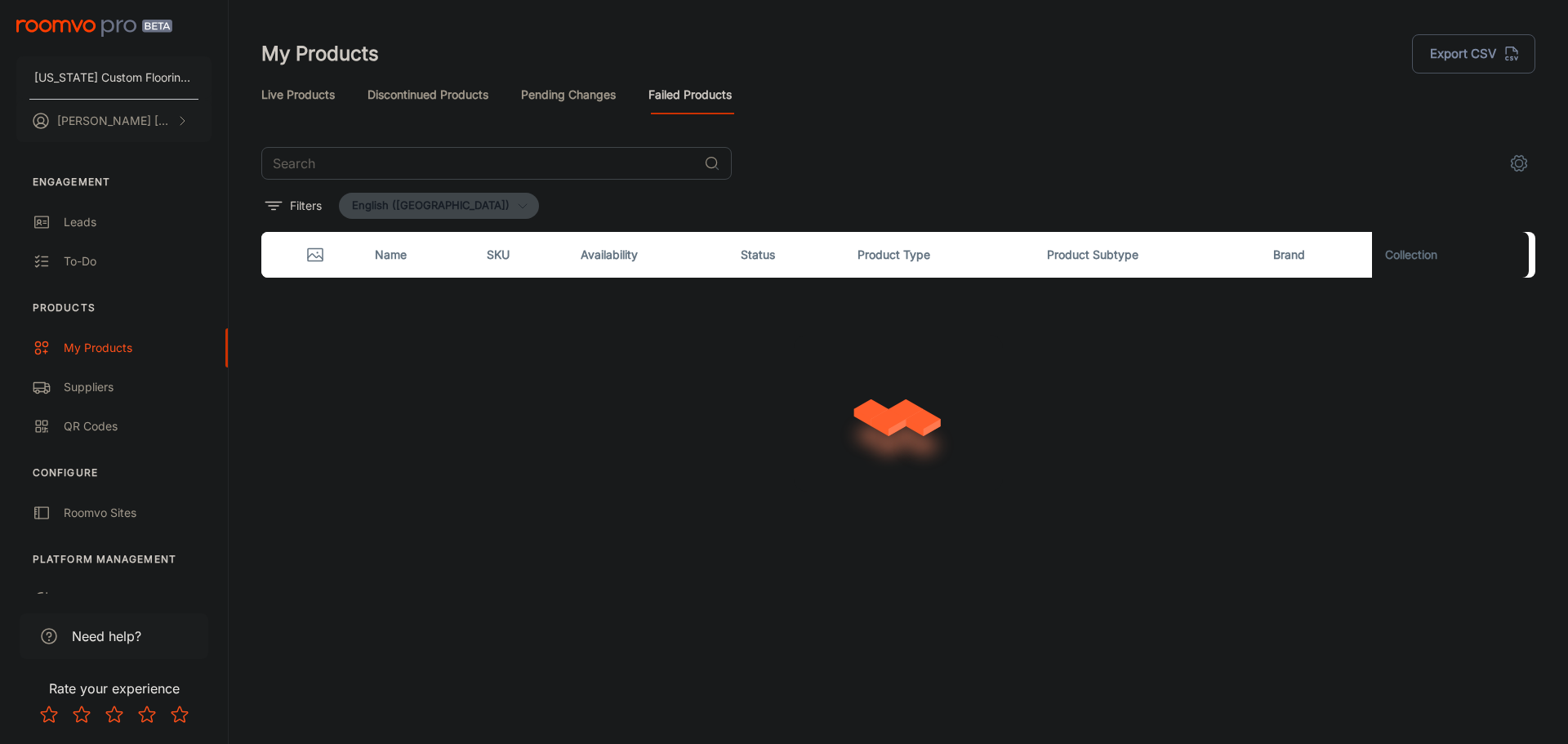
click at [315, 89] on link "Live Products" at bounding box center [298, 94] width 74 height 40
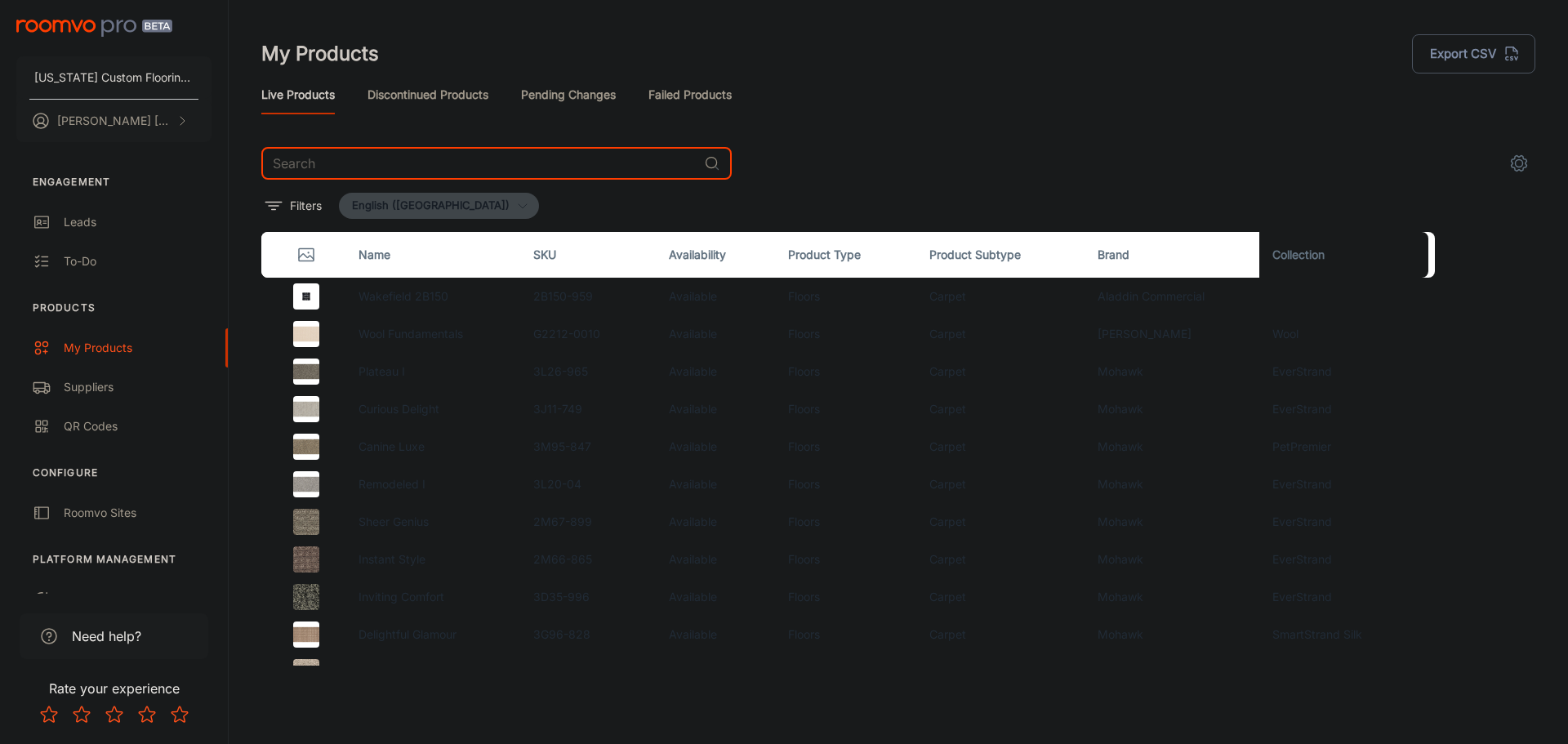
click at [376, 154] on input "text" at bounding box center [479, 163] width 436 height 33
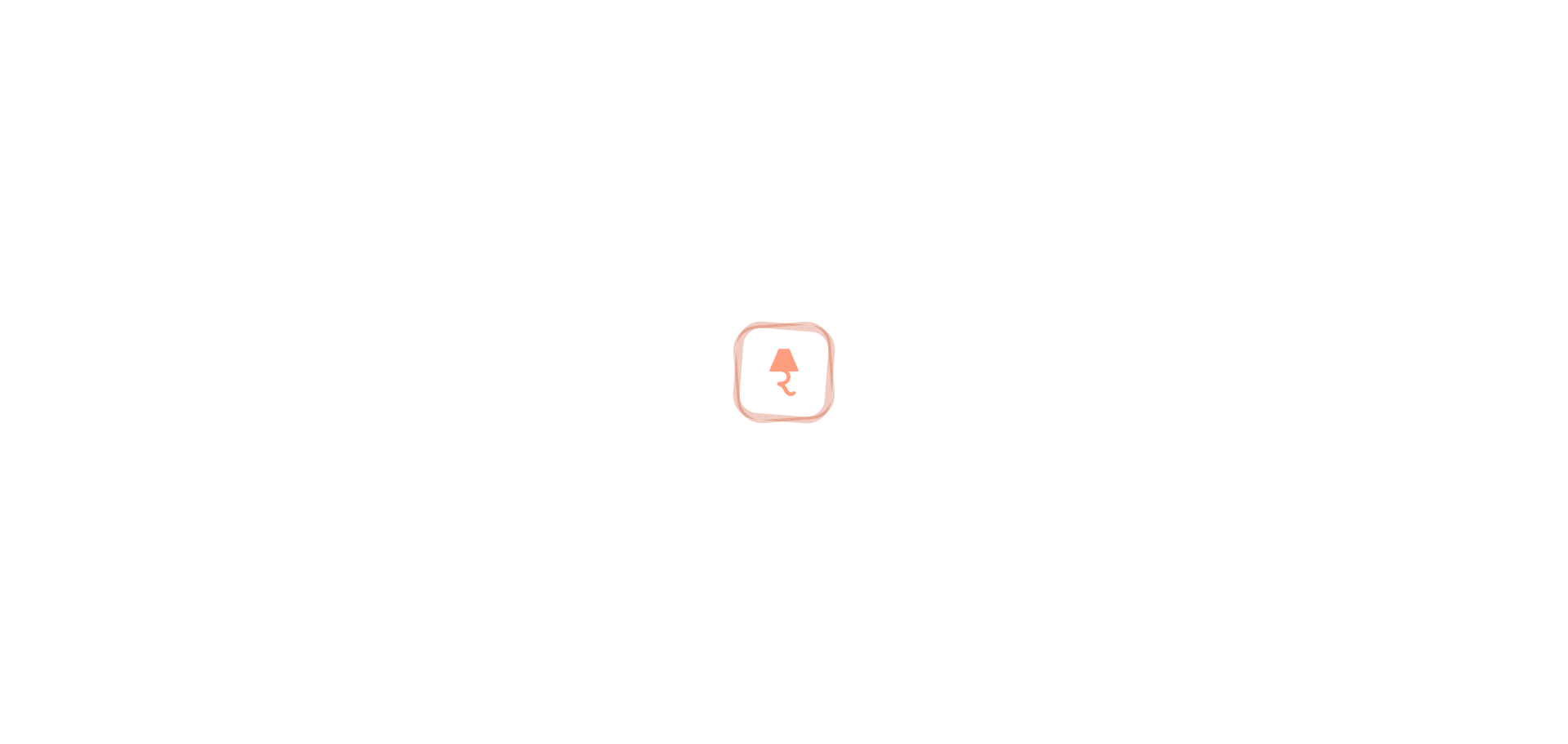
type input "coretec"
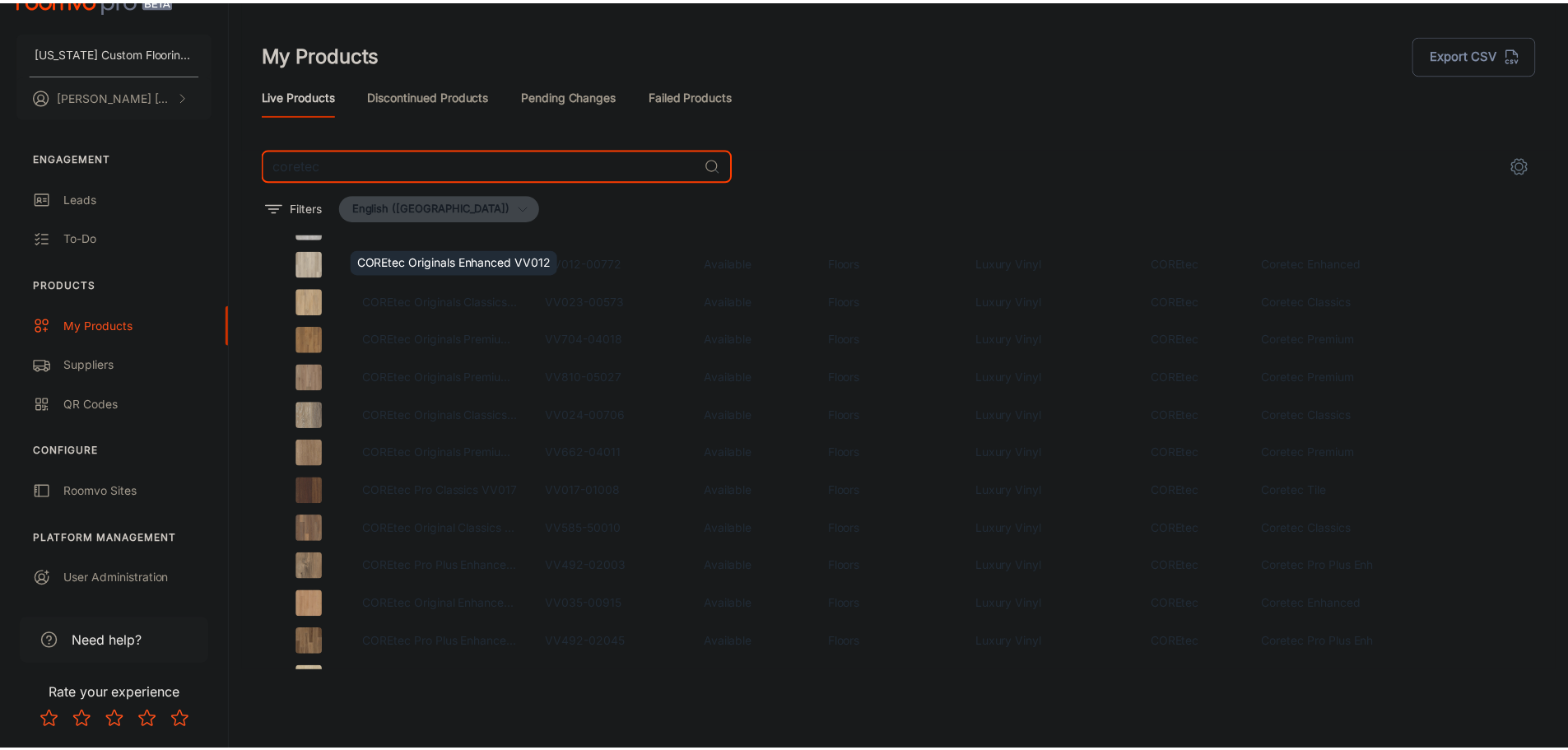
scroll to position [821, 0]
